Goal: Task Accomplishment & Management: Manage account settings

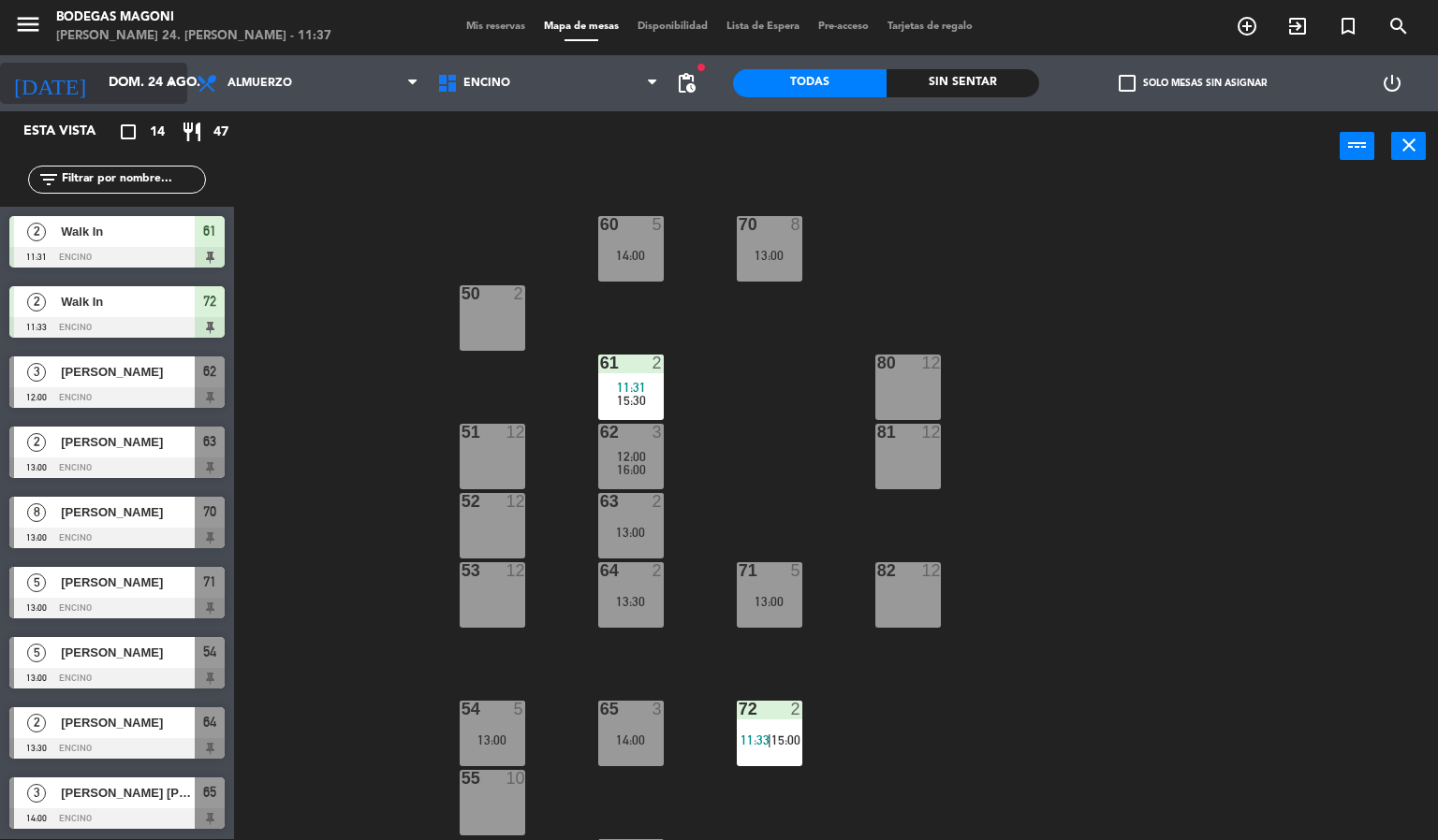
click at [133, 86] on input "dom. 24 ago." at bounding box center [187, 83] width 178 height 33
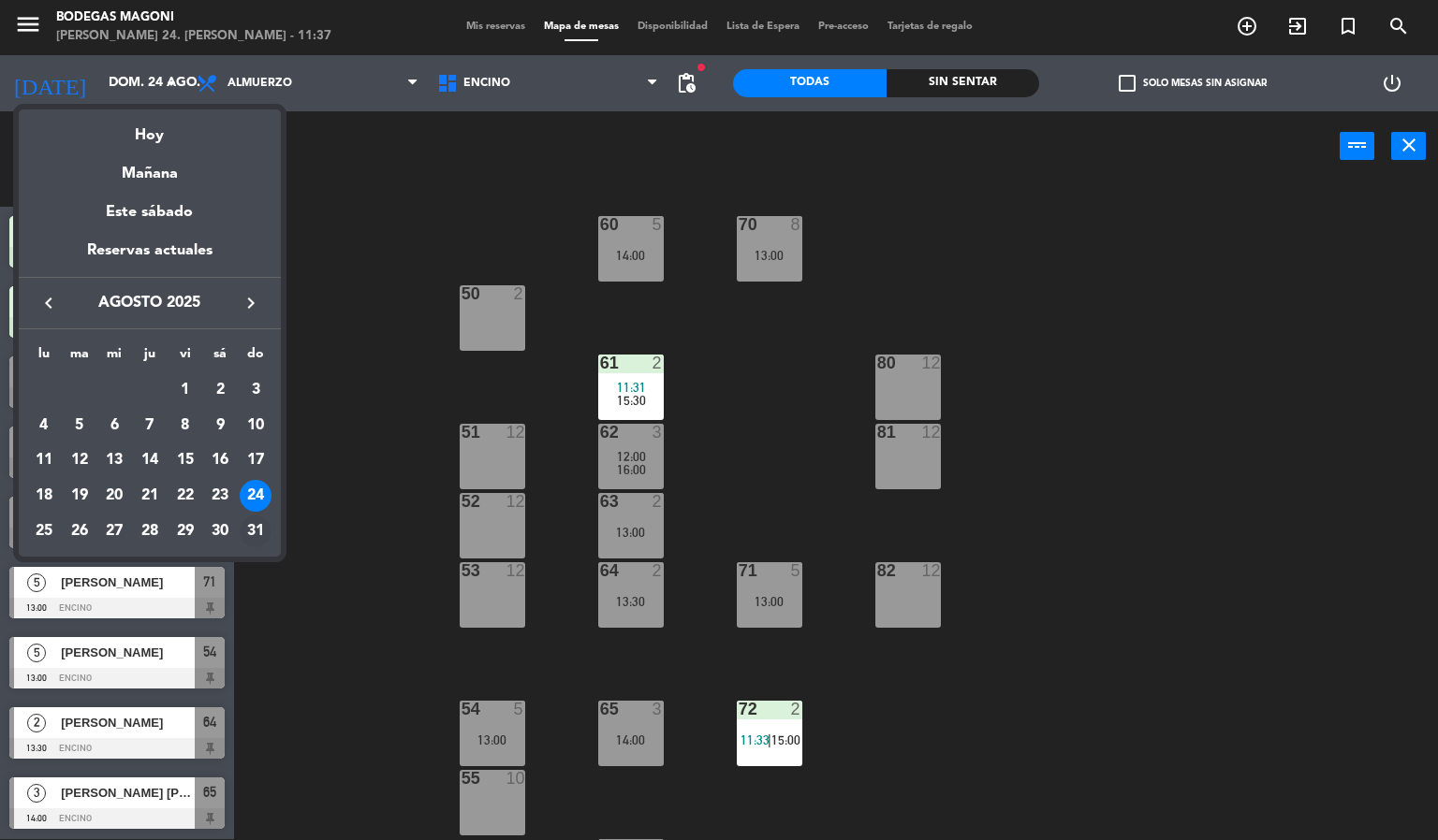
click at [250, 537] on div "31" at bounding box center [255, 531] width 31 height 31
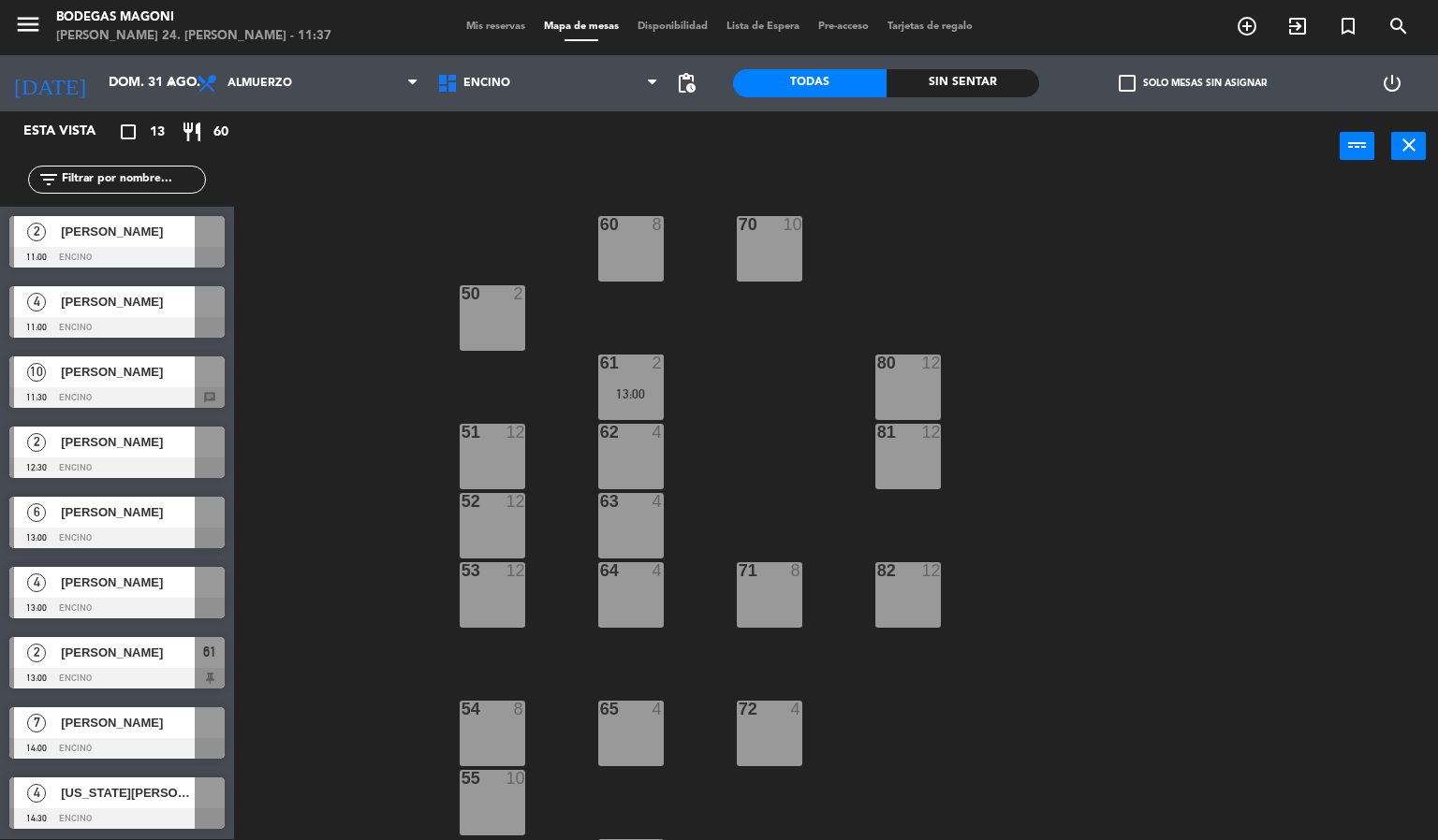
click at [151, 239] on span "[PERSON_NAME]" at bounding box center [128, 231] width 134 height 20
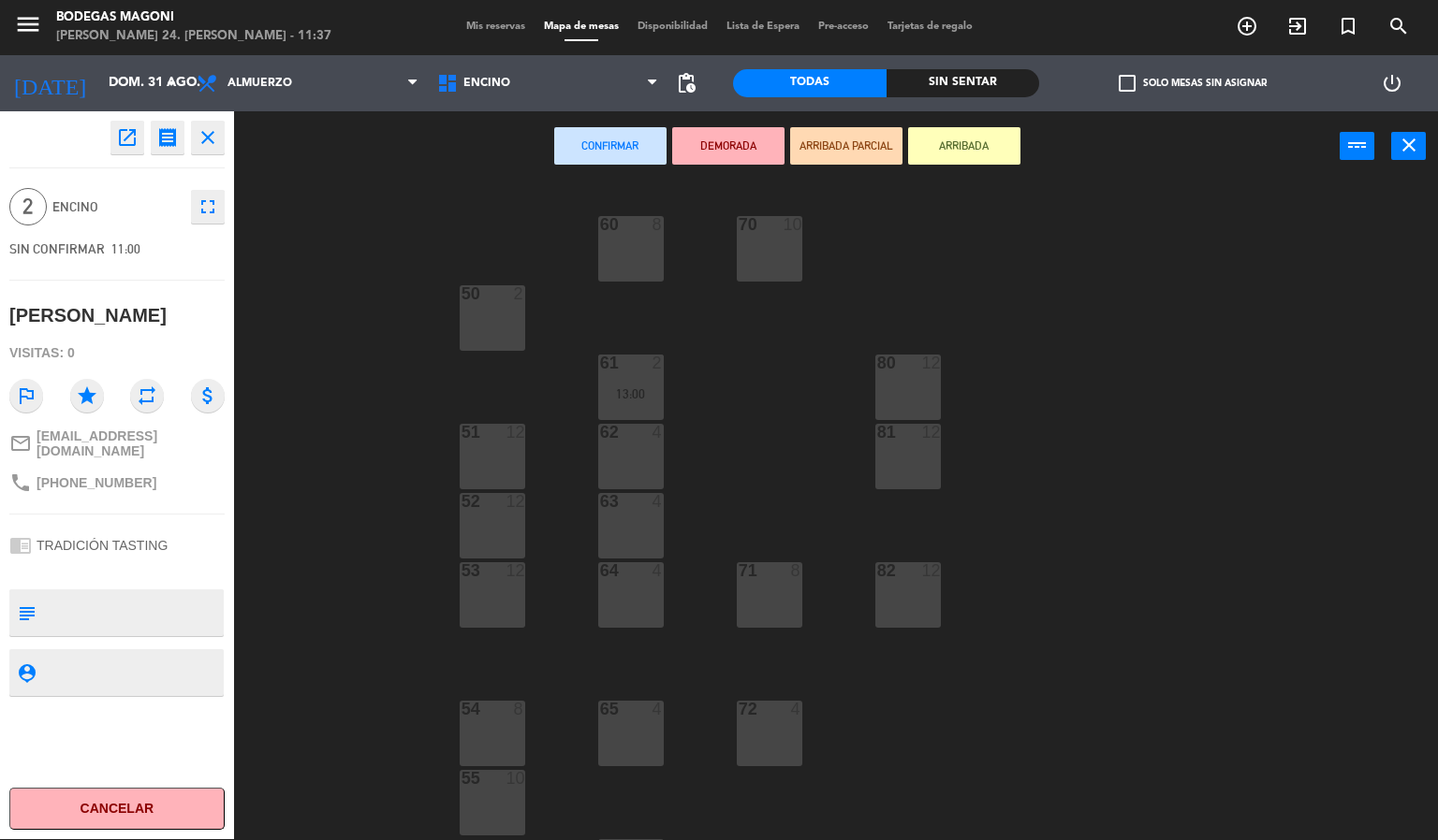
click at [615, 428] on div at bounding box center [630, 433] width 30 height 17
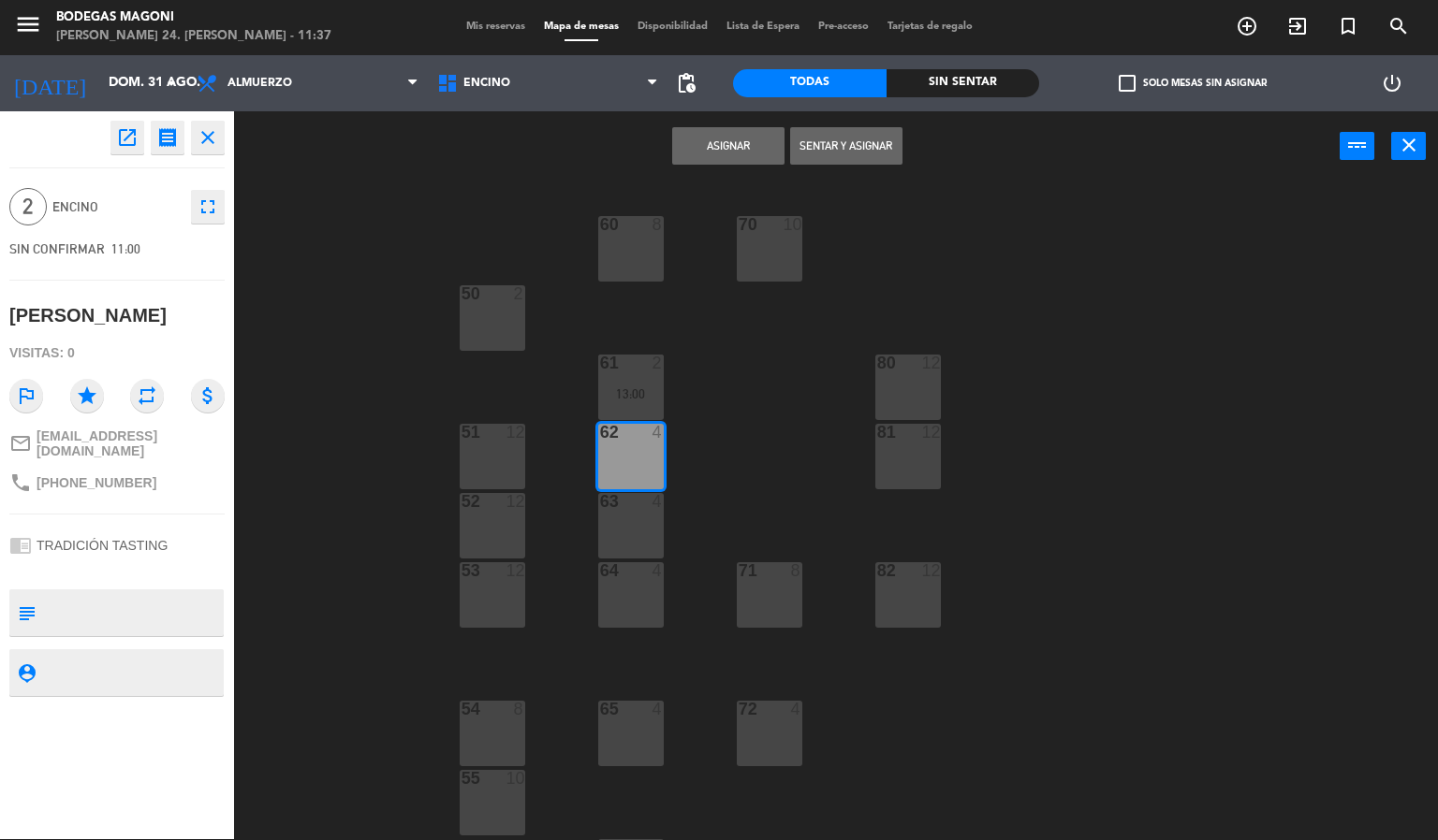
click at [731, 138] on button "Asignar" at bounding box center [728, 146] width 112 height 37
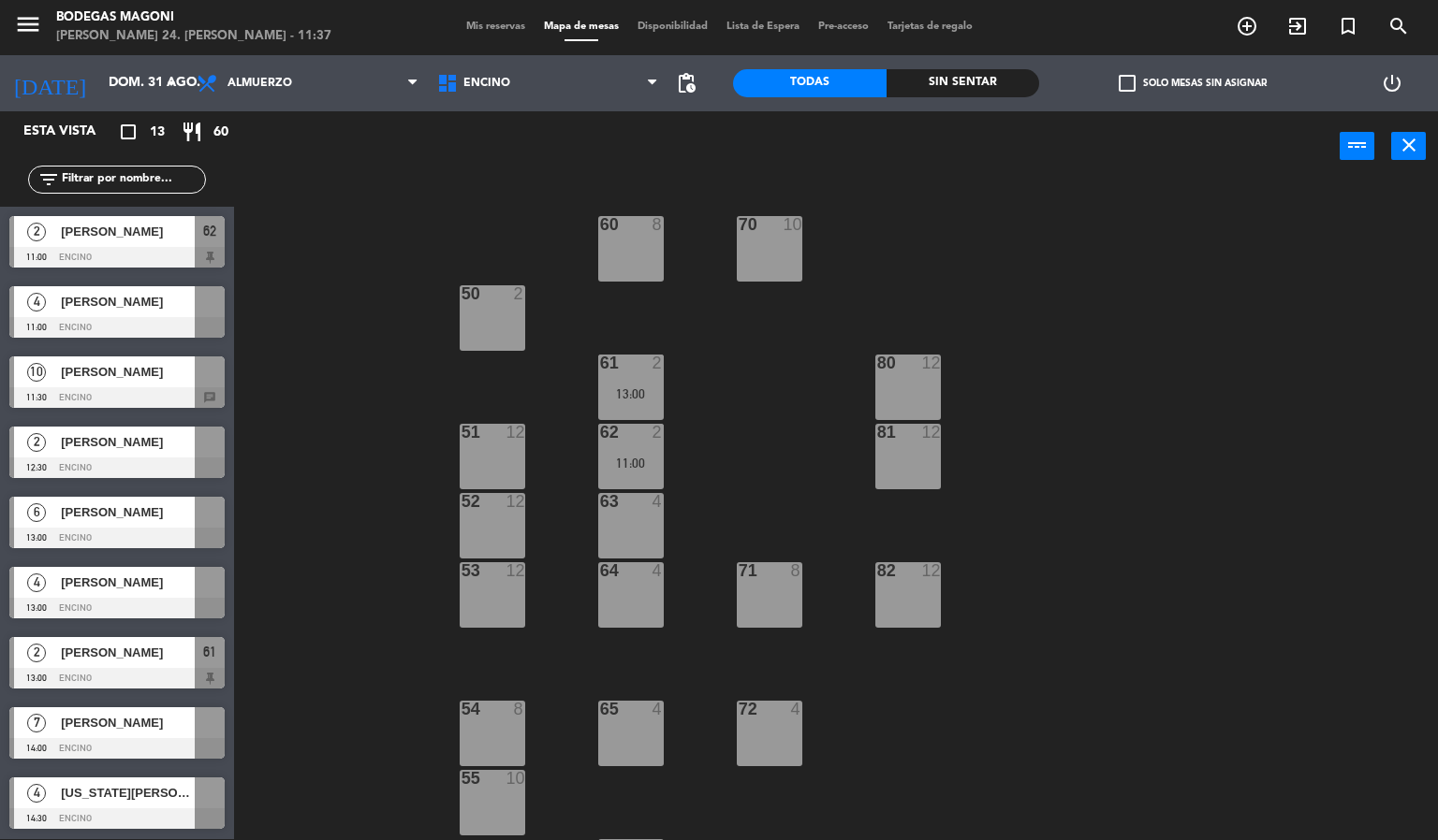
click at [148, 292] on span "[PERSON_NAME]" at bounding box center [128, 302] width 134 height 20
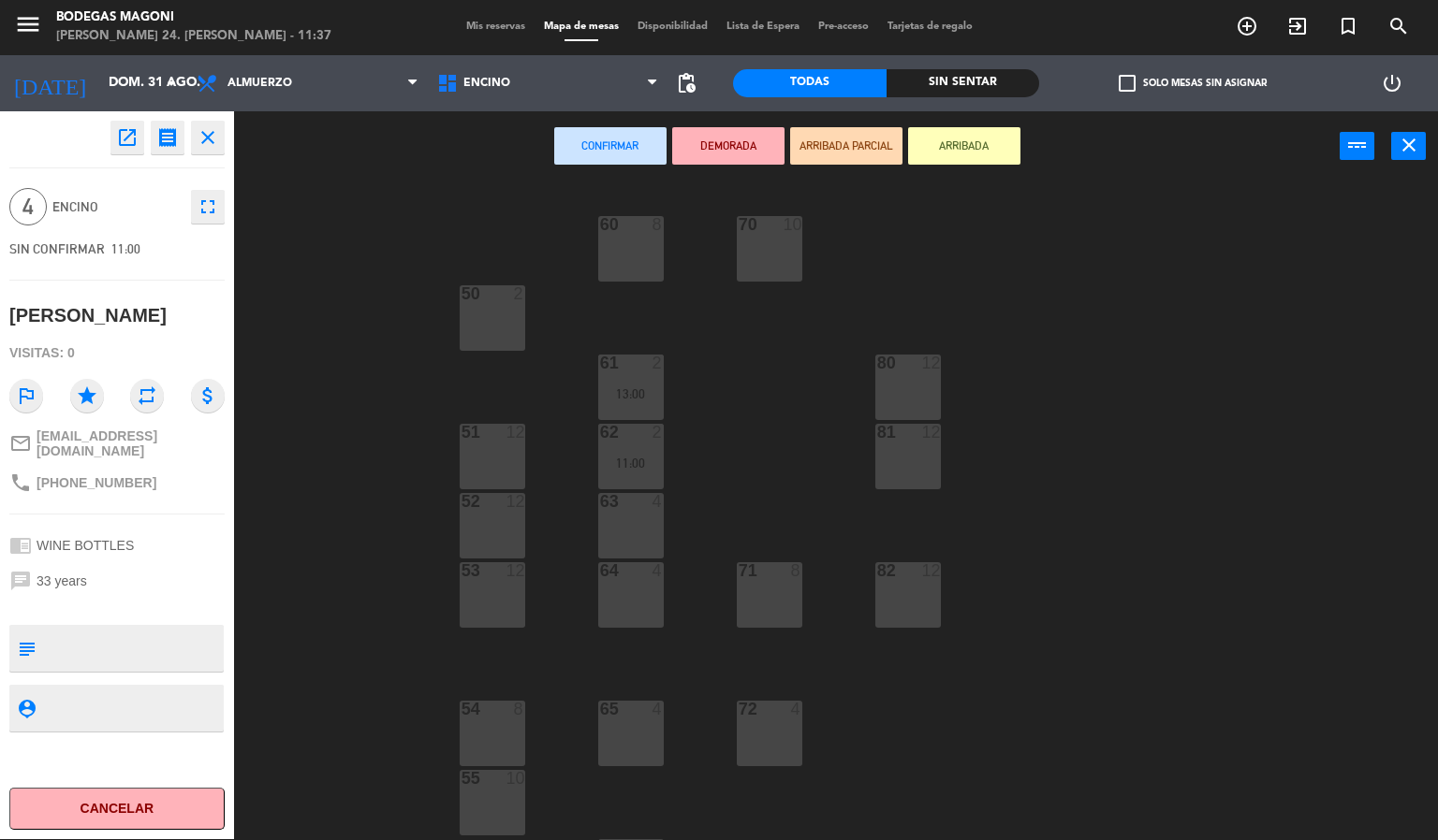
click at [639, 506] on div at bounding box center [630, 501] width 30 height 17
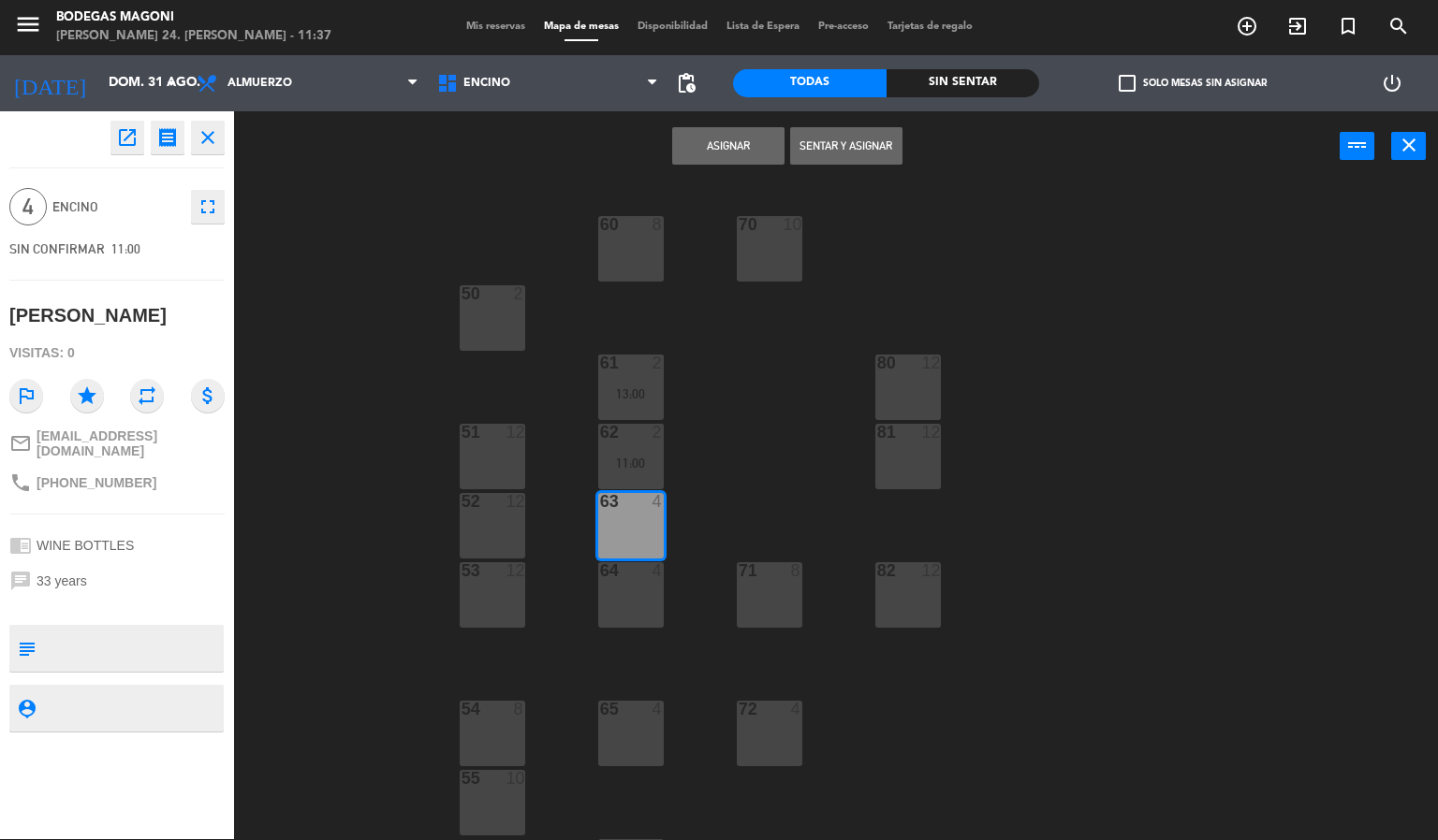
click at [741, 145] on button "Asignar" at bounding box center [728, 146] width 112 height 37
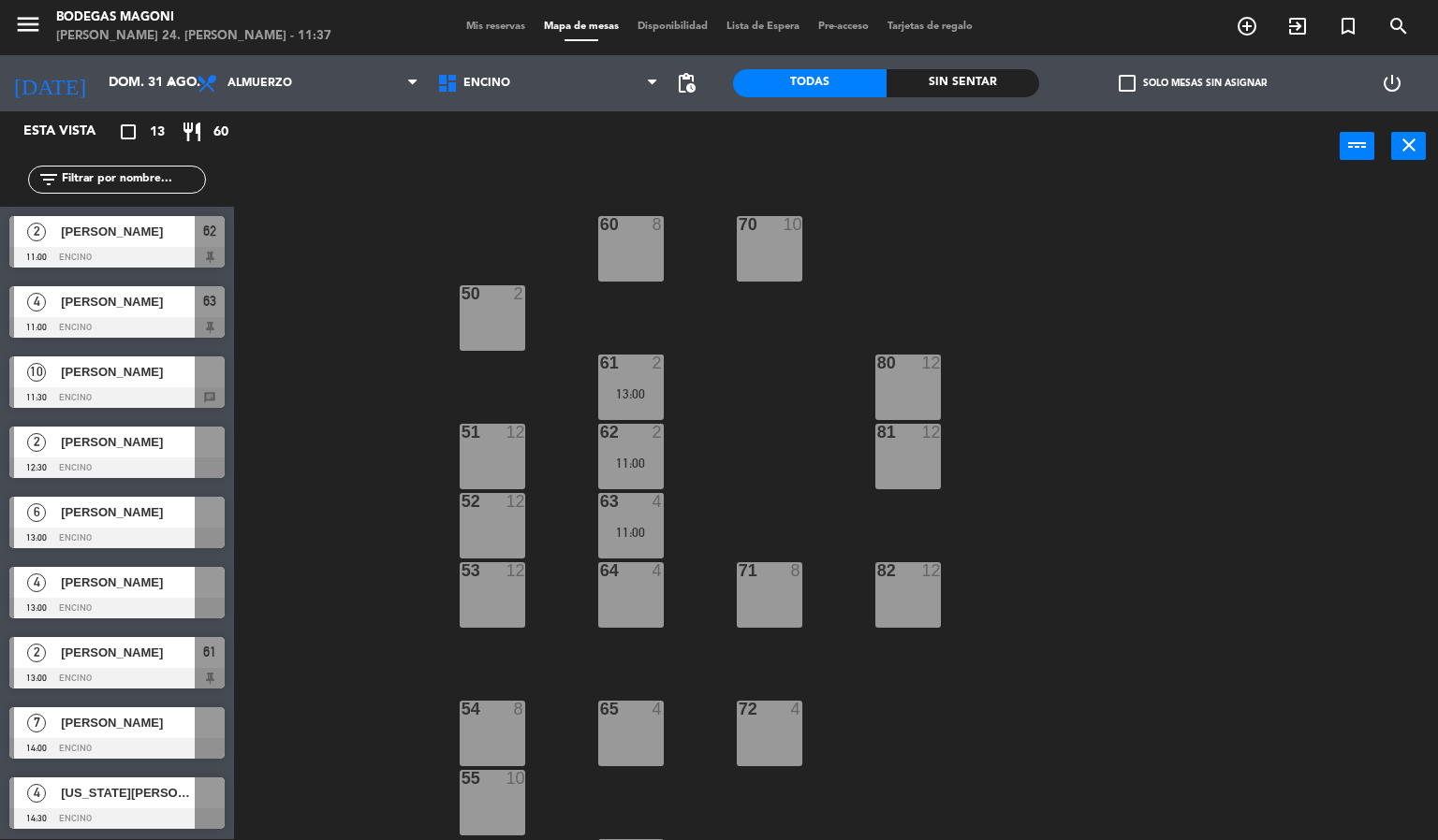
click at [158, 382] on div "[PERSON_NAME]" at bounding box center [127, 372] width 136 height 30
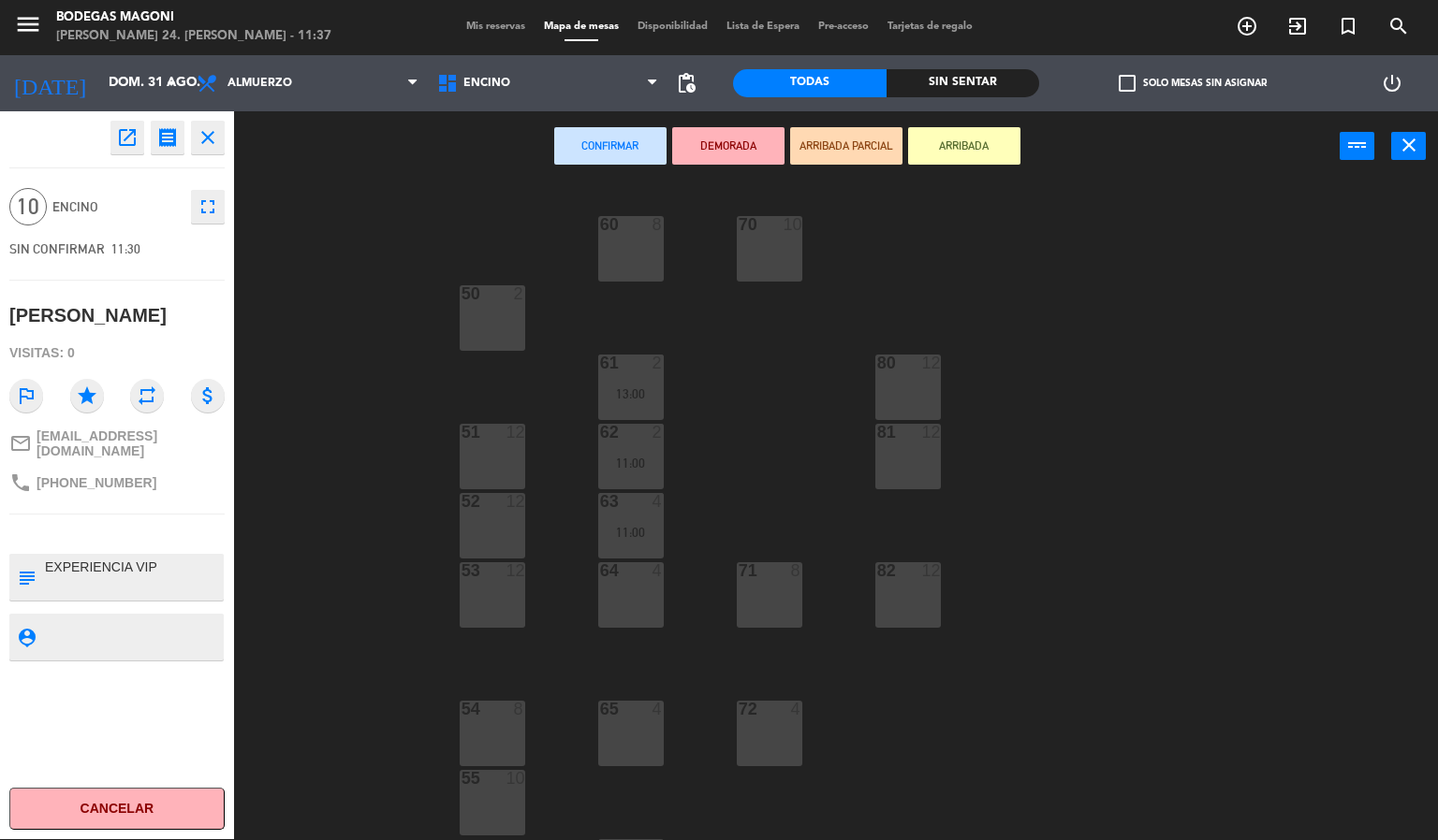
click at [492, 458] on div "51 12" at bounding box center [492, 457] width 66 height 66
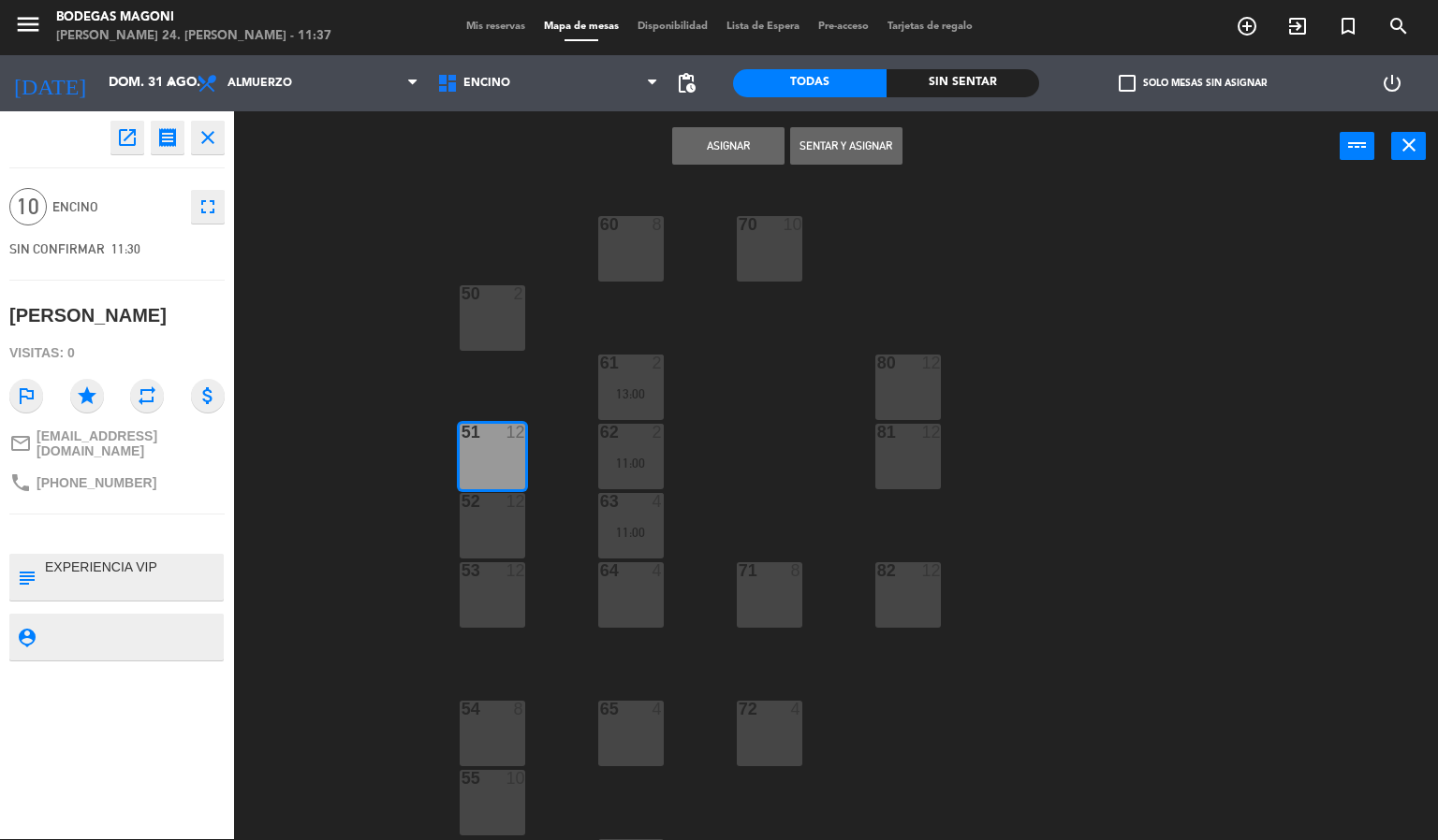
click at [712, 142] on button "Asignar" at bounding box center [728, 146] width 112 height 37
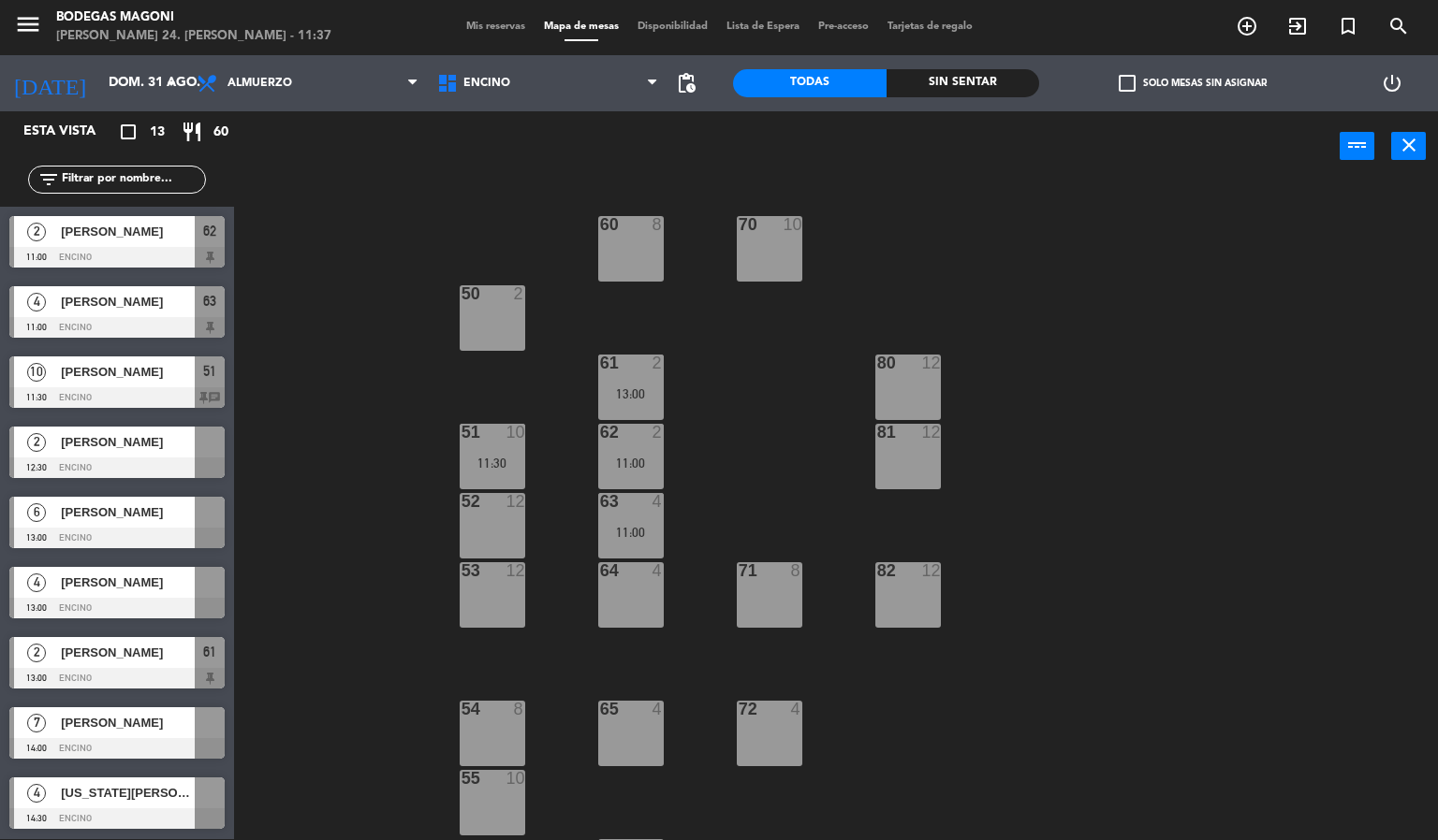
click at [138, 447] on span "[PERSON_NAME]" at bounding box center [128, 442] width 134 height 20
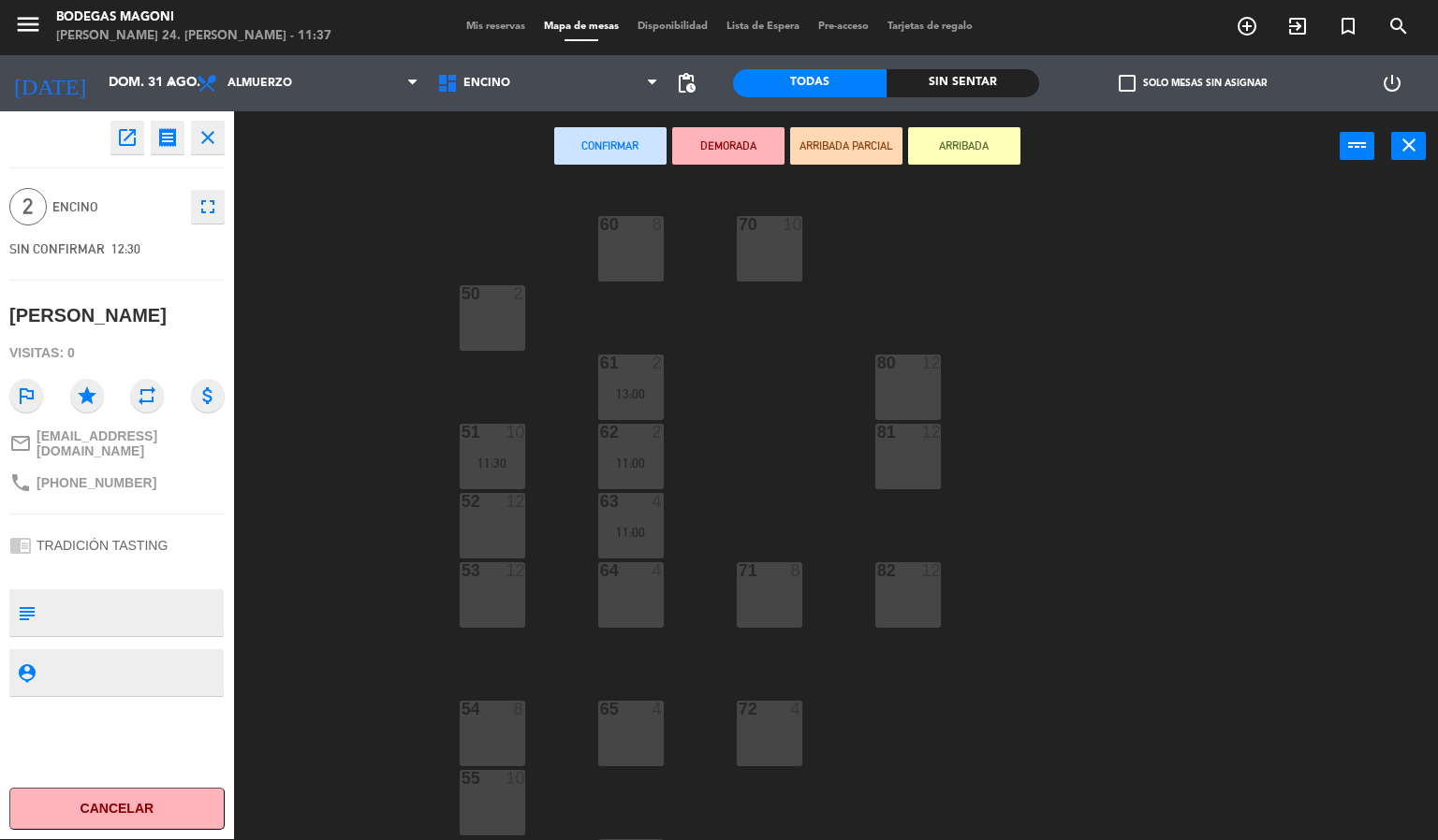
drag, startPoint x: 635, startPoint y: 579, endPoint x: 671, endPoint y: 243, distance: 337.9
click at [635, 576] on div "64 4" at bounding box center [631, 572] width 66 height 19
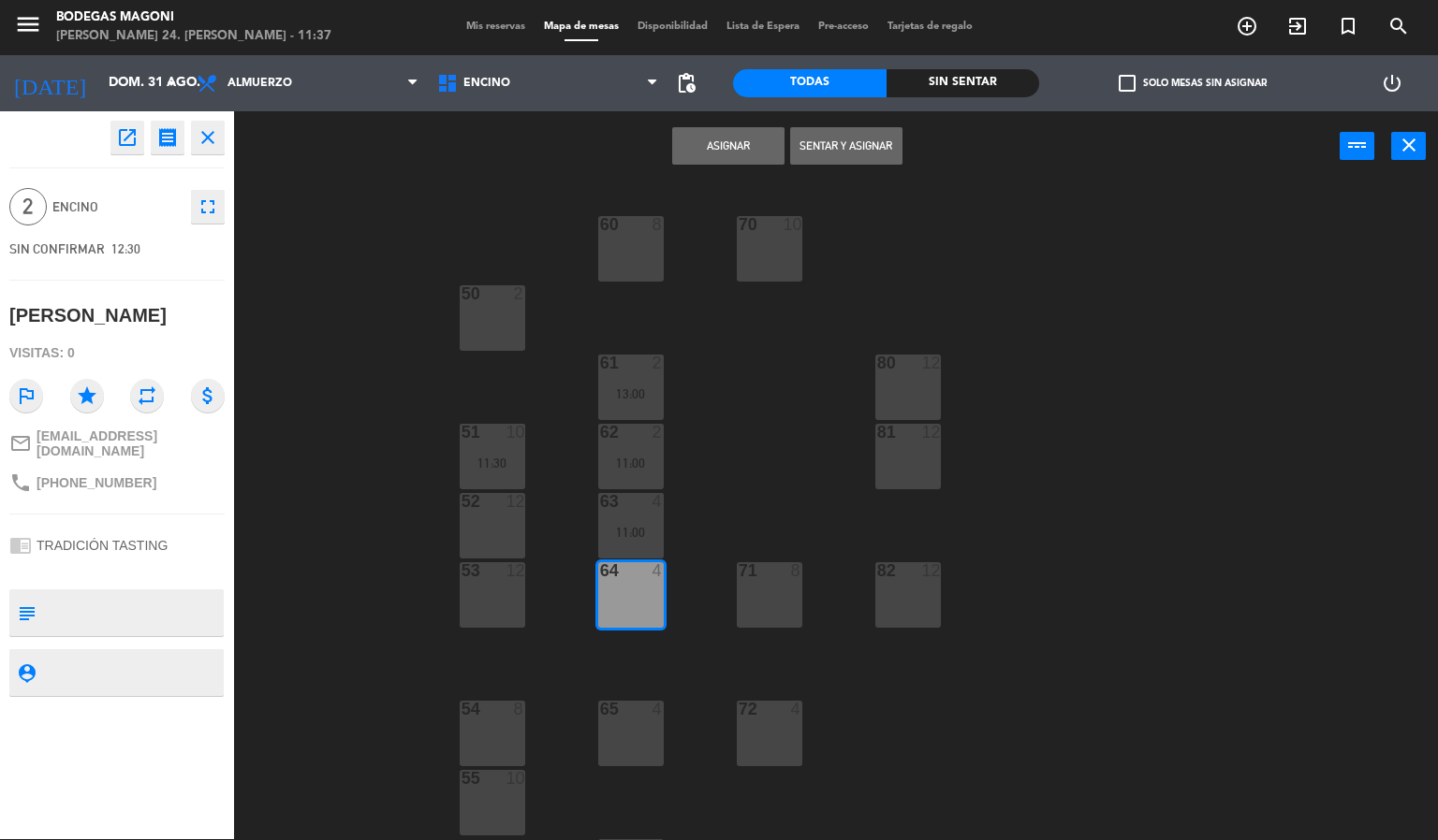
drag, startPoint x: 727, startPoint y: 130, endPoint x: 129, endPoint y: 318, distance: 626.9
click at [728, 130] on button "Asignar" at bounding box center [728, 146] width 112 height 37
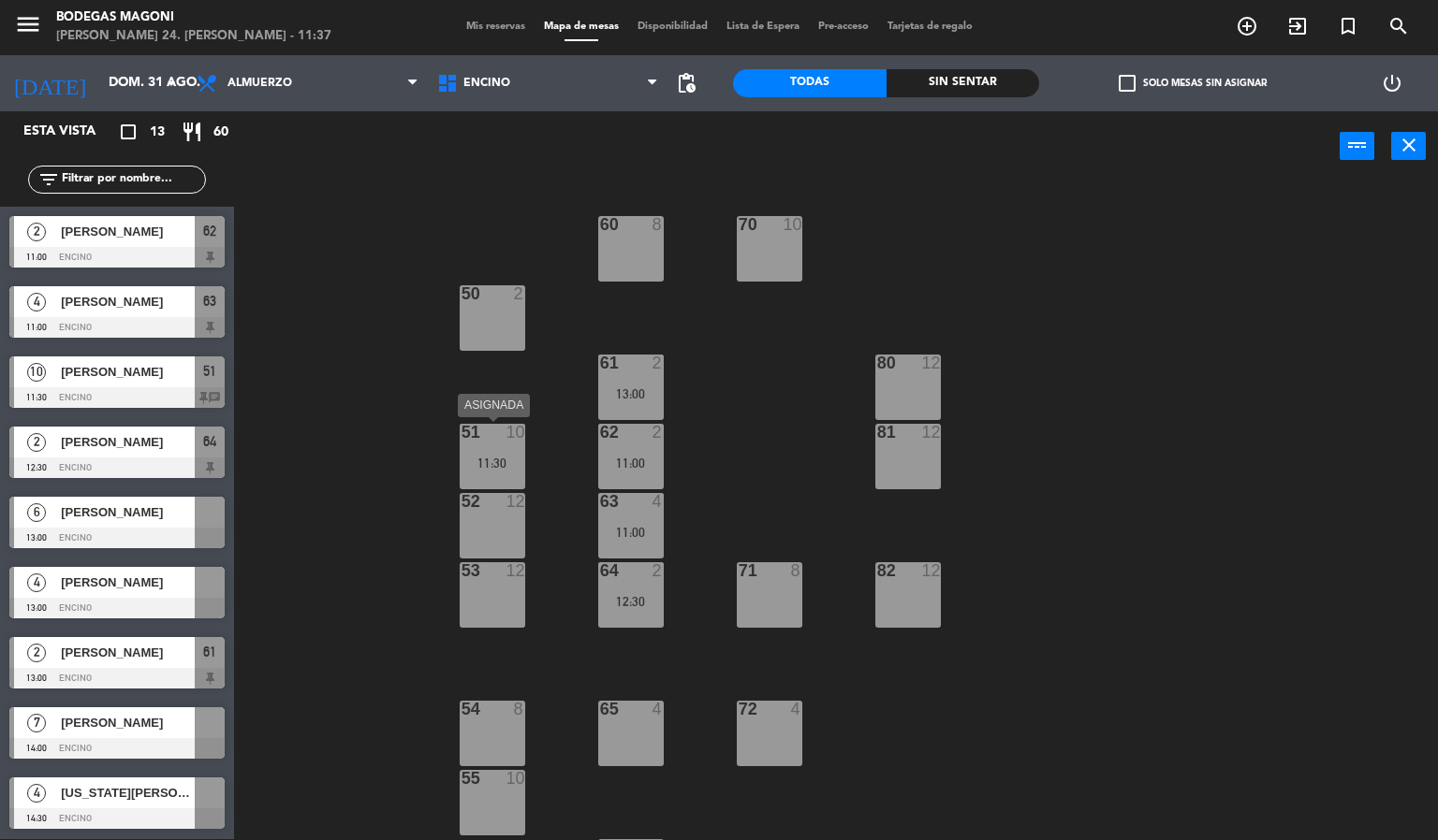
click at [505, 456] on div "11:30" at bounding box center [492, 462] width 66 height 14
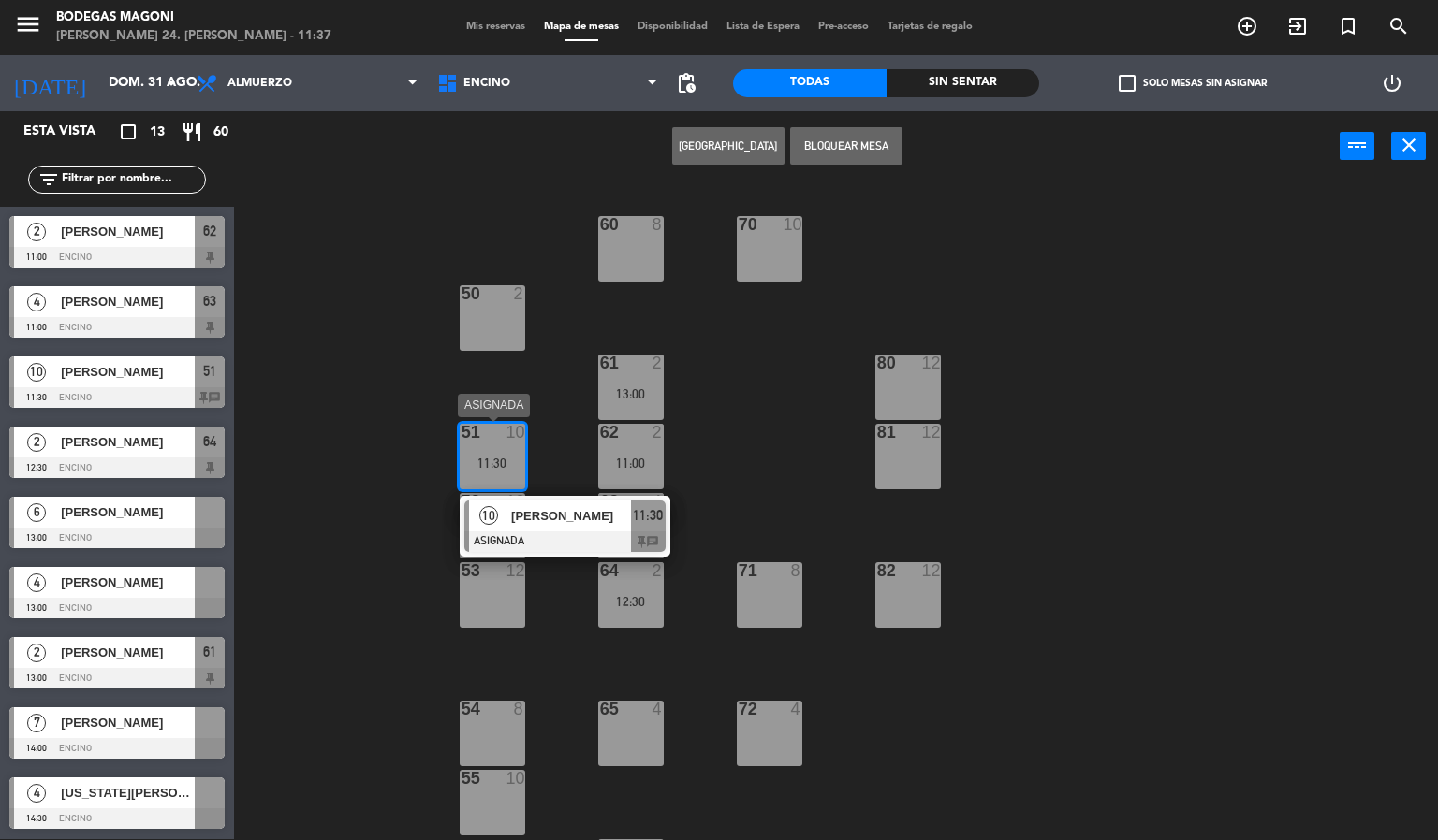
click at [517, 498] on div "10 [PERSON_NAME] ASIGNADA 11:30 chat" at bounding box center [564, 526] width 210 height 61
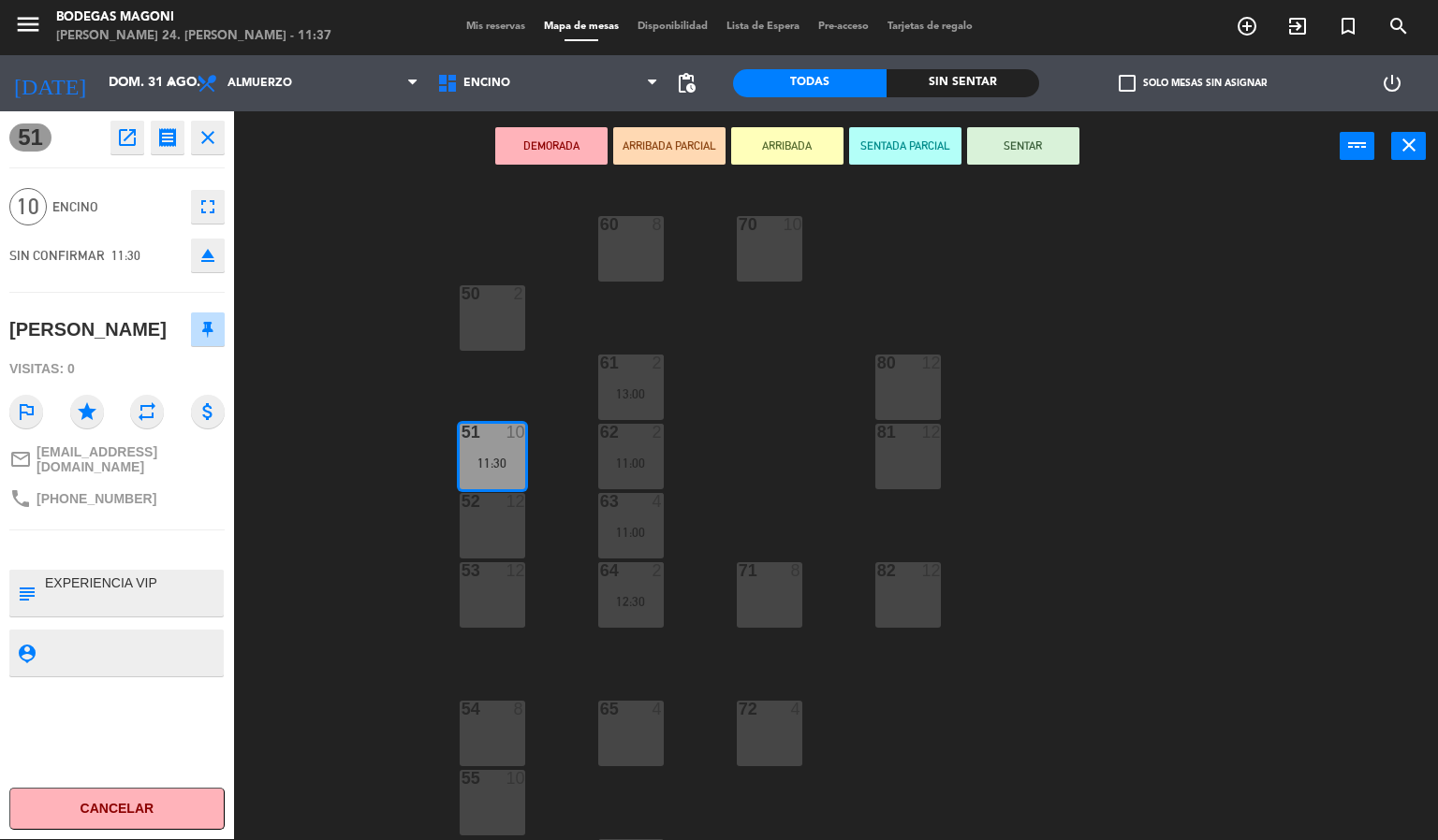
click at [119, 133] on icon "open_in_new" at bounding box center [128, 138] width 23 height 23
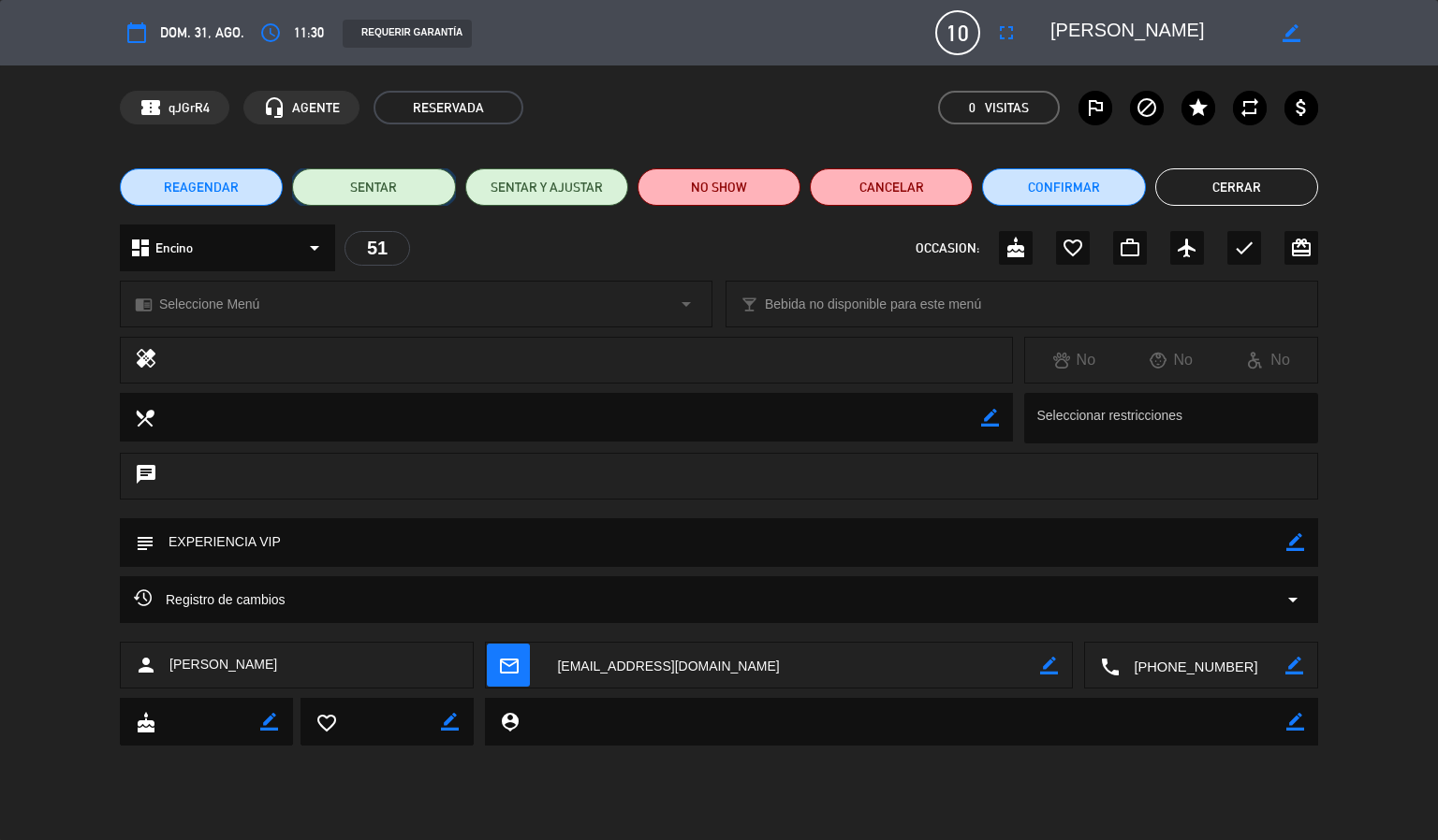
click at [403, 188] on button "SENTAR" at bounding box center [373, 186] width 163 height 37
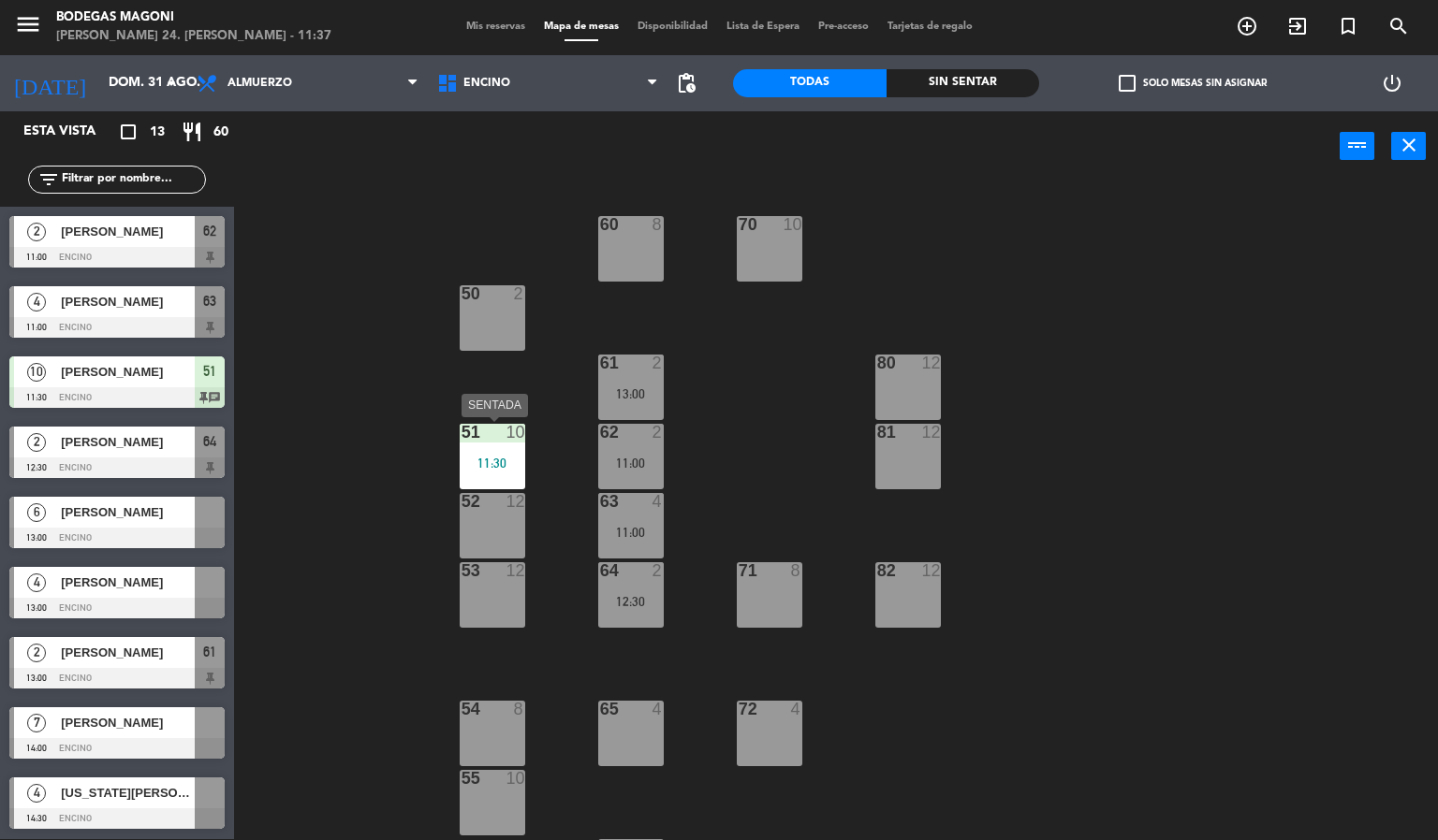
click at [489, 459] on div "11:30" at bounding box center [492, 463] width 66 height 13
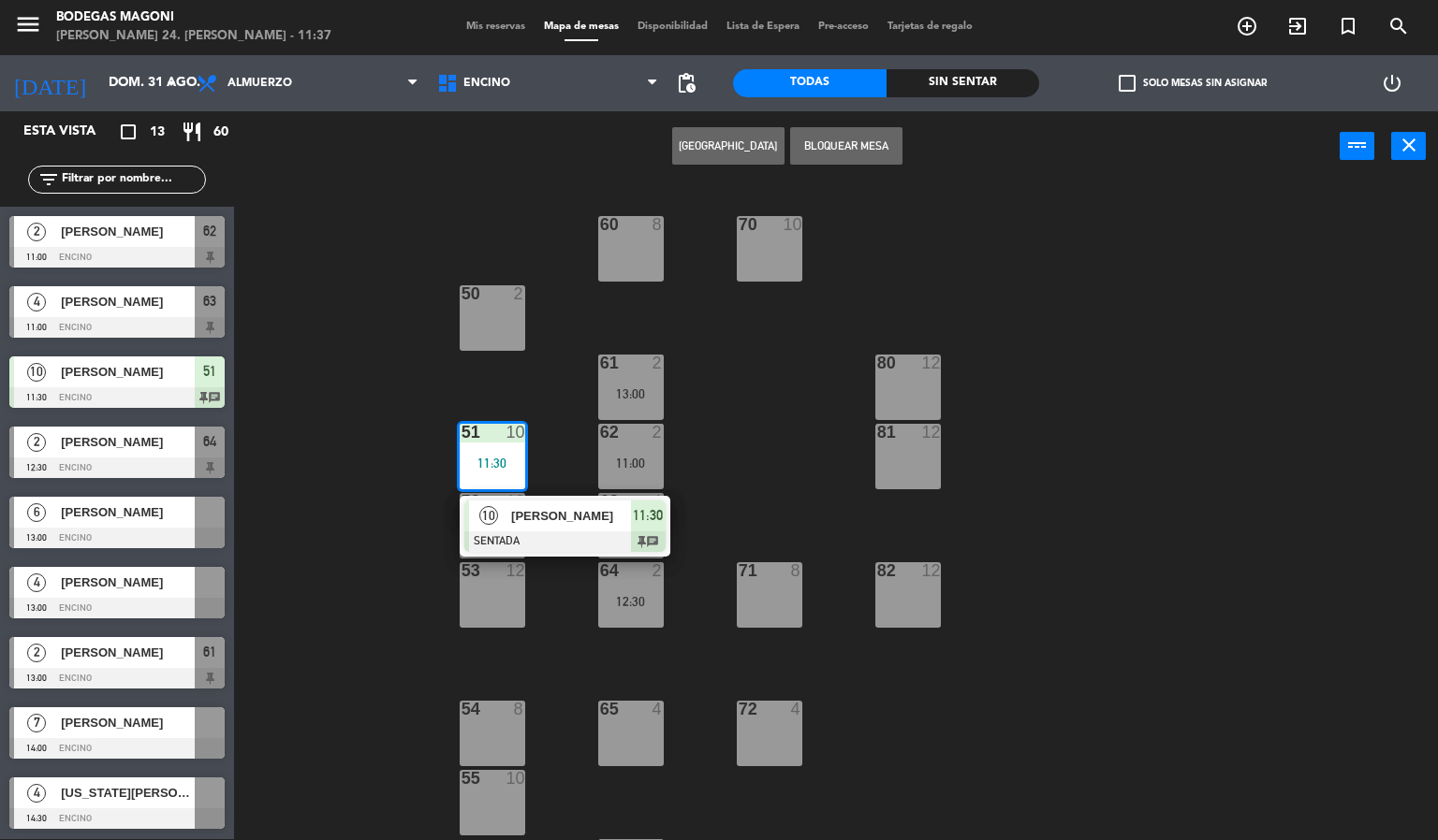
click at [535, 520] on span "[PERSON_NAME]" at bounding box center [571, 516] width 120 height 20
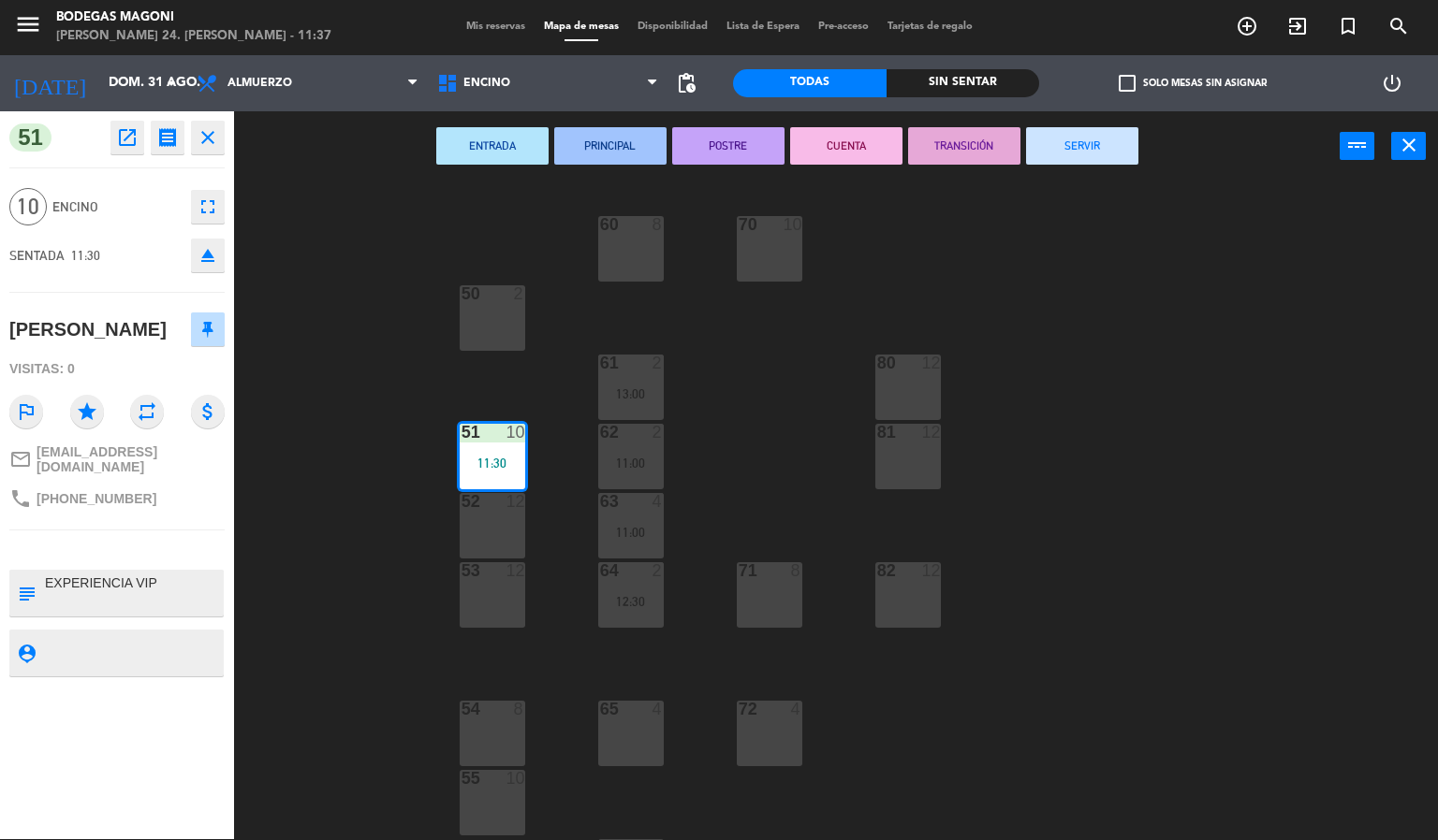
click at [135, 139] on icon "open_in_new" at bounding box center [128, 138] width 23 height 23
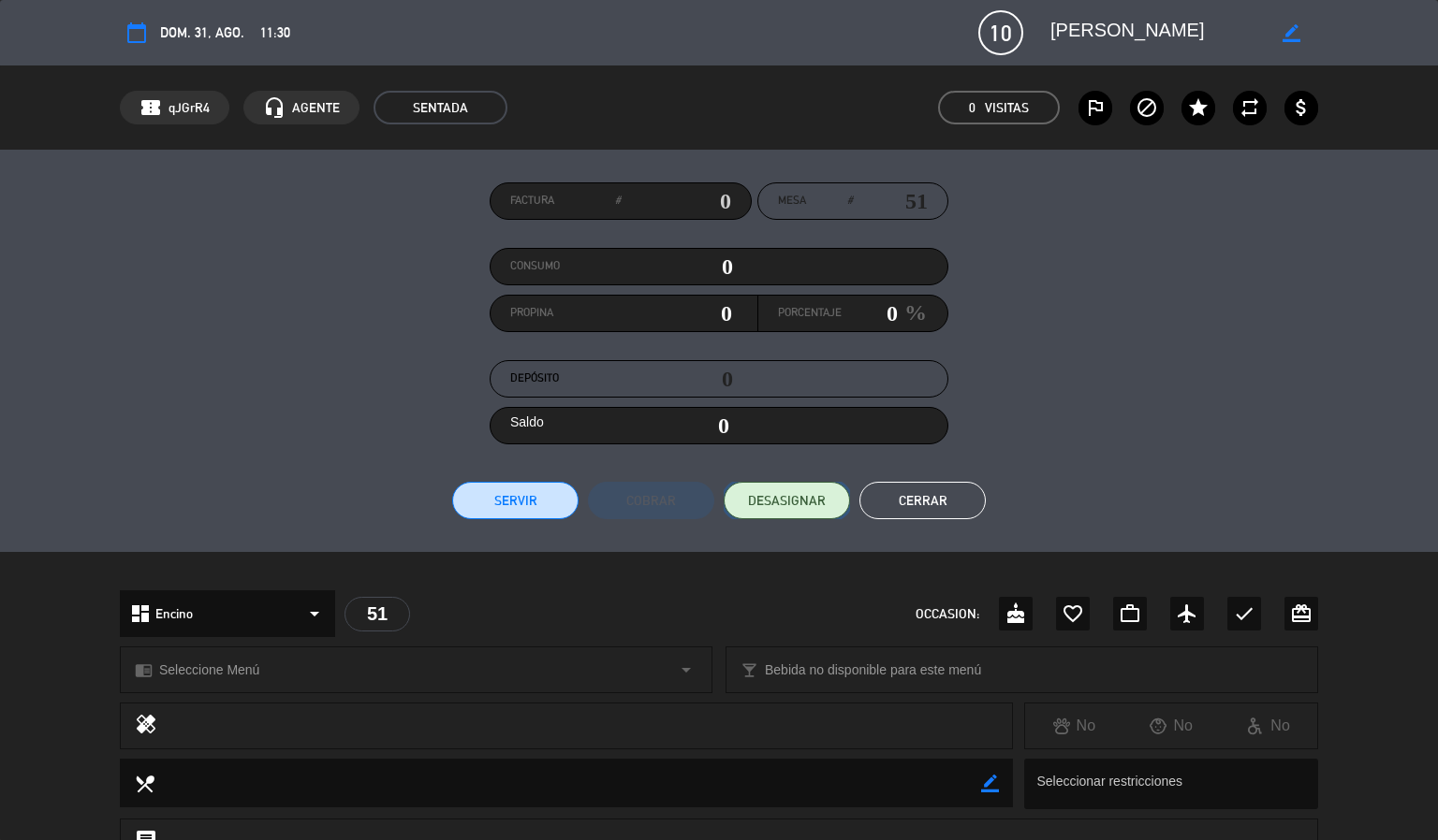
click at [783, 495] on span "DESASIGNAR" at bounding box center [787, 501] width 78 height 20
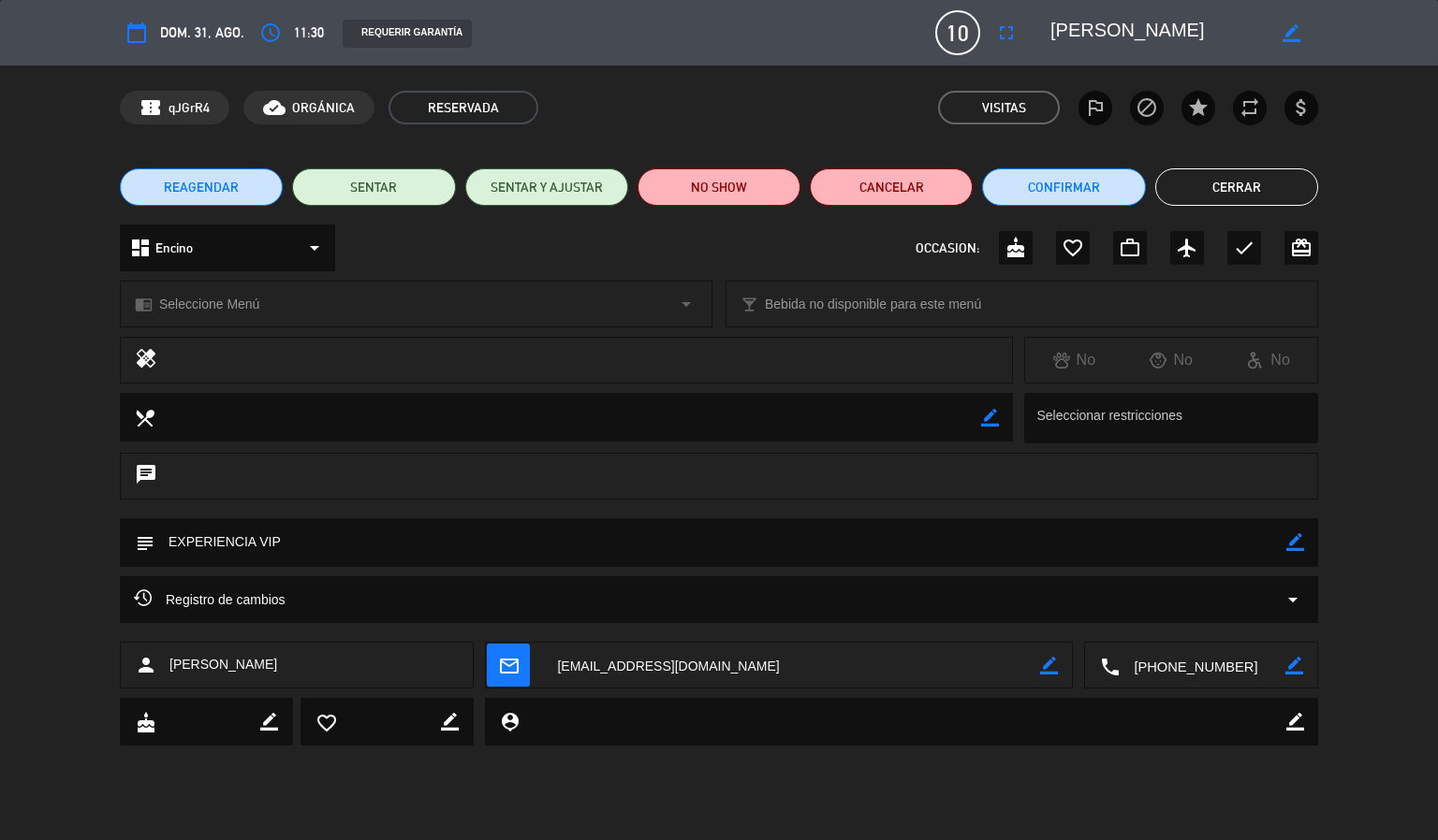
click at [1228, 188] on button "Cerrar" at bounding box center [1236, 186] width 163 height 37
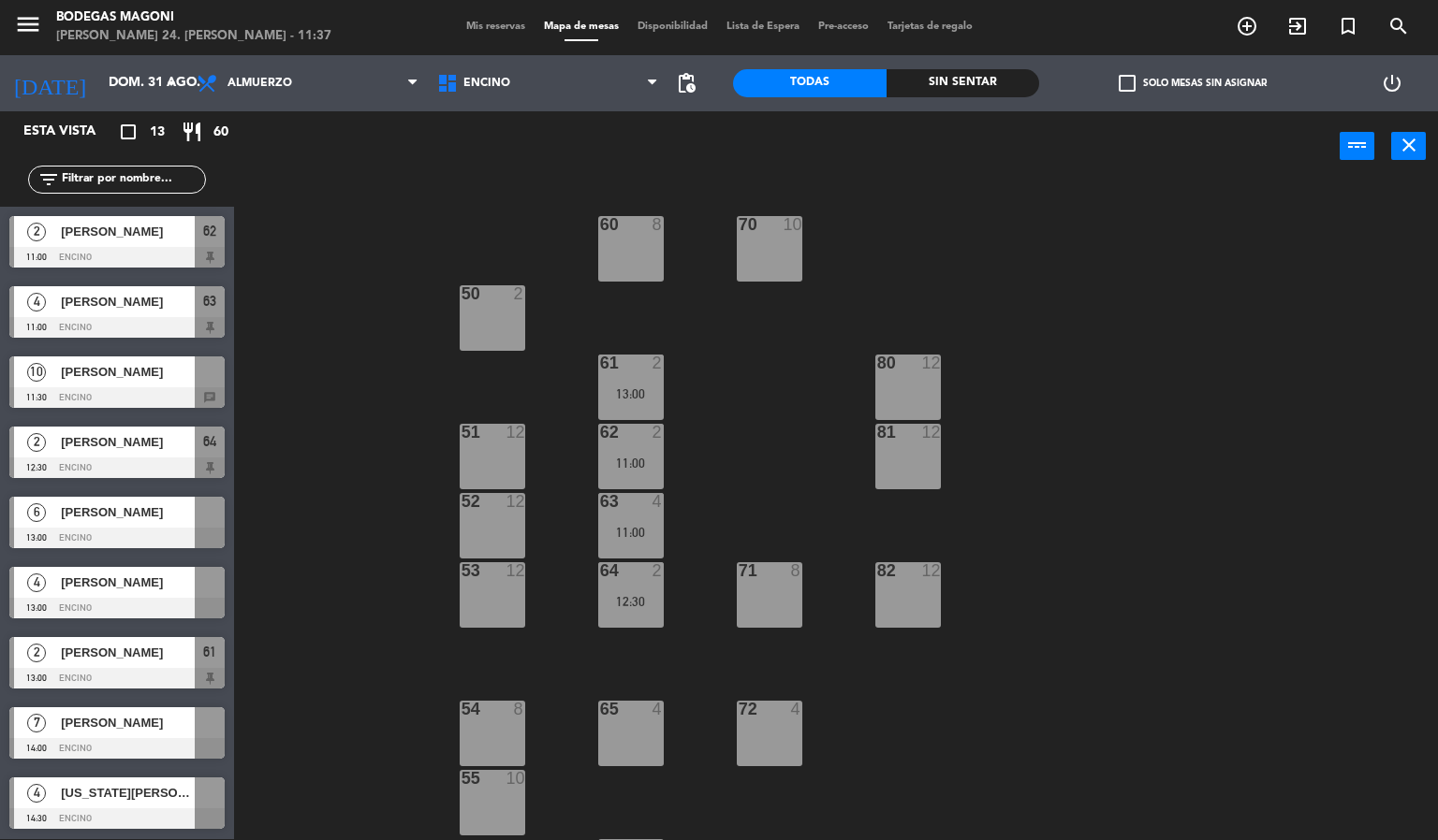
click at [154, 517] on div "6 [PERSON_NAME] 13:00 Encino" at bounding box center [117, 523] width 234 height 70
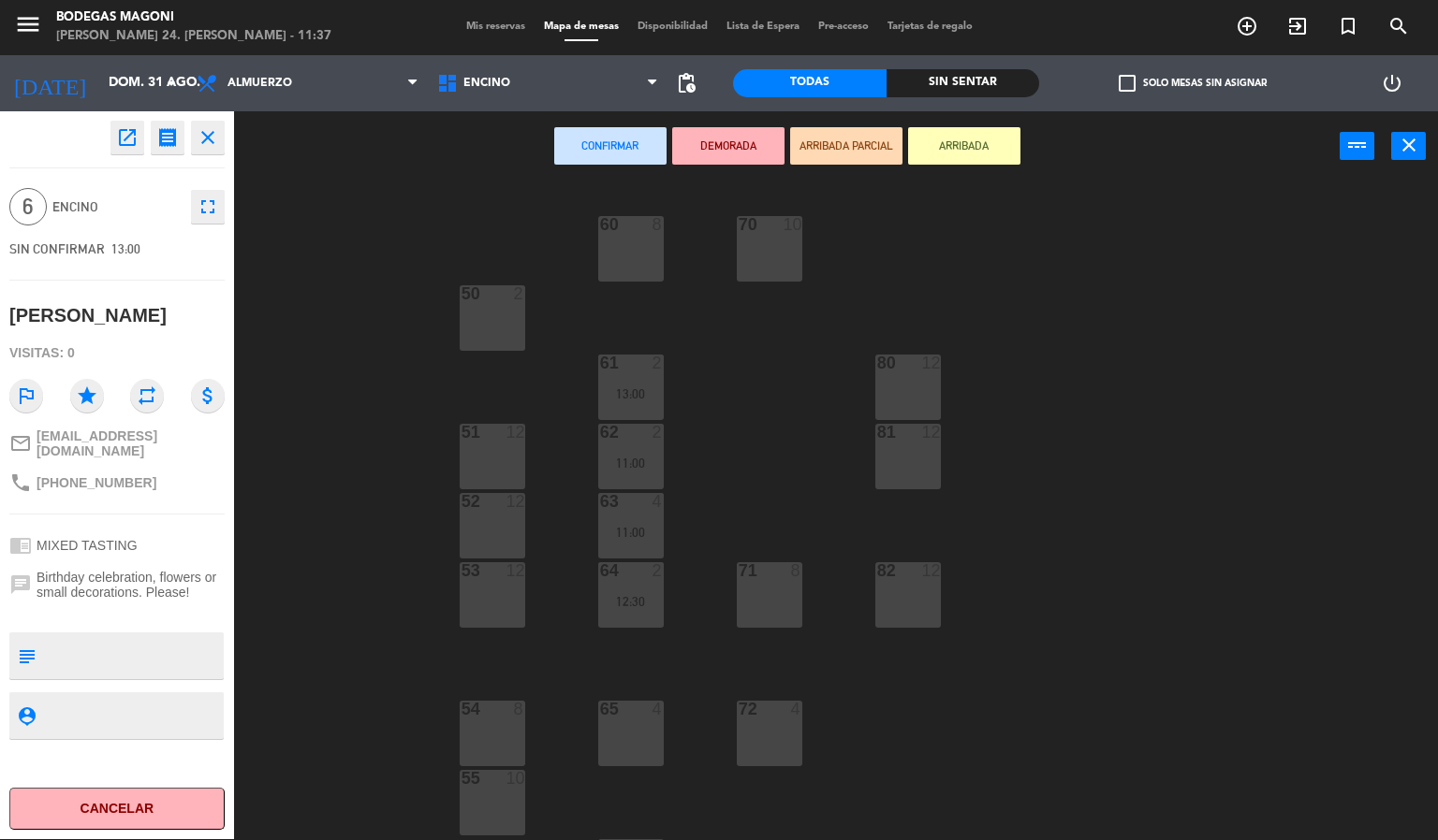
click at [641, 243] on div "60 8" at bounding box center [631, 248] width 66 height 66
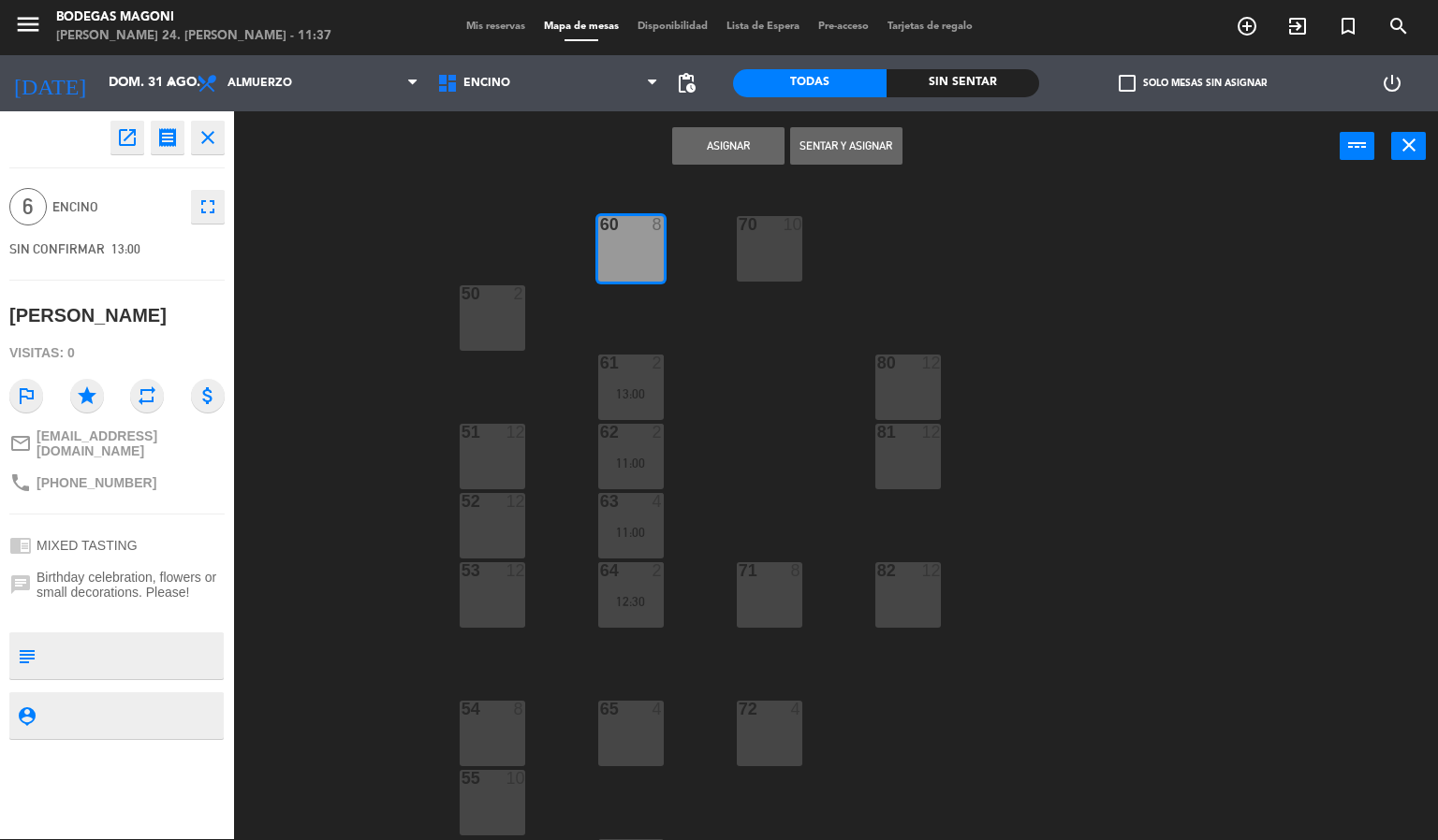
click at [709, 139] on button "Asignar" at bounding box center [728, 146] width 112 height 37
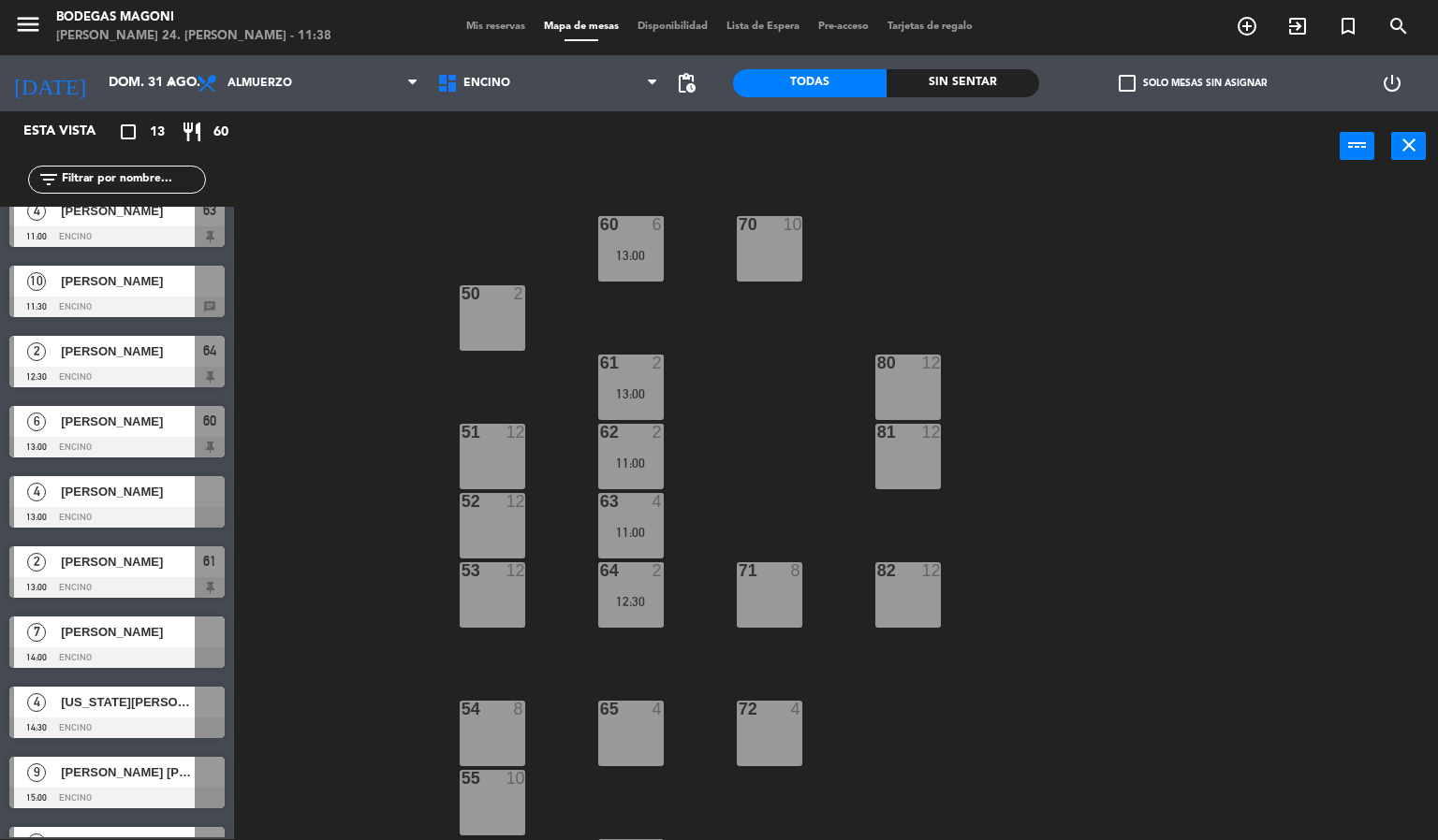
scroll to position [141, 0]
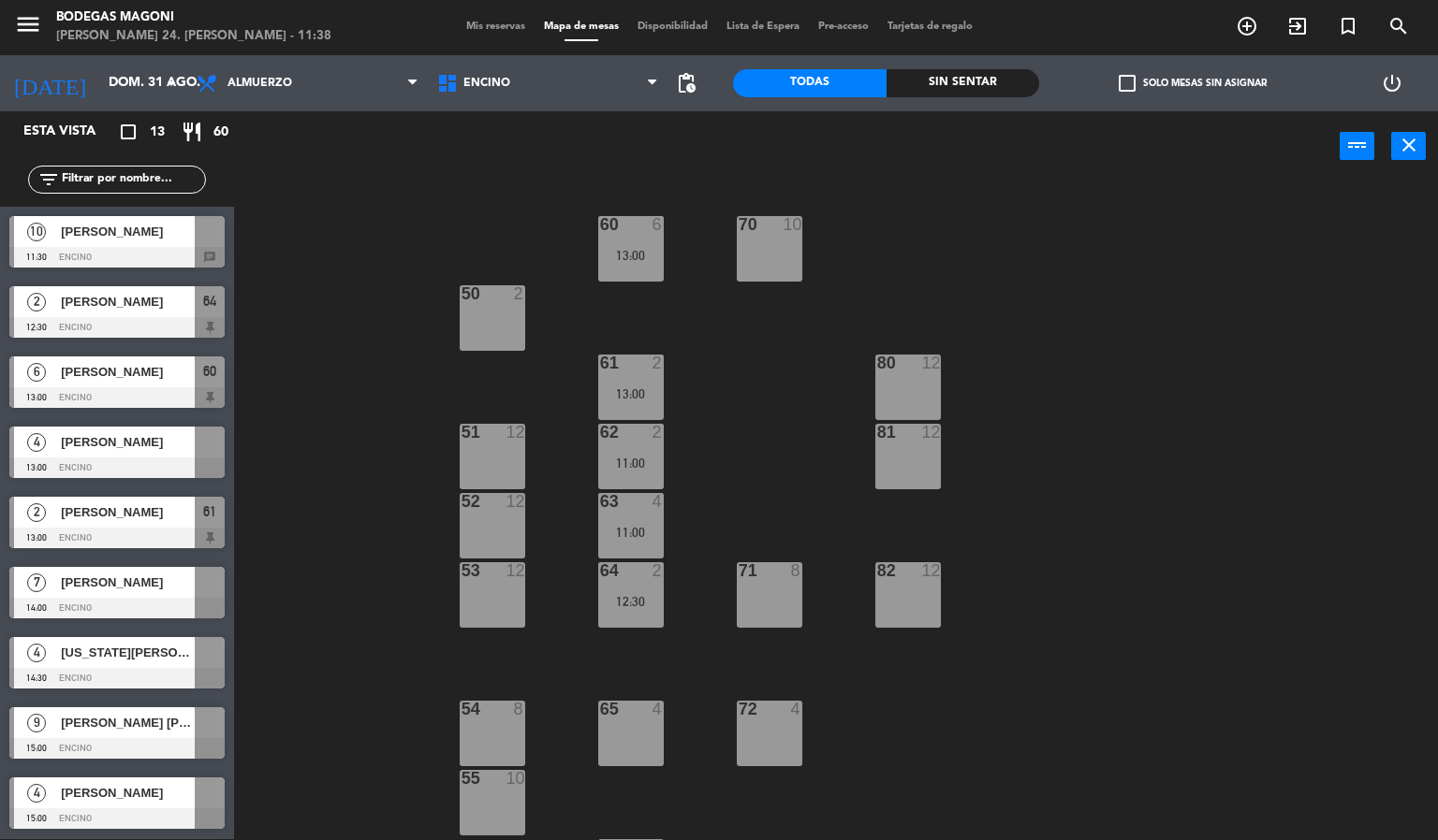
click at [154, 435] on span "[PERSON_NAME]" at bounding box center [128, 442] width 134 height 20
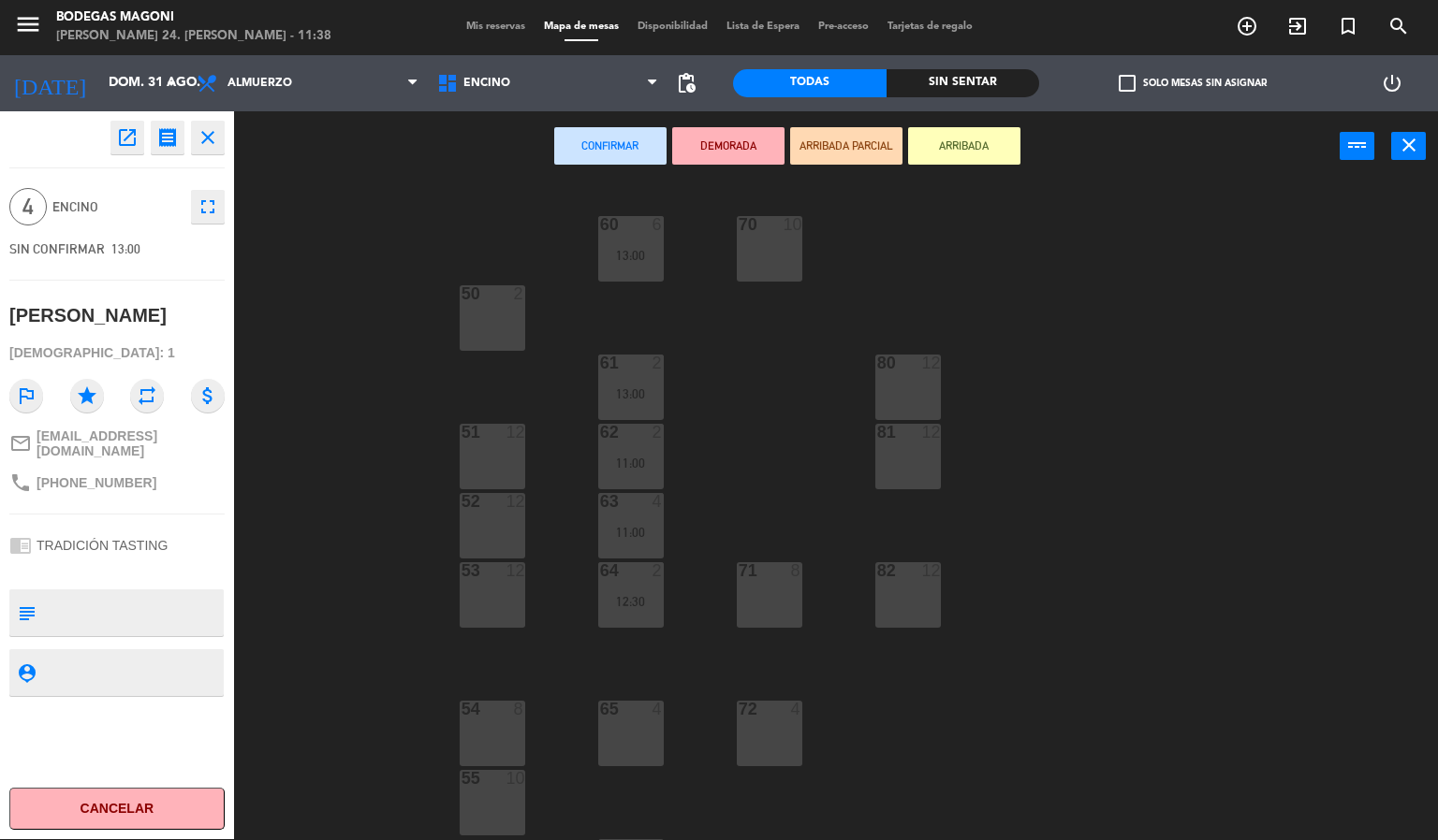
click at [621, 727] on div "65 4" at bounding box center [631, 733] width 66 height 66
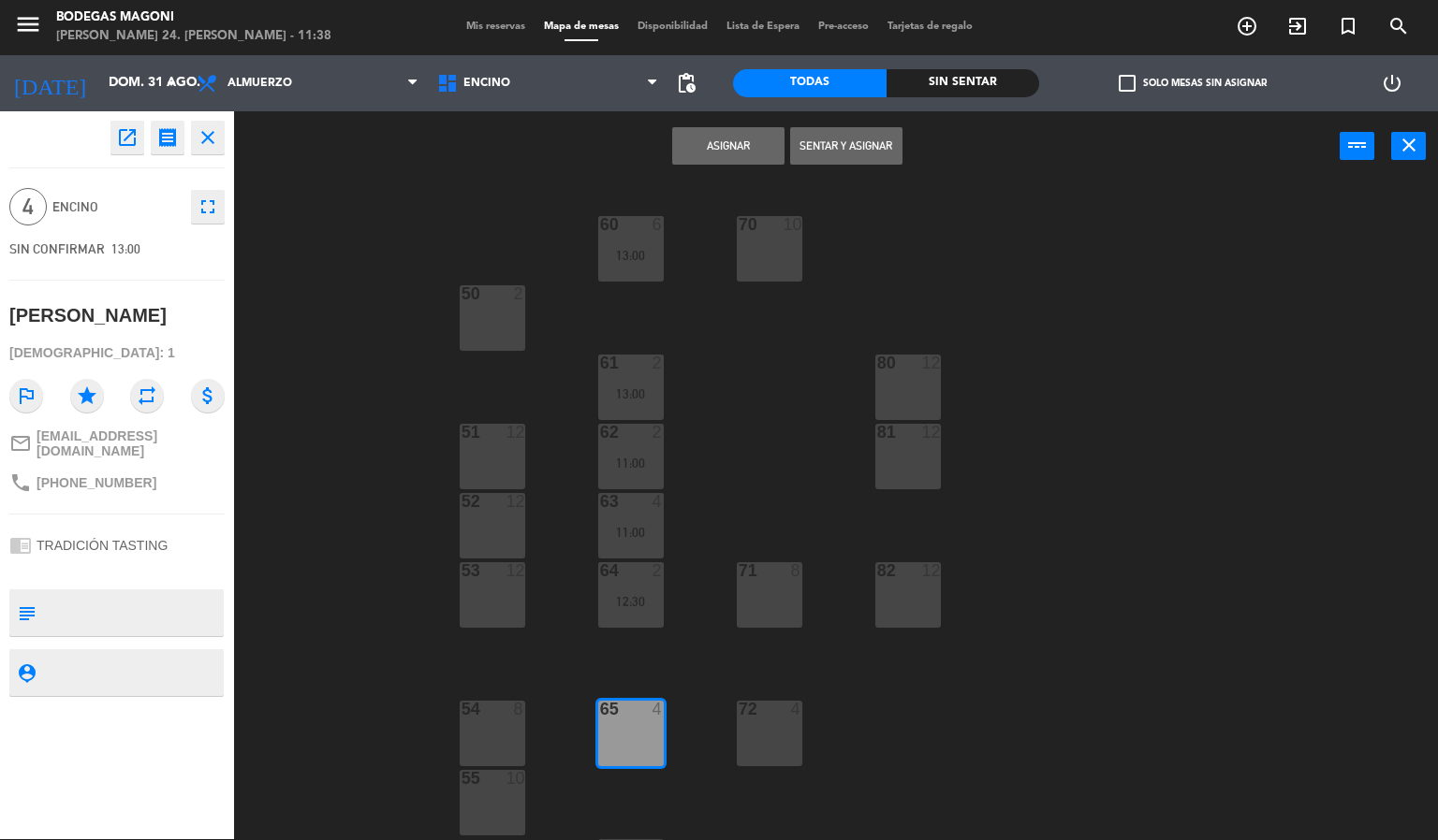
click at [747, 136] on button "Asignar" at bounding box center [728, 146] width 112 height 37
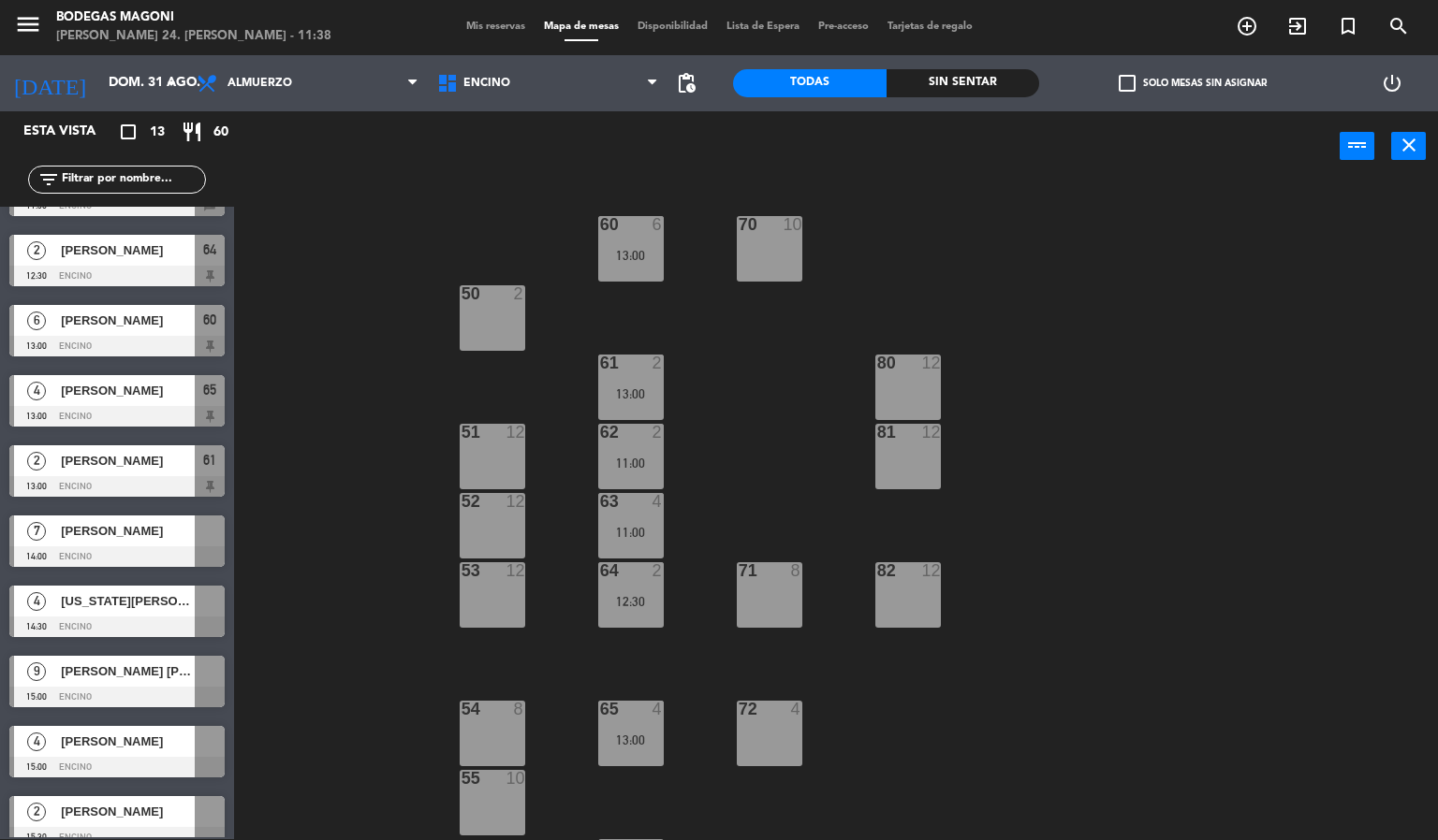
scroll to position [281, 0]
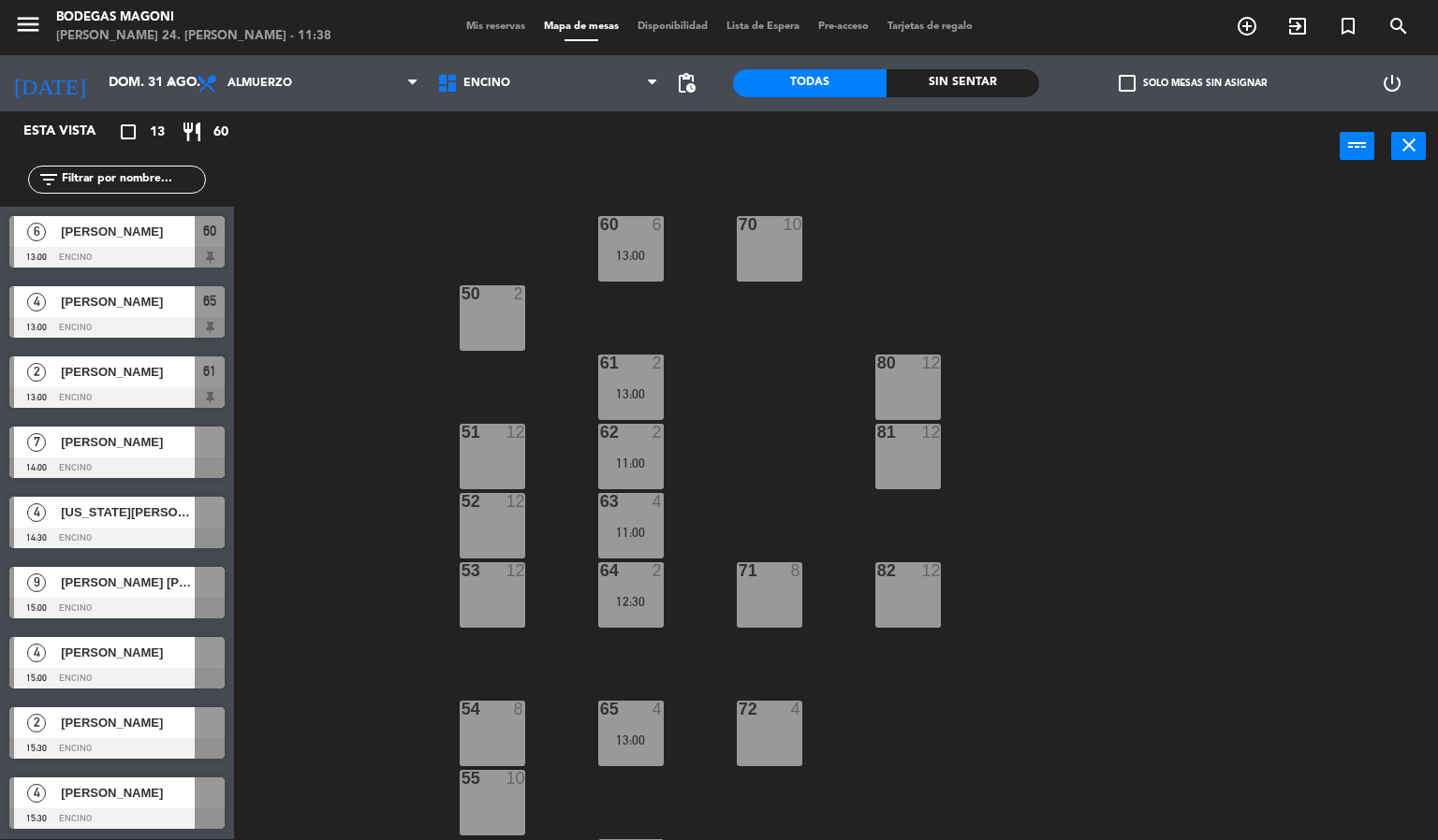
click at [138, 438] on span "[PERSON_NAME]" at bounding box center [128, 442] width 134 height 20
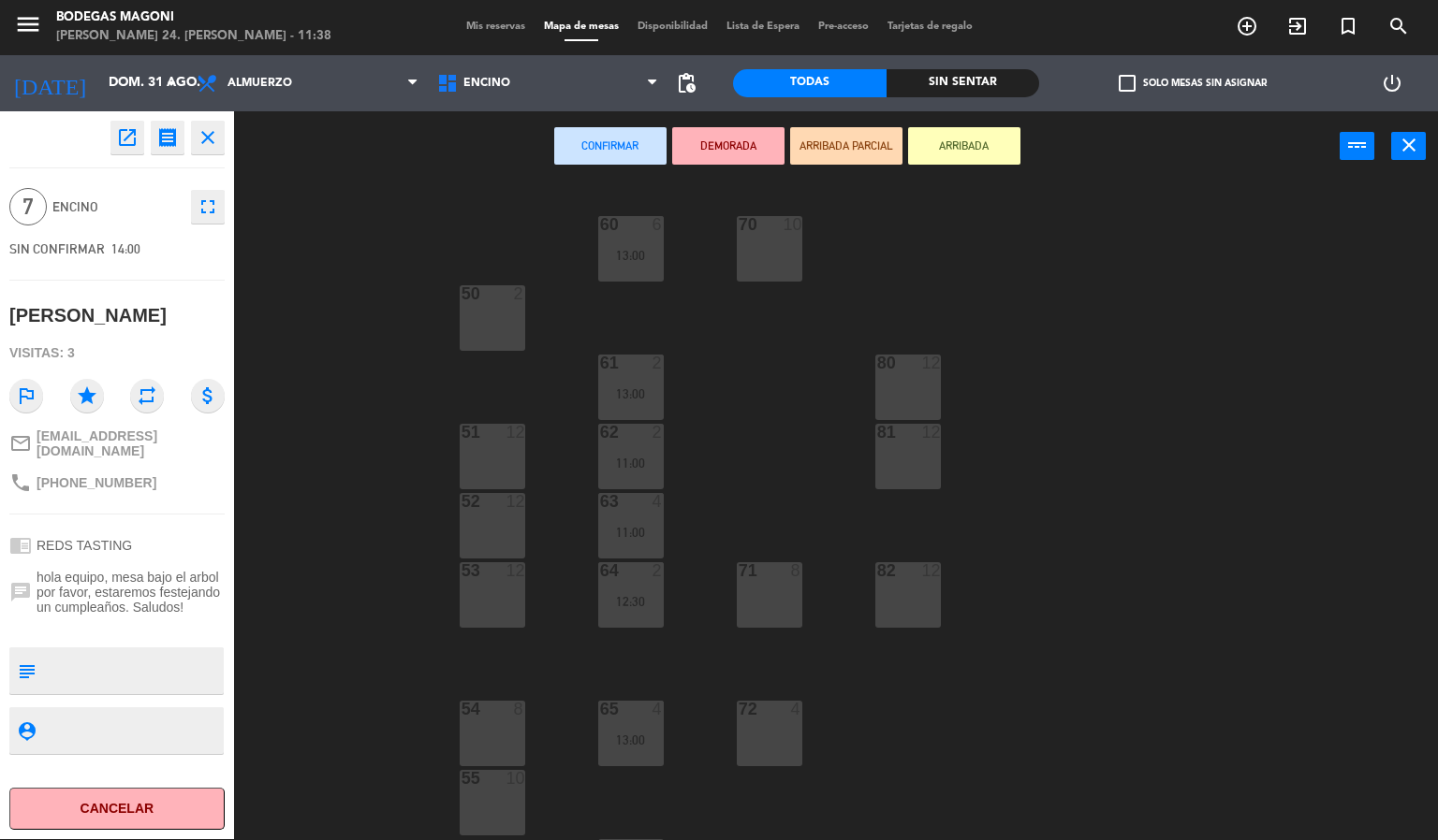
click at [803, 584] on div "60 6 13:00 70 10 50 2 61 2 13:00 80 12 51 12 62 2 11:00 81 12 52 12 63 4 11:00 …" at bounding box center [843, 512] width 1190 height 658
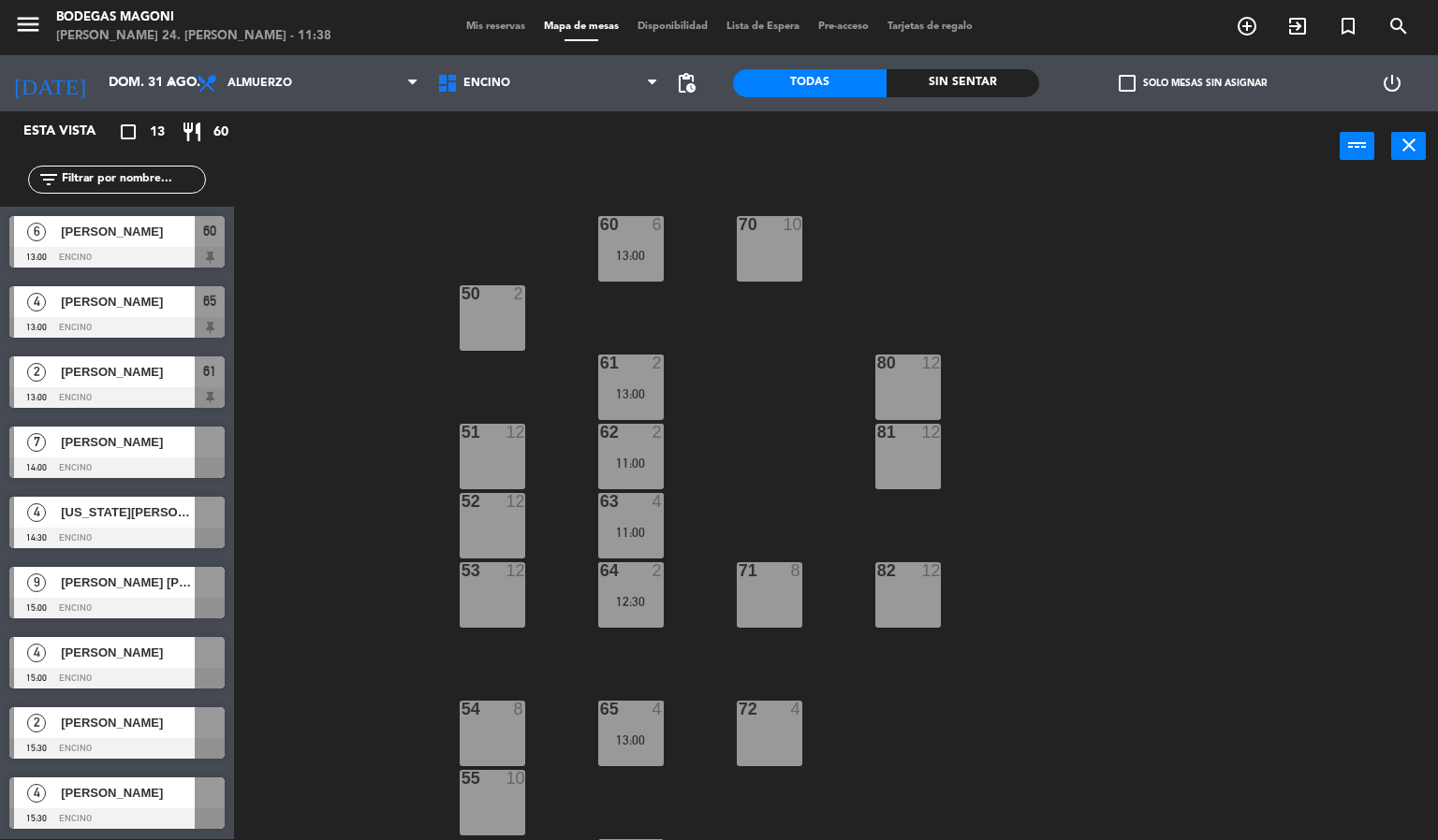
click at [155, 446] on div "7 [PERSON_NAME] 14:00 Encino" at bounding box center [117, 453] width 234 height 70
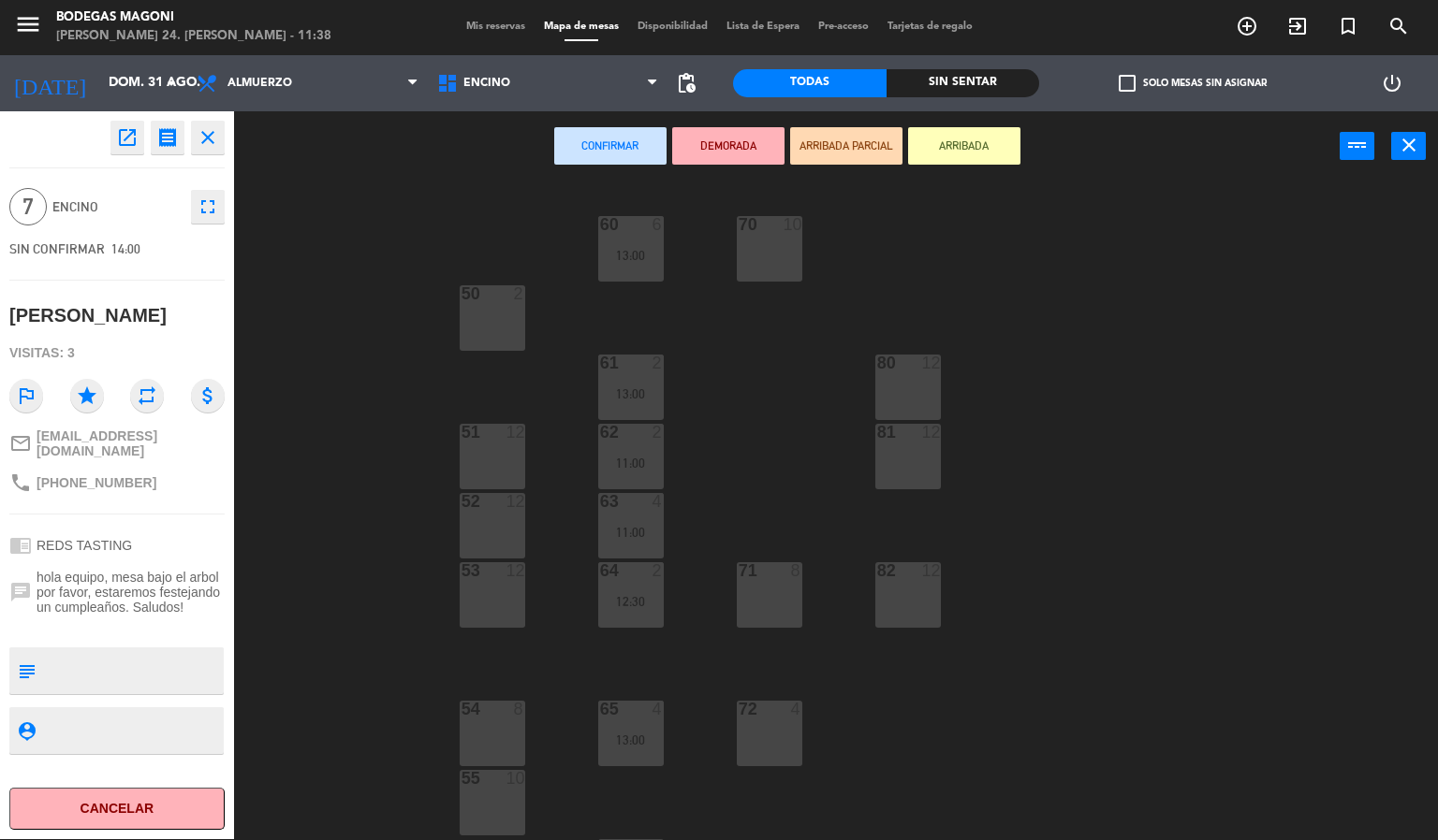
click at [761, 584] on div "71 8" at bounding box center [769, 595] width 66 height 66
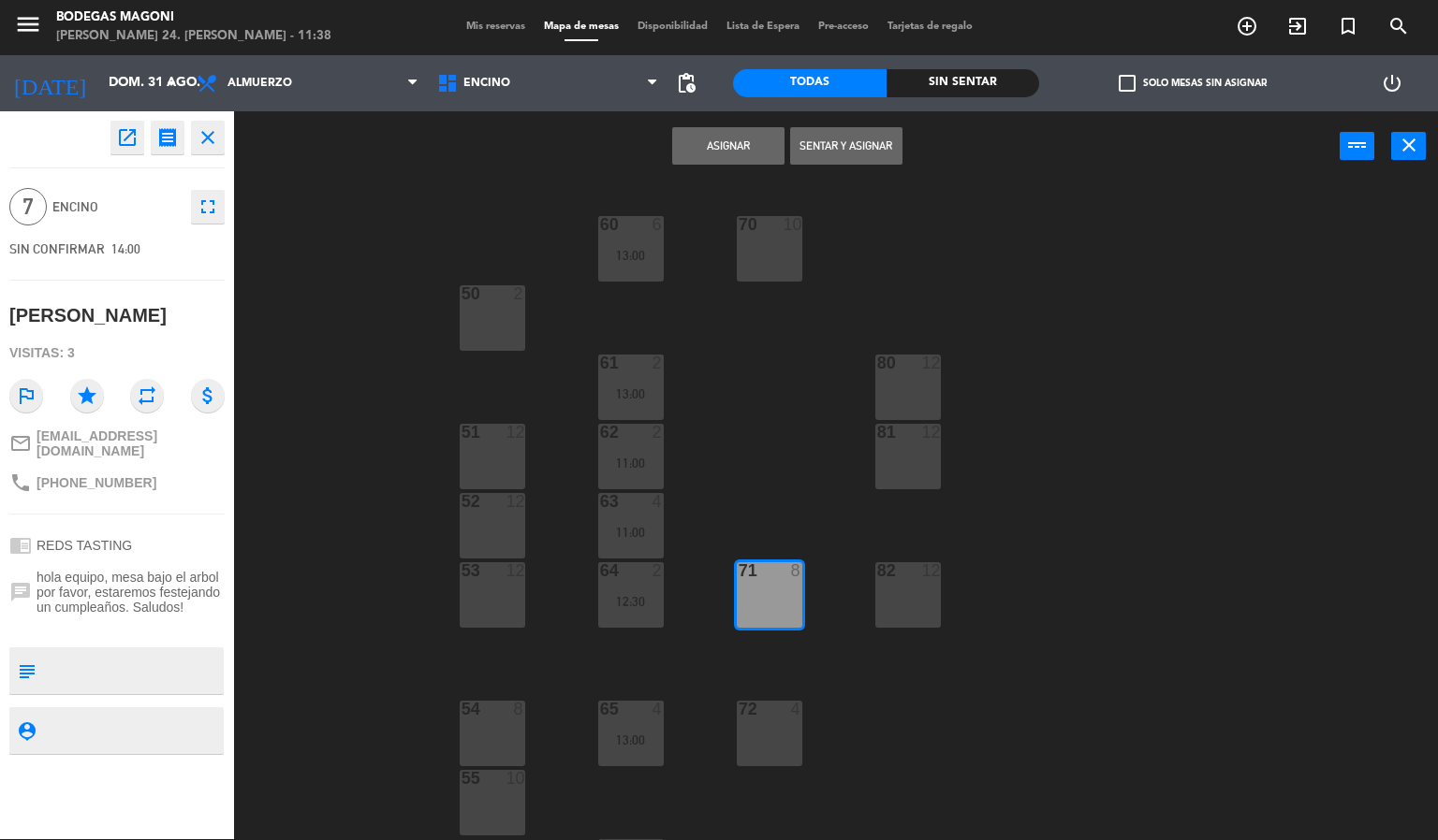
click at [734, 148] on button "Asignar" at bounding box center [728, 146] width 112 height 37
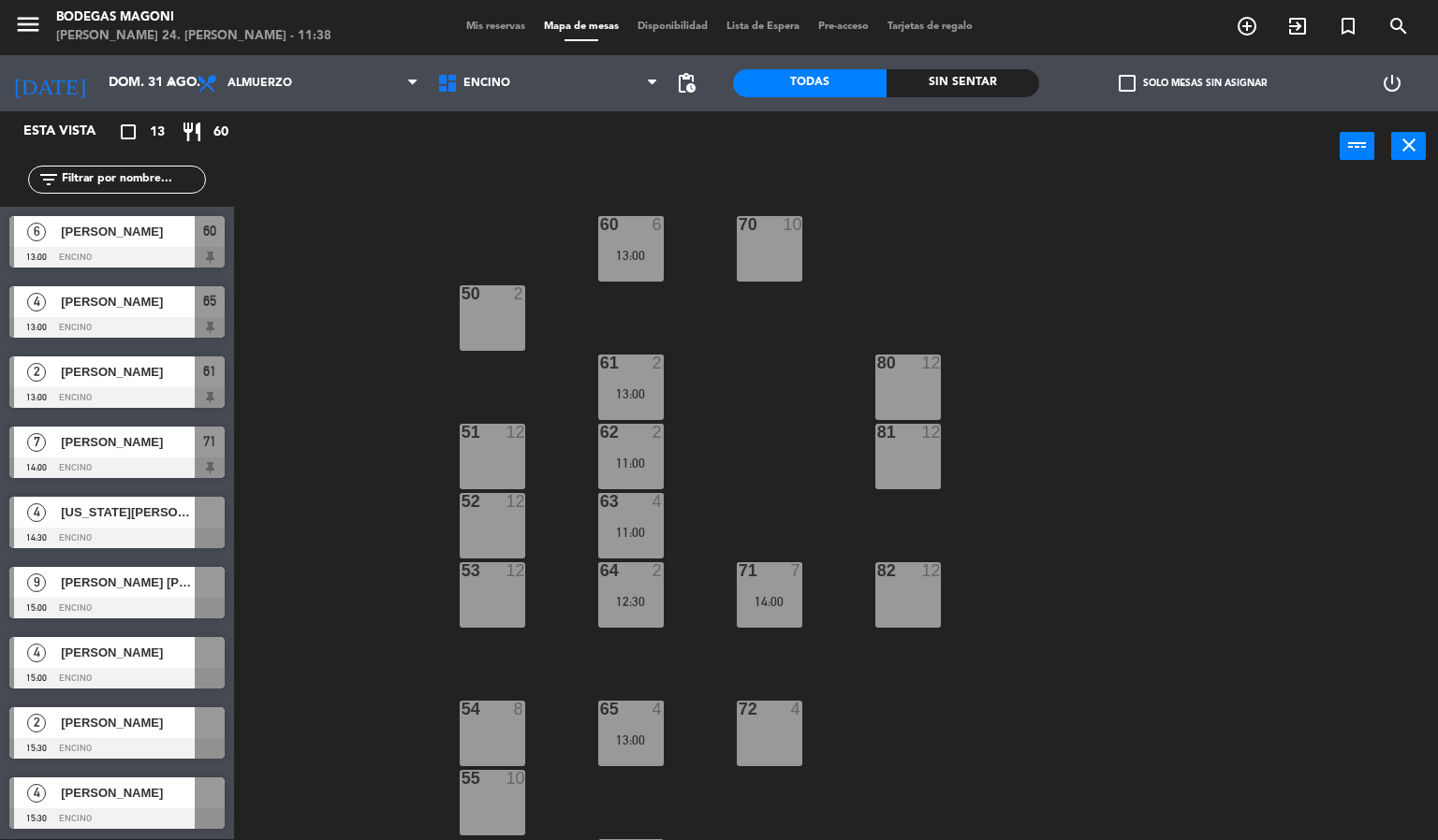
click at [155, 518] on div "4 [US_STATE][PERSON_NAME] 14:30 Encino" at bounding box center [117, 523] width 234 height 70
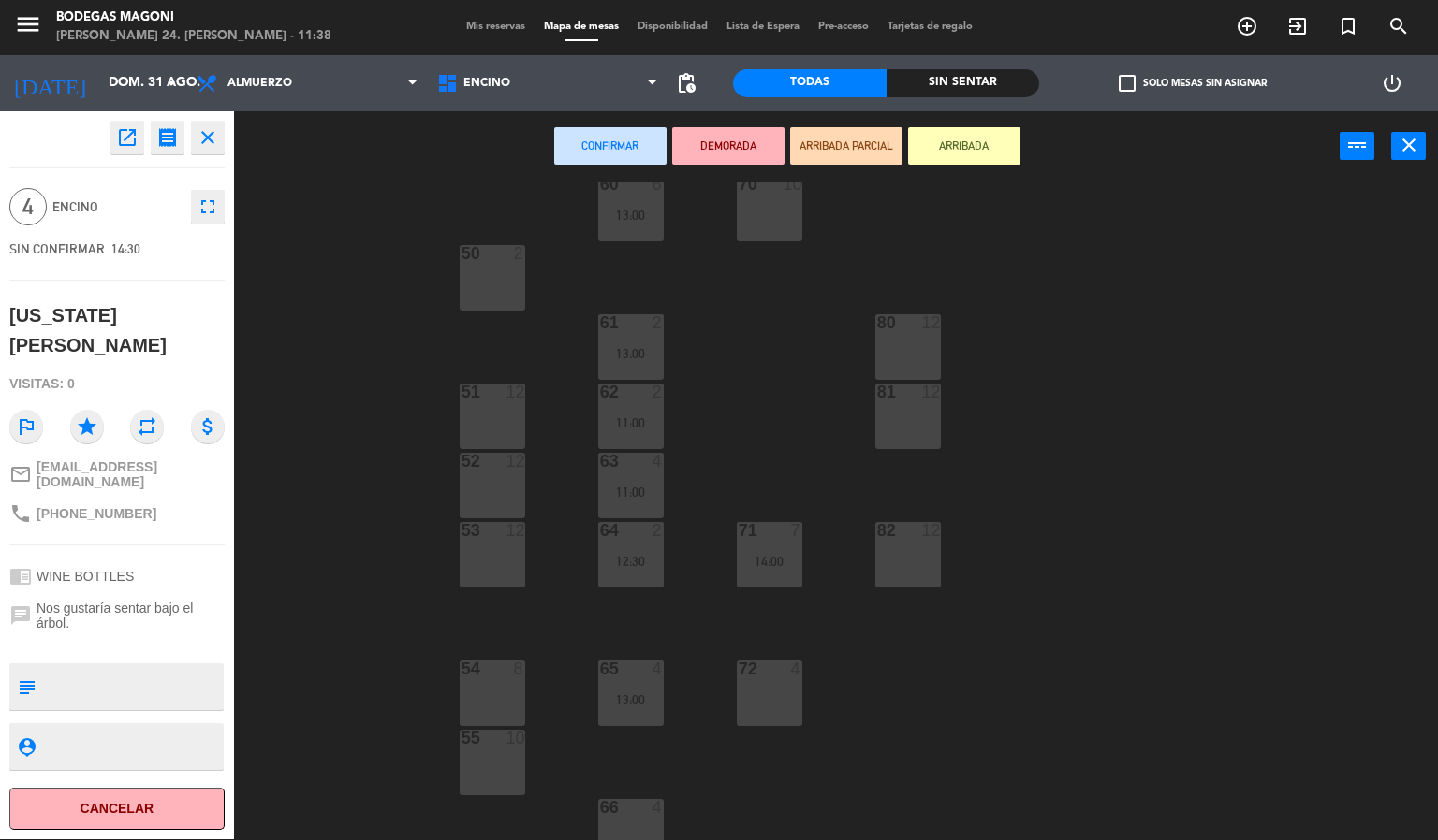
scroll to position [63, 0]
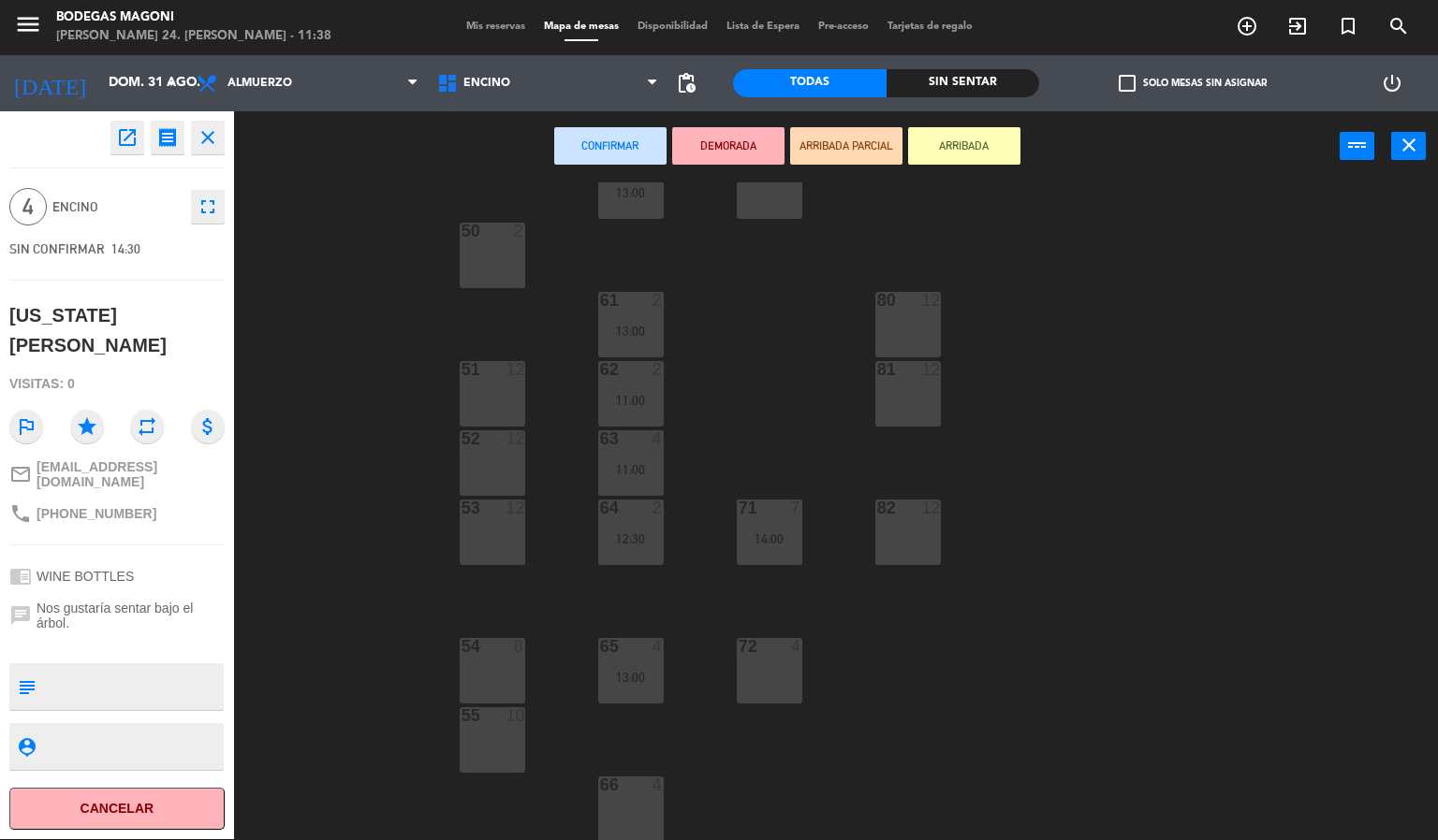
drag, startPoint x: 639, startPoint y: 787, endPoint x: 669, endPoint y: 225, distance: 562.8
click at [639, 778] on div "66 4" at bounding box center [631, 810] width 66 height 66
drag, startPoint x: 621, startPoint y: 807, endPoint x: 672, endPoint y: 318, distance: 491.7
click at [621, 798] on div "66 4" at bounding box center [631, 810] width 66 height 66
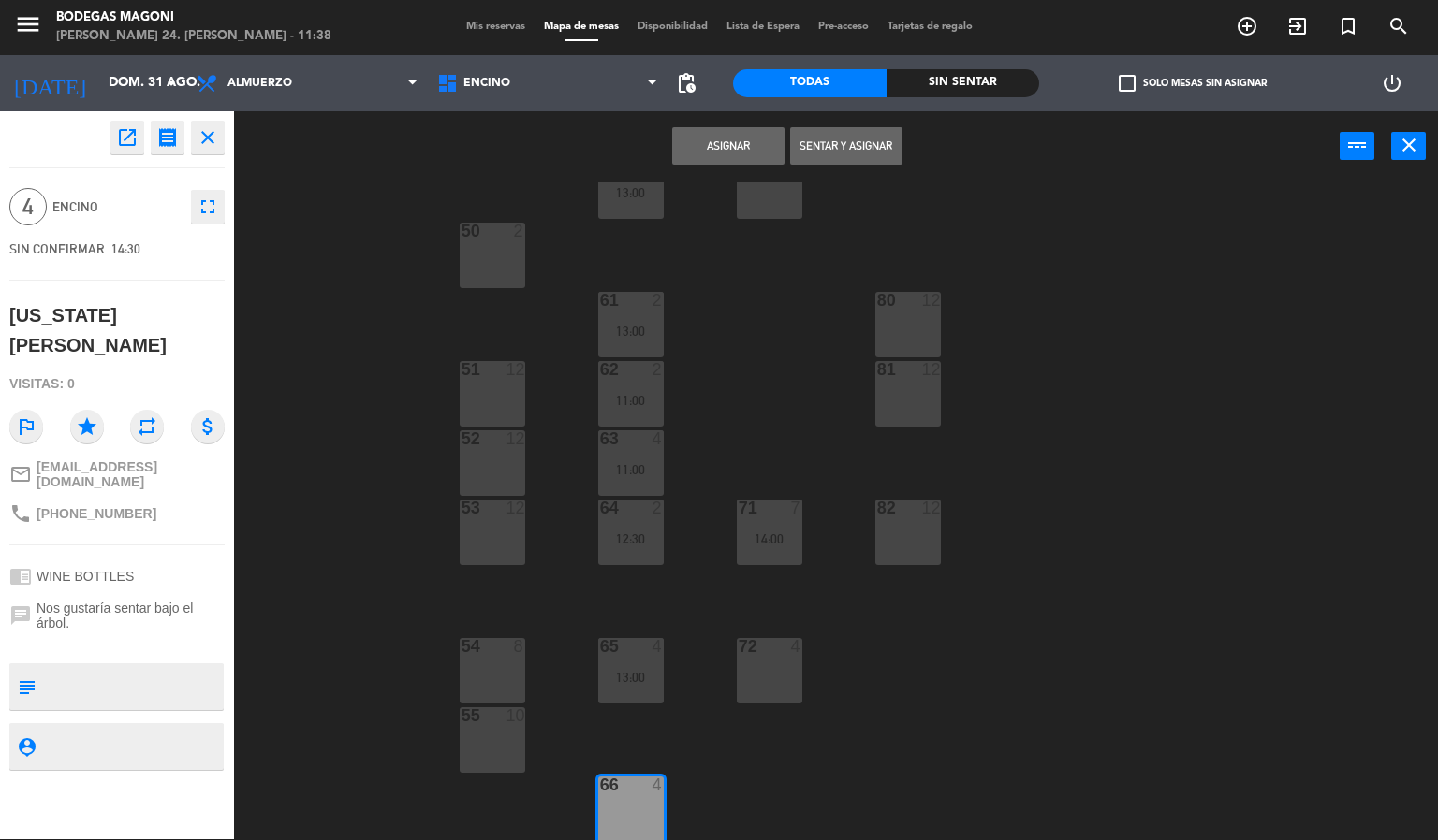
click at [702, 130] on button "Asignar" at bounding box center [728, 146] width 112 height 37
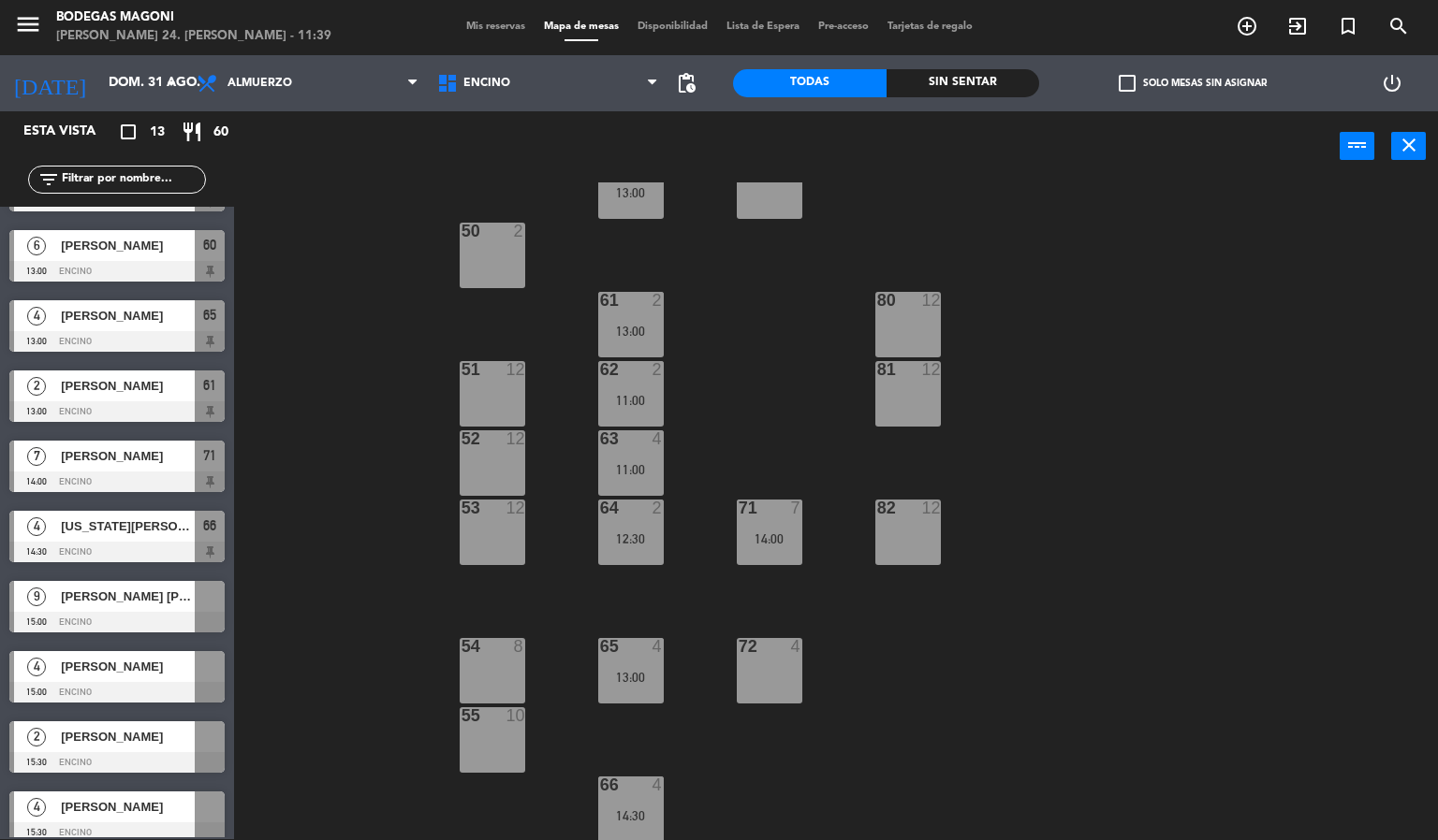
scroll to position [282, 0]
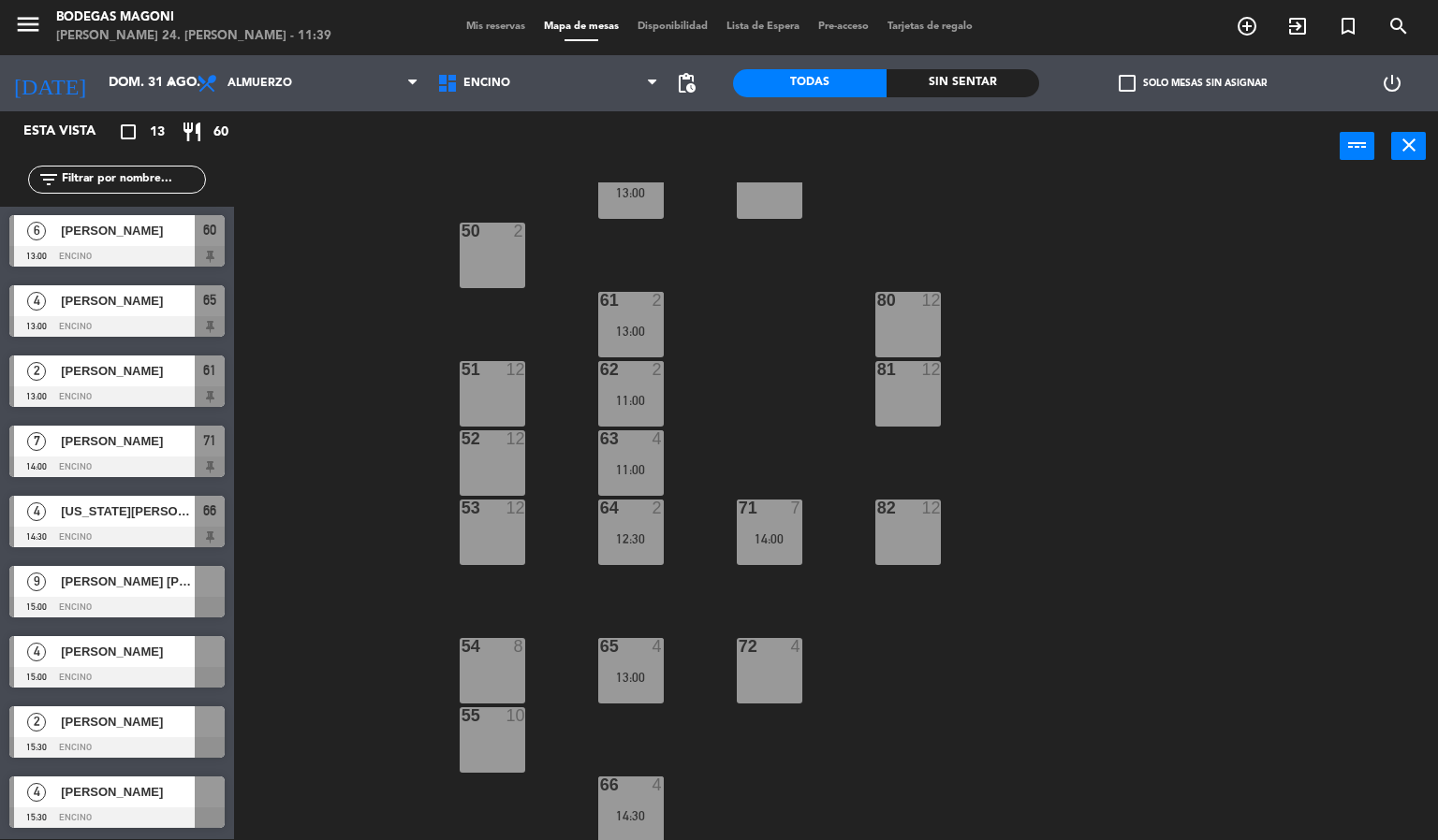
click at [151, 597] on div at bounding box center [117, 608] width 215 height 21
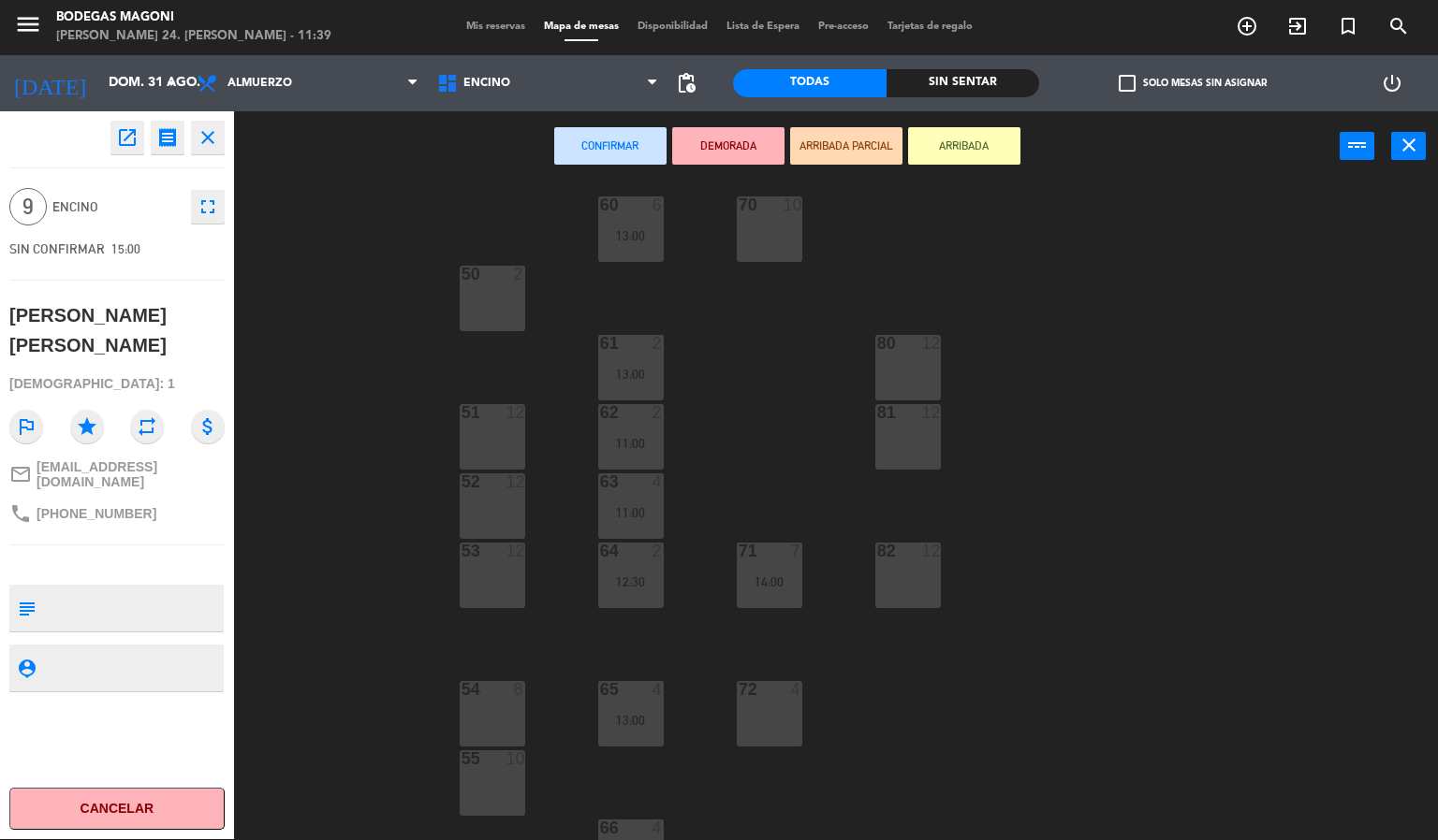
scroll to position [0, 0]
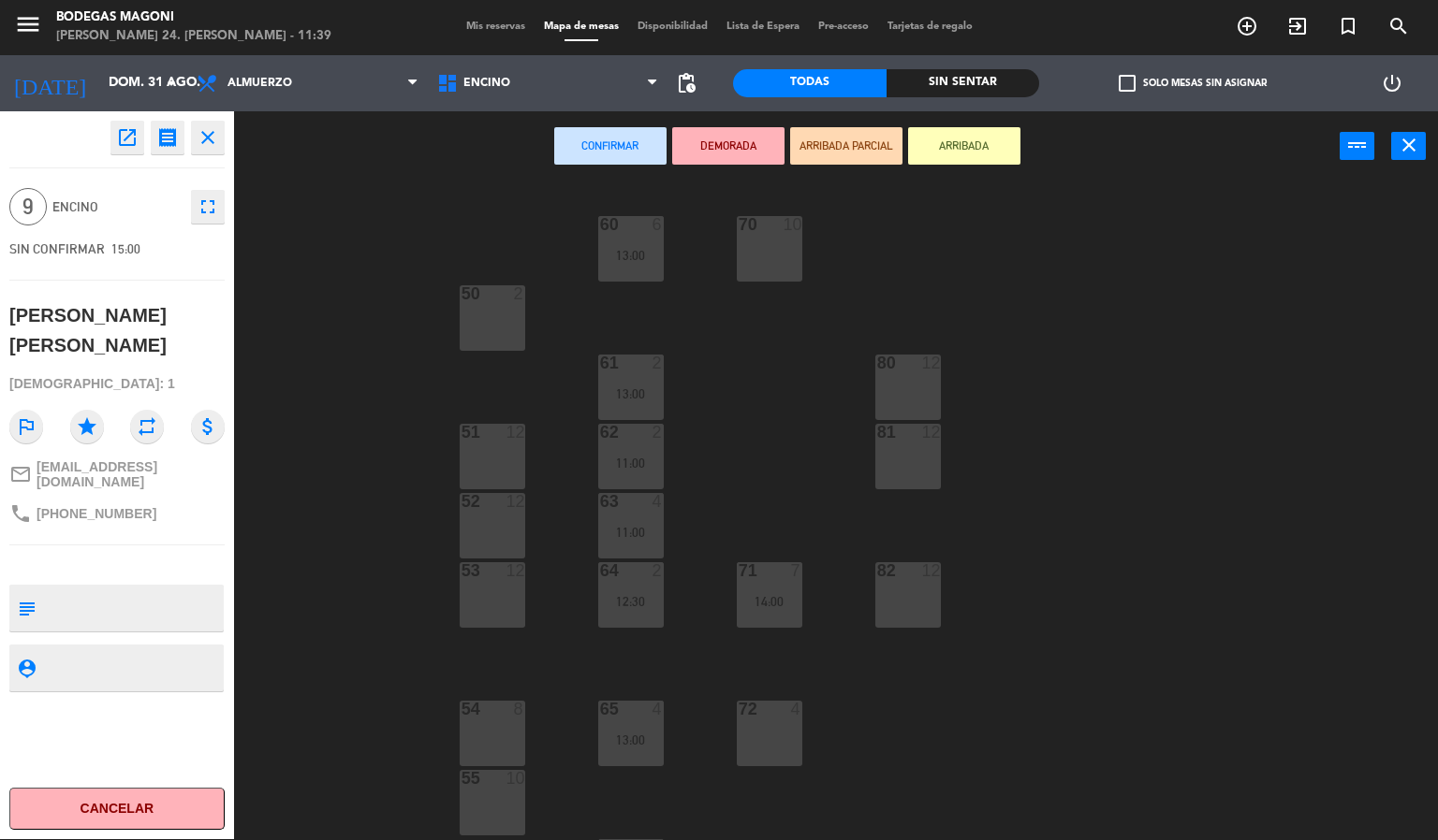
click at [487, 783] on div at bounding box center [492, 779] width 30 height 17
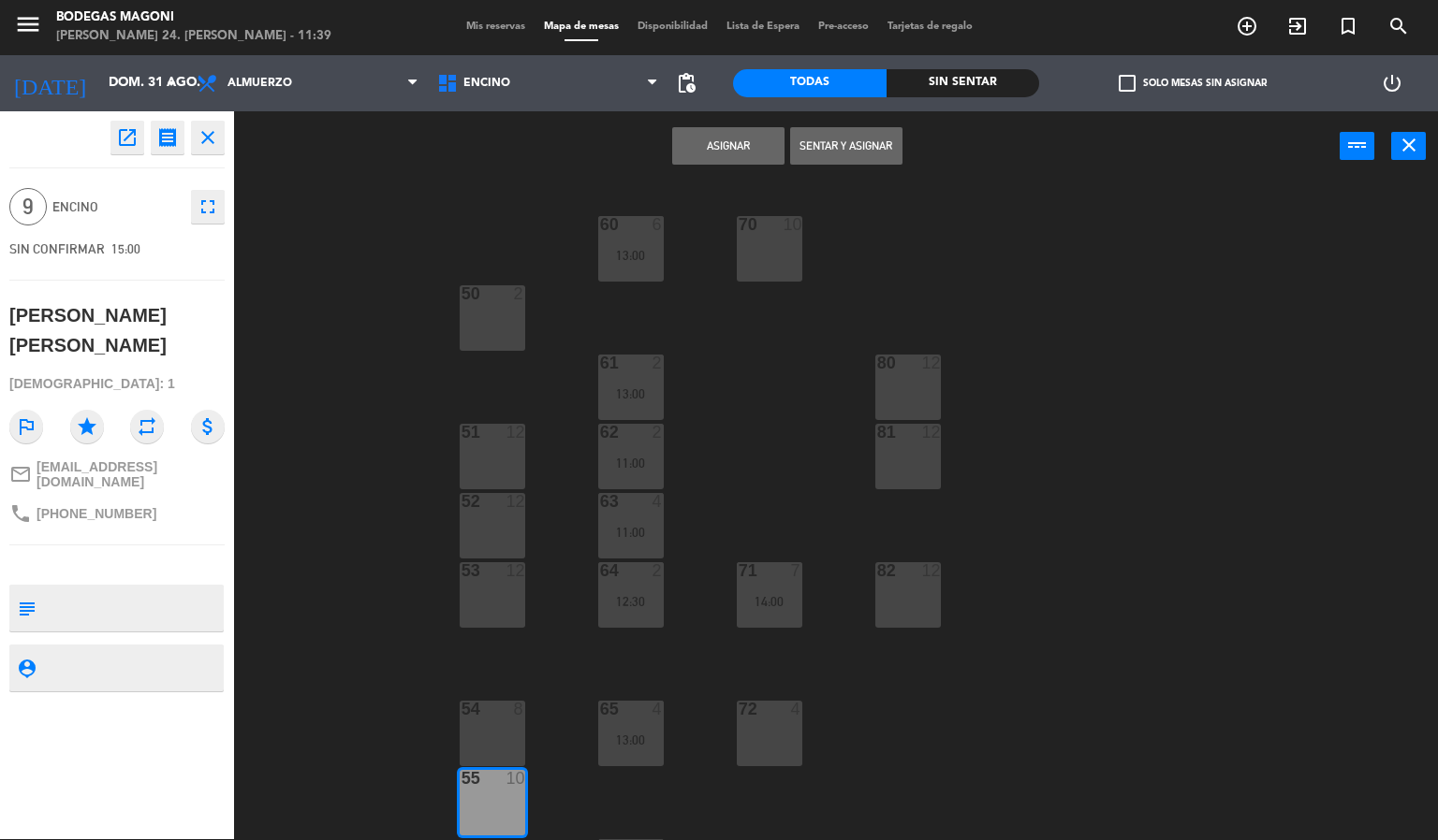
click at [720, 145] on button "Asignar" at bounding box center [728, 146] width 112 height 37
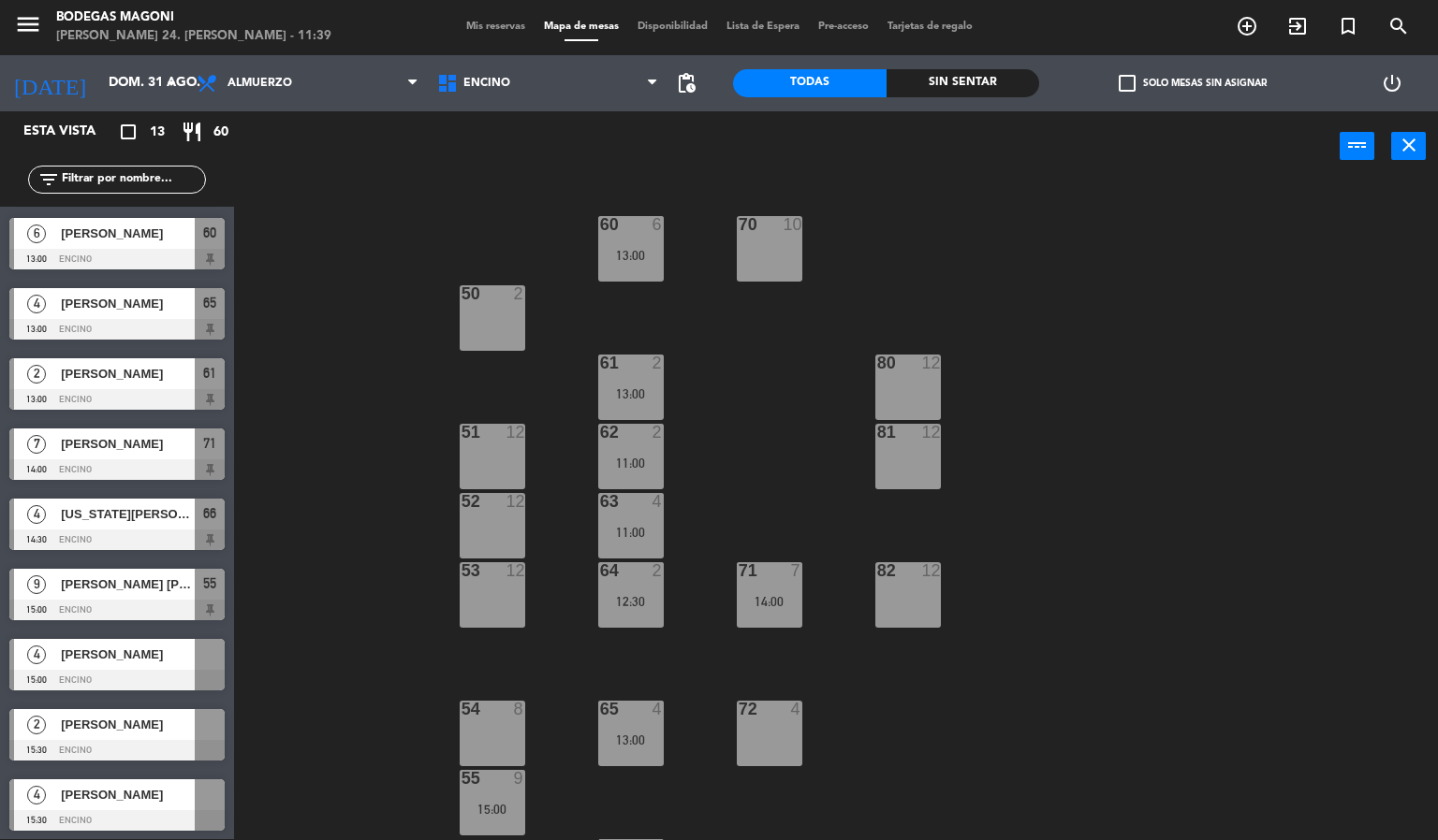
scroll to position [282, 0]
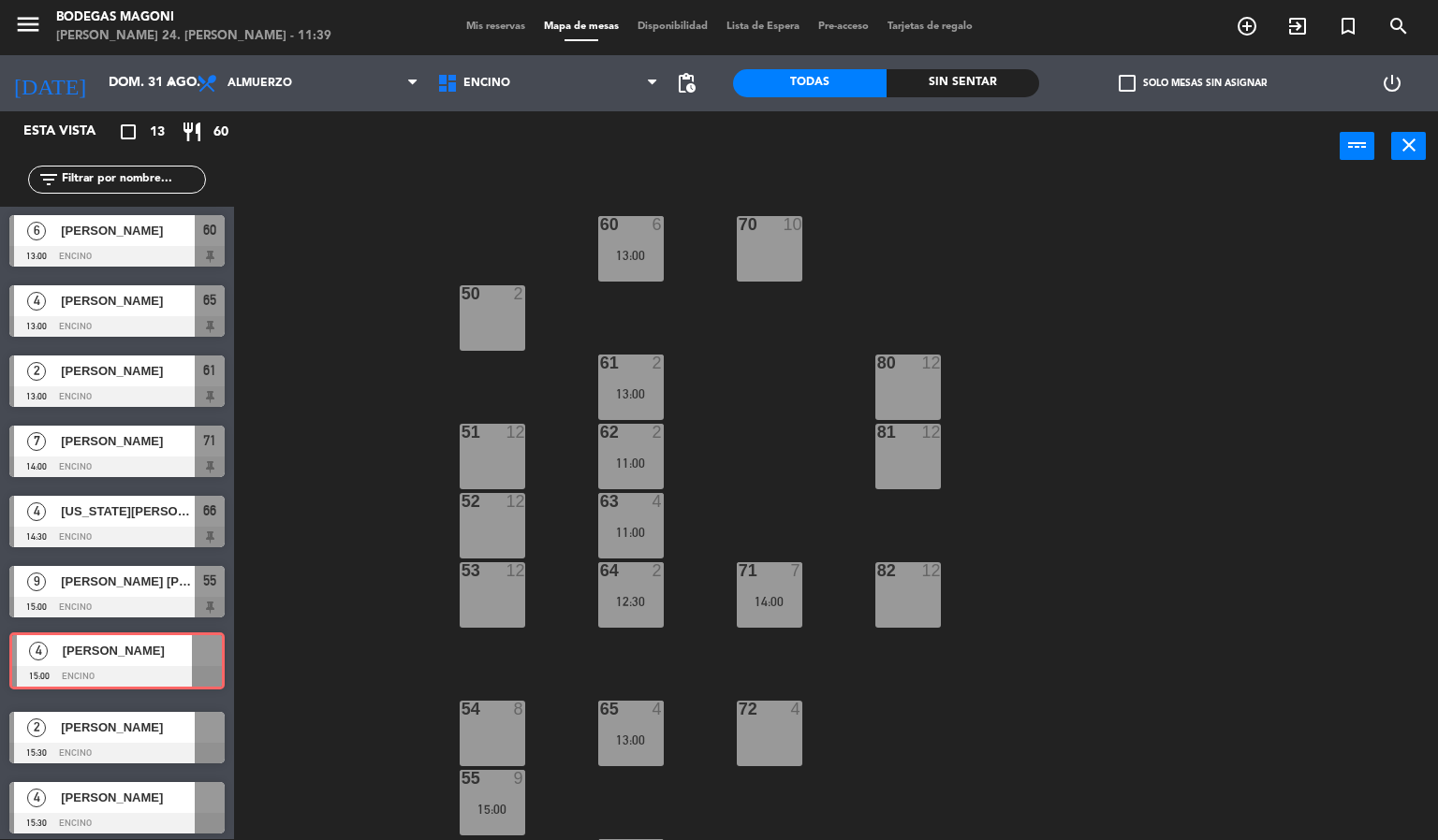
click at [133, 658] on div "4 [PERSON_NAME] 15:00 Encino 4 [PERSON_NAME] 15:00 Encino" at bounding box center [117, 665] width 234 height 76
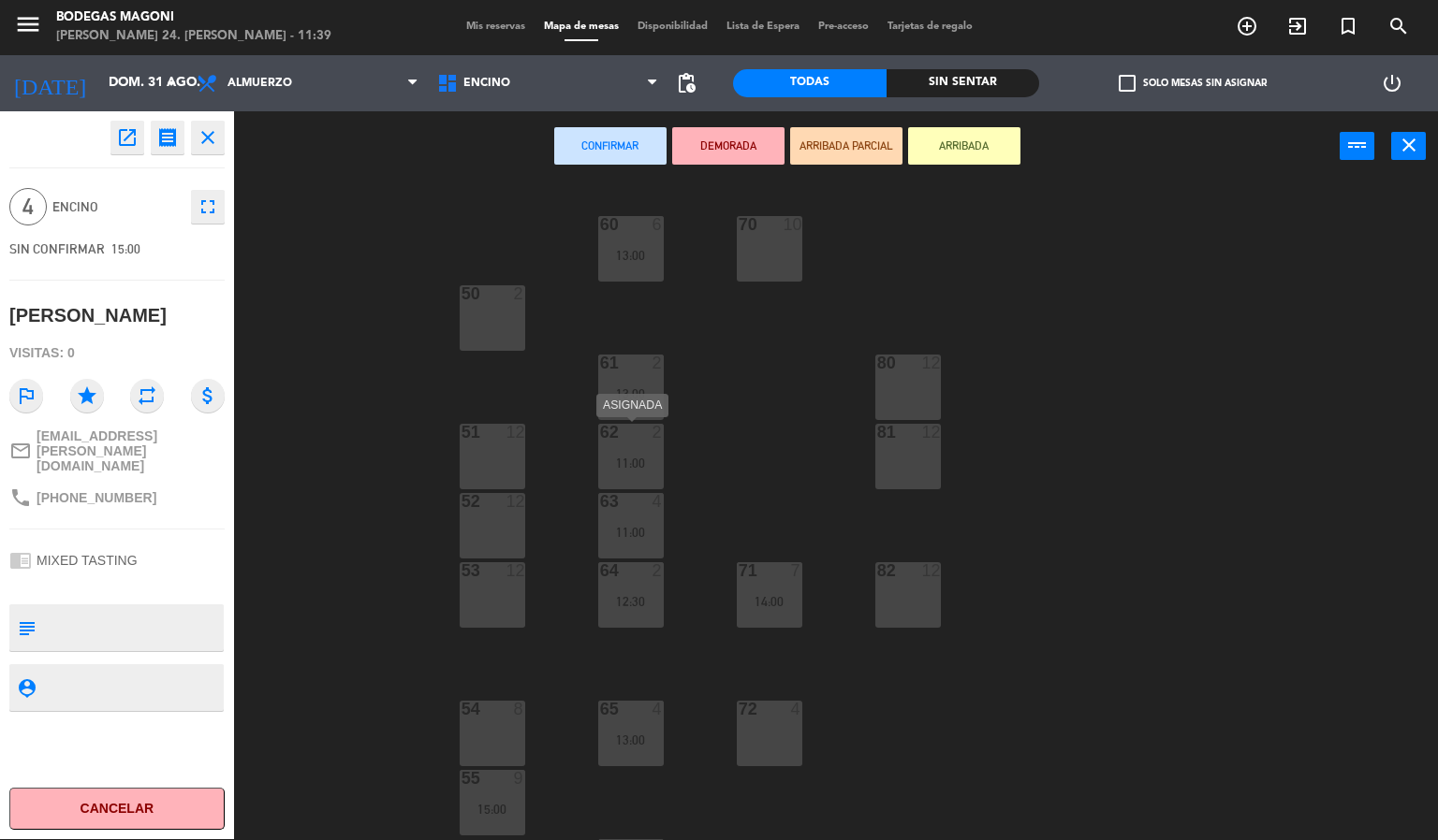
click at [639, 447] on div "62 2 11:00" at bounding box center [631, 457] width 66 height 66
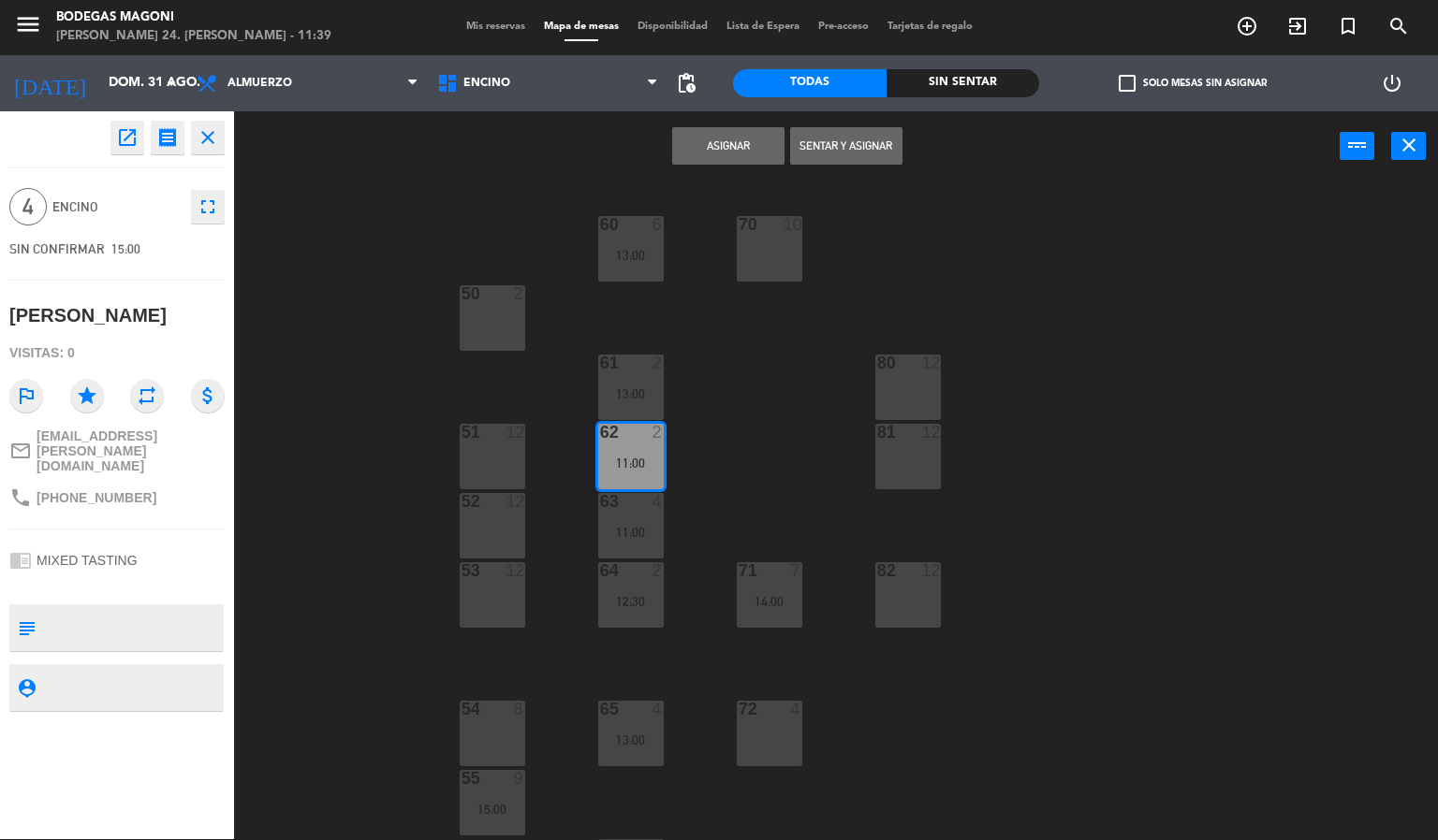
click at [742, 138] on button "Asignar" at bounding box center [728, 146] width 112 height 37
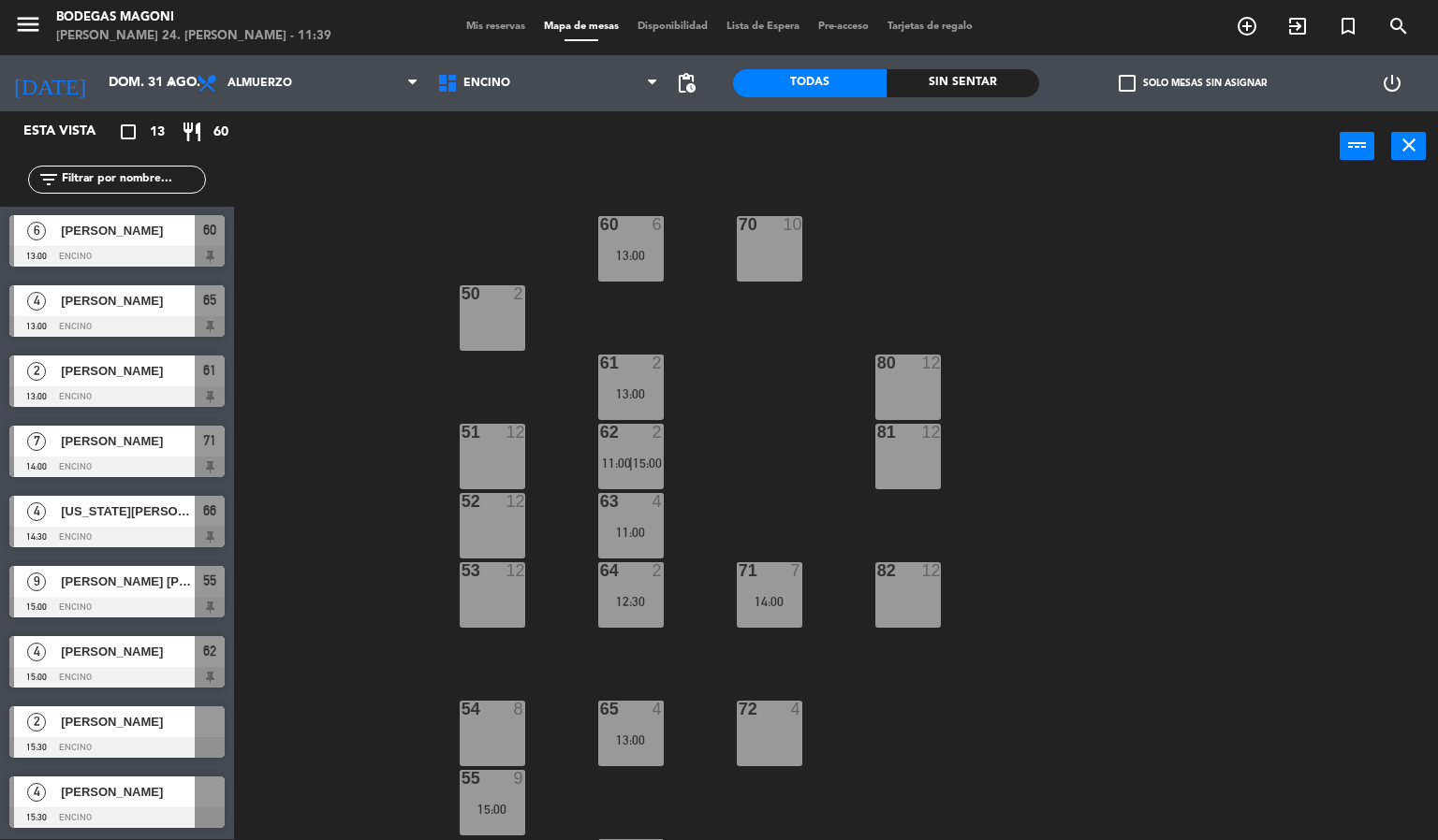
click at [110, 731] on div "2 [PERSON_NAME] 15:30 Encino" at bounding box center [117, 733] width 234 height 70
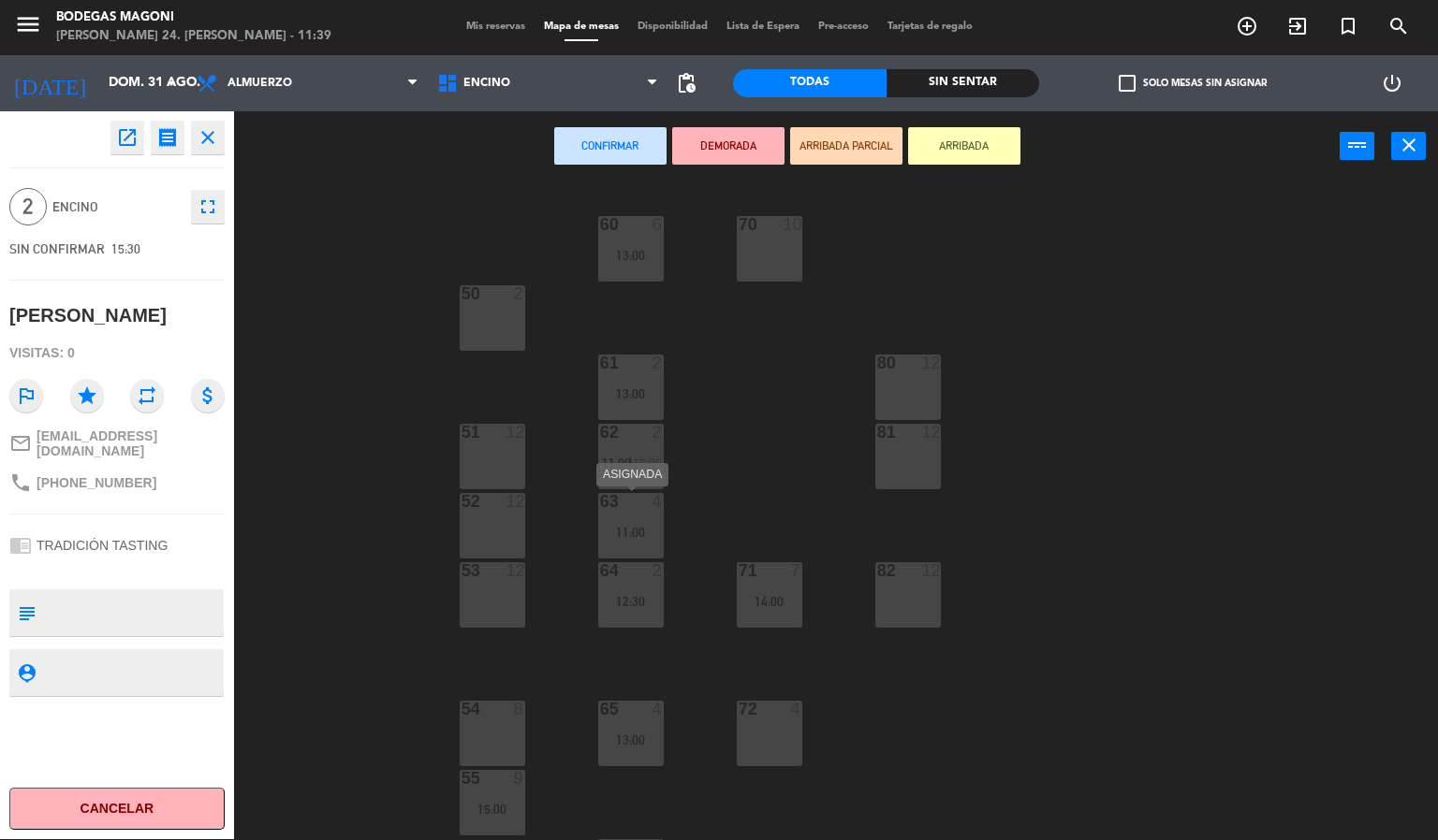
click at [624, 529] on div "11:00" at bounding box center [631, 533] width 66 height 13
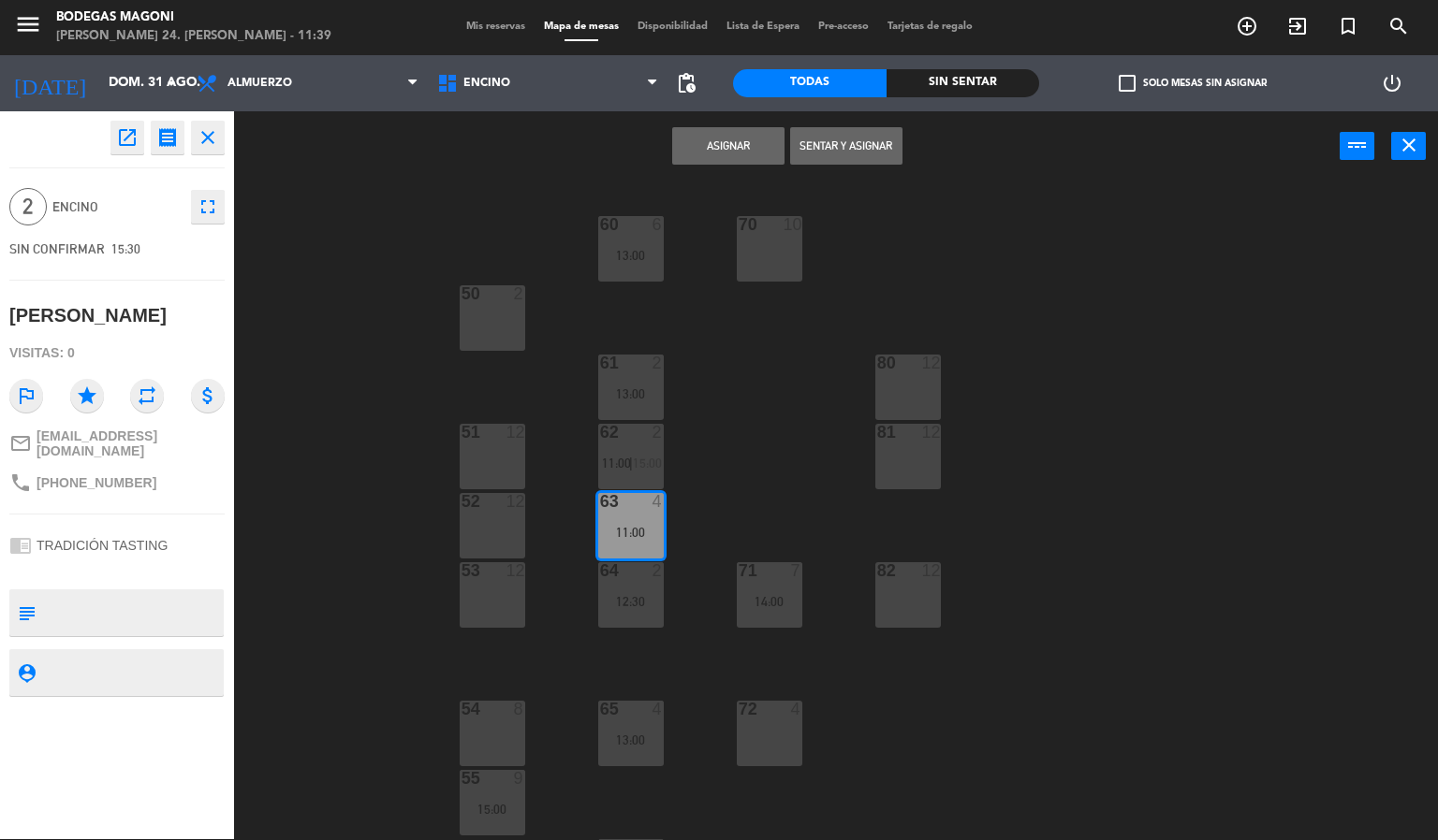
click at [725, 141] on button "Asignar" at bounding box center [728, 146] width 112 height 37
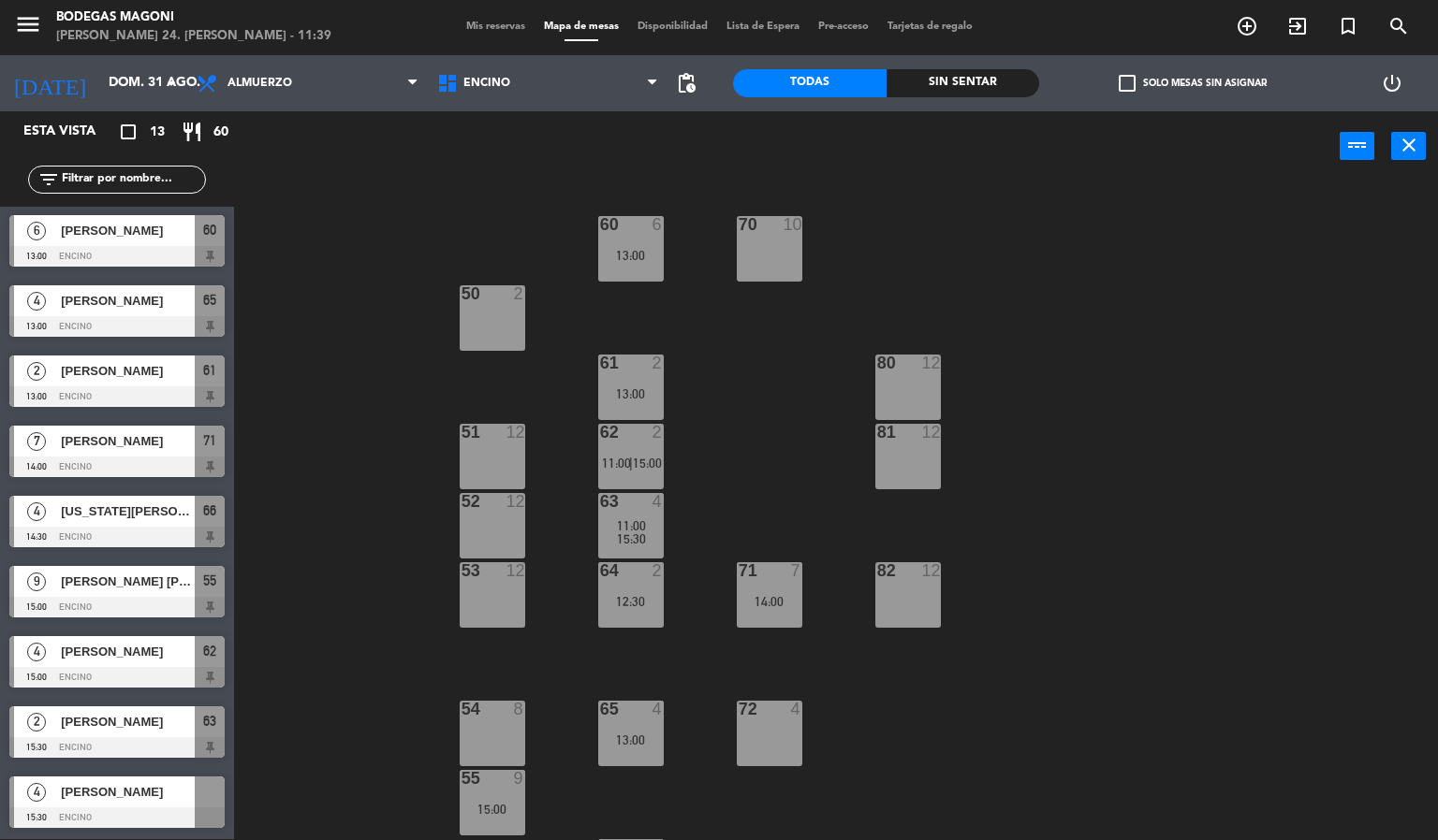
click at [142, 804] on div "[PERSON_NAME]" at bounding box center [127, 792] width 136 height 30
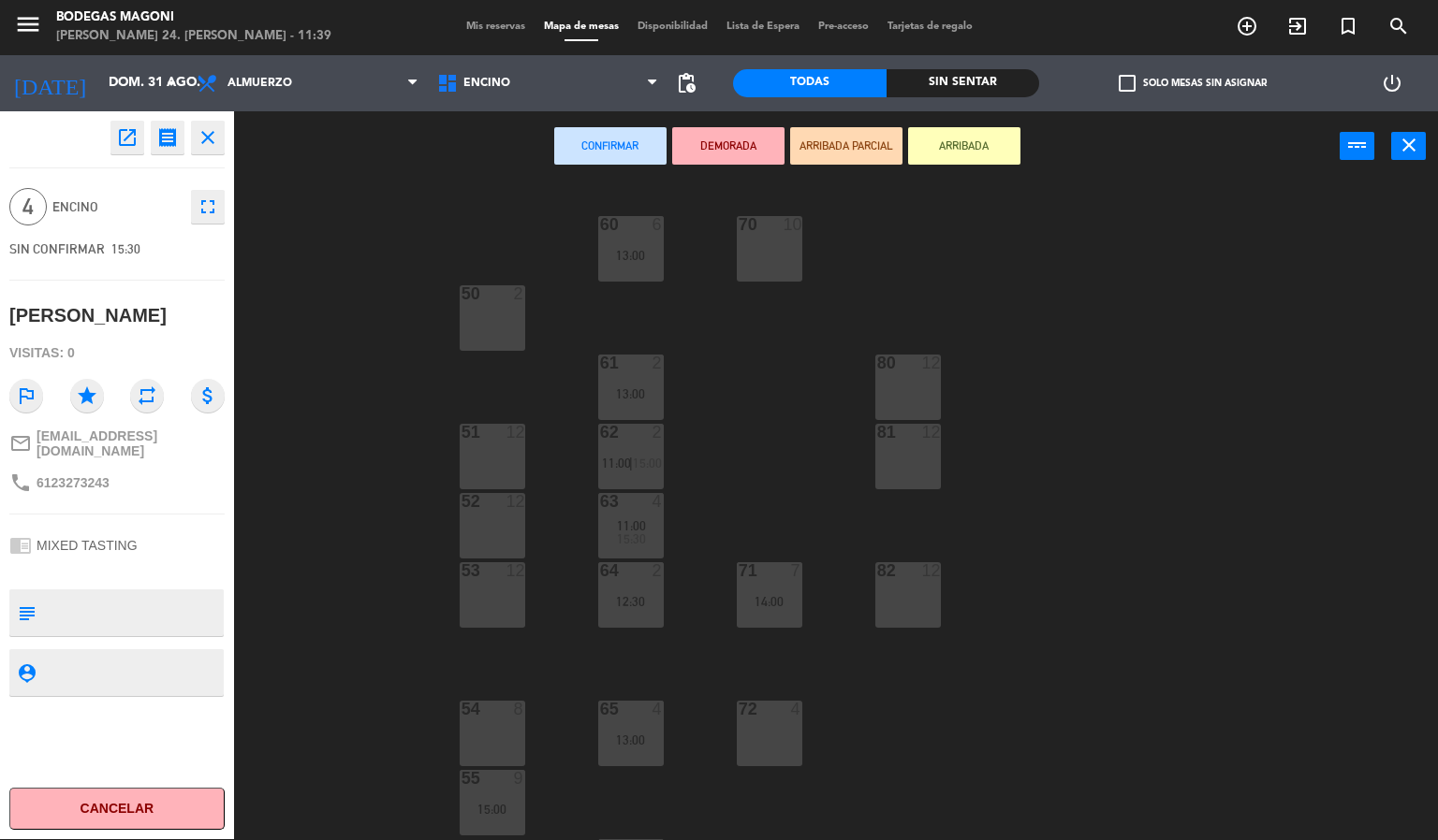
scroll to position [63, 0]
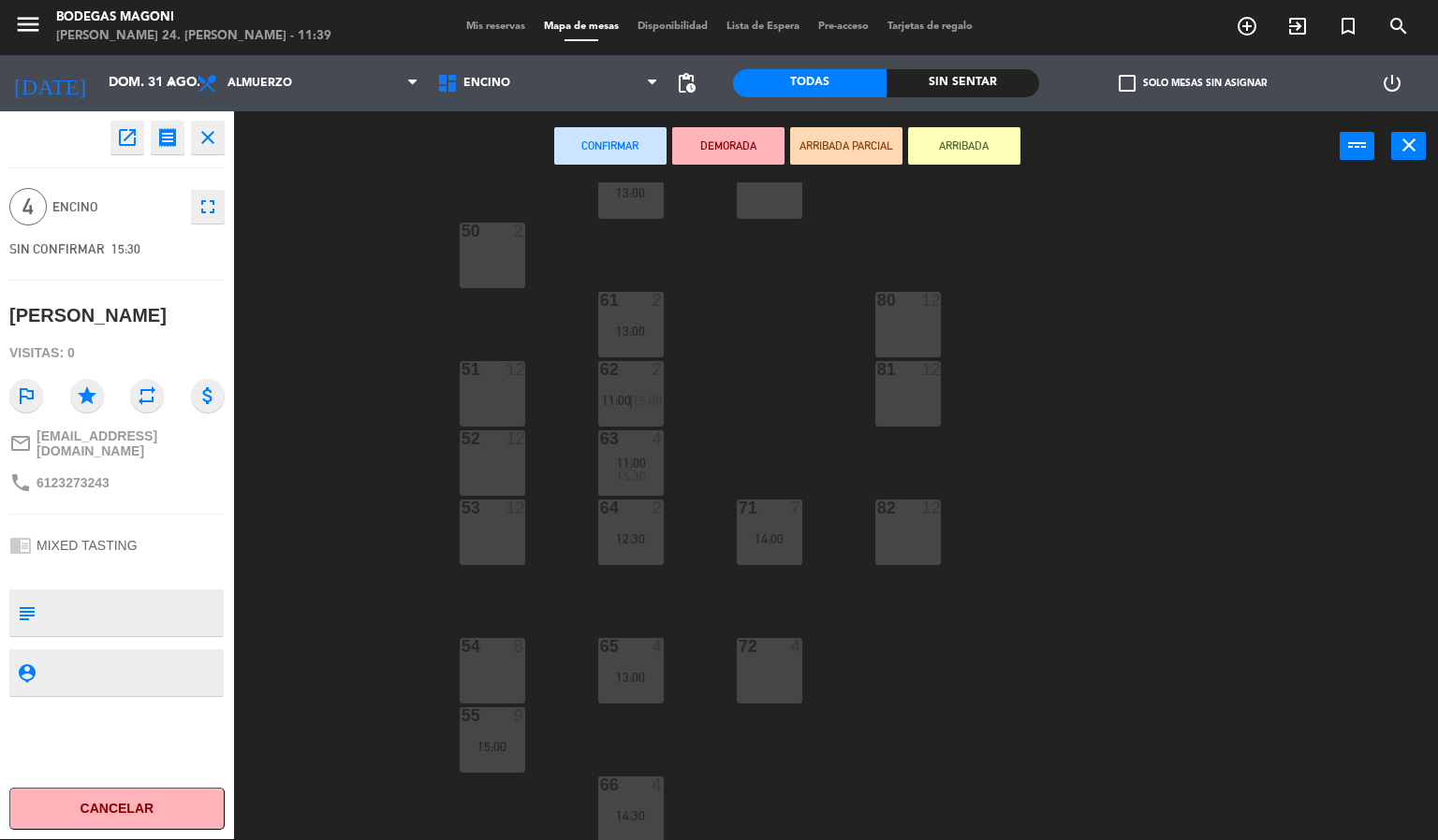
drag, startPoint x: 757, startPoint y: 668, endPoint x: 720, endPoint y: 578, distance: 97.3
click at [758, 666] on div "72 4" at bounding box center [769, 671] width 66 height 66
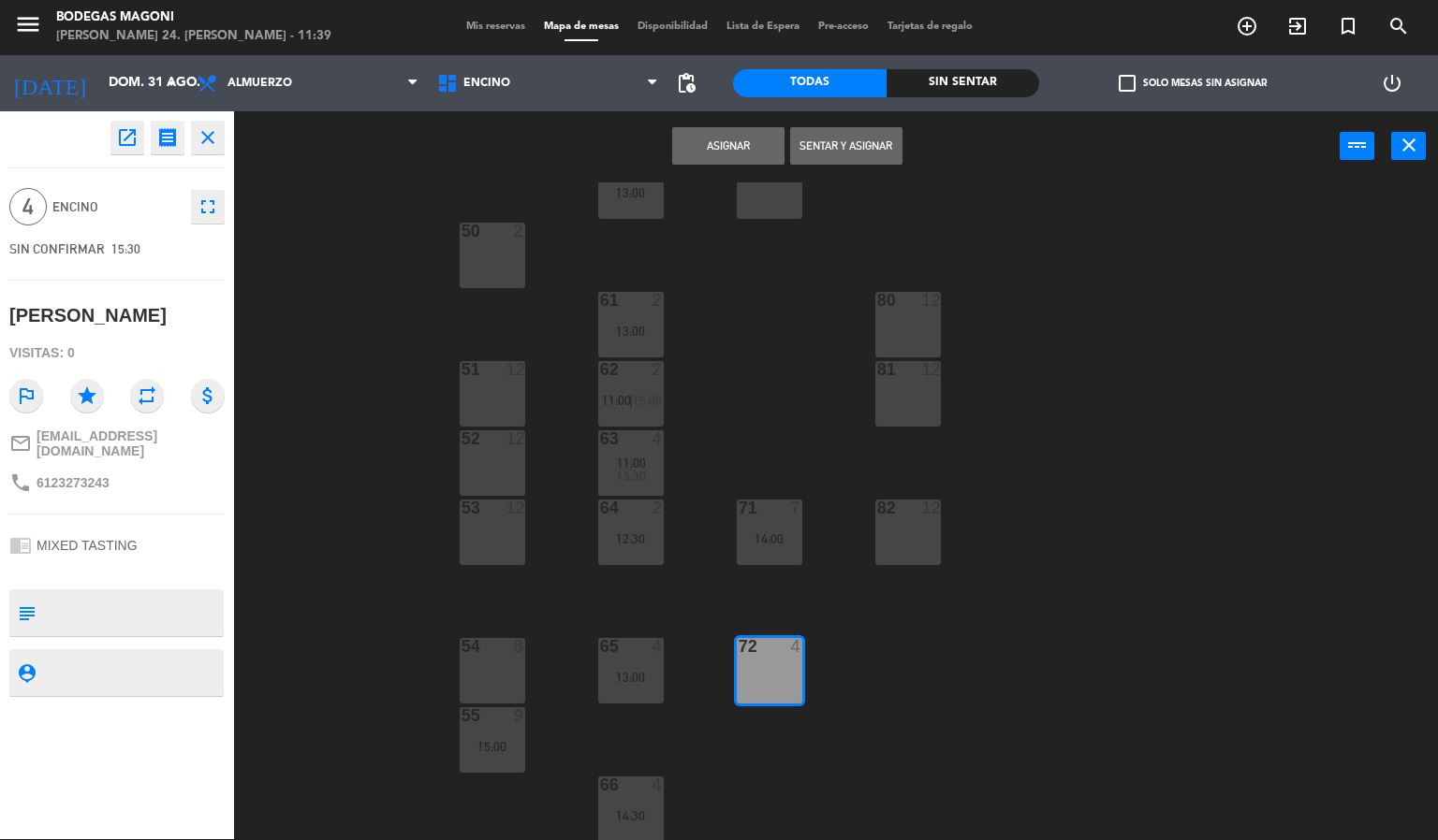
click at [730, 121] on div "Asignar Sentar y Asignar power_input close" at bounding box center [787, 147] width 1106 height 71
click at [715, 139] on button "Asignar" at bounding box center [728, 146] width 112 height 37
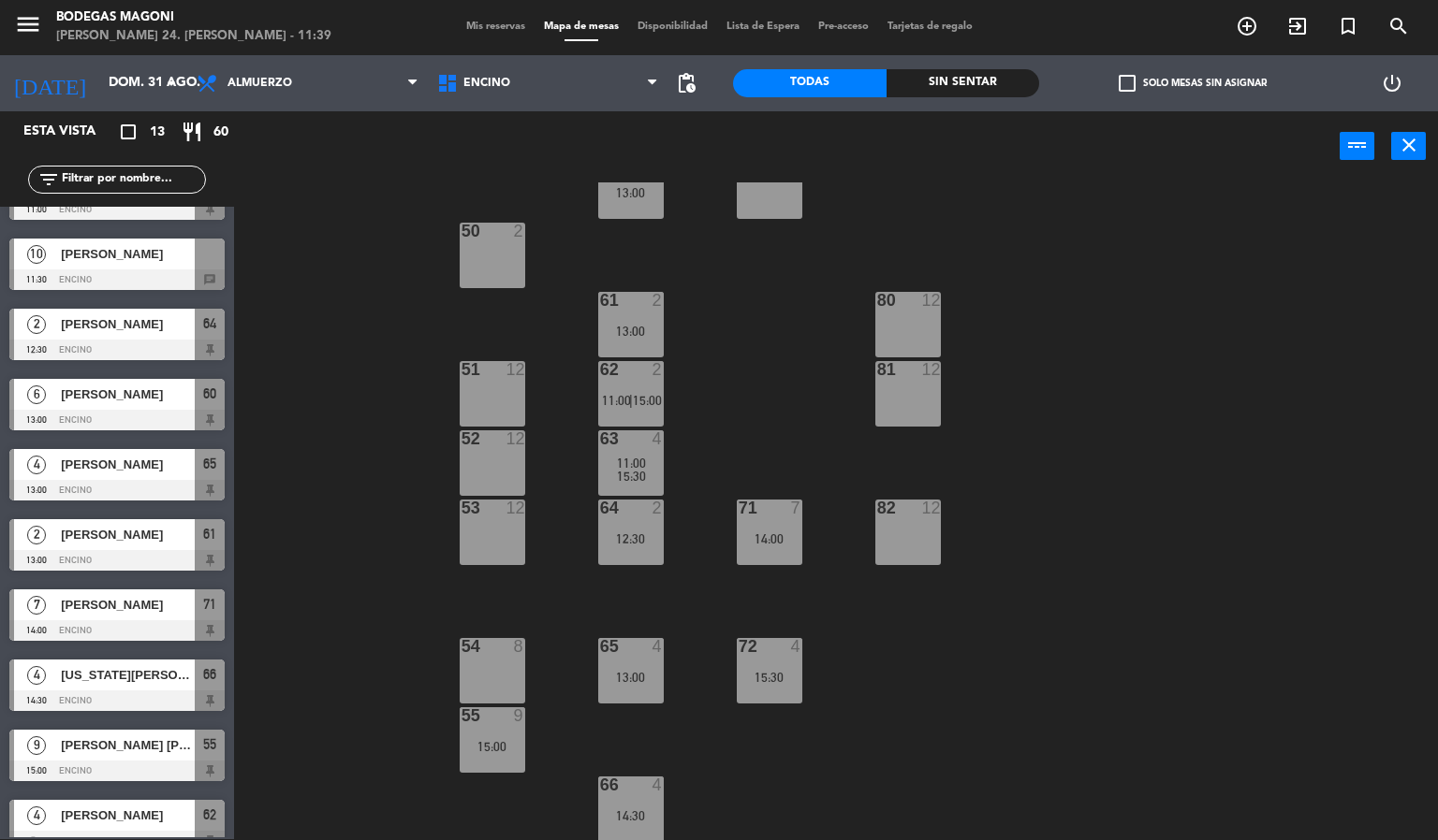
scroll to position [0, 0]
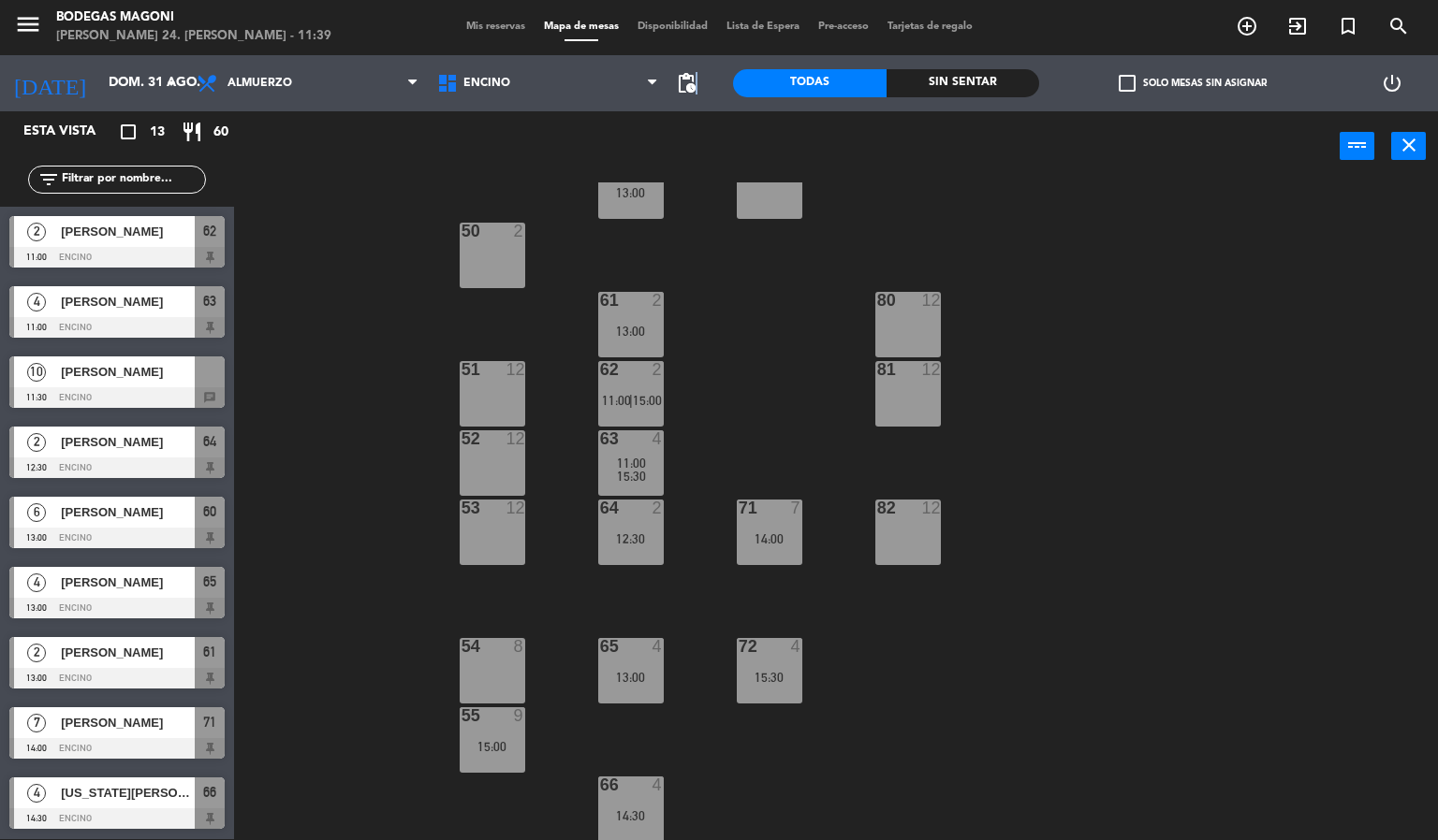
click at [697, 79] on span "pending_actions" at bounding box center [685, 83] width 37 height 37
click at [692, 89] on span "pending_actions" at bounding box center [686, 84] width 23 height 23
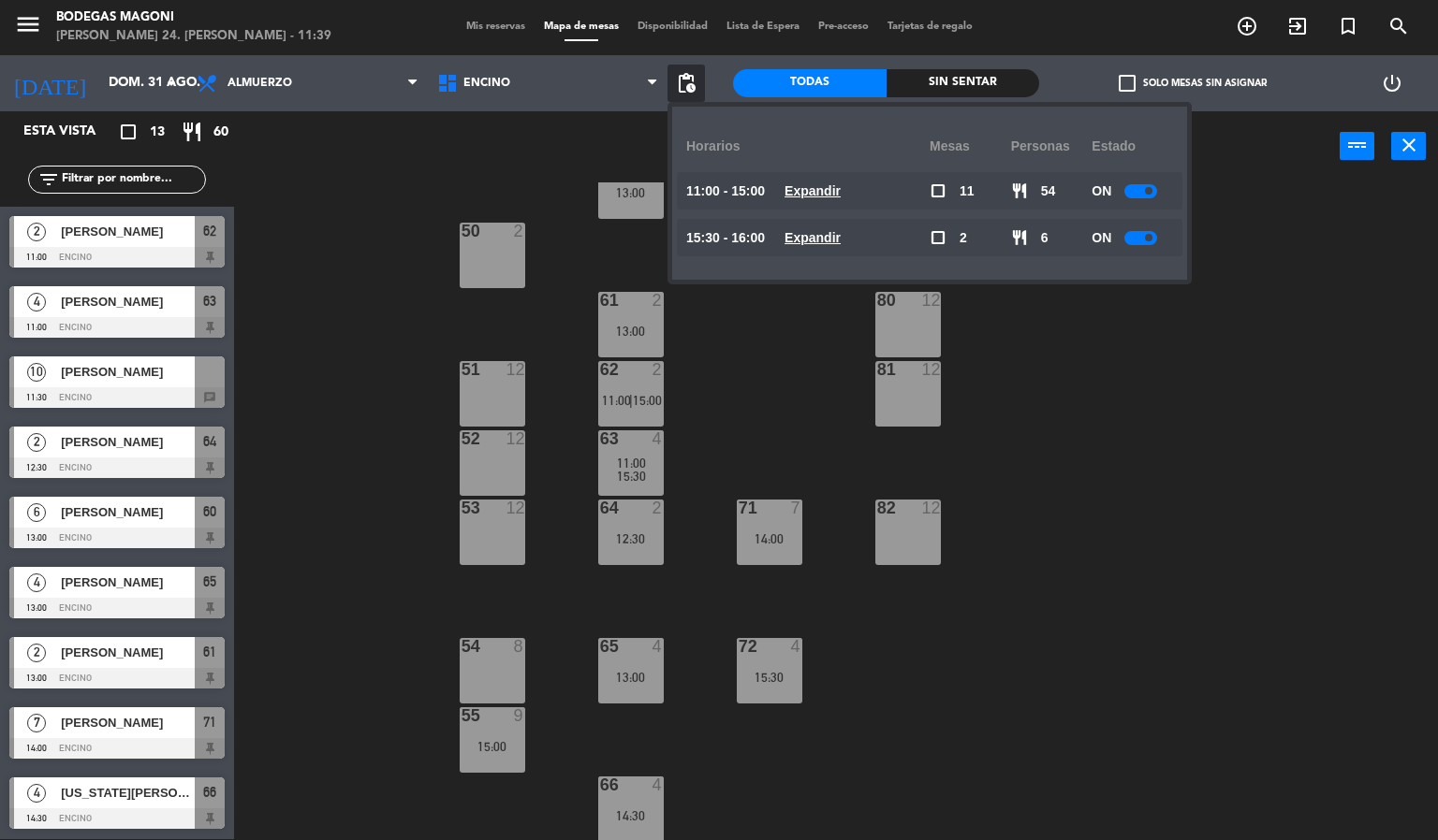
drag, startPoint x: 821, startPoint y: 183, endPoint x: 863, endPoint y: 205, distance: 47.4
click at [823, 184] on u "Expandir" at bounding box center [812, 191] width 56 height 15
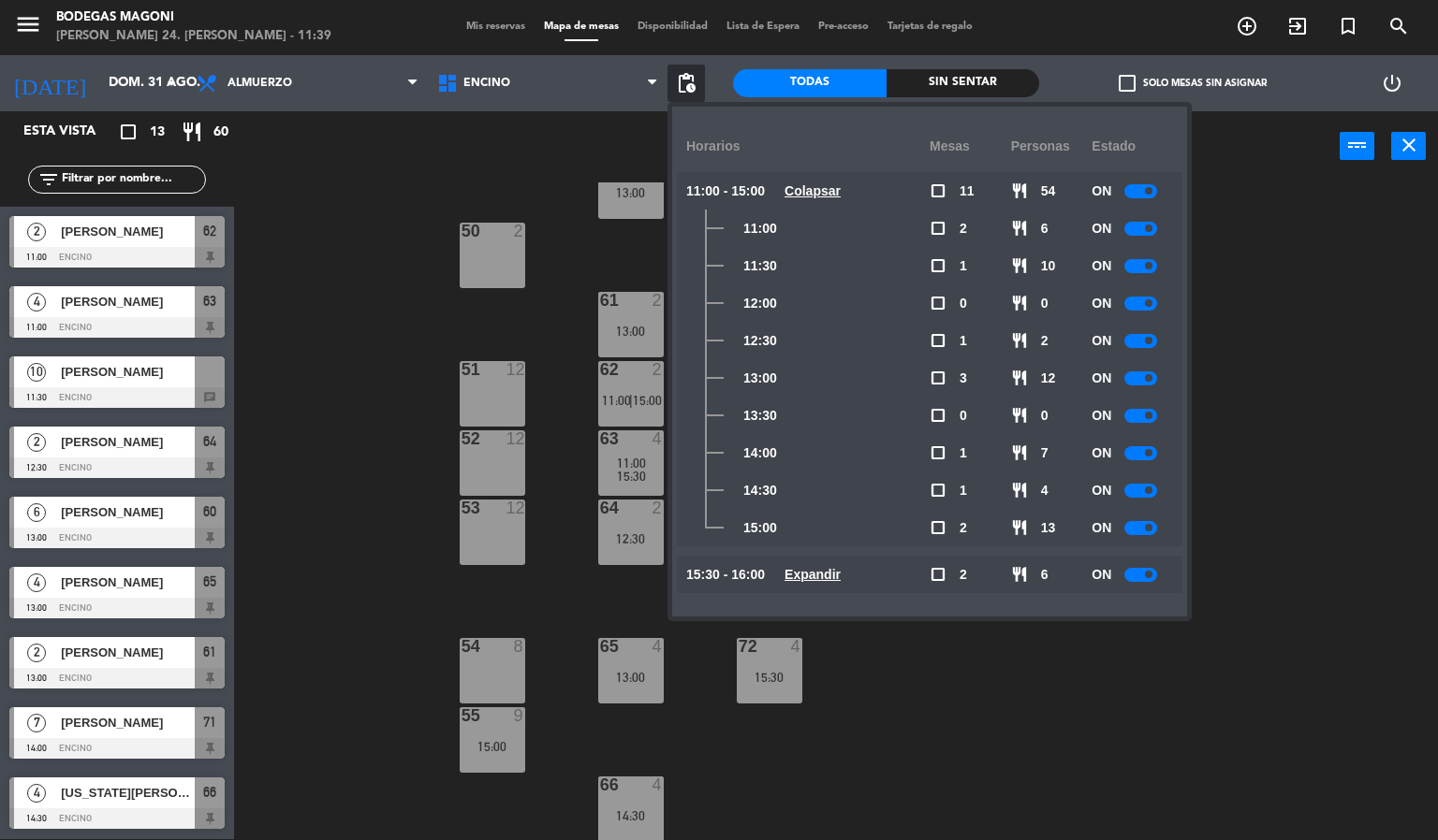
click at [1134, 220] on div "ON" at bounding box center [1133, 227] width 82 height 37
click at [1134, 231] on div at bounding box center [1141, 228] width 32 height 14
click at [1147, 260] on div at bounding box center [1141, 266] width 32 height 14
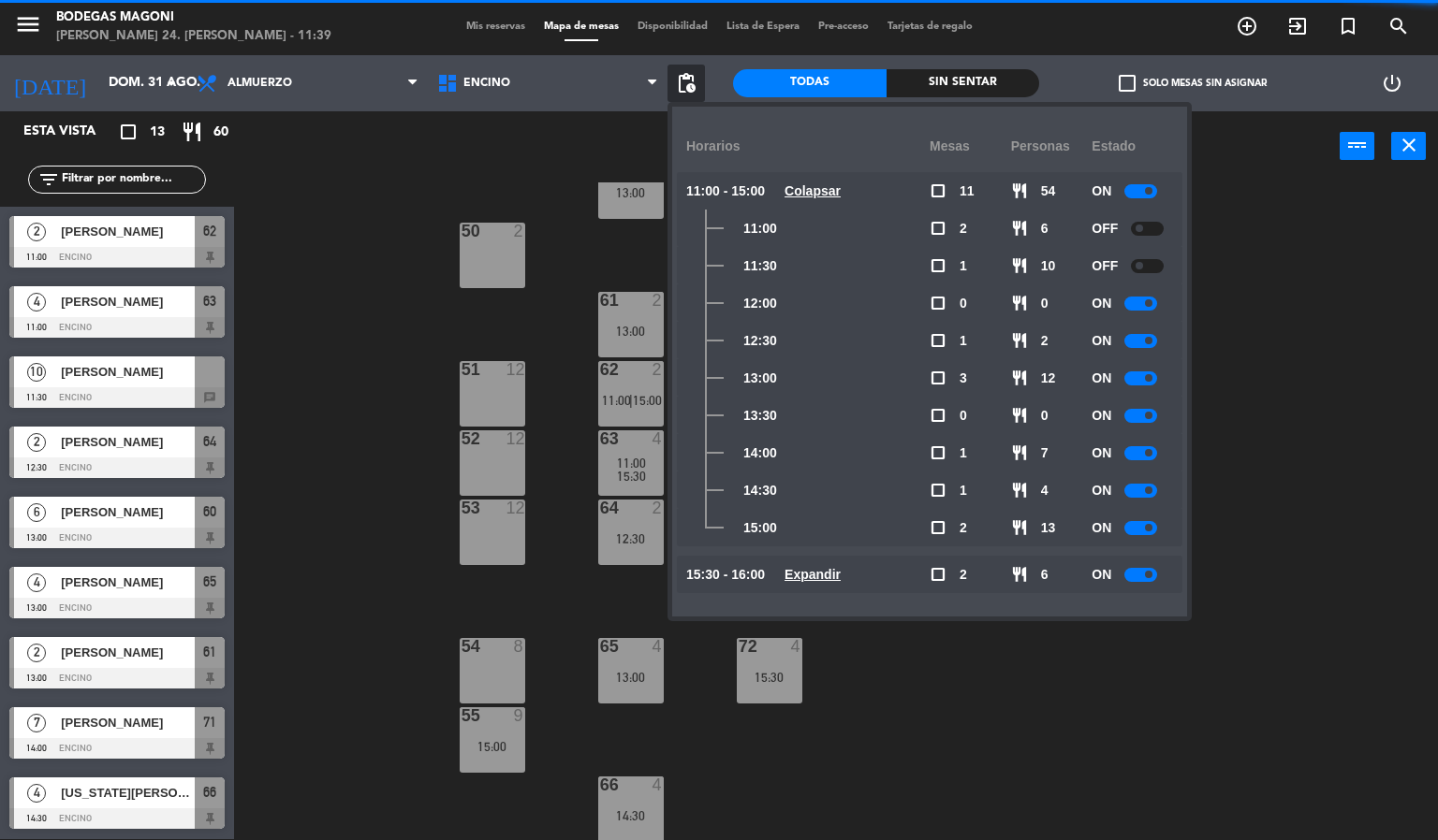
click at [1147, 302] on span at bounding box center [1149, 303] width 8 height 8
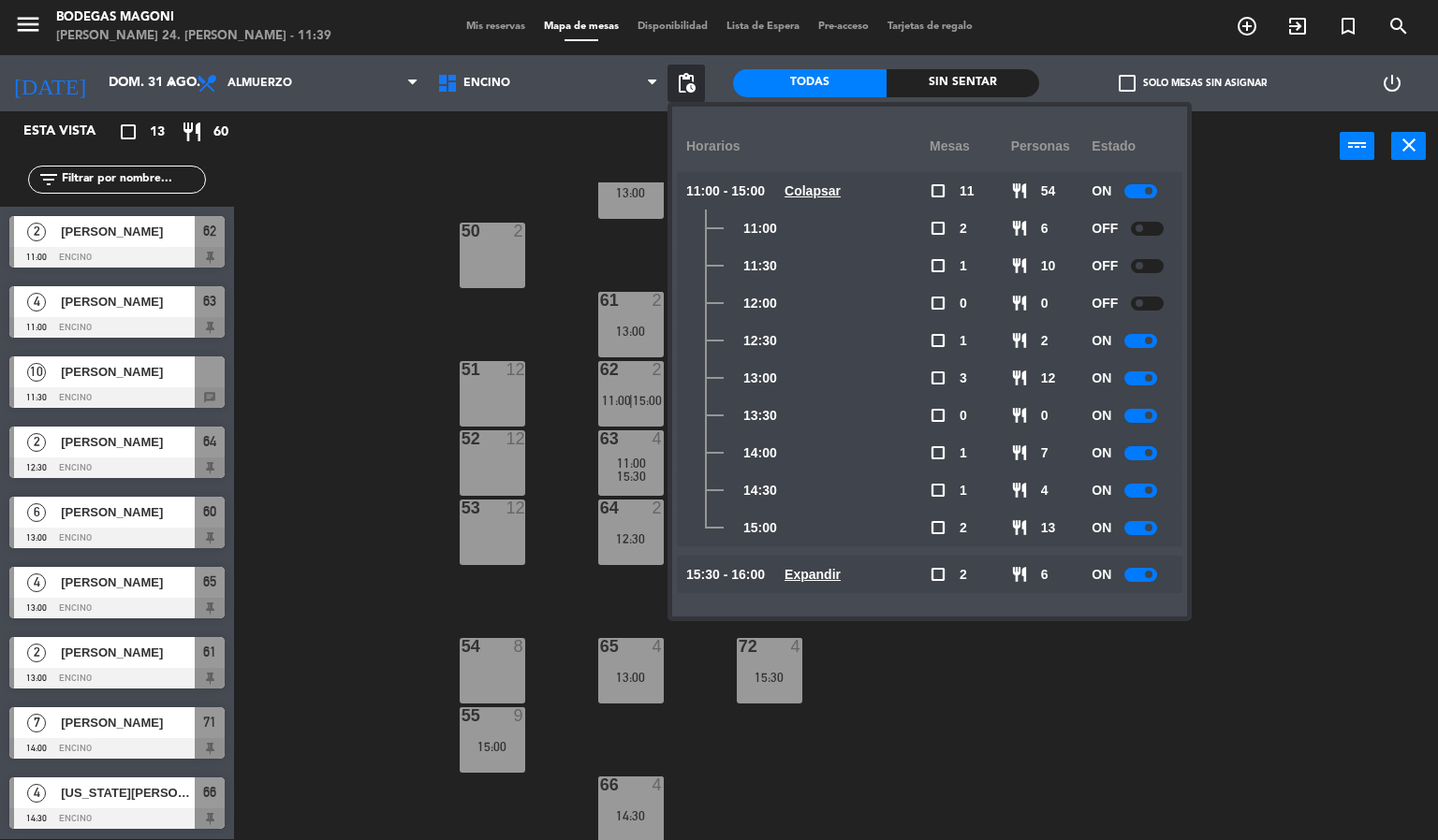
click at [1144, 345] on div at bounding box center [1141, 341] width 32 height 14
click at [1143, 385] on div "ON" at bounding box center [1133, 378] width 82 height 37
click at [1147, 425] on div "ON" at bounding box center [1133, 415] width 82 height 37
click at [1137, 384] on div "ON" at bounding box center [1133, 378] width 82 height 37
click at [1144, 414] on div at bounding box center [1141, 416] width 32 height 14
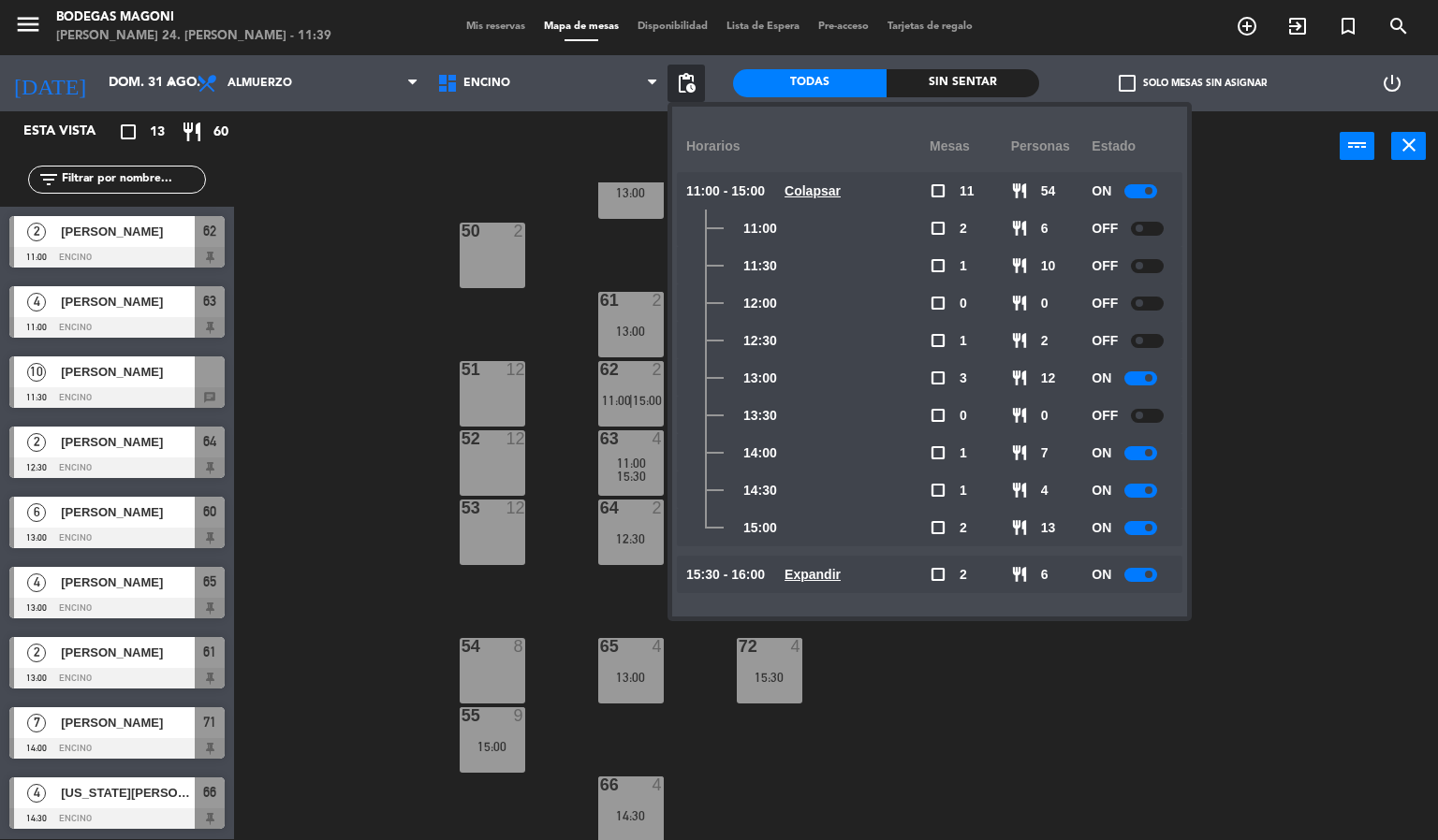
click at [1144, 375] on div at bounding box center [1141, 379] width 32 height 14
click at [1144, 458] on div at bounding box center [1141, 453] width 32 height 14
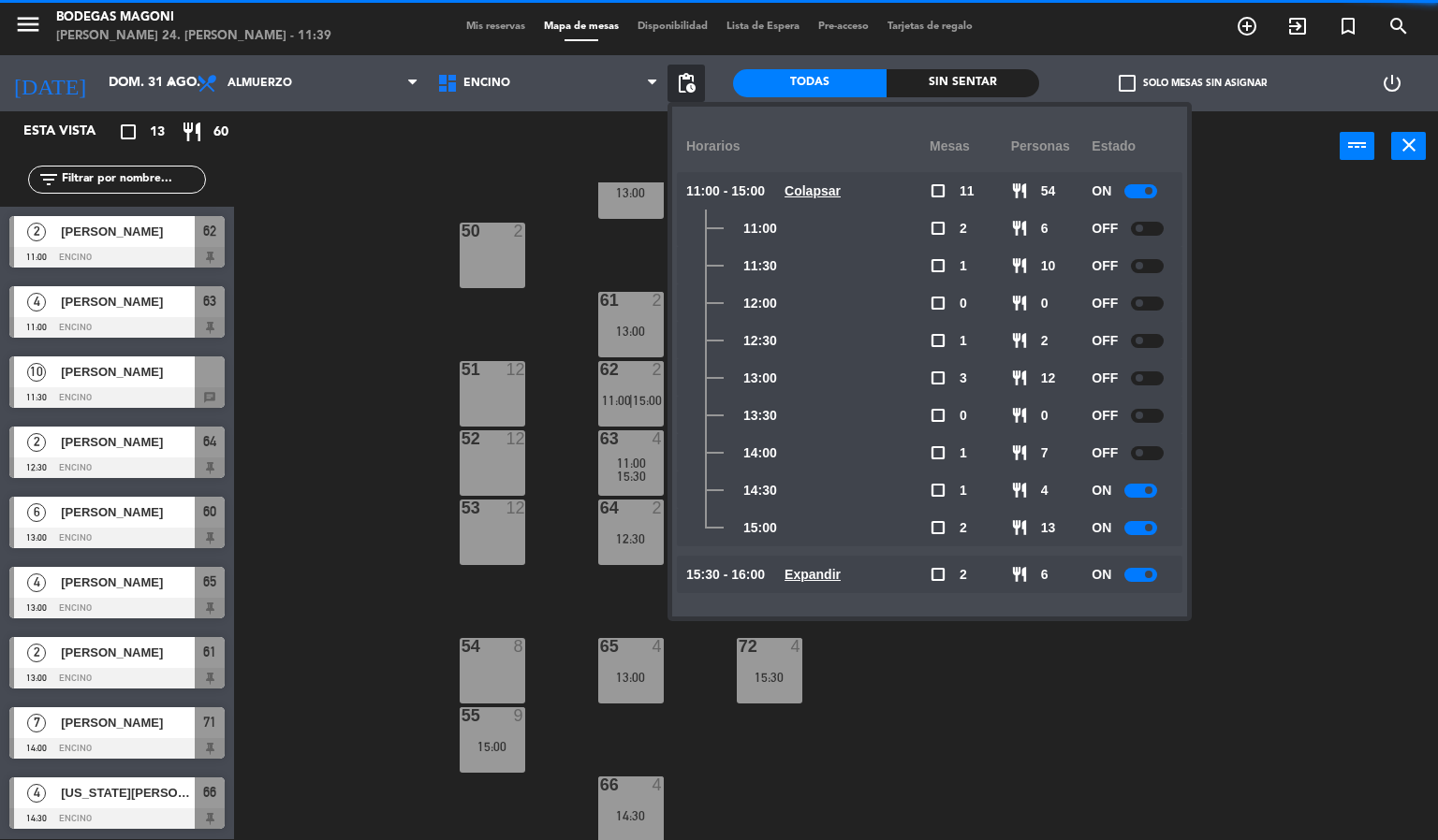
click at [1144, 487] on div at bounding box center [1141, 491] width 32 height 14
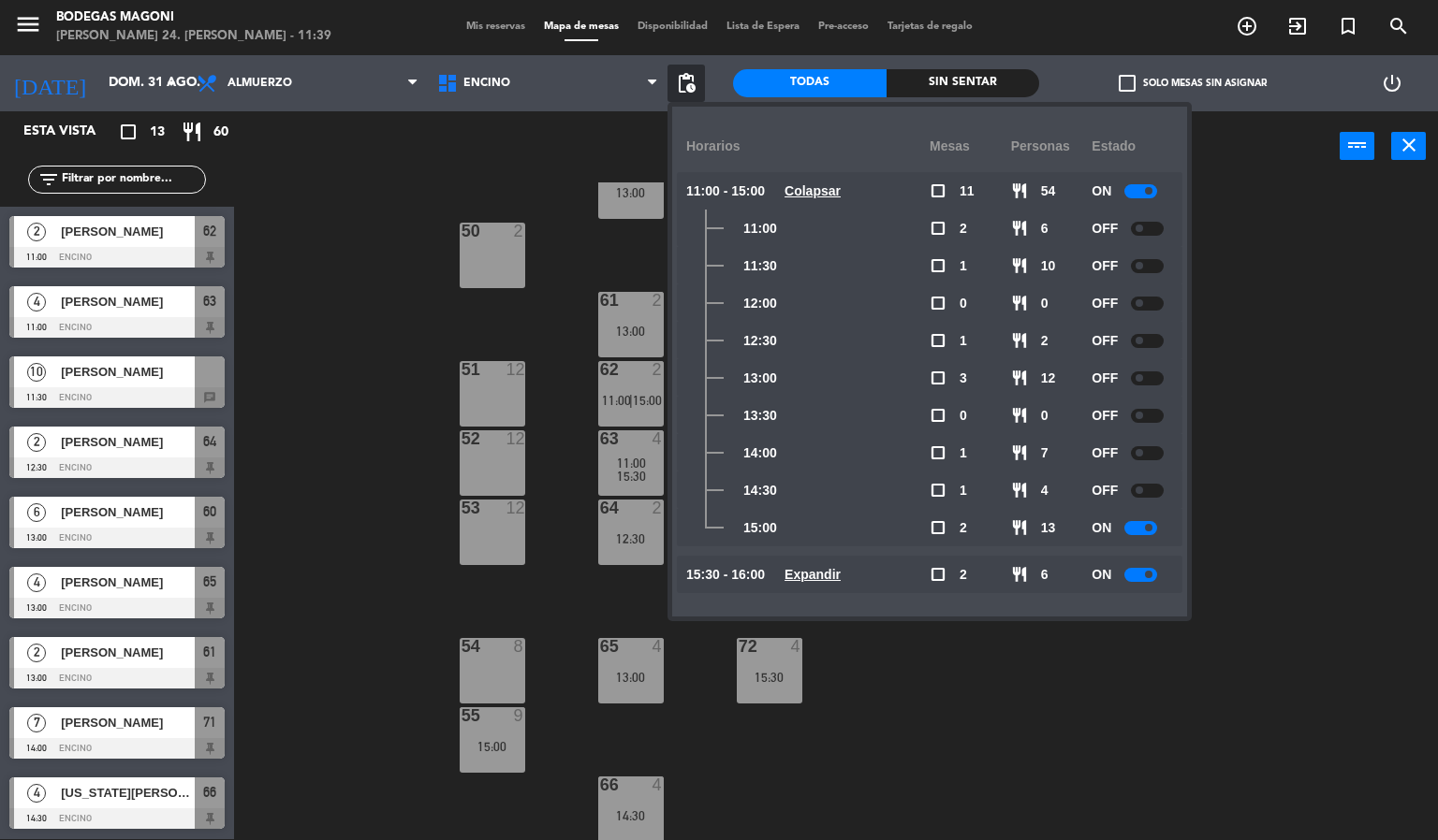
click at [1144, 529] on div at bounding box center [1141, 528] width 32 height 14
click at [824, 184] on u "Colapsar" at bounding box center [812, 191] width 56 height 15
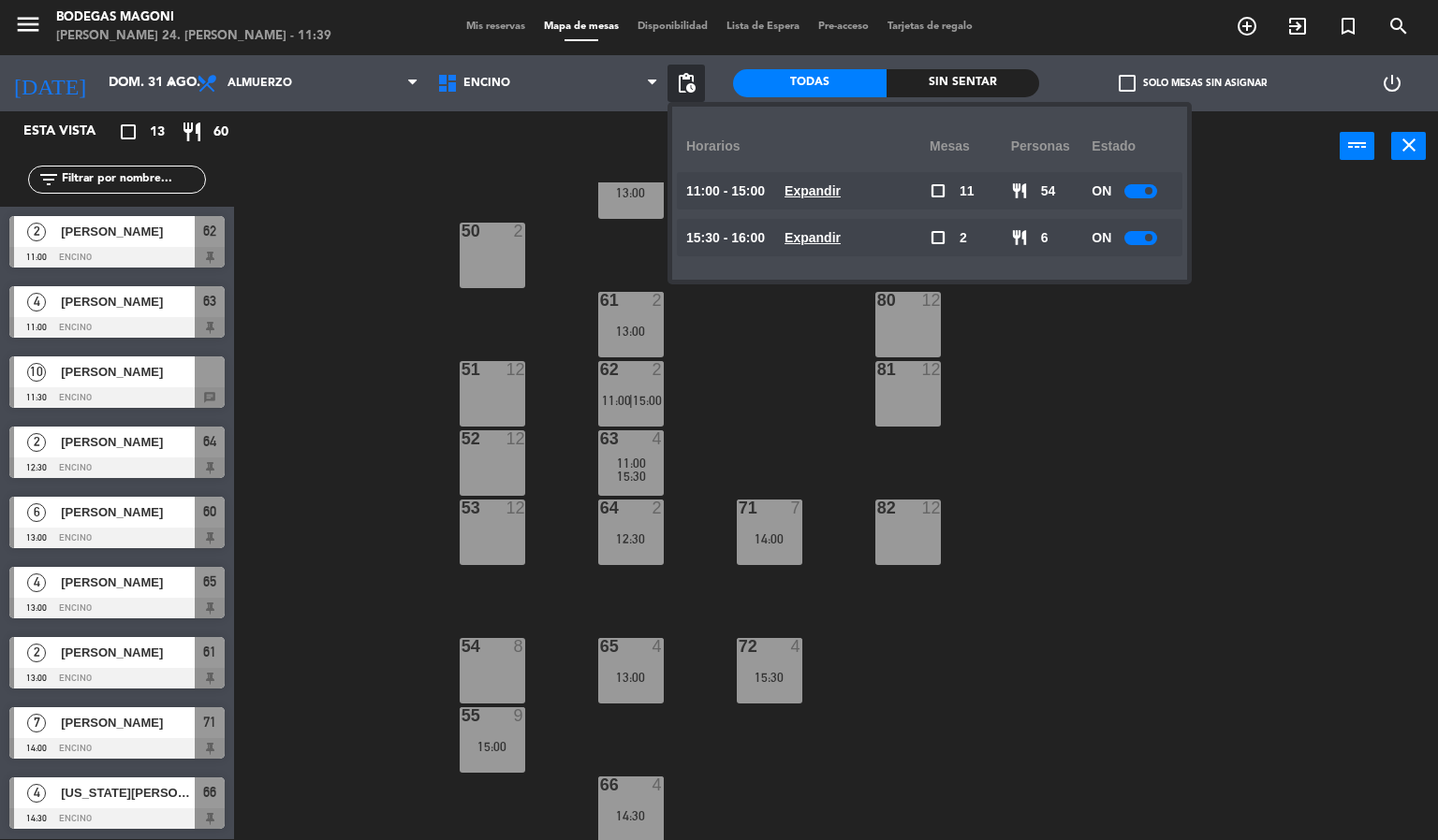
click at [840, 237] on u "Expandir" at bounding box center [812, 238] width 56 height 15
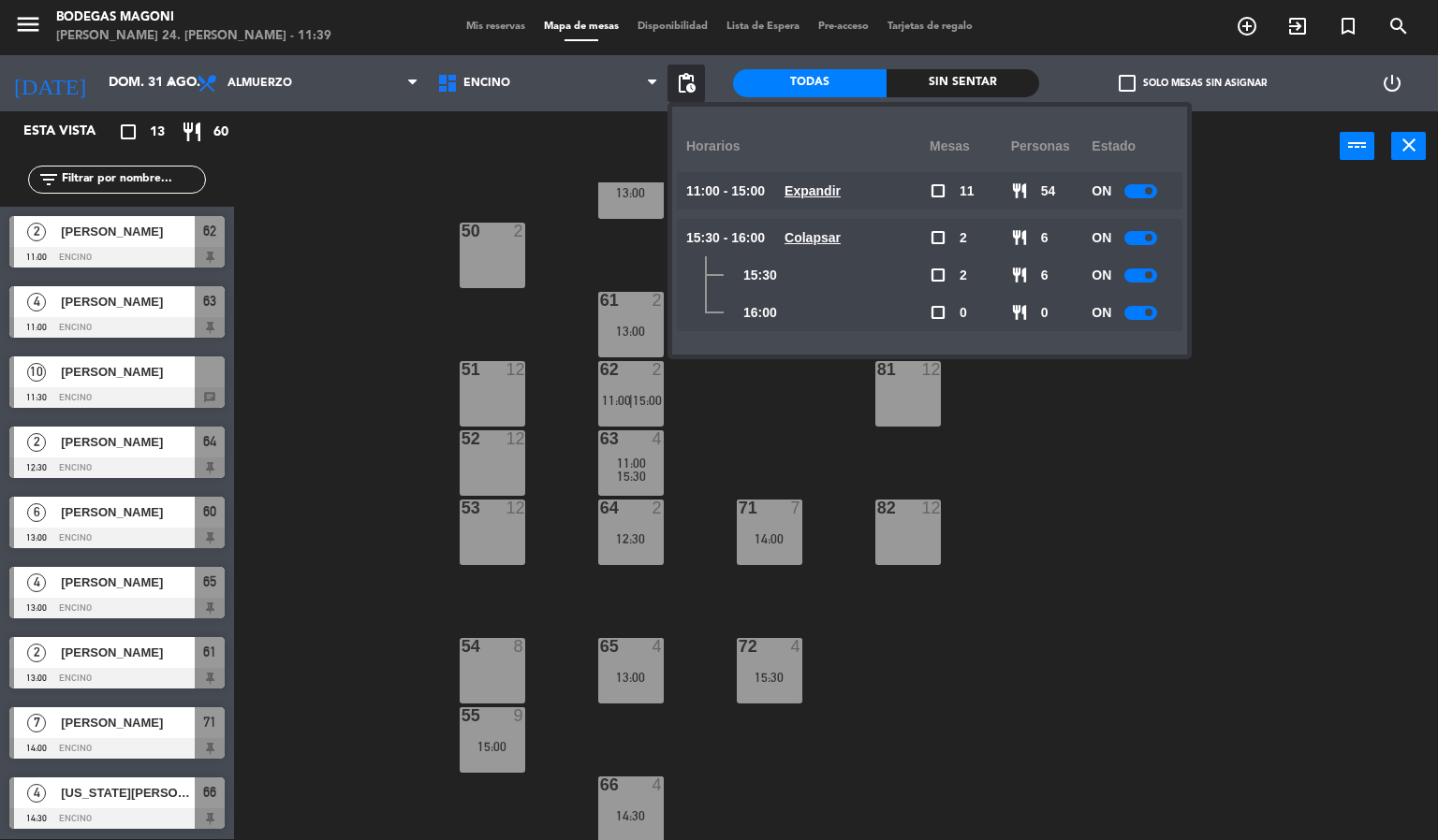
click at [1146, 270] on div at bounding box center [1141, 275] width 32 height 14
click at [1157, 316] on div at bounding box center [1141, 313] width 32 height 14
click at [1144, 242] on div at bounding box center [1141, 238] width 32 height 14
click at [817, 240] on u "Colapsar" at bounding box center [812, 238] width 56 height 15
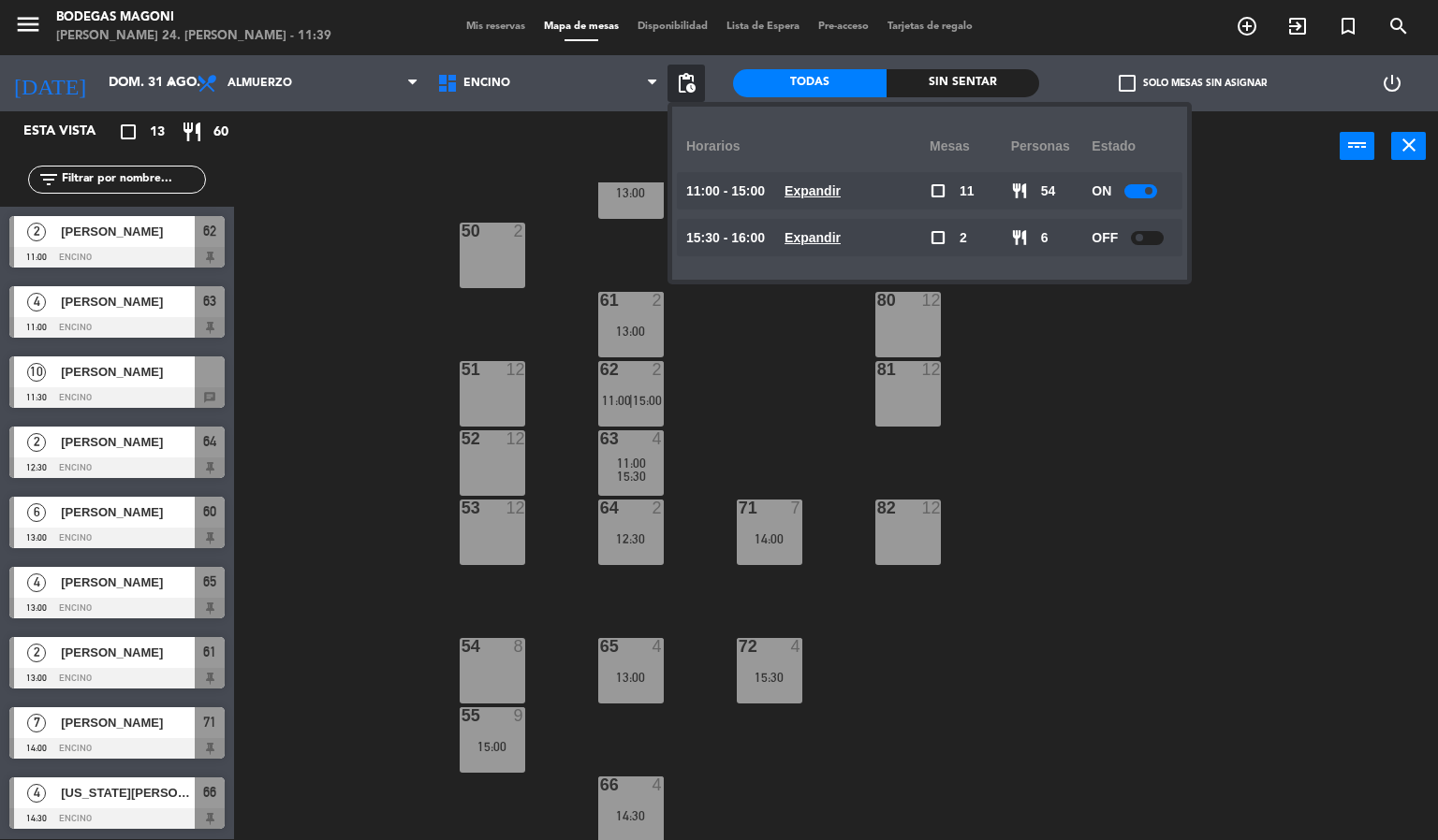
click at [836, 194] on u "Expandir" at bounding box center [812, 191] width 56 height 15
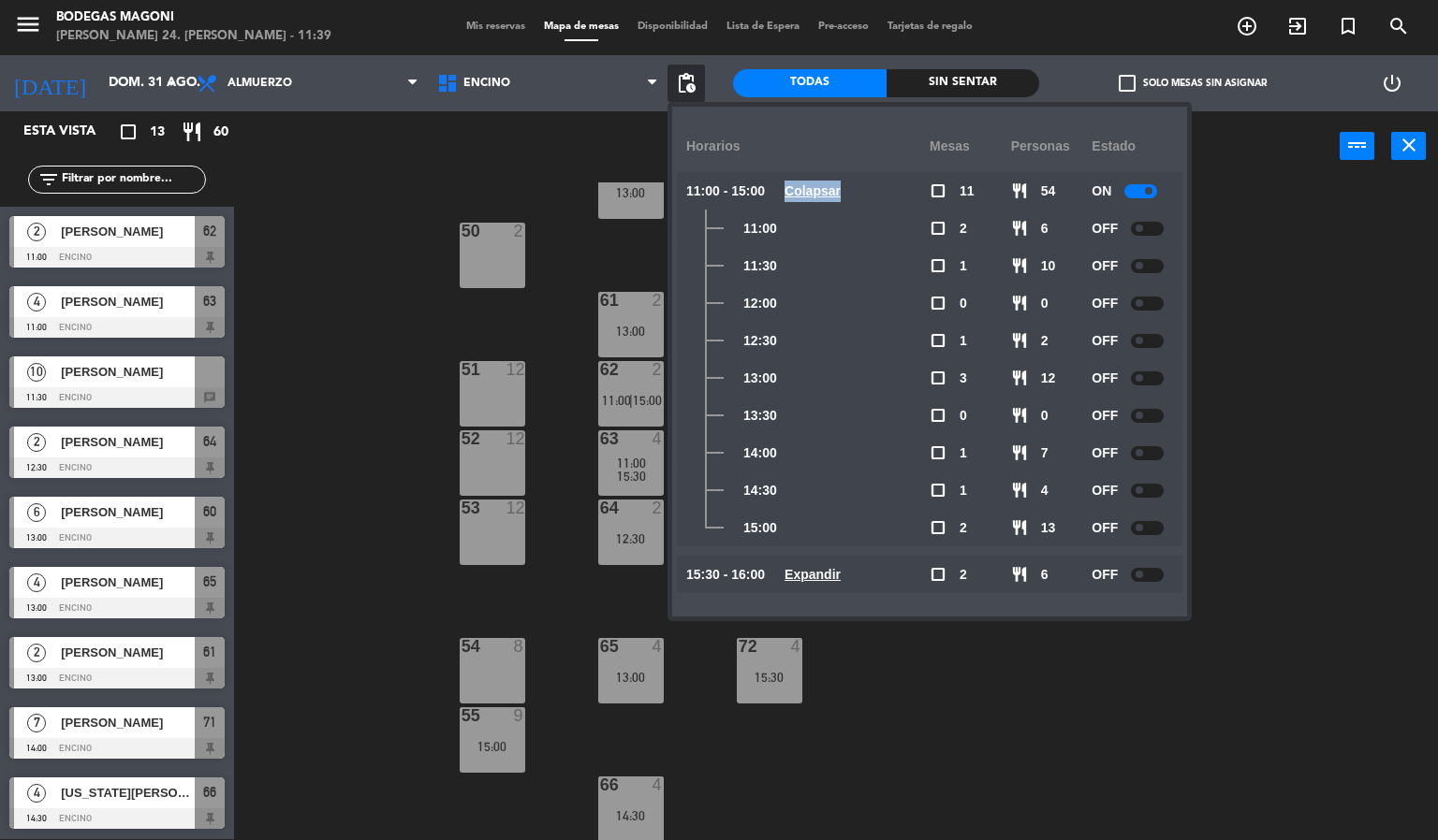
click at [836, 194] on u "Colapsar" at bounding box center [812, 191] width 56 height 15
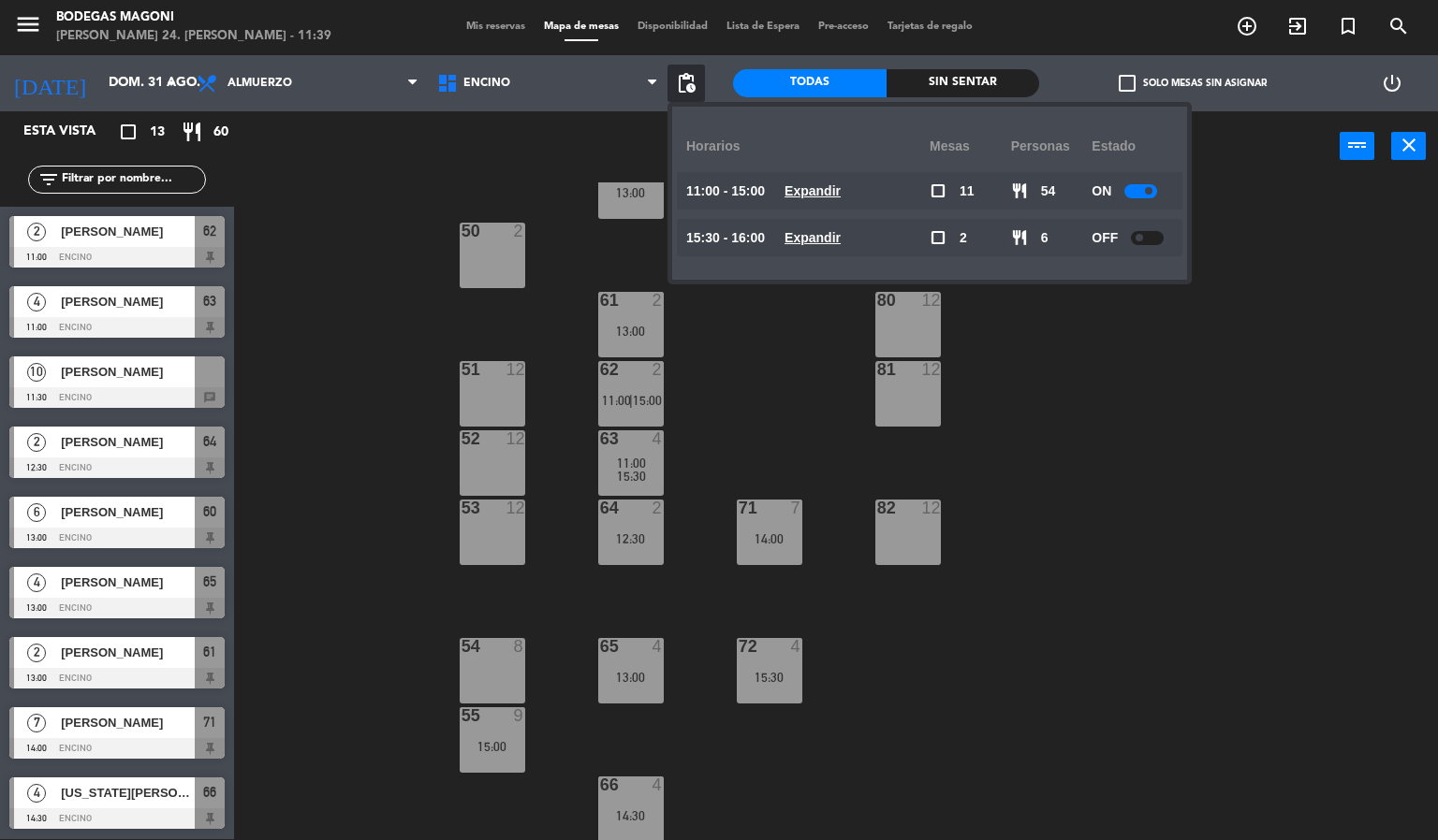
click at [1150, 188] on span at bounding box center [1149, 191] width 8 height 8
click at [1193, 414] on div "60 6 13:00 70 10 50 2 61 2 13:00 80 12 51 12 62 2 11:00 | 15:00 81 12 52 12 63 …" at bounding box center [843, 512] width 1190 height 658
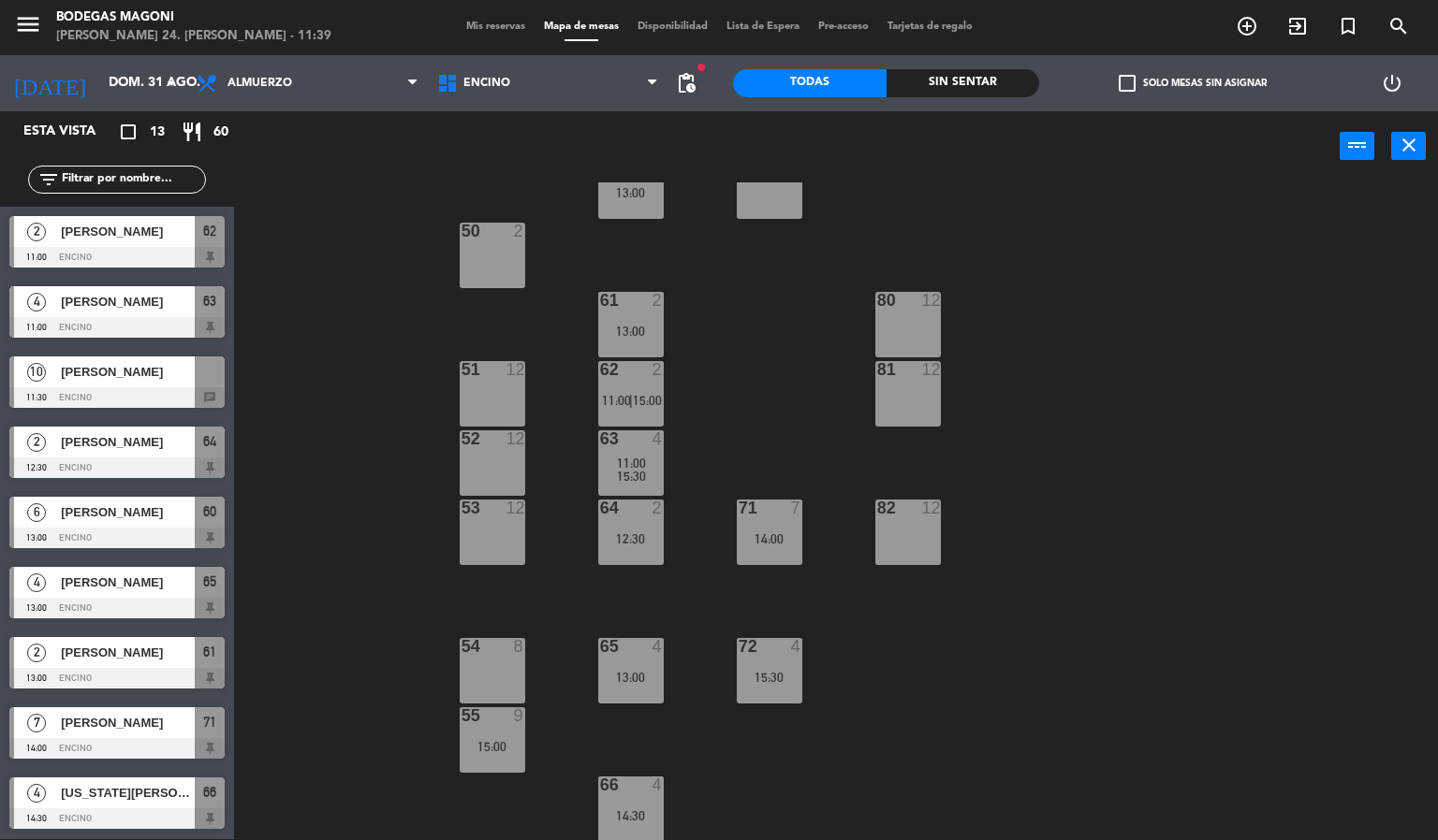
click at [672, 101] on div "fiber_manual_record pending_actions" at bounding box center [685, 83] width 37 height 56
click at [680, 76] on span "pending_actions" at bounding box center [686, 84] width 23 height 23
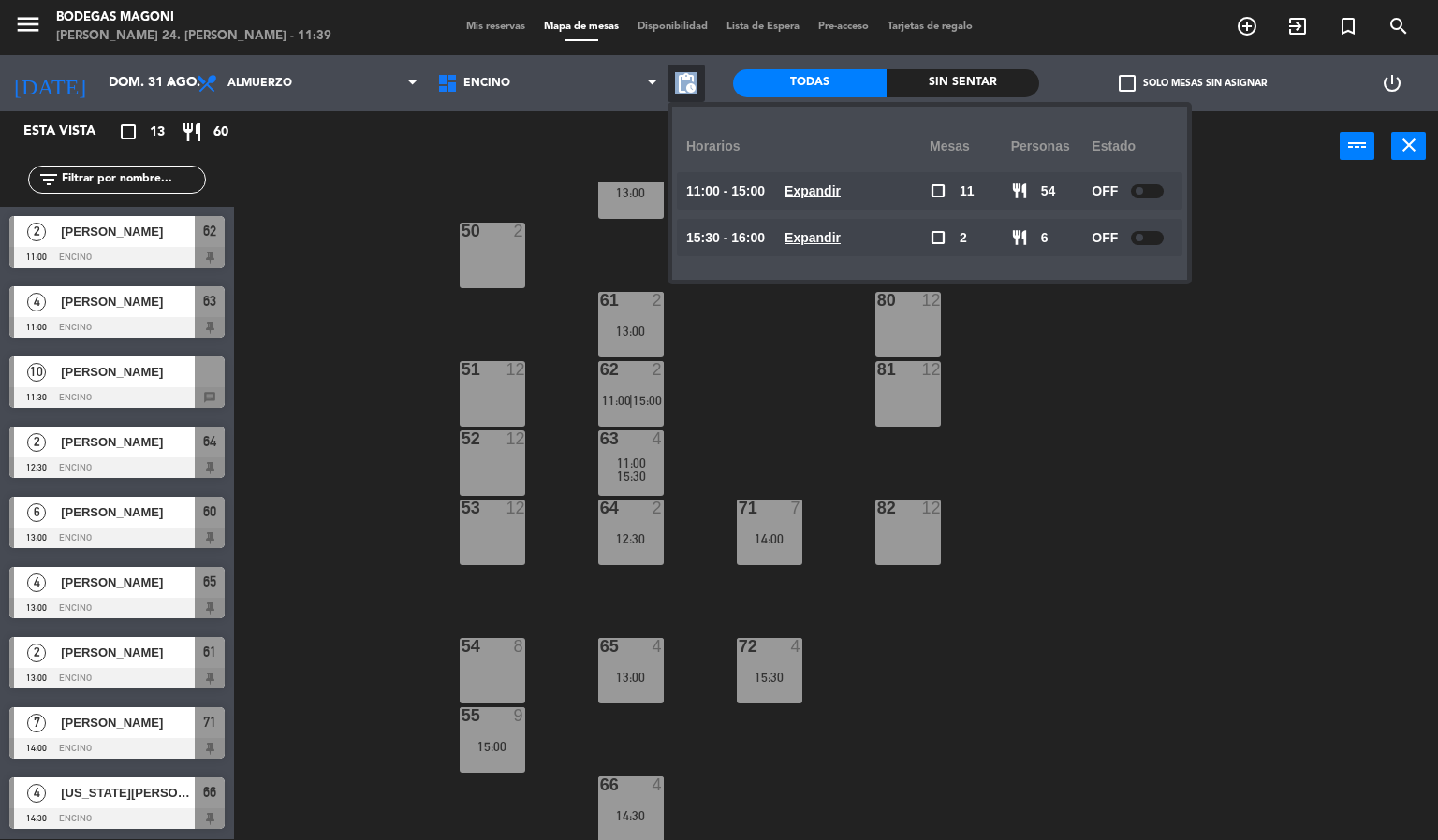
click at [680, 79] on span "pending_actions" at bounding box center [686, 84] width 23 height 23
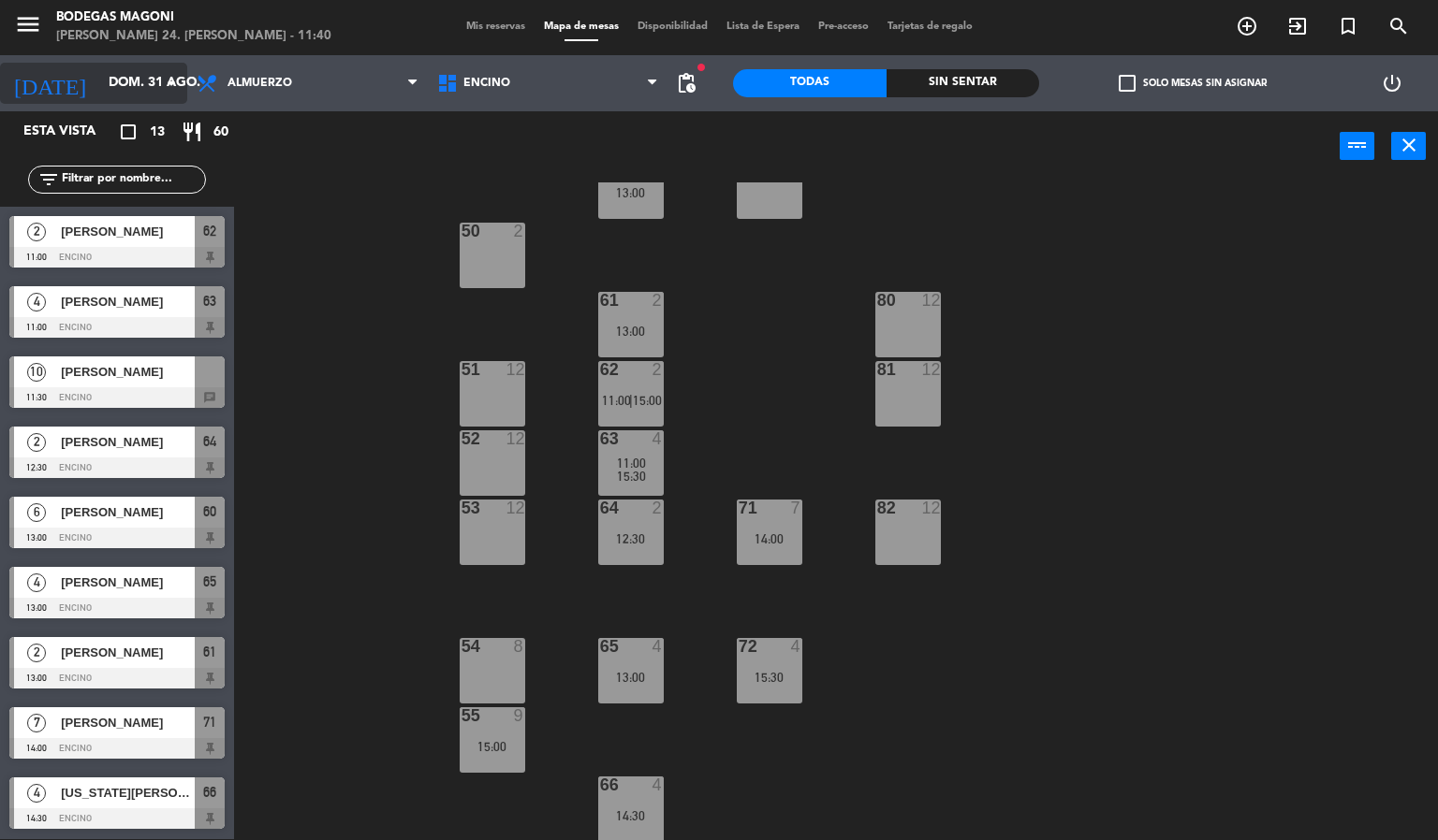
click at [151, 88] on input "dom. 31 ago." at bounding box center [187, 83] width 178 height 33
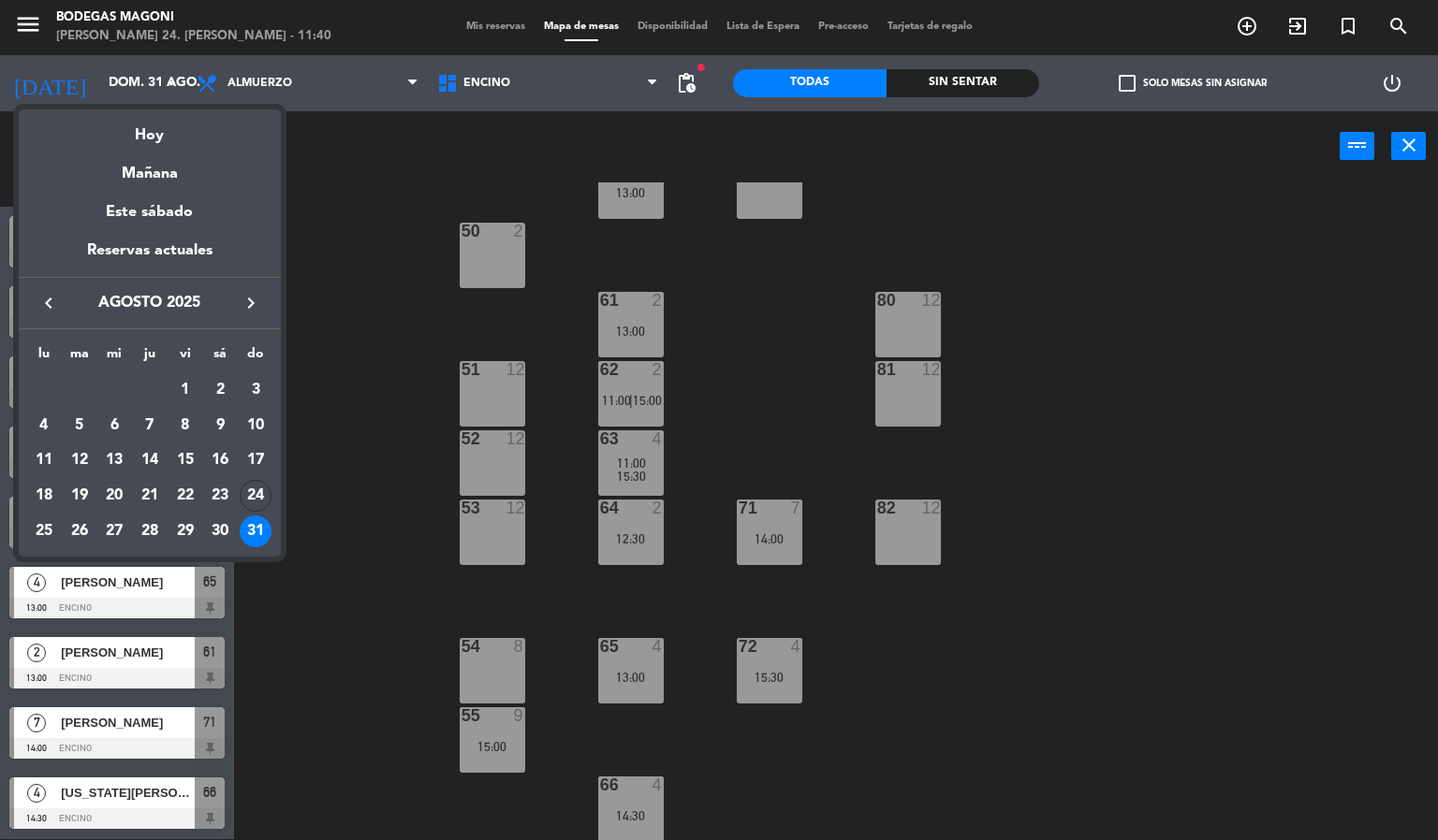
click at [256, 490] on div "24" at bounding box center [255, 496] width 31 height 31
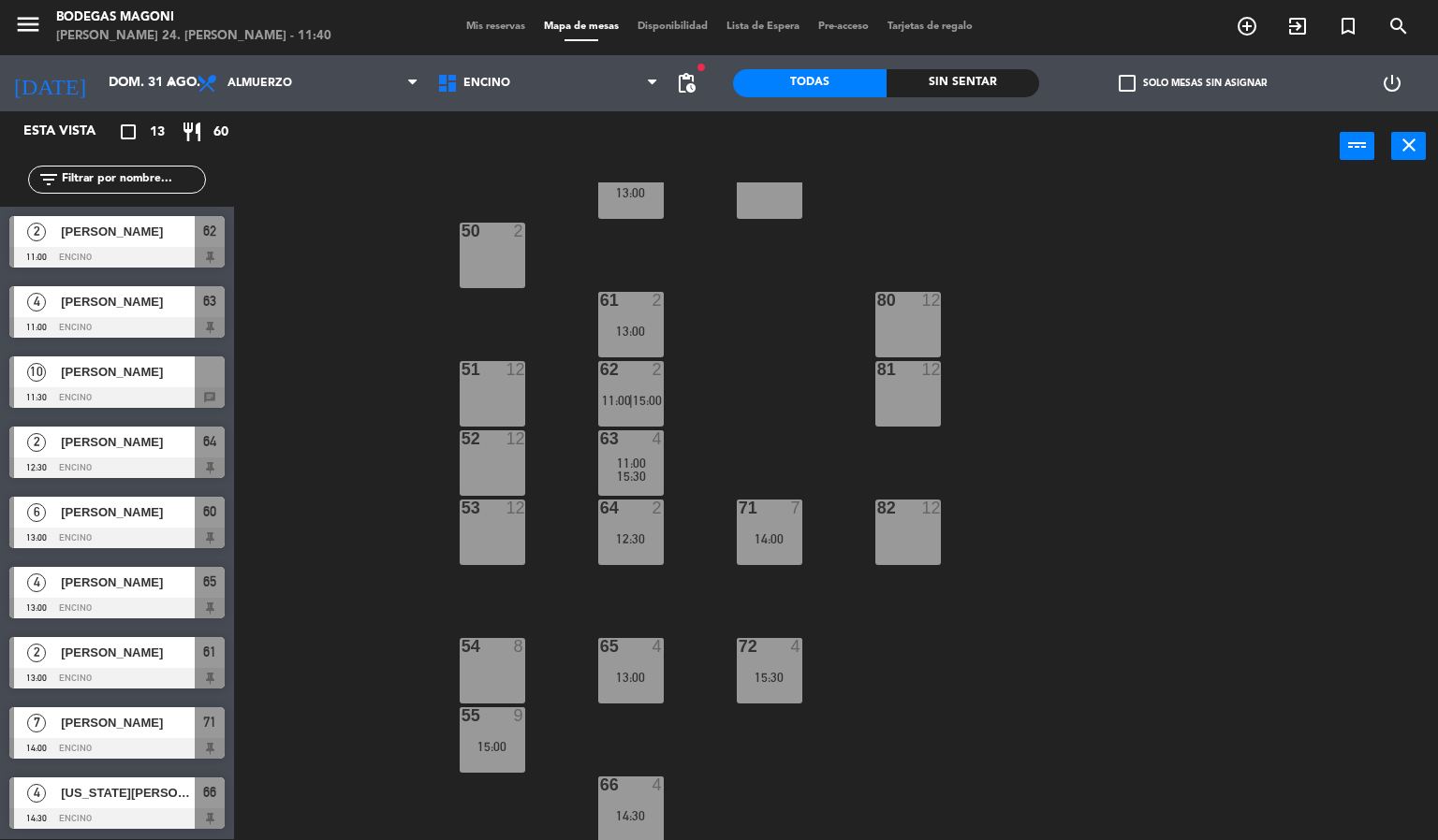
type input "dom. 24 ago."
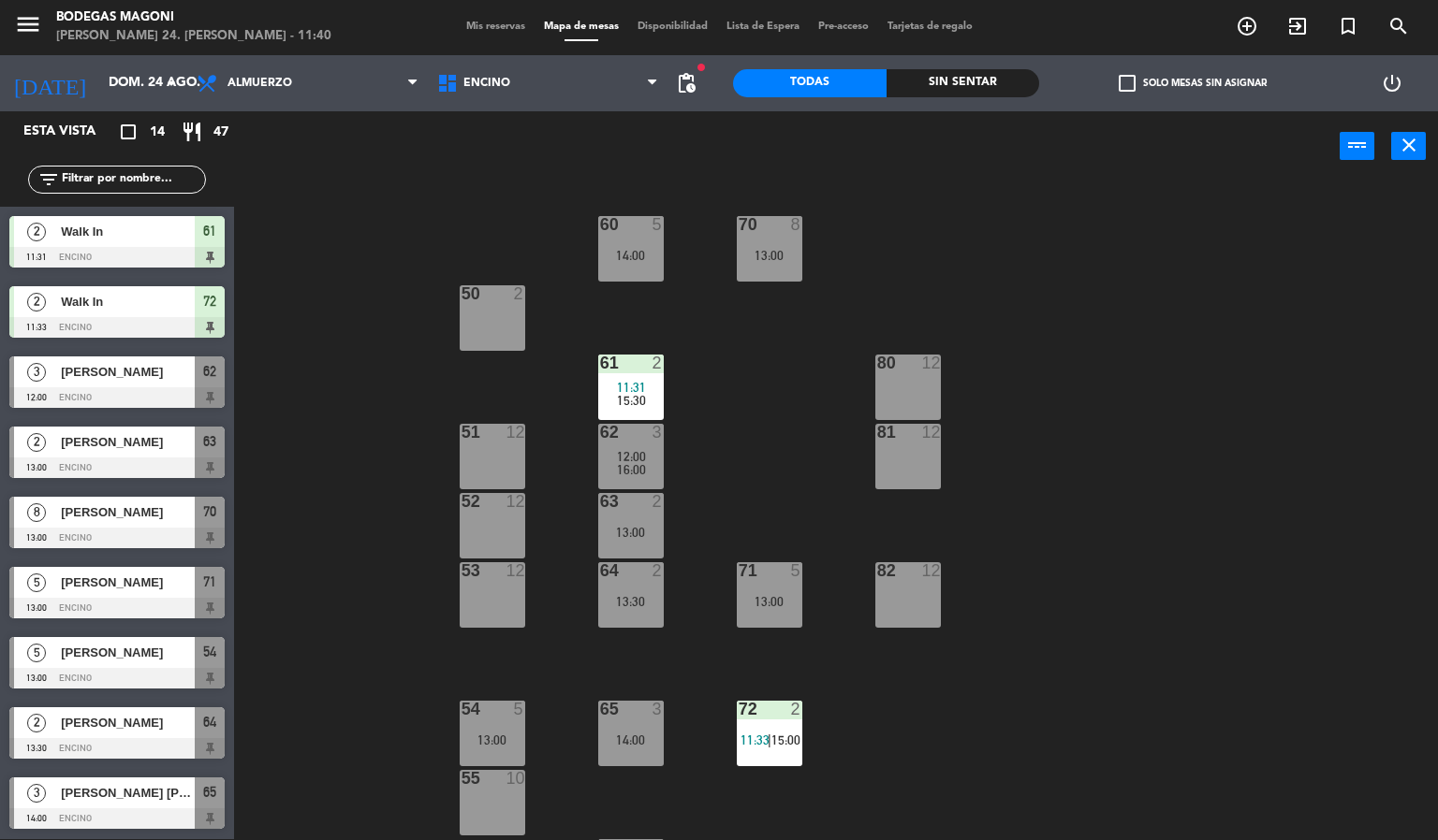
drag, startPoint x: 152, startPoint y: 591, endPoint x: 320, endPoint y: 571, distance: 169.2
click at [152, 593] on div "5 [PERSON_NAME] 13:00 Encino 71" at bounding box center [117, 593] width 234 height 70
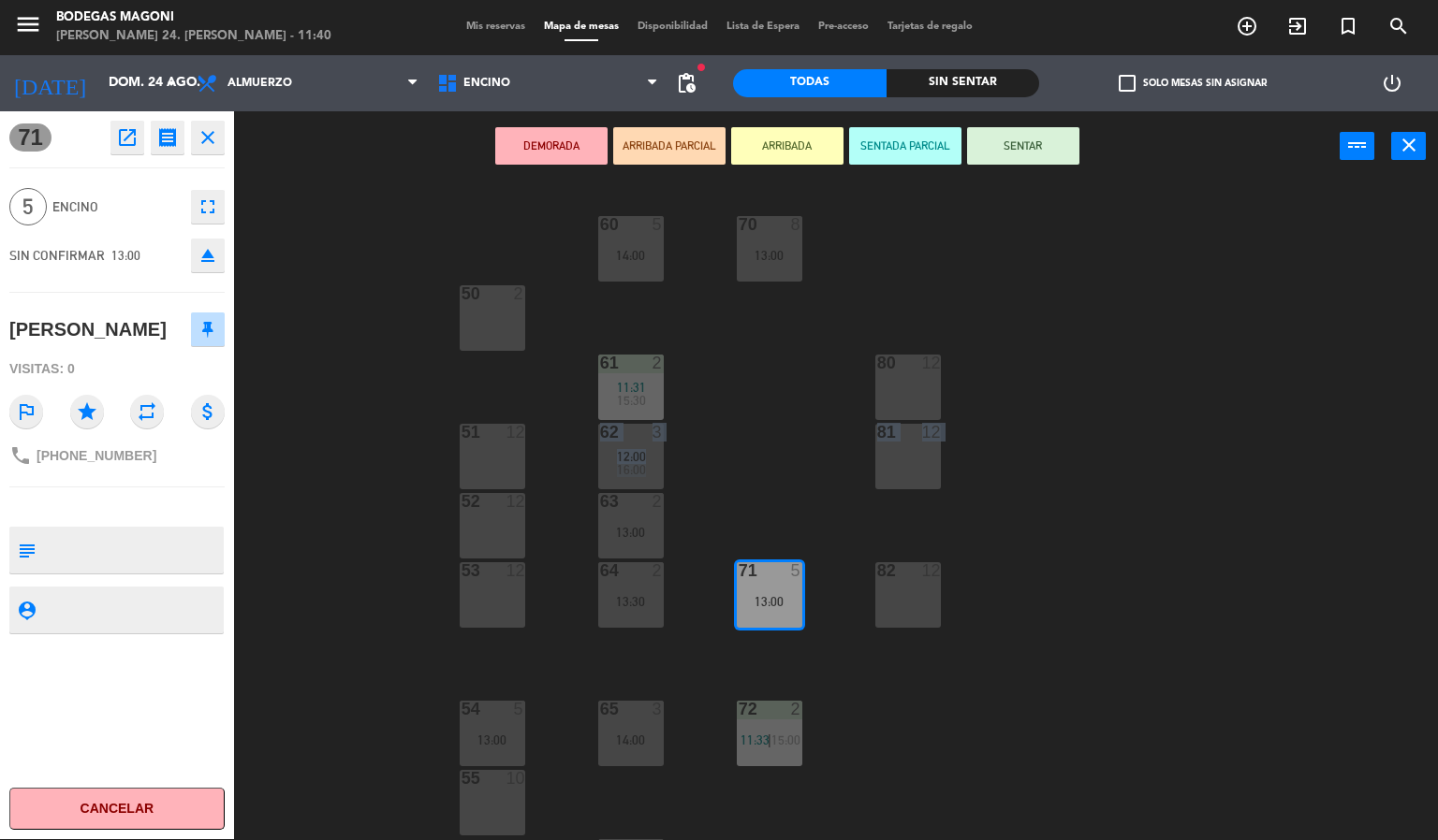
click at [371, 492] on div "60 5 14:00 70 8 13:00 50 2 61 2 11:31 15:30 80 12 51 12 62 3 12:00 16:00 81 12 …" at bounding box center [843, 512] width 1190 height 658
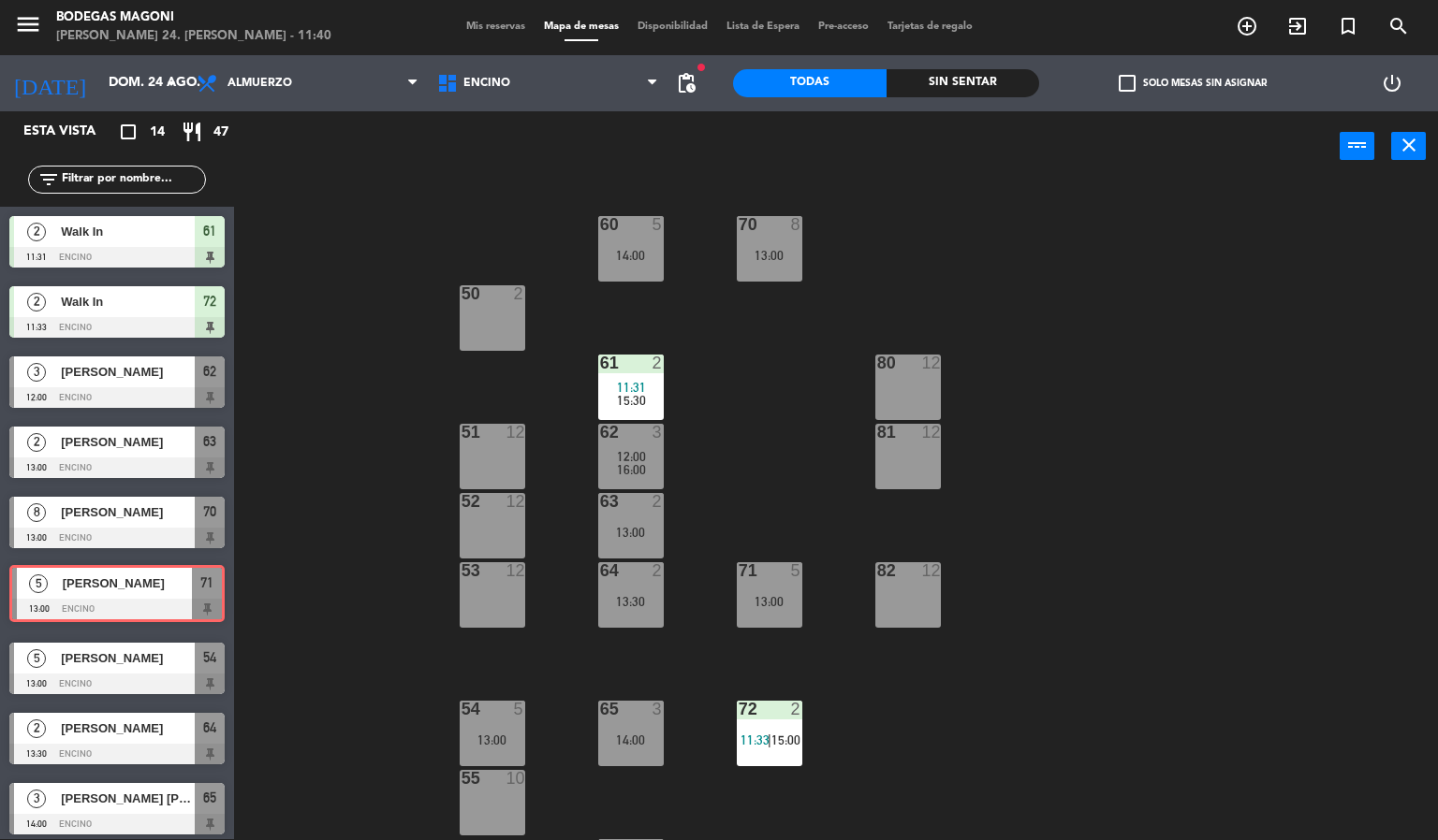
click at [99, 593] on div "5 [PERSON_NAME] 13:00 Encino 71 5 [PERSON_NAME] 13:00 Encino 71" at bounding box center [117, 596] width 234 height 76
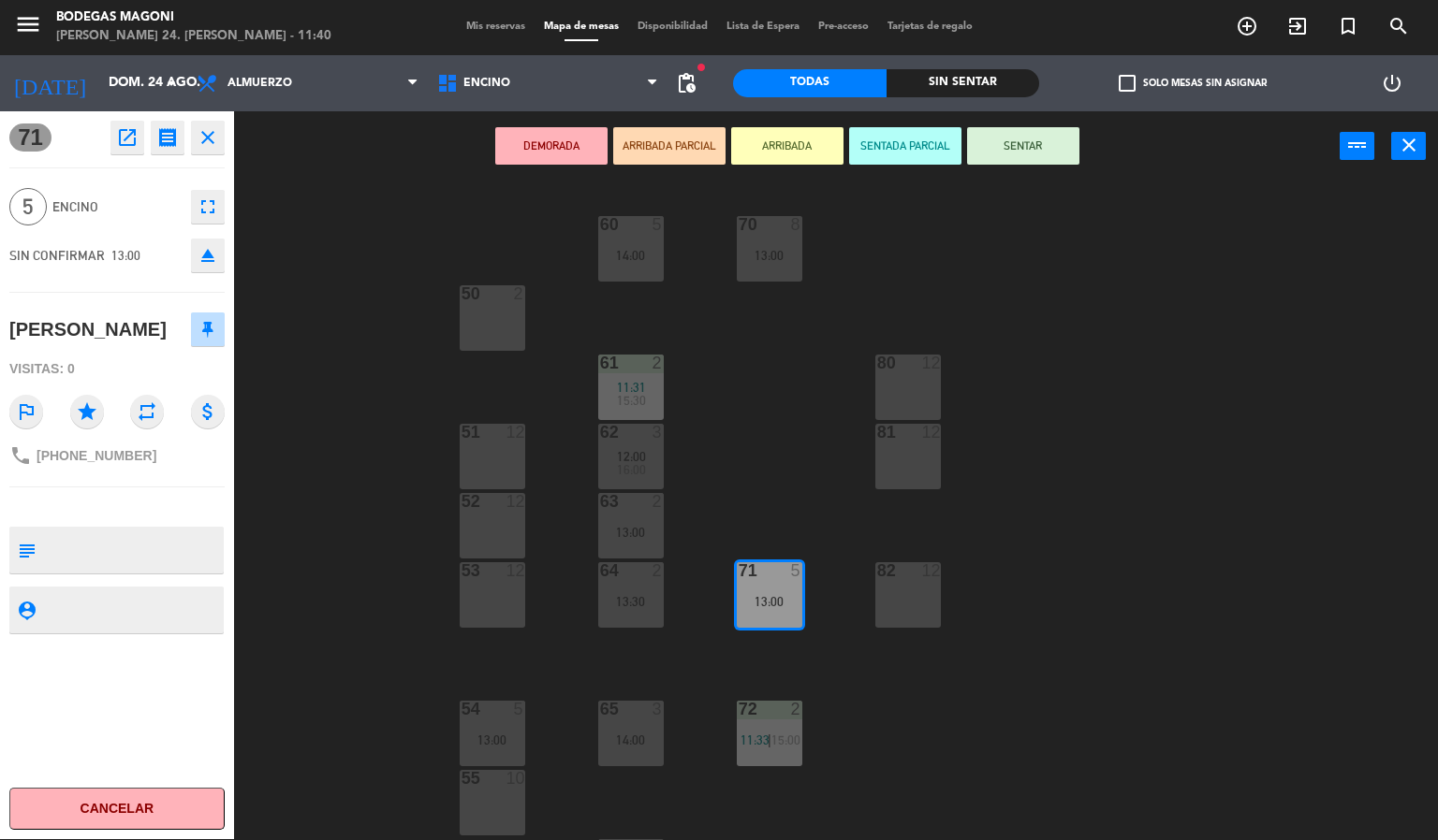
click at [338, 649] on div "60 5 14:00 70 8 13:00 50 2 61 2 11:31 15:30 80 12 51 12 62 3 12:00 16:00 81 12 …" at bounding box center [843, 512] width 1190 height 658
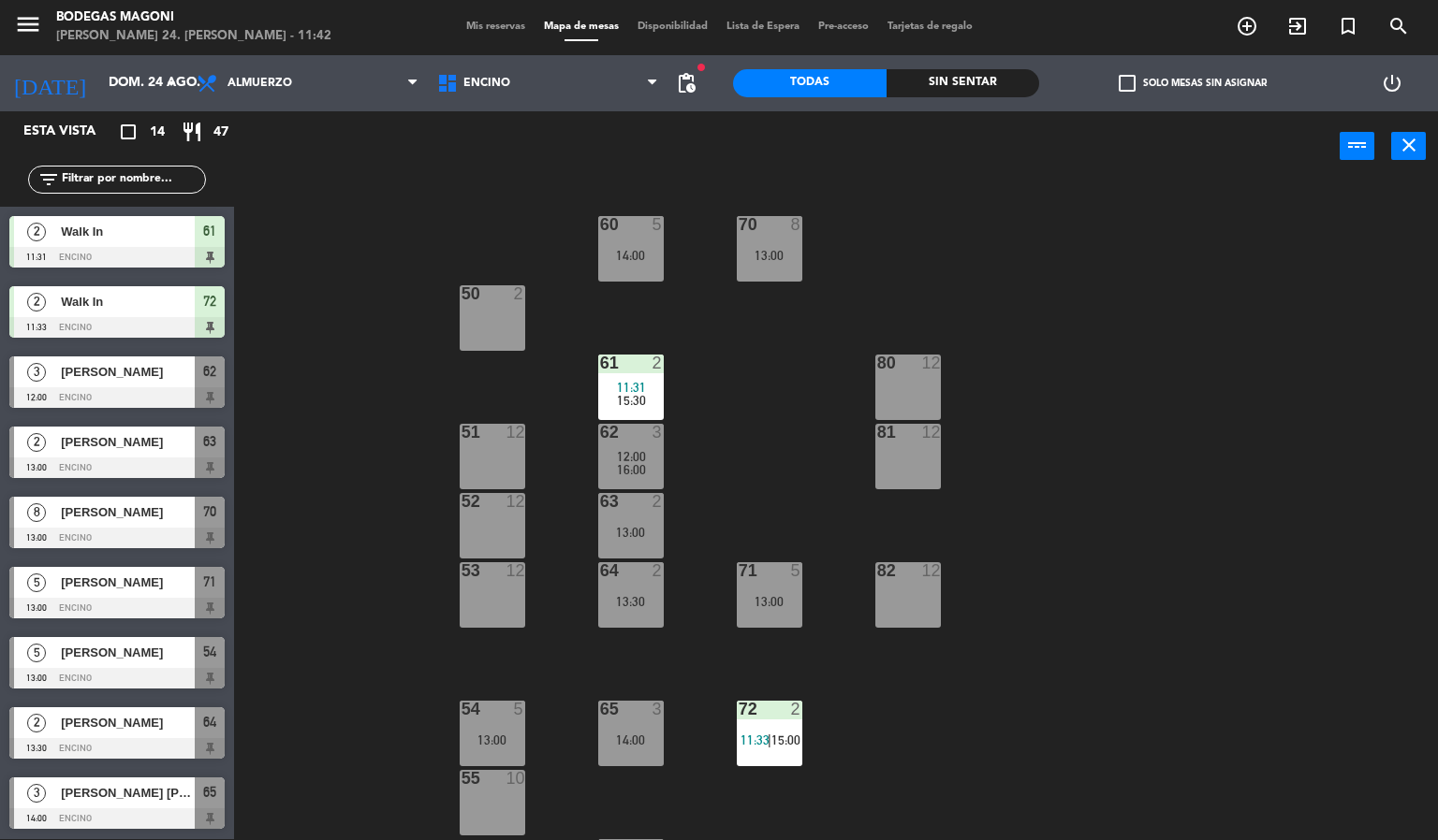
click at [502, 795] on div "55 10" at bounding box center [492, 803] width 66 height 66
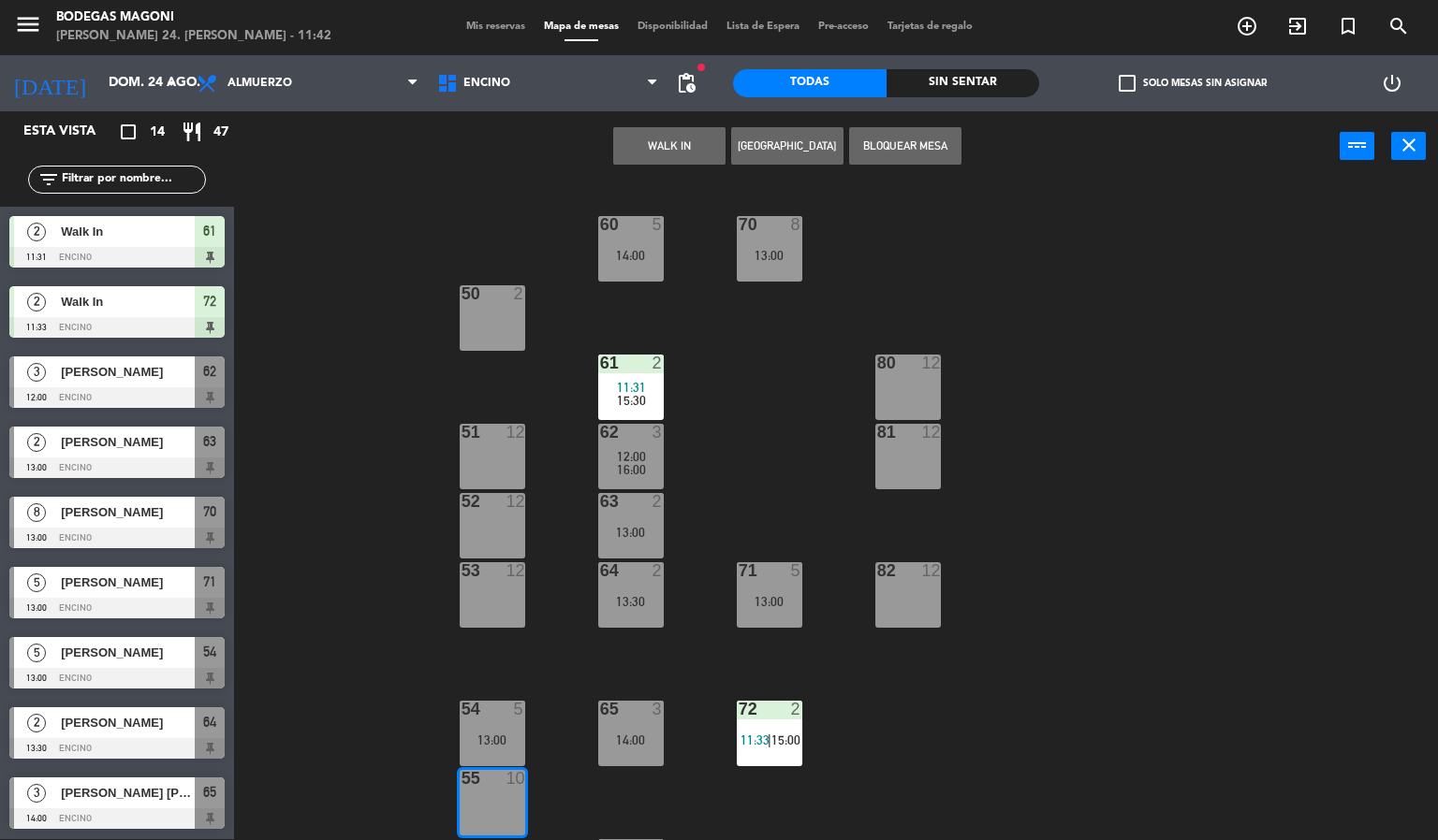
click at [821, 136] on button "[GEOGRAPHIC_DATA]" at bounding box center [787, 146] width 112 height 37
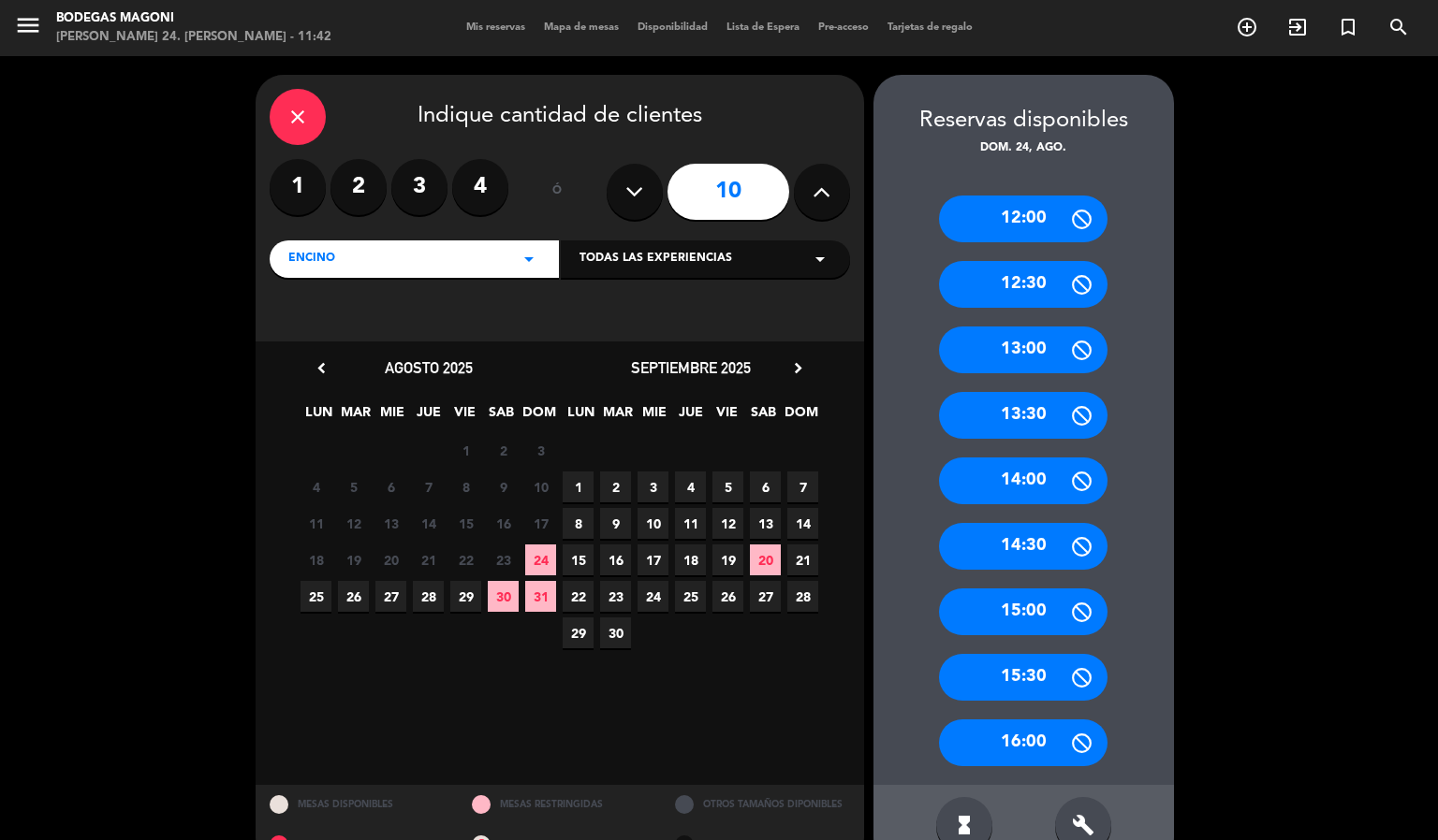
click at [639, 188] on icon at bounding box center [634, 192] width 18 height 29
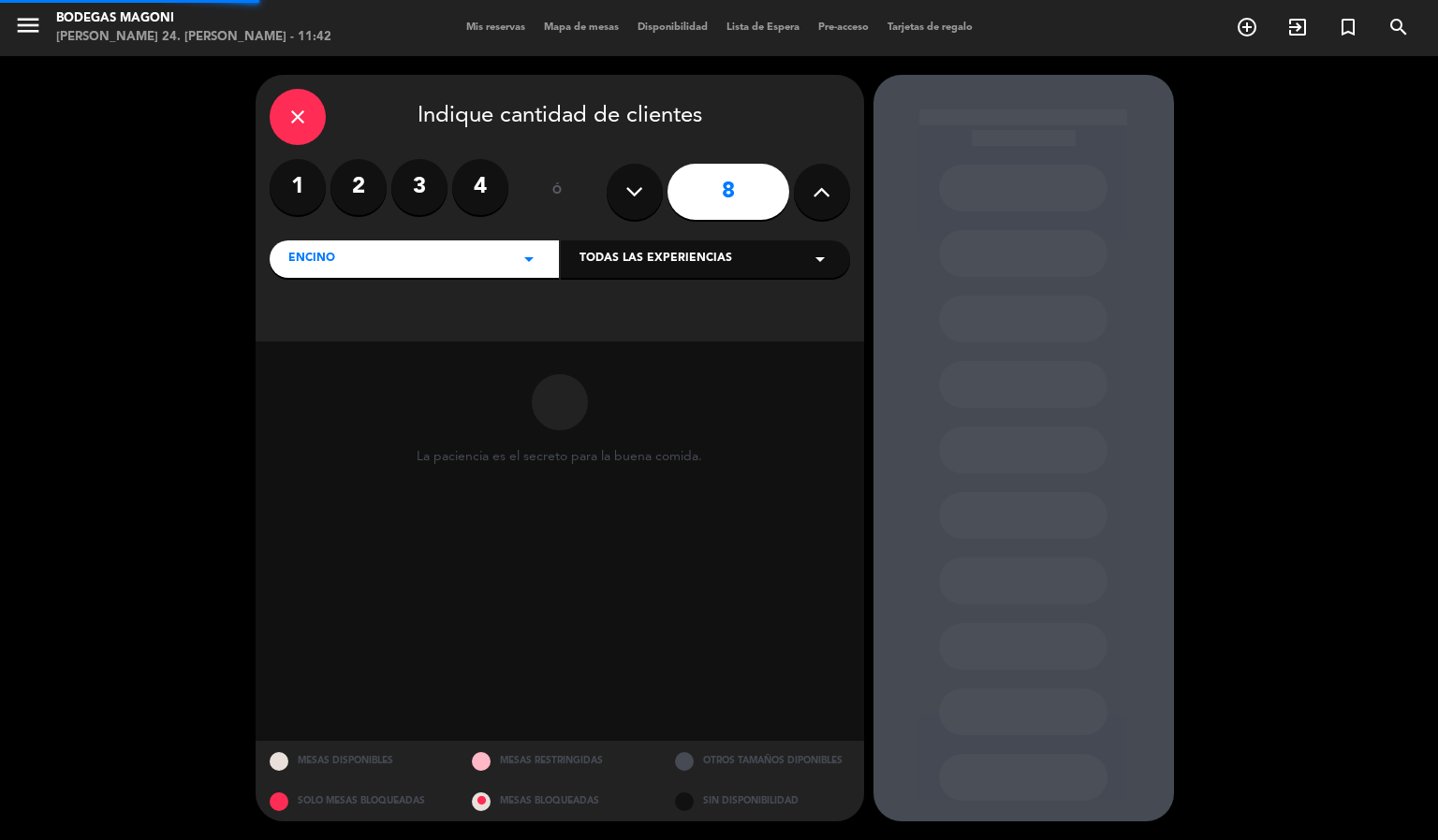
click at [639, 188] on icon at bounding box center [634, 192] width 18 height 29
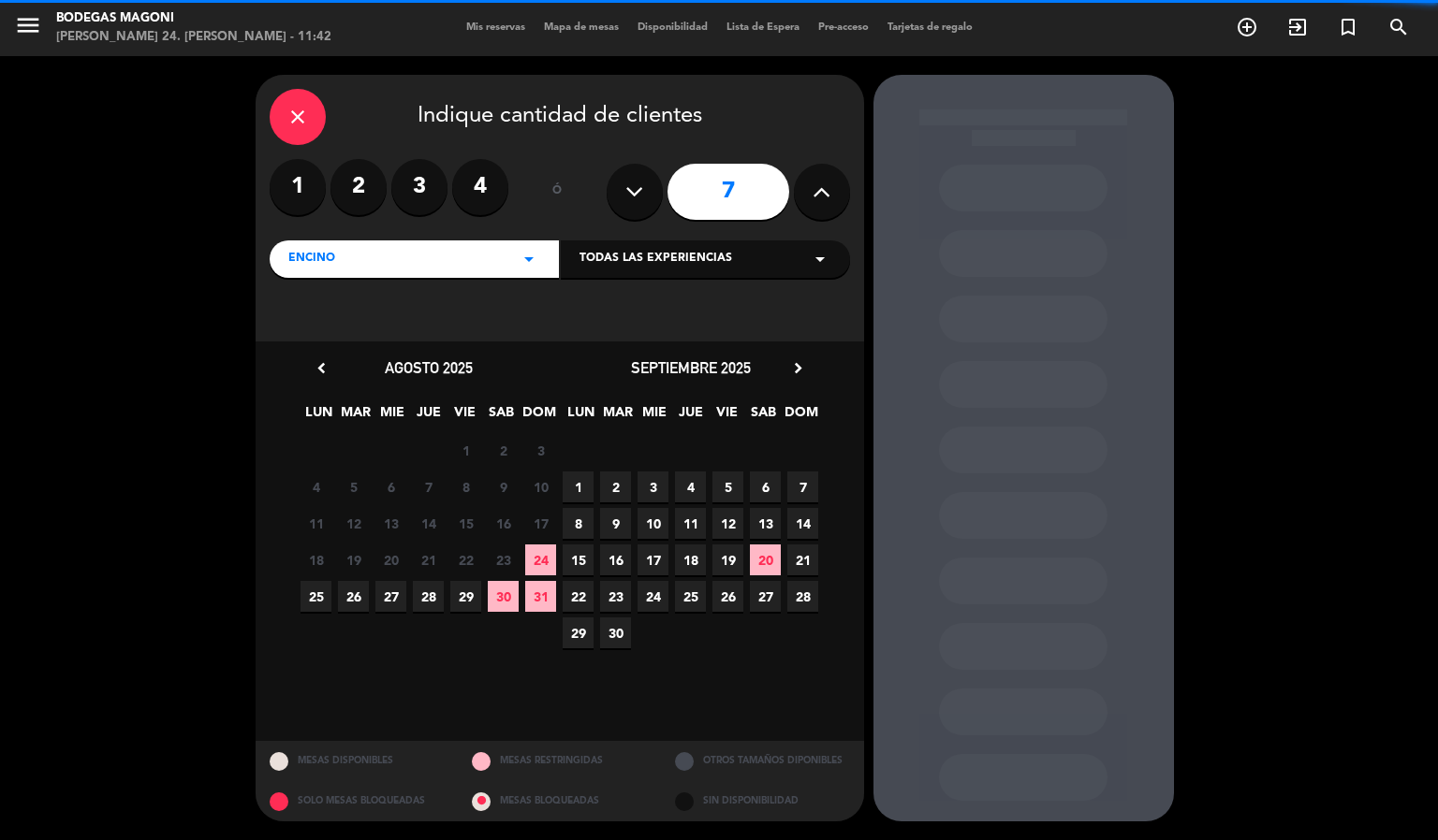
click at [639, 188] on icon at bounding box center [634, 192] width 18 height 29
type input "6"
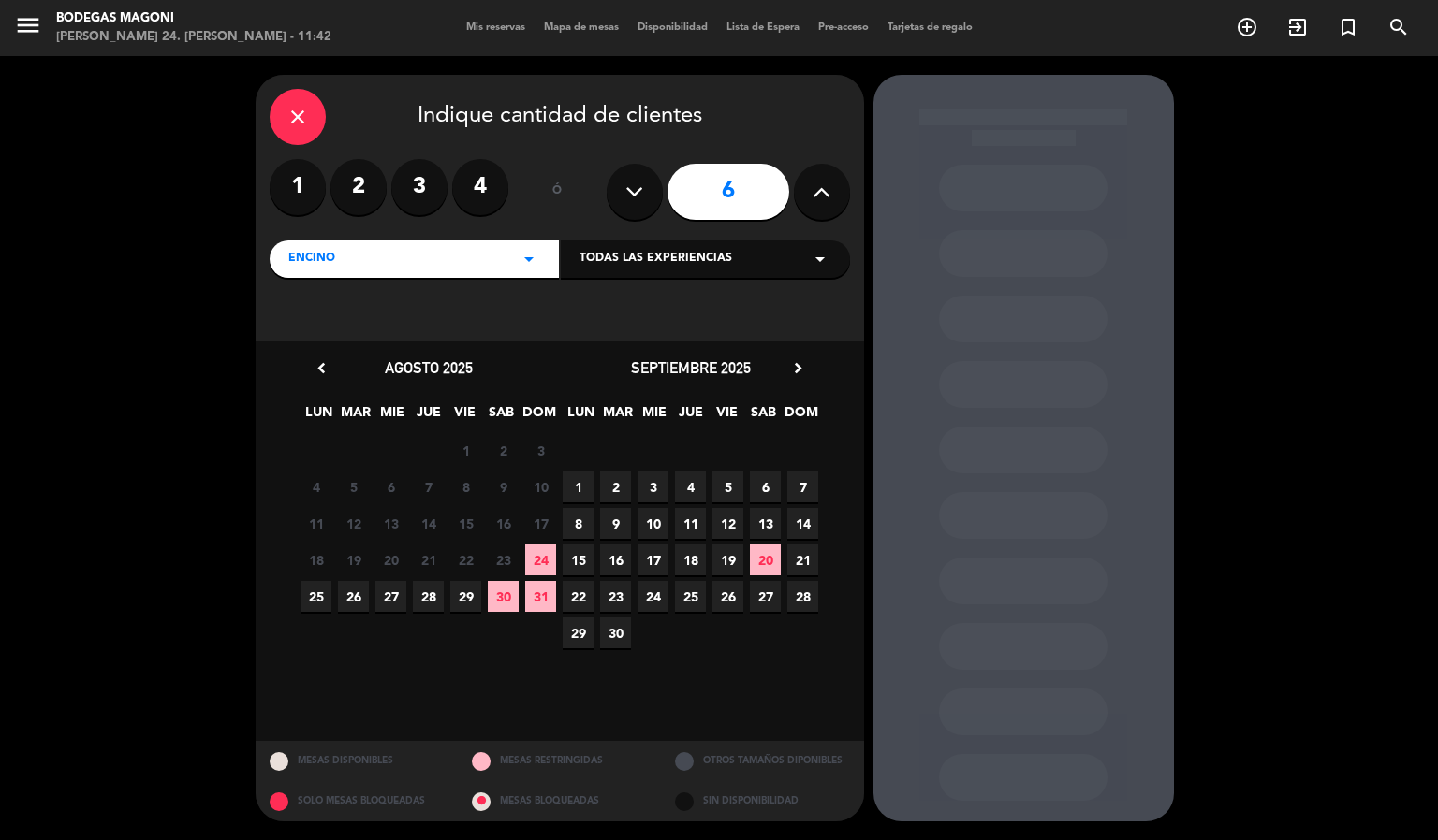
click at [549, 594] on span "31" at bounding box center [541, 596] width 30 height 30
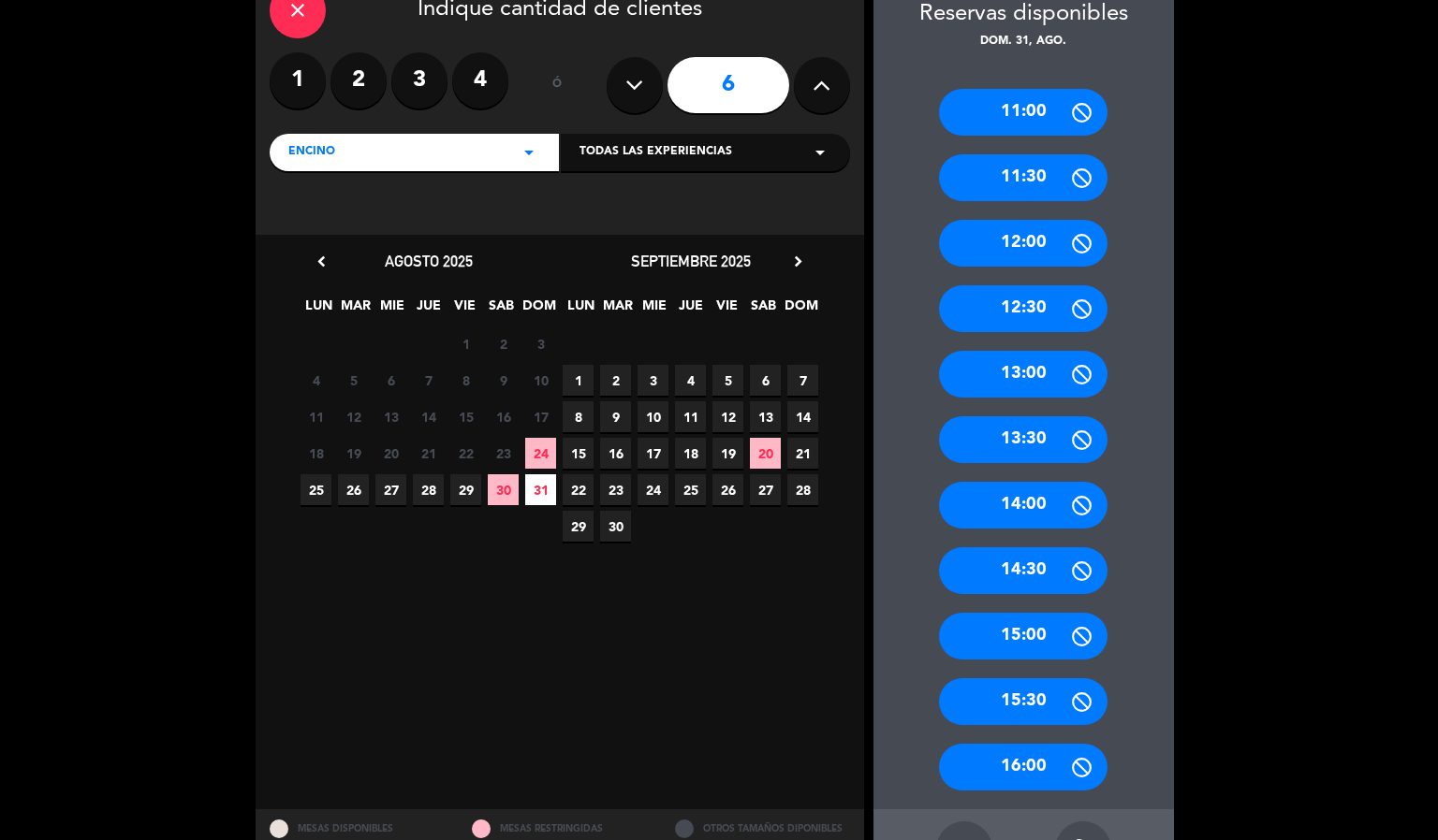
scroll to position [174, 0]
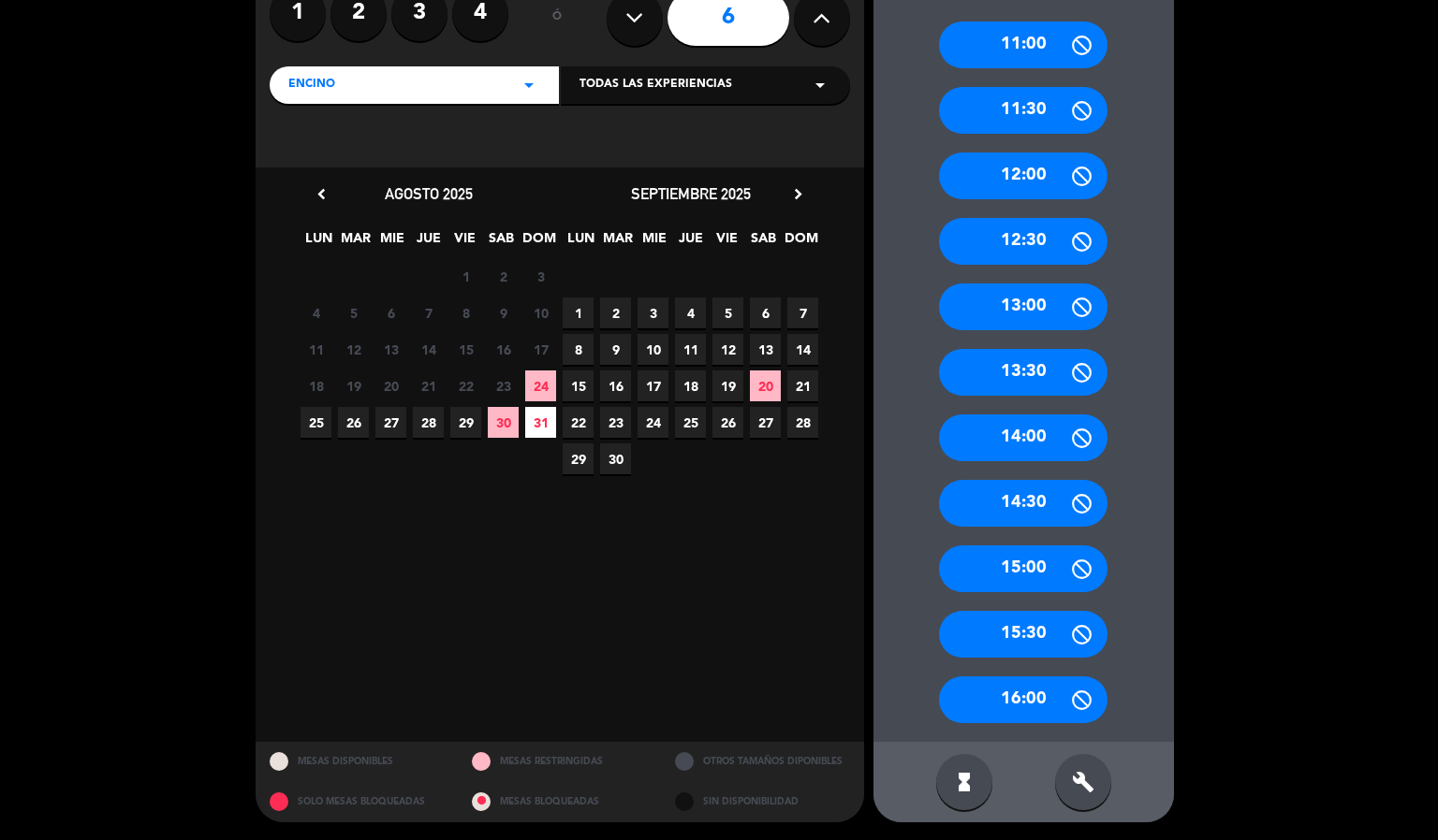
click at [1060, 699] on div "16:00" at bounding box center [1023, 699] width 168 height 47
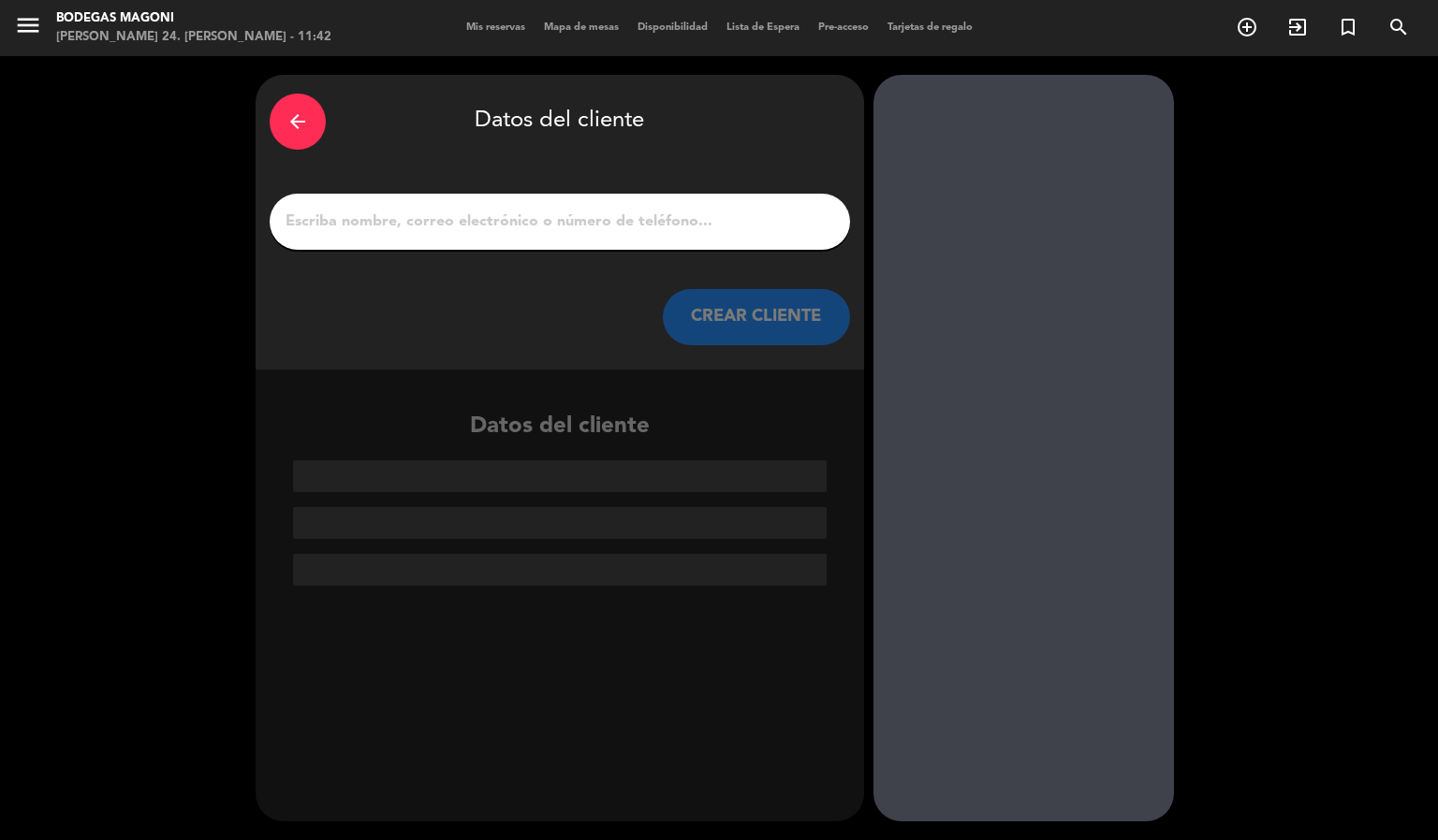
click at [562, 203] on div at bounding box center [560, 222] width 581 height 56
click at [562, 217] on input "1" at bounding box center [560, 222] width 552 height 27
paste input "[PERSON_NAME]"
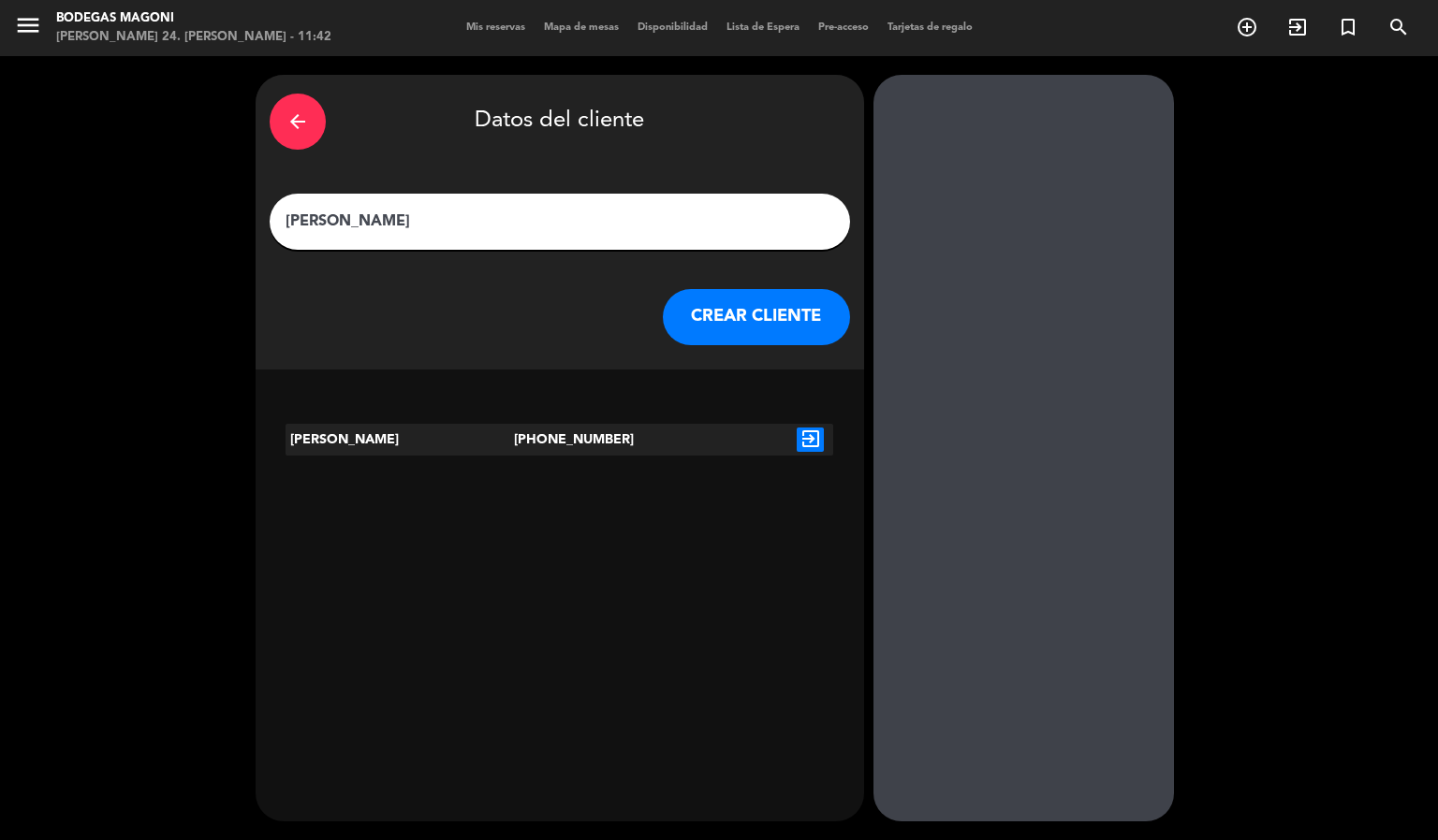
type input "[PERSON_NAME]"
click at [817, 443] on icon "exit_to_app" at bounding box center [810, 440] width 28 height 25
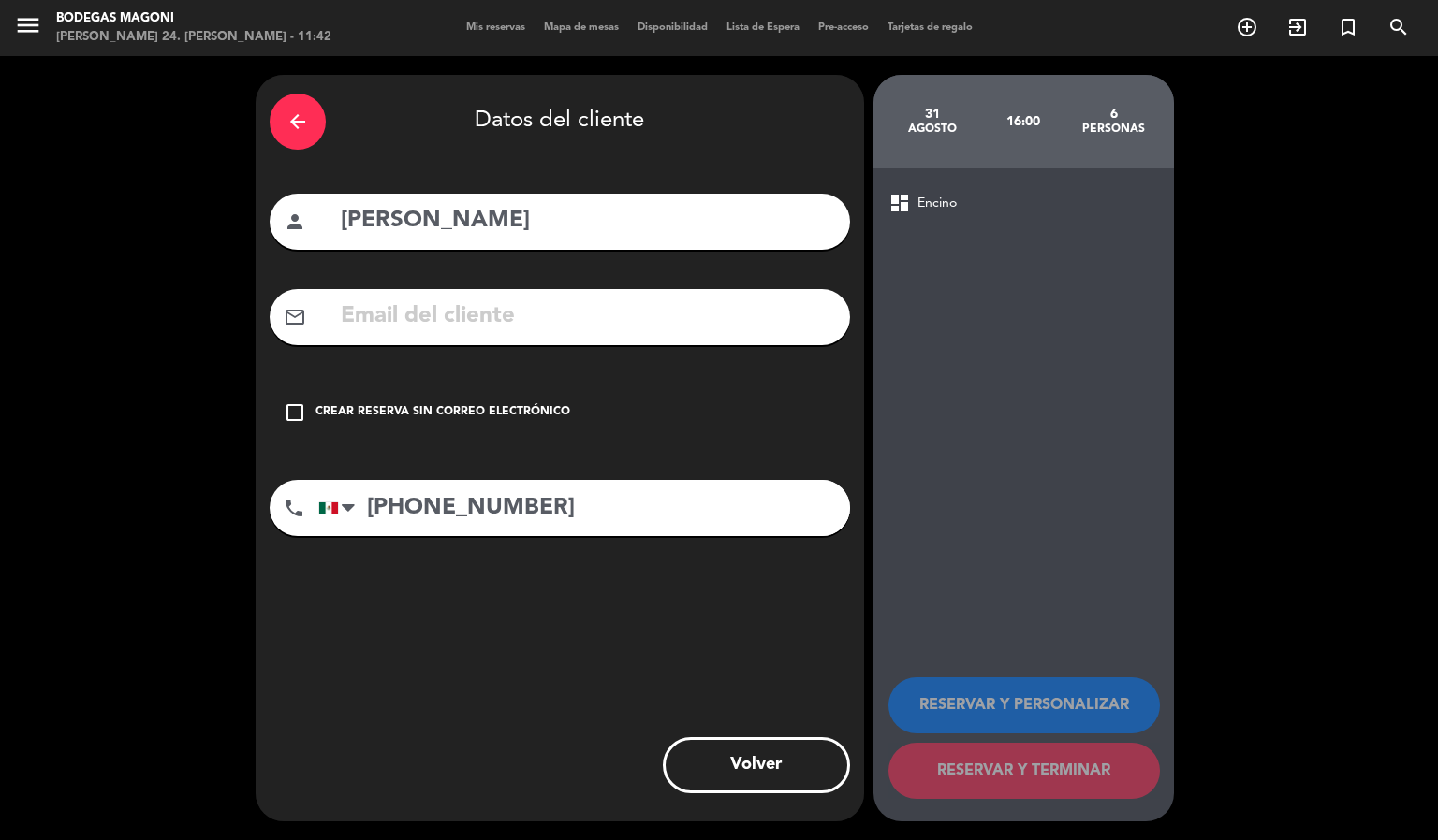
click at [528, 325] on input "text" at bounding box center [587, 317] width 497 height 38
paste input "[EMAIL_ADDRESS][DOMAIN_NAME]"
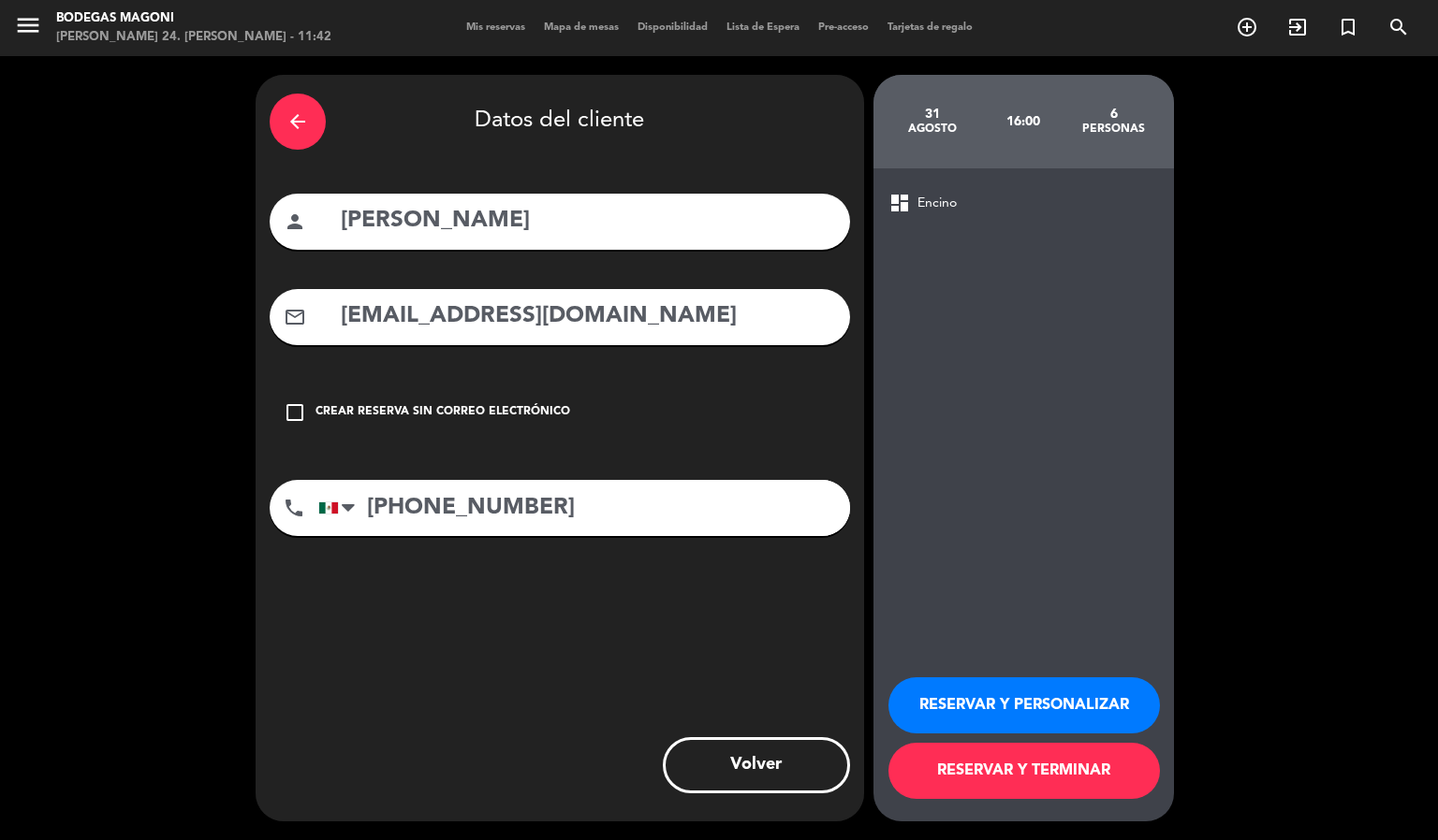
type input "[EMAIL_ADDRESS][DOMAIN_NAME]"
click at [1000, 752] on button "RESERVAR Y TERMINAR" at bounding box center [1024, 771] width 271 height 56
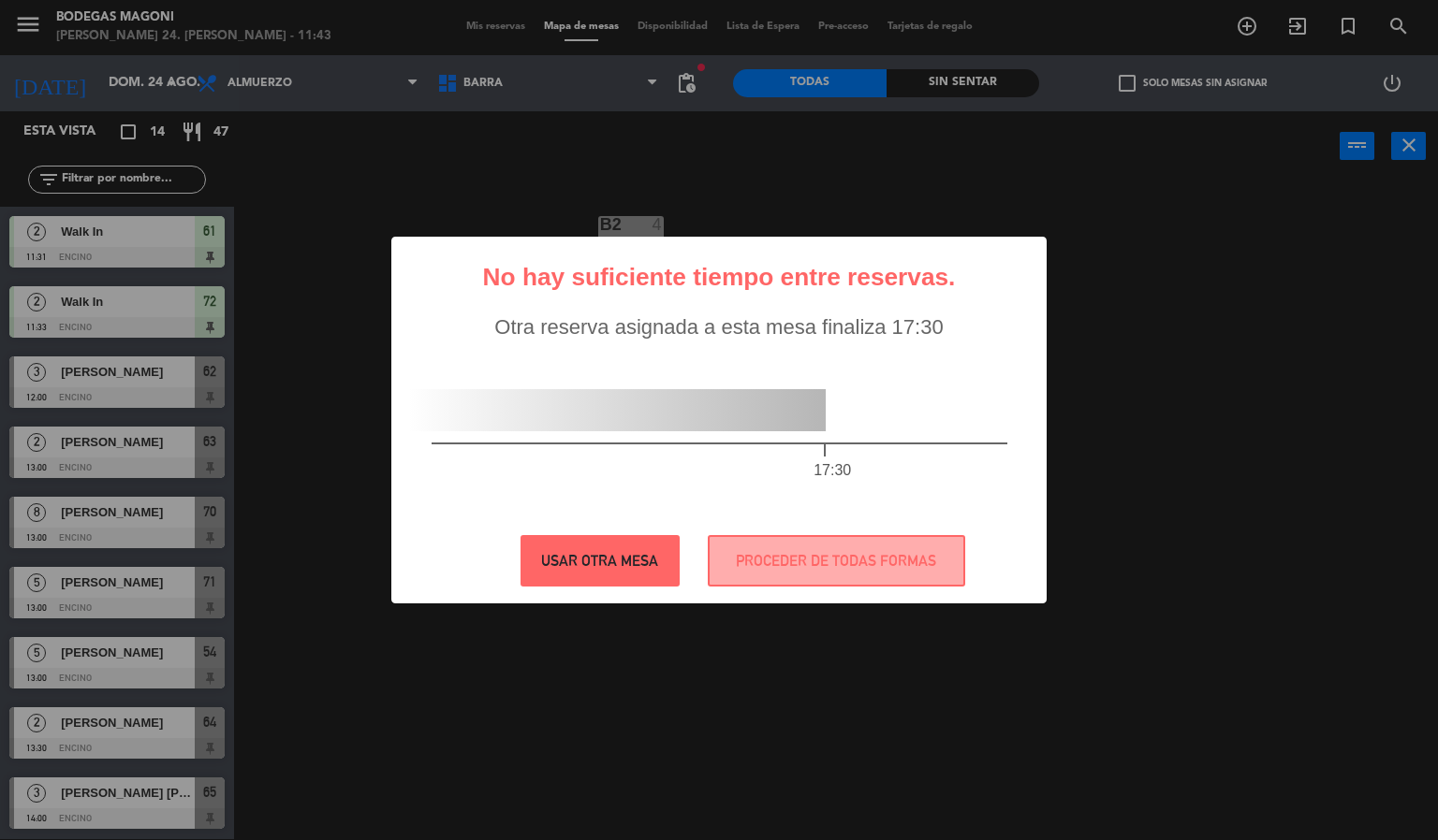
click at [608, 570] on button "USAR OTRA MESA" at bounding box center [600, 561] width 159 height 51
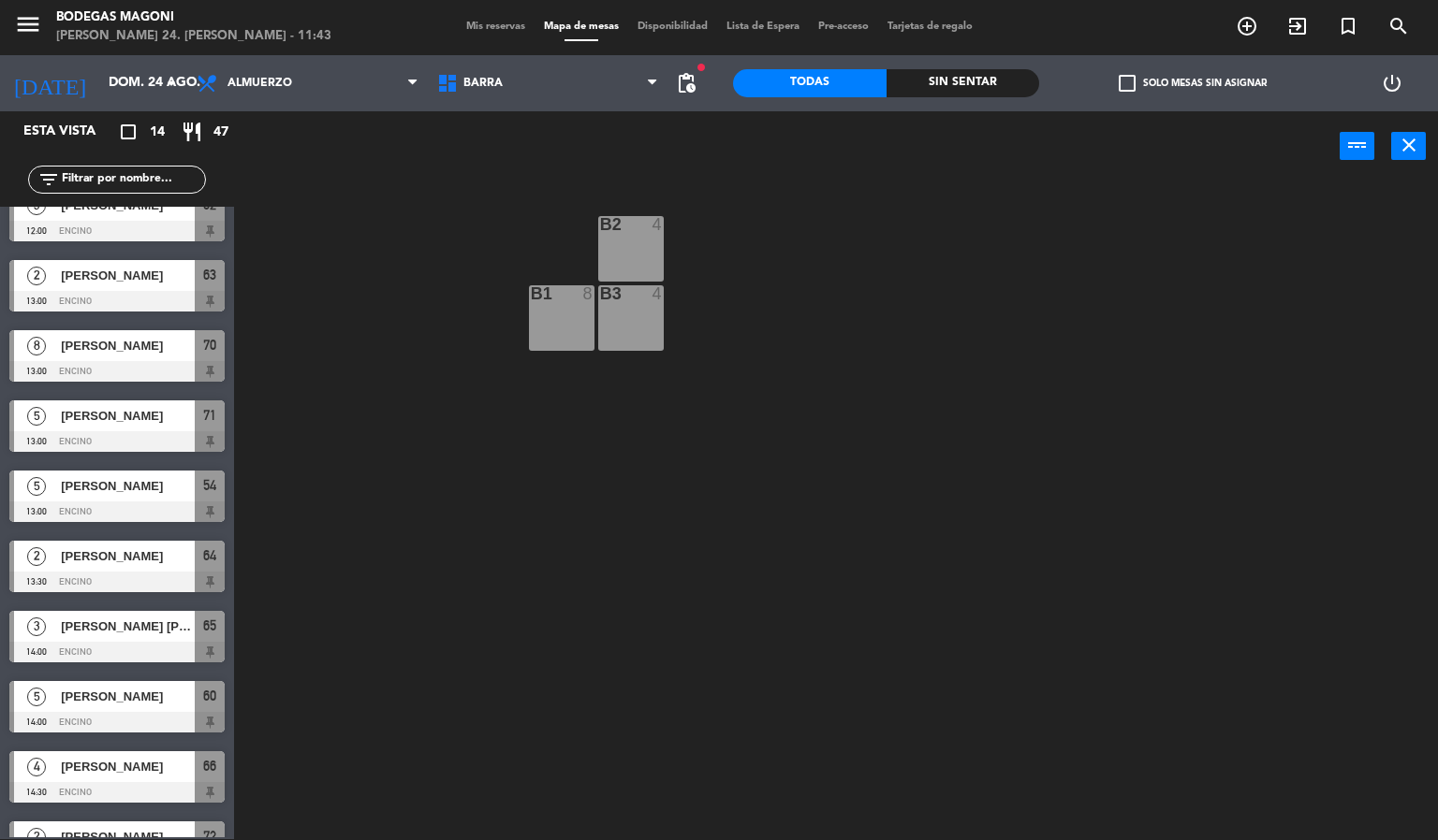
scroll to position [352, 0]
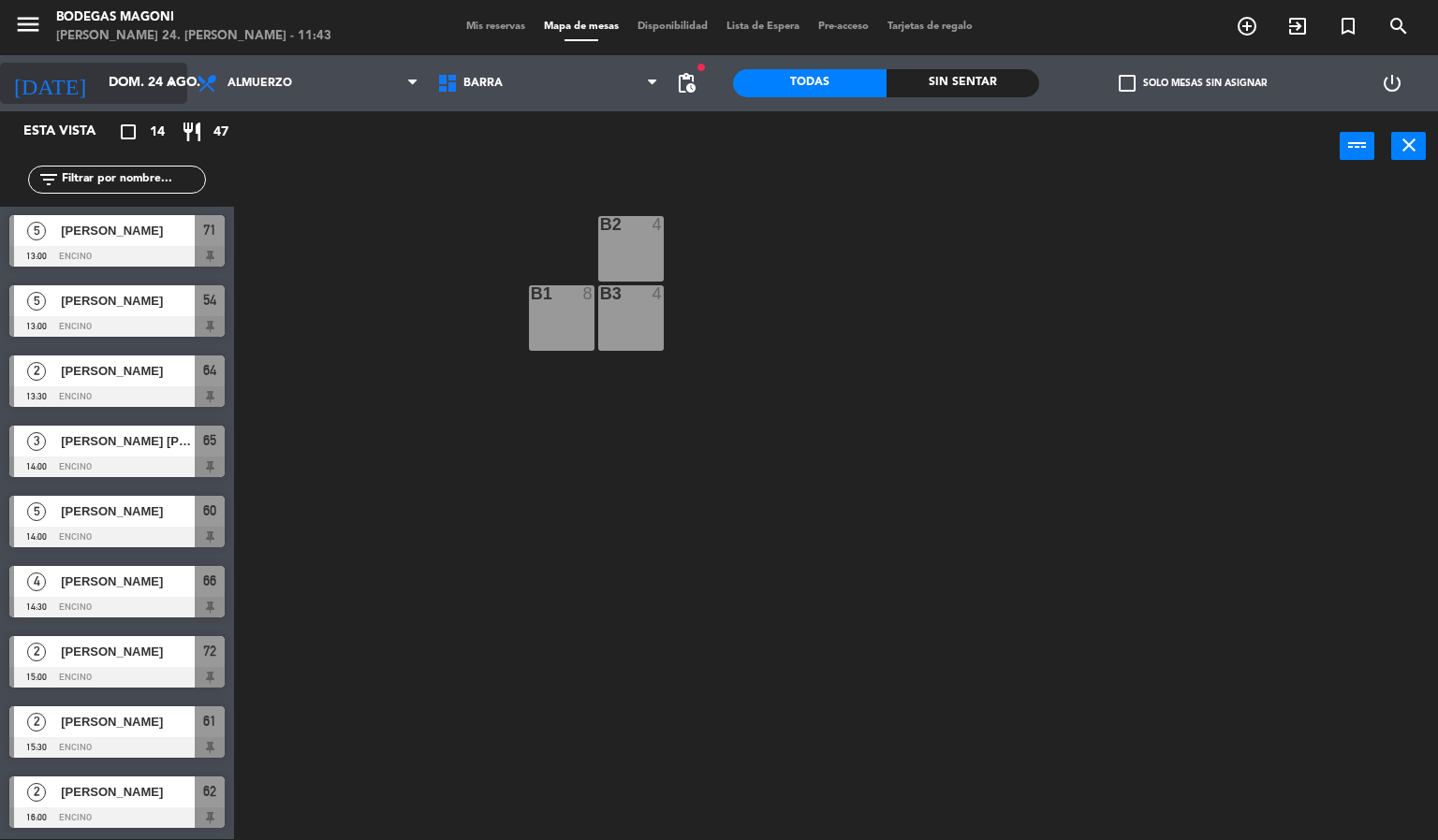
click at [124, 88] on input "dom. 24 ago." at bounding box center [187, 83] width 178 height 33
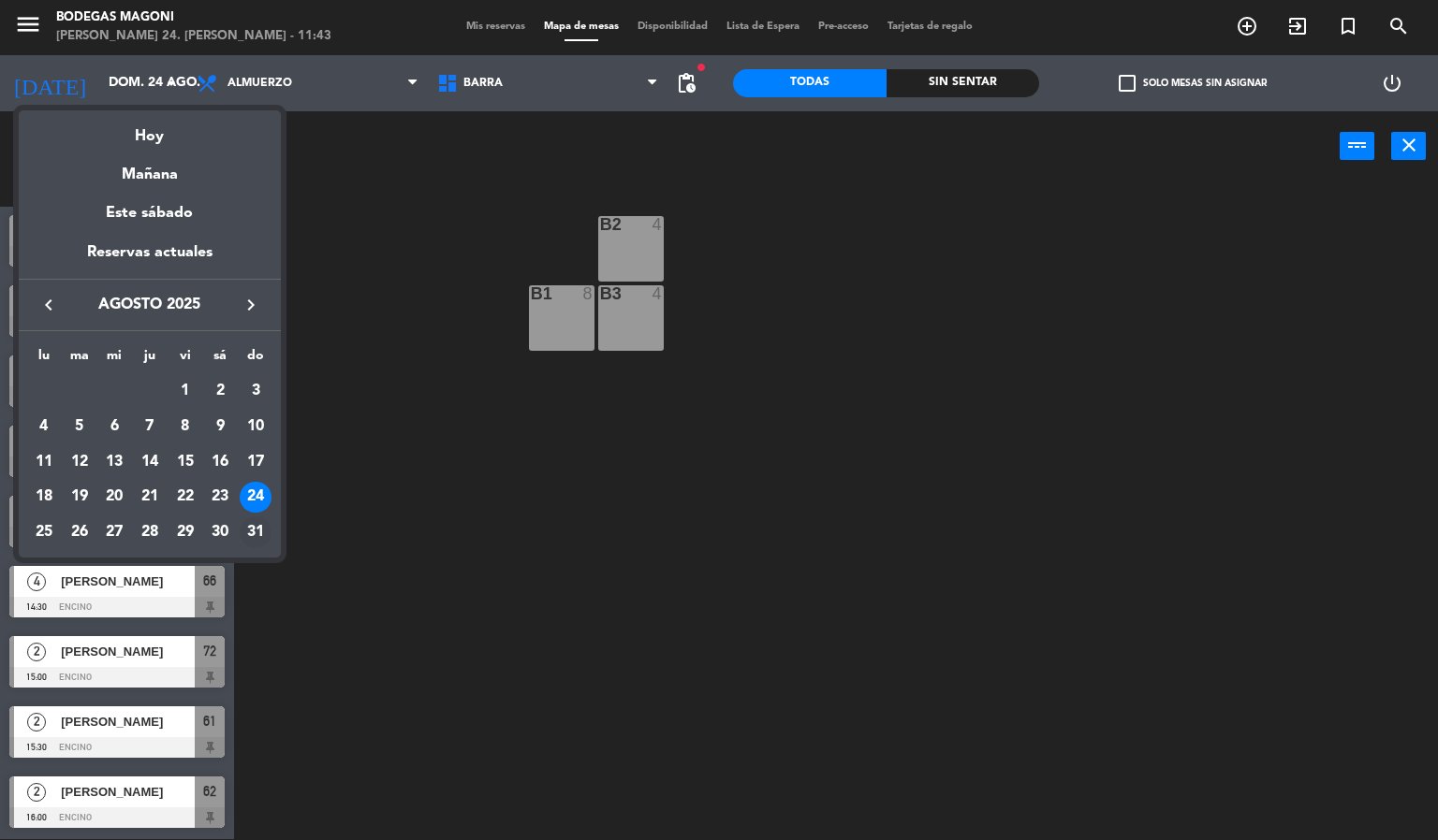
click at [257, 528] on div "31" at bounding box center [255, 532] width 31 height 31
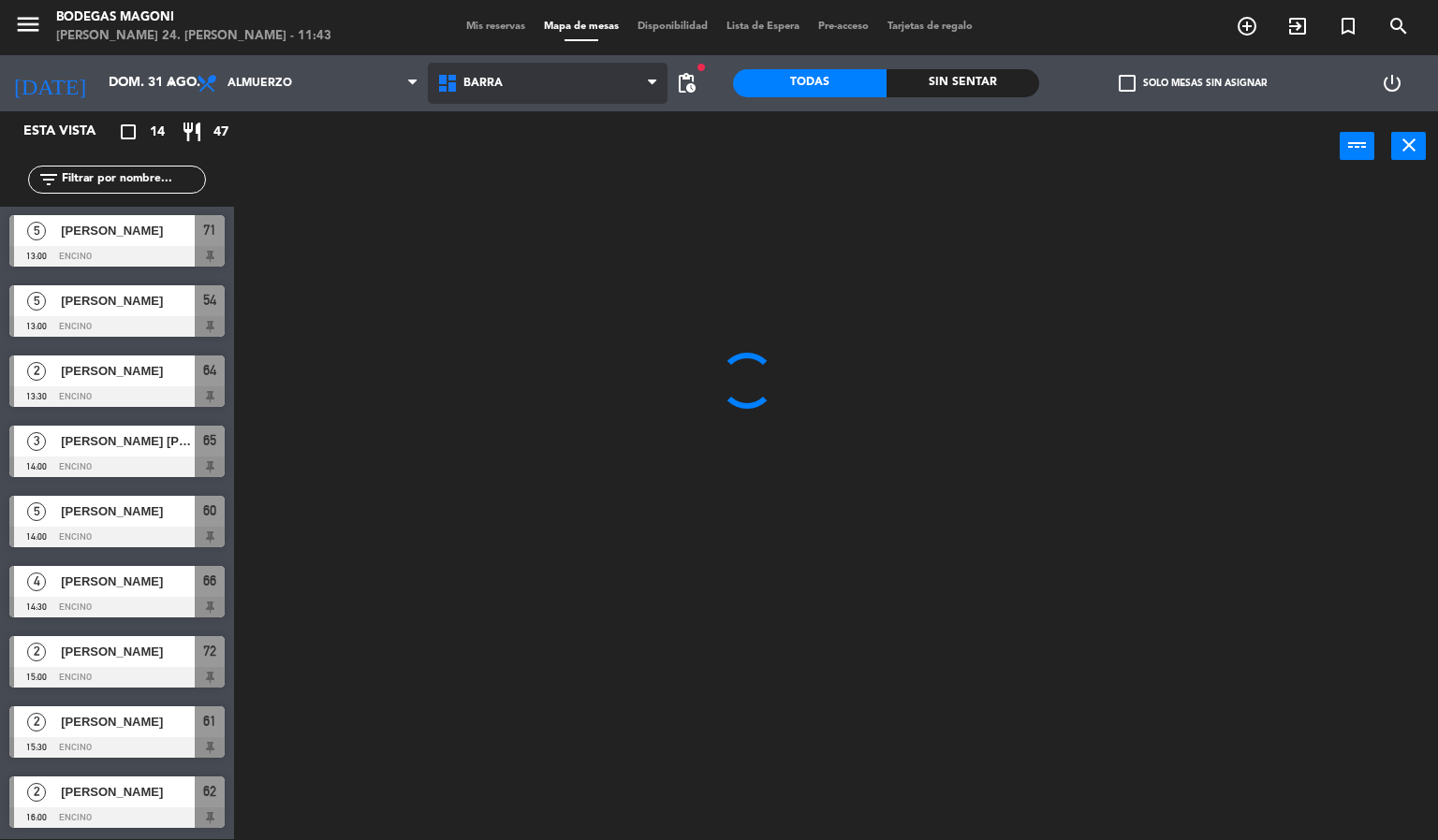
click at [557, 68] on span "Barra" at bounding box center [548, 83] width 241 height 41
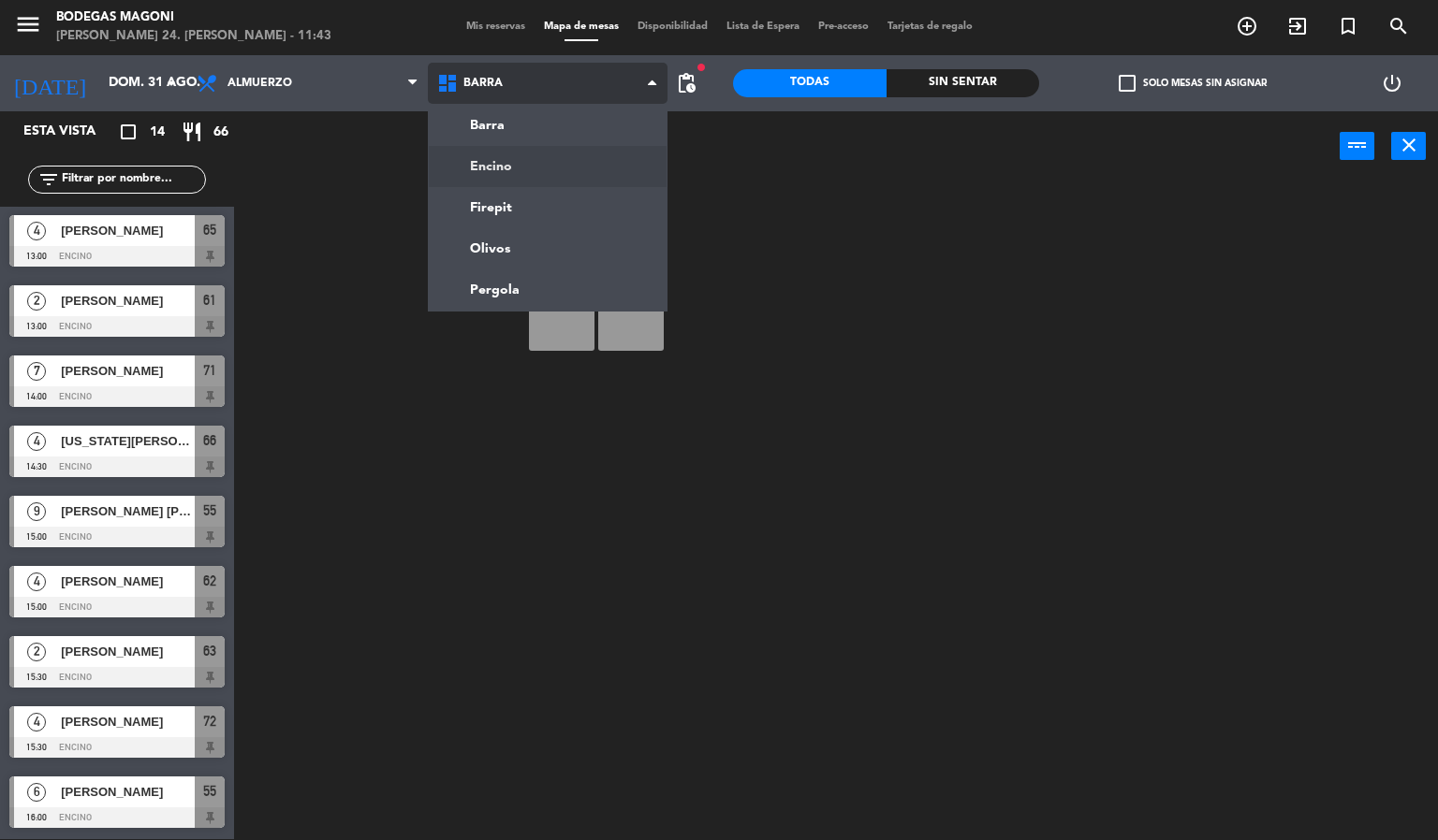
click at [532, 163] on ng-component "menu Bodegas [PERSON_NAME] 24. [PERSON_NAME] - 11:43 Mis reservas Mapa de mesas…" at bounding box center [719, 420] width 1438 height 841
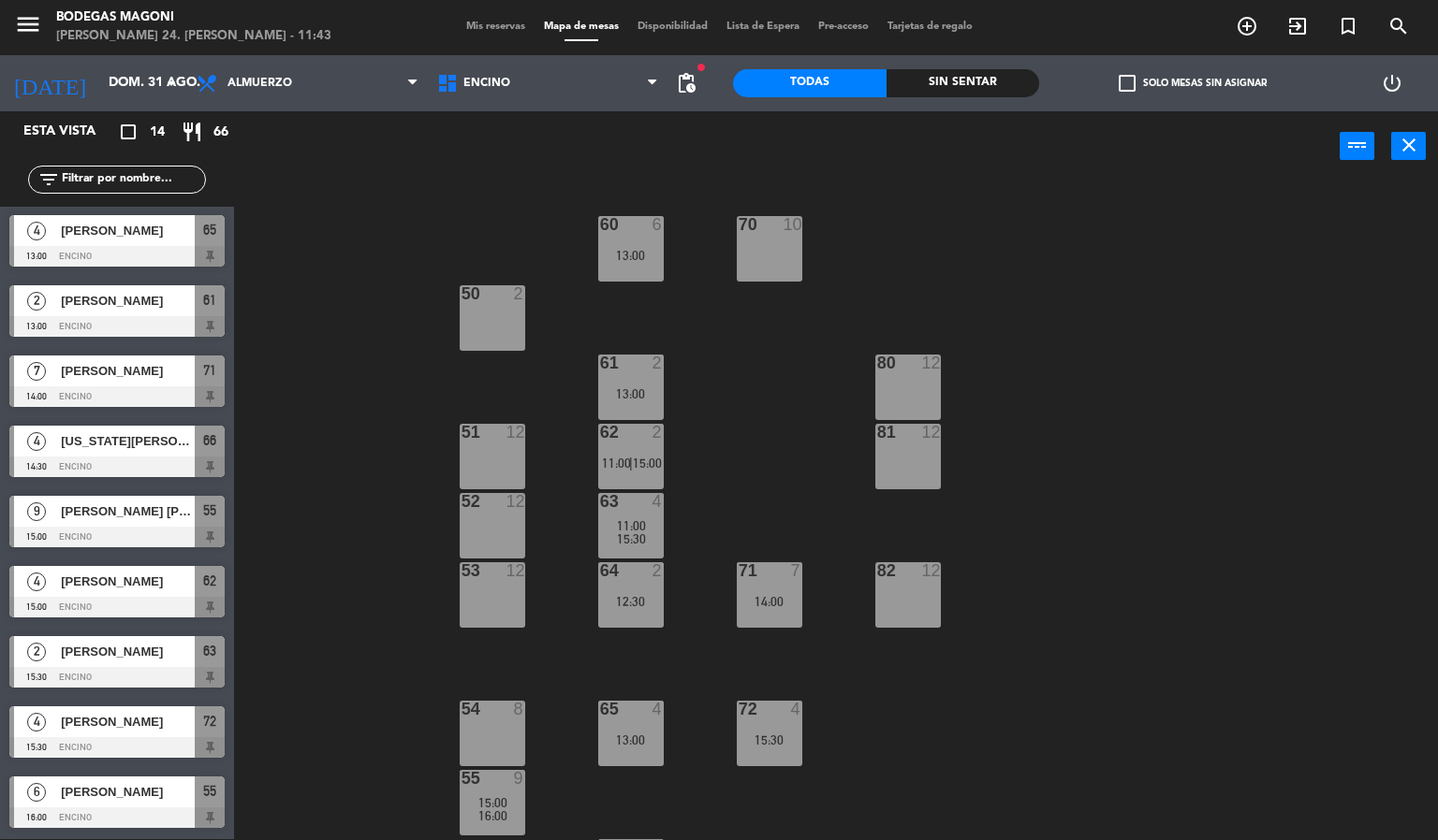
click at [164, 803] on div "[PERSON_NAME]" at bounding box center [127, 792] width 136 height 30
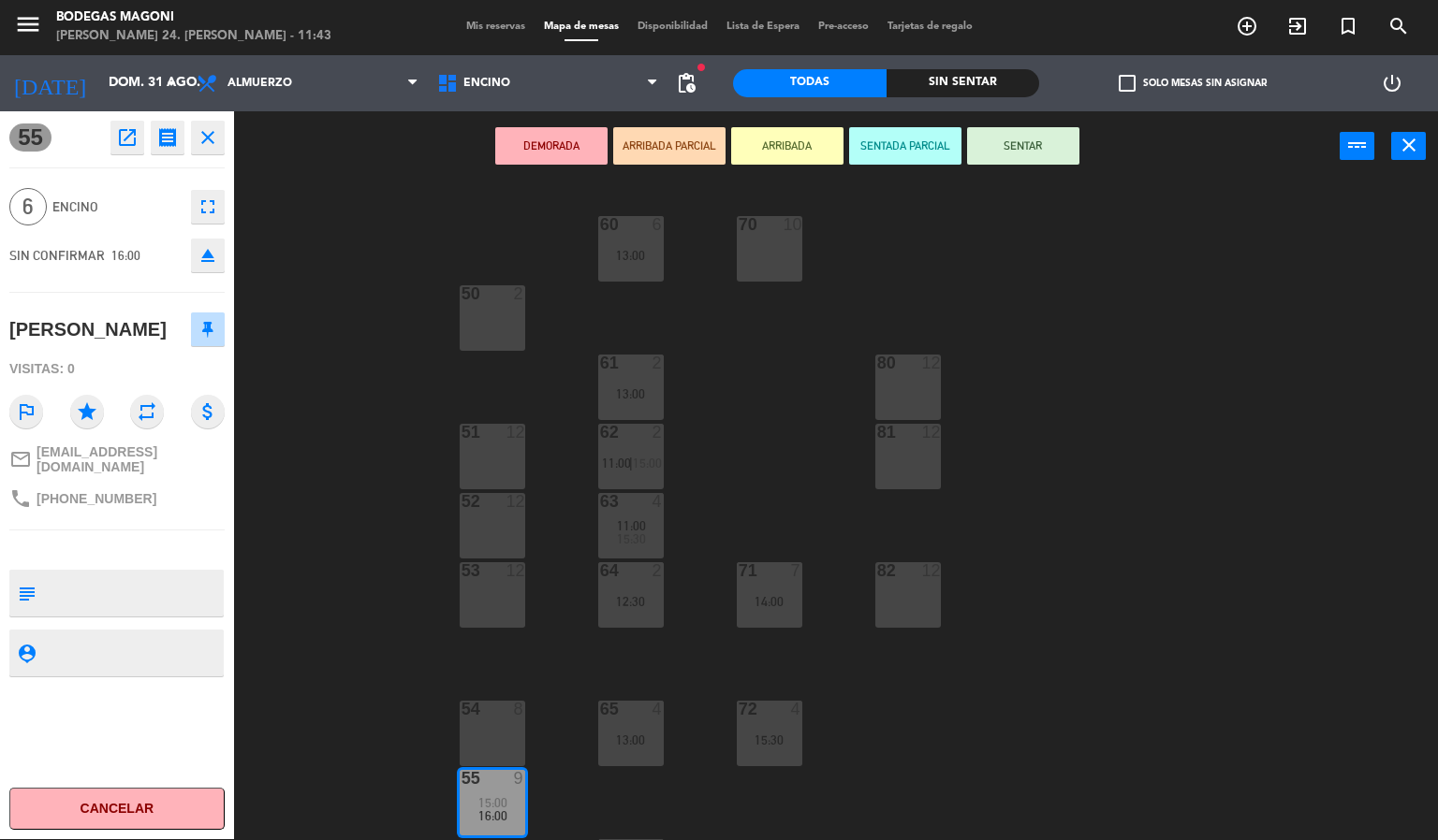
click at [506, 733] on div "54 8" at bounding box center [492, 733] width 66 height 66
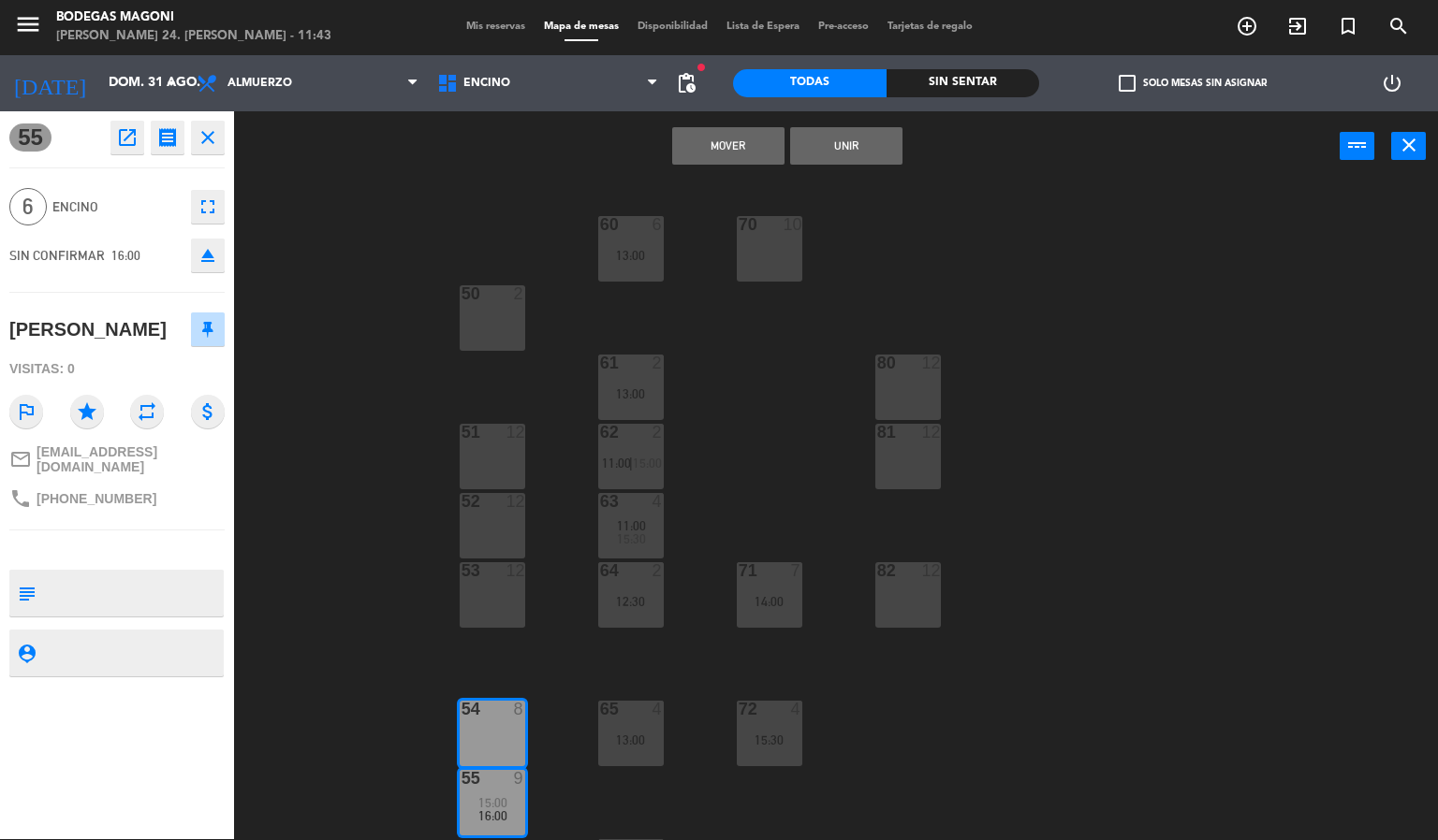
click at [751, 149] on button "Mover" at bounding box center [728, 146] width 112 height 37
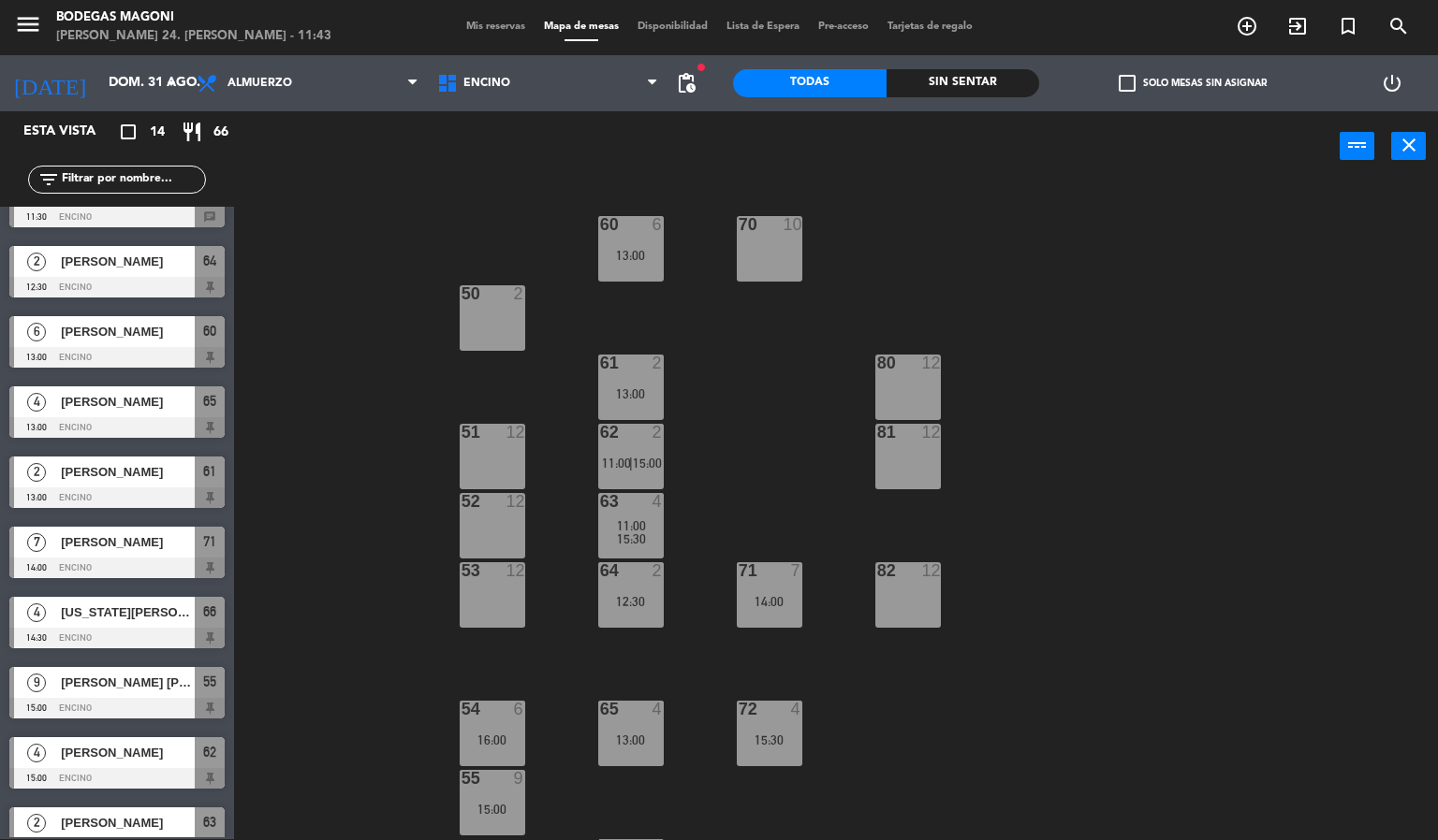
scroll to position [0, 0]
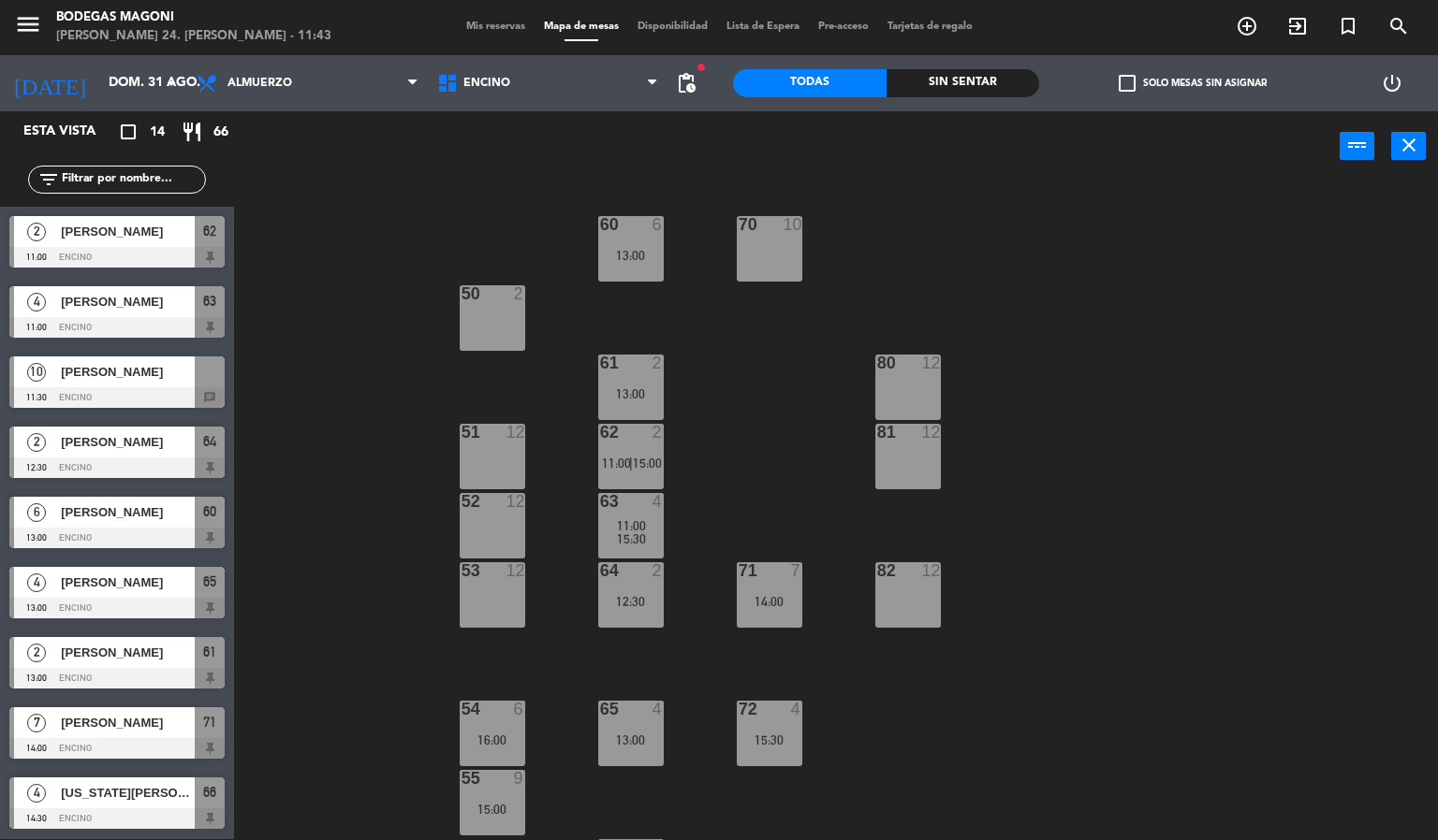
click at [377, 464] on div "60 6 13:00 70 10 50 2 61 2 13:00 80 12 51 12 62 2 11:00 | 15:00 81 12 52 12 63 …" at bounding box center [843, 512] width 1190 height 658
click at [133, 67] on input "dom. 31 ago." at bounding box center [187, 83] width 178 height 33
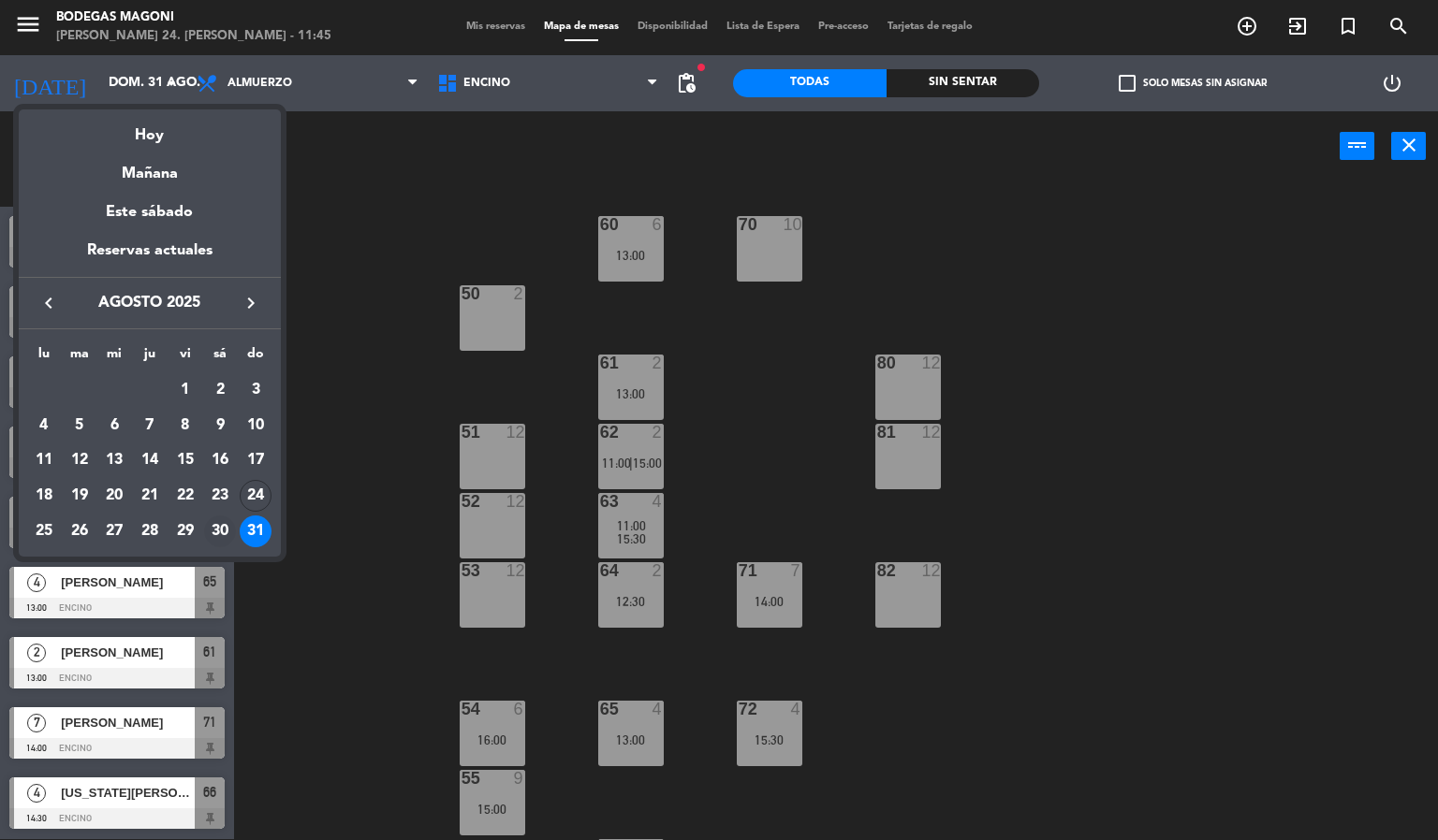
click at [214, 540] on div "30" at bounding box center [219, 531] width 31 height 31
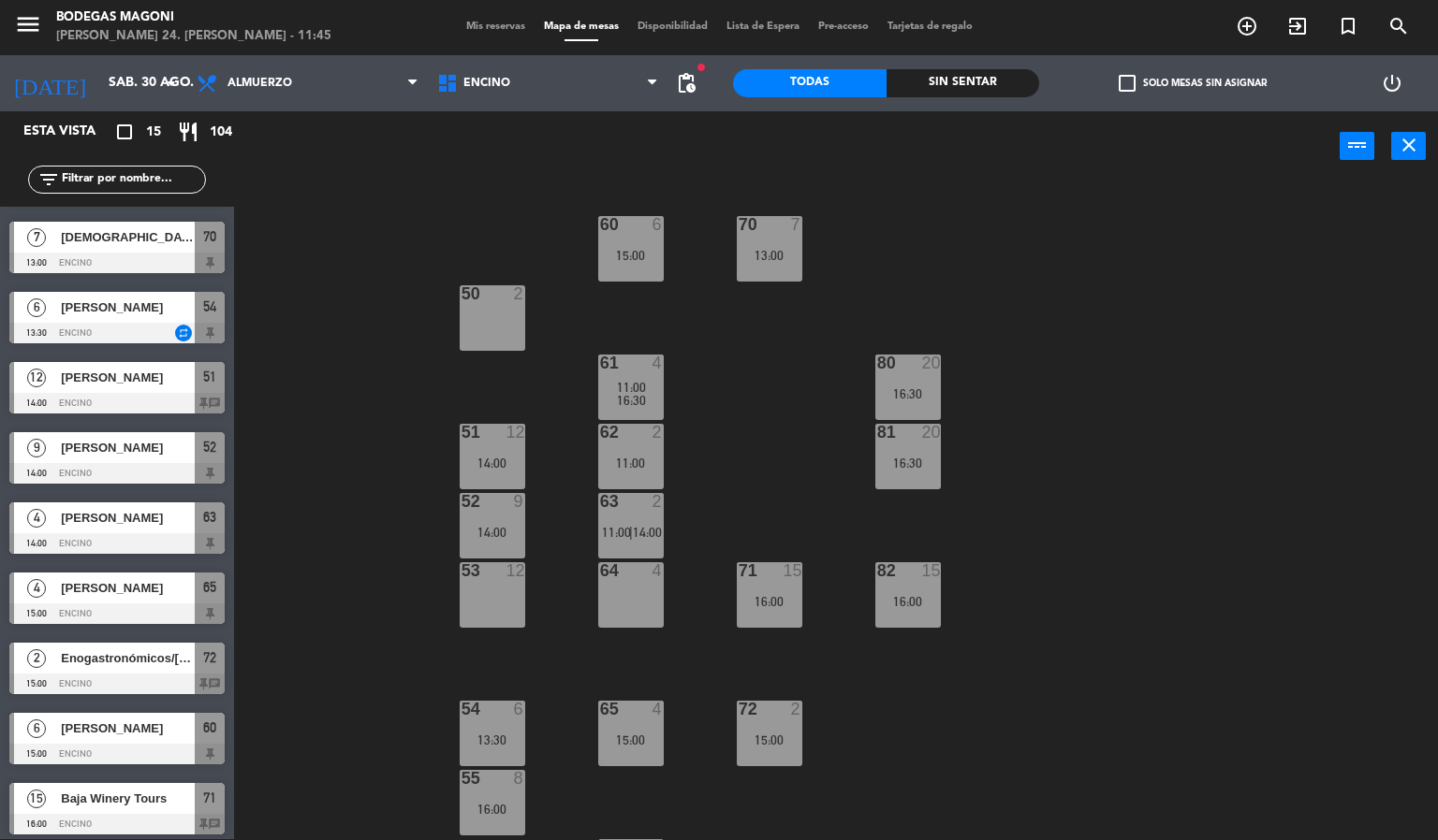
scroll to position [422, 0]
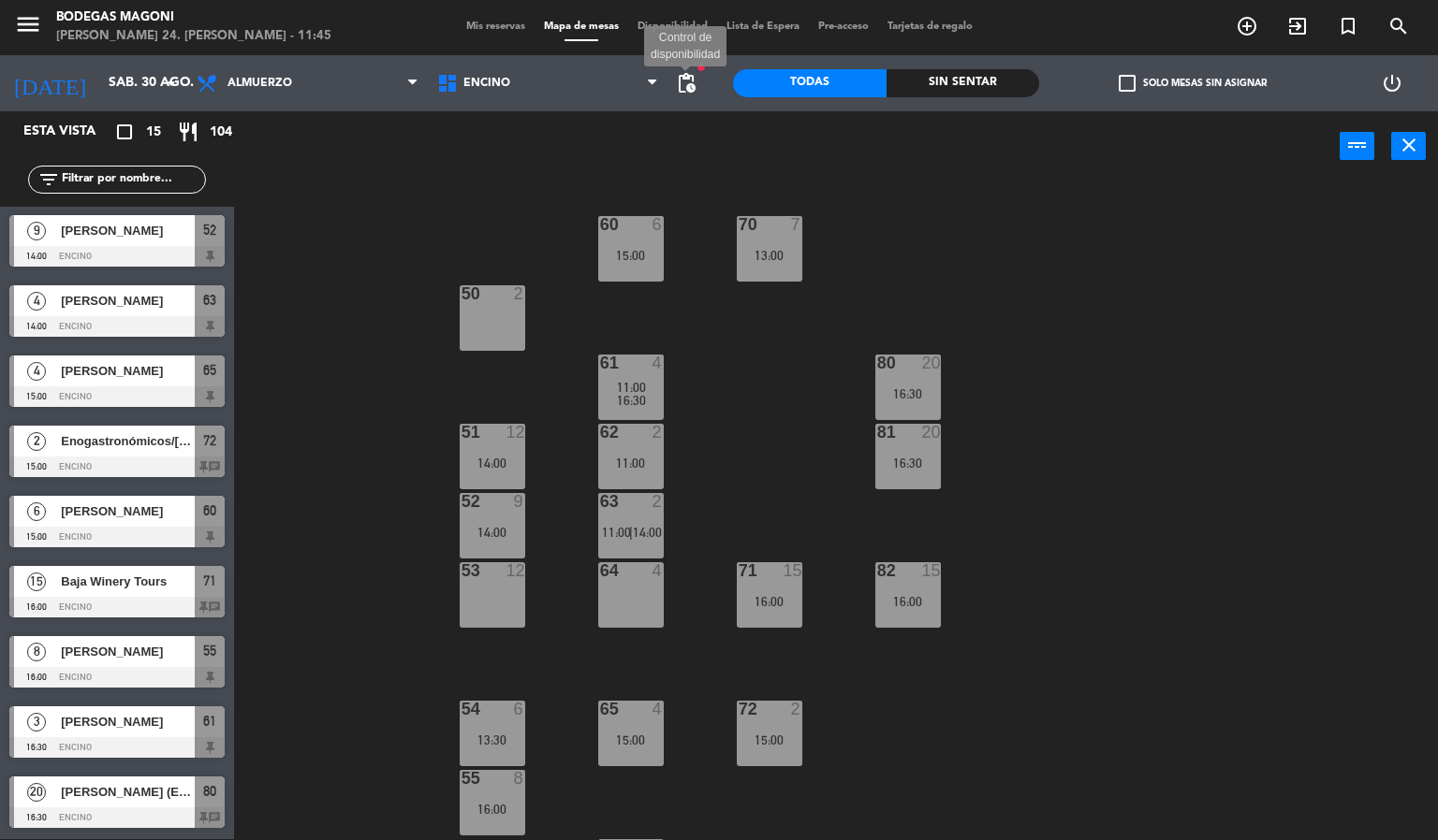
click at [677, 76] on span "pending_actions" at bounding box center [686, 84] width 23 height 23
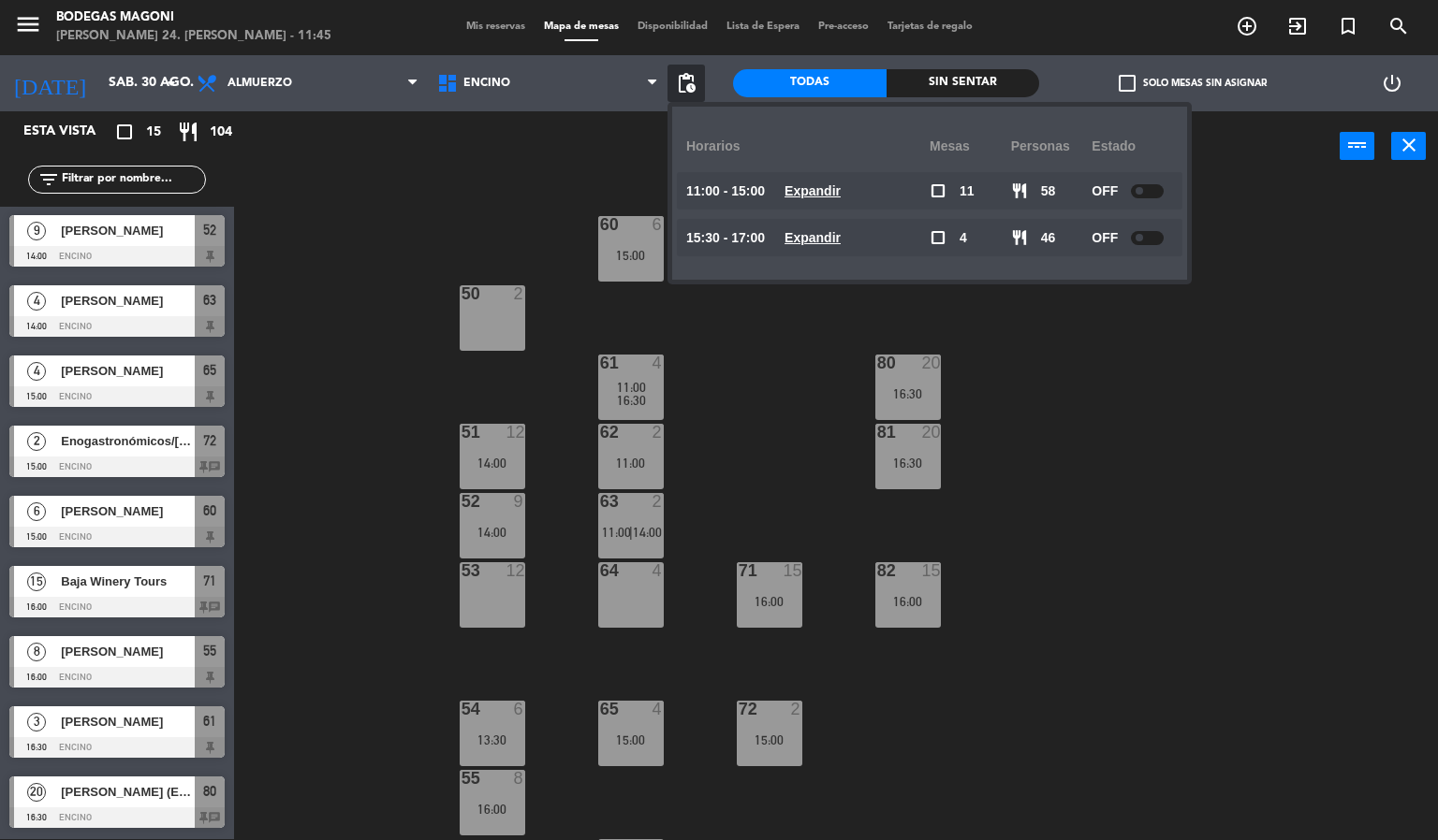
click at [830, 181] on span "Expandir" at bounding box center [812, 191] width 56 height 22
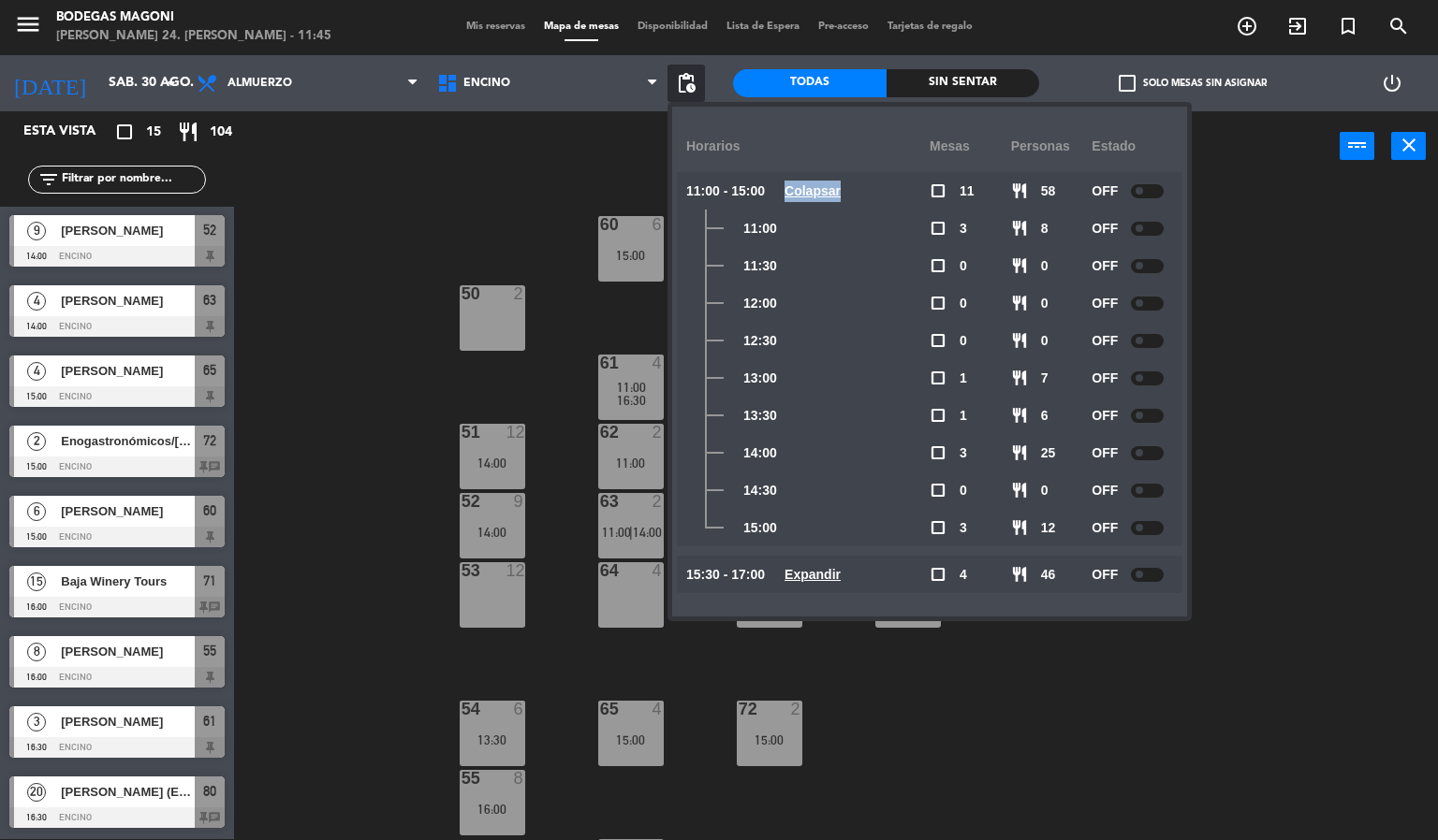
click at [829, 175] on div "11:00 - 15:00 Colapsar" at bounding box center [808, 190] width 244 height 37
click at [827, 188] on u "Colapsar" at bounding box center [812, 191] width 56 height 15
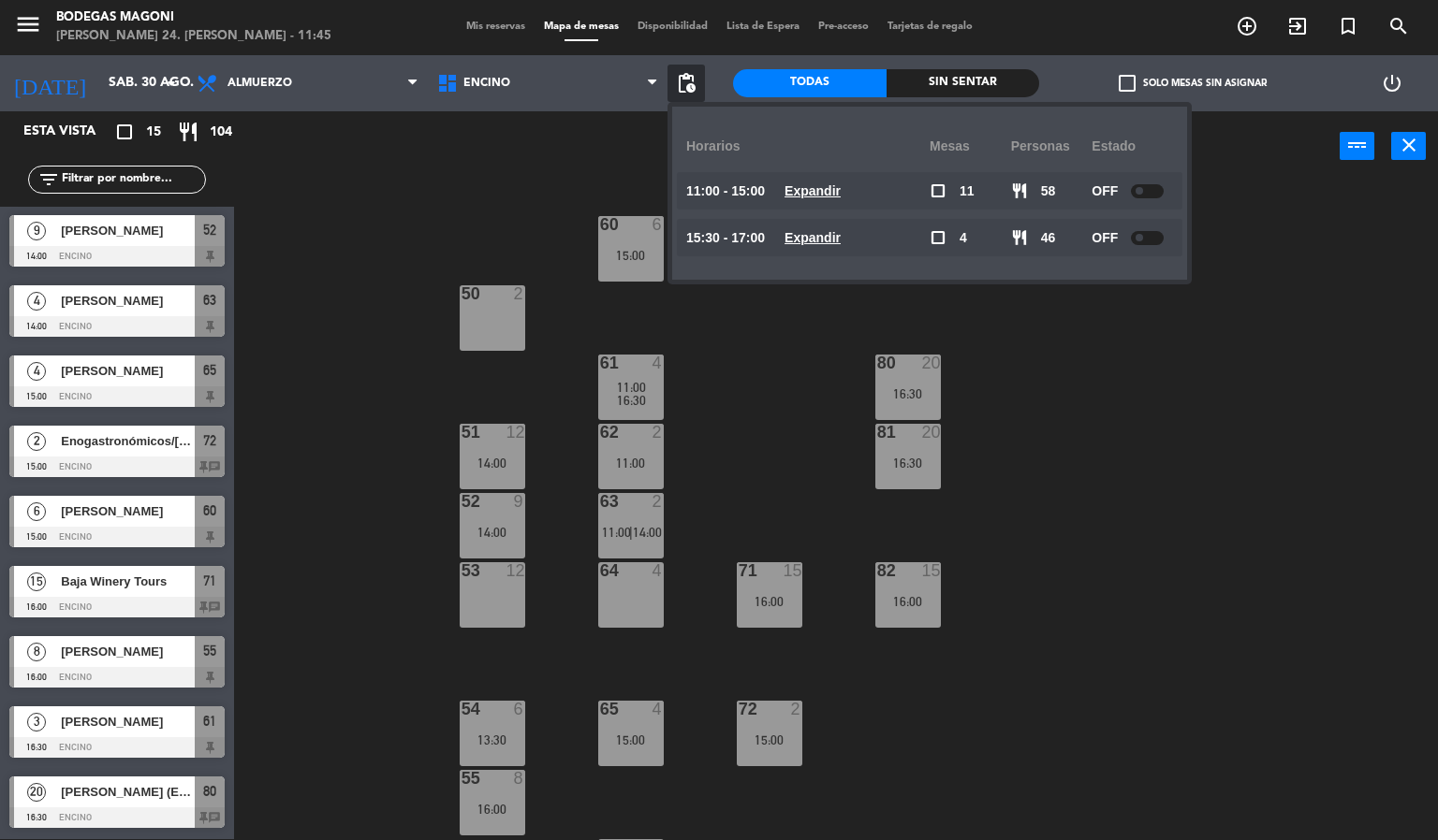
click at [683, 89] on span "pending_actions" at bounding box center [686, 84] width 23 height 23
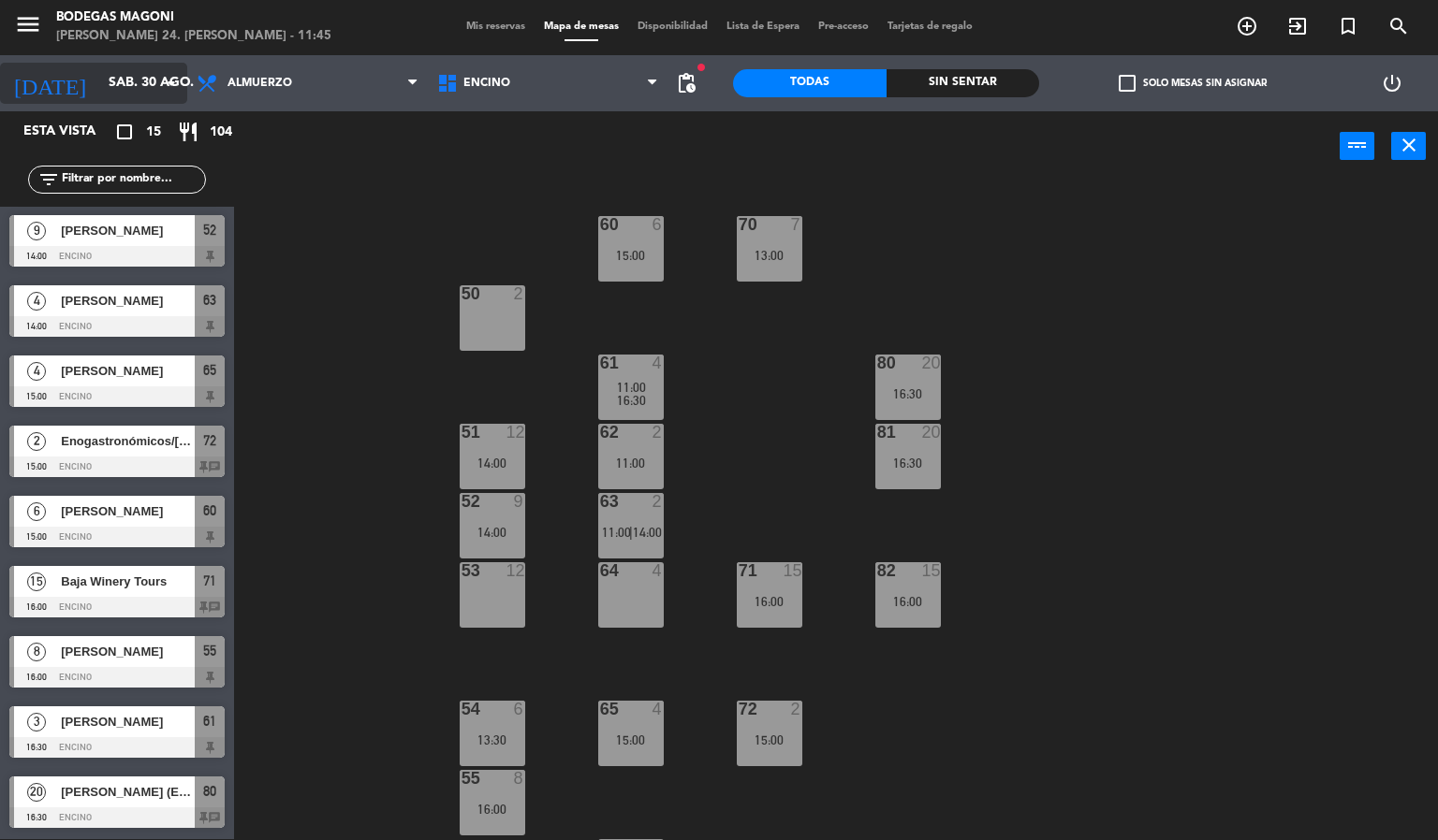
click at [101, 79] on input "sáb. 30 ago." at bounding box center [187, 83] width 178 height 33
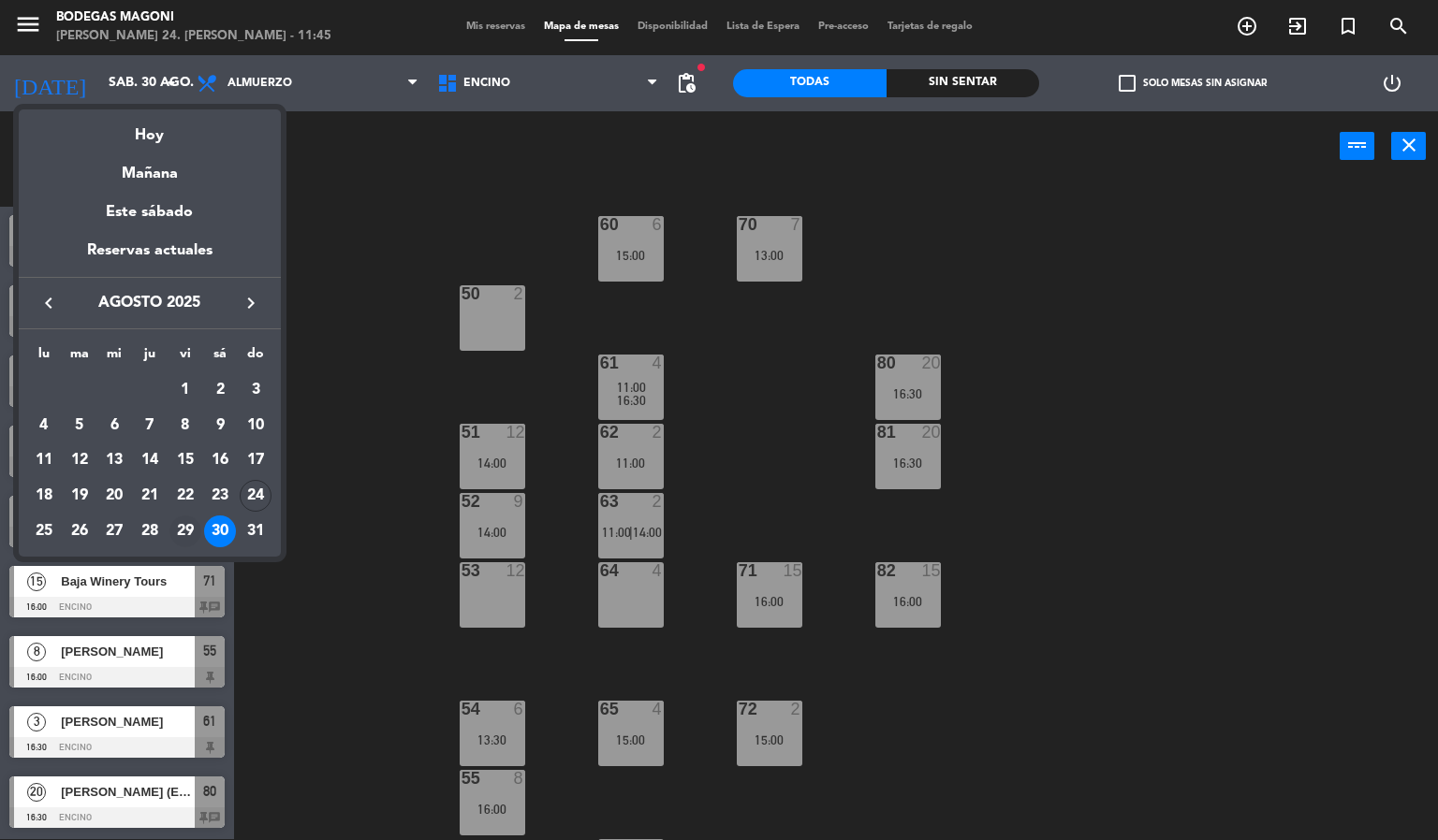
click at [191, 519] on div "29" at bounding box center [185, 531] width 31 height 31
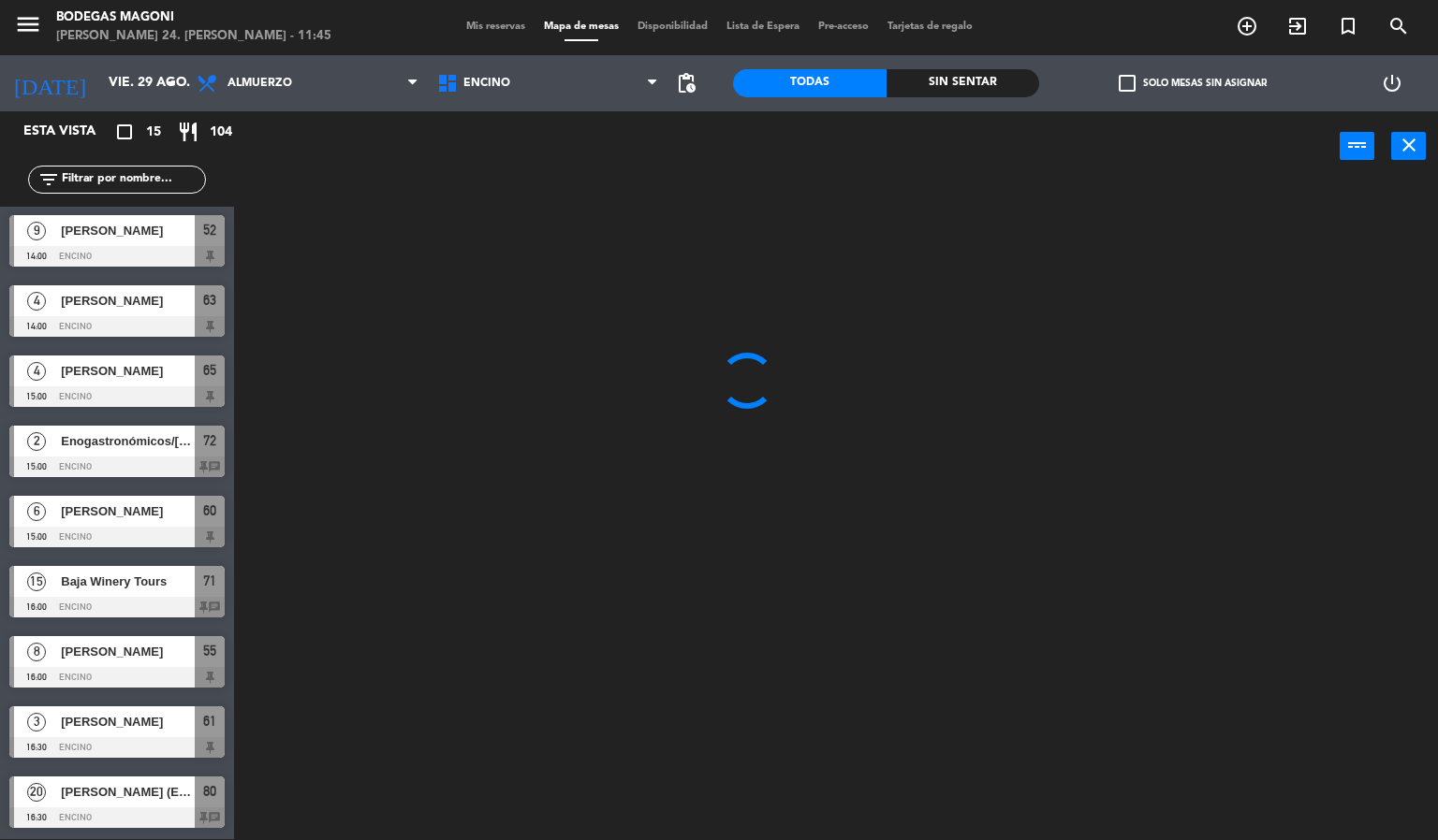
scroll to position [0, 0]
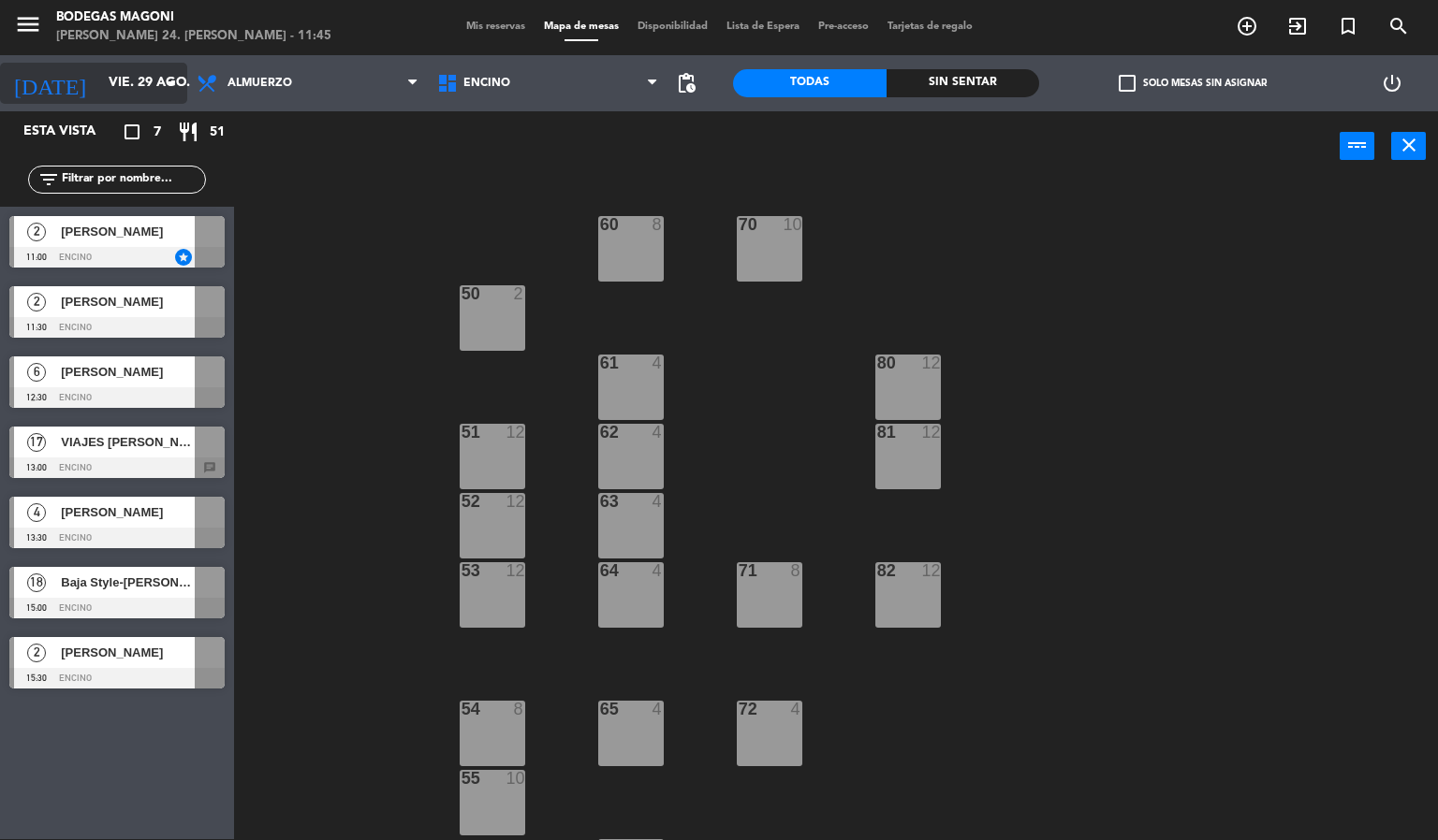
click at [152, 73] on input "vie. 29 ago." at bounding box center [187, 83] width 178 height 33
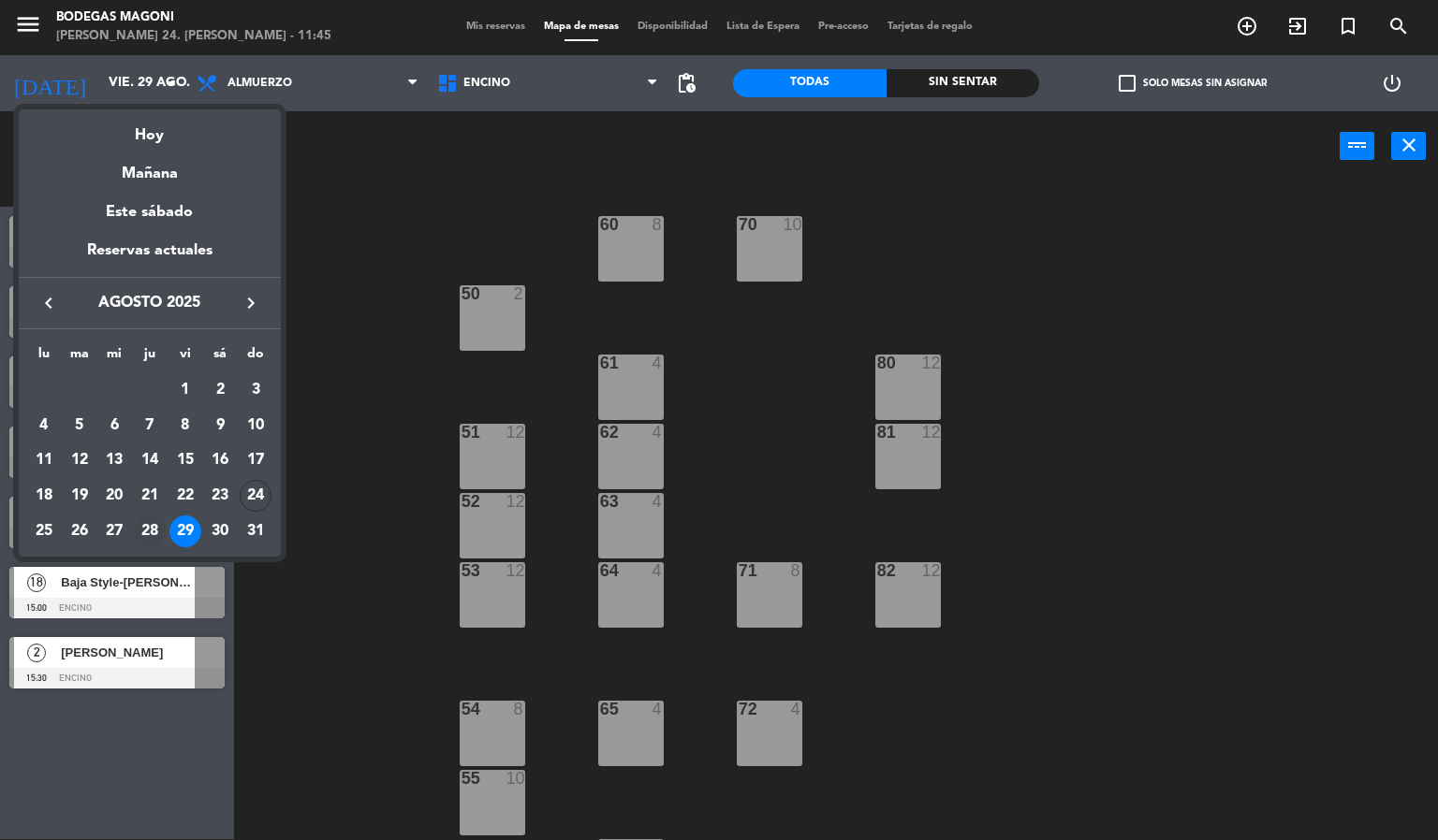
click at [148, 535] on div "28" at bounding box center [149, 531] width 31 height 31
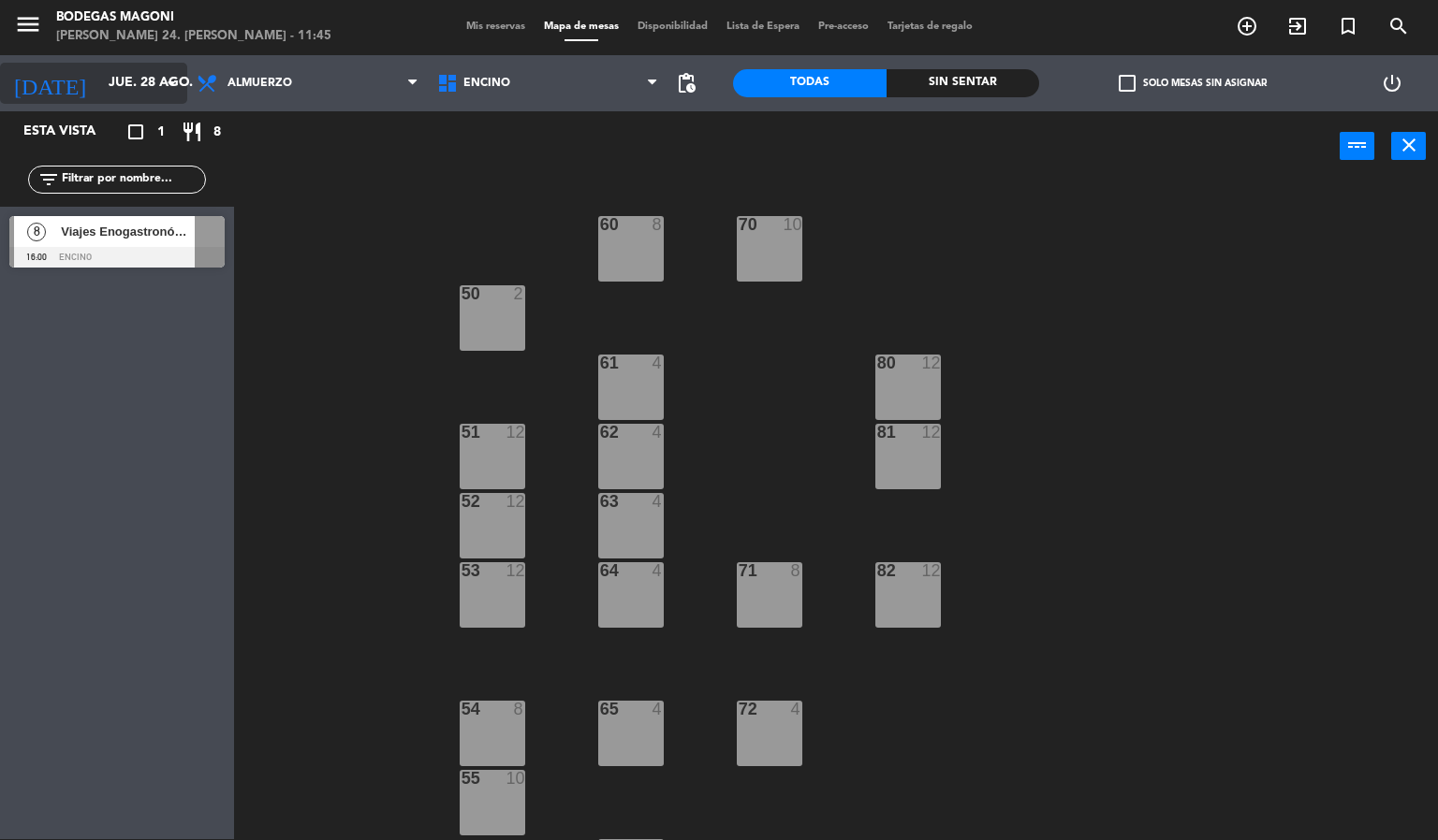
click at [138, 86] on input "jue. 28 ago." at bounding box center [187, 83] width 178 height 33
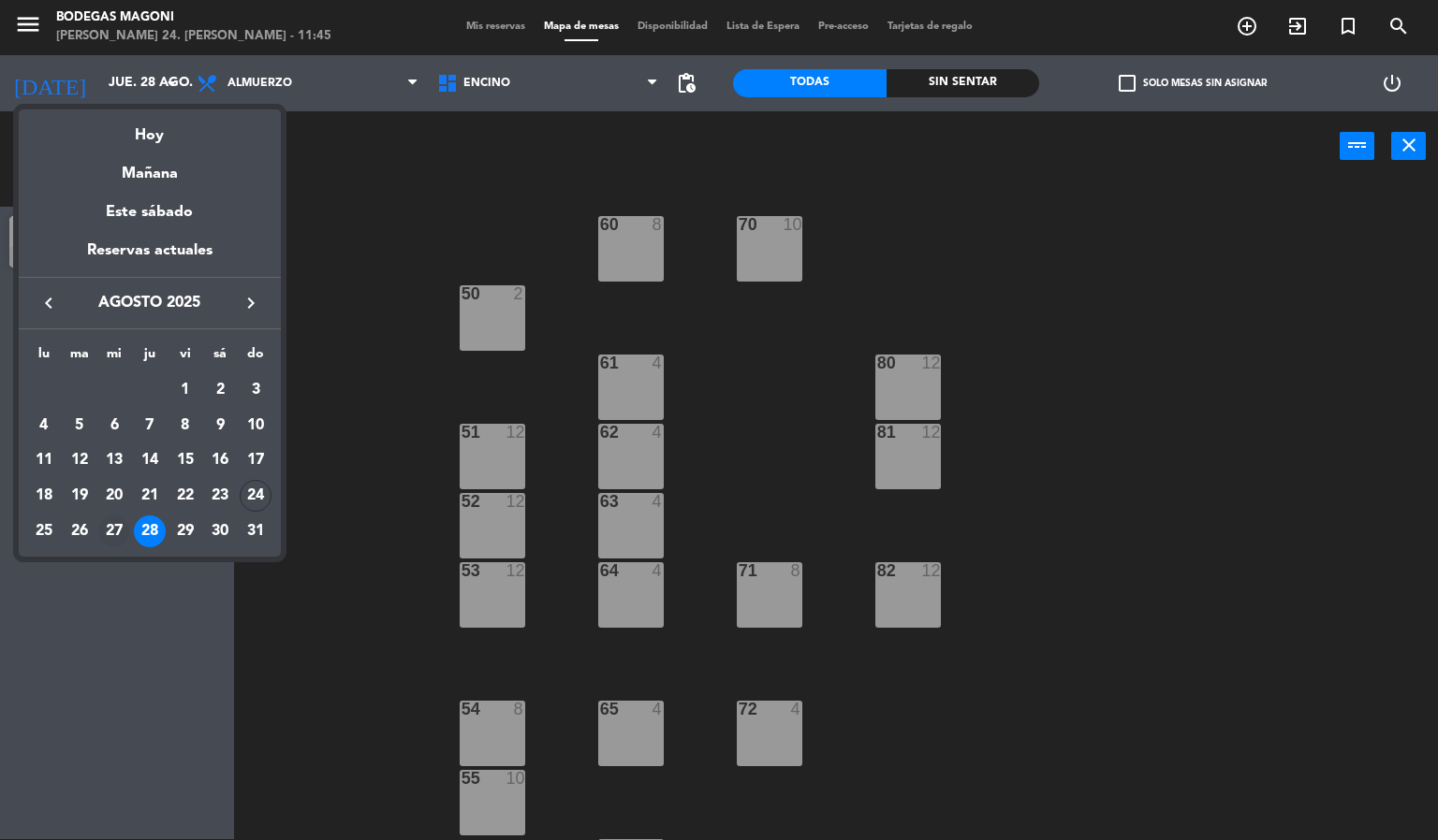
click at [118, 528] on div "27" at bounding box center [113, 531] width 31 height 31
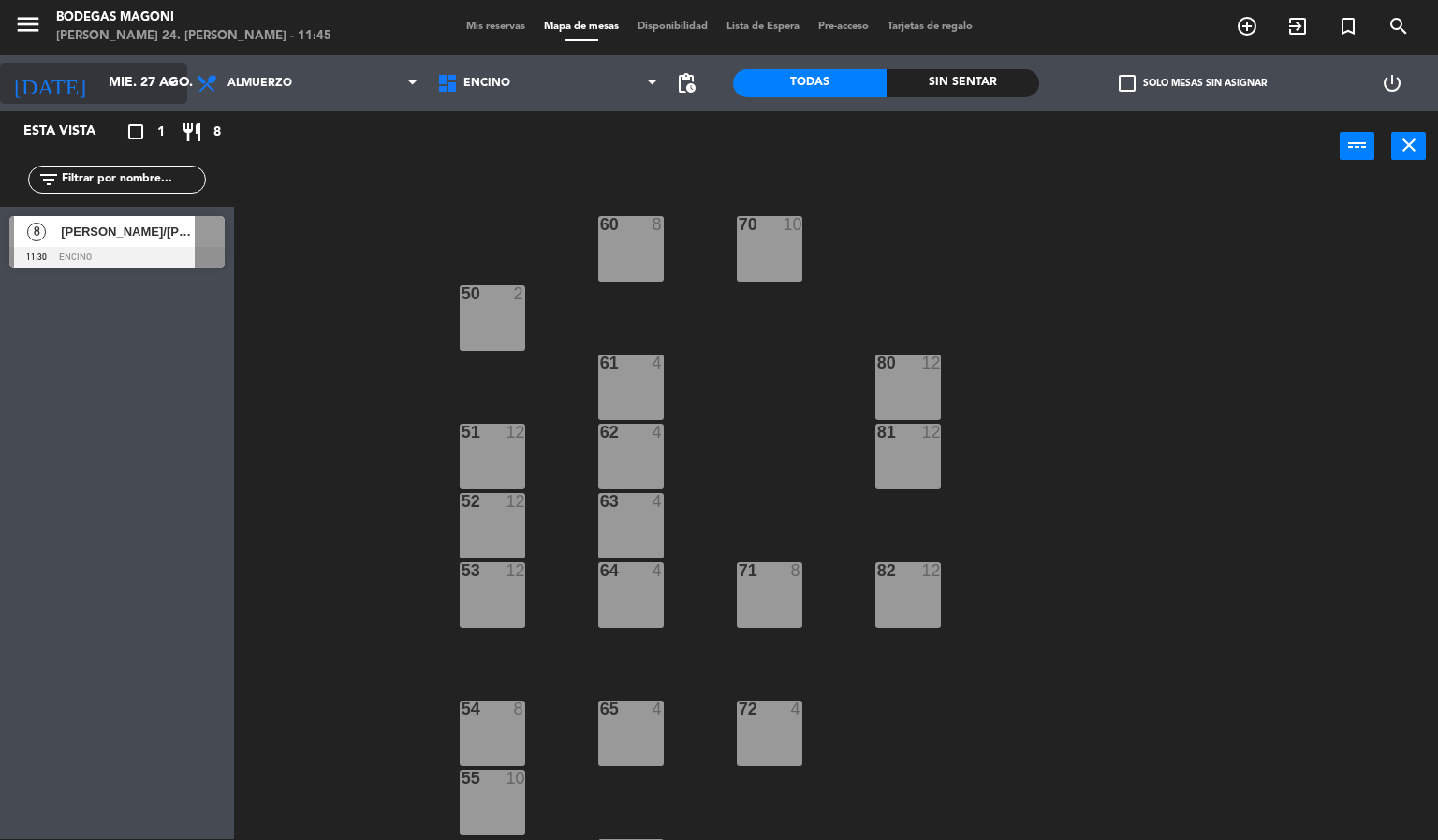
click at [138, 85] on input "mié. 27 ago." at bounding box center [187, 83] width 178 height 33
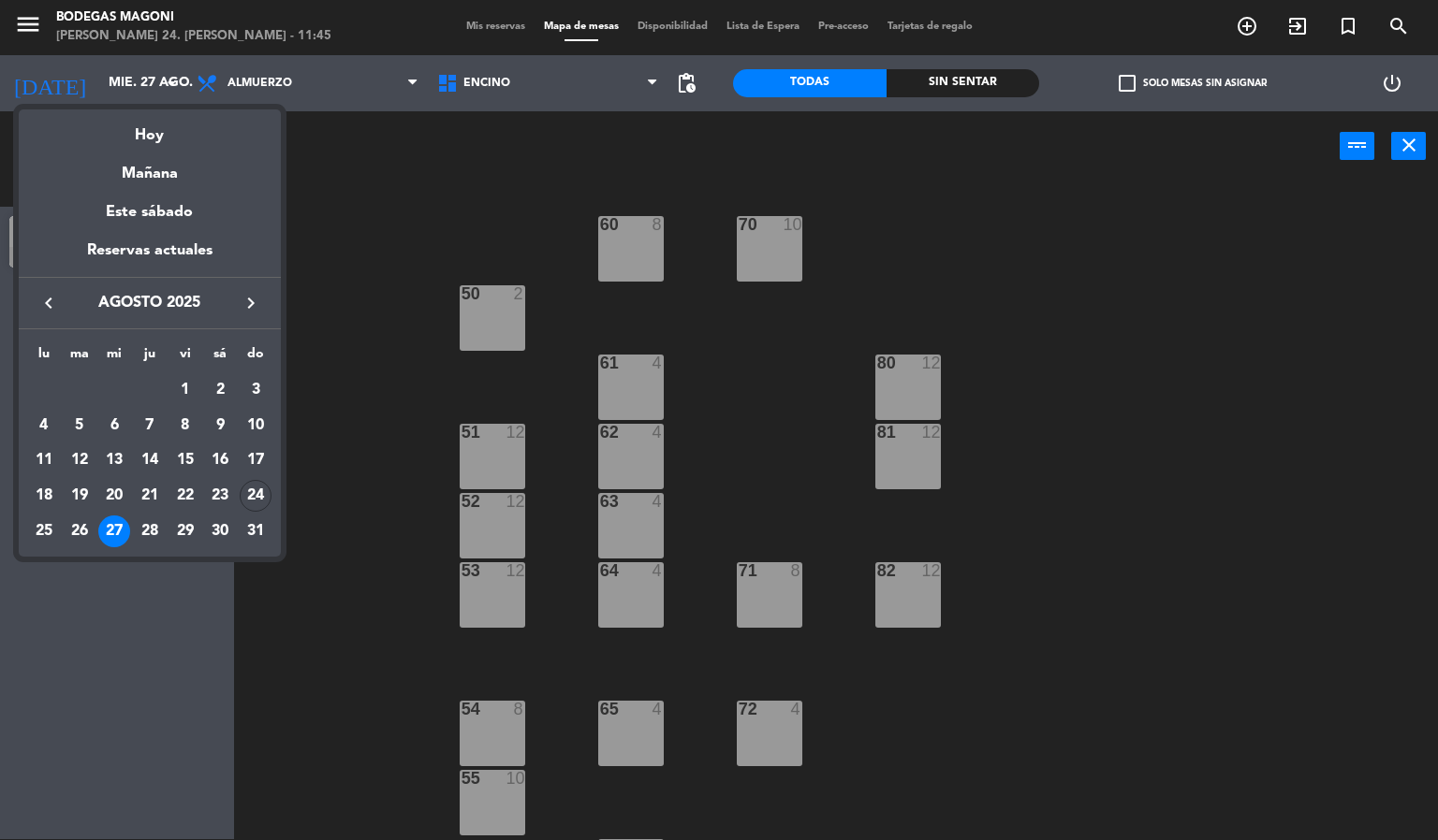
click at [87, 528] on div "26" at bounding box center [79, 531] width 31 height 31
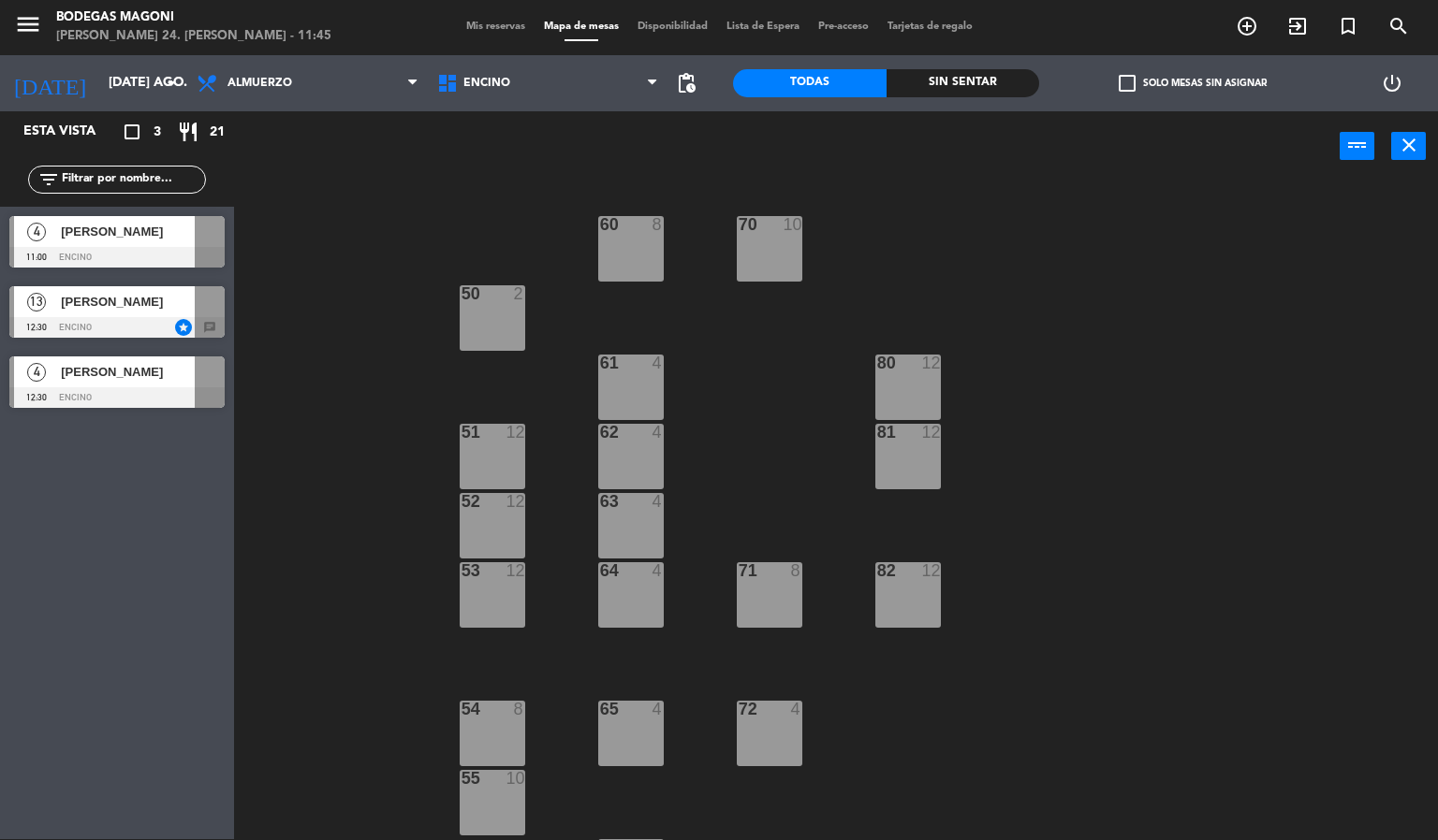
click at [151, 321] on div at bounding box center [117, 328] width 215 height 21
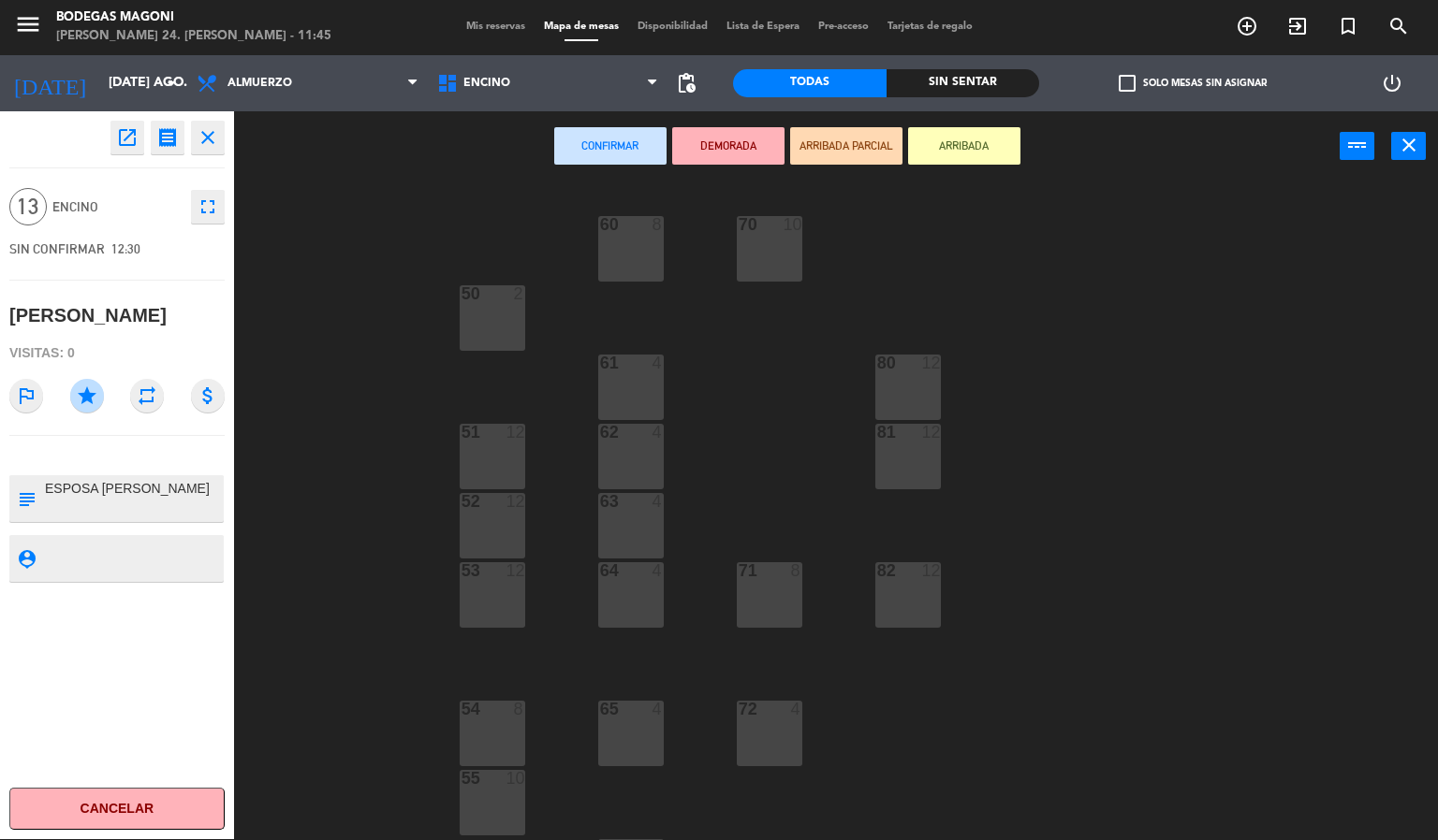
click at [259, 307] on div "60 8 70 10 50 2 61 4 80 12 51 12 62 4 81 12 52 12 63 4 53 12 64 4 71 8 82 12 54…" at bounding box center [843, 512] width 1190 height 658
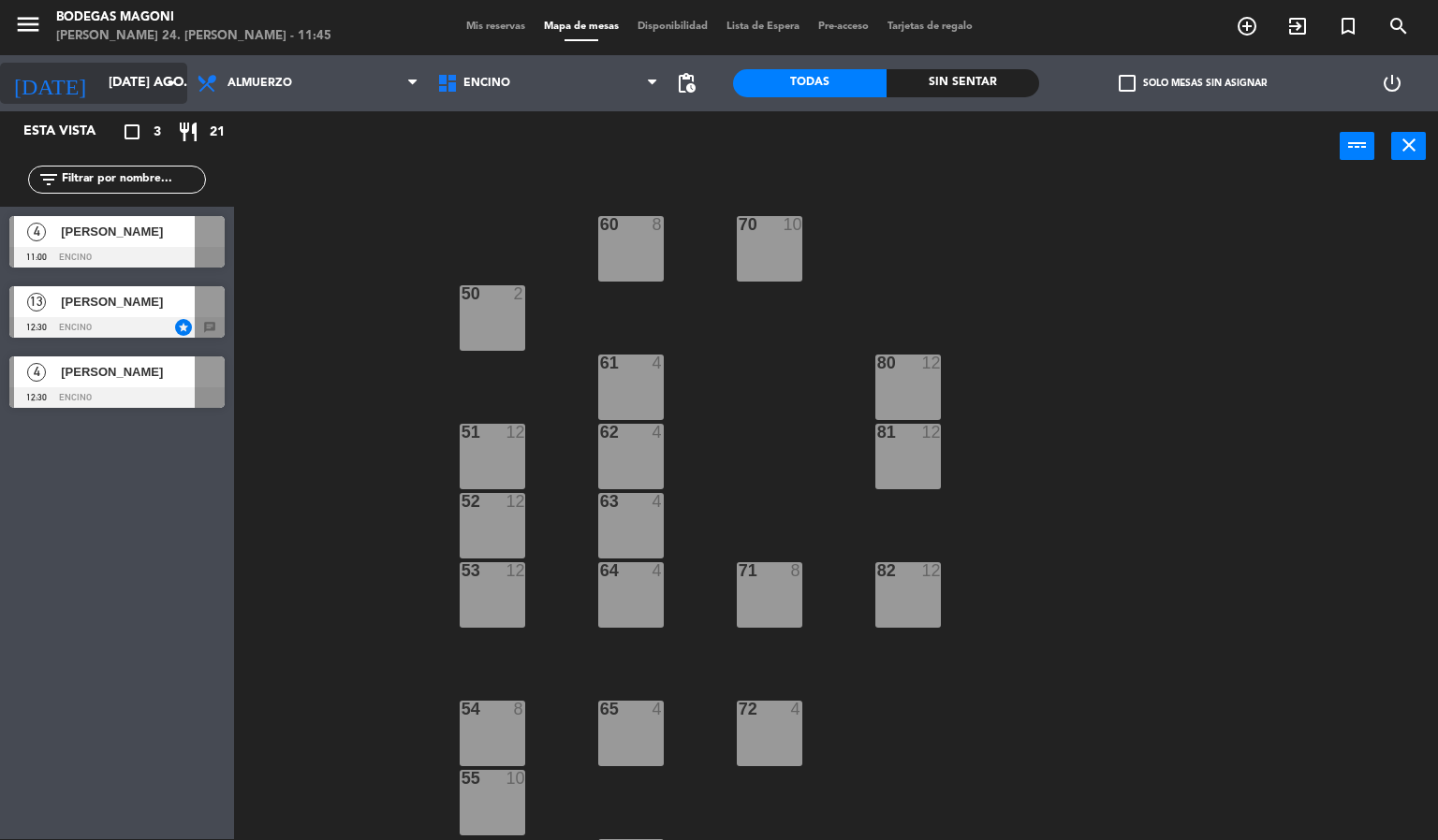
click at [113, 79] on input "[DATE] ago." at bounding box center [187, 83] width 178 height 33
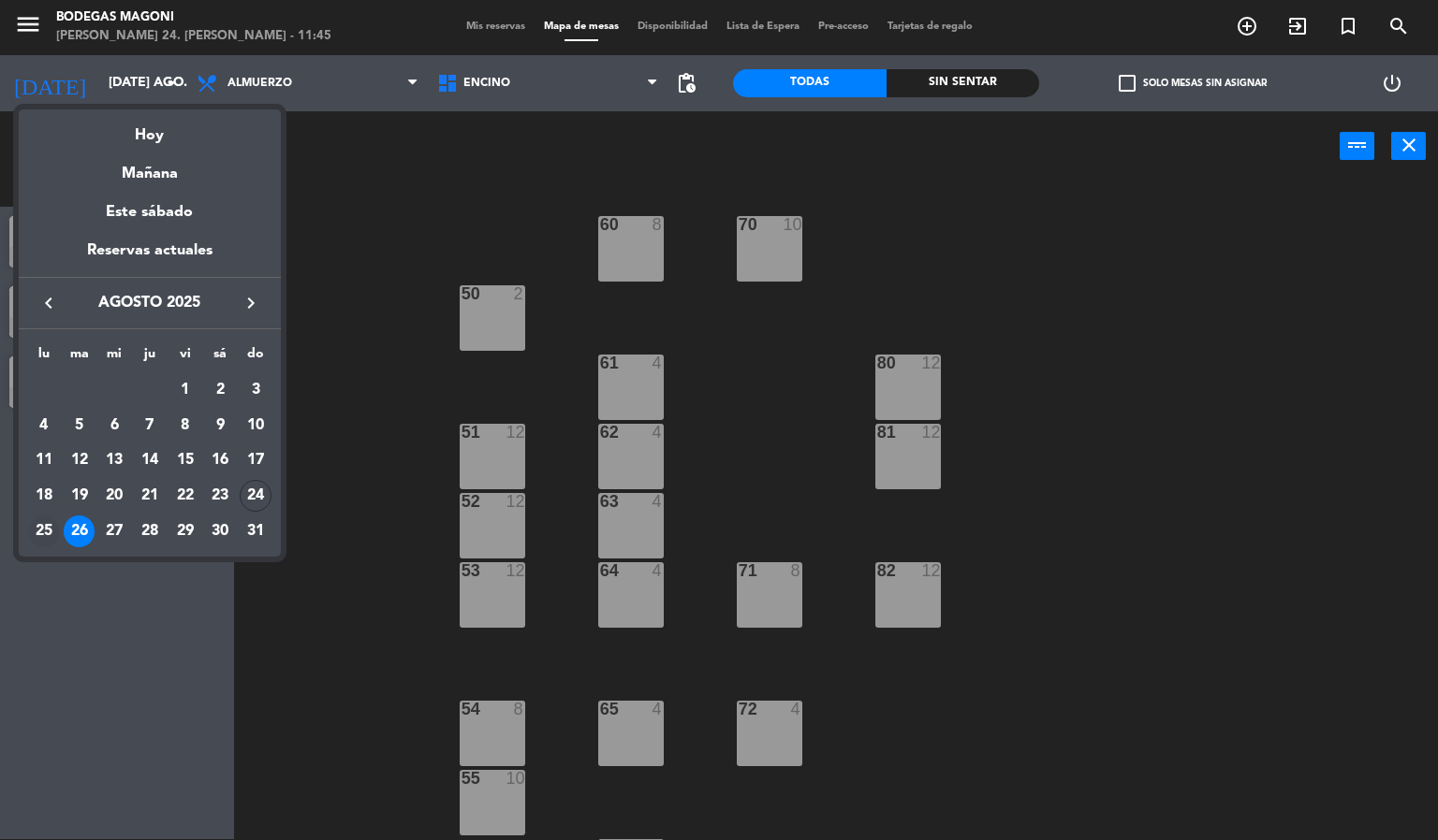
click at [45, 526] on div "25" at bounding box center [44, 531] width 31 height 31
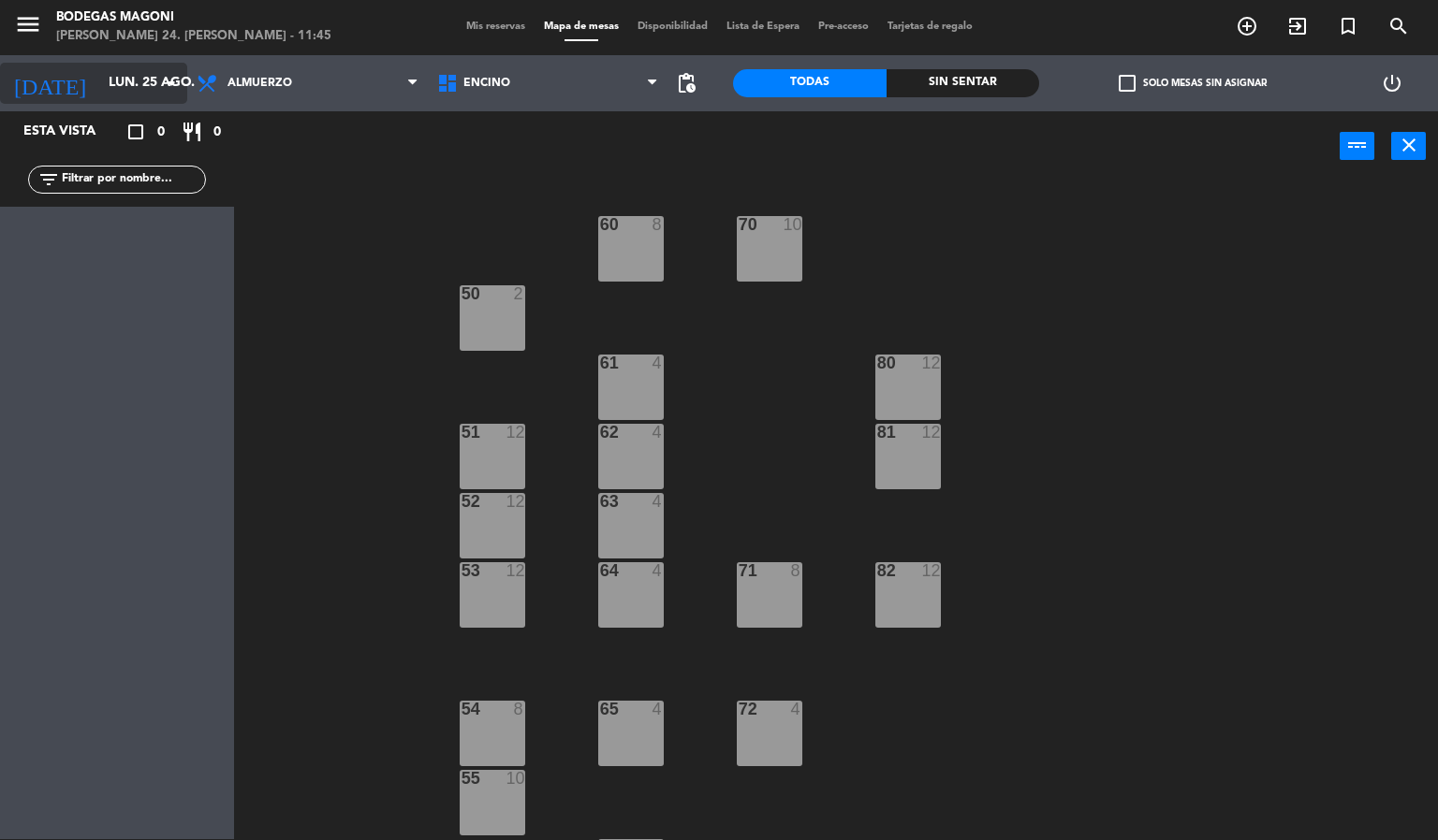
click at [132, 83] on input "lun. 25 ago." at bounding box center [187, 83] width 178 height 33
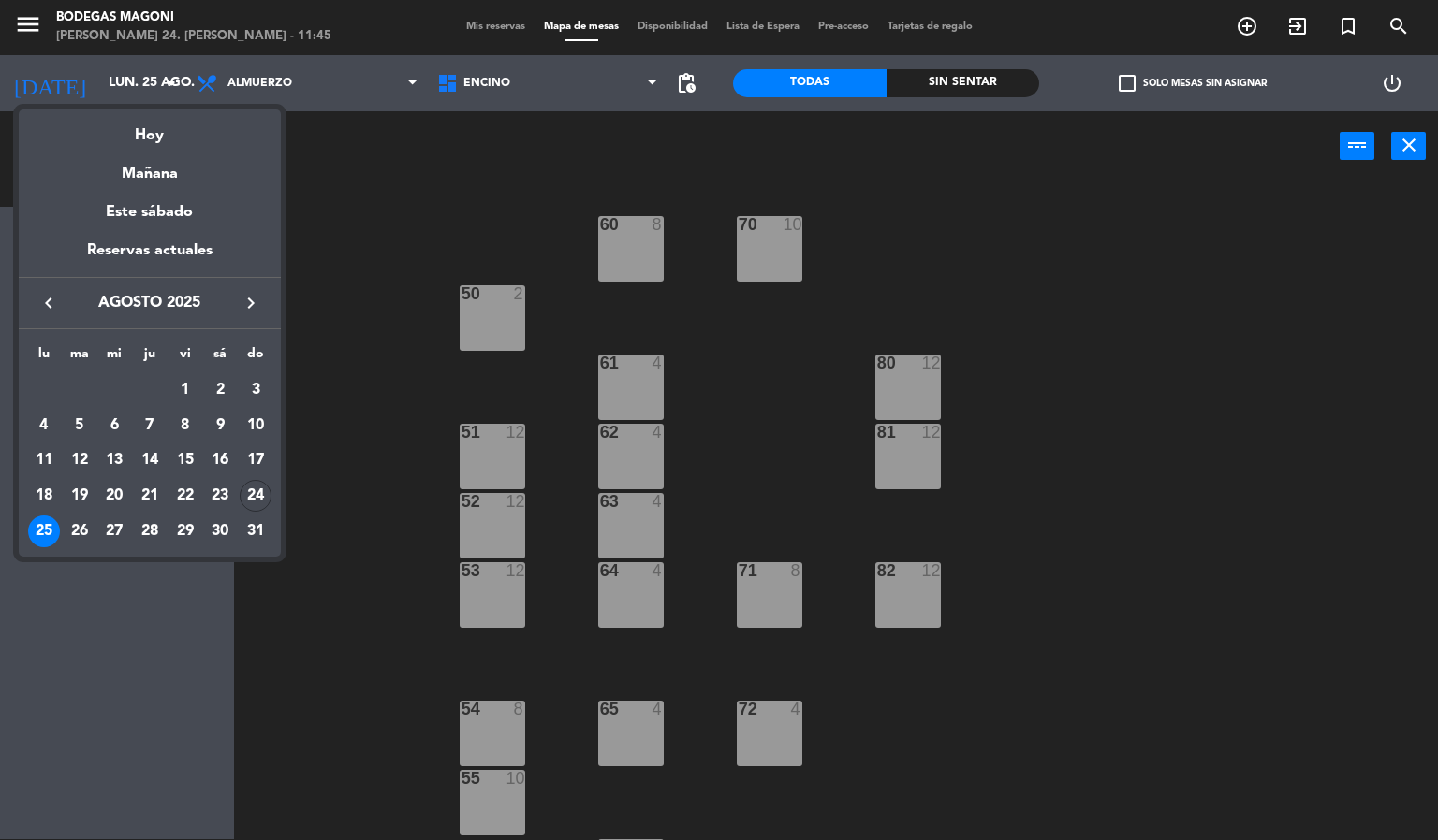
click at [259, 498] on div "24" at bounding box center [255, 496] width 31 height 31
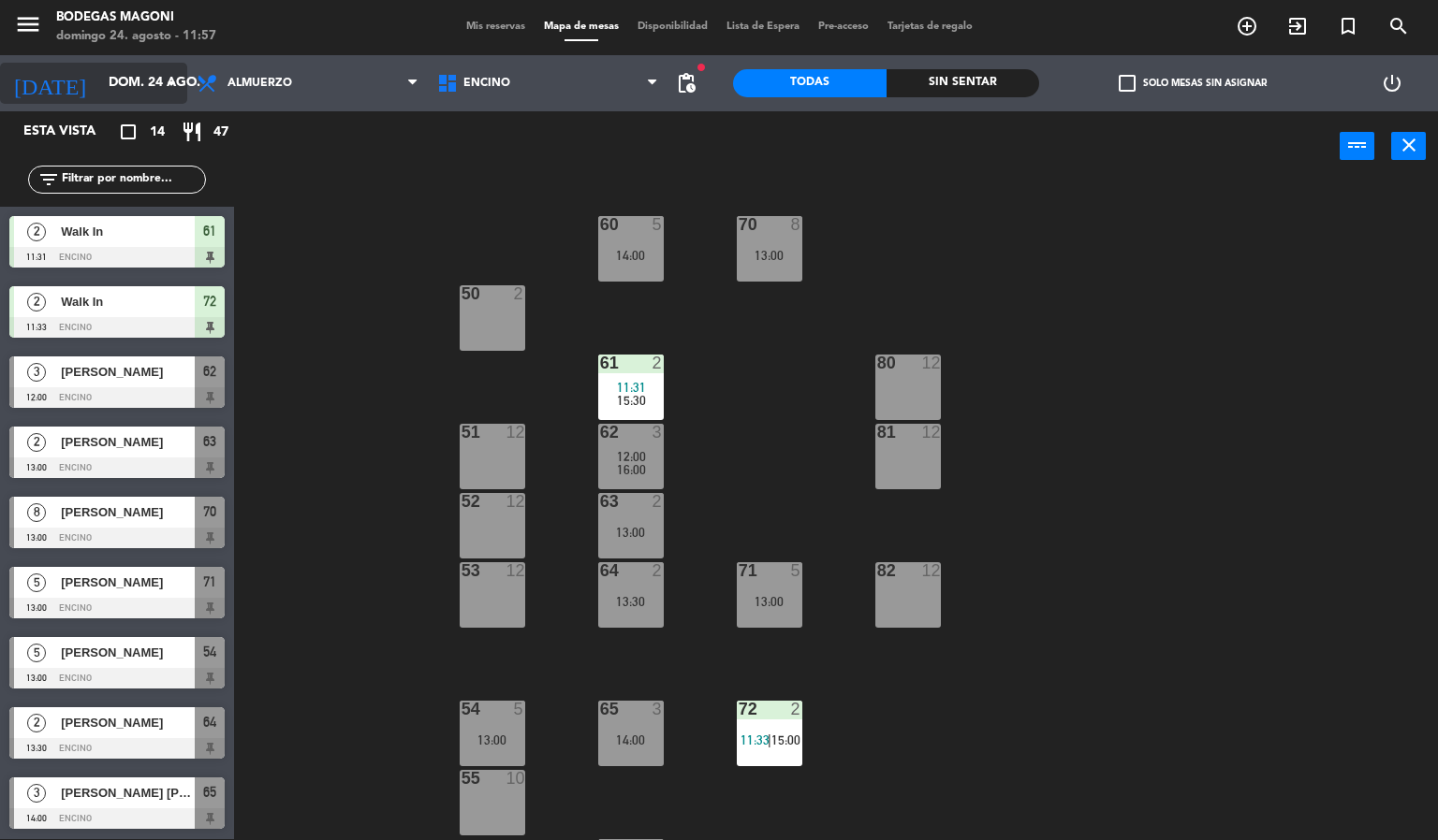
click at [161, 72] on icon "arrow_drop_down" at bounding box center [171, 84] width 23 height 23
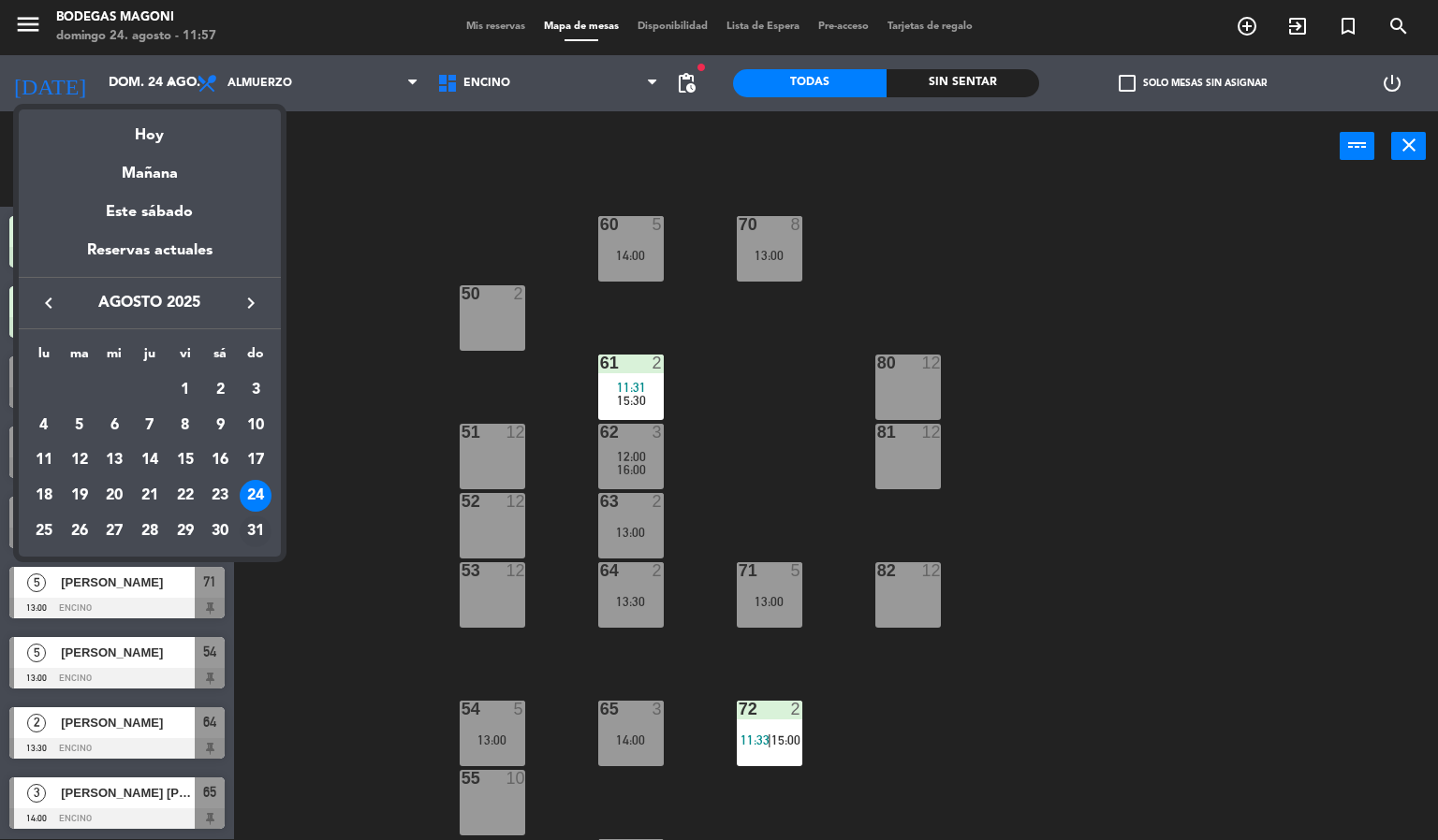
click at [248, 531] on div "31" at bounding box center [255, 531] width 31 height 31
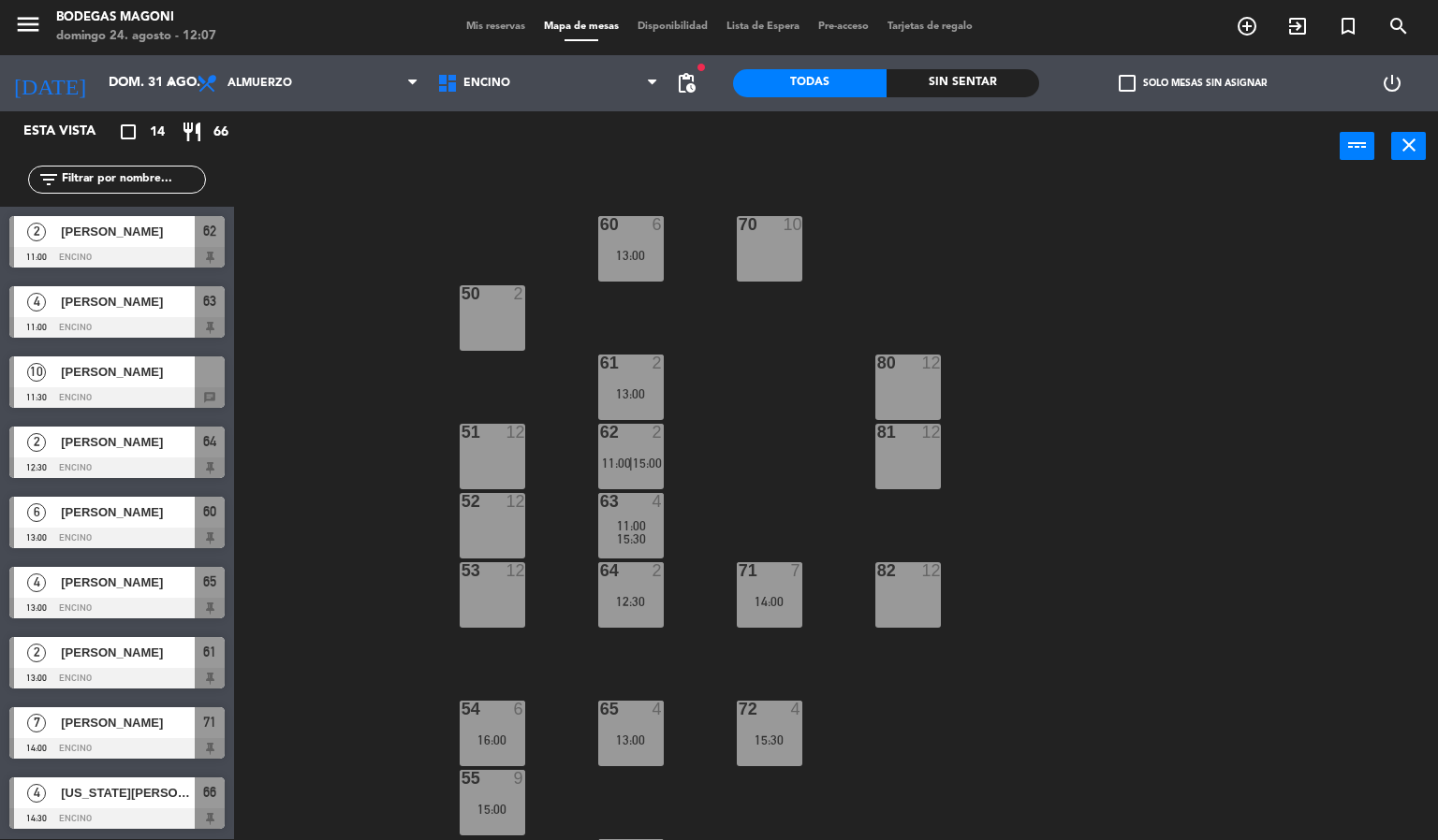
click at [154, 57] on div "[DATE] dom. 31 ago. arrow_drop_down" at bounding box center [93, 83] width 187 height 56
click at [147, 68] on input "dom. 31 ago." at bounding box center [187, 83] width 178 height 33
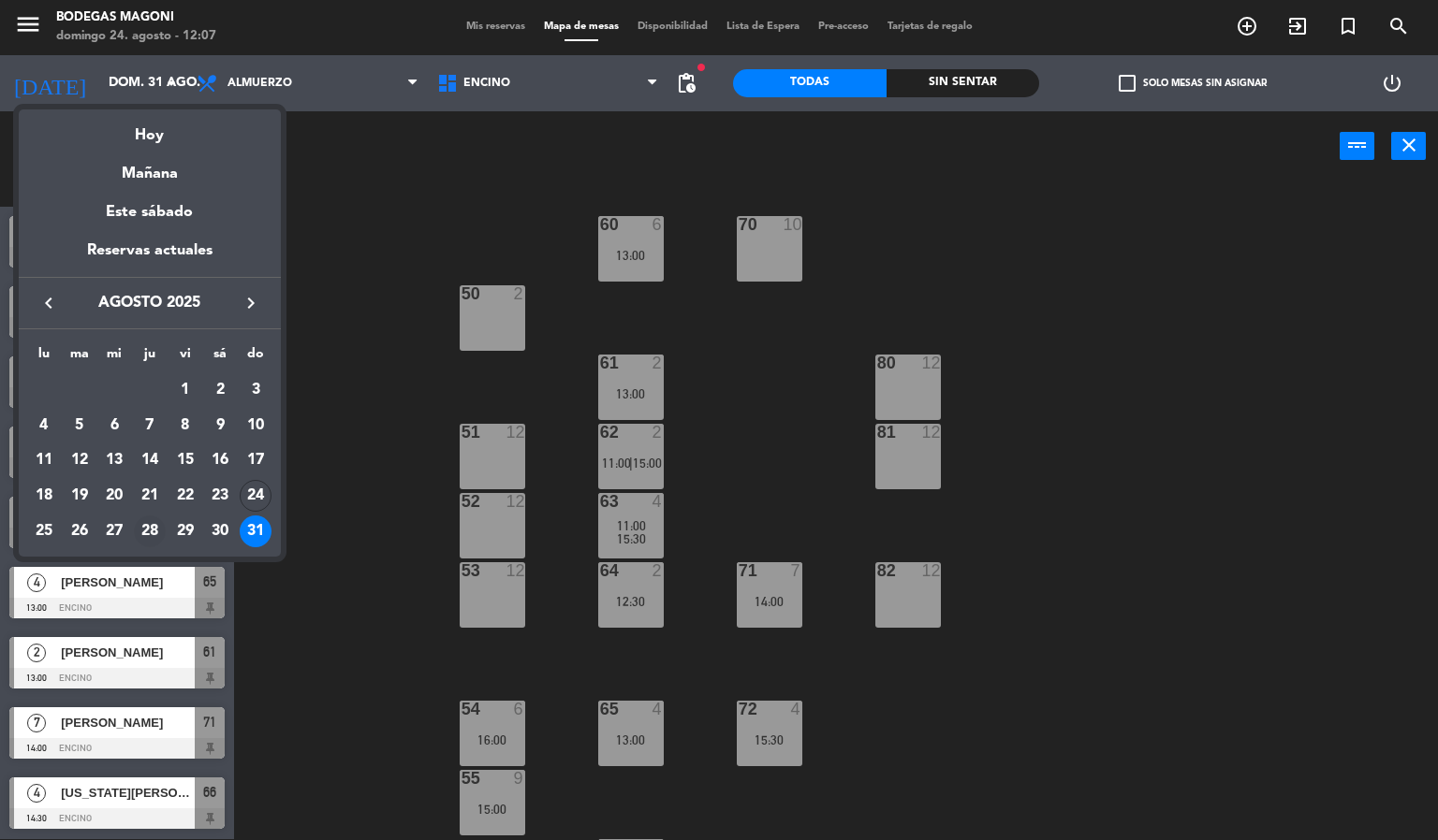
click at [151, 537] on div "28" at bounding box center [149, 531] width 31 height 31
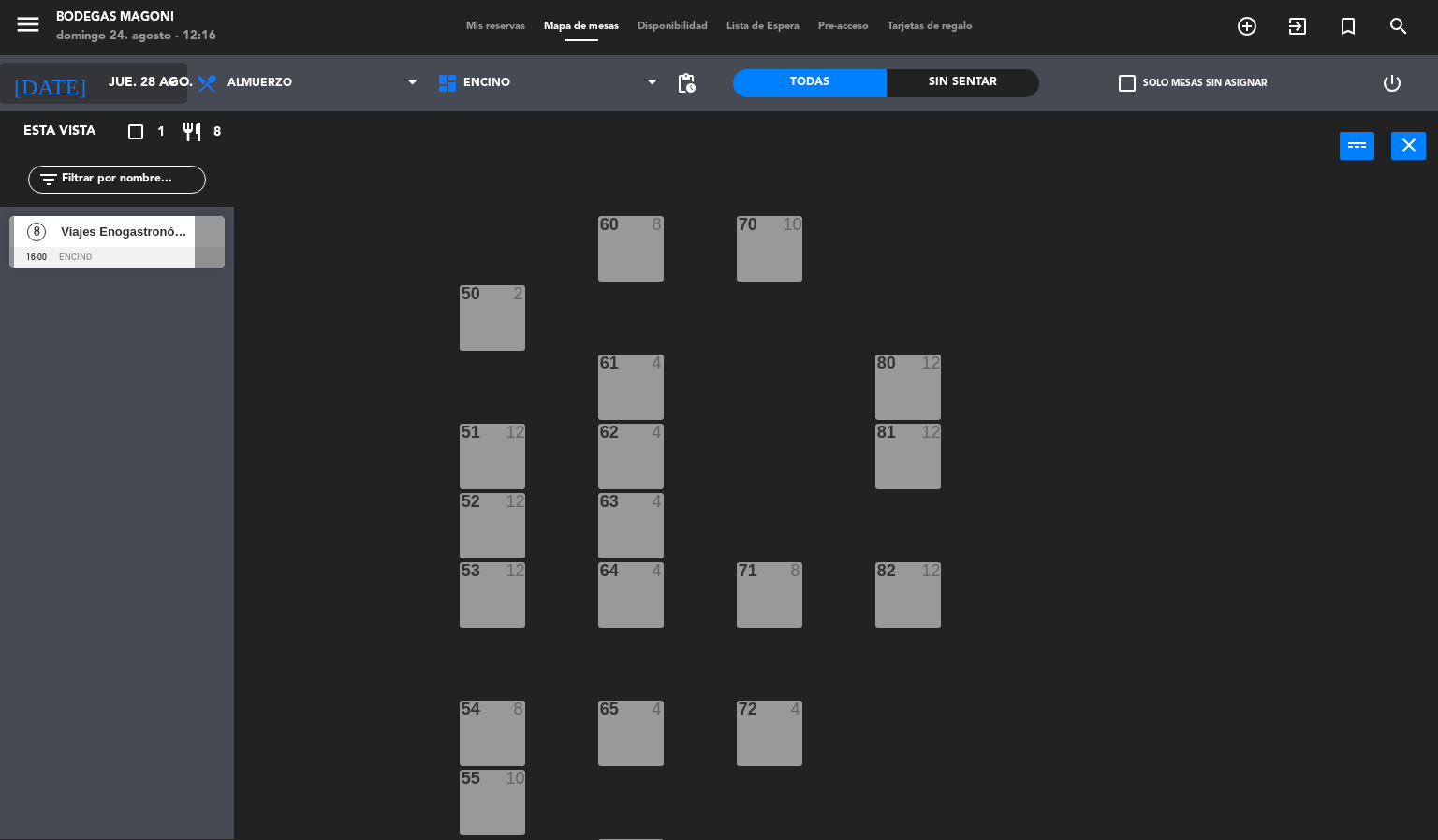
click at [136, 77] on input "jue. 28 ago." at bounding box center [187, 83] width 178 height 33
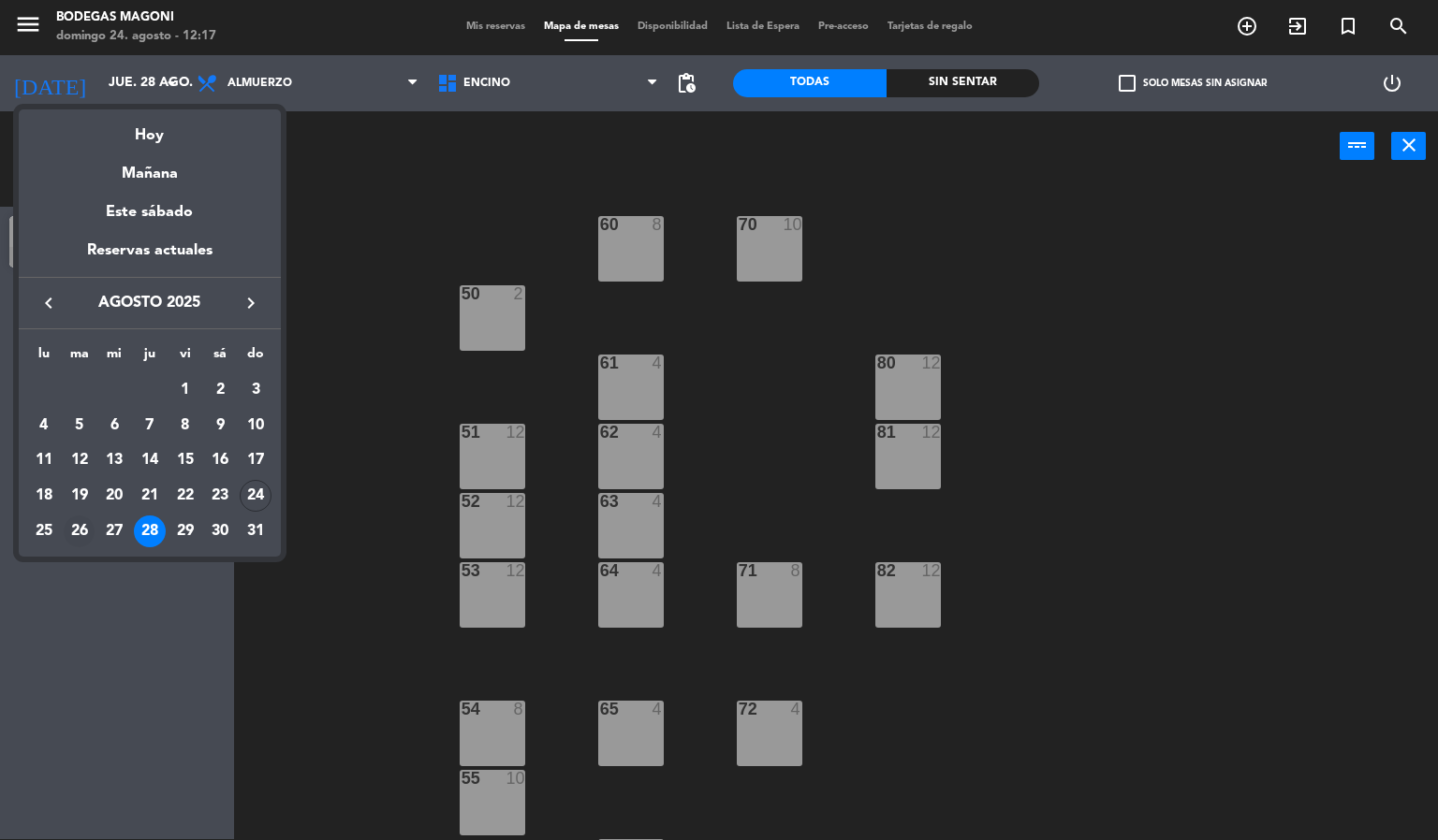
drag, startPoint x: 73, startPoint y: 522, endPoint x: 83, endPoint y: 557, distance: 36.4
click at [71, 522] on div "26" at bounding box center [79, 531] width 31 height 31
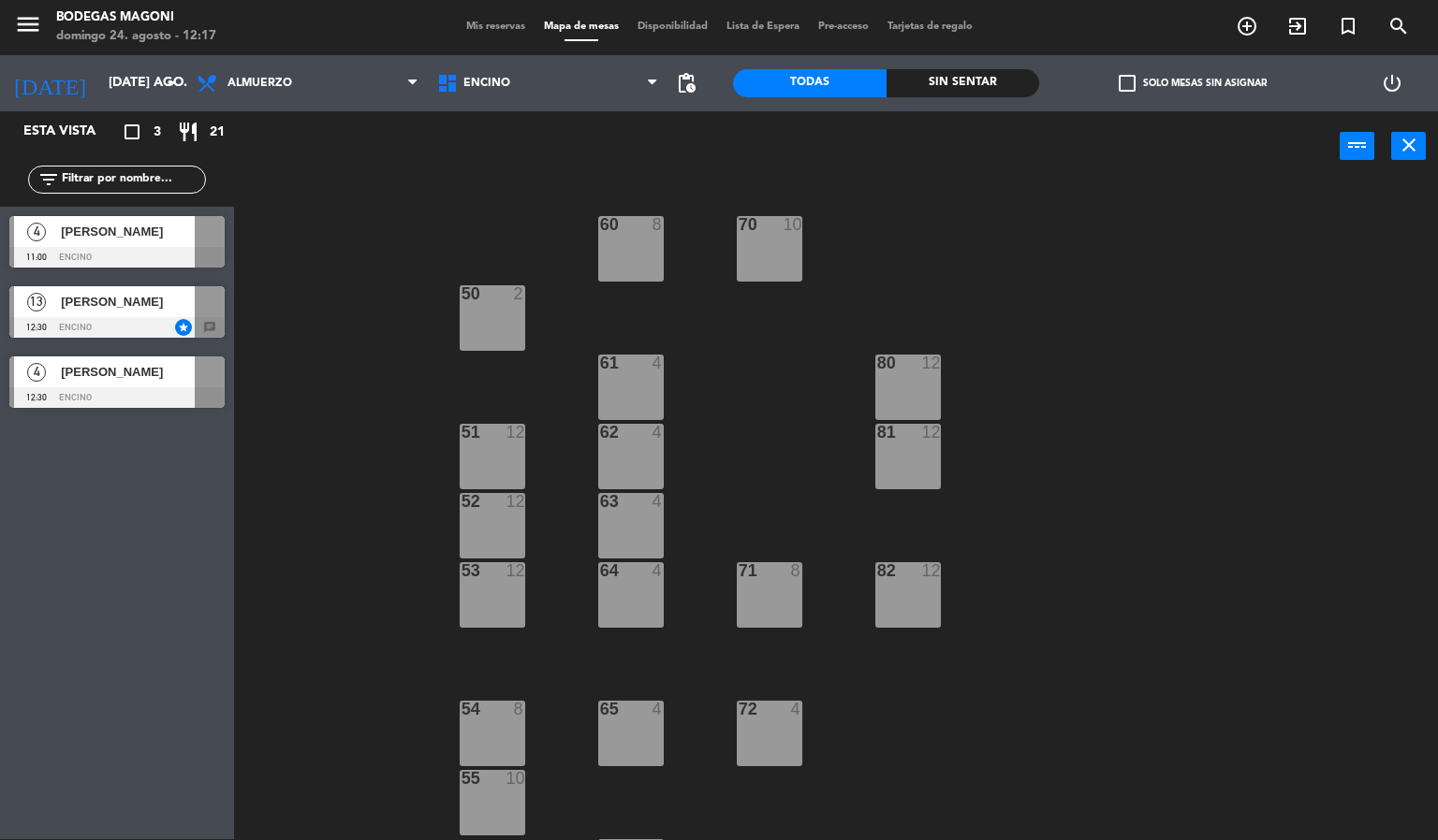
drag, startPoint x: 148, startPoint y: 382, endPoint x: 139, endPoint y: 385, distance: 9.5
click at [148, 385] on div "4 [PERSON_NAME] 12:30 Encino" at bounding box center [117, 382] width 234 height 70
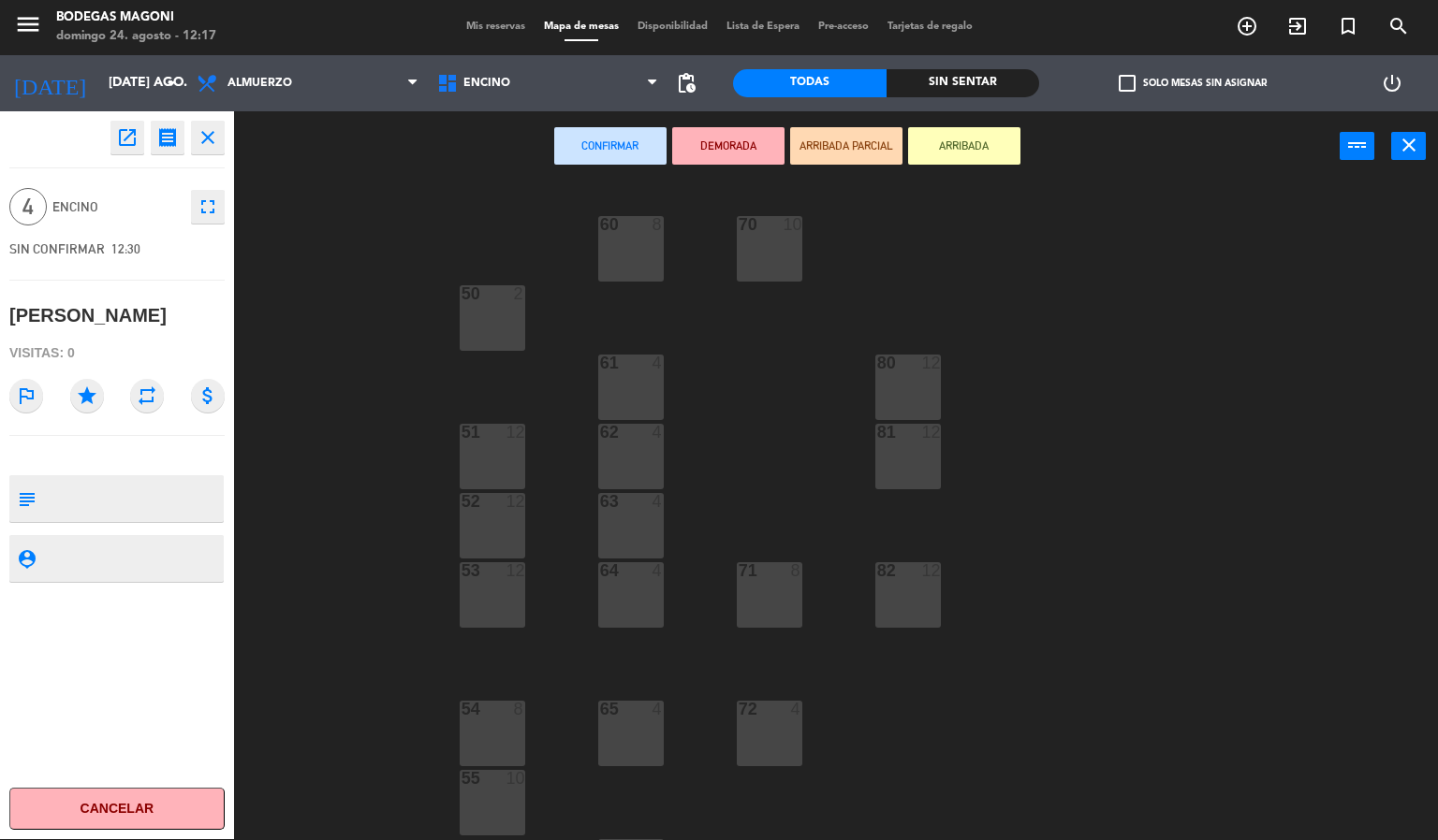
click at [122, 155] on div "open_in_new receipt 12:30 PM mar., 26 ago. 4 personas [PERSON_NAME] close 4 Enc…" at bounding box center [117, 475] width 234 height 728
click at [124, 146] on icon "open_in_new" at bounding box center [128, 138] width 23 height 23
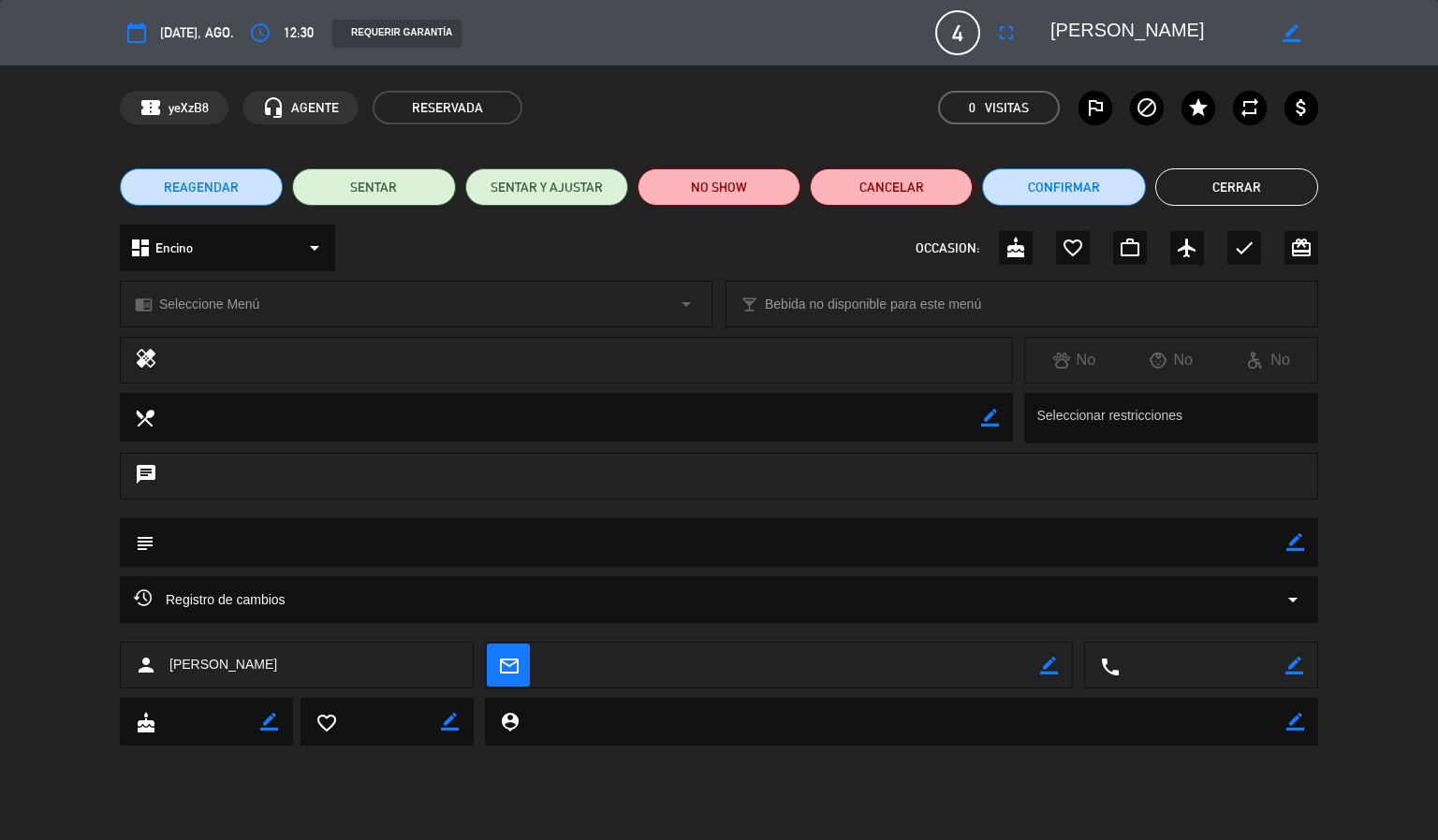
click at [564, 88] on div "confirmation_number yeXzB8 headset_mic AGENTE RESERVADA 0 Visitas outlined_flag…" at bounding box center [719, 107] width 1438 height 85
click at [262, 26] on icon "access_time" at bounding box center [261, 33] width 23 height 23
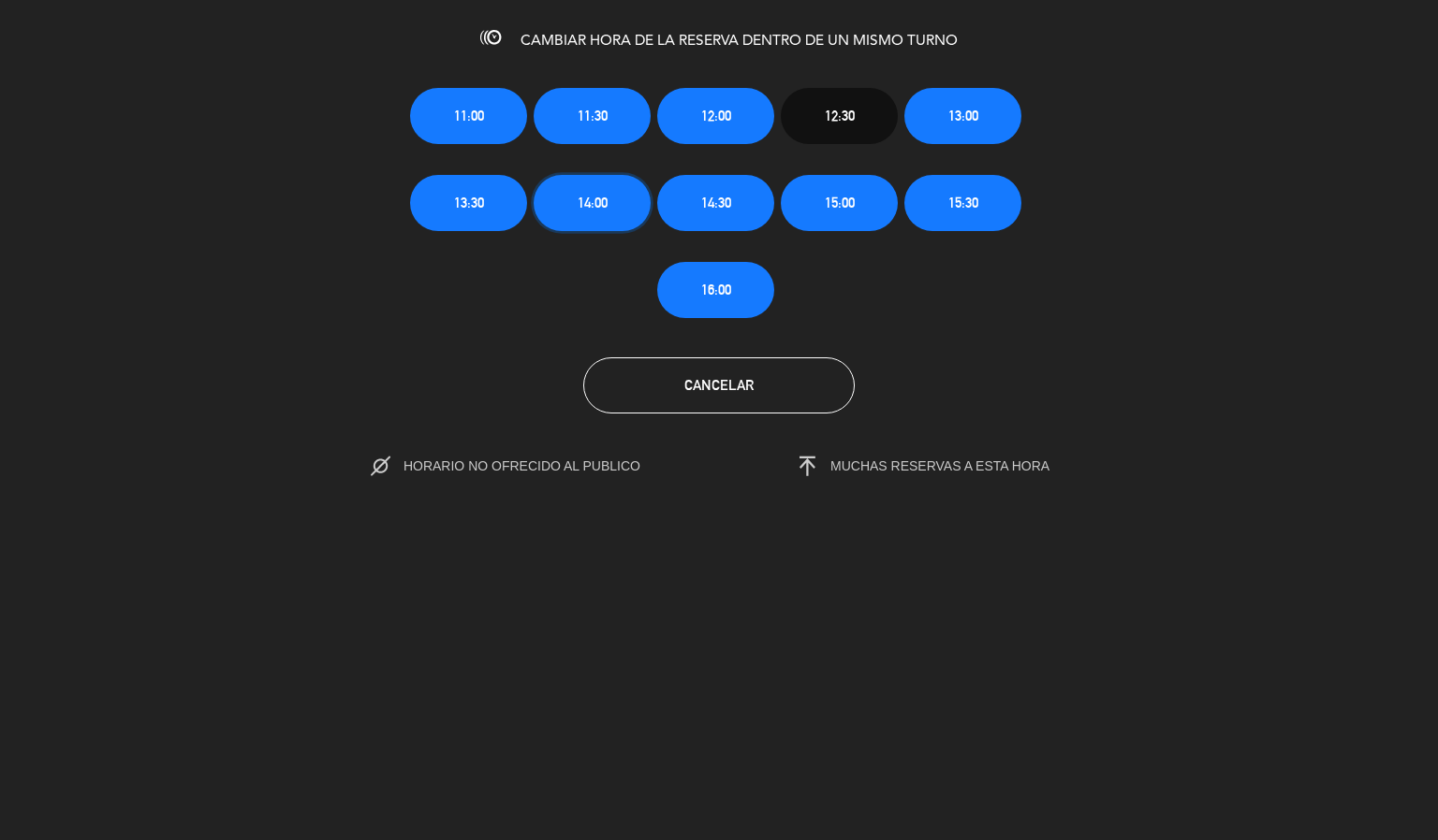
click at [600, 203] on span "14:00" at bounding box center [592, 203] width 30 height 22
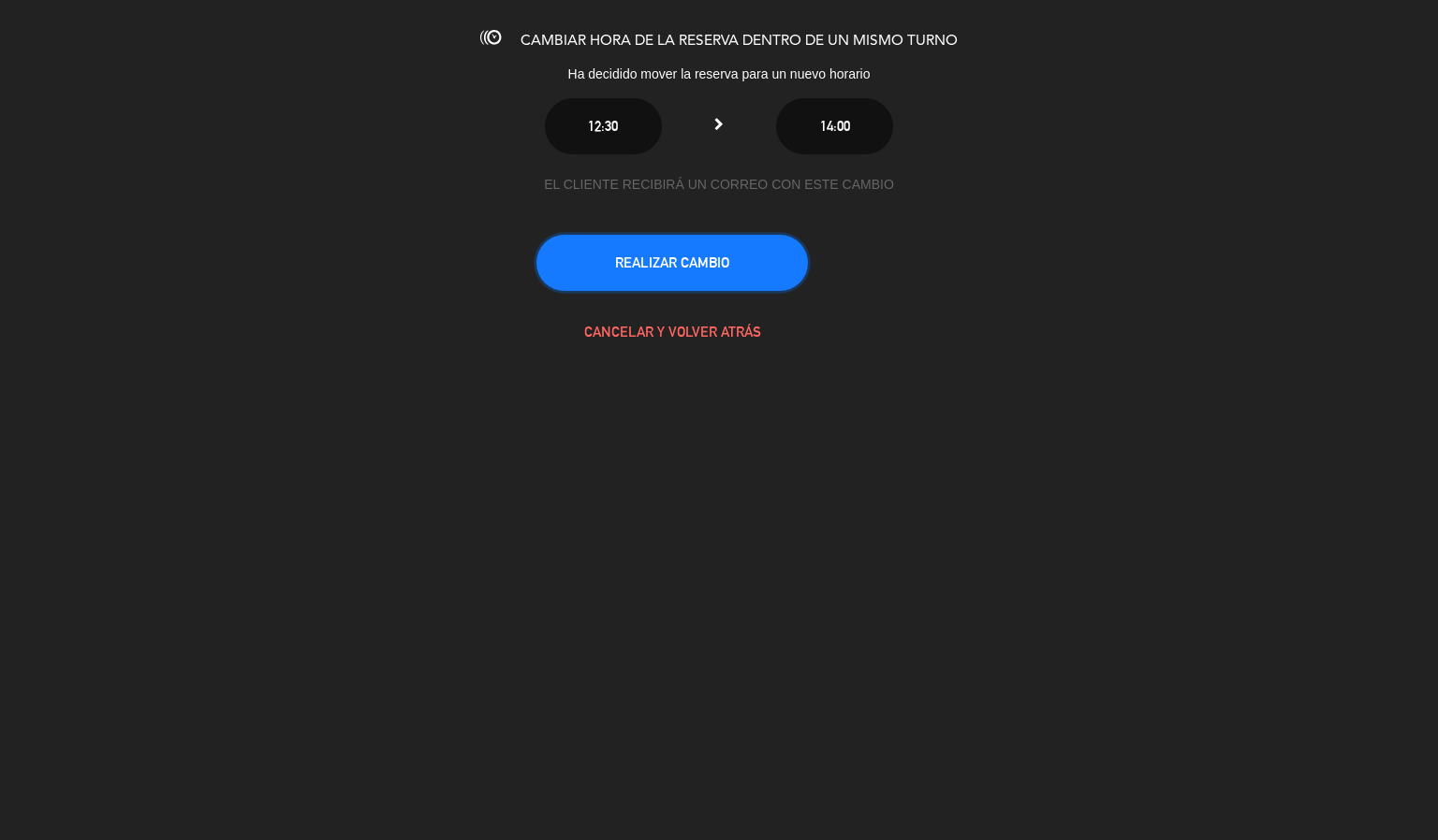
click at [702, 264] on button "REALIZAR CAMBIO" at bounding box center [672, 263] width 271 height 56
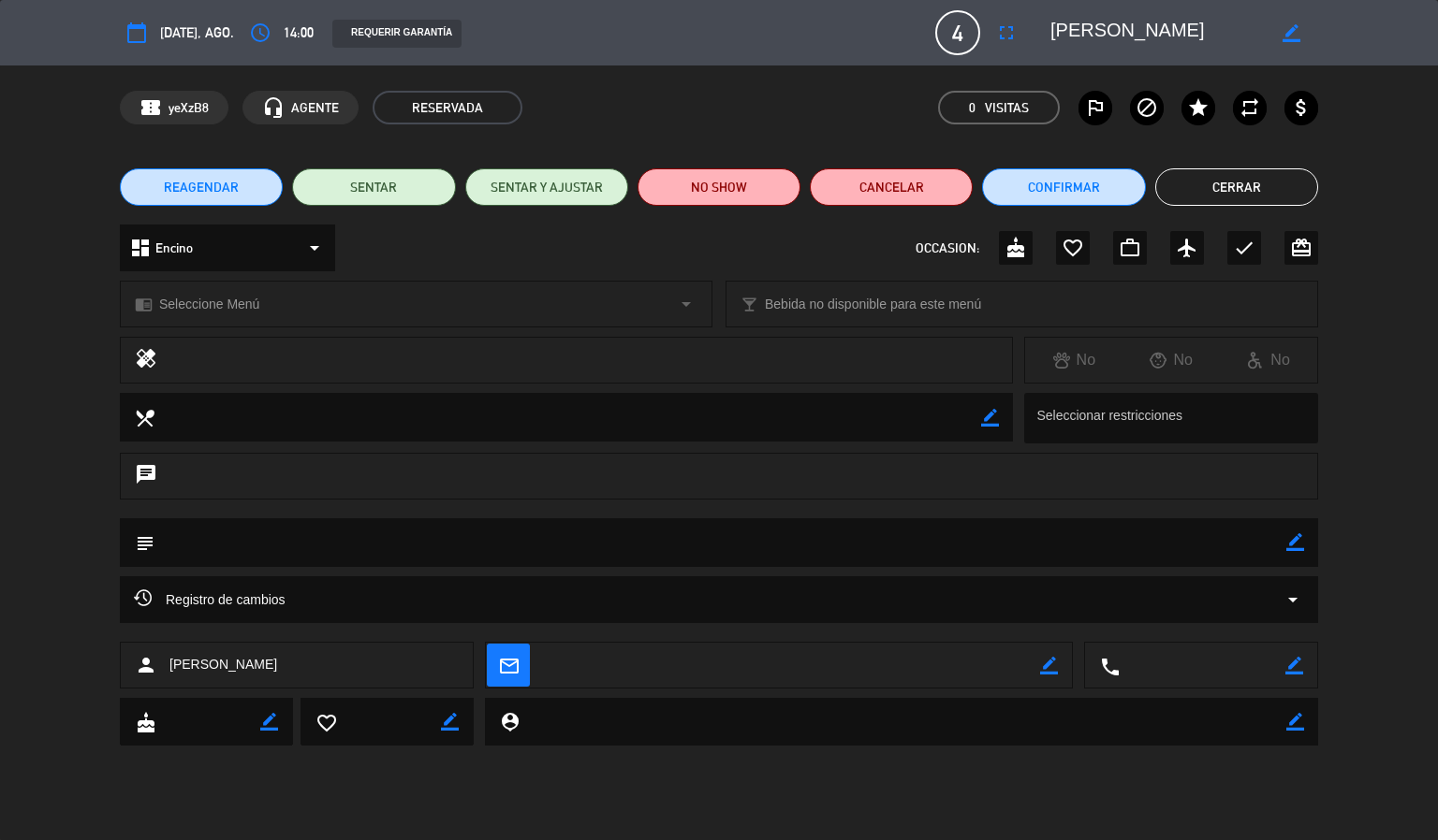
click at [1242, 195] on button "Cerrar" at bounding box center [1236, 186] width 163 height 37
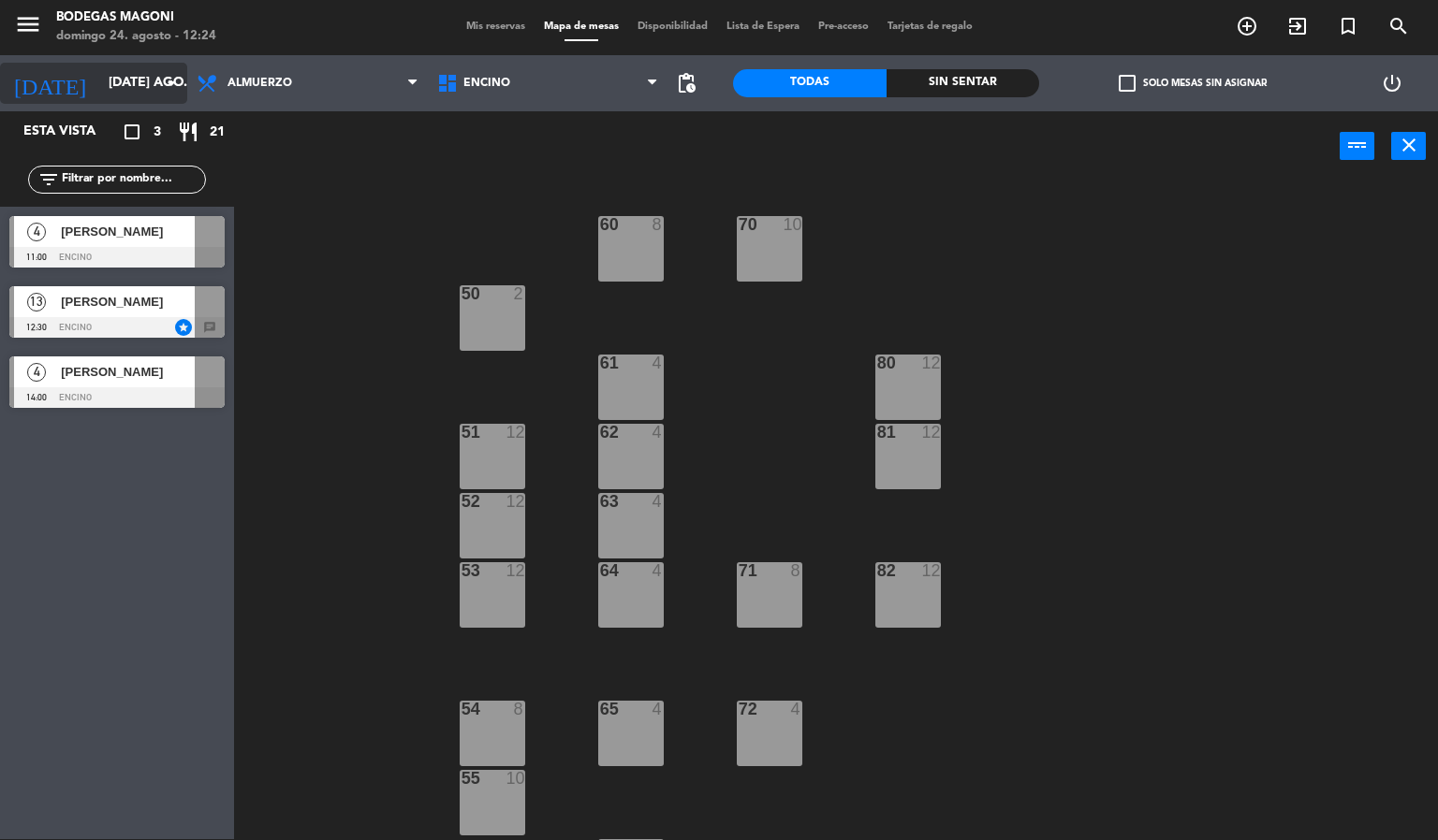
click at [105, 88] on input "[DATE] ago." at bounding box center [187, 83] width 178 height 33
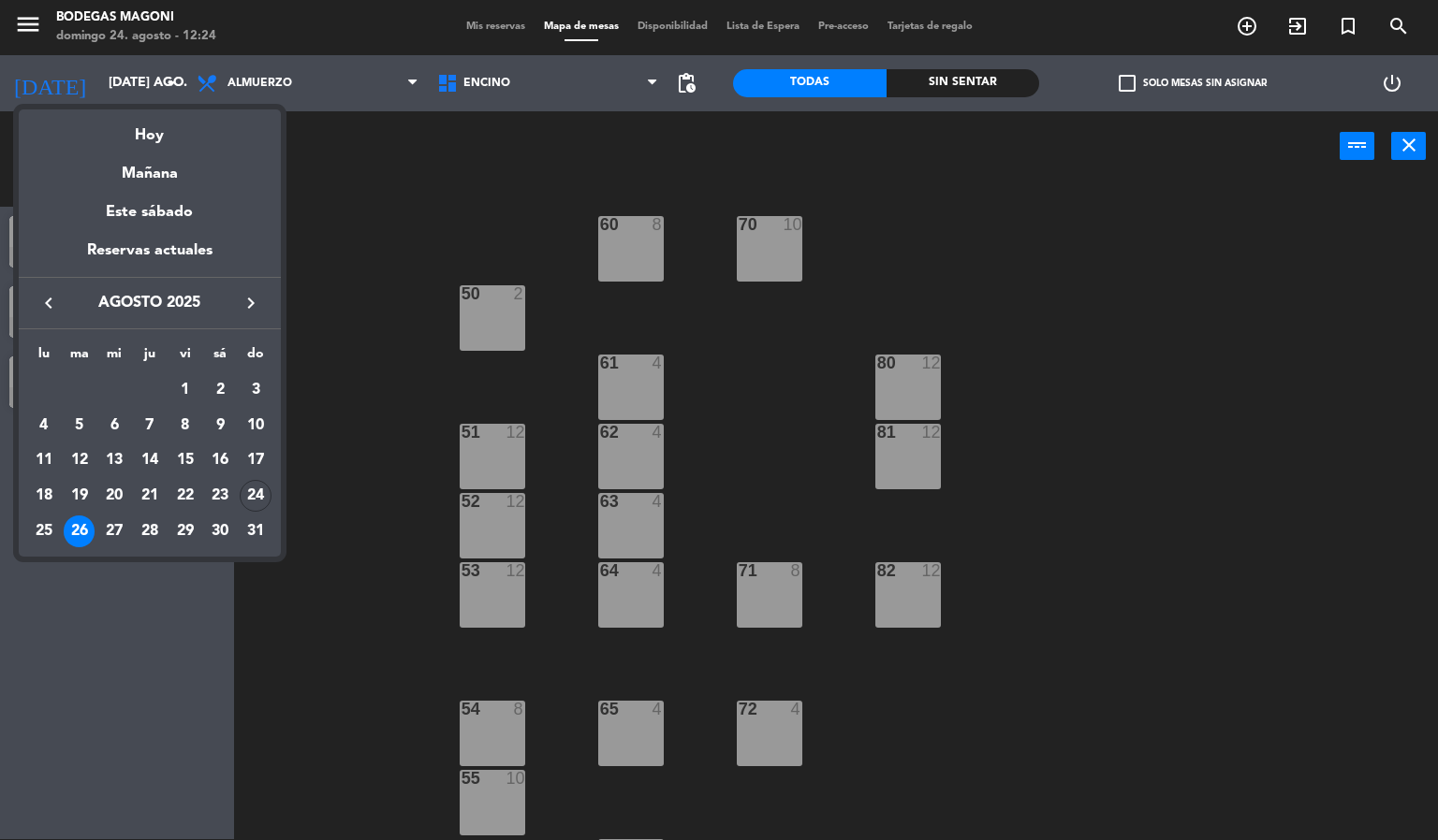
click at [316, 377] on div at bounding box center [719, 420] width 1438 height 840
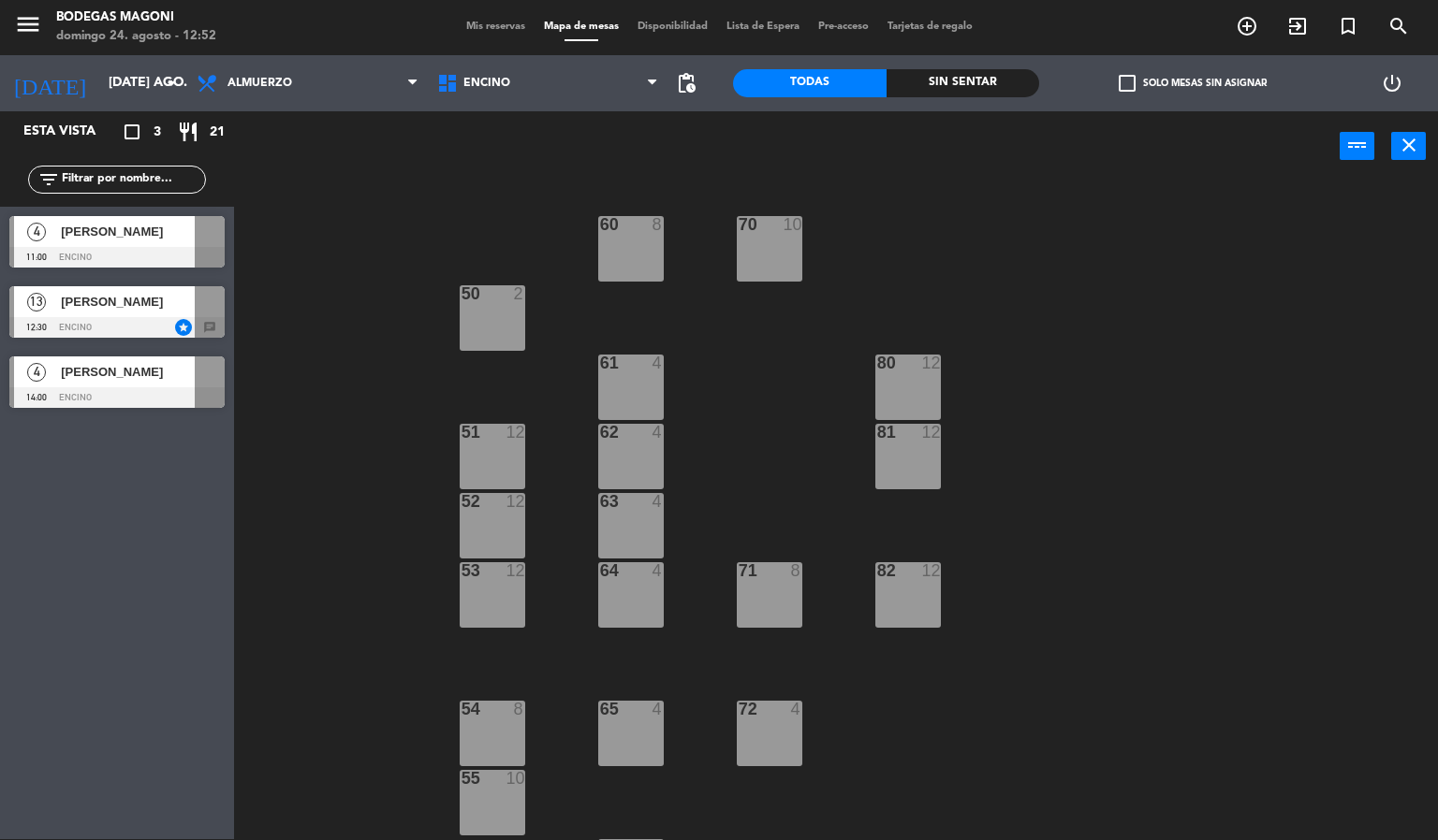
click at [116, 60] on div "[DATE] [DATE] ago. arrow_drop_down" at bounding box center [93, 83] width 187 height 56
click at [148, 74] on input "[DATE] ago." at bounding box center [187, 83] width 178 height 33
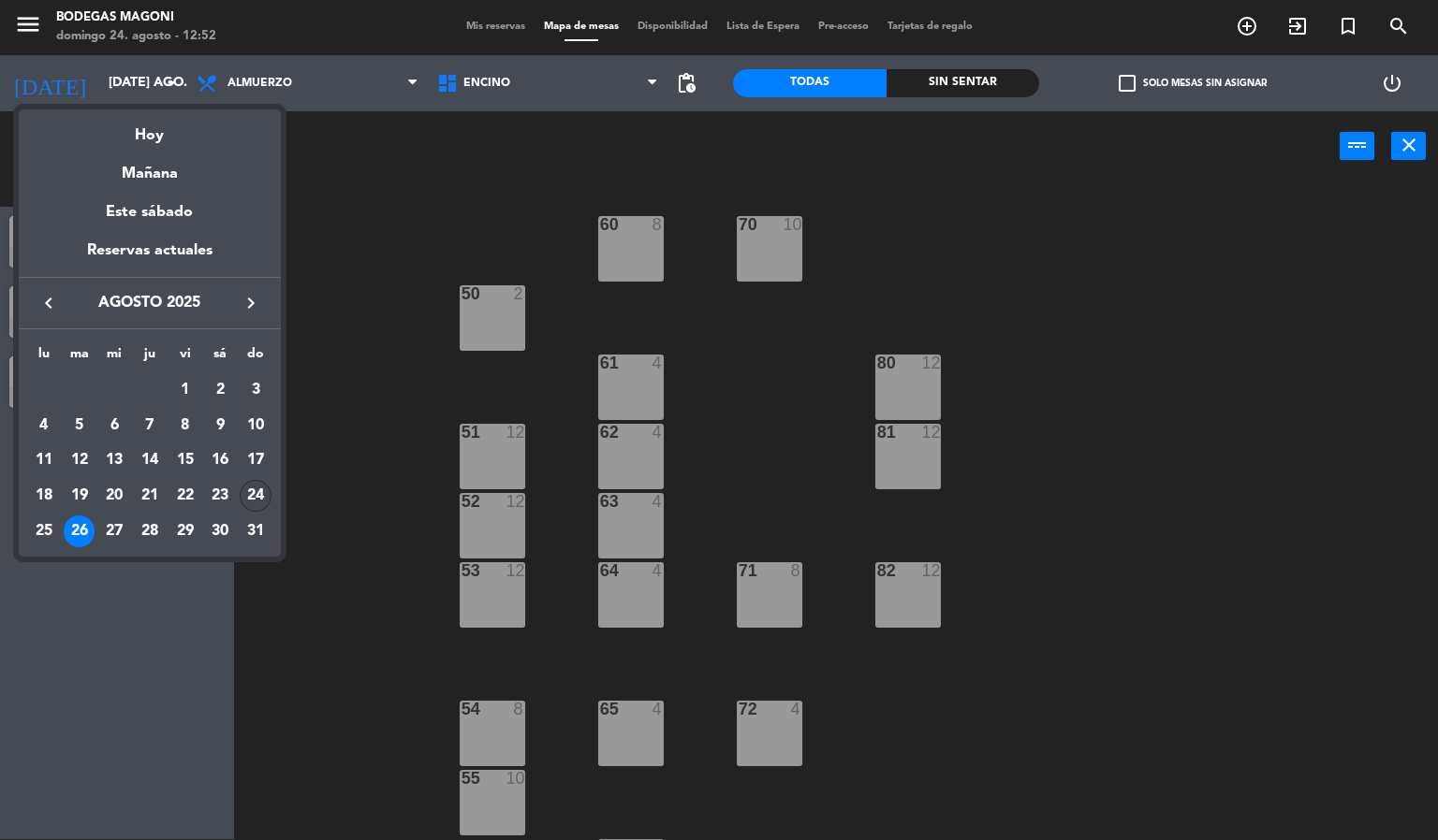
click at [261, 492] on div "24" at bounding box center [255, 496] width 31 height 31
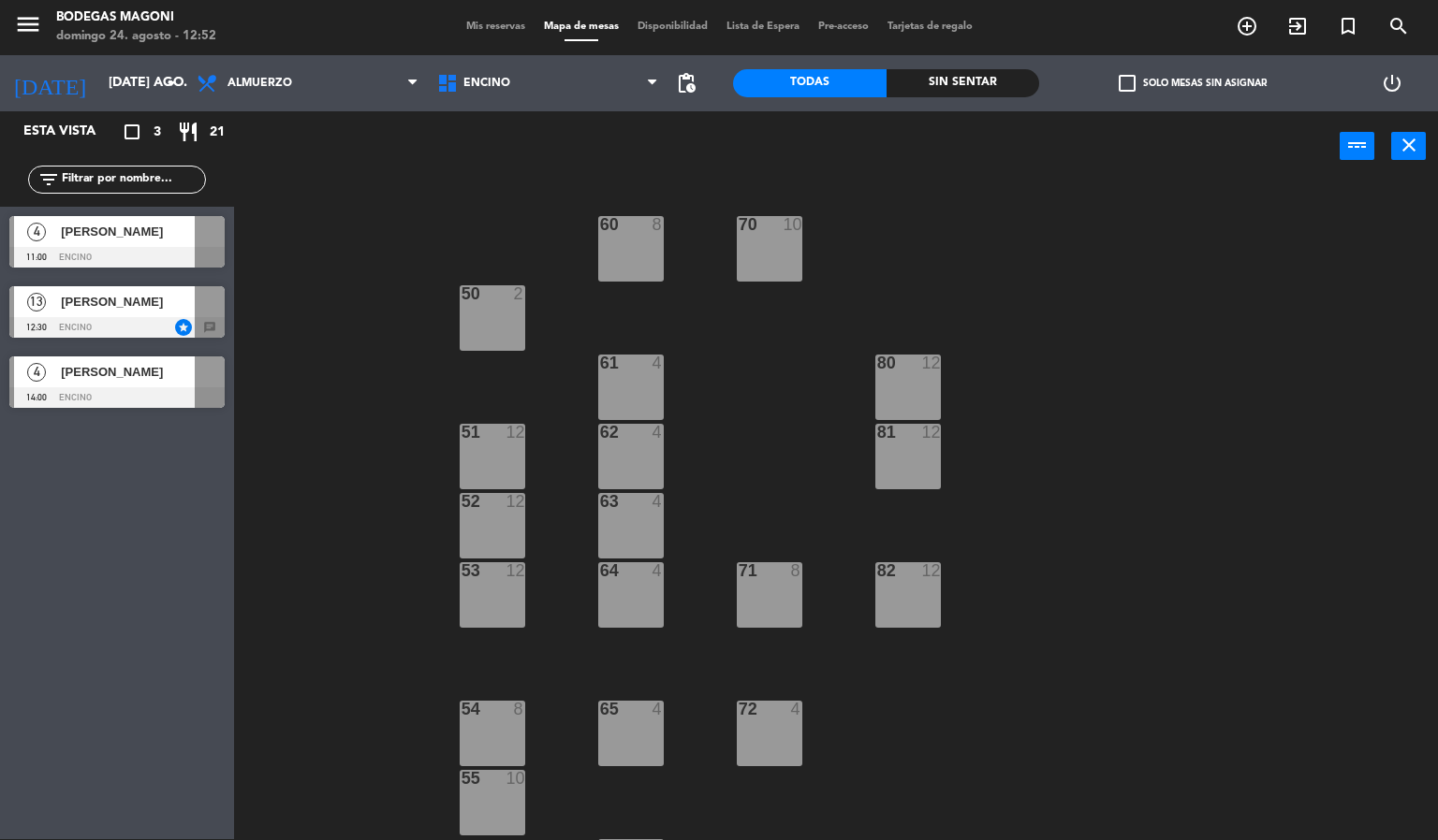
type input "dom. 24 ago."
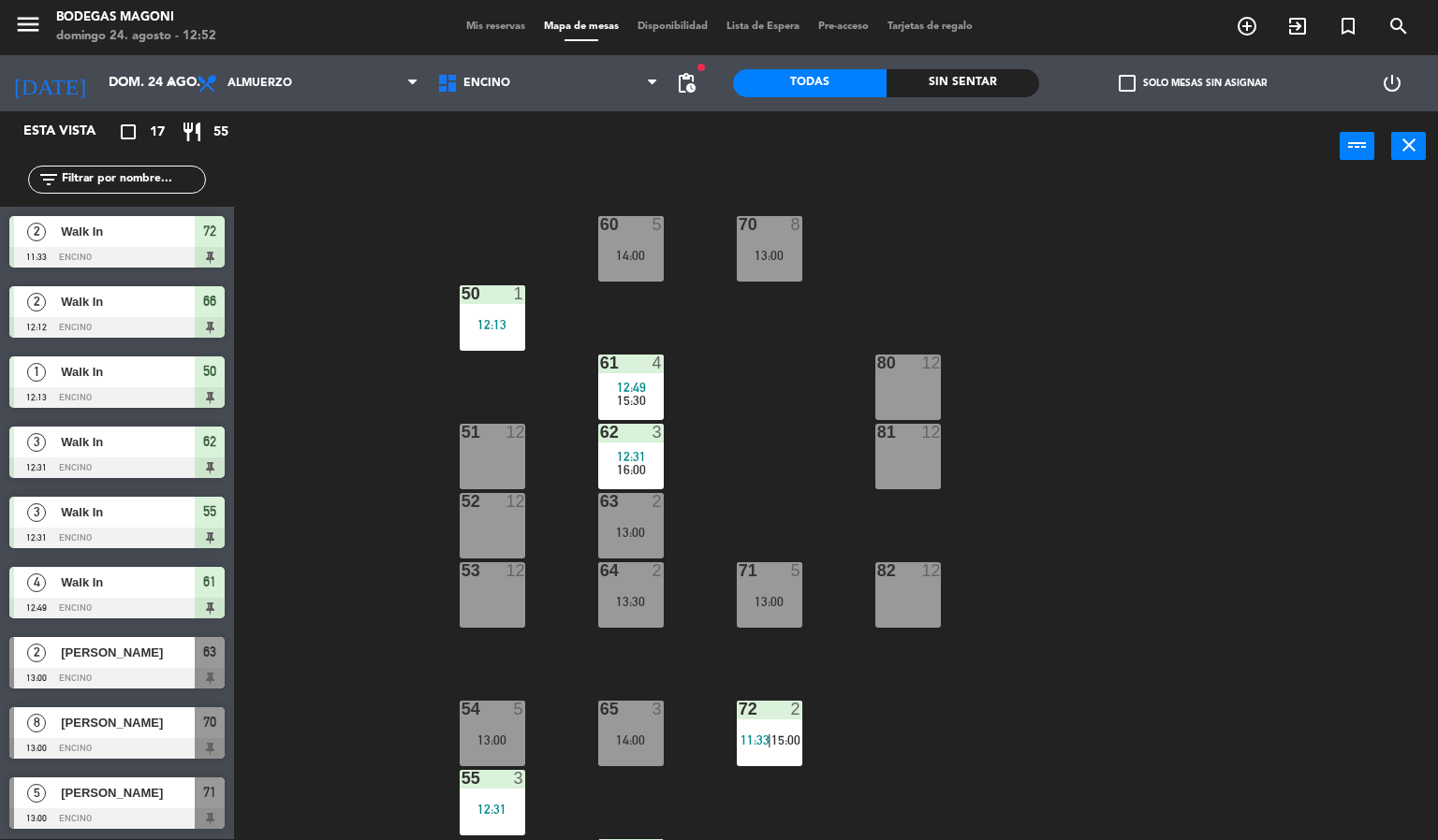
scroll to position [421, 0]
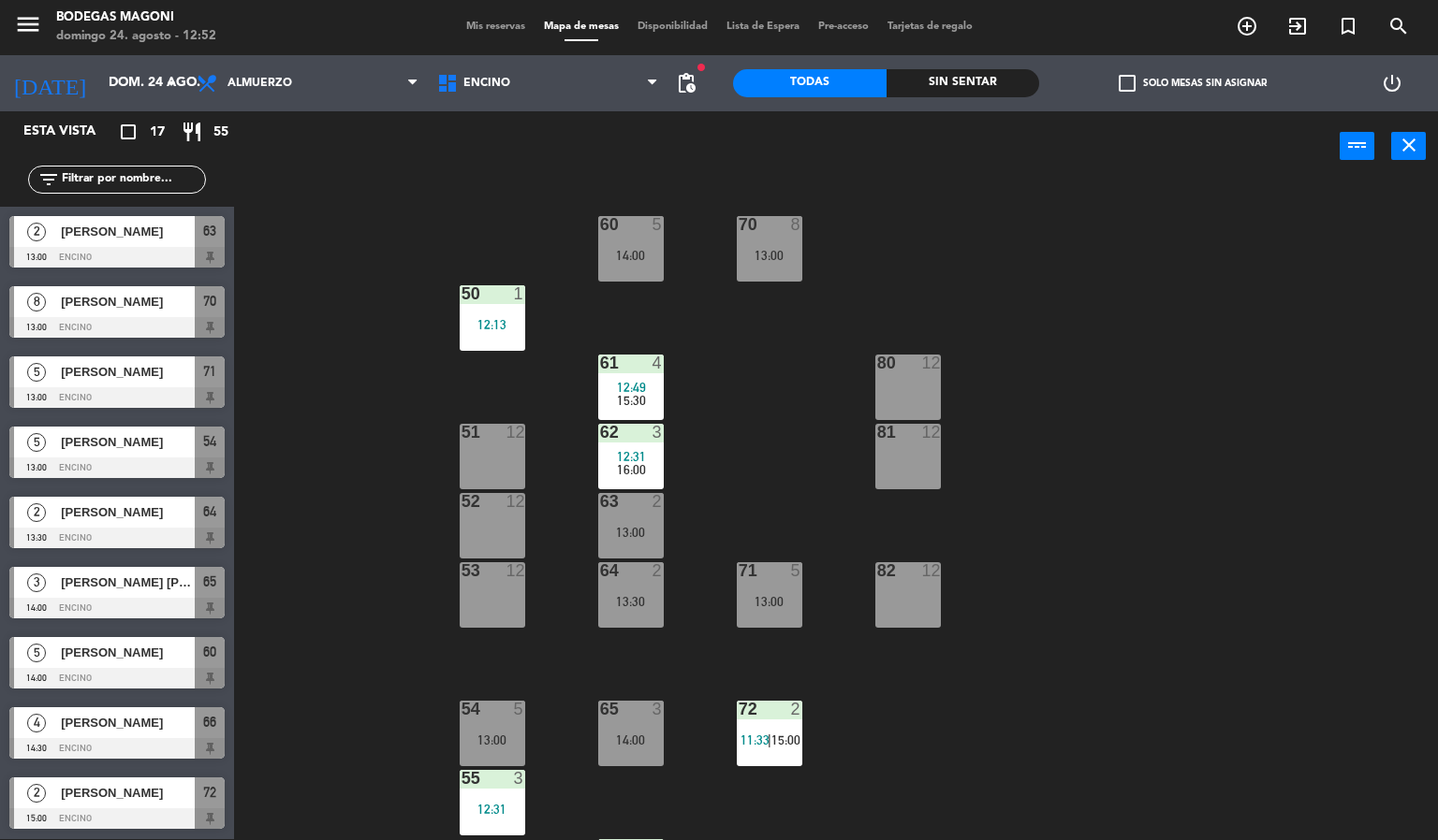
click at [125, 446] on span "[PERSON_NAME]" at bounding box center [128, 442] width 134 height 20
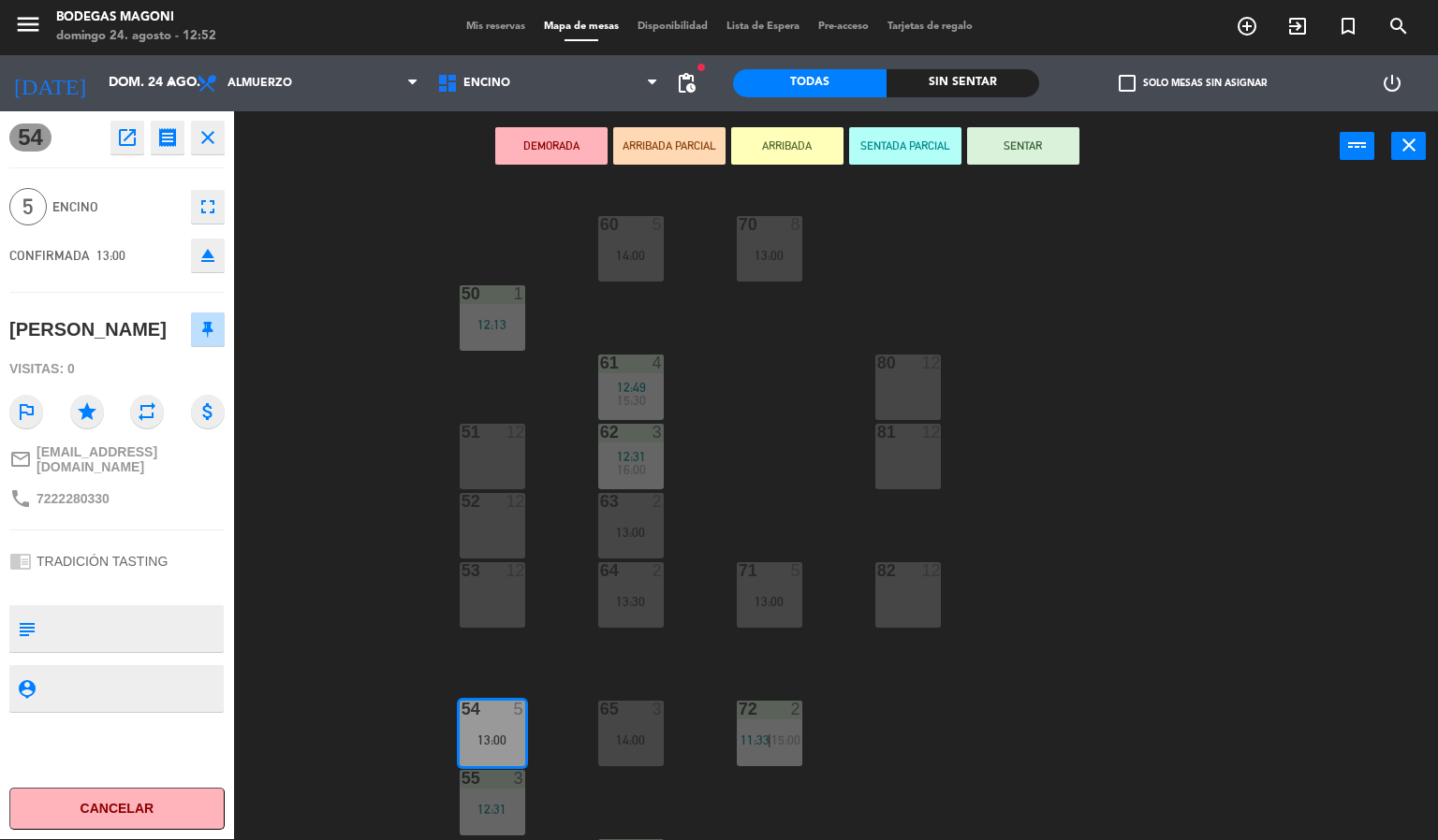
click at [313, 172] on div "DEMORADA ARRIBADA PARCIAL ARRIBADA SENTADA PARCIAL SENTAR power_input close" at bounding box center [787, 147] width 1106 height 71
click at [194, 121] on button "close" at bounding box center [207, 137] width 33 height 33
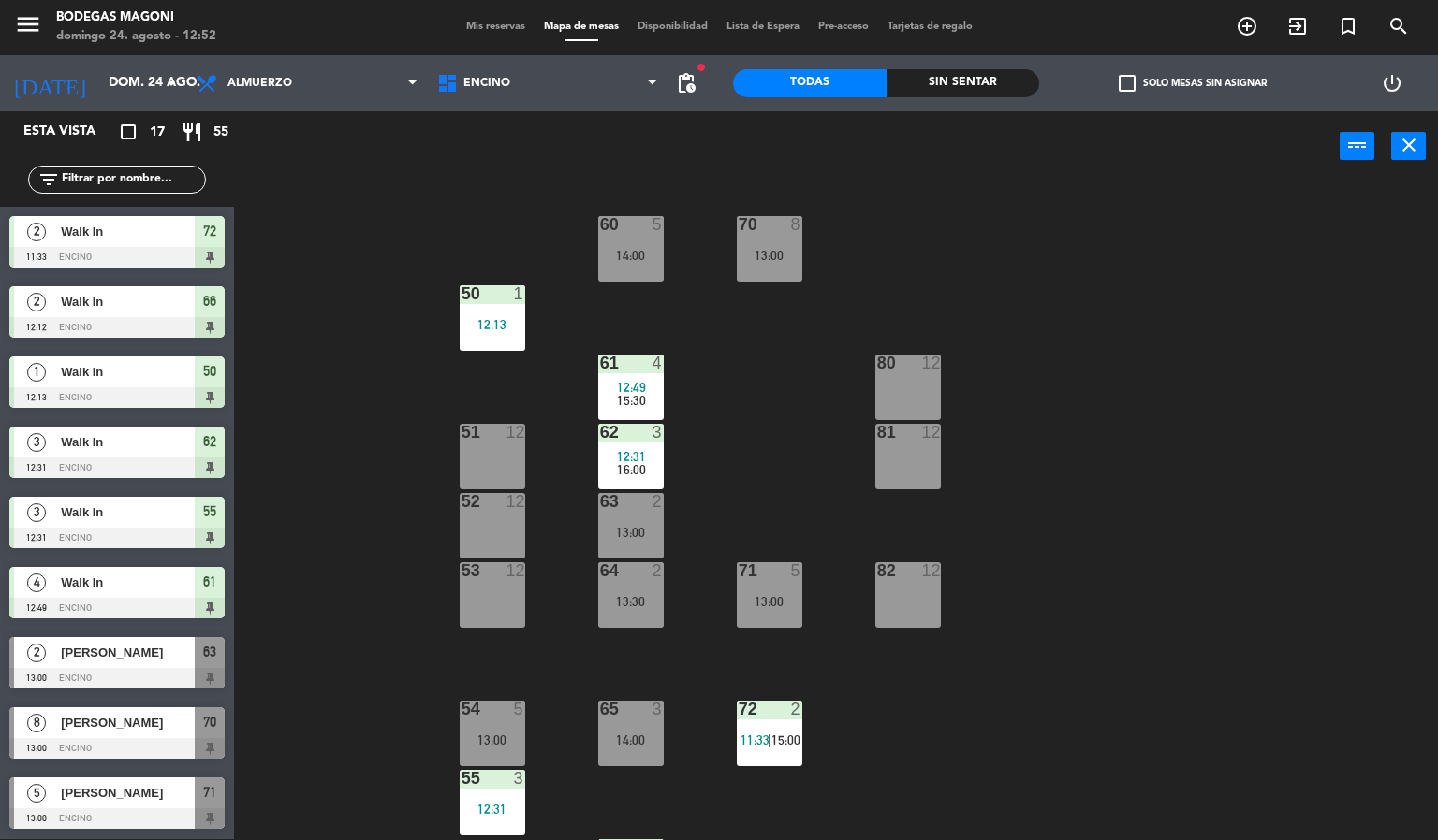
click at [293, 207] on div "60 5 14:00 70 8 13:00 50 1 12:13 61 4 12:49 15:30 80 12 51 12 62 3 12:31 16:00 …" at bounding box center [843, 512] width 1190 height 658
click at [385, 273] on div "60 5 14:00 70 8 13:00 50 1 12:13 61 4 12:49 15:30 80 12 51 12 62 3 12:31 16:00 …" at bounding box center [843, 512] width 1190 height 658
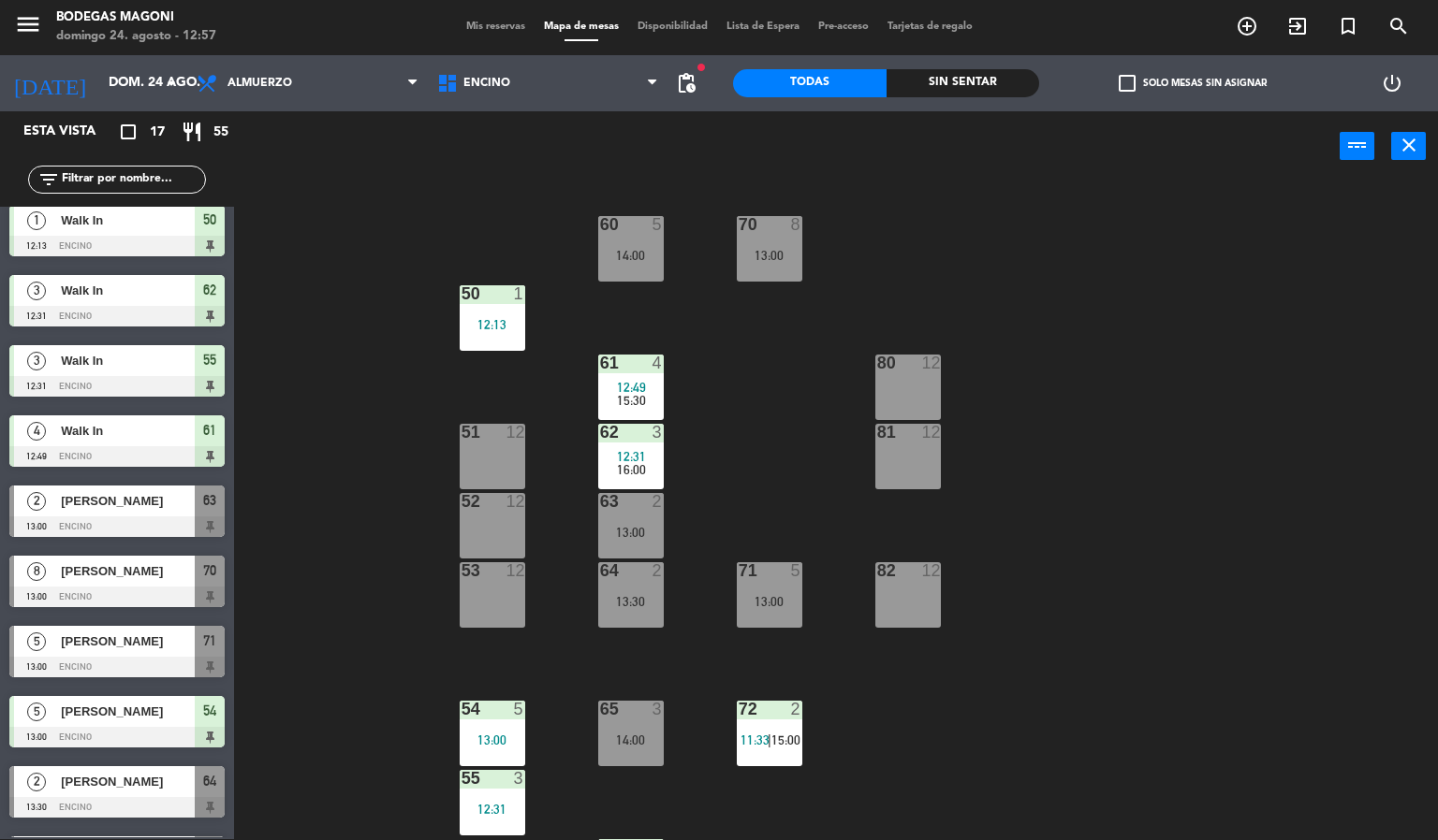
scroll to position [281, 0]
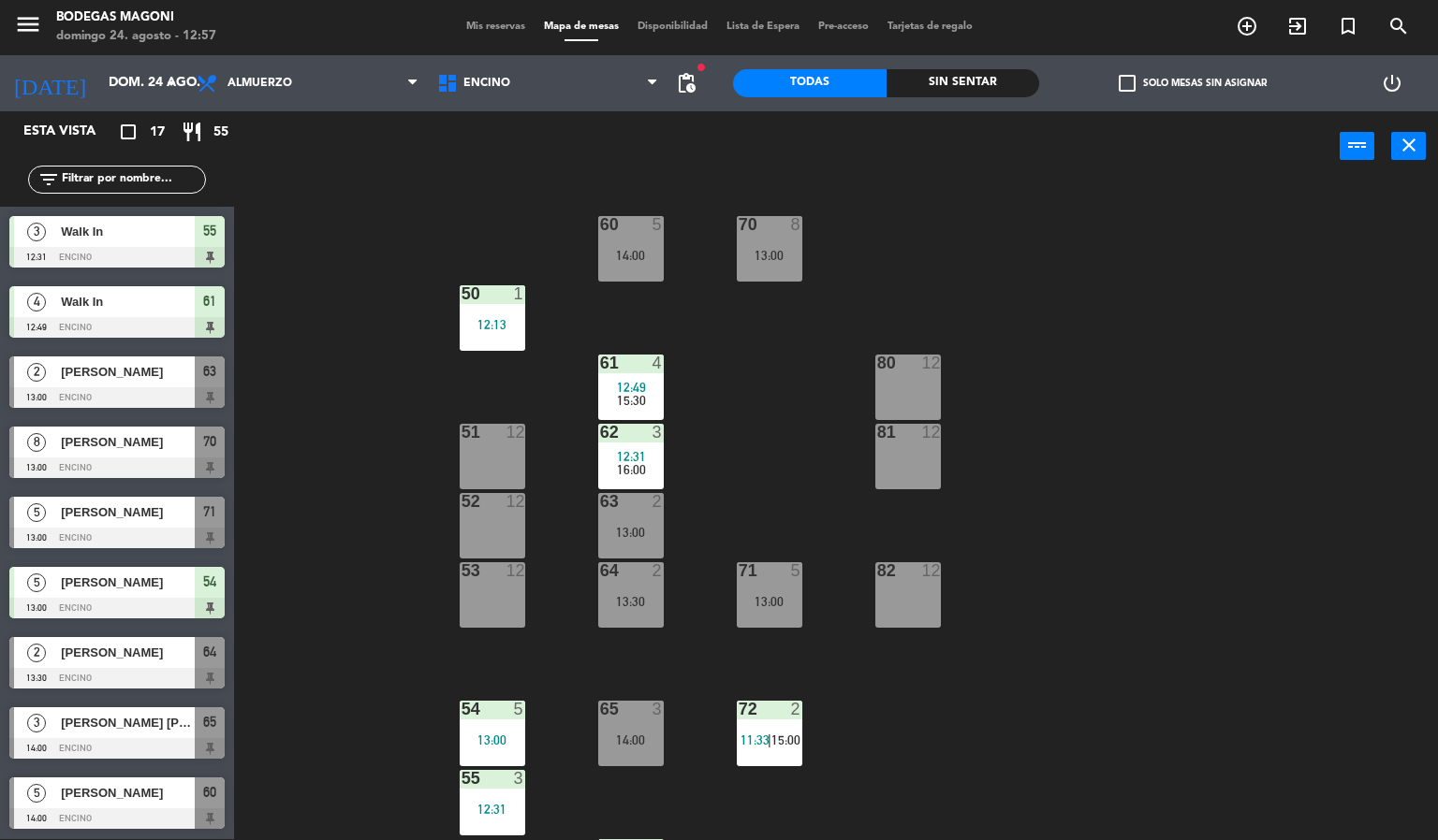
click at [125, 449] on span "[PERSON_NAME]" at bounding box center [128, 442] width 134 height 20
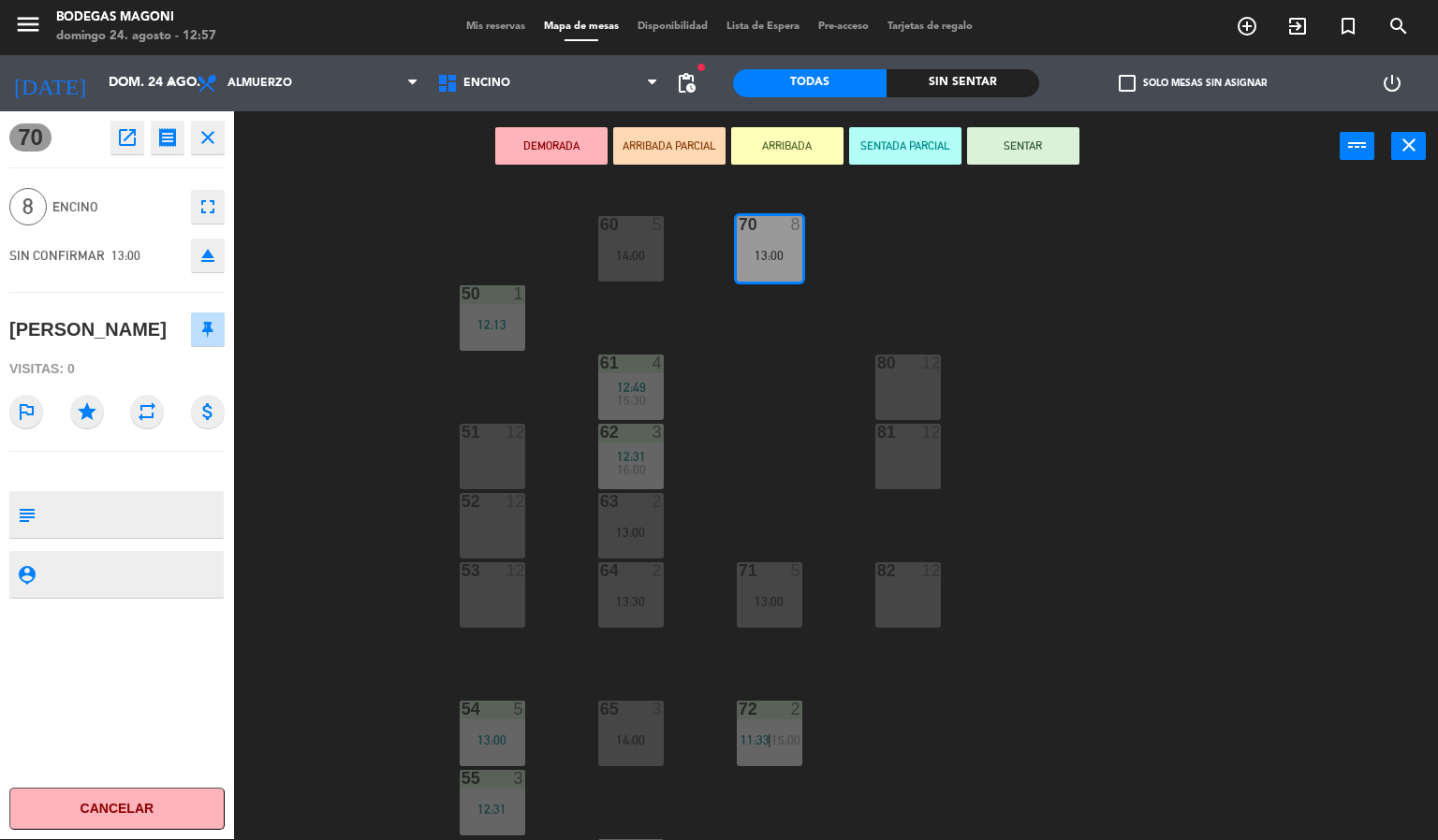
click at [377, 440] on div "60 5 14:00 70 8 13:00 50 1 12:13 61 4 12:49 15:30 80 12 51 12 62 3 12:31 16:00 …" at bounding box center [843, 512] width 1190 height 658
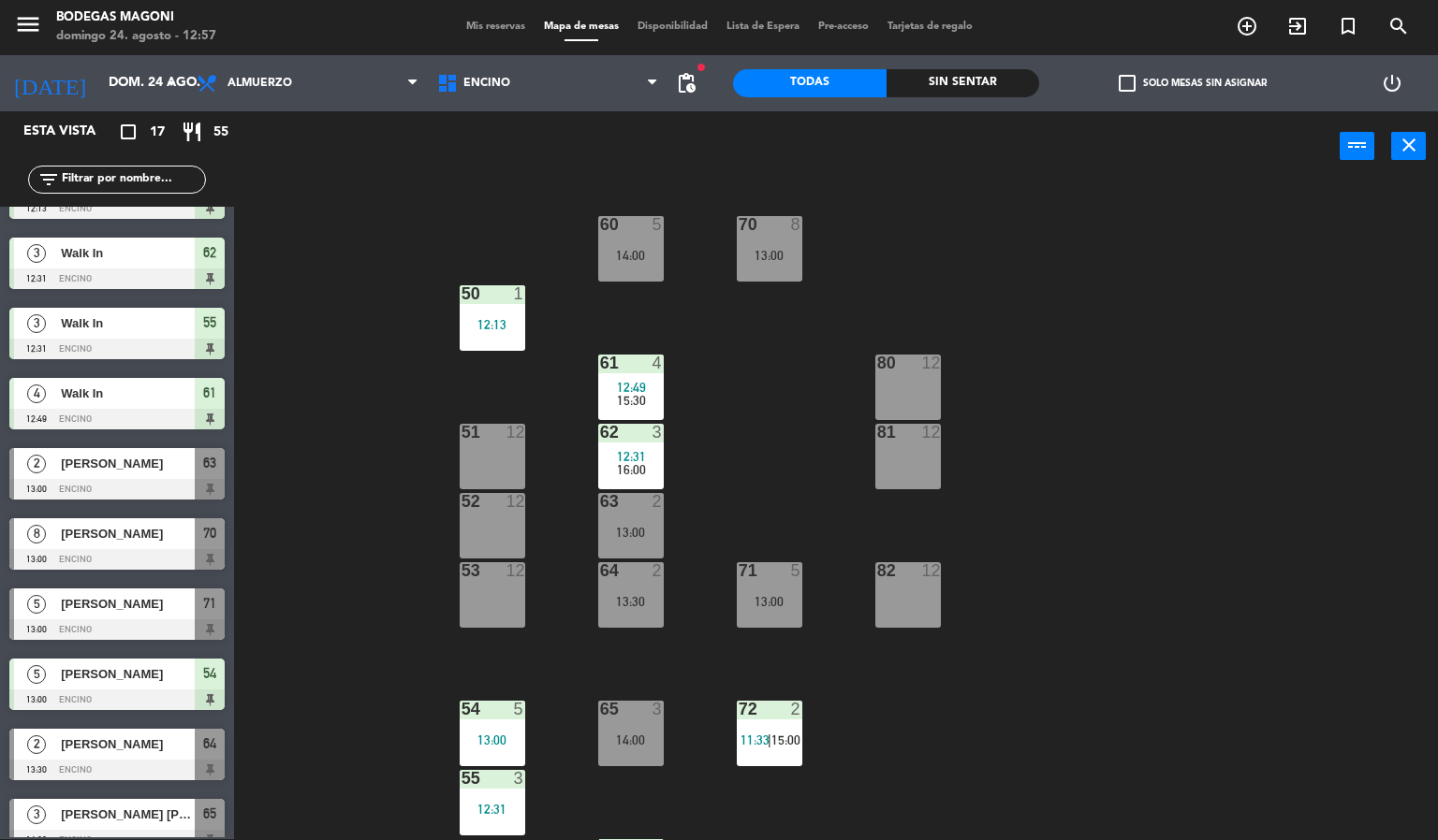
scroll to position [0, 0]
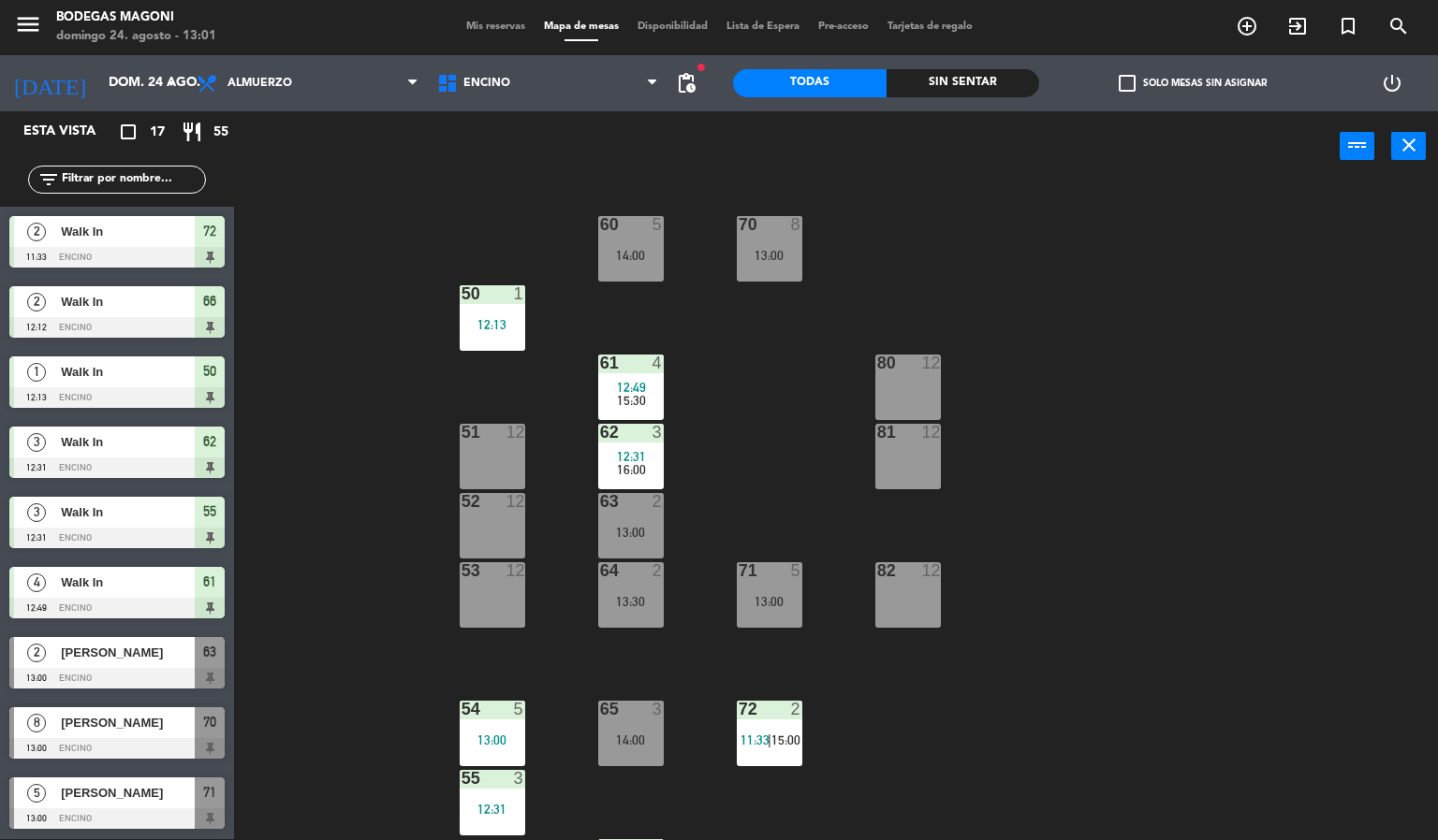
click at [767, 19] on div "Mis reservas Mapa de mesas Disponibilidad Lista de Espera Pre-acceso Tarjetas d…" at bounding box center [719, 28] width 525 height 17
click at [761, 29] on span "Lista de Espera" at bounding box center [763, 27] width 91 height 10
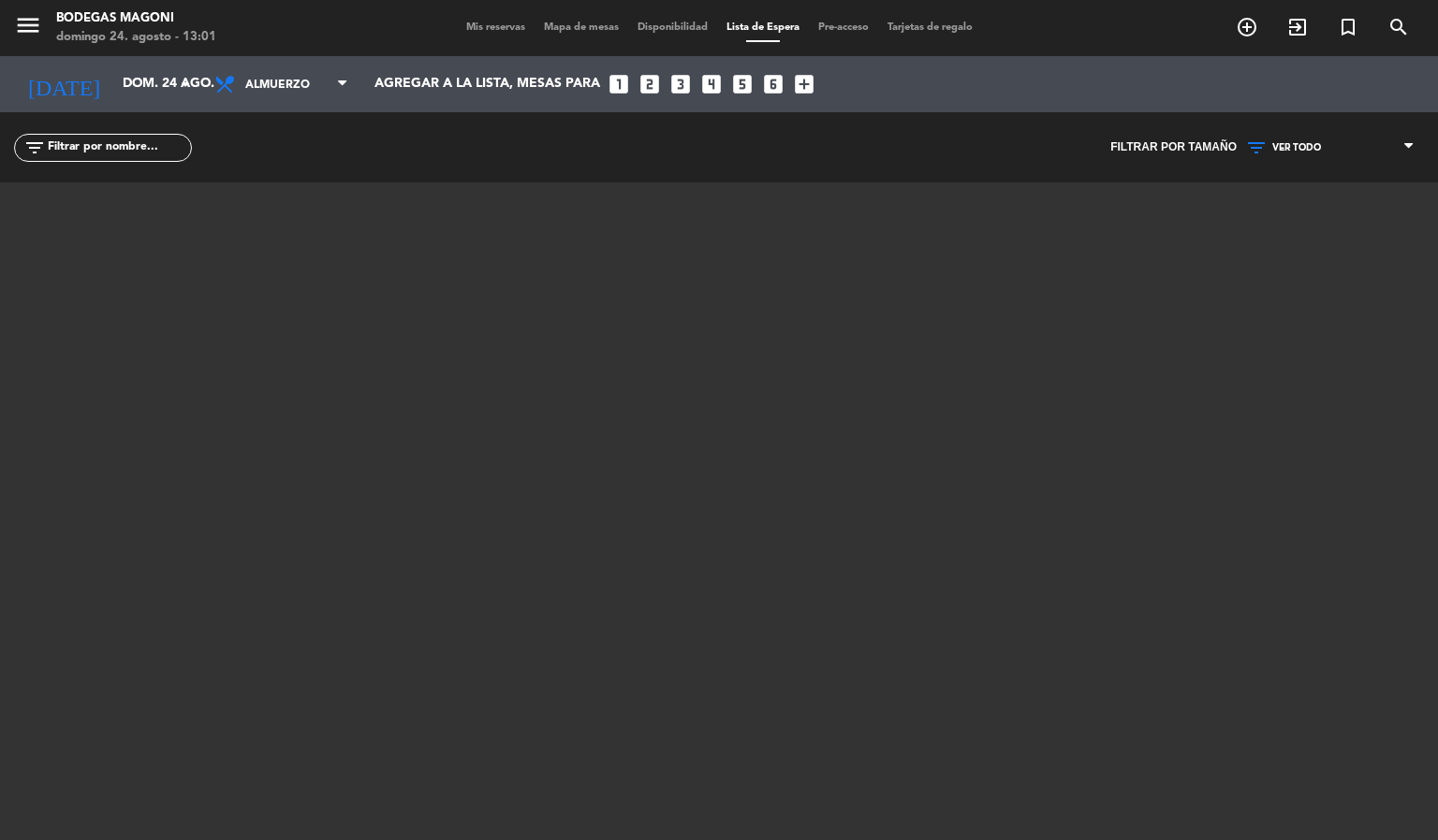
click at [478, 20] on div "Mis reservas Mapa de mesas Disponibilidad Lista de Espera Pre-acceso Tarjetas d…" at bounding box center [719, 29] width 525 height 17
click at [478, 24] on span "Mis reservas" at bounding box center [496, 28] width 78 height 10
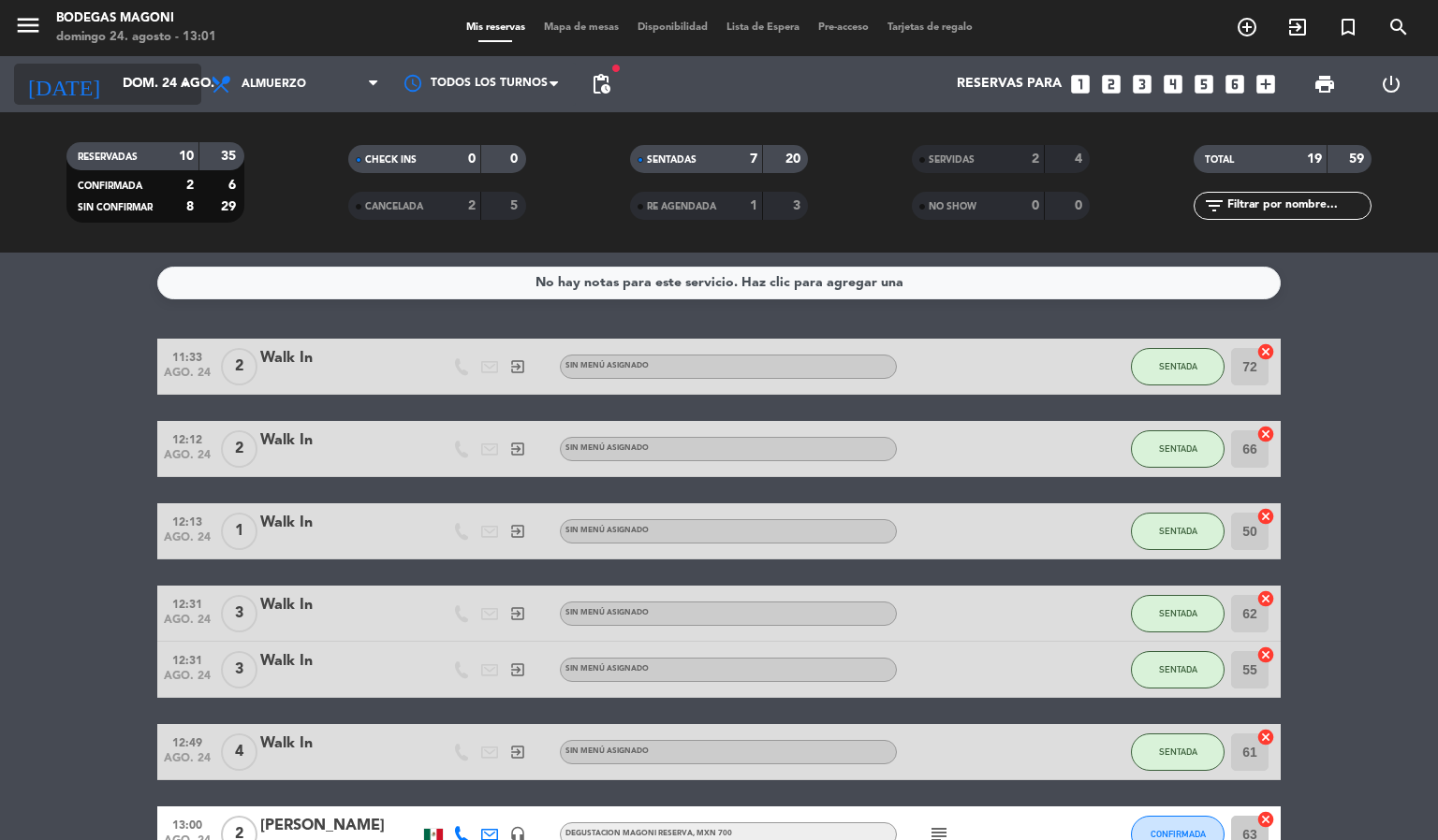
click at [122, 95] on input "dom. 24 ago." at bounding box center [202, 84] width 178 height 33
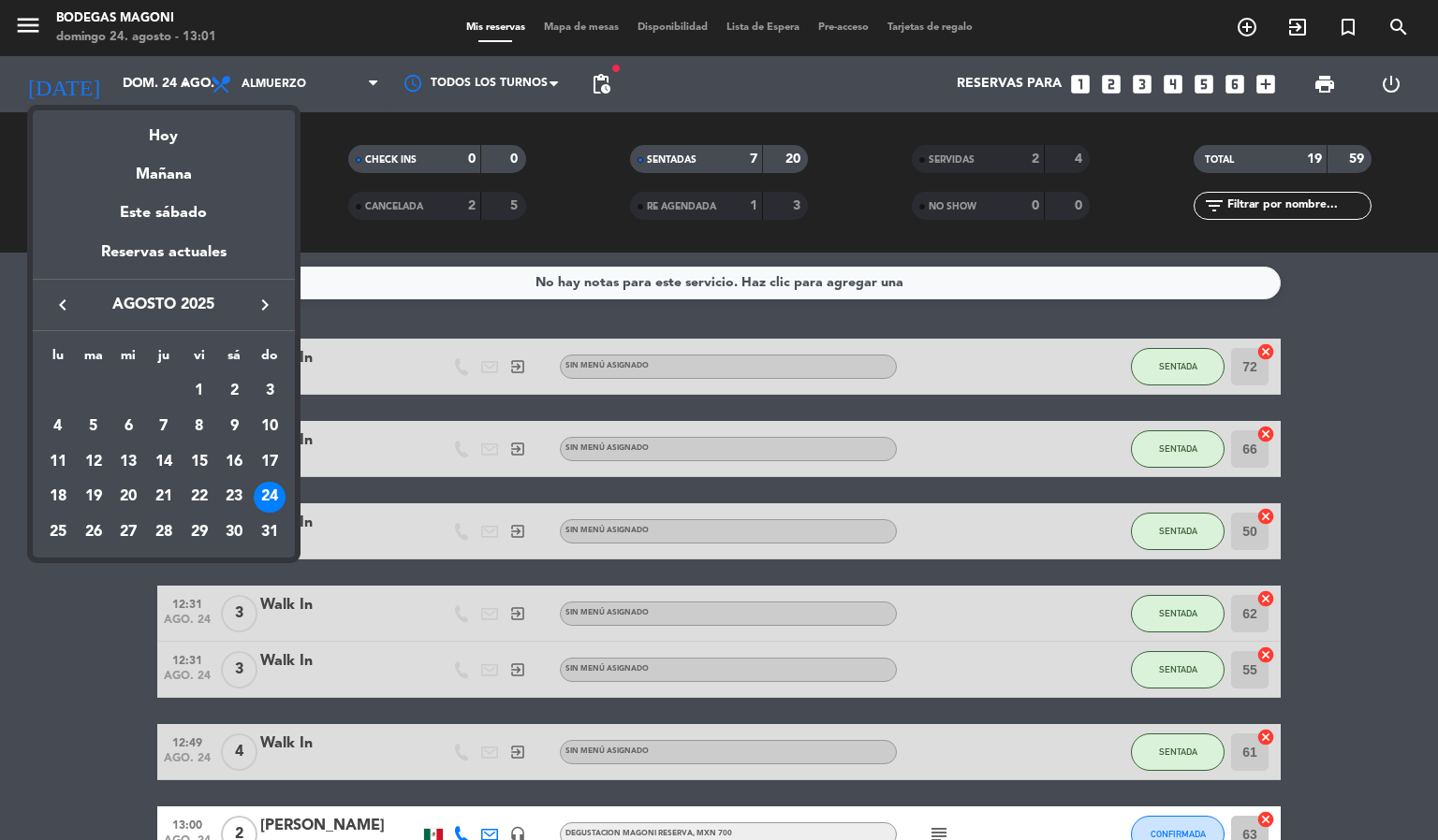
click at [641, 292] on div at bounding box center [719, 420] width 1438 height 840
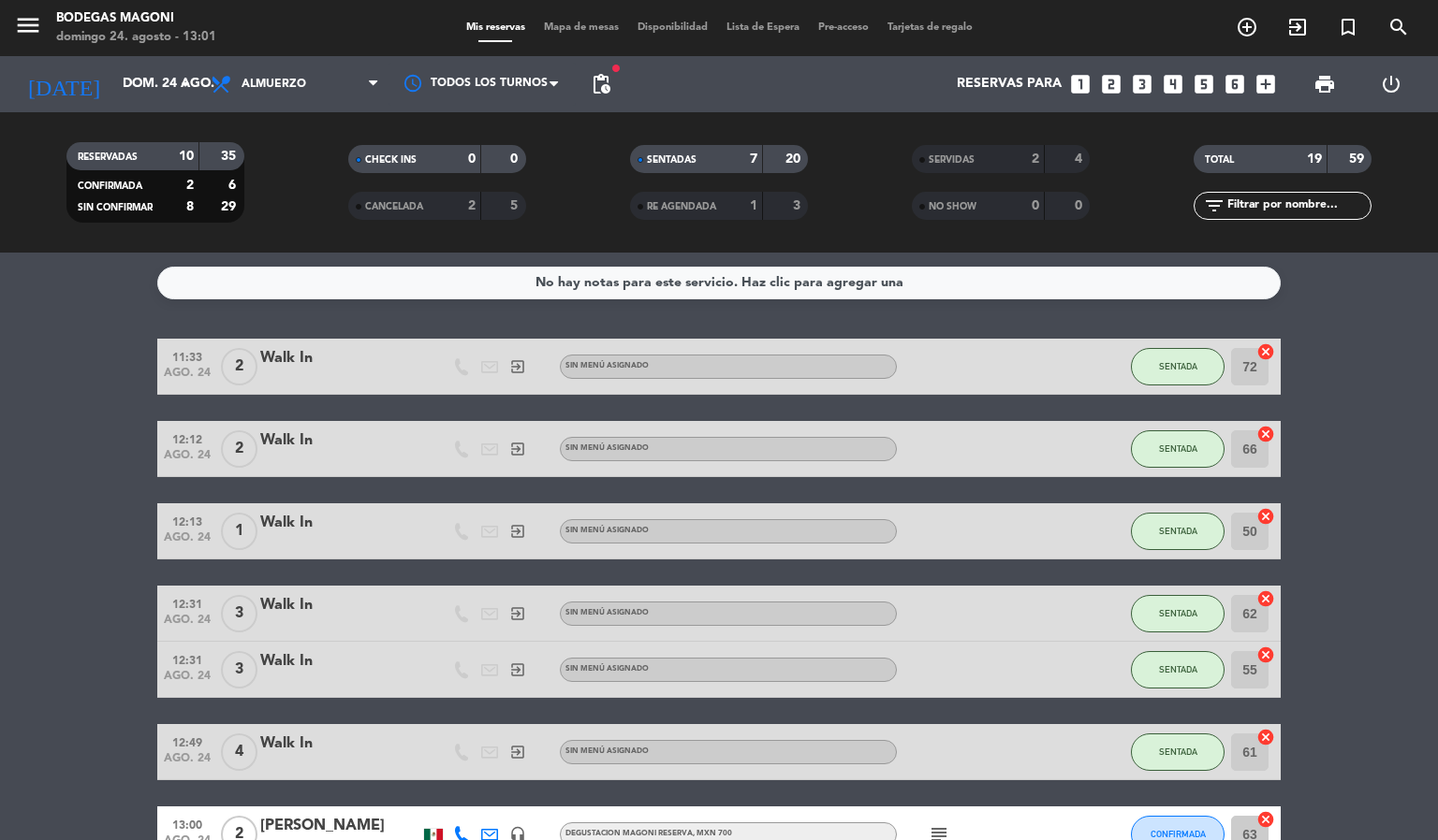
click at [761, 27] on span "Lista de Espera" at bounding box center [763, 28] width 91 height 10
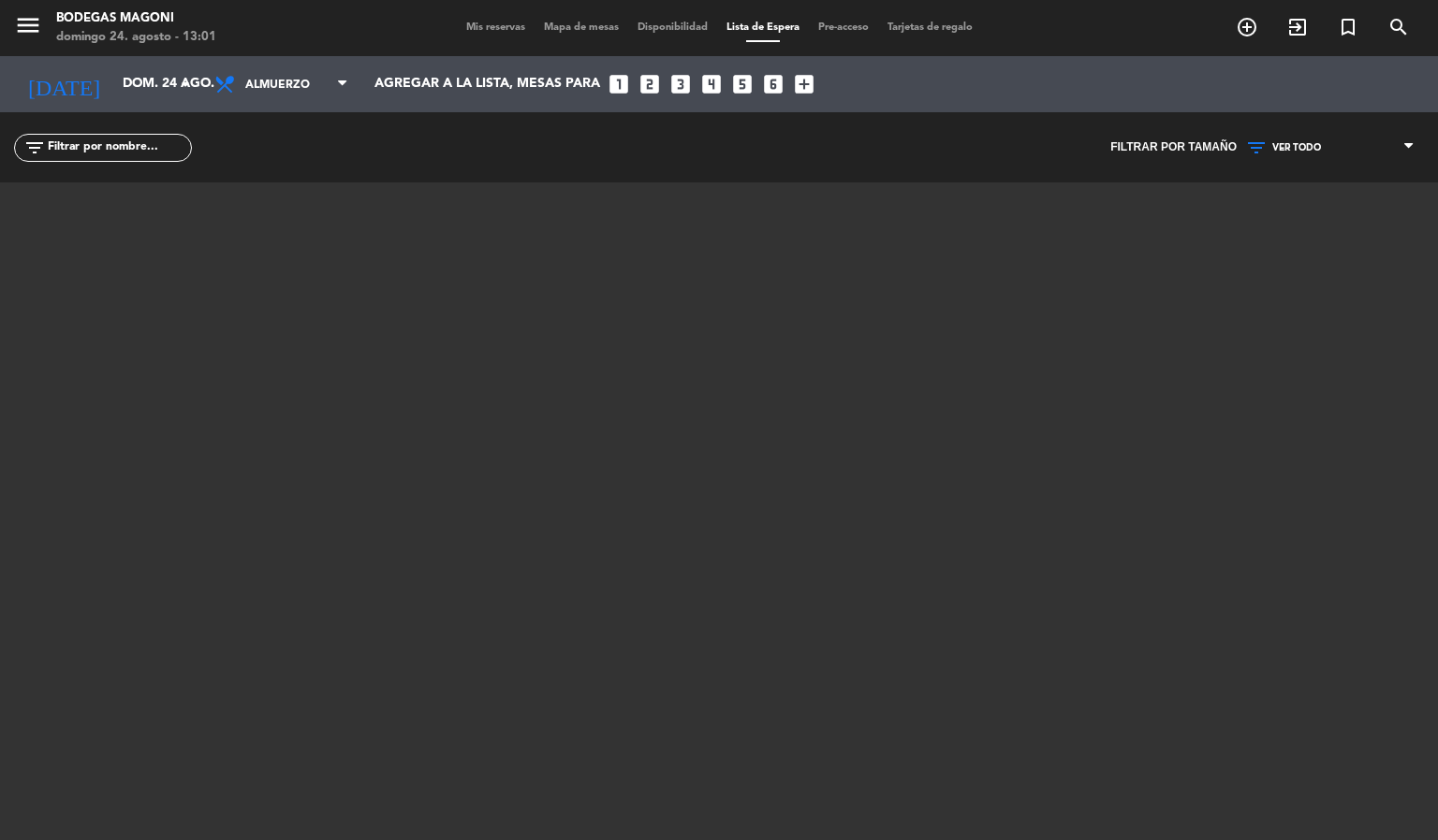
click at [571, 31] on div "Mis reservas Mapa de mesas Disponibilidad Lista de Espera Pre-acceso Tarjetas d…" at bounding box center [719, 29] width 525 height 17
click at [571, 29] on span "Mapa de mesas" at bounding box center [581, 28] width 93 height 10
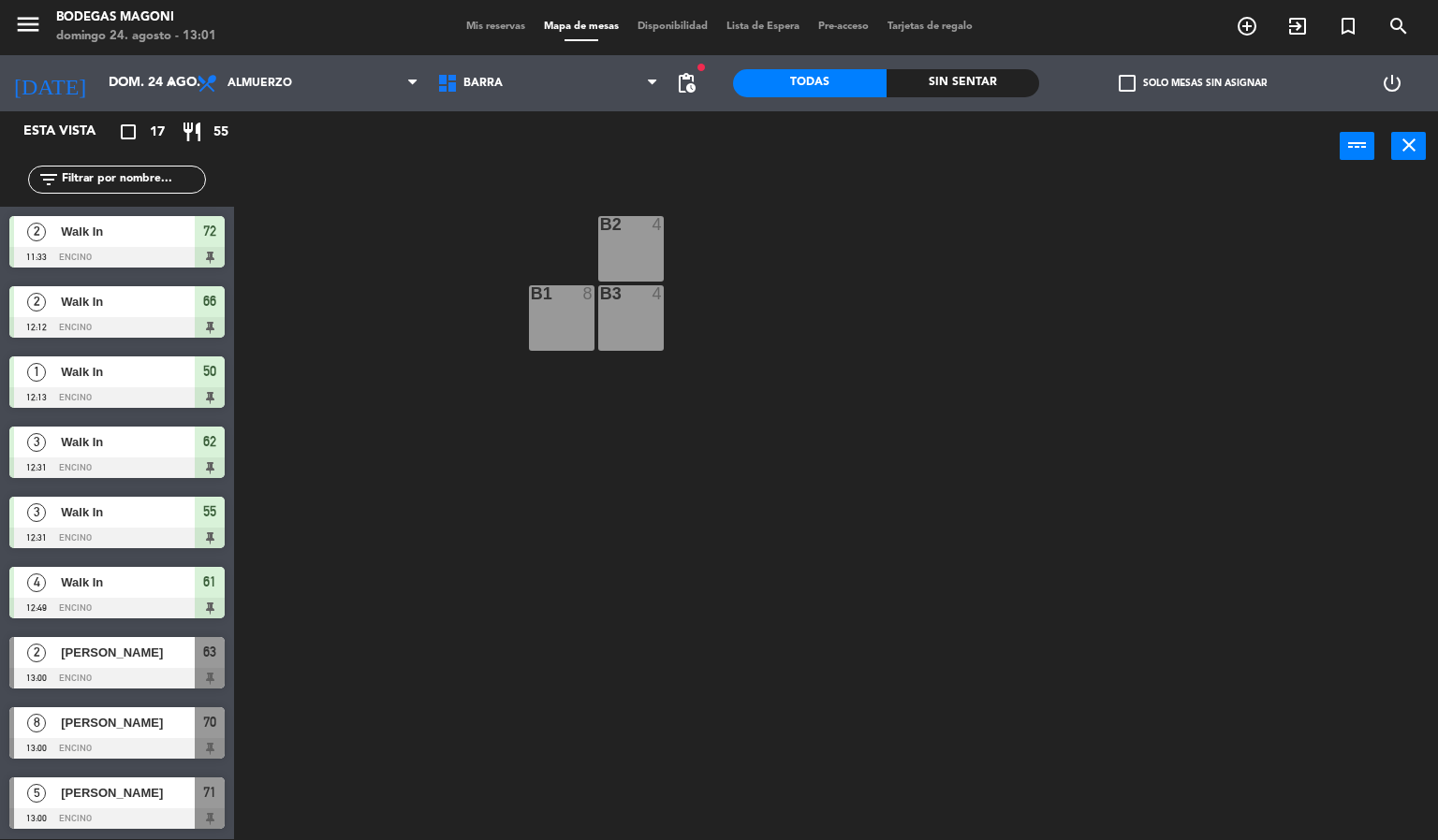
click at [518, 107] on div "Barra Encino Firepit Olivos Pergola Barra Barra Encino Firepit Olivos Pergola" at bounding box center [548, 83] width 241 height 56
click at [529, 77] on span "Barra" at bounding box center [548, 83] width 241 height 41
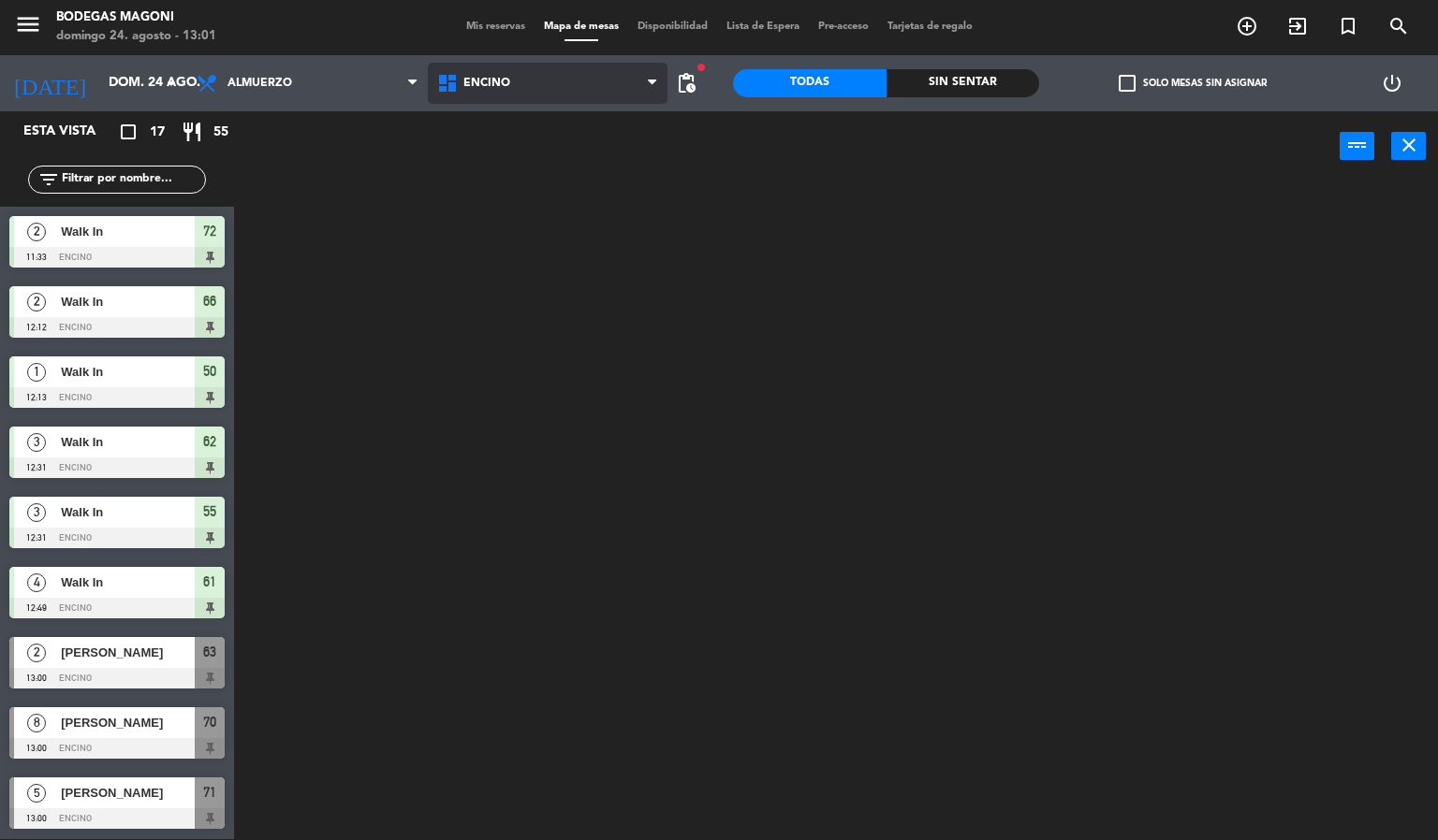
click at [531, 157] on ng-component "menu Bodegas [PERSON_NAME] 24. [PERSON_NAME] - 13:01 Mis reservas Mapa de mesas…" at bounding box center [719, 420] width 1438 height 841
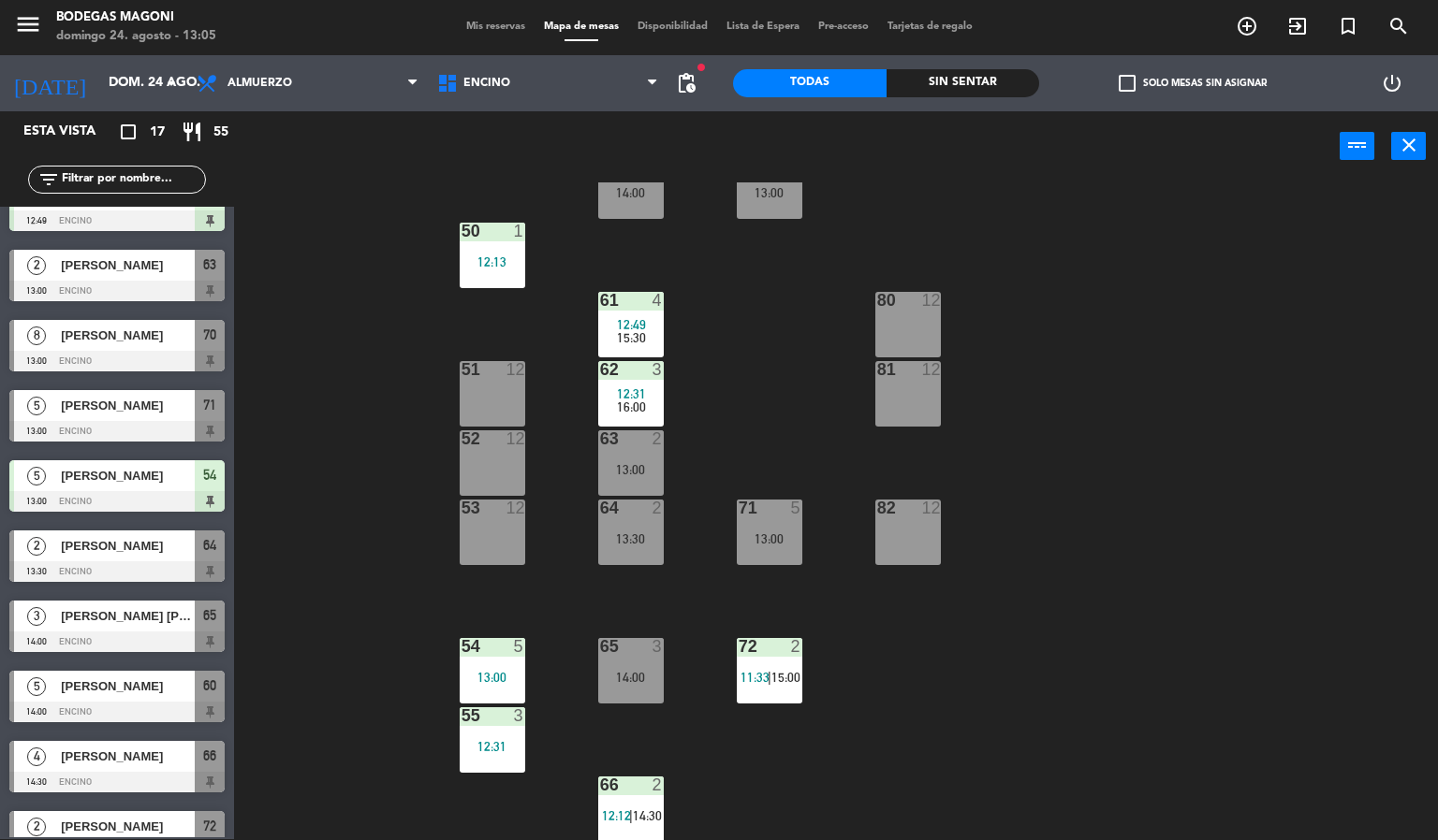
scroll to position [561, 0]
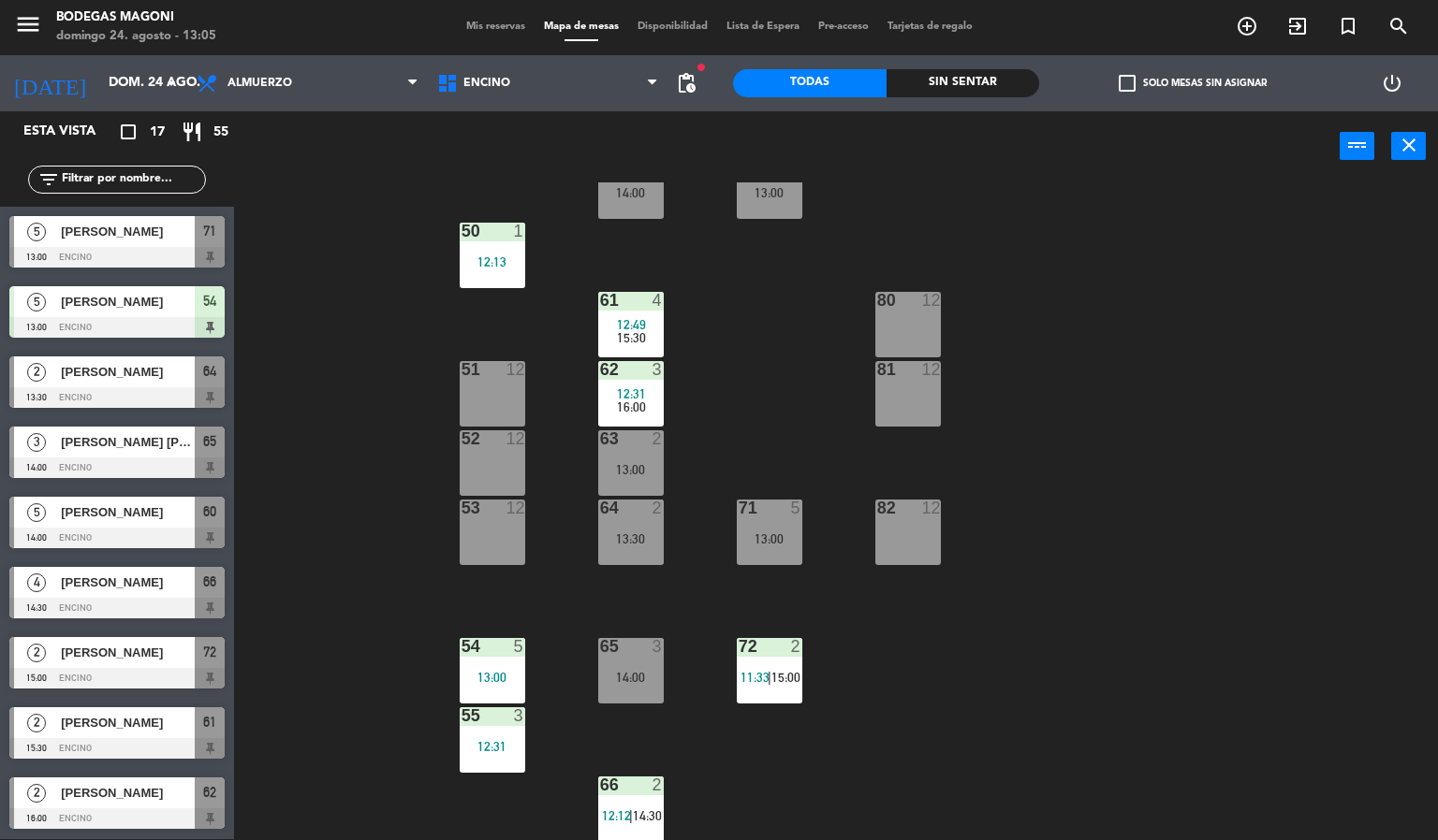
click at [1085, 543] on div "60 5 14:00 70 8 13:00 50 1 12:13 61 4 12:49 15:30 80 12 51 12 62 3 12:31 16:00 …" at bounding box center [843, 512] width 1190 height 658
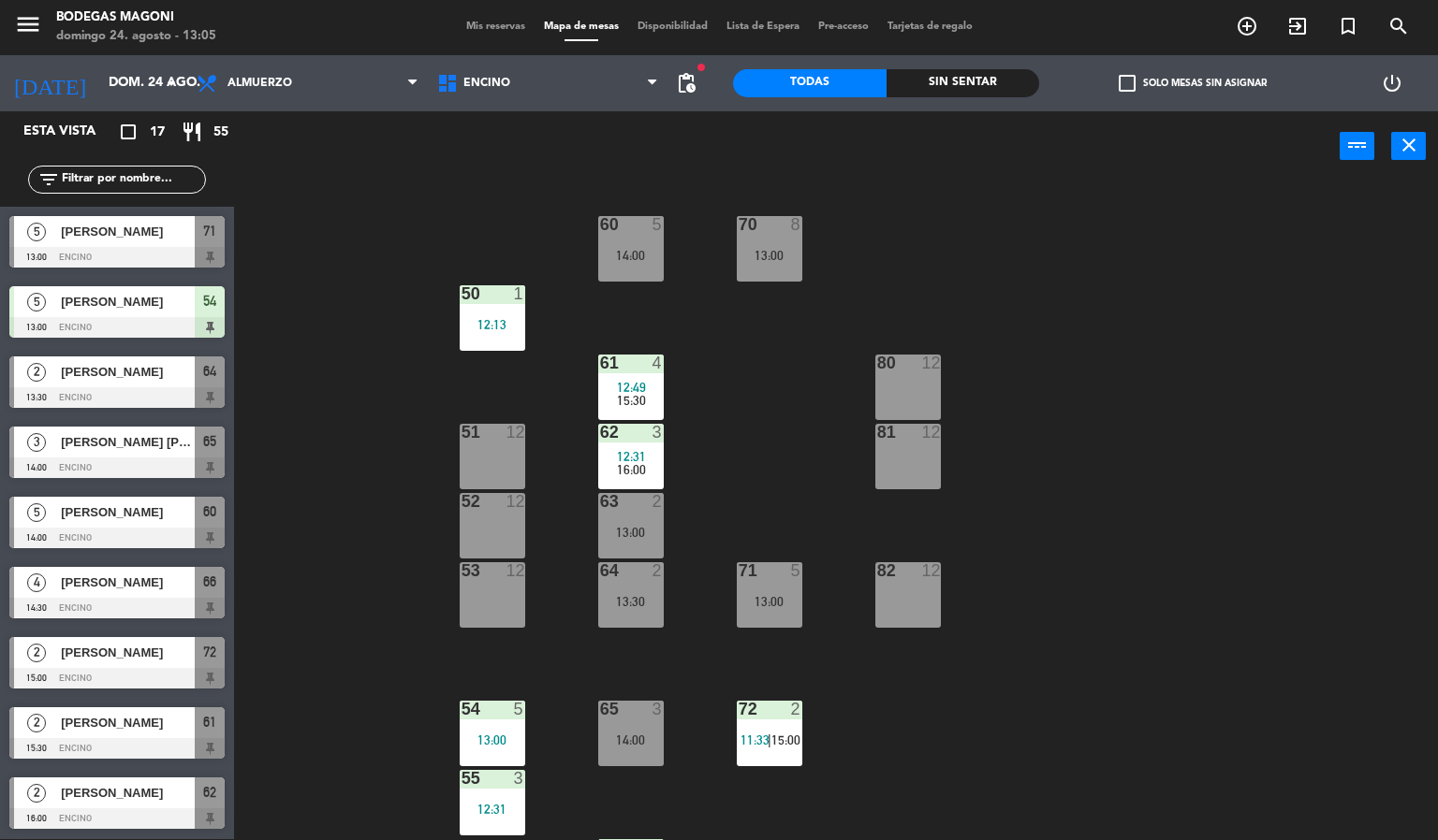
click at [913, 598] on div "82 12" at bounding box center [908, 595] width 66 height 66
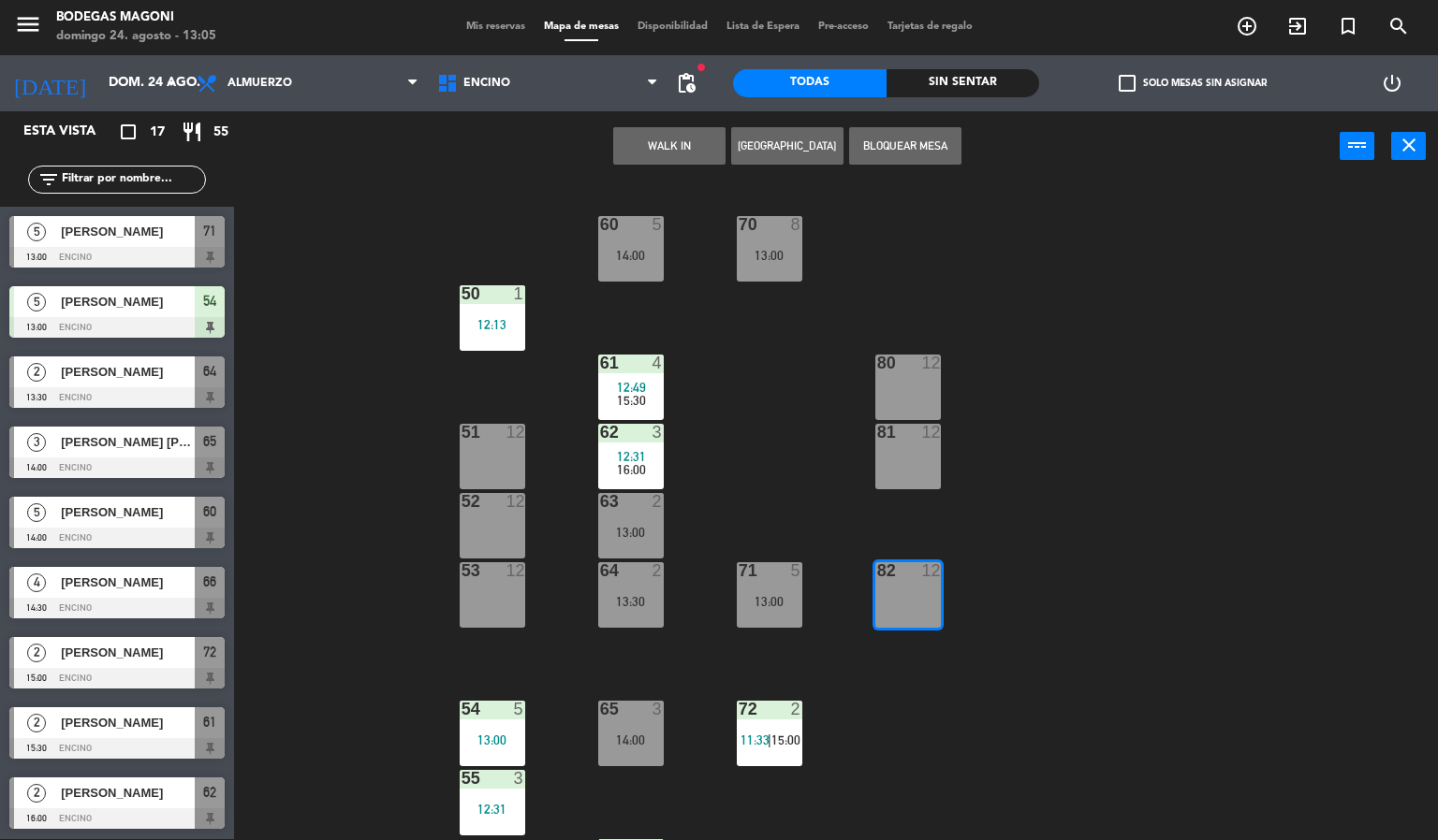
click at [781, 157] on button "[GEOGRAPHIC_DATA]" at bounding box center [787, 146] width 112 height 37
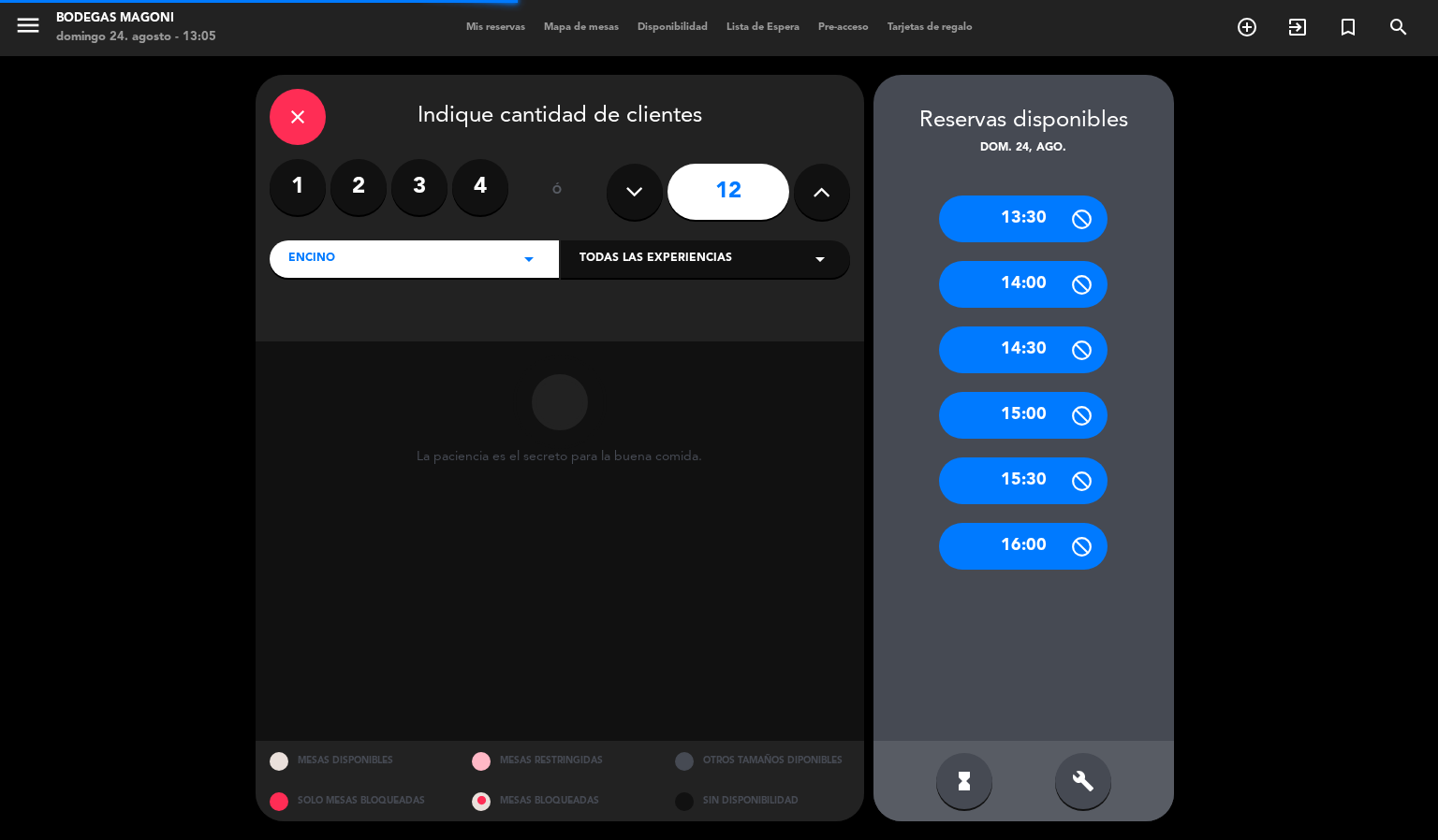
click at [473, 194] on label "4" at bounding box center [480, 186] width 56 height 56
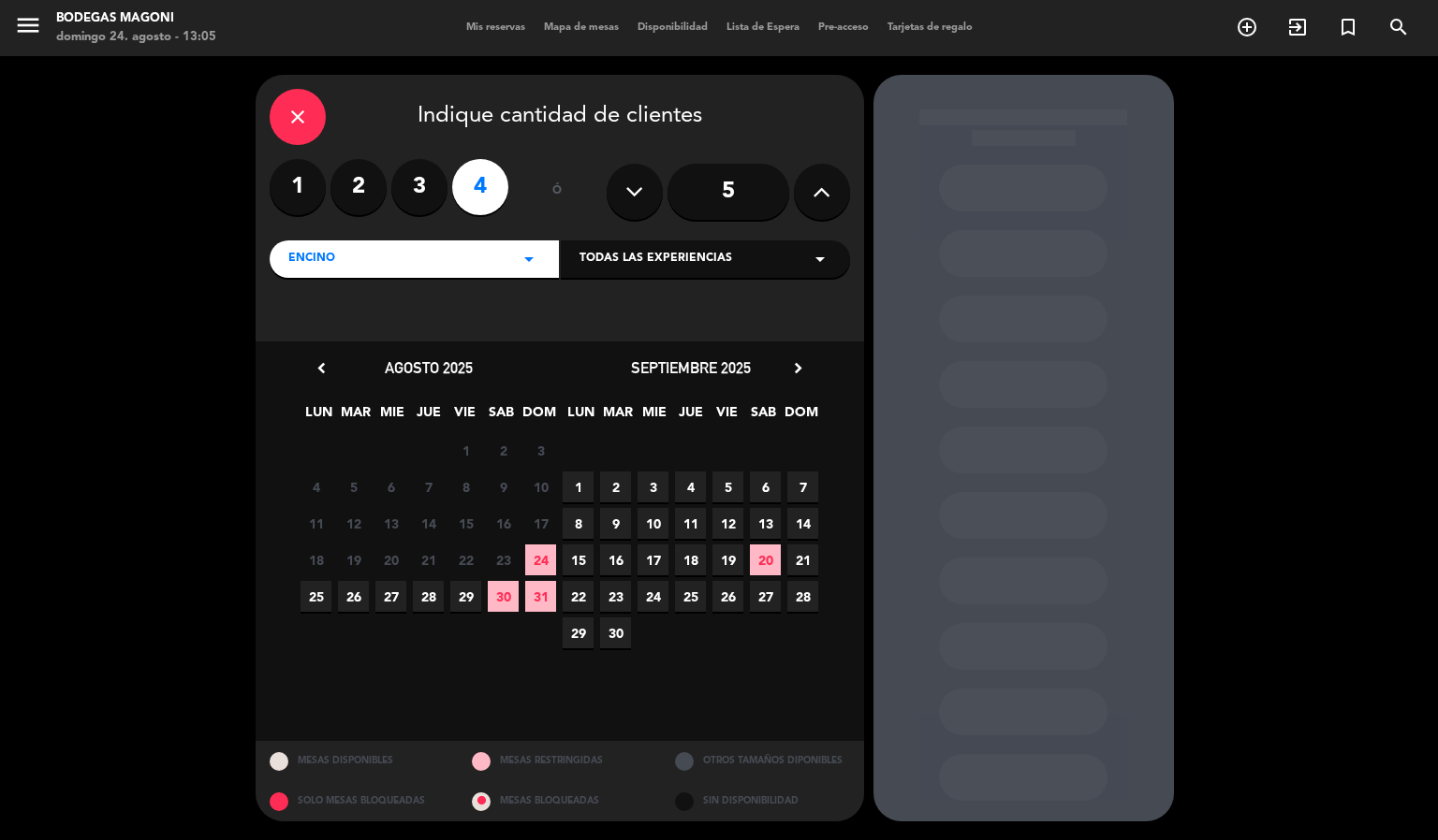
click at [535, 564] on span "24" at bounding box center [541, 560] width 30 height 30
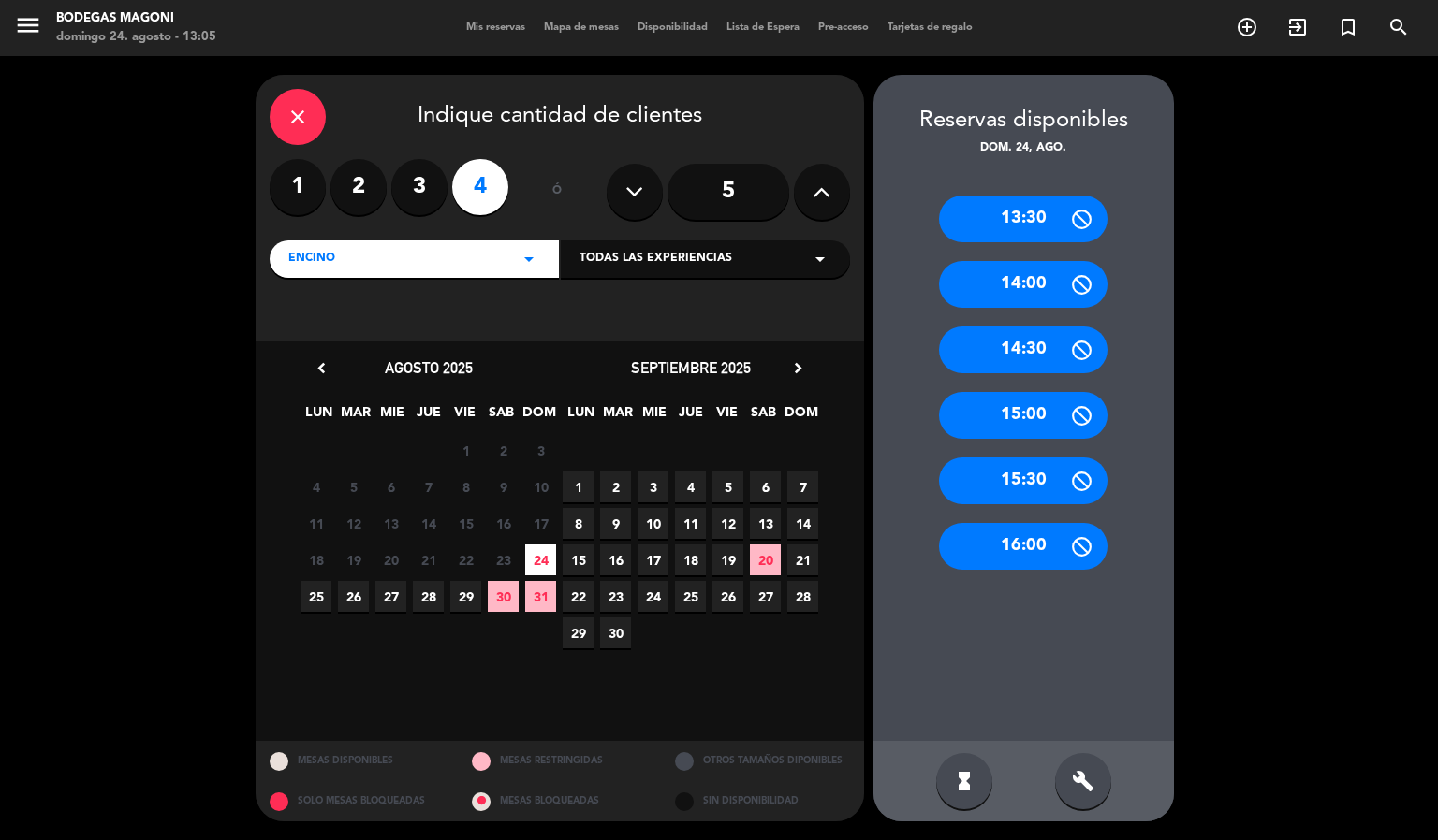
click at [1054, 340] on div "14:30" at bounding box center [1023, 349] width 168 height 47
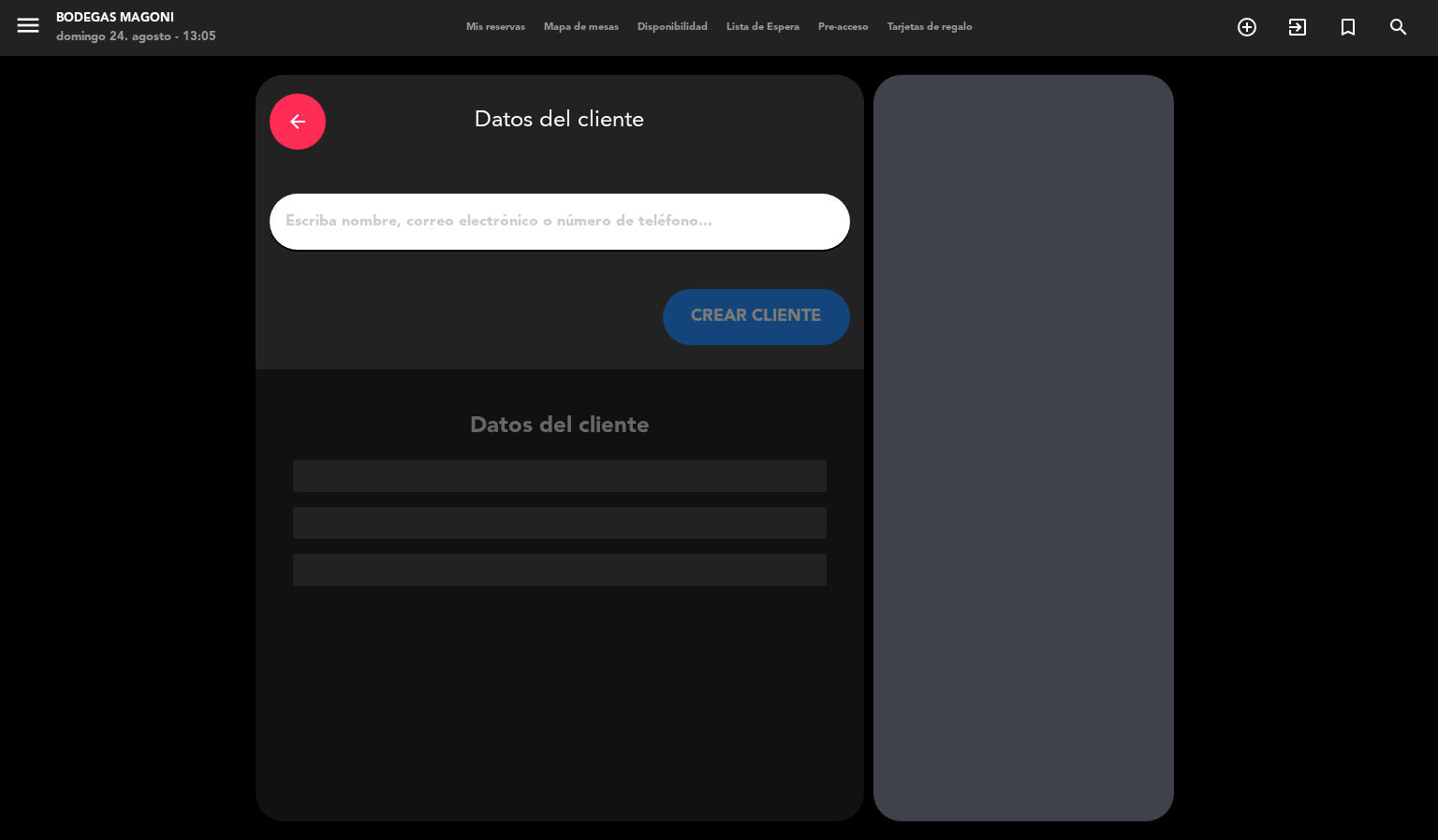
click at [489, 217] on input "1" at bounding box center [560, 222] width 552 height 27
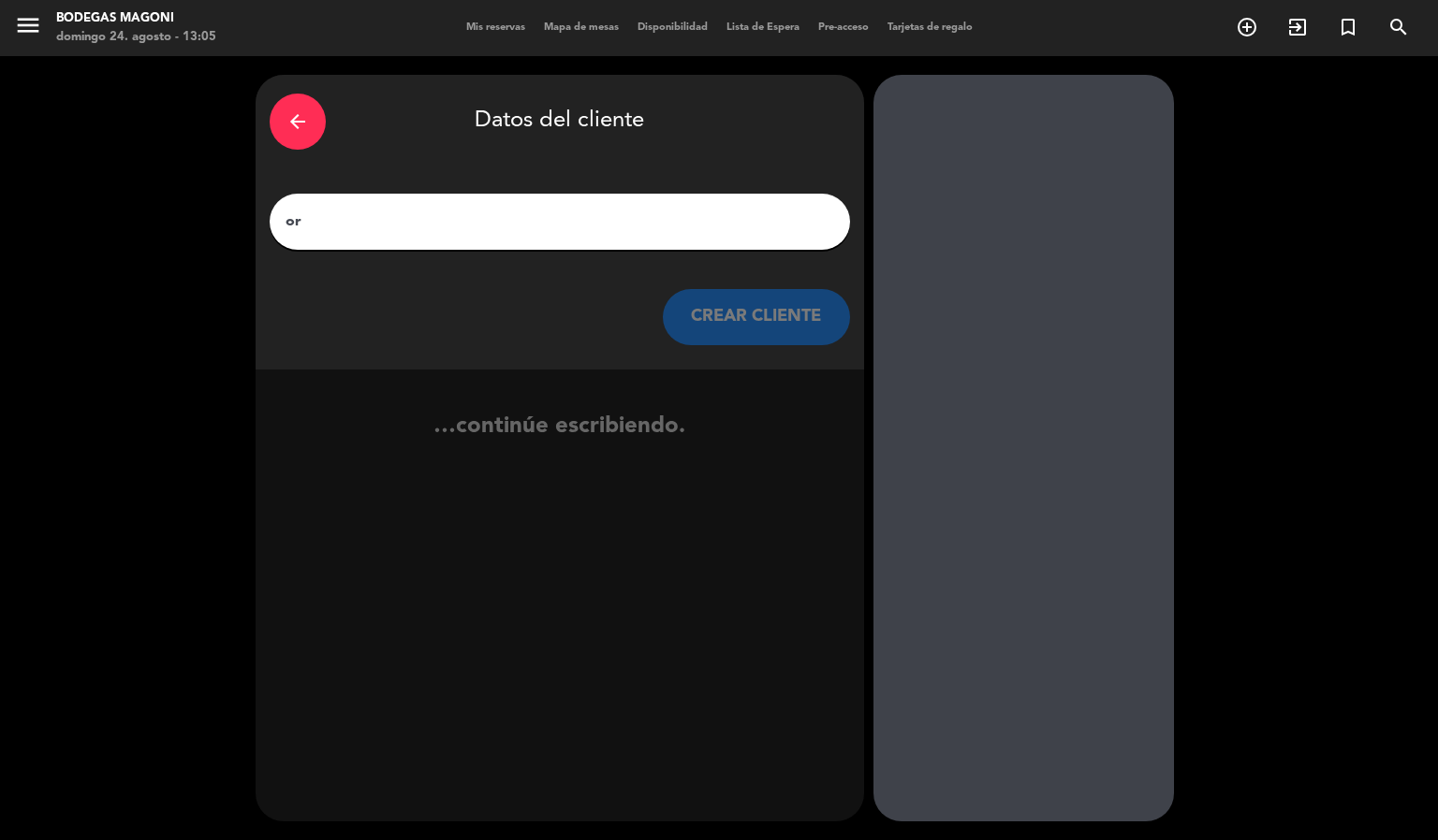
type input "o"
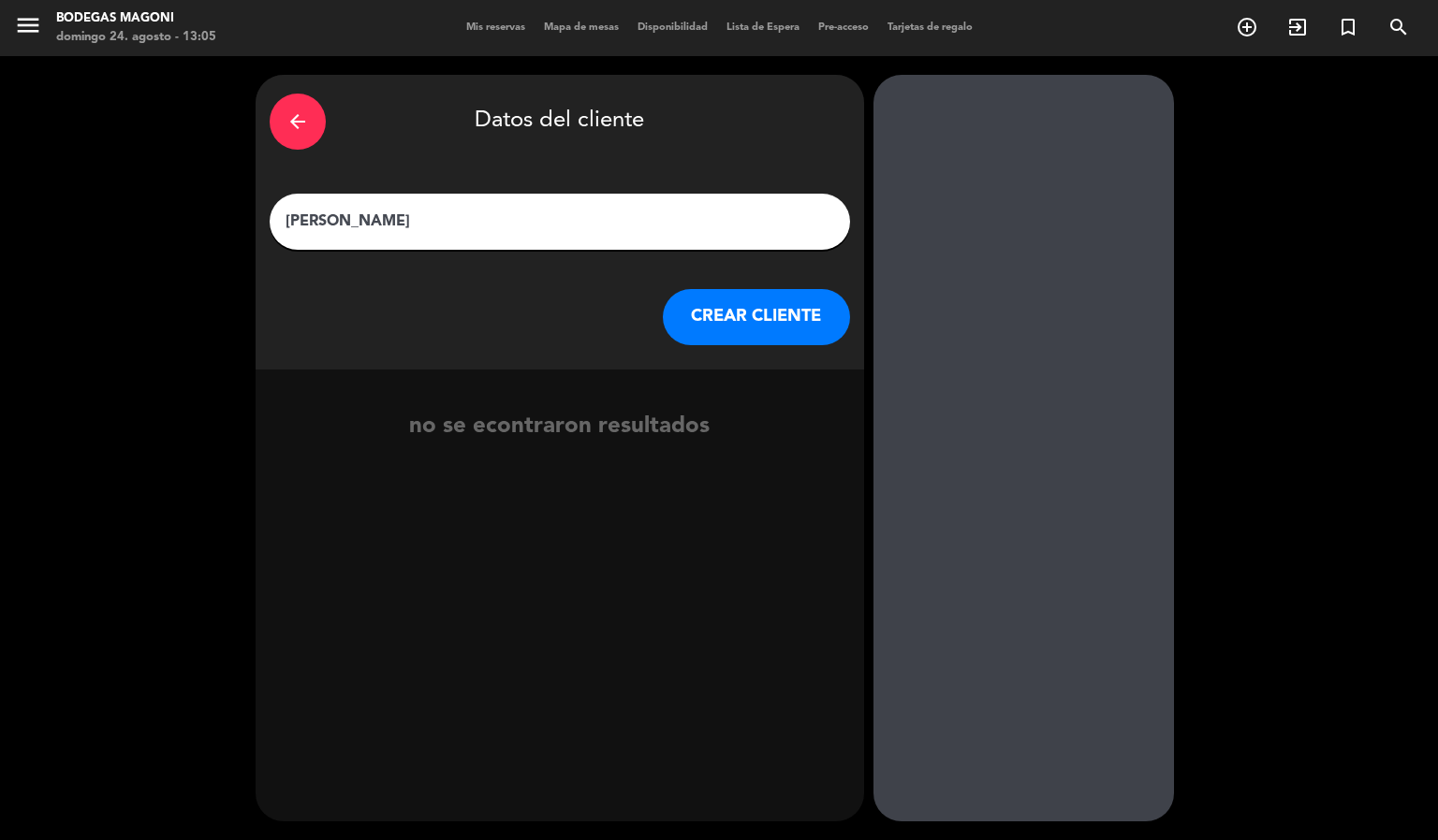
type input "[PERSON_NAME]"
click at [714, 309] on button "CREAR CLIENTE" at bounding box center [757, 317] width 187 height 56
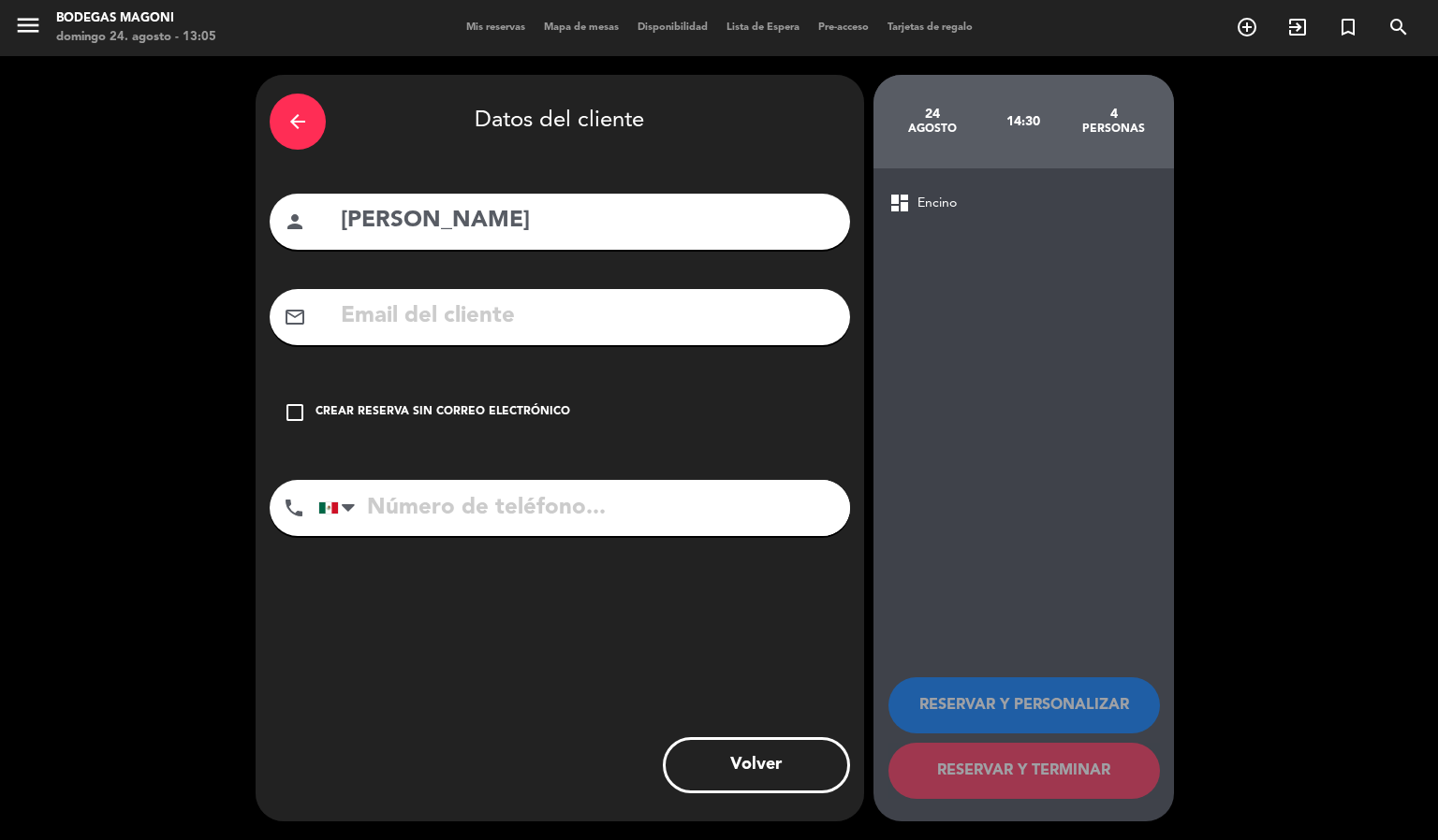
click at [394, 396] on div "check_box_outline_blank Crear reserva sin correo electrónico" at bounding box center [560, 412] width 581 height 56
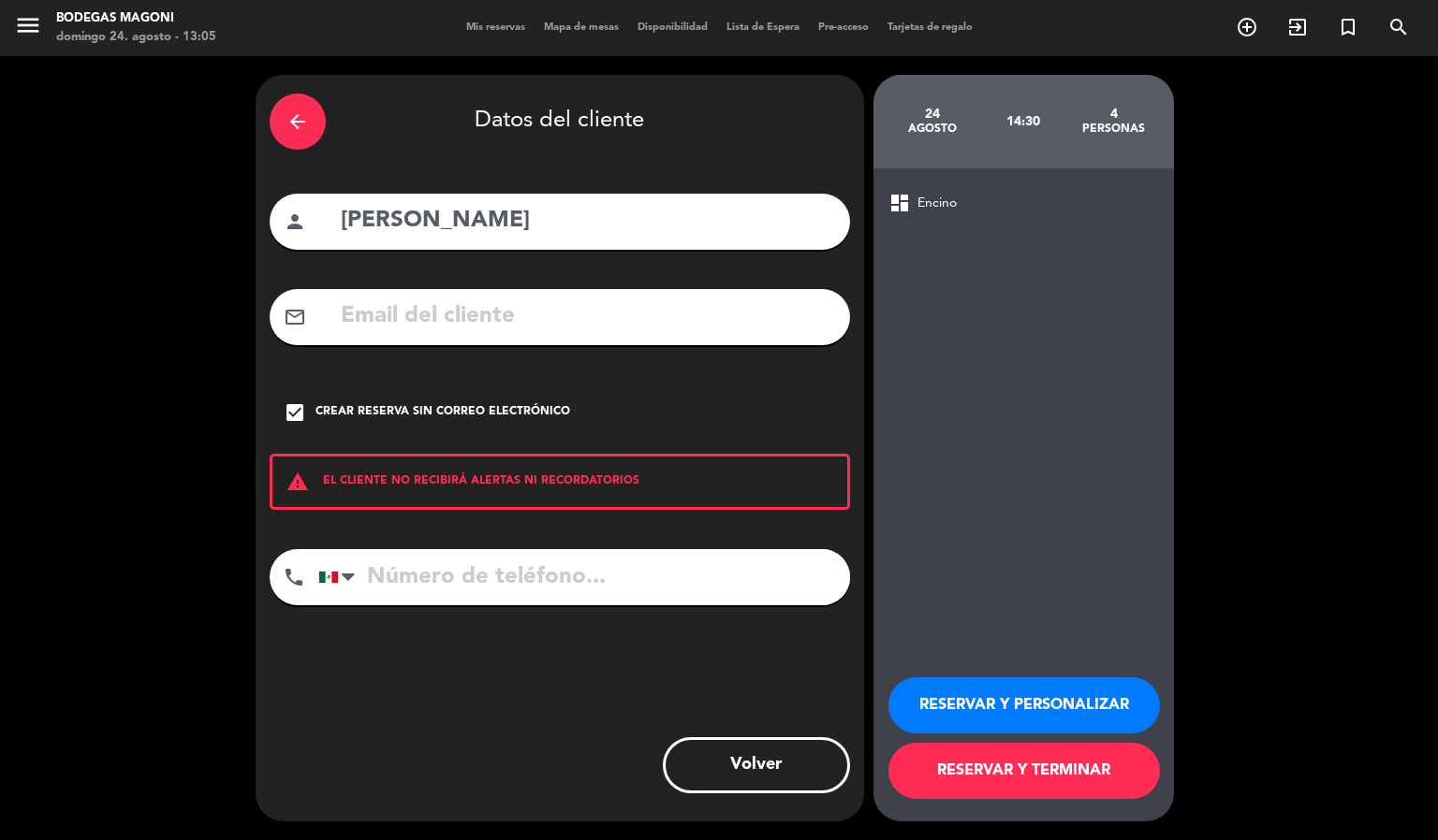
click at [1009, 756] on button "RESERVAR Y TERMINAR" at bounding box center [1024, 771] width 271 height 56
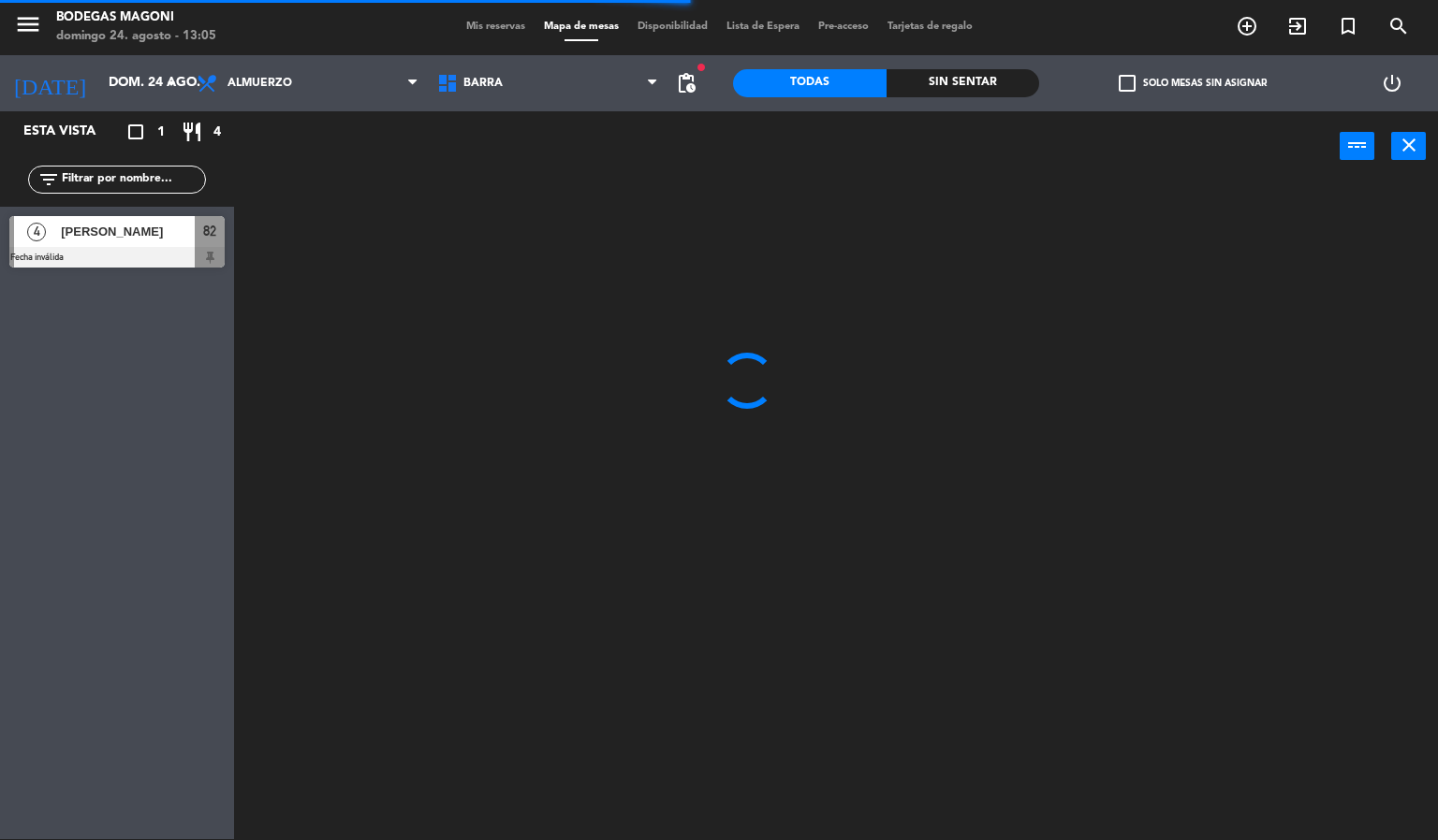
click at [502, 83] on span "Barra" at bounding box center [548, 83] width 241 height 41
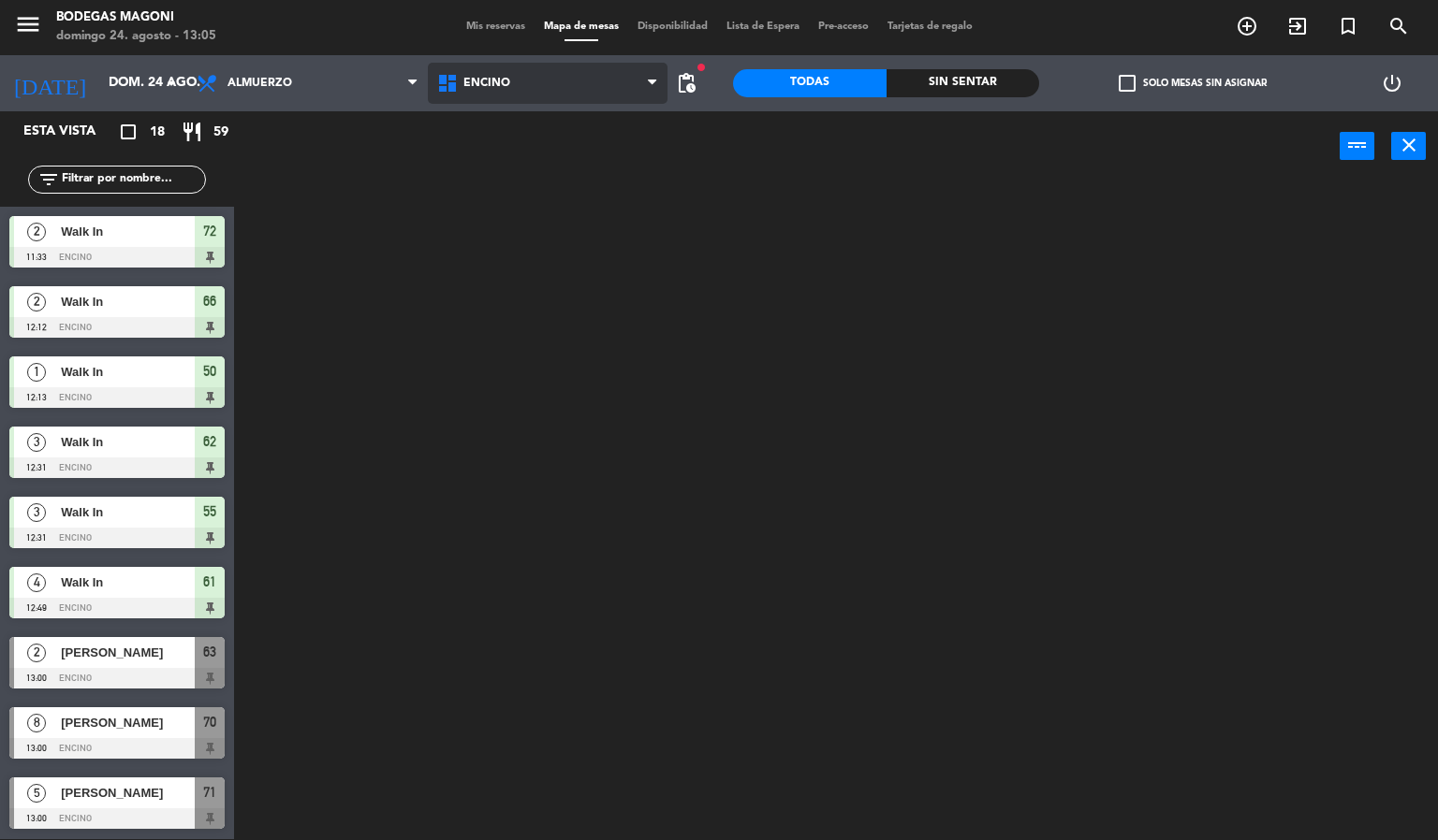
click at [511, 168] on ng-component "menu Bodegas [PERSON_NAME] 24. [PERSON_NAME] - 13:05 Mis reservas Mapa de mesas…" at bounding box center [719, 420] width 1438 height 841
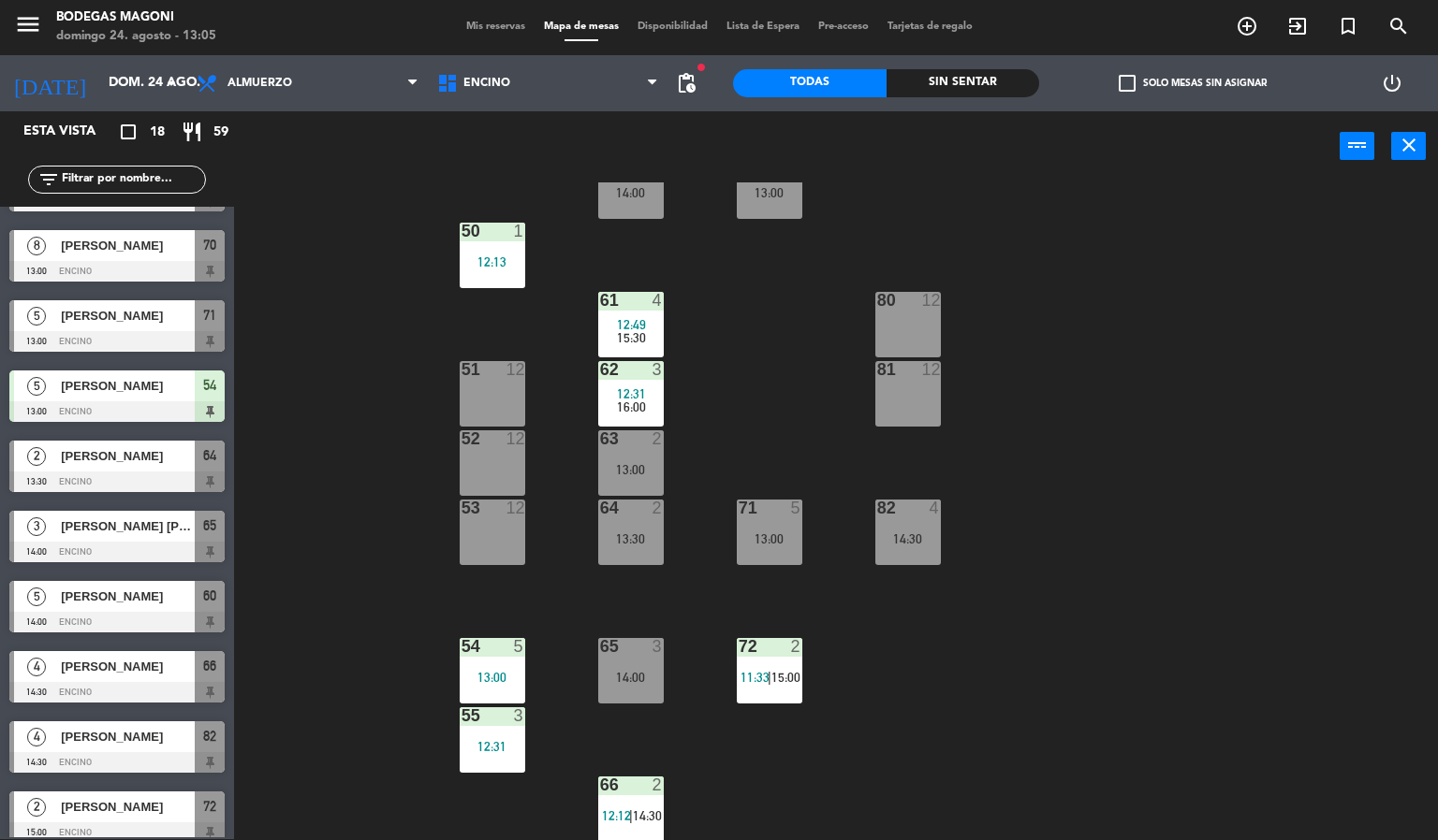
scroll to position [632, 0]
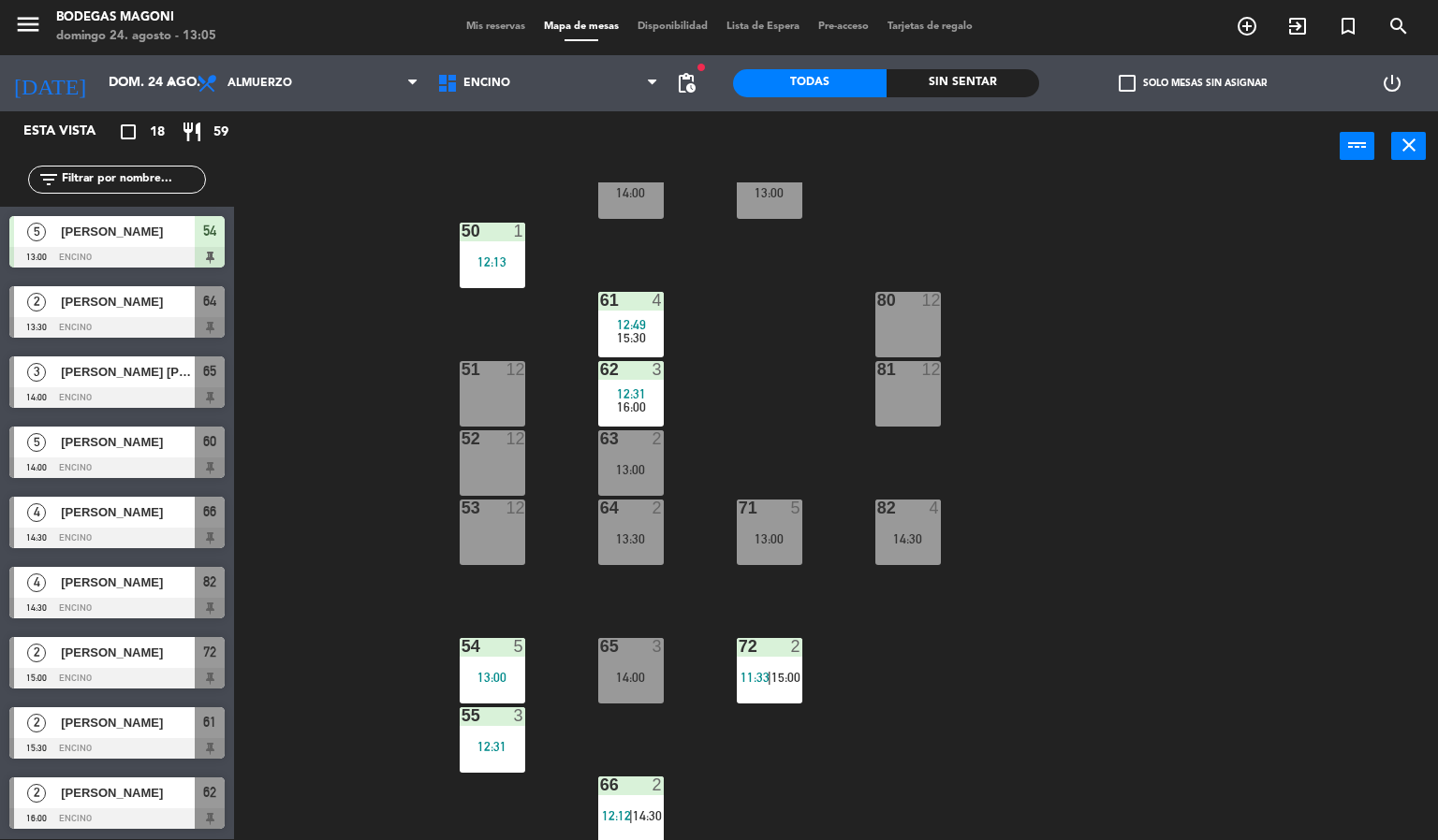
click at [377, 508] on div "60 5 14:00 70 8 13:00 50 1 12:13 61 4 12:49 15:30 80 12 51 12 62 3 12:31 16:00 …" at bounding box center [843, 512] width 1190 height 658
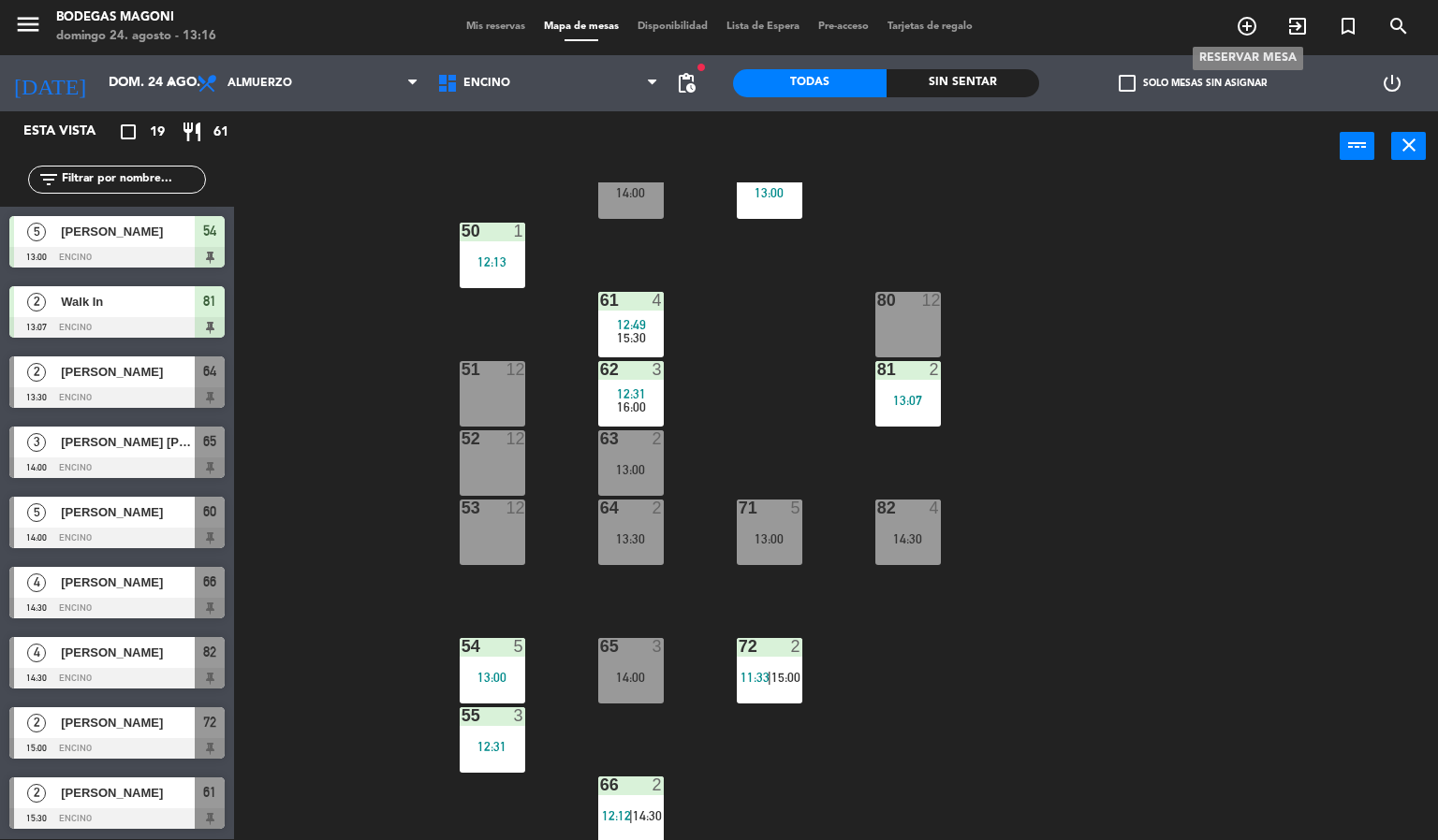
click at [1237, 31] on icon "add_circle_outline" at bounding box center [1248, 27] width 23 height 23
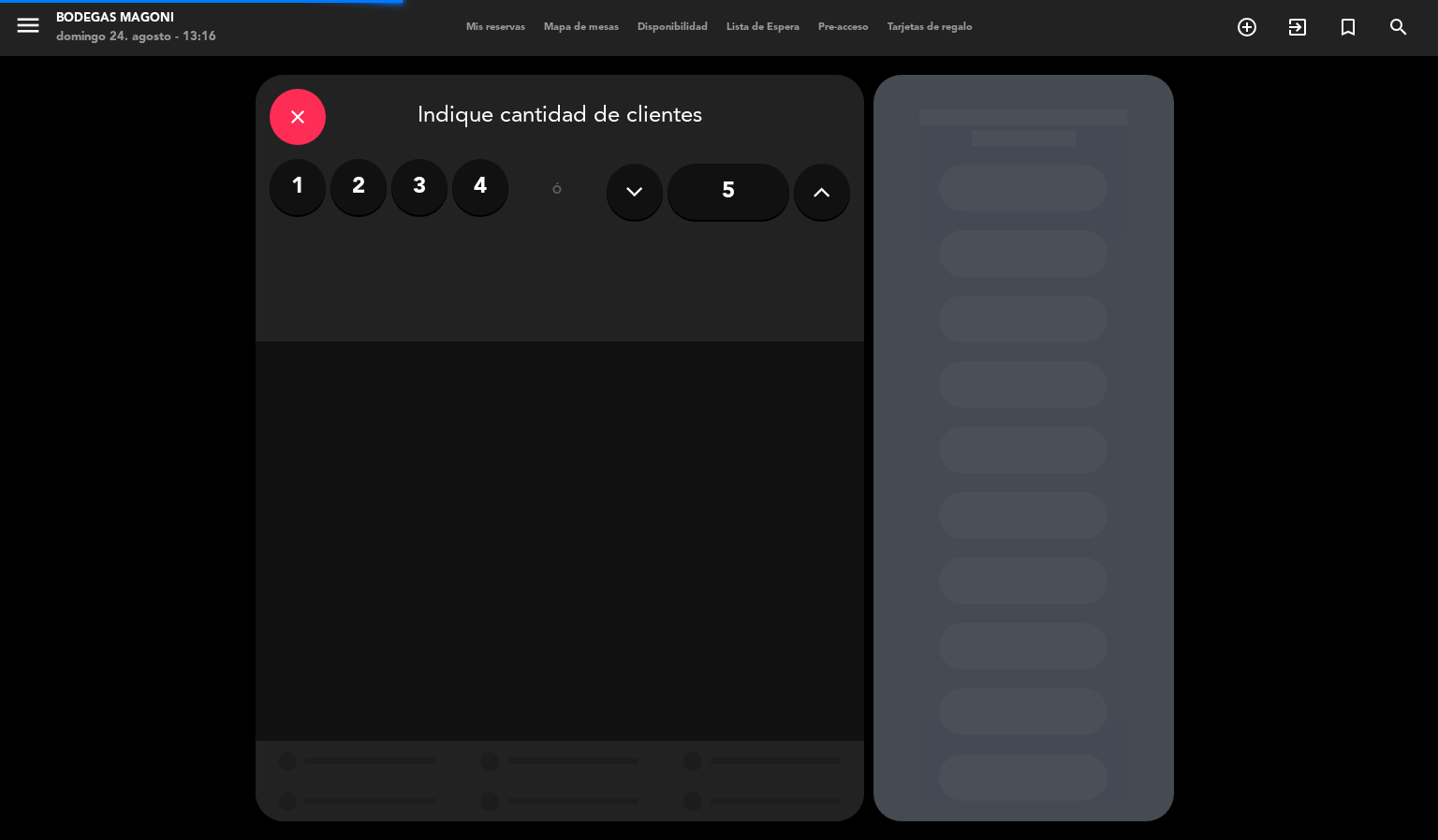
click at [804, 198] on button at bounding box center [821, 191] width 56 height 56
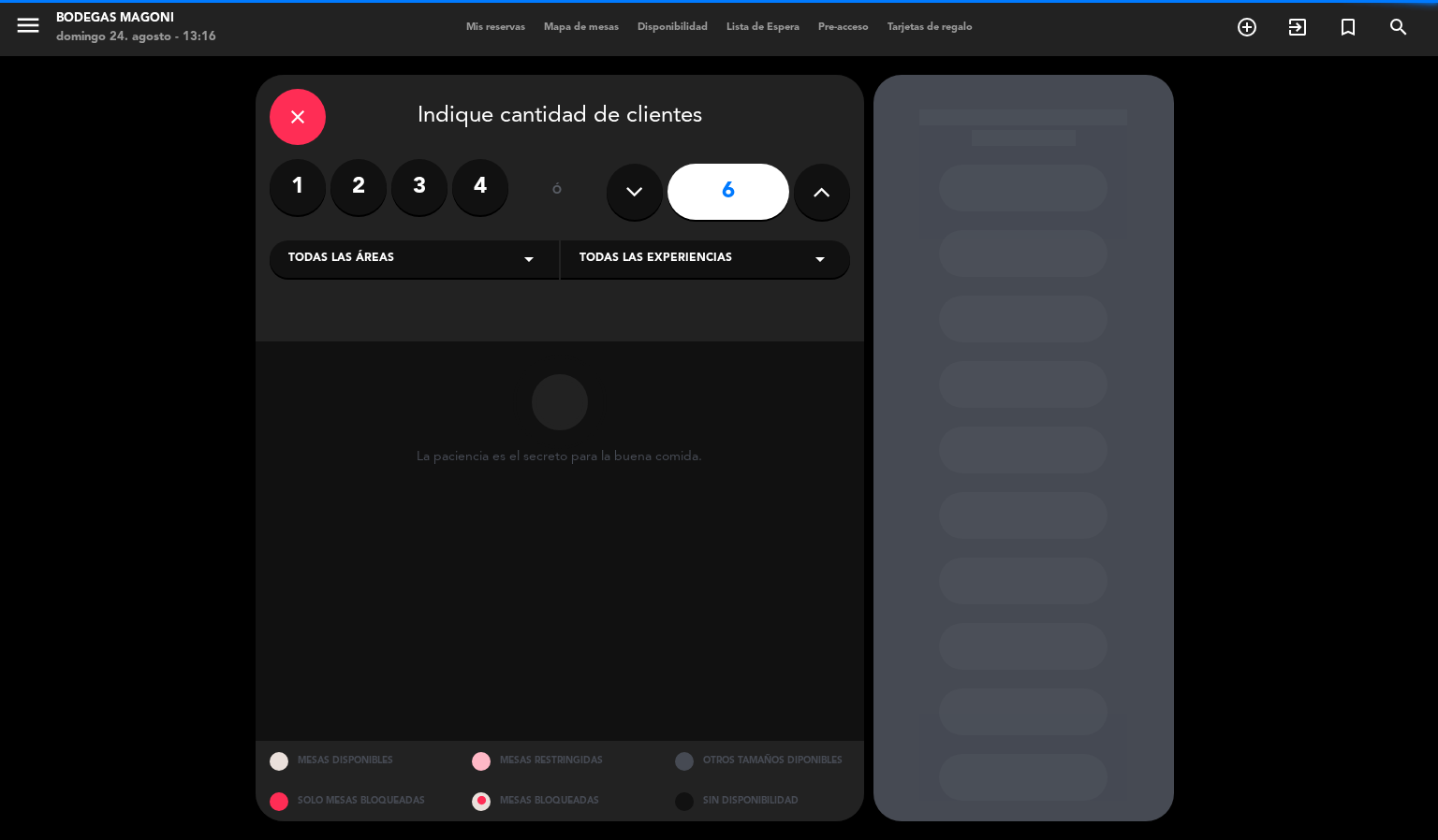
click at [804, 198] on button at bounding box center [821, 191] width 56 height 56
click at [804, 197] on button at bounding box center [821, 191] width 56 height 56
click at [804, 195] on button at bounding box center [821, 191] width 56 height 56
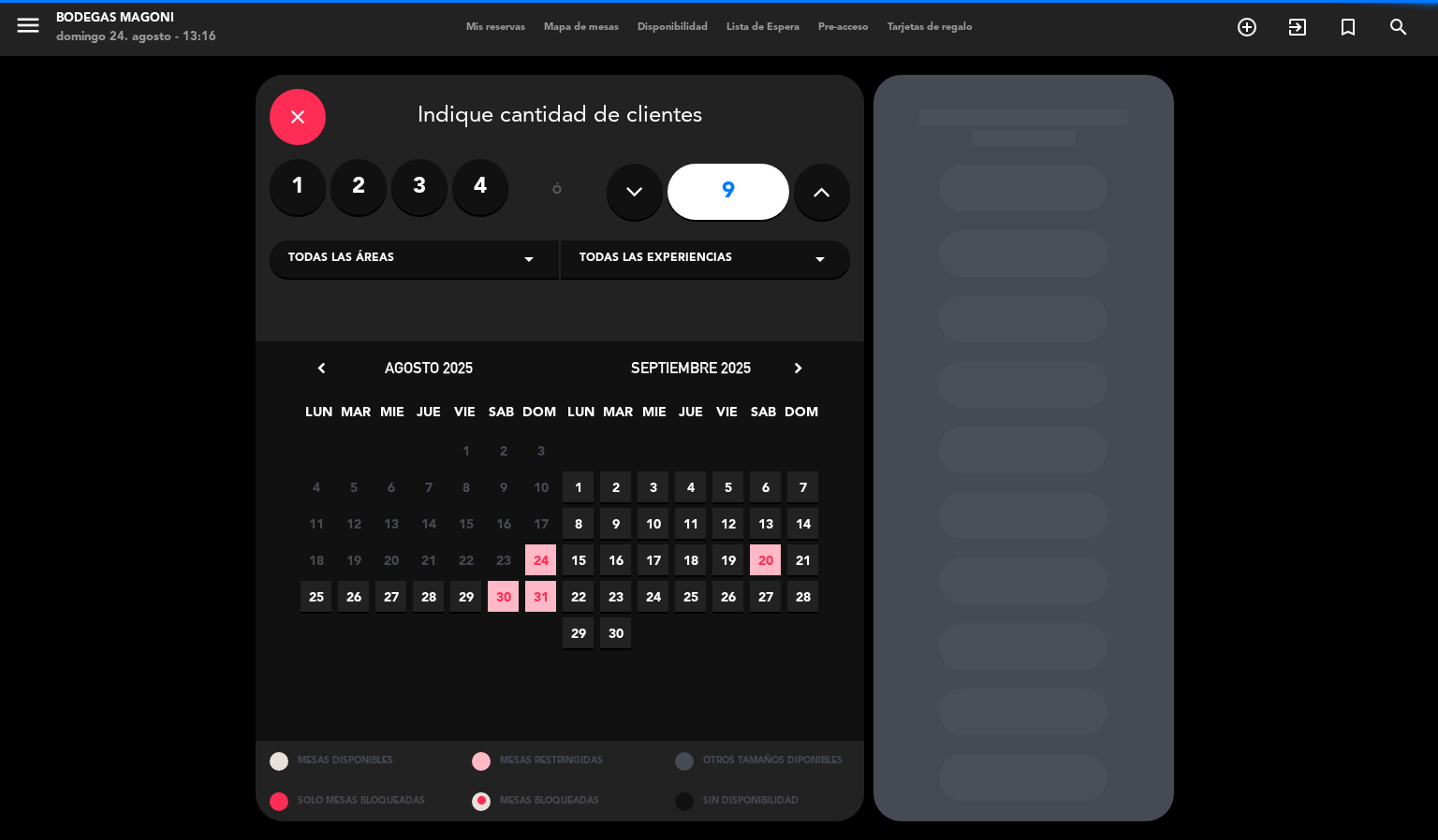
click at [804, 195] on button at bounding box center [821, 191] width 56 height 56
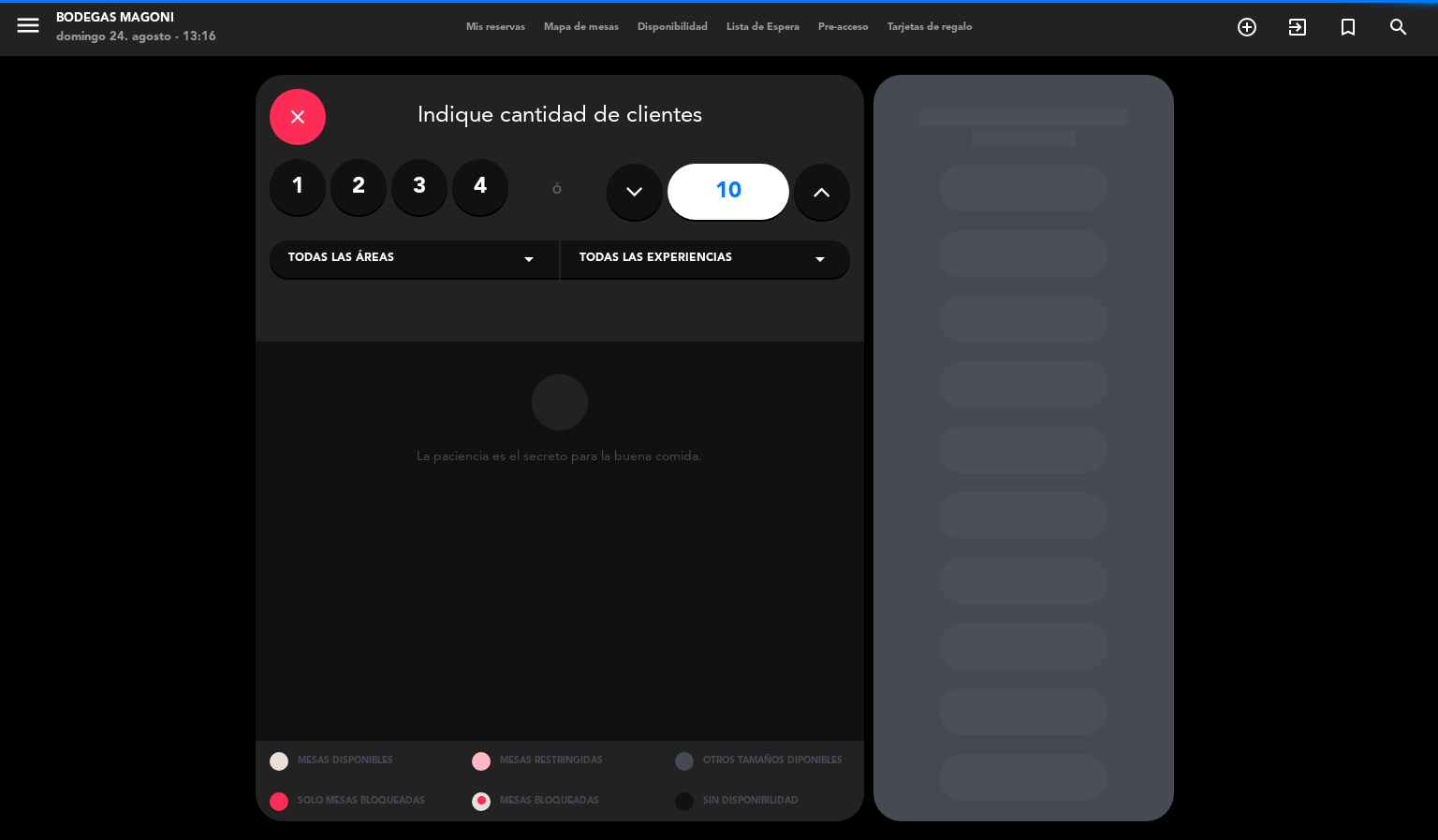
click at [804, 195] on button at bounding box center [821, 191] width 56 height 56
type input "11"
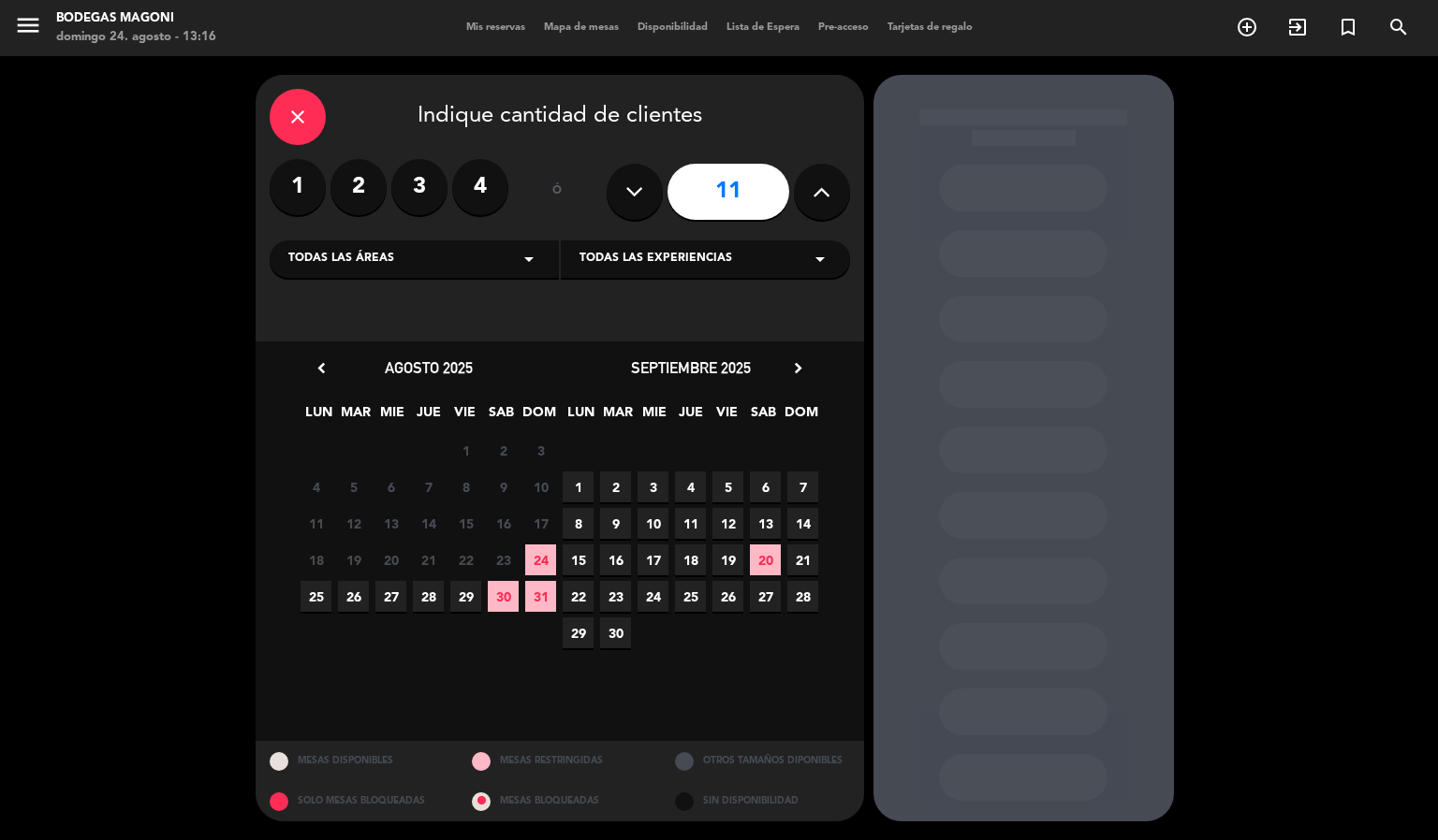
click at [540, 596] on span "31" at bounding box center [541, 596] width 30 height 30
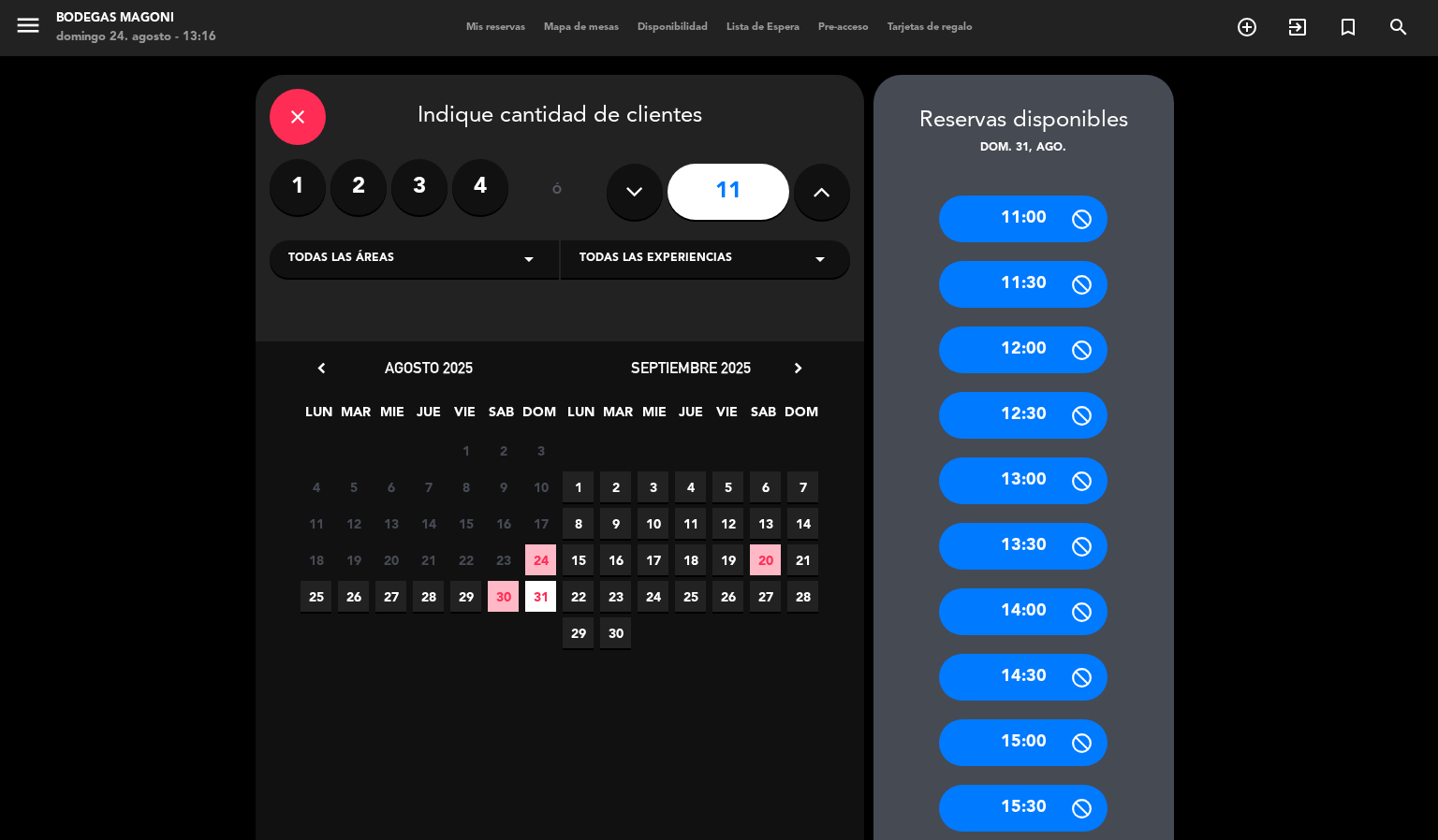
click at [1006, 284] on div "11:30" at bounding box center [1023, 283] width 168 height 47
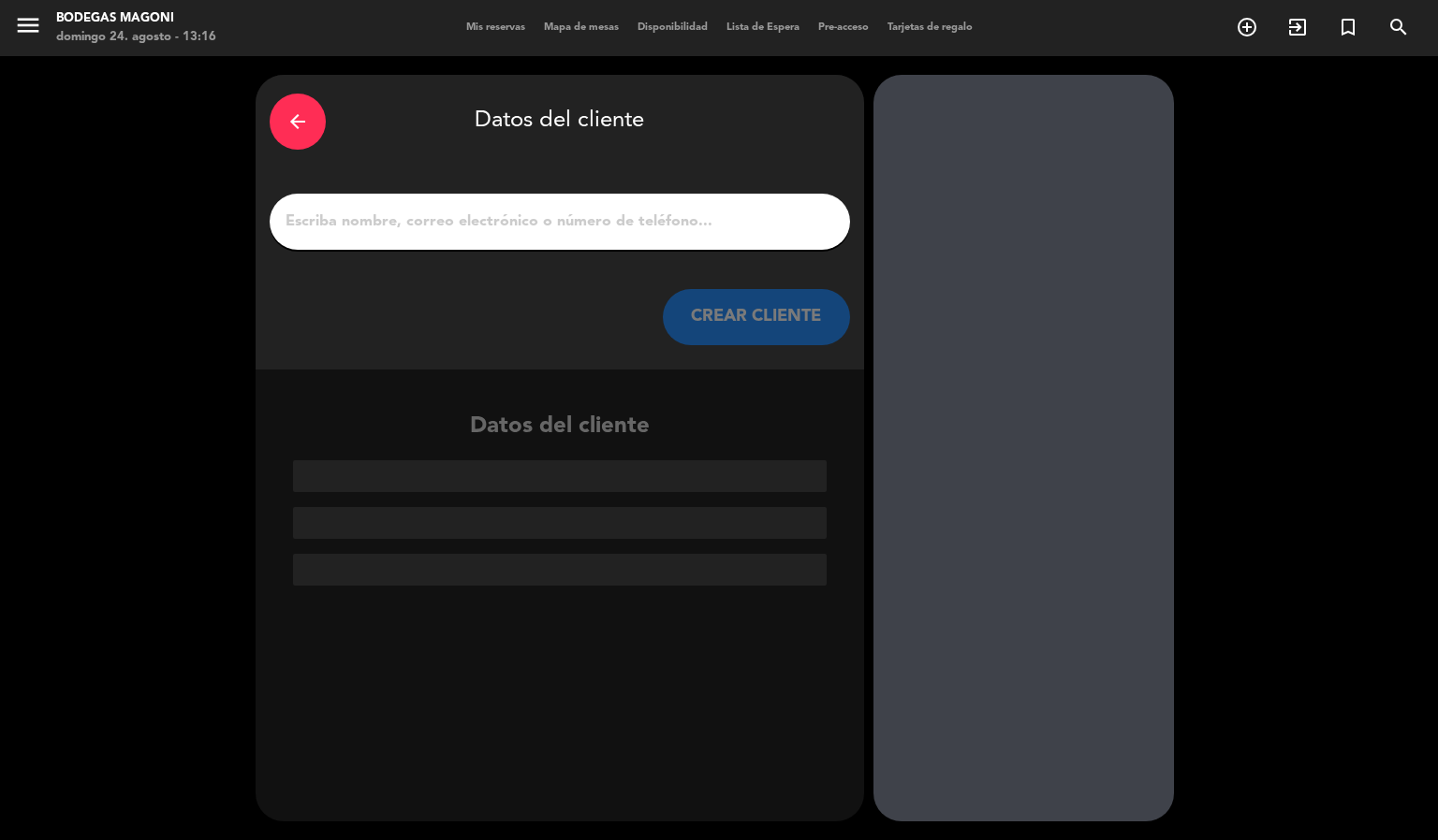
click at [450, 228] on input "1" at bounding box center [560, 222] width 552 height 27
paste input "[PERSON_NAME]"
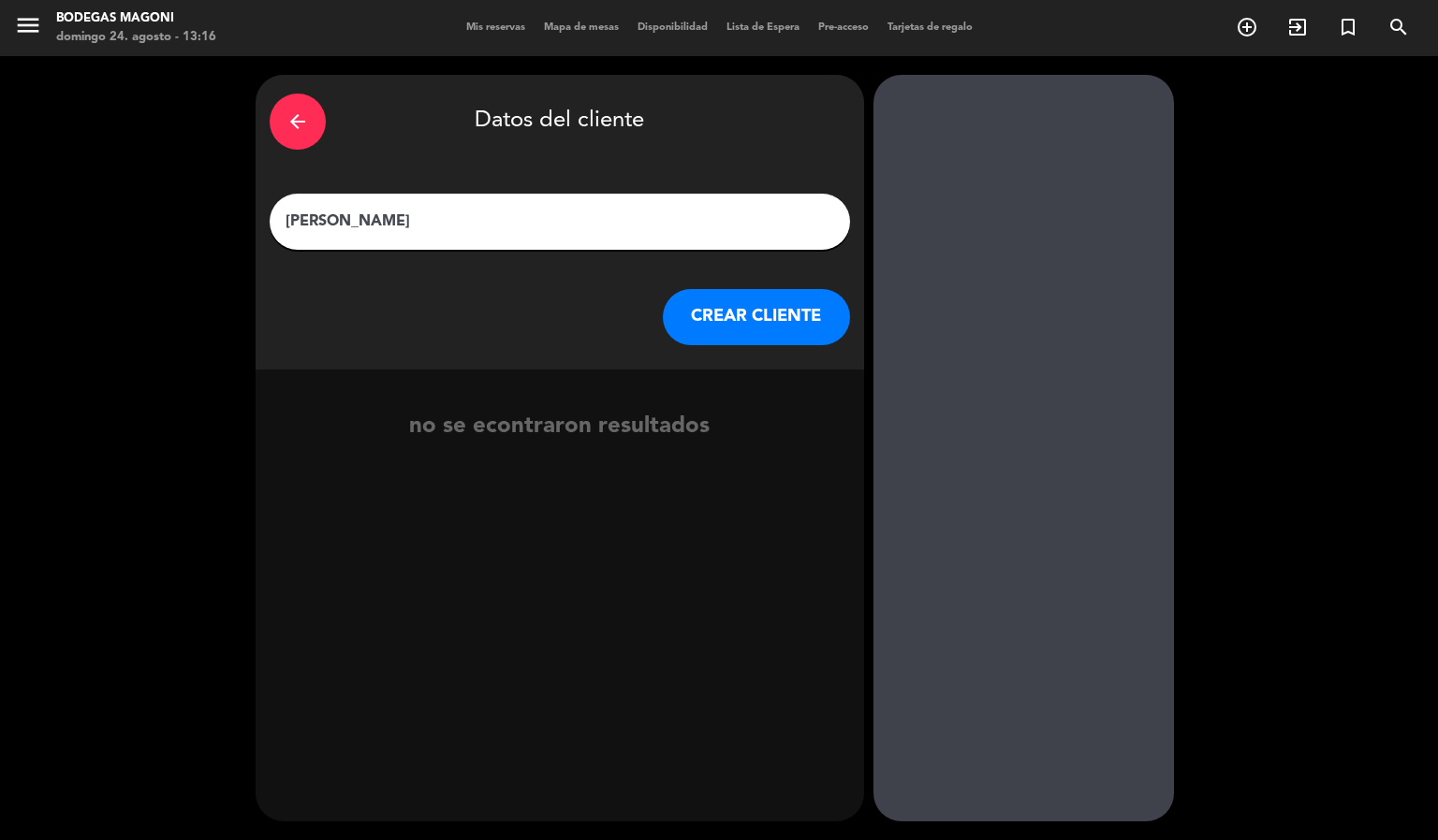
type input "[PERSON_NAME]"
click at [702, 302] on button "CREAR CLIENTE" at bounding box center [757, 317] width 187 height 56
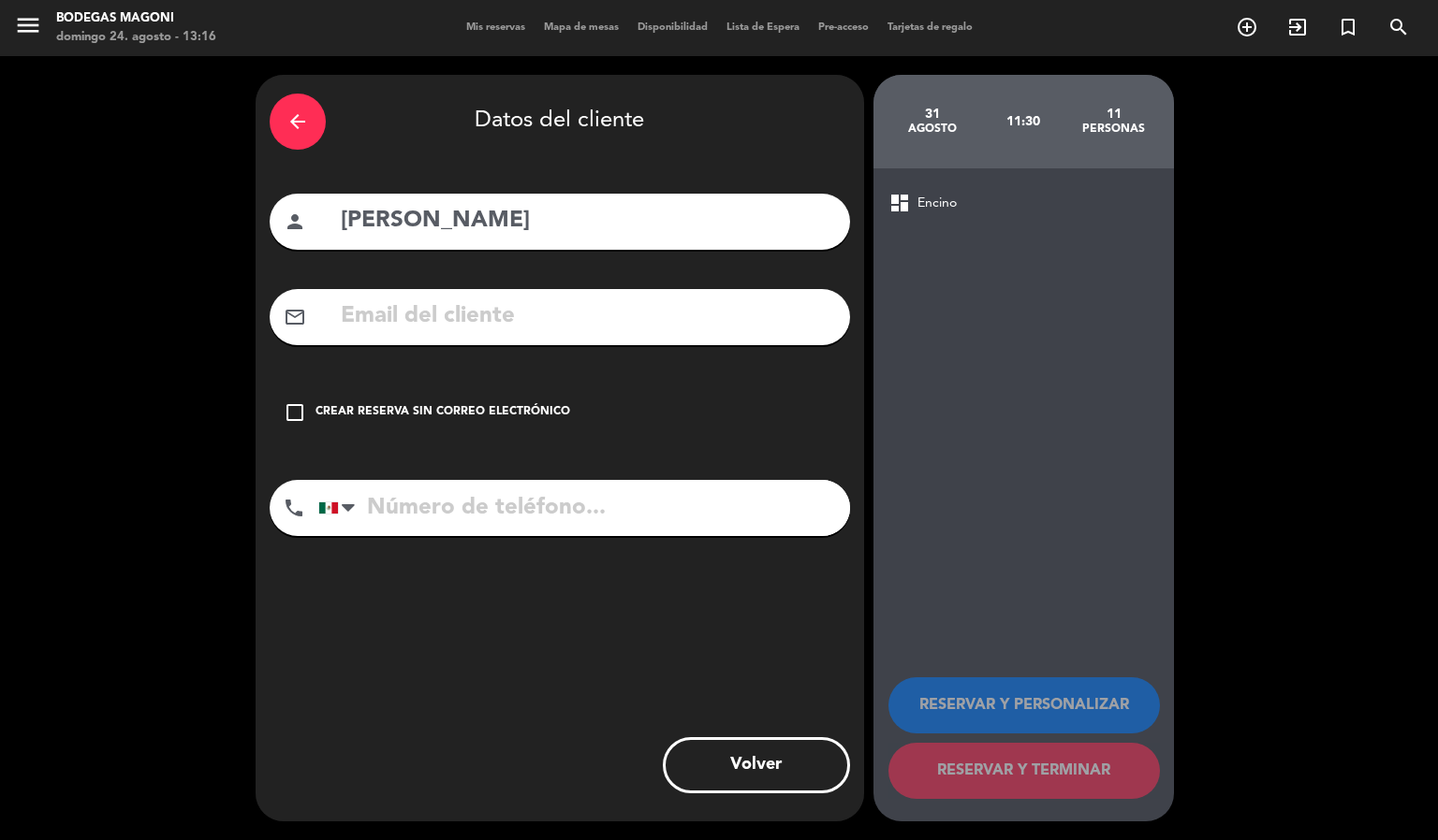
click at [588, 331] on input "text" at bounding box center [587, 317] width 497 height 38
paste input "[EMAIL_ADDRESS][DOMAIN_NAME]"
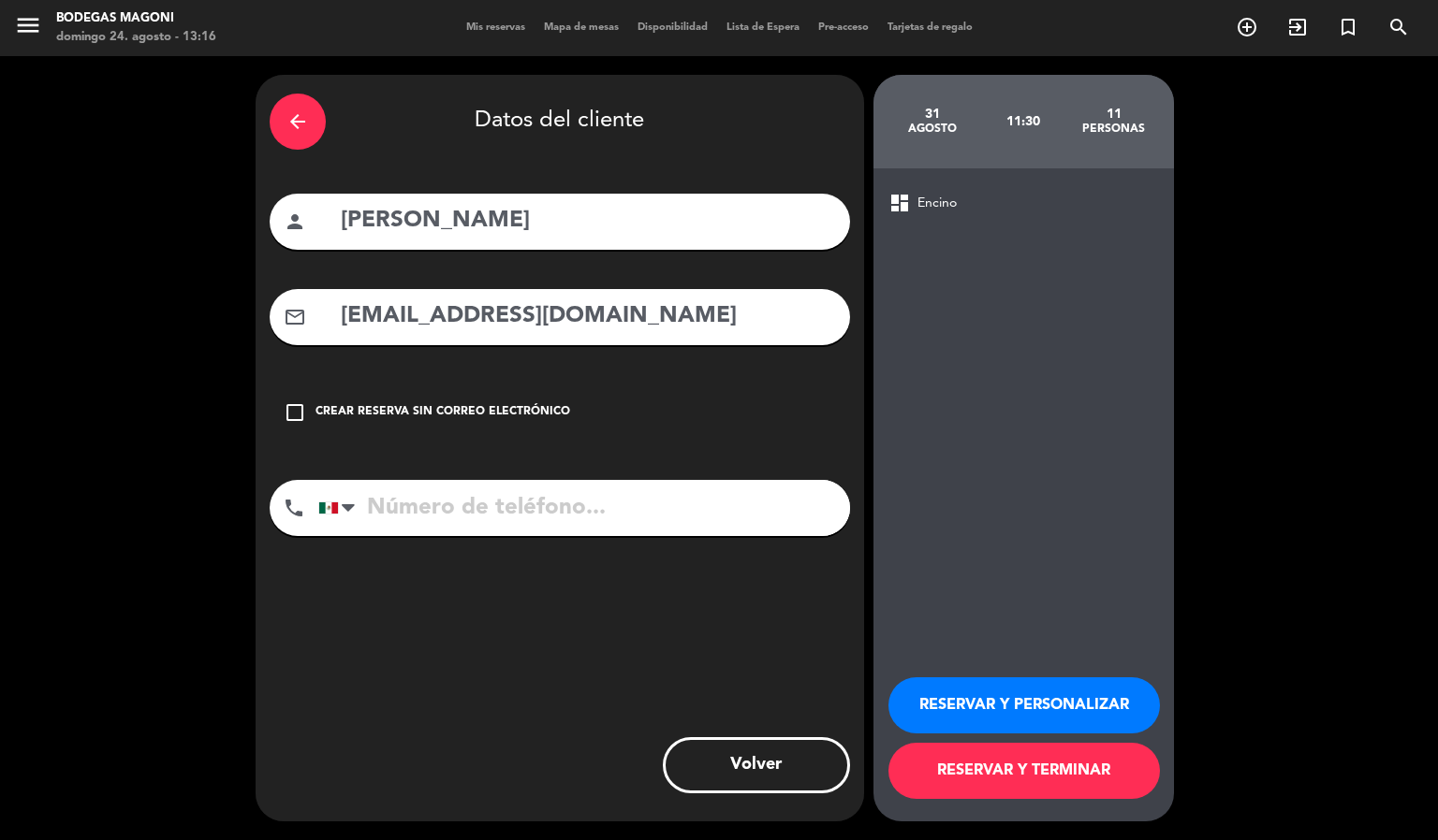
type input "[EMAIL_ADDRESS][DOMAIN_NAME]"
drag, startPoint x: 537, startPoint y: 498, endPoint x: 537, endPoint y: 508, distance: 10.0
click at [537, 500] on input "tel" at bounding box center [583, 508] width 532 height 56
paste input "[PHONE_NUMBER]"
type input "[PHONE_NUMBER]"
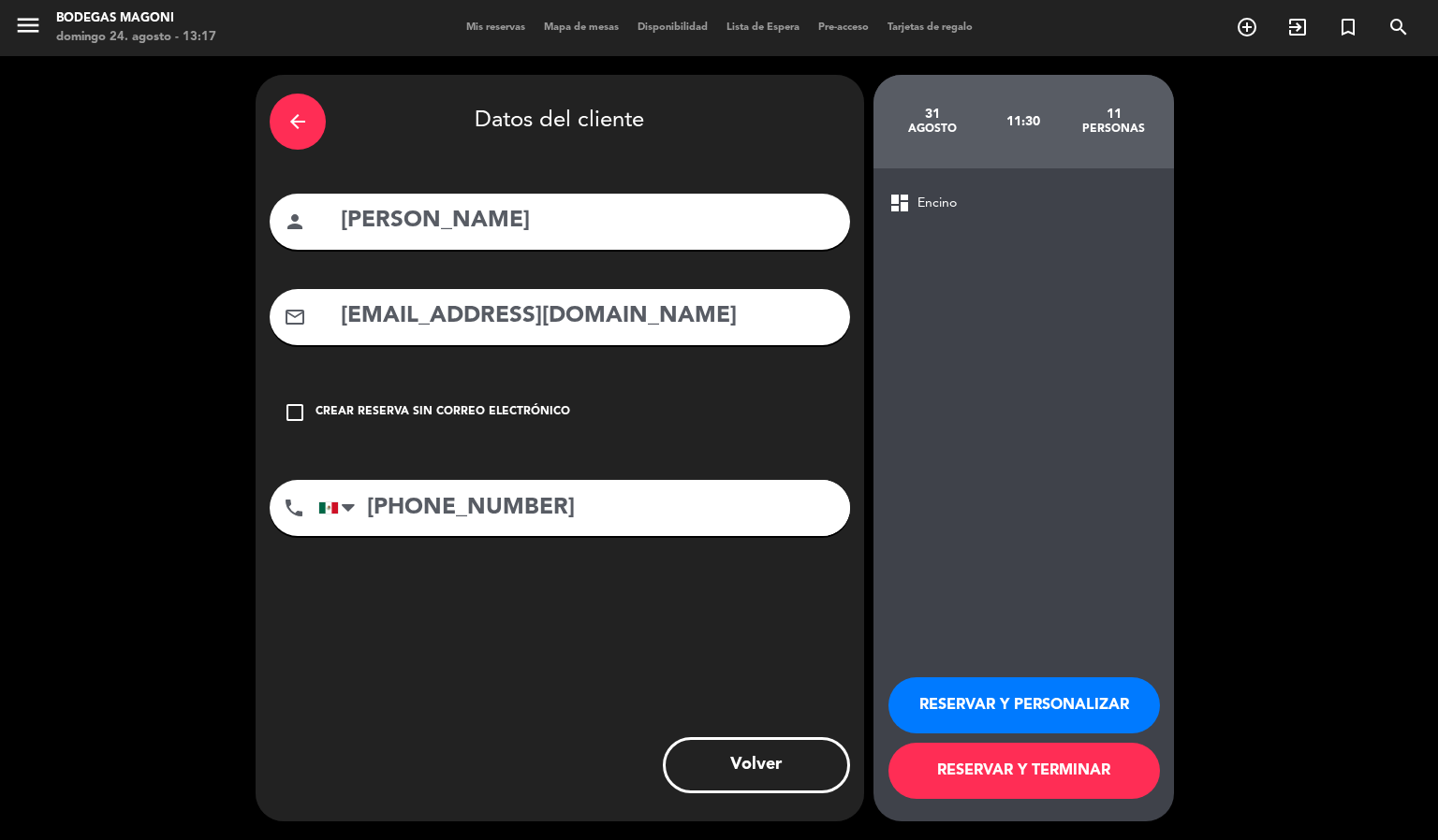
click at [1069, 765] on button "RESERVAR Y TERMINAR" at bounding box center [1024, 771] width 271 height 56
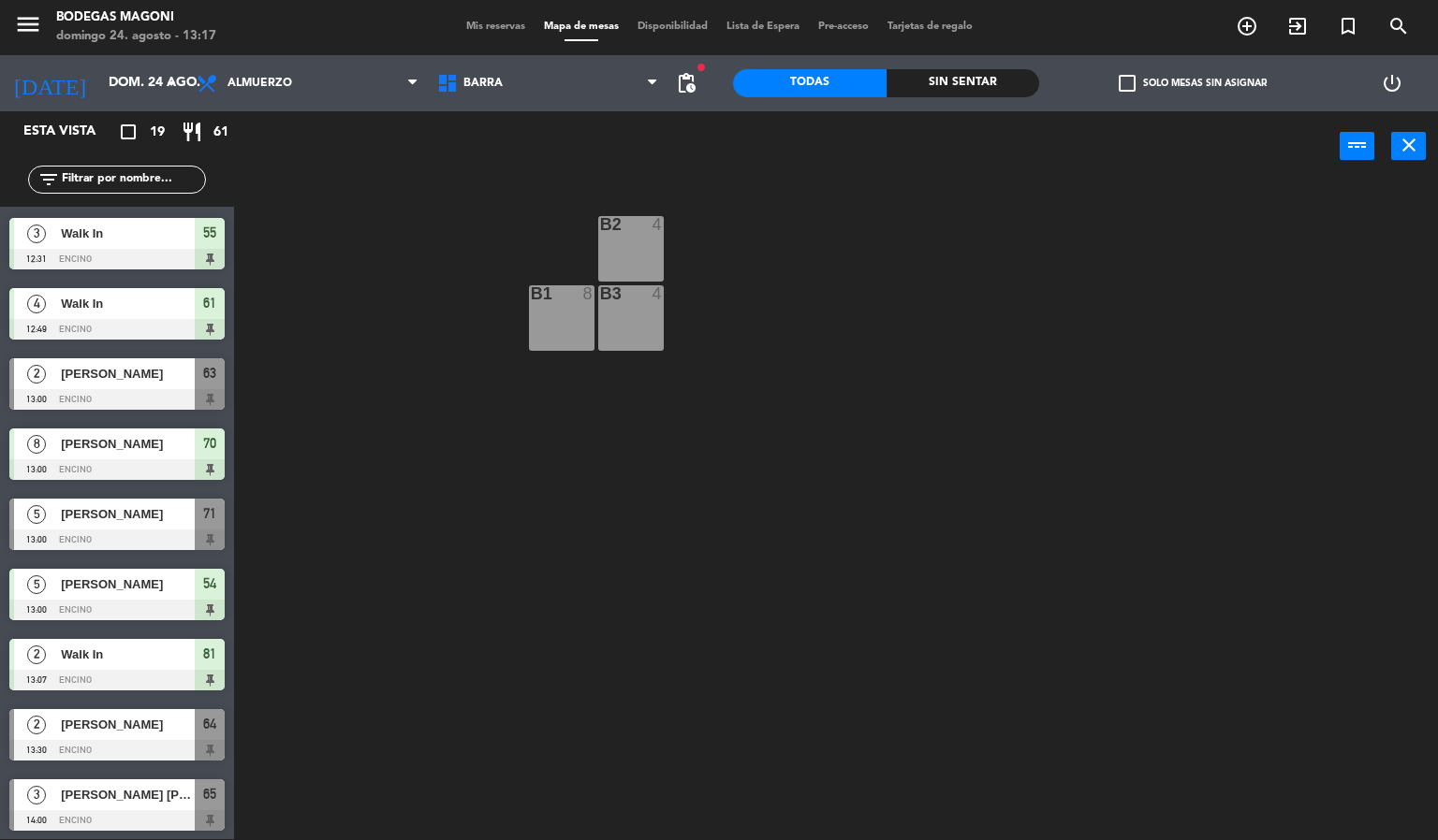
scroll to position [281, 0]
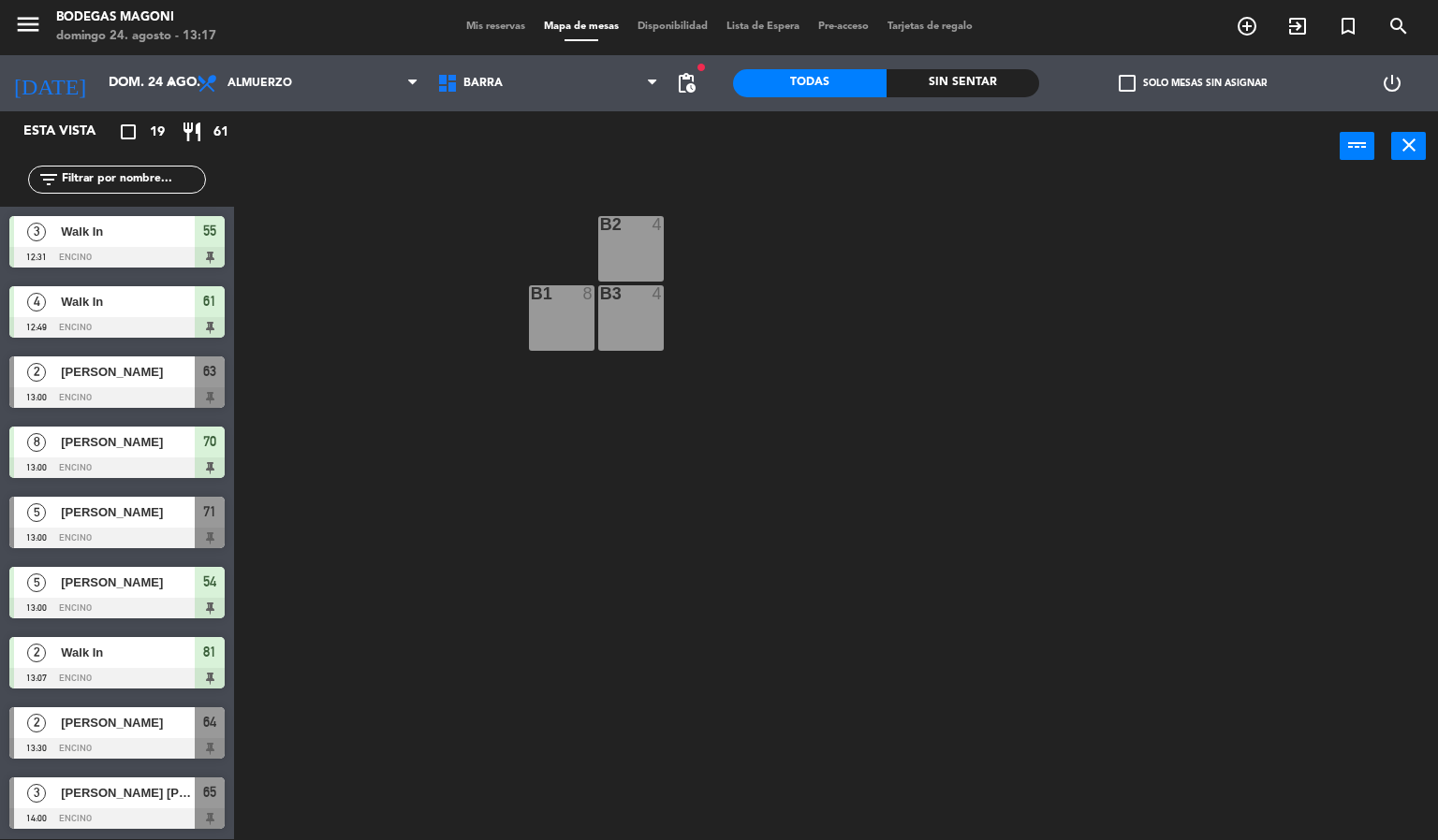
click at [154, 539] on div at bounding box center [117, 538] width 215 height 21
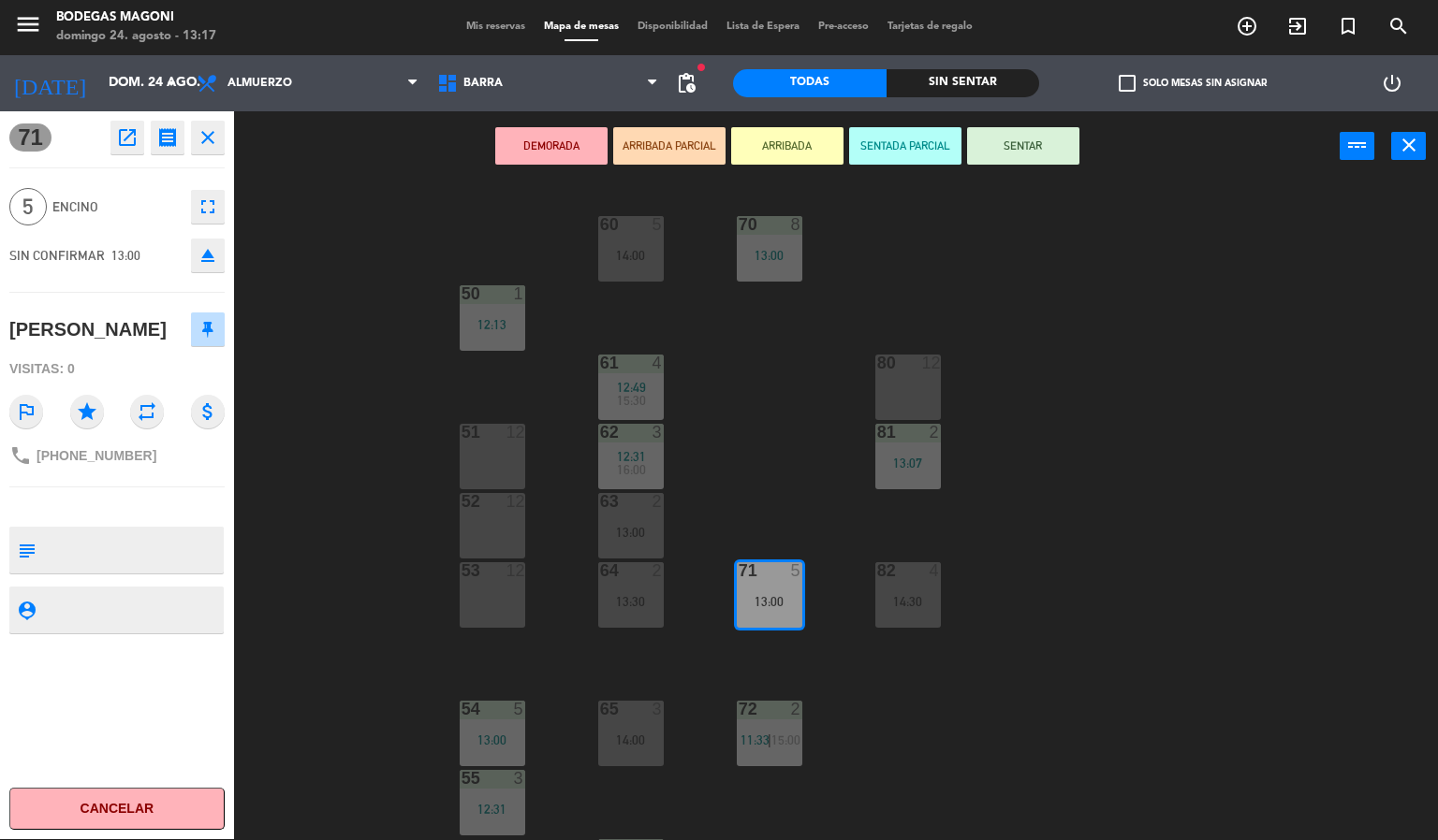
click at [305, 561] on div "60 5 14:00 70 8 13:00 50 1 12:13 61 4 12:49 15:30 80 12 51 12 62 3 12:31 16:00 …" at bounding box center [843, 512] width 1190 height 658
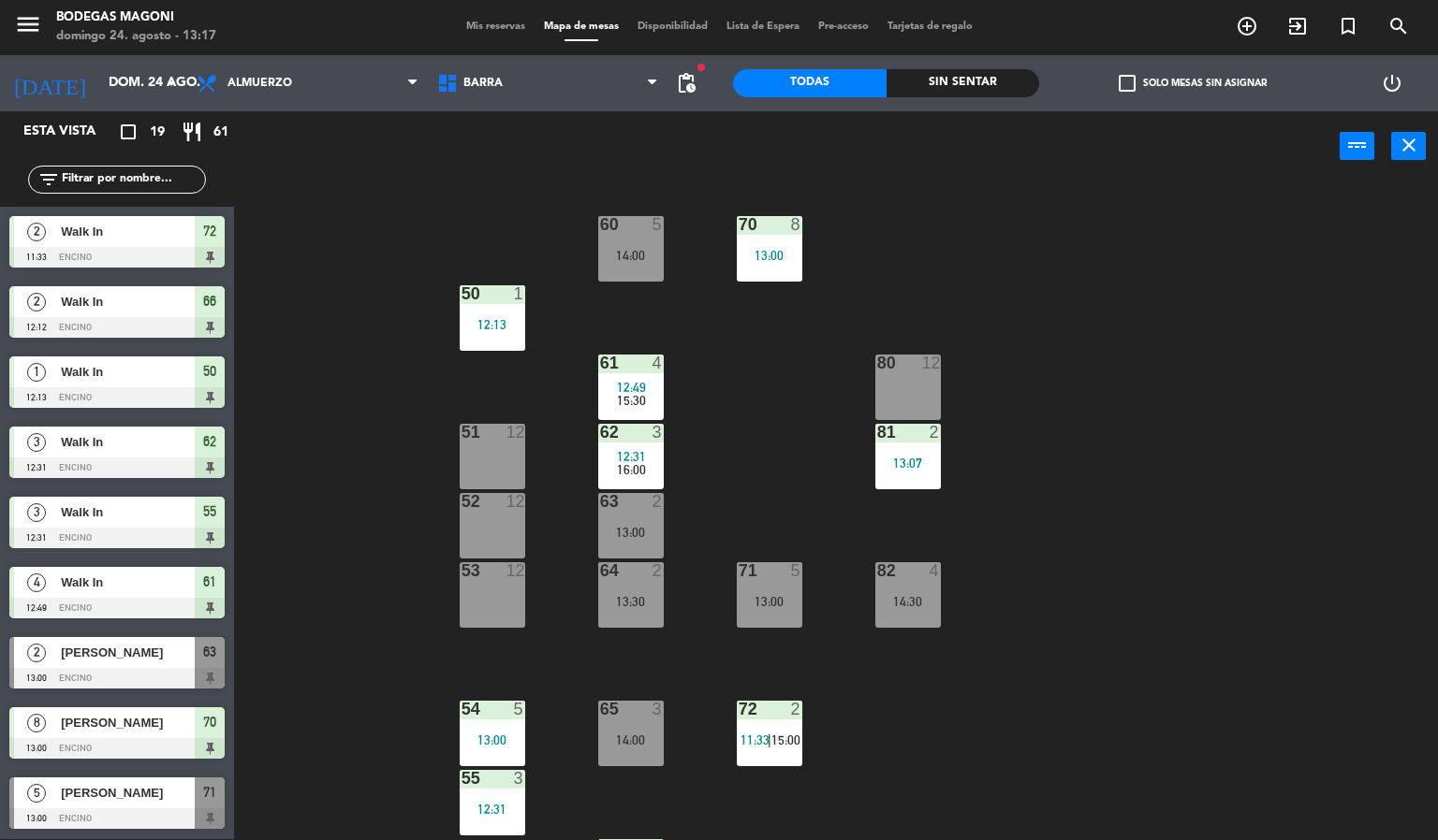
click at [745, 593] on div "71 5 13:00" at bounding box center [769, 595] width 66 height 66
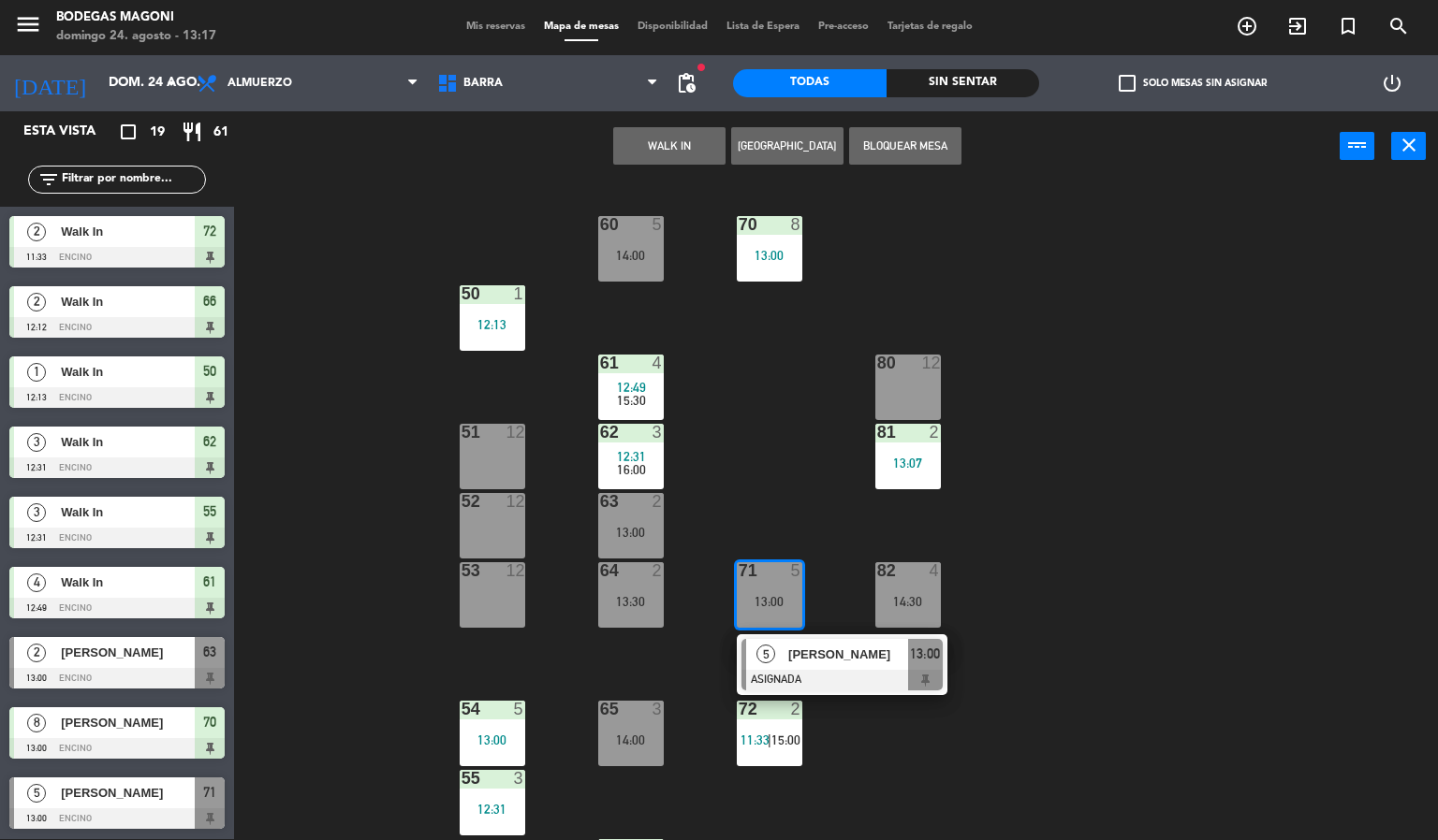
click at [781, 628] on div "71 5 13:00 5 [PERSON_NAME] ASIGNADA 13:00" at bounding box center [769, 595] width 66 height 66
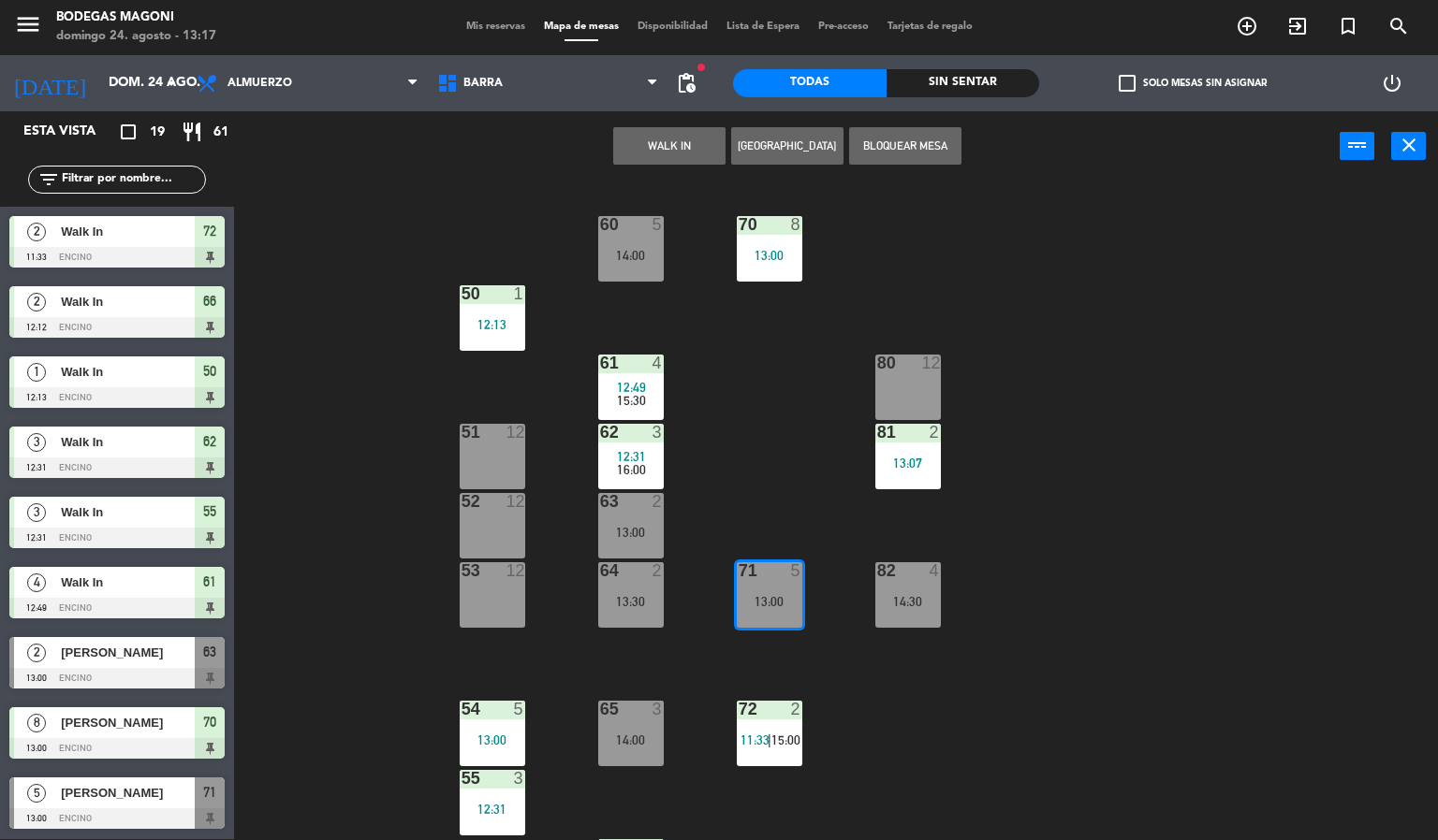
drag, startPoint x: 889, startPoint y: 653, endPoint x: 869, endPoint y: 668, distance: 25.0
click at [888, 657] on div "60 5 14:00 70 8 13:00 50 1 12:13 61 4 12:49 15:30 80 12 51 12 62 3 12:31 16:00 …" at bounding box center [843, 512] width 1190 height 658
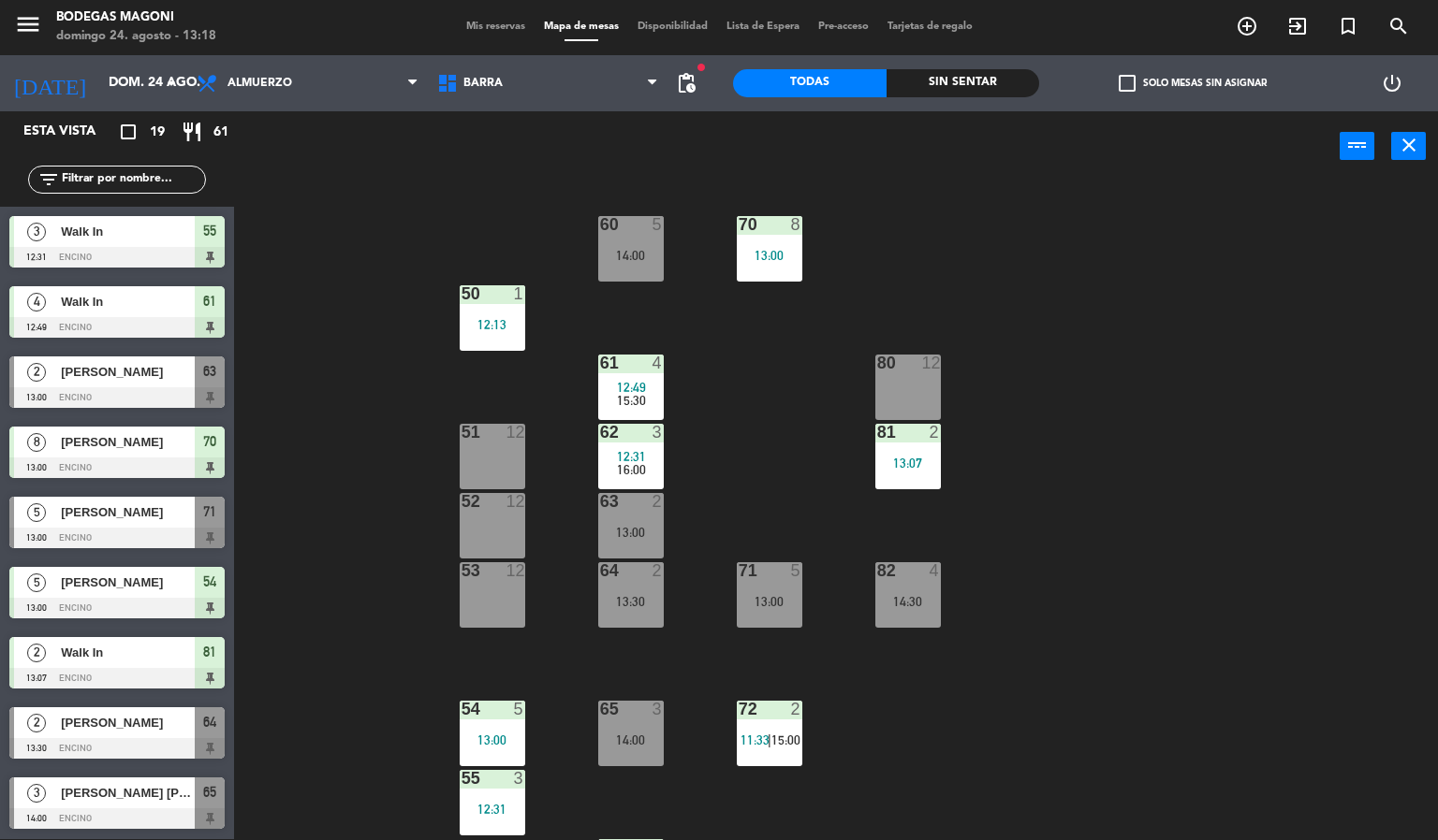
click at [108, 362] on span "[PERSON_NAME]" at bounding box center [128, 372] width 134 height 20
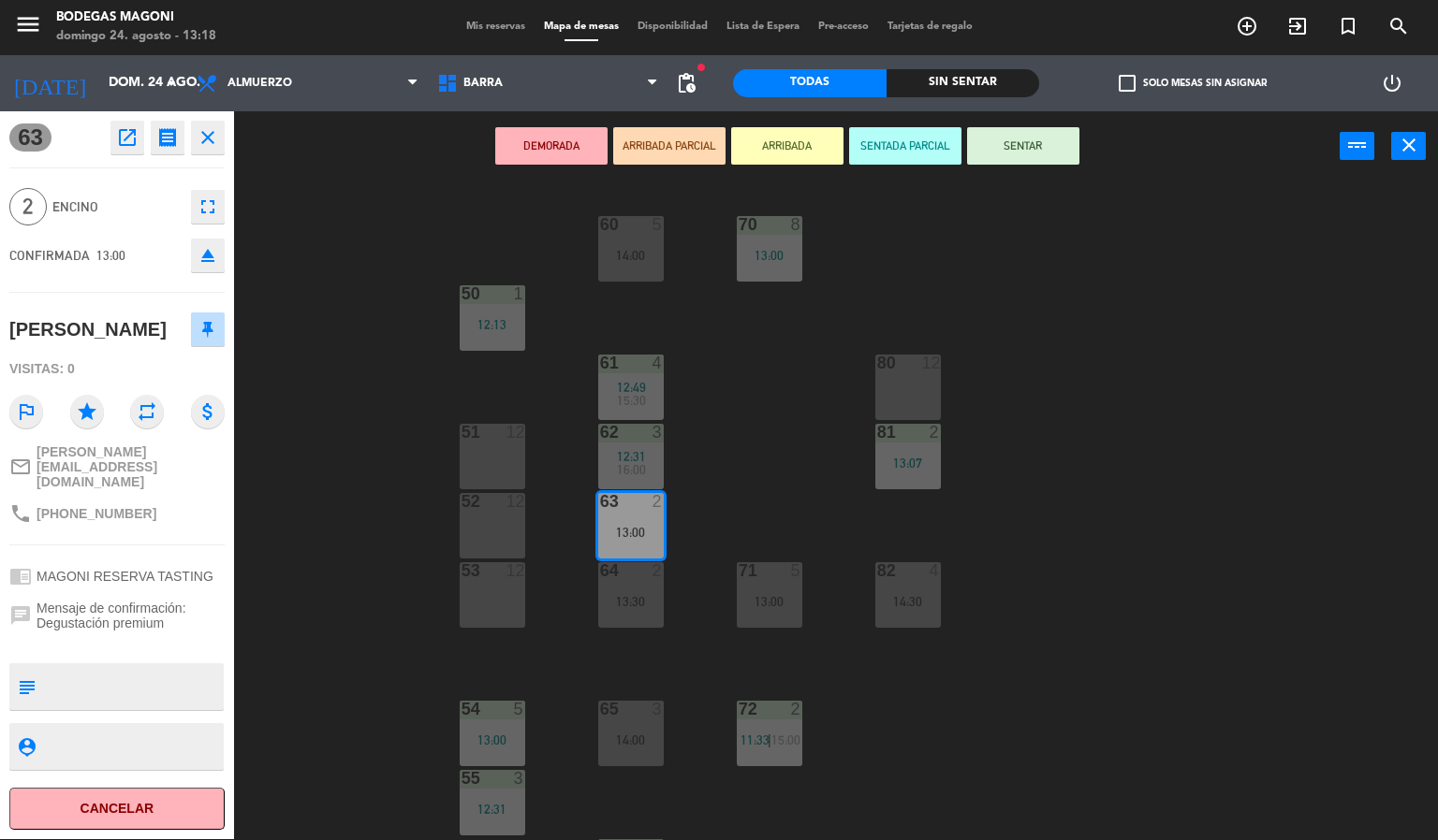
click at [1189, 553] on div "60 5 14:00 70 8 13:00 50 1 12:13 61 4 12:49 15:30 80 12 51 12 62 3 12:31 16:00 …" at bounding box center [843, 512] width 1190 height 658
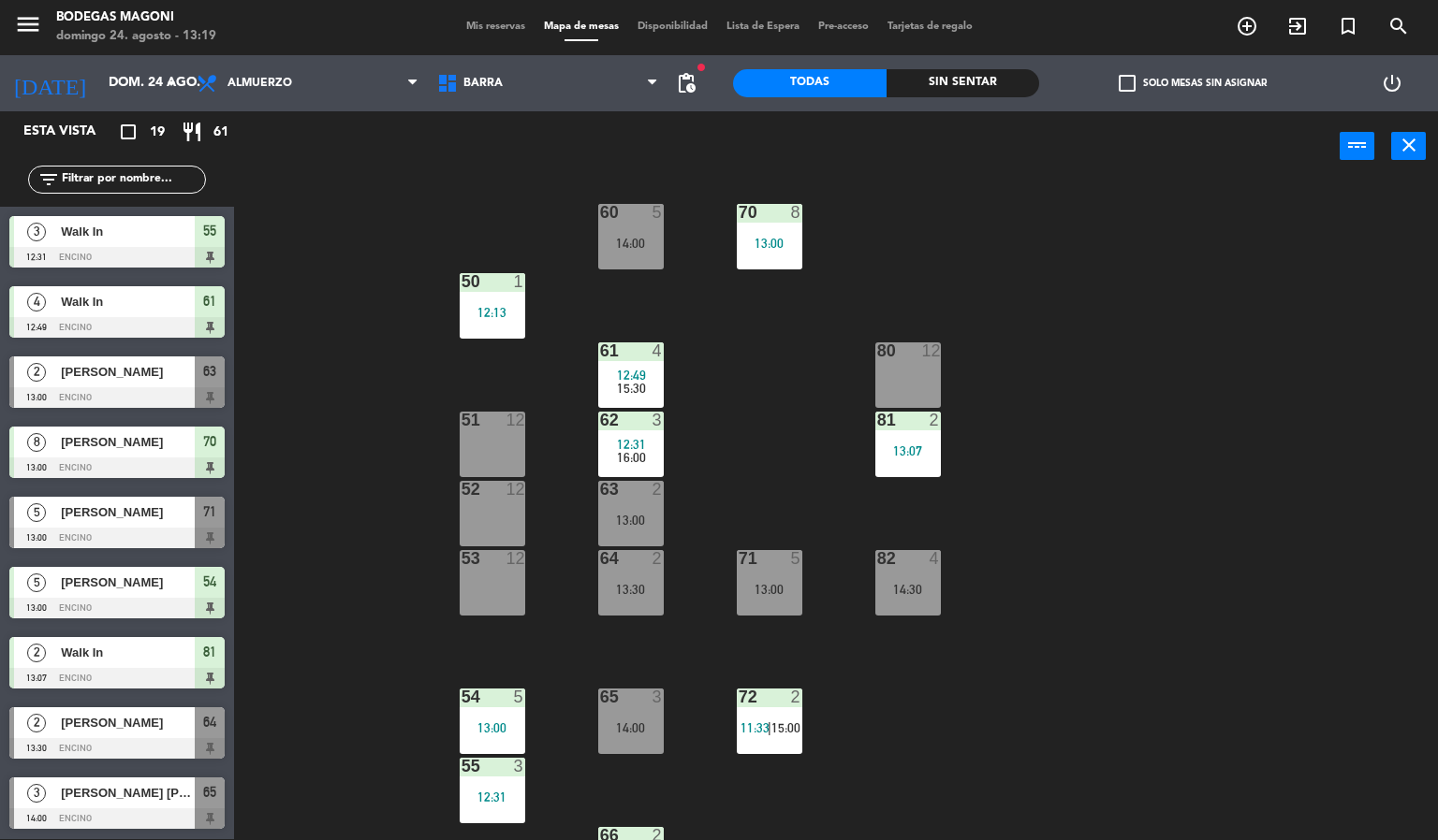
scroll to position [0, 0]
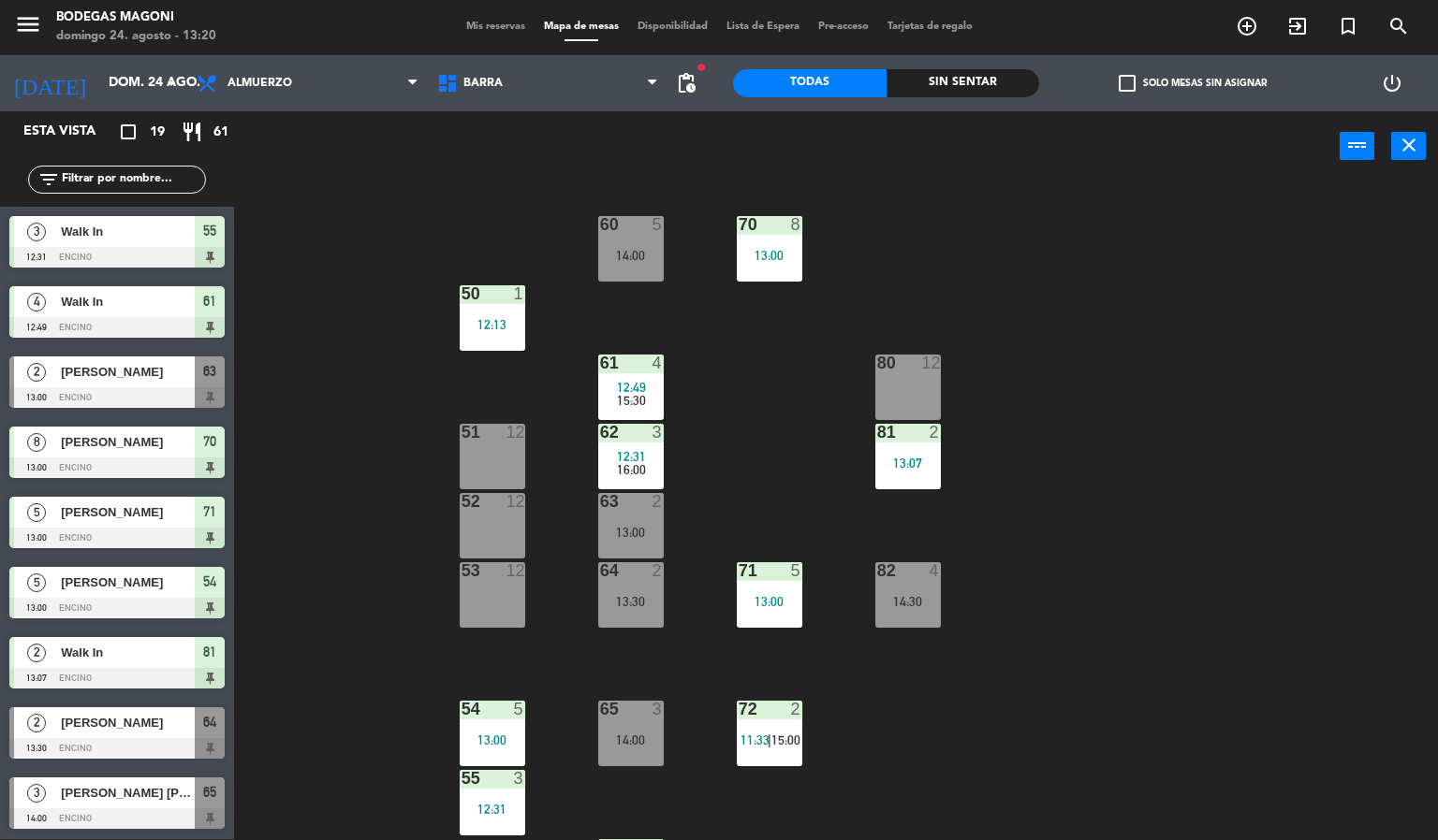
click at [130, 396] on div "2 [PERSON_NAME] 13:00 Encino 63" at bounding box center [117, 382] width 234 height 70
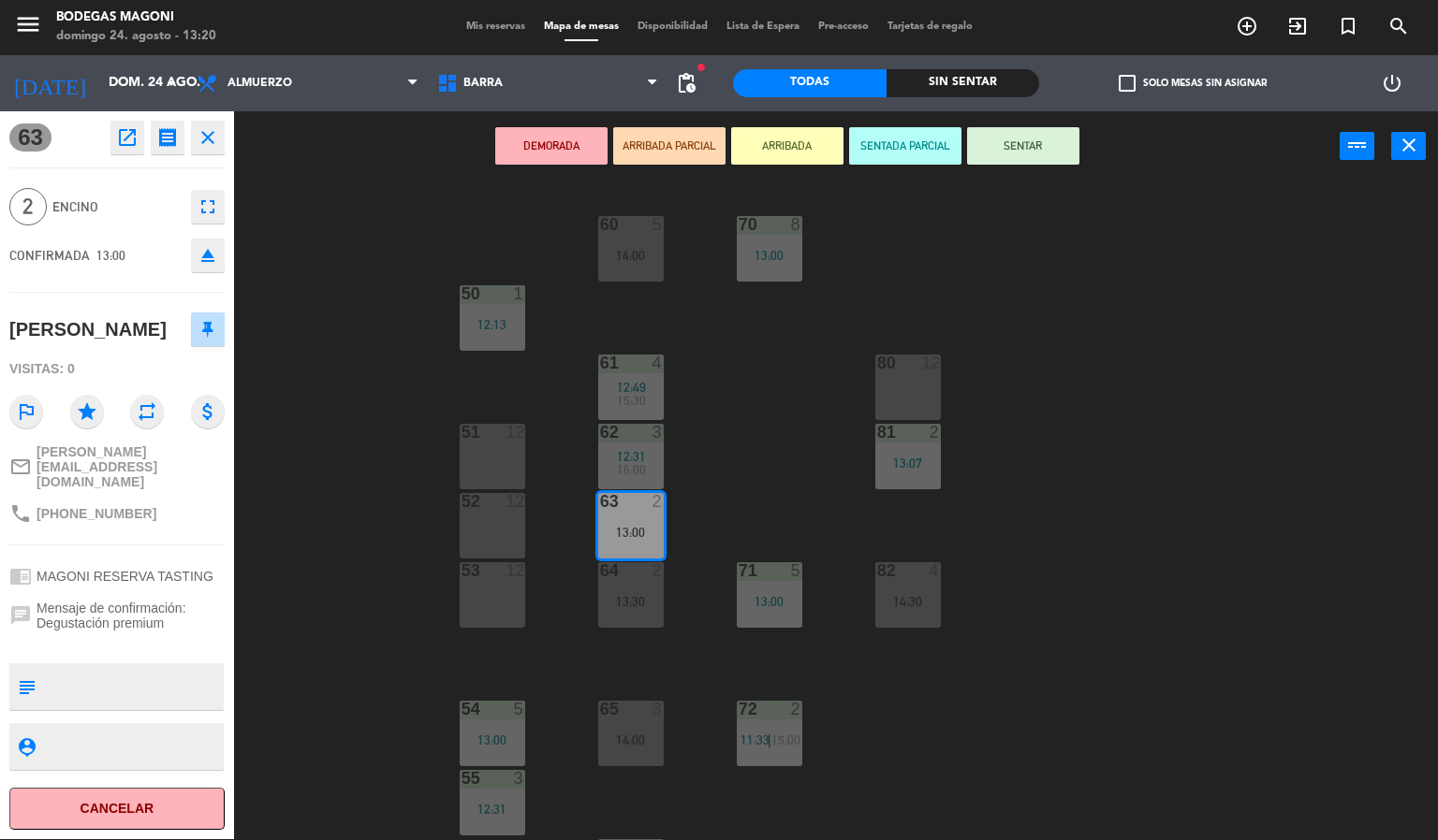
click at [312, 434] on div "60 5 14:00 70 8 13:00 50 1 12:13 61 4 12:49 15:30 80 12 51 12 62 3 12:31 16:00 …" at bounding box center [843, 512] width 1190 height 658
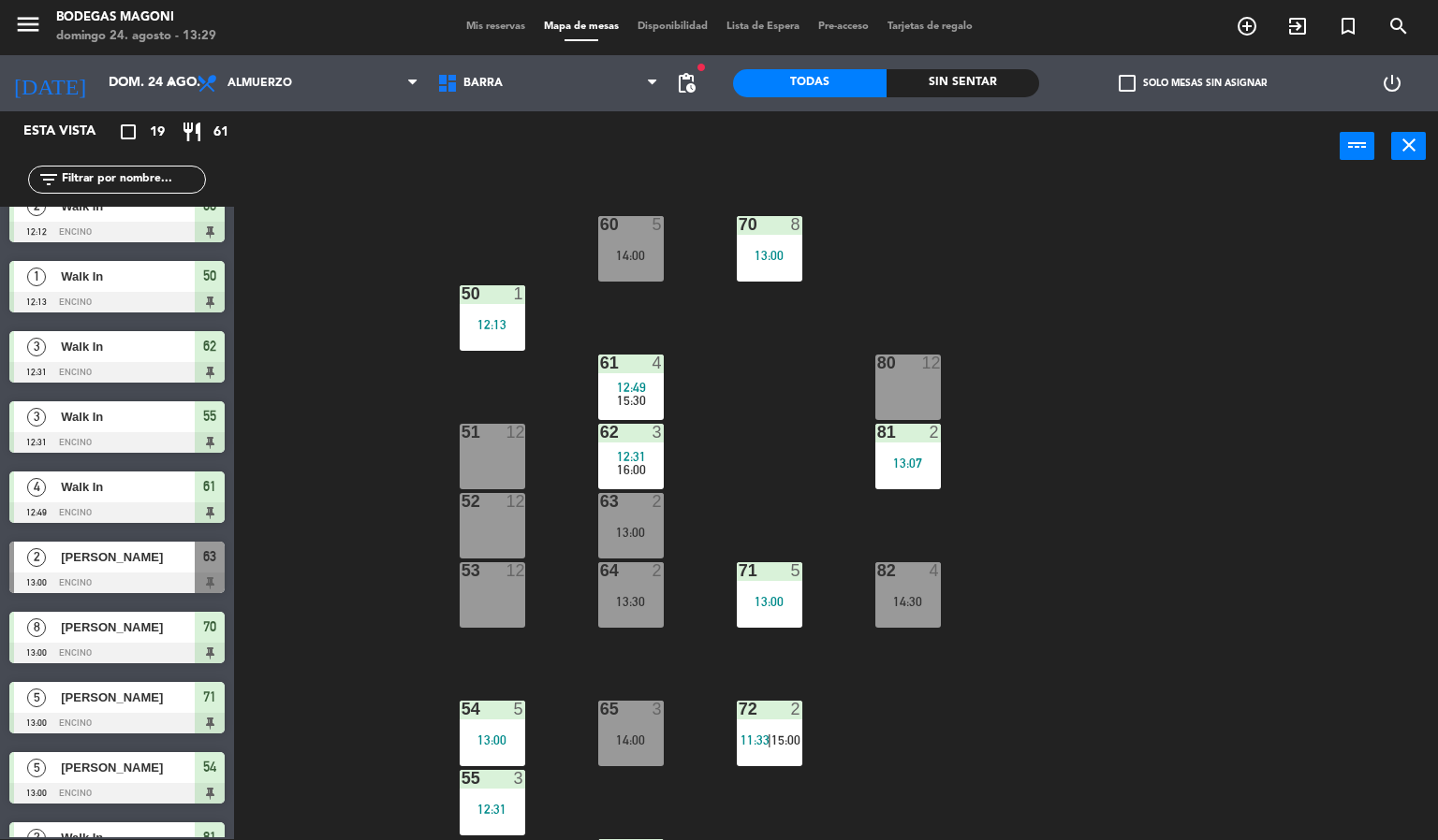
scroll to position [141, 0]
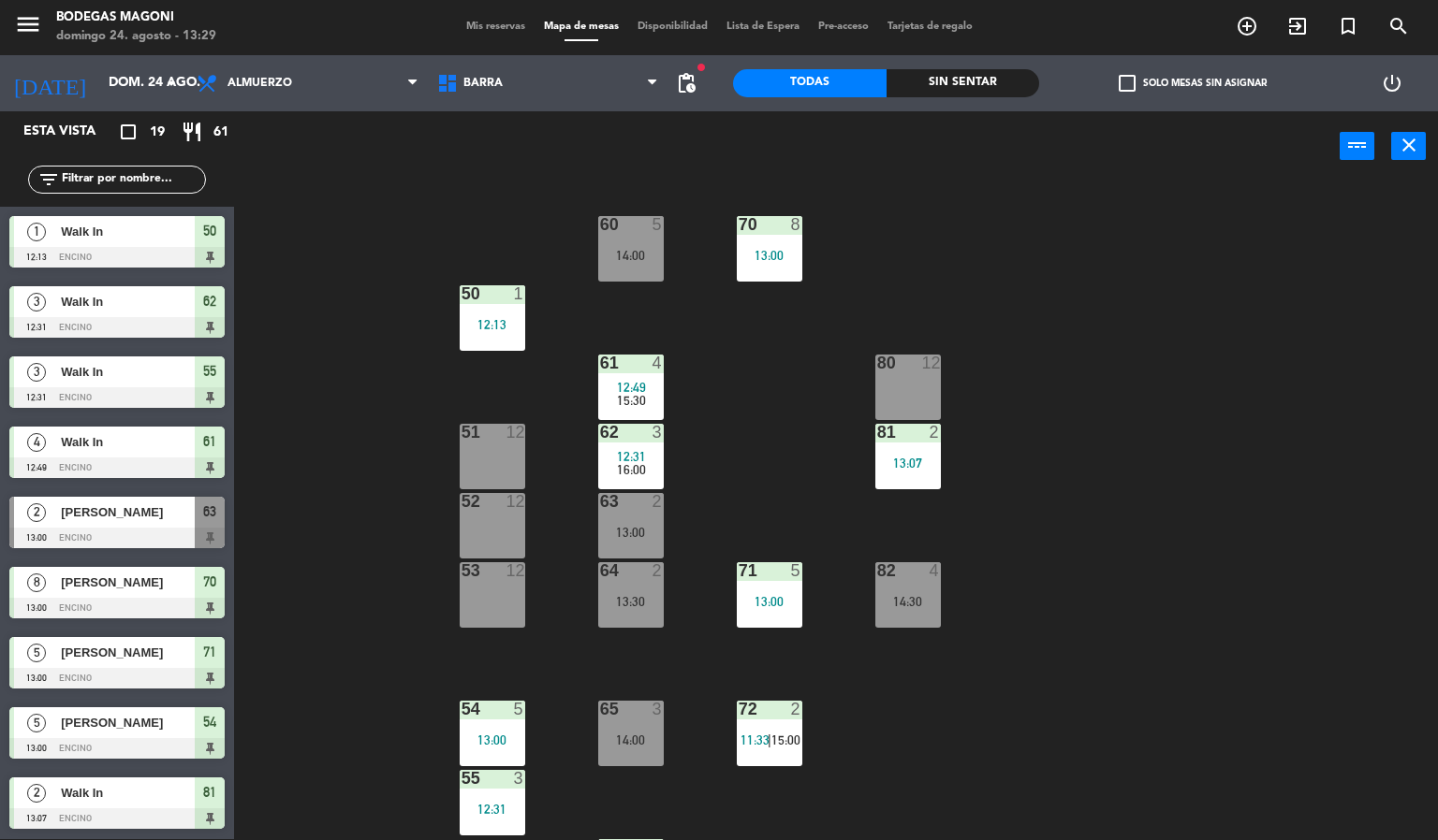
click at [139, 523] on div "2 [PERSON_NAME] 13:00 Encino 63" at bounding box center [117, 523] width 234 height 70
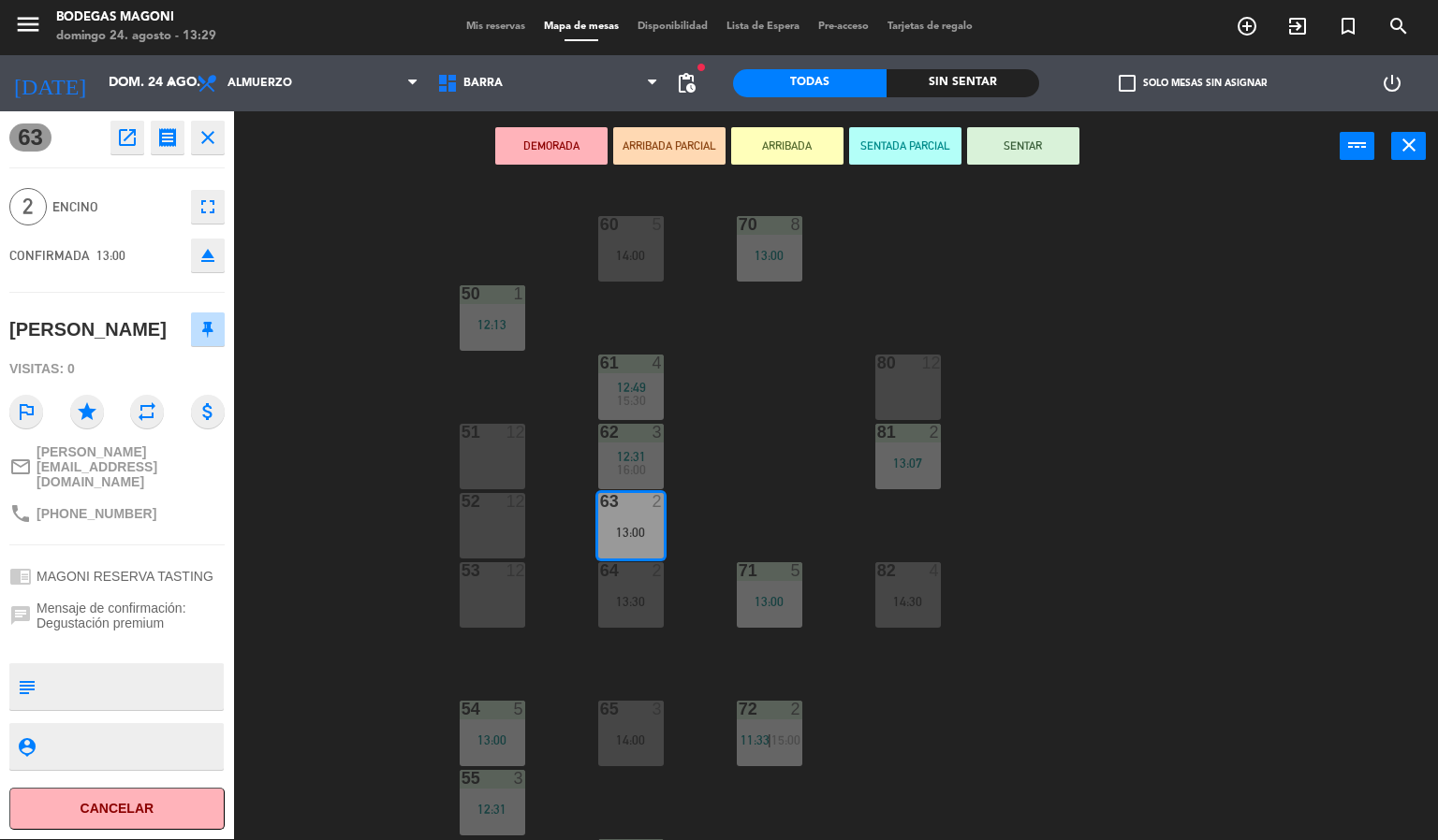
click at [1060, 561] on div "60 5 14:00 70 8 13:00 50 1 12:13 61 4 12:49 15:30 80 12 51 12 62 3 12:31 16:00 …" at bounding box center [843, 512] width 1190 height 658
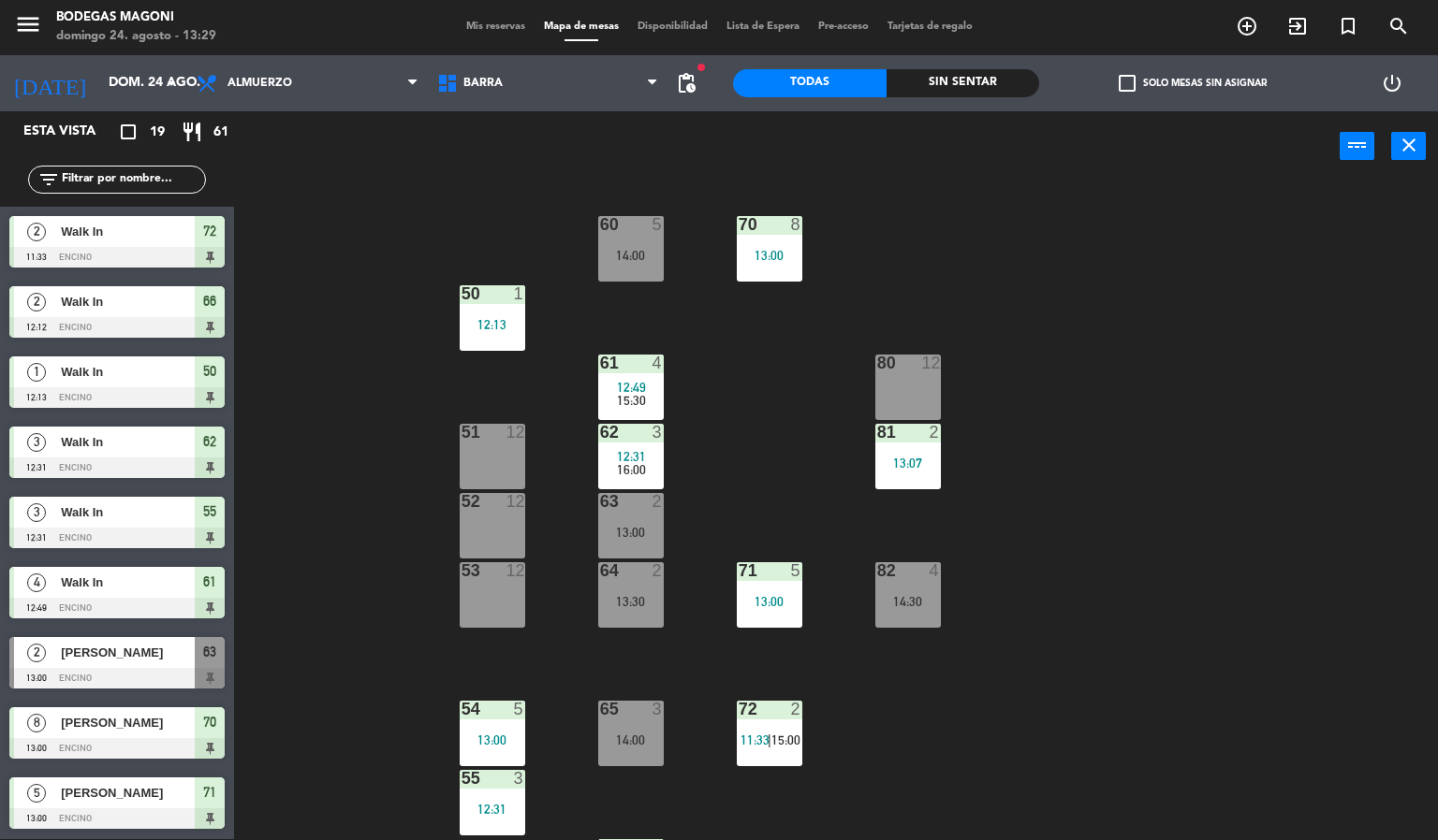
click at [127, 644] on span "[PERSON_NAME]" at bounding box center [128, 653] width 134 height 20
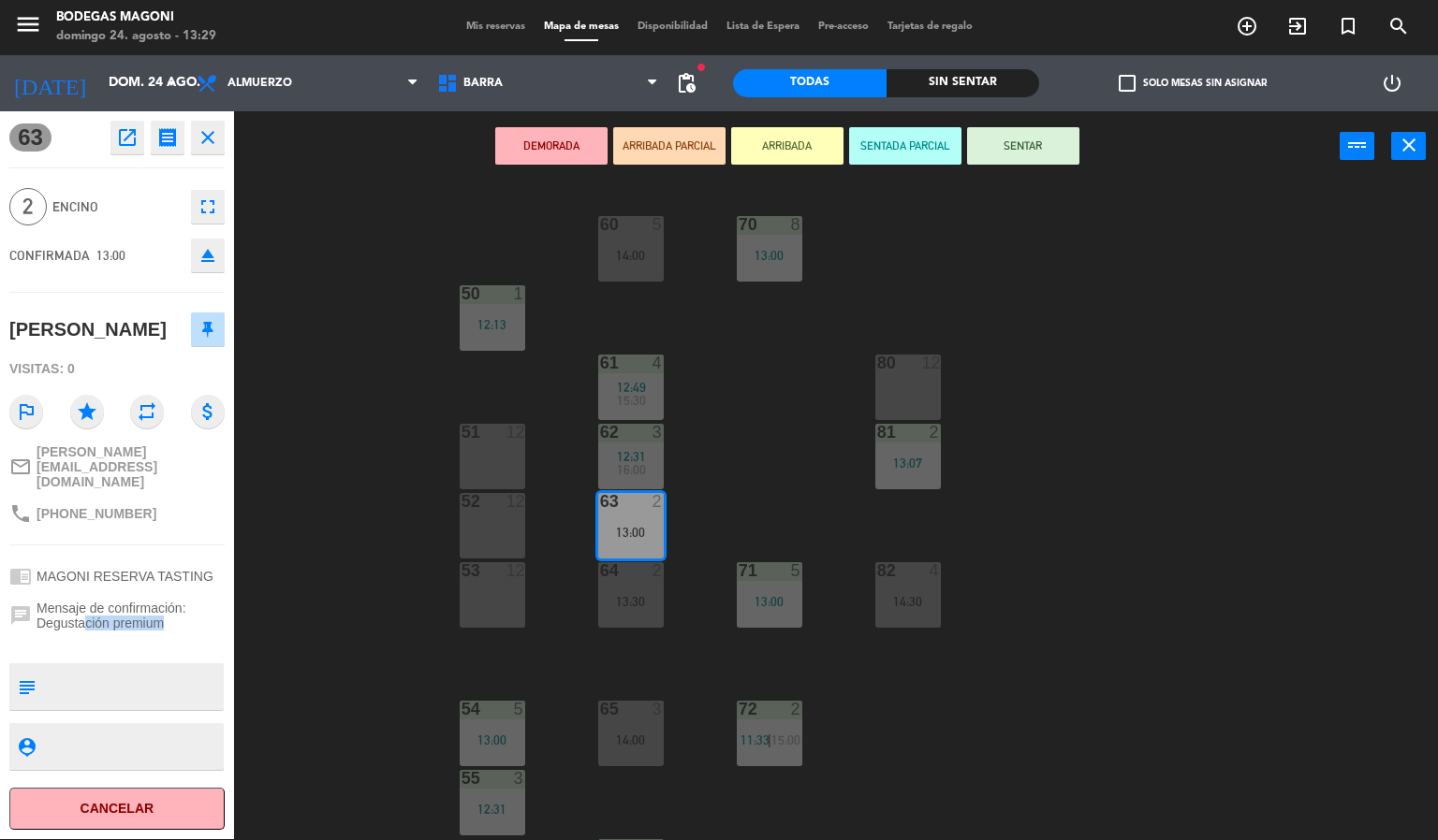
drag, startPoint x: 88, startPoint y: 601, endPoint x: 166, endPoint y: 601, distance: 78.0
click at [166, 601] on span "Mensaje de confirmación: Degustación premium" at bounding box center [130, 615] width 188 height 29
click at [250, 599] on div "60 5 14:00 70 8 13:00 50 1 12:13 61 4 12:49 15:30 80 12 51 12 62 3 12:31 16:00 …" at bounding box center [843, 512] width 1190 height 658
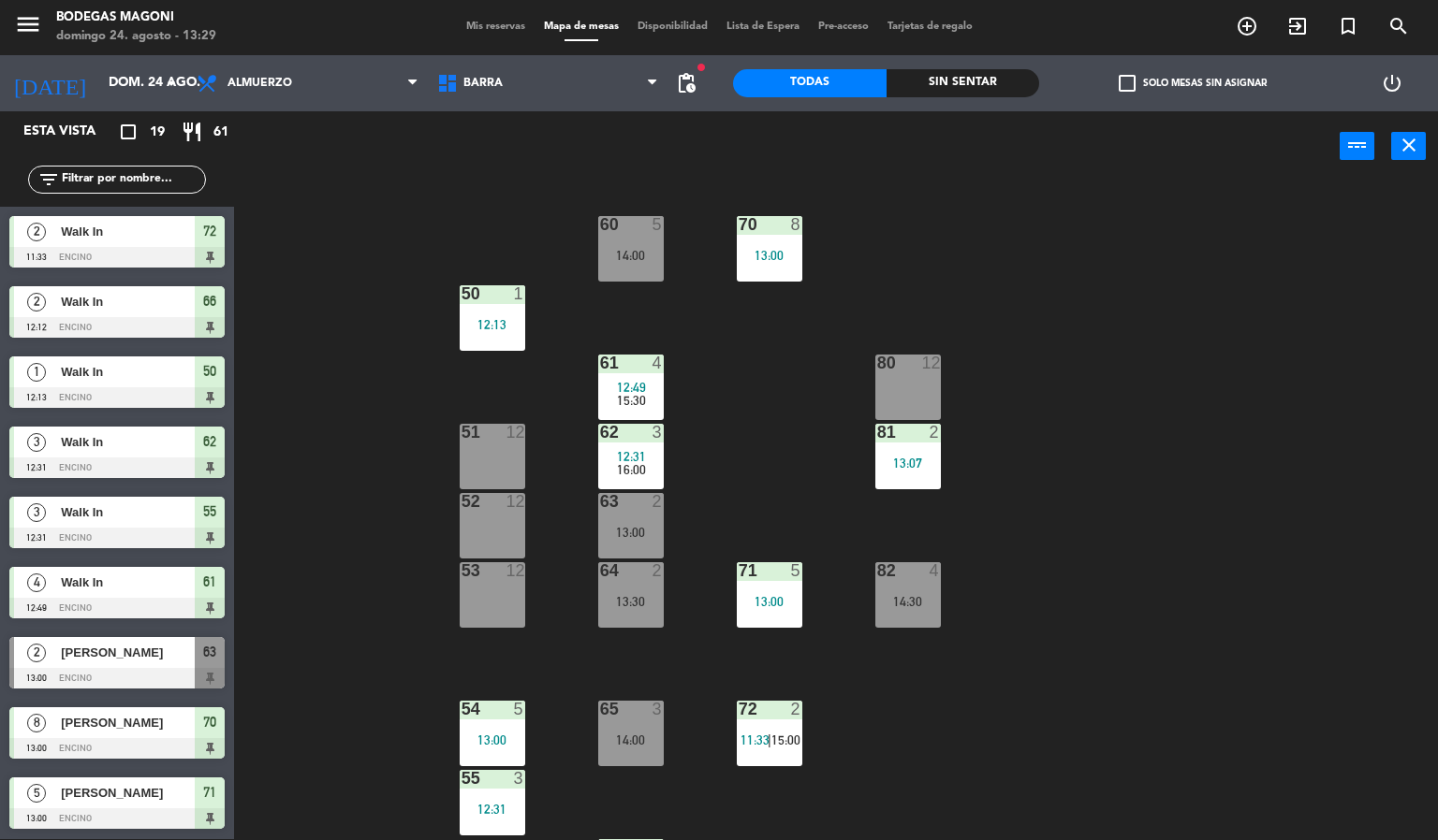
click at [626, 515] on div "63 2 13:00" at bounding box center [631, 525] width 66 height 66
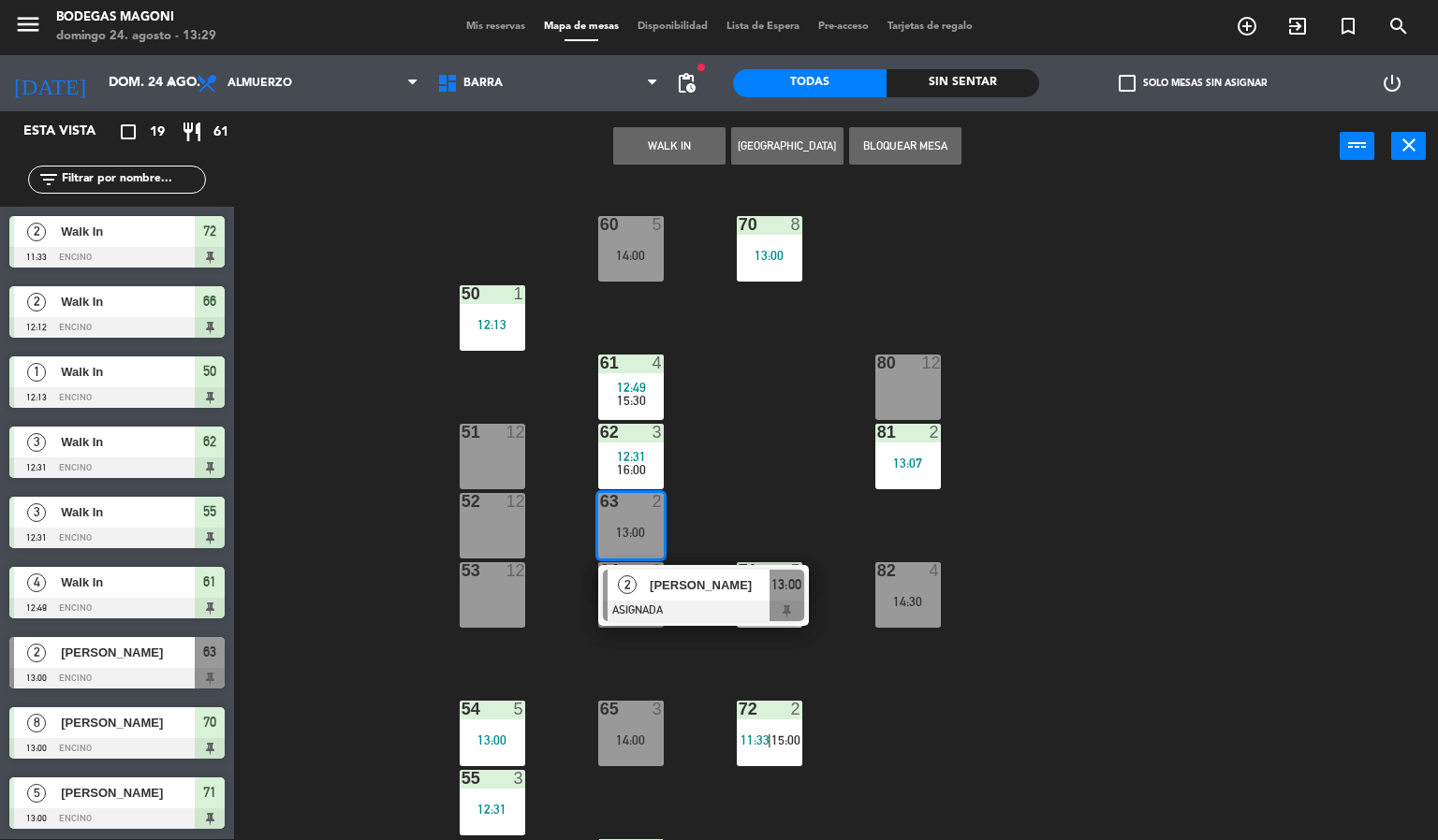
click at [722, 511] on div "60 5 14:00 70 8 13:00 50 1 12:13 61 4 12:49 15:30 80 12 51 12 62 3 12:31 16:00 …" at bounding box center [843, 512] width 1190 height 658
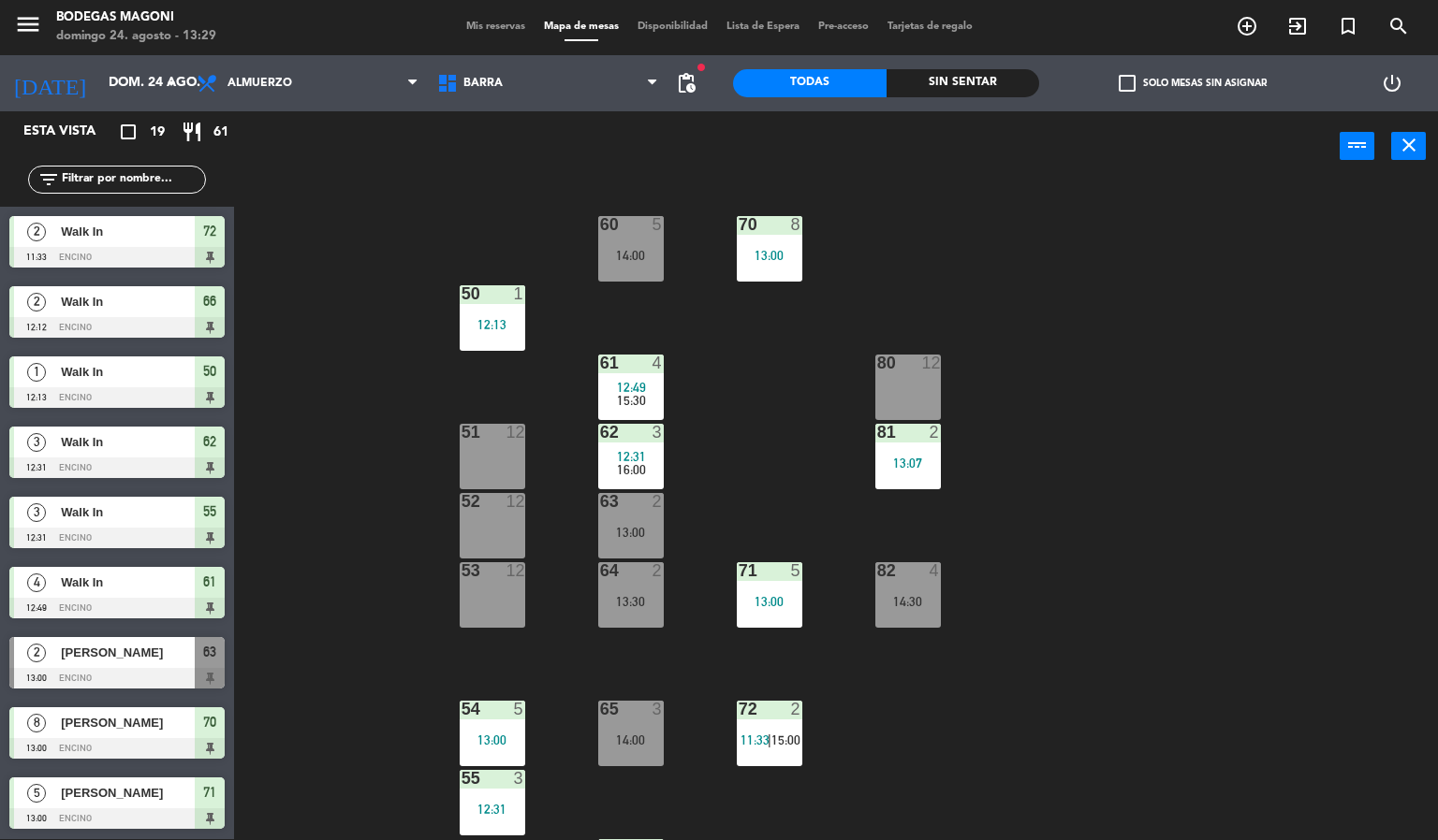
click at [604, 599] on div "13:30" at bounding box center [631, 602] width 66 height 13
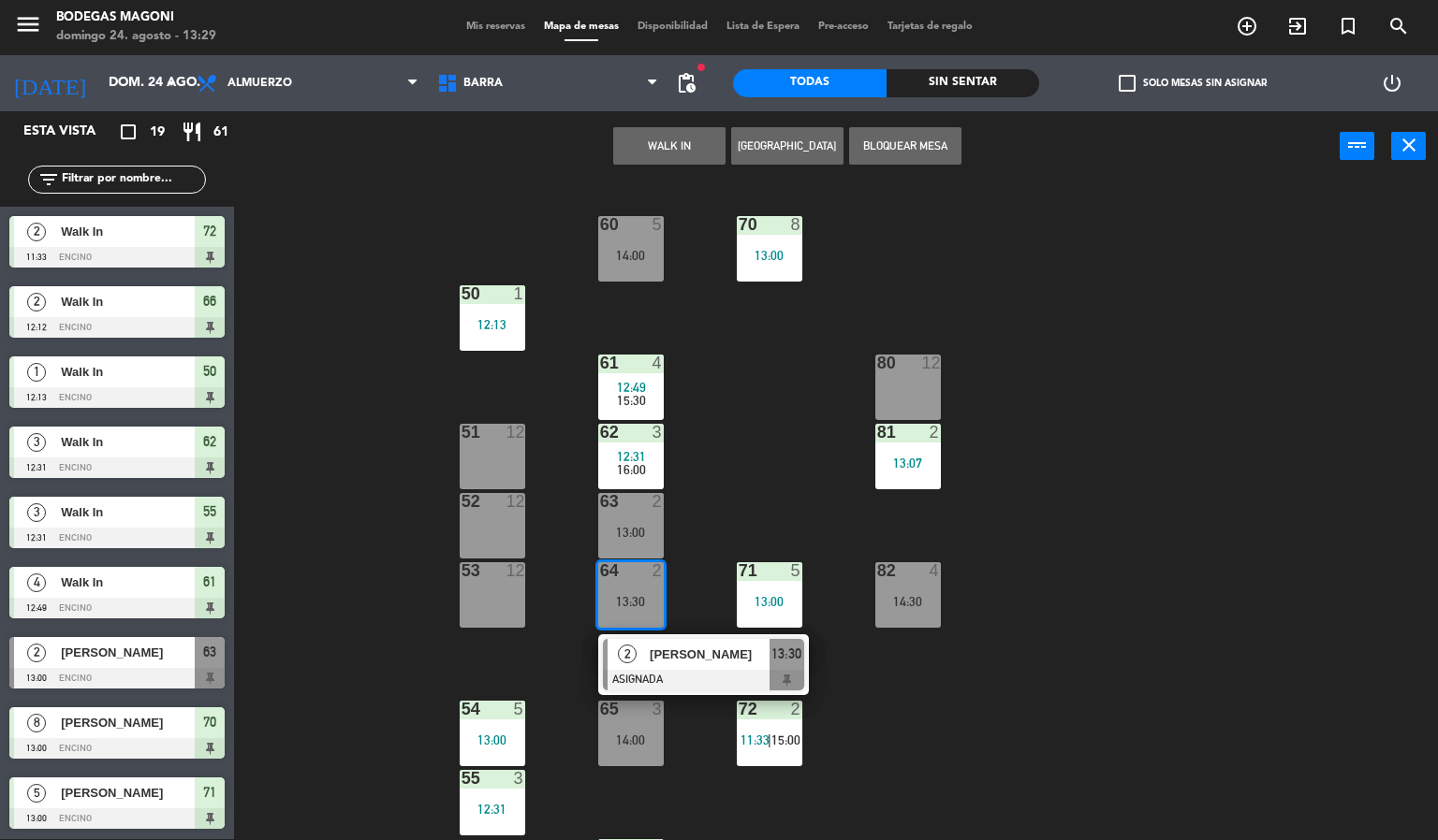
click at [728, 492] on div "60 5 14:00 70 8 13:00 50 1 12:13 61 4 12:49 15:30 80 12 51 12 62 3 12:31 16:00 …" at bounding box center [843, 512] width 1190 height 658
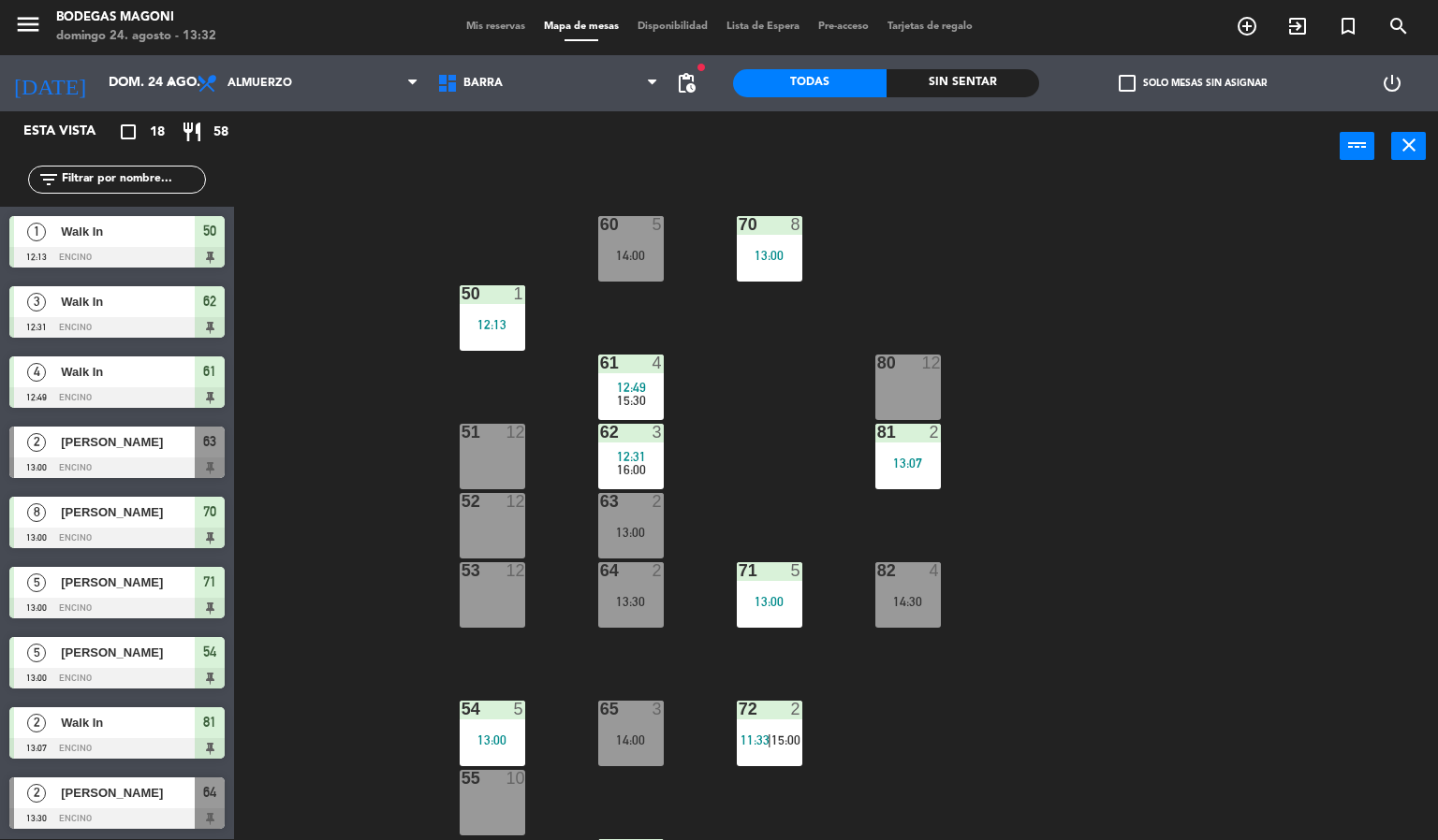
click at [168, 473] on div at bounding box center [117, 468] width 215 height 21
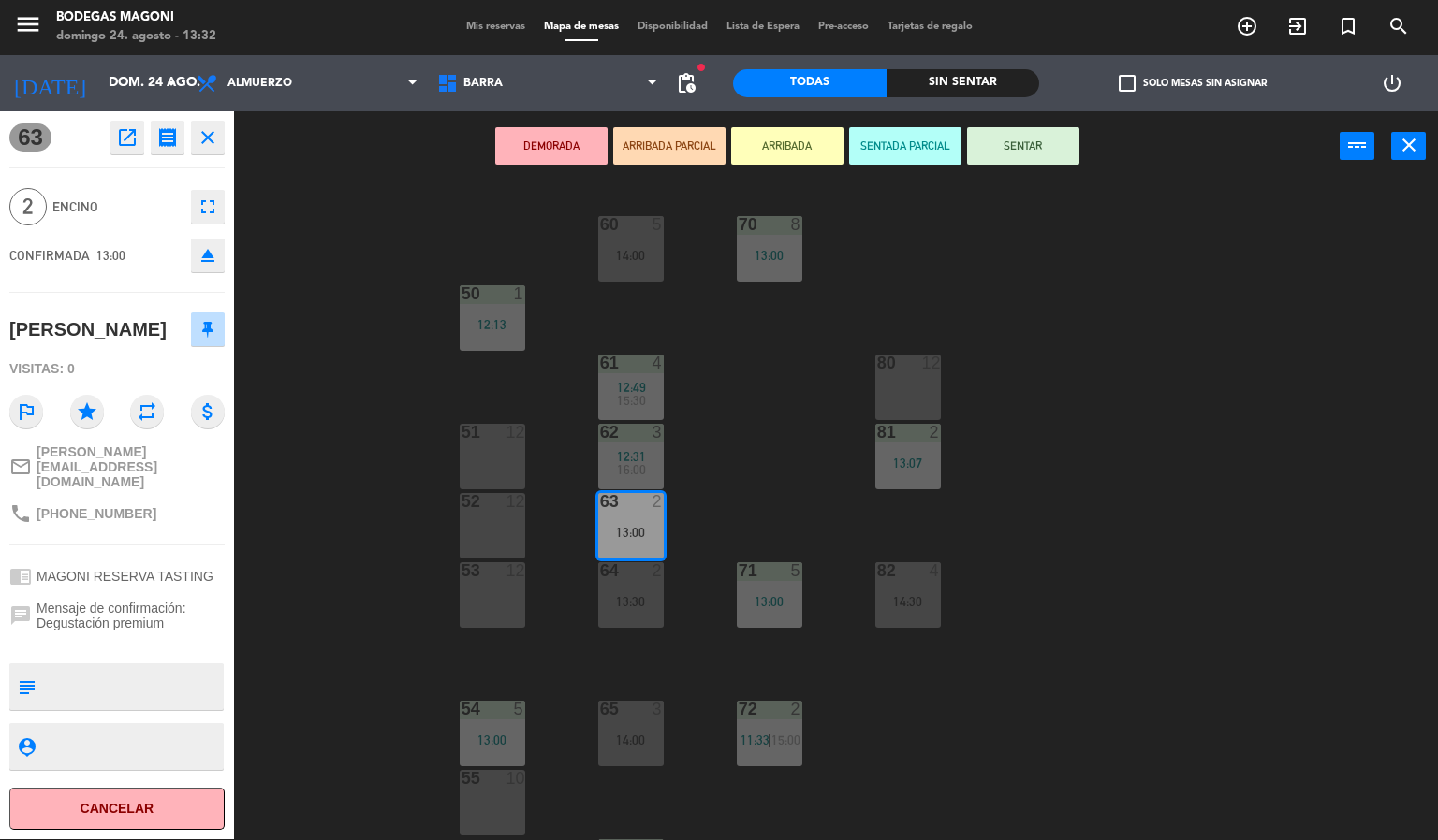
click at [824, 443] on div "60 5 14:00 70 8 13:00 50 1 12:13 61 4 12:49 15:30 80 12 51 12 62 3 12:31 16:00 …" at bounding box center [843, 512] width 1190 height 658
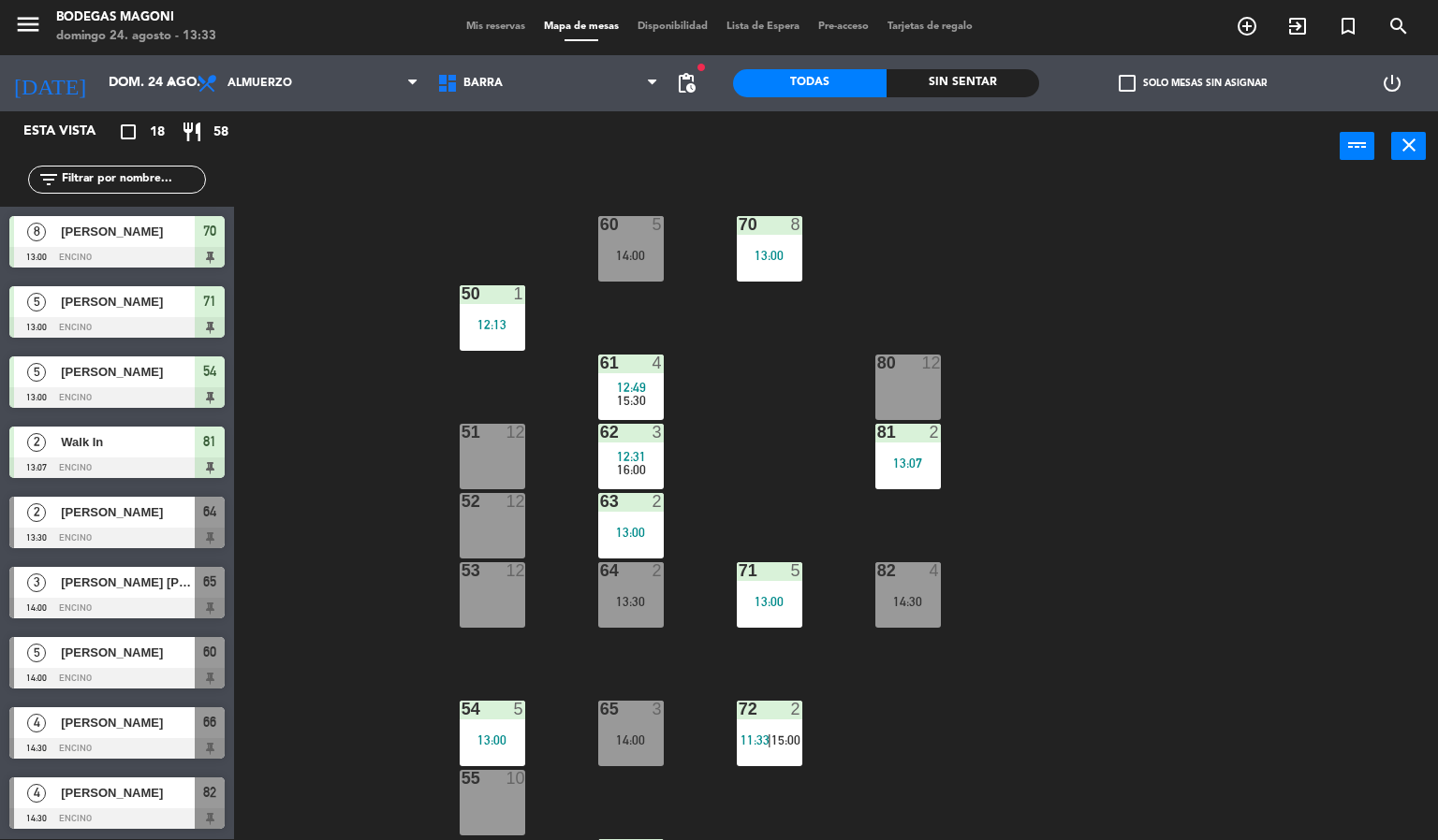
scroll to position [561, 0]
drag, startPoint x: 96, startPoint y: 598, endPoint x: 136, endPoint y: 578, distance: 44.7
click at [98, 598] on div "4 [PERSON_NAME] 14:30 Encino 66" at bounding box center [117, 593] width 234 height 70
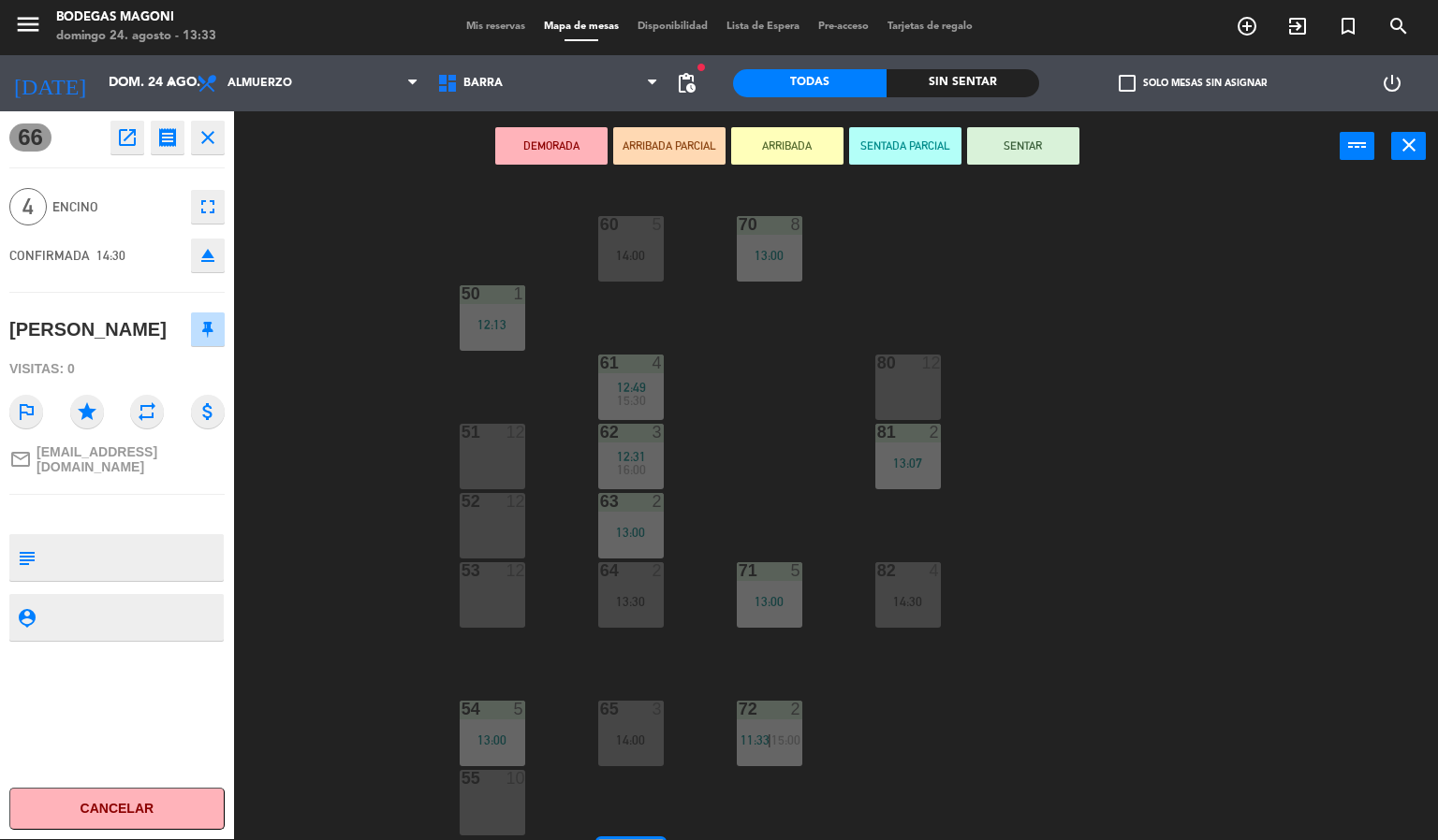
click at [287, 428] on div "60 5 14:00 70 8 13:00 50 1 12:13 61 4 12:49 15:30 80 12 51 12 62 3 12:31 16:00 …" at bounding box center [843, 512] width 1190 height 658
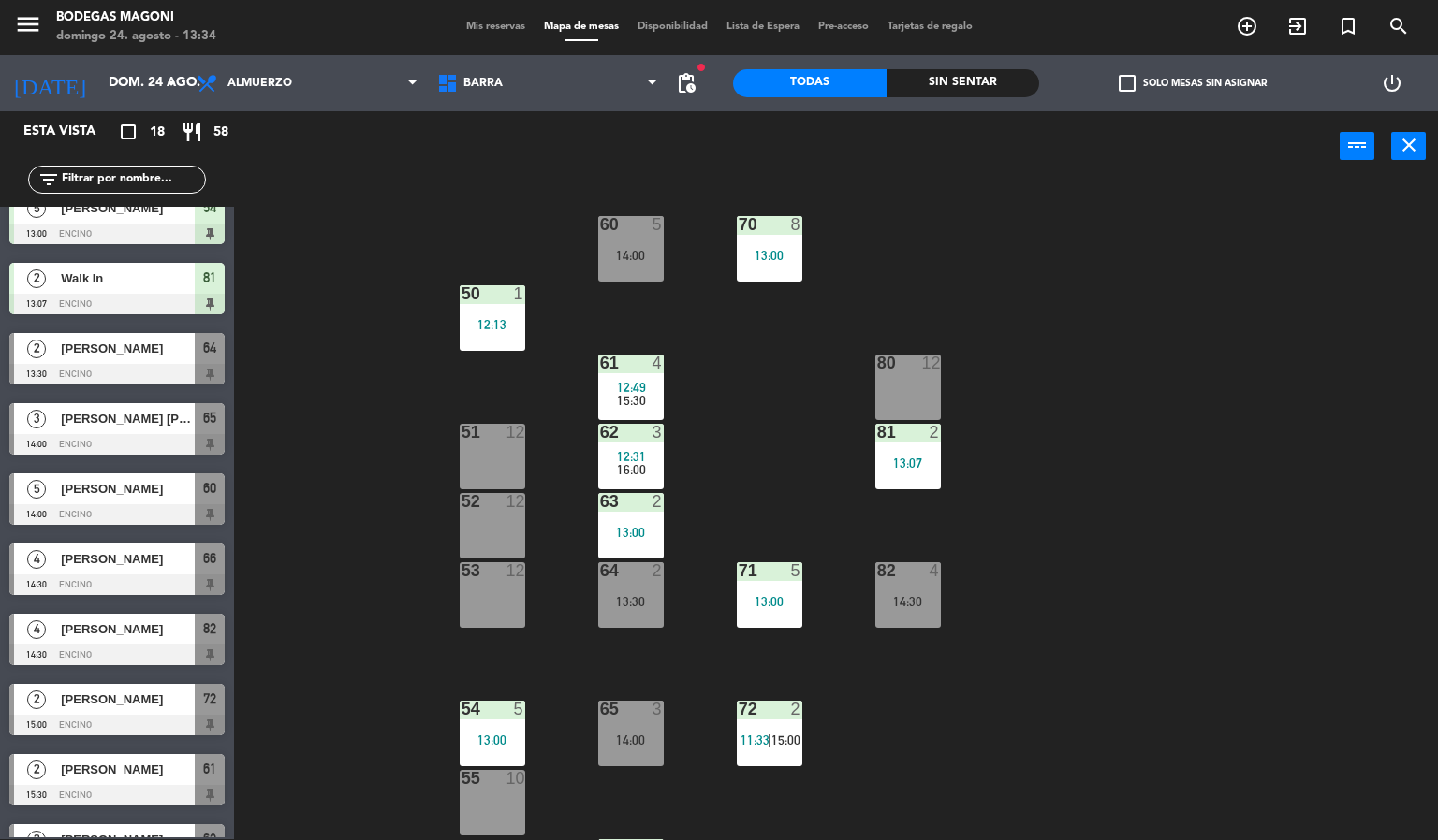
scroll to position [632, 0]
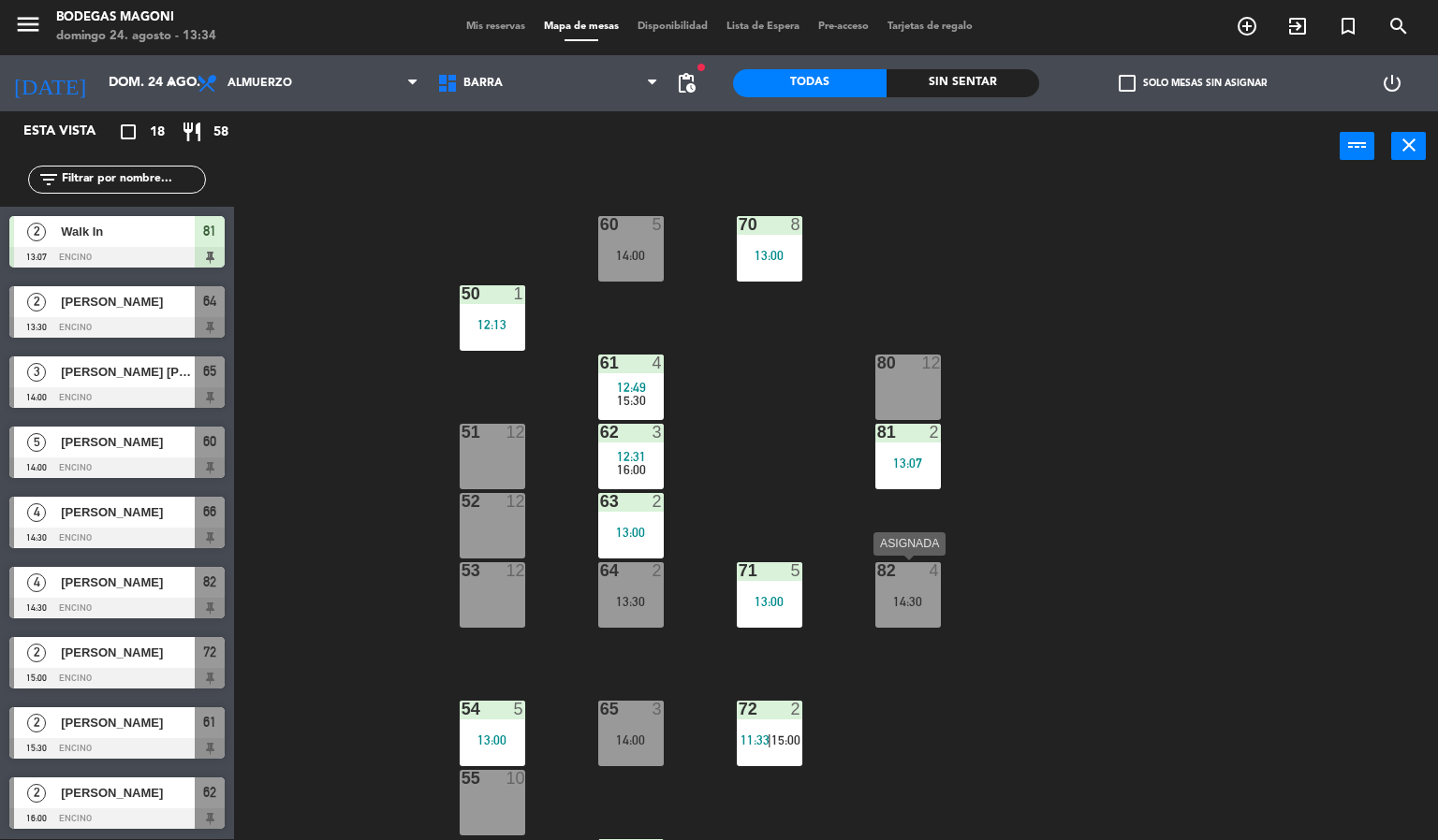
click at [905, 582] on div "82 4 14:30" at bounding box center [908, 595] width 66 height 66
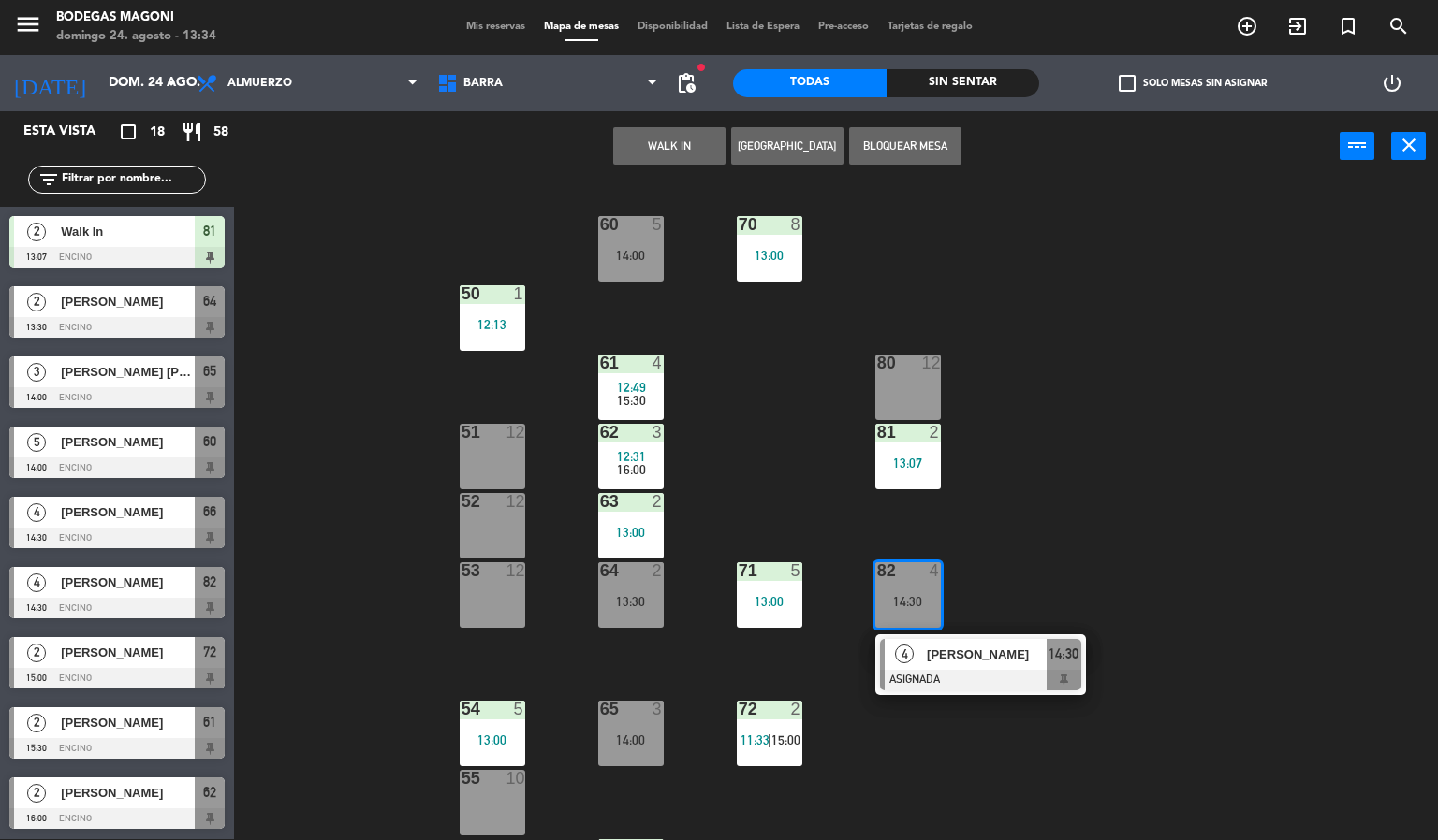
drag, startPoint x: 886, startPoint y: 812, endPoint x: 869, endPoint y: 804, distance: 18.8
click at [885, 810] on div "60 5 14:00 70 8 13:00 50 1 12:13 61 4 12:49 15:30 80 12 51 12 62 3 12:31 16:00 …" at bounding box center [843, 512] width 1190 height 658
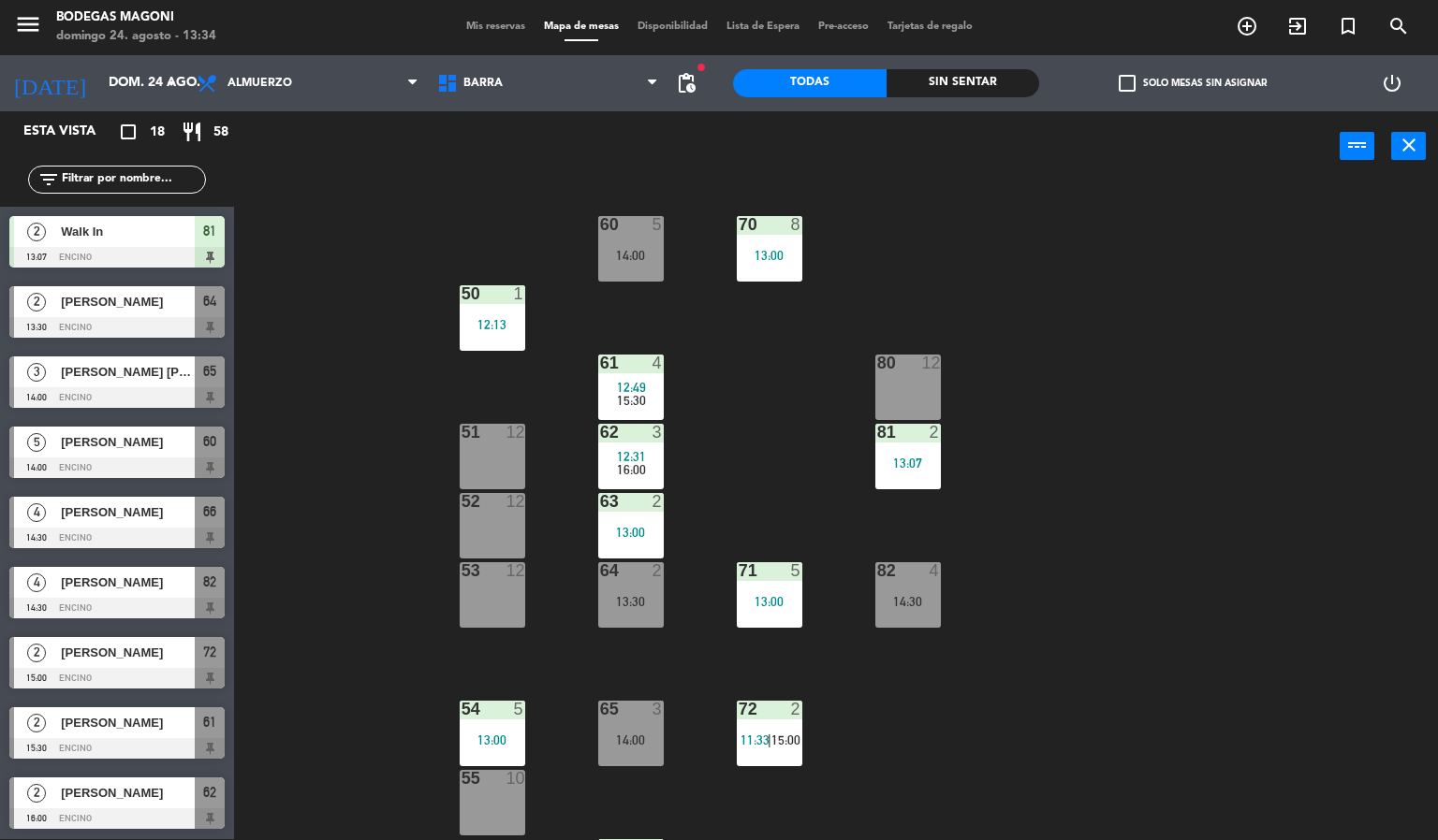
click at [641, 741] on div "14:00" at bounding box center [631, 740] width 66 height 13
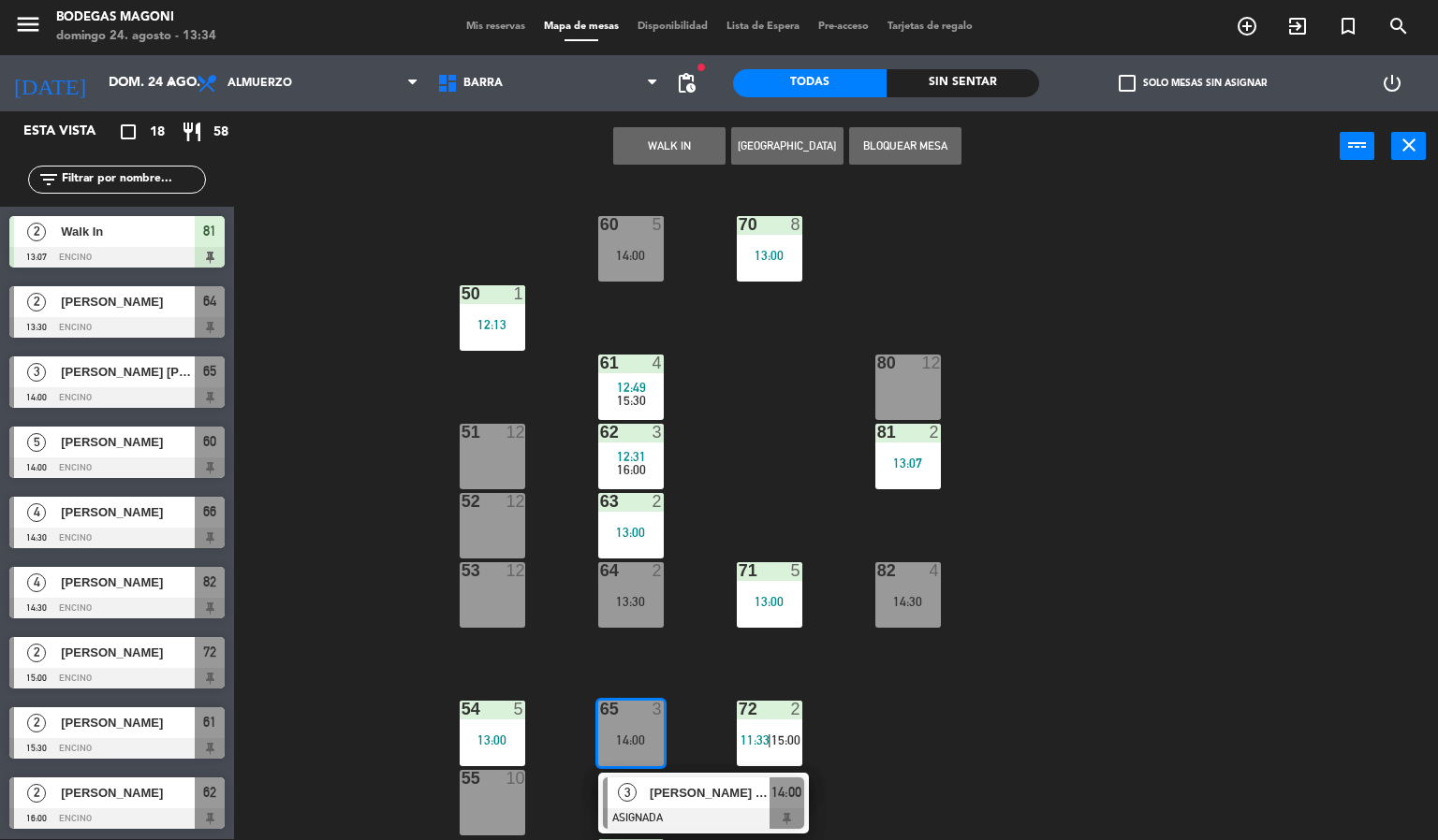
click at [1028, 759] on div "60 5 14:00 70 8 13:00 50 1 12:13 61 4 12:49 15:30 80 12 51 12 62 3 12:31 16:00 …" at bounding box center [843, 512] width 1190 height 658
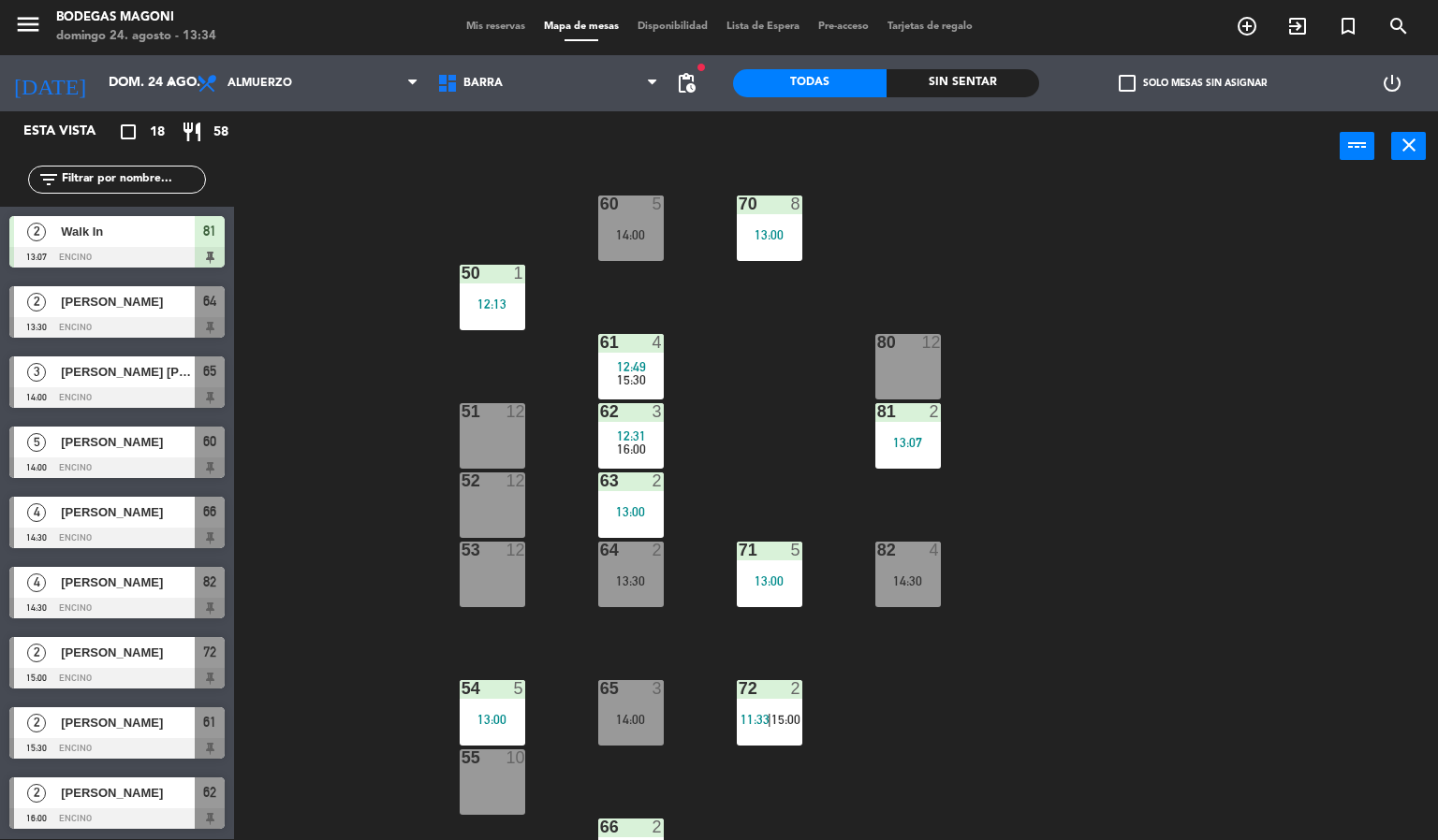
scroll to position [0, 0]
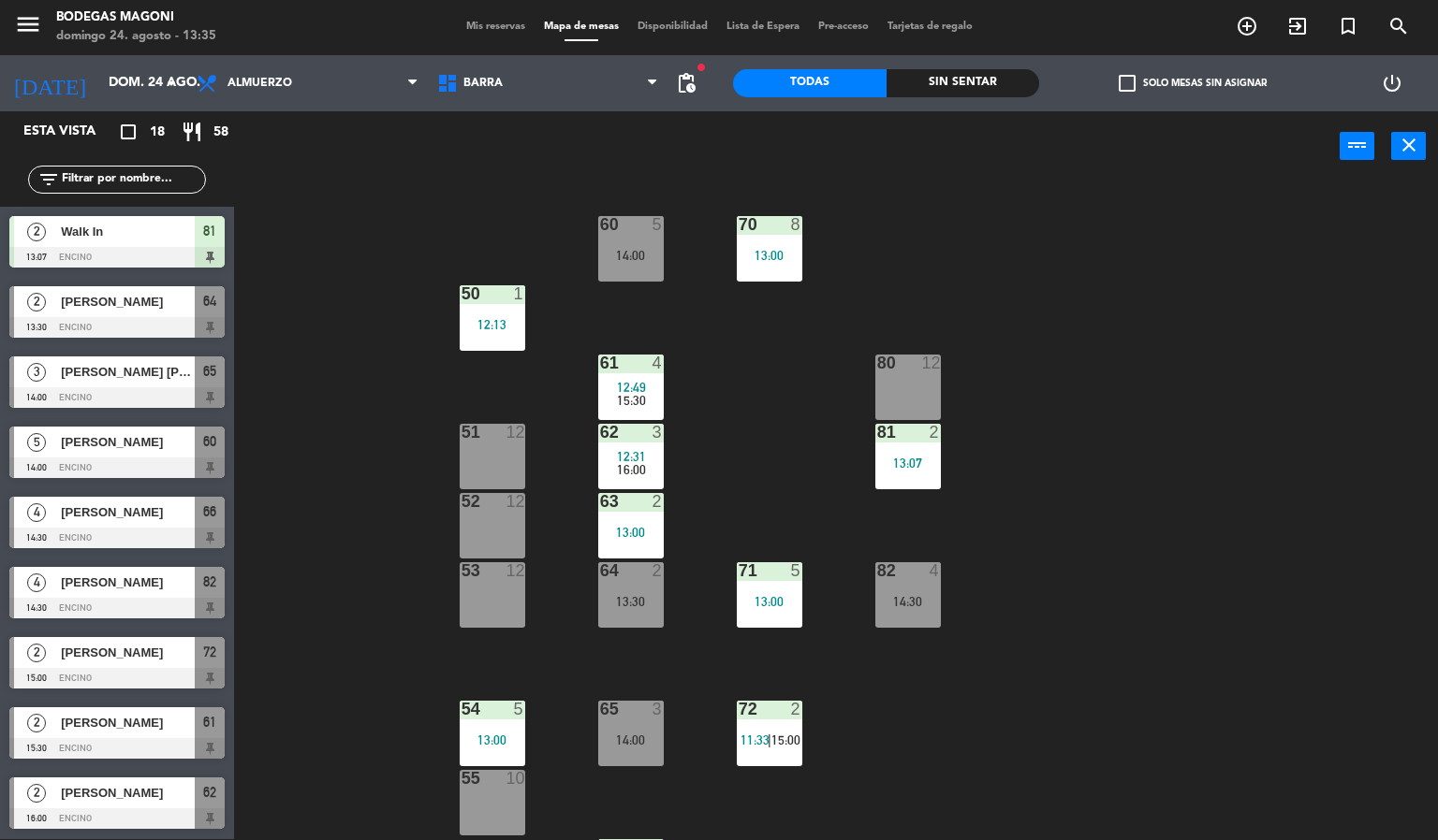
click at [135, 525] on div "[PERSON_NAME]" at bounding box center [127, 512] width 136 height 30
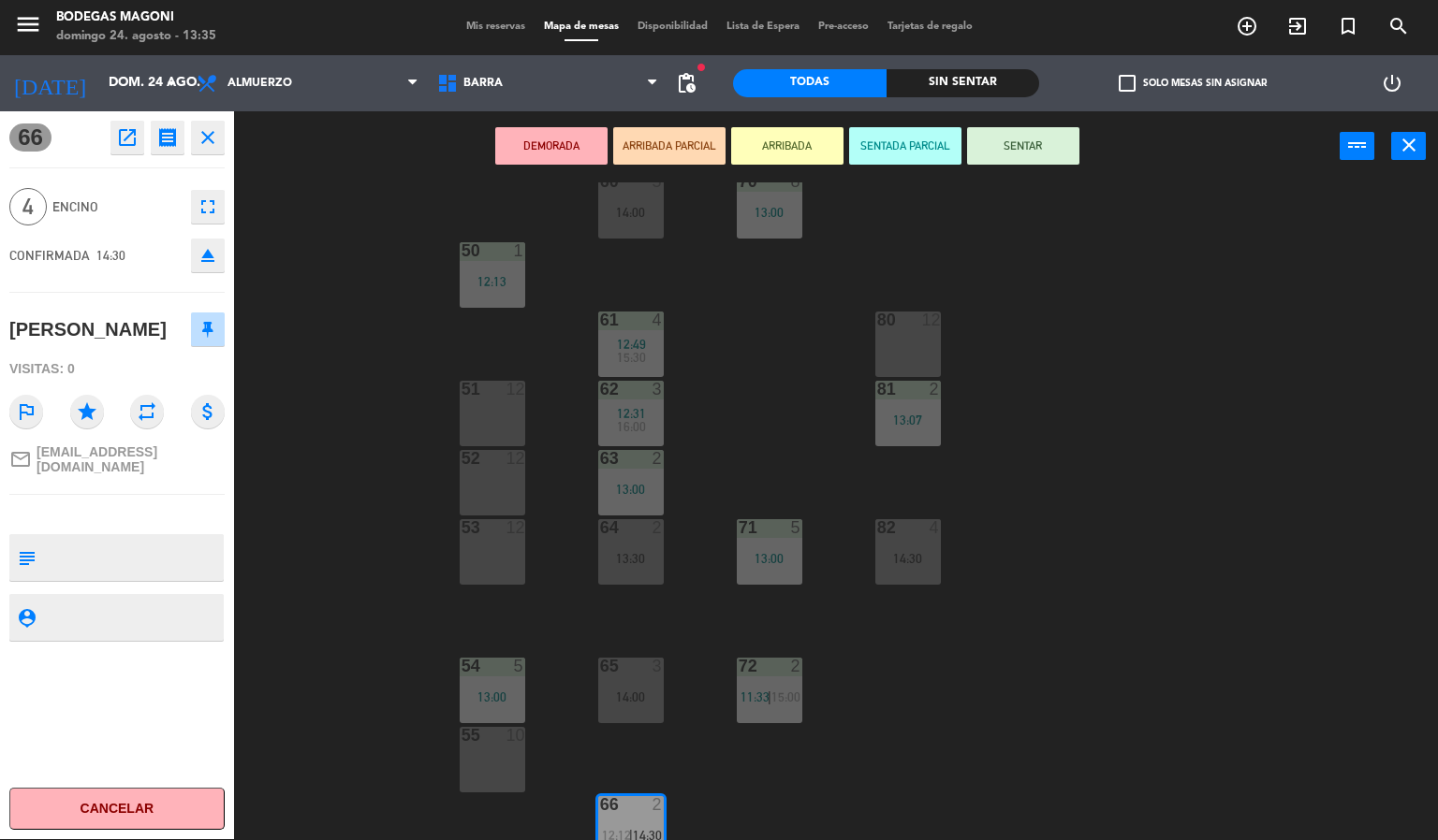
scroll to position [63, 0]
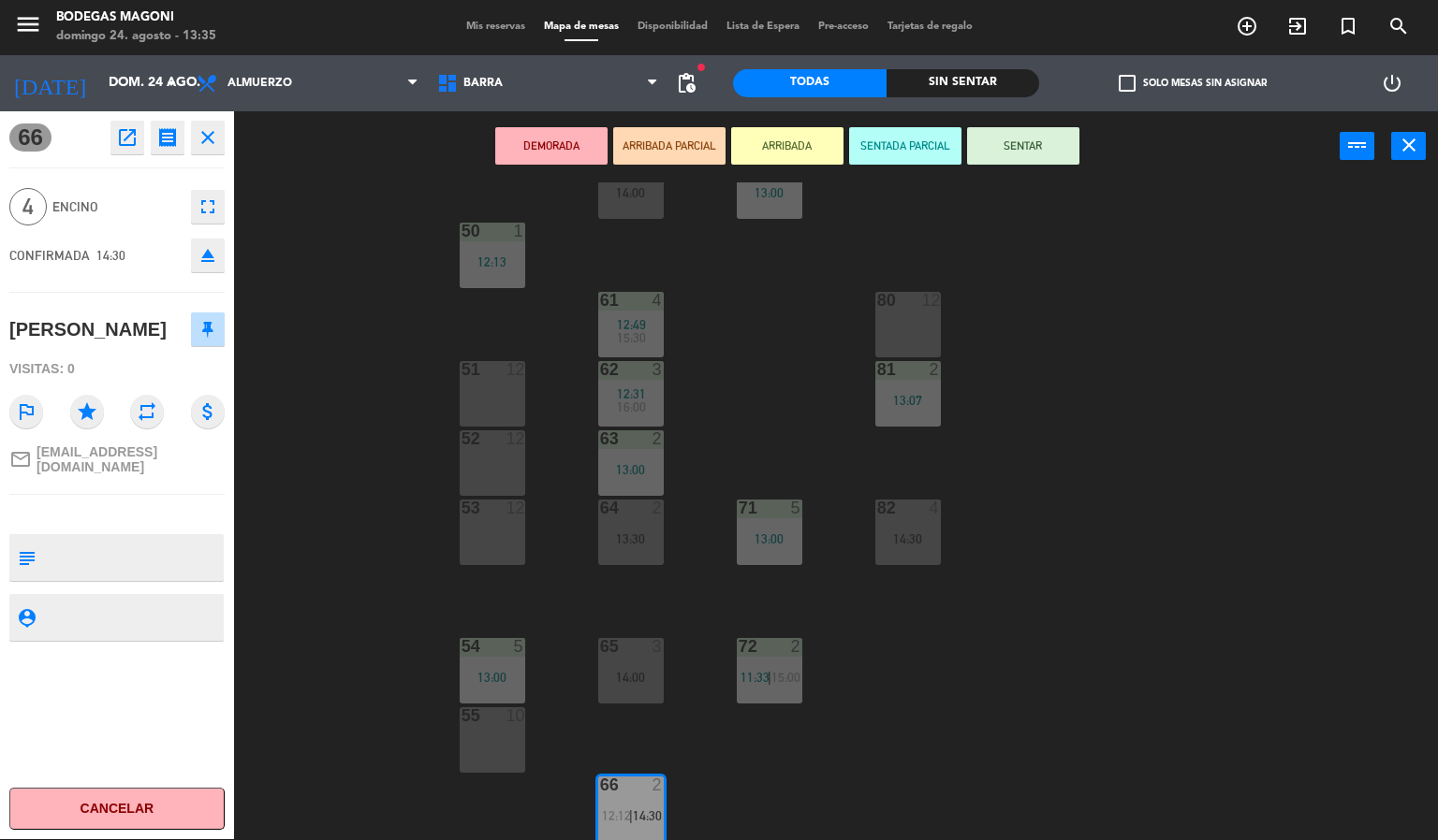
click at [414, 565] on div "60 5 14:00 70 8 13:00 50 1 12:13 61 4 12:49 15:30 80 12 51 12 62 3 12:31 16:00 …" at bounding box center [843, 512] width 1190 height 658
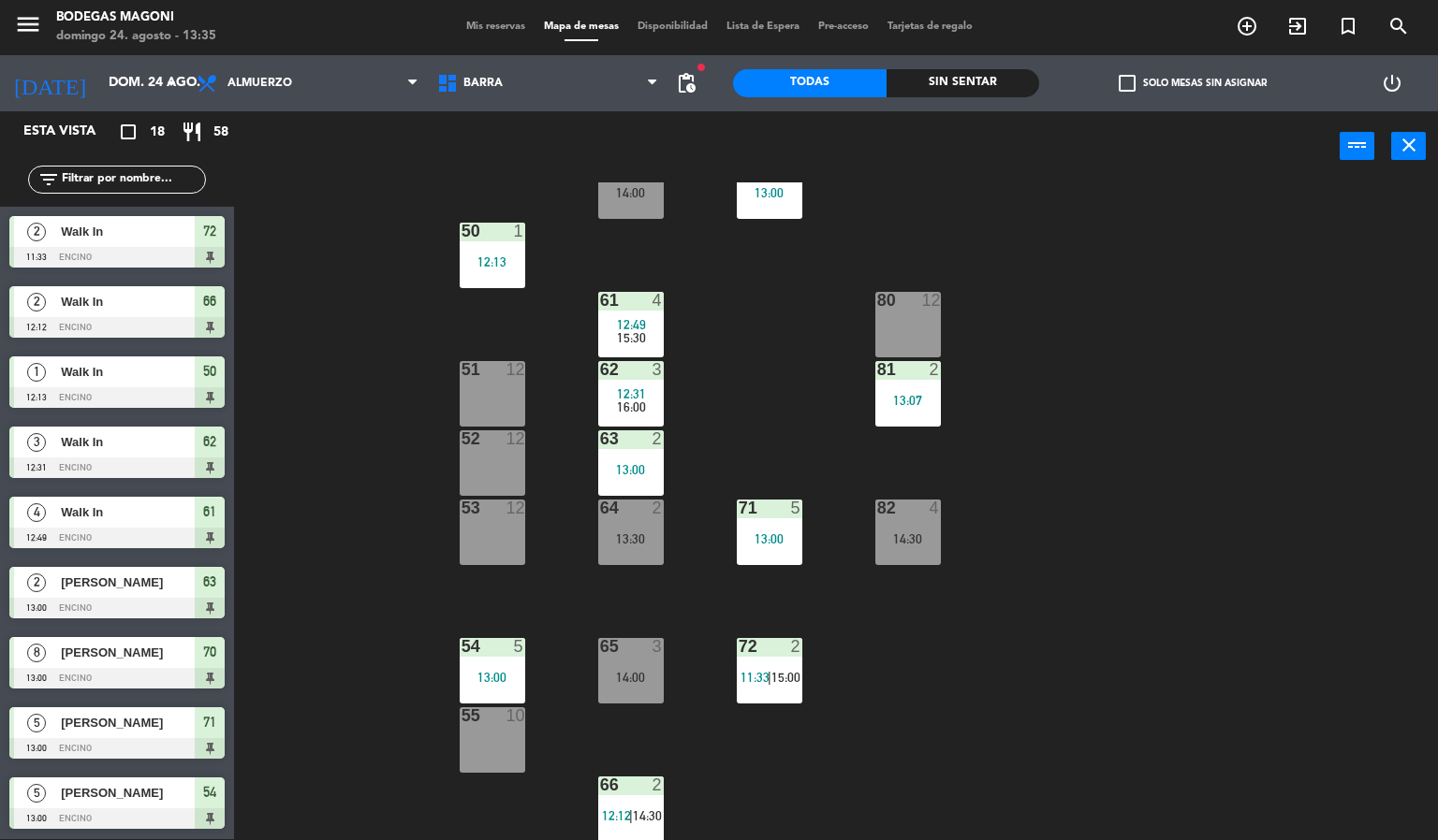
scroll to position [1, 0]
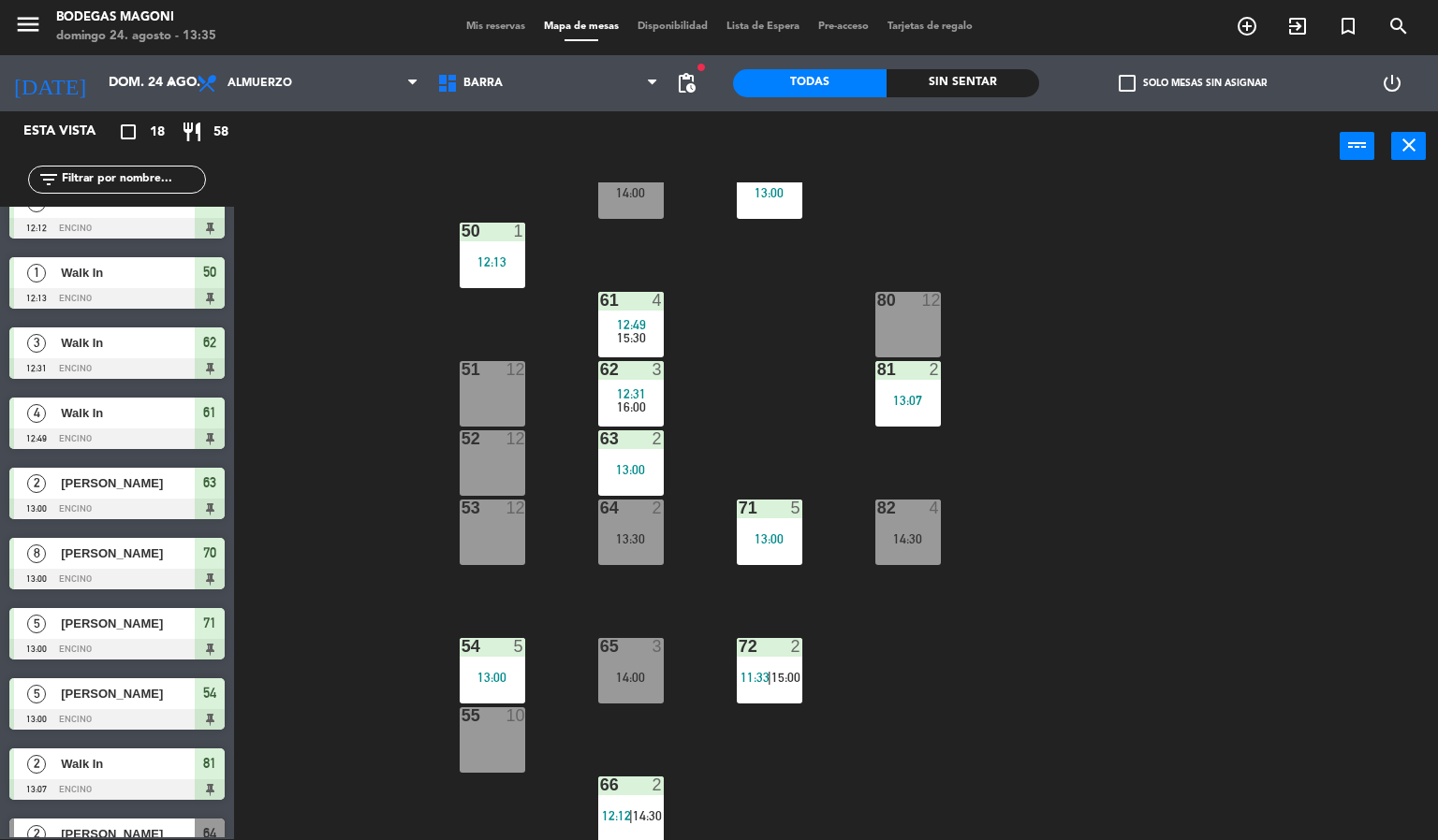
click at [646, 820] on span "14:30" at bounding box center [647, 816] width 29 height 15
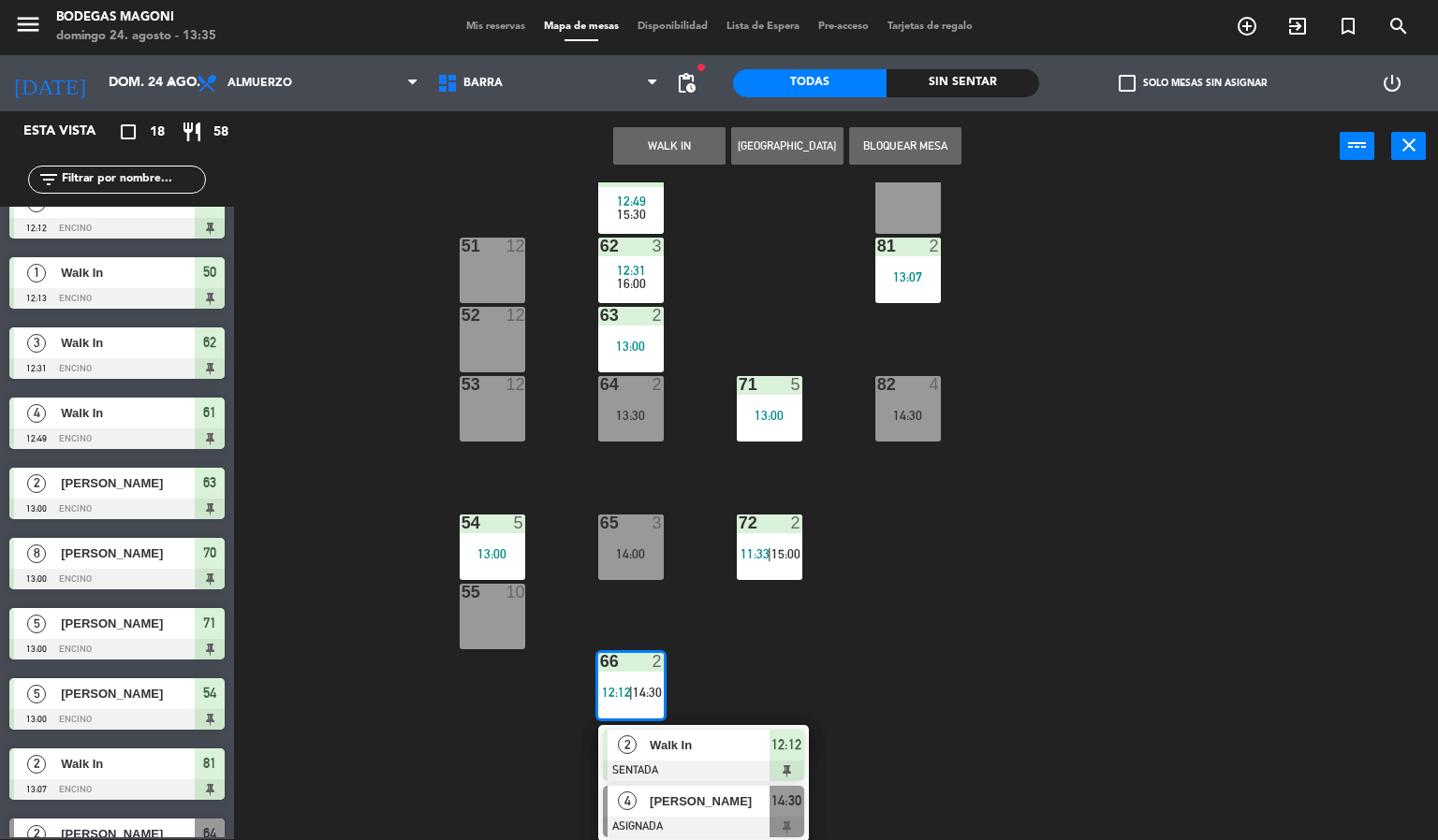
click at [685, 804] on span "[PERSON_NAME]" at bounding box center [710, 801] width 120 height 20
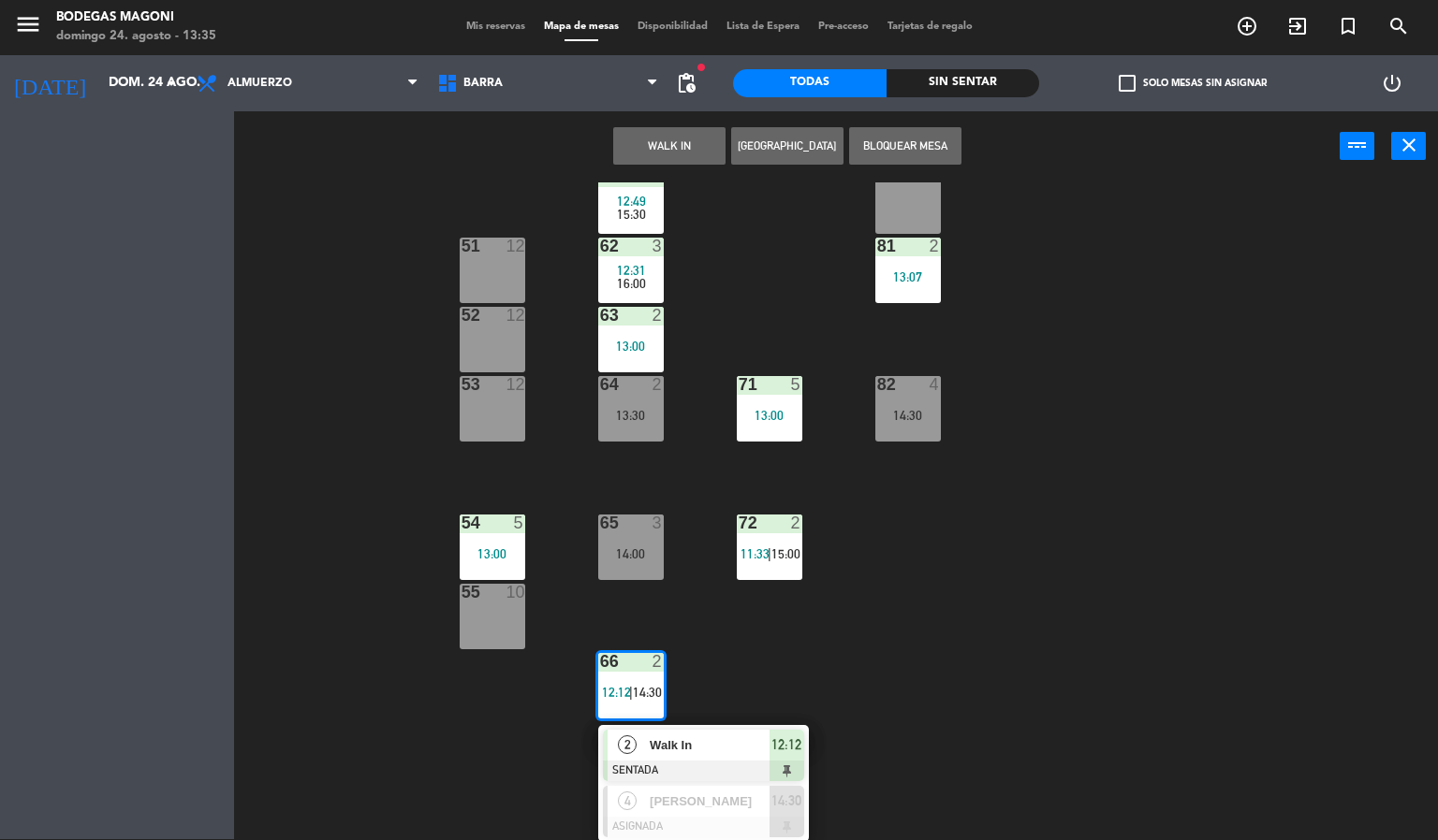
scroll to position [63, 0]
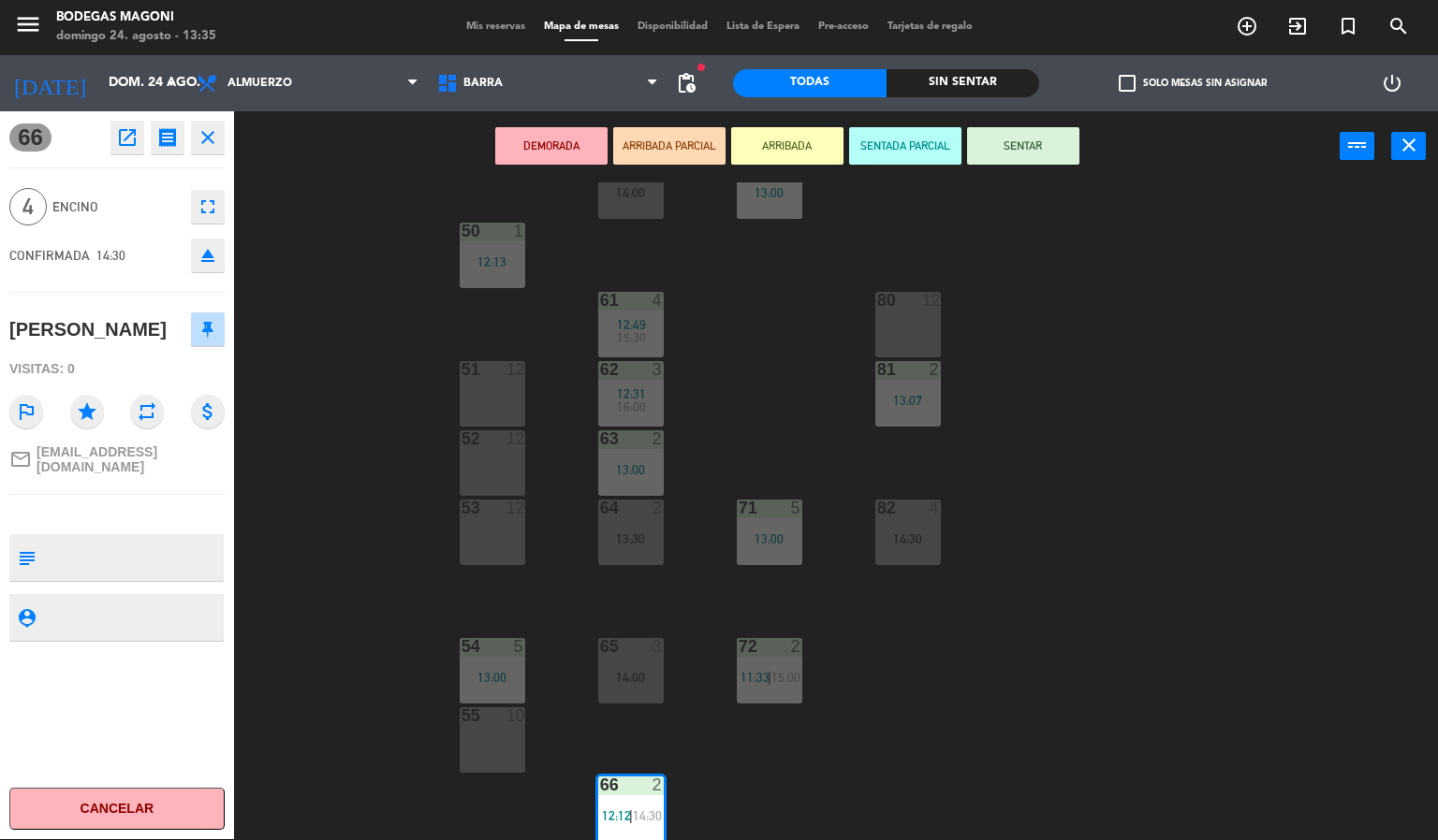
click at [121, 144] on icon "open_in_new" at bounding box center [128, 138] width 23 height 23
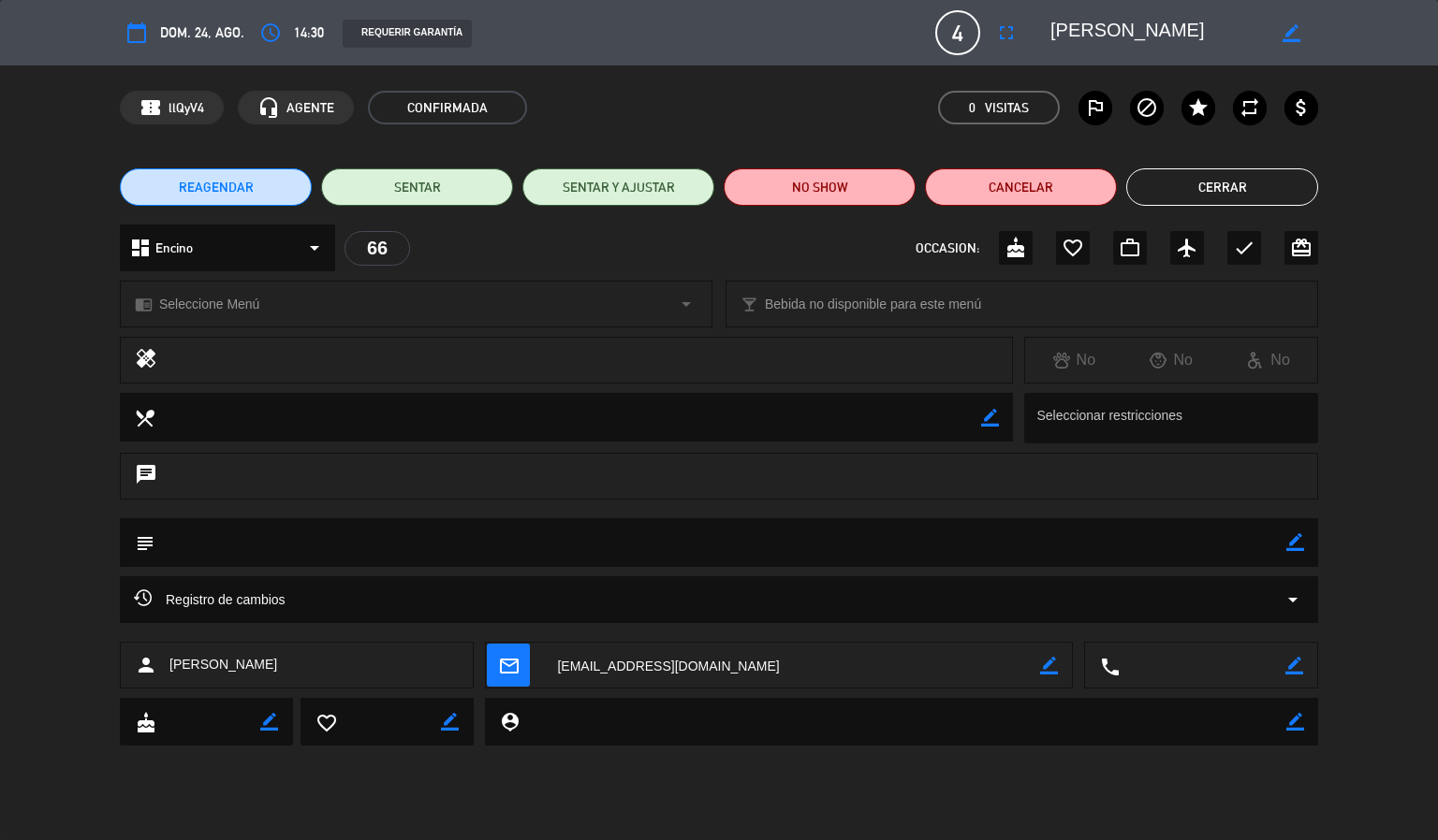
click at [275, 33] on icon "access_time" at bounding box center [271, 33] width 23 height 23
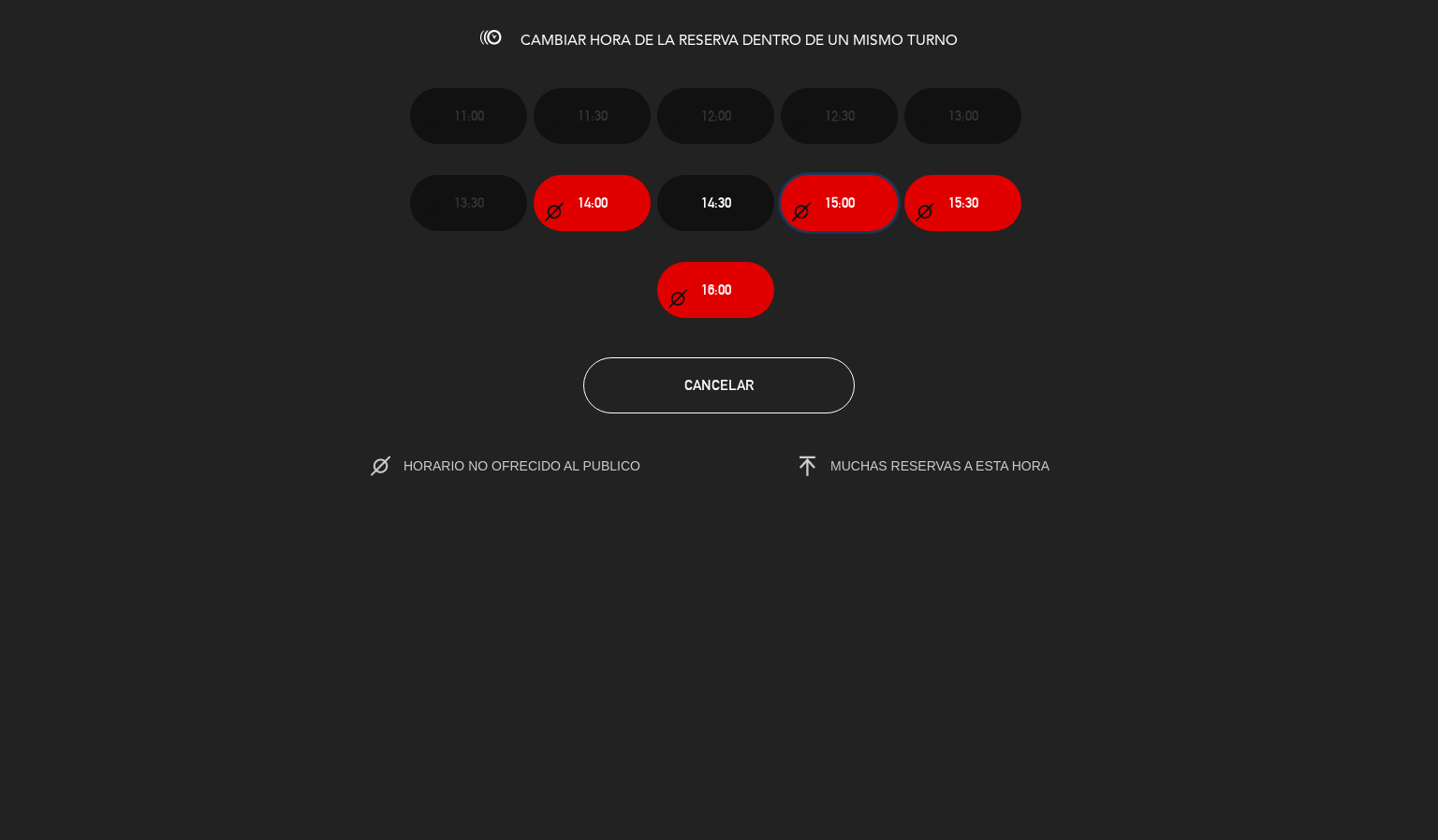
click at [848, 205] on span "15:00" at bounding box center [839, 203] width 30 height 22
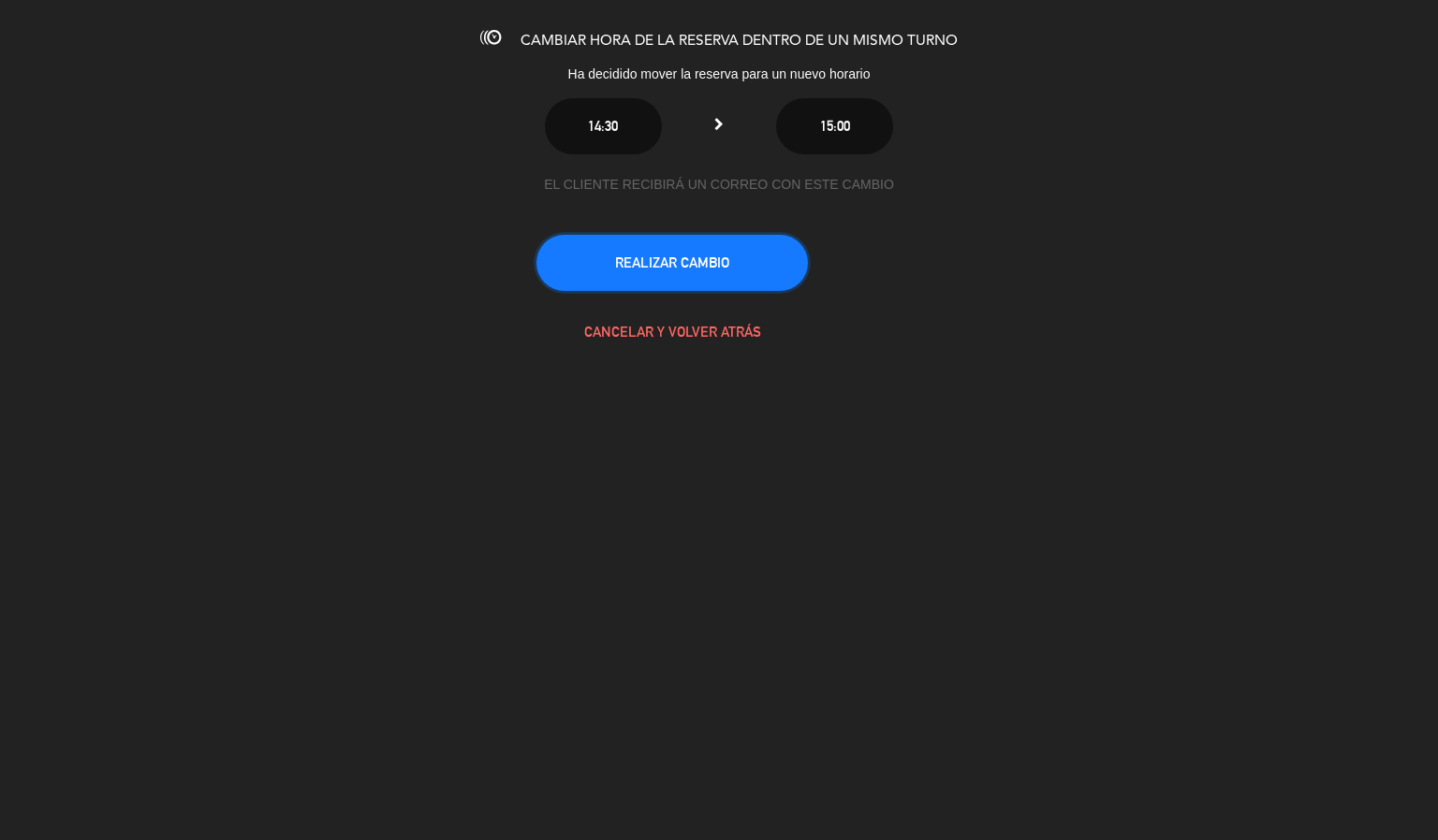
click at [757, 262] on button "REALIZAR CAMBIO" at bounding box center [672, 263] width 271 height 56
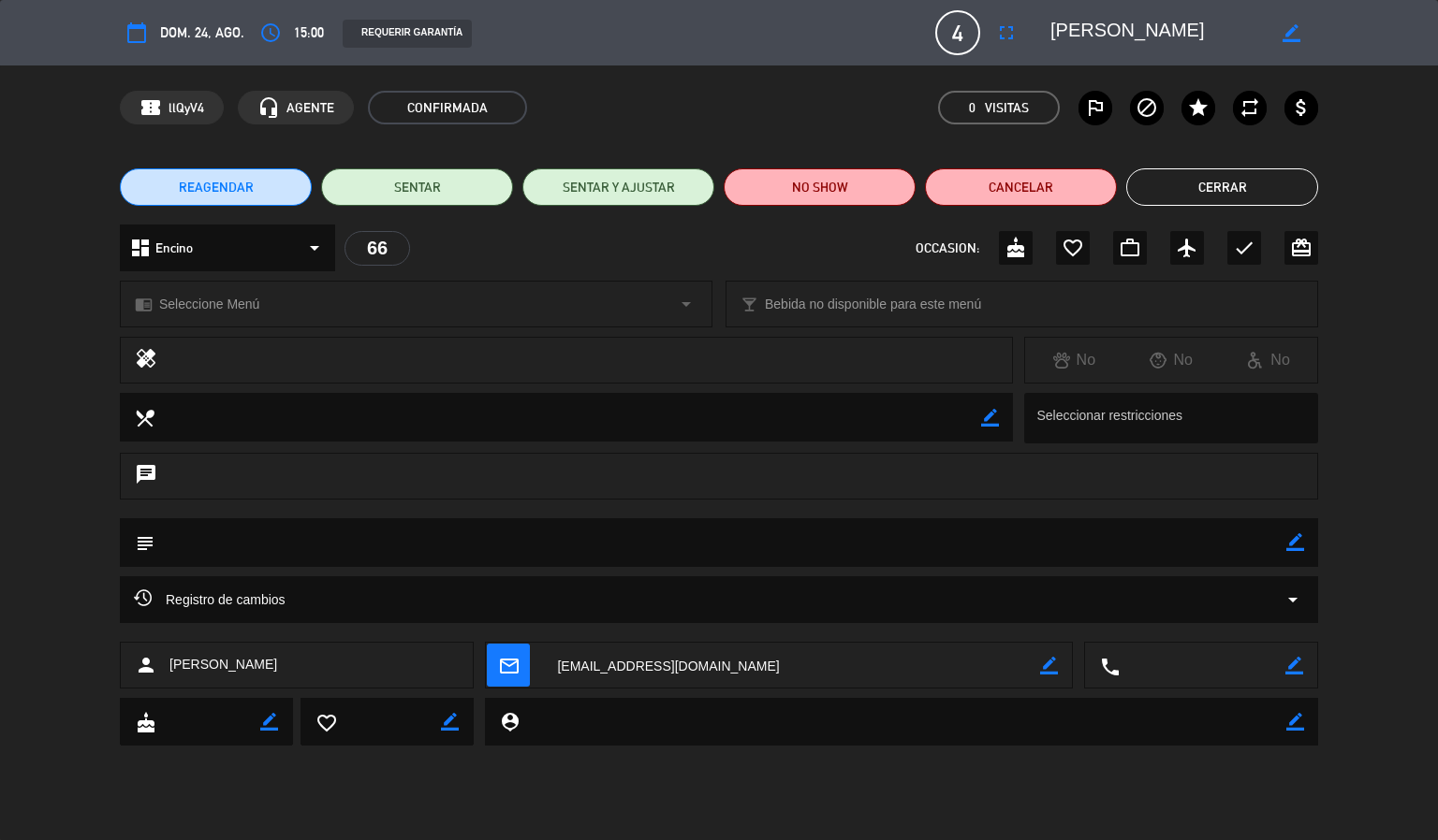
click at [1265, 169] on button "Cerrar" at bounding box center [1223, 186] width 192 height 37
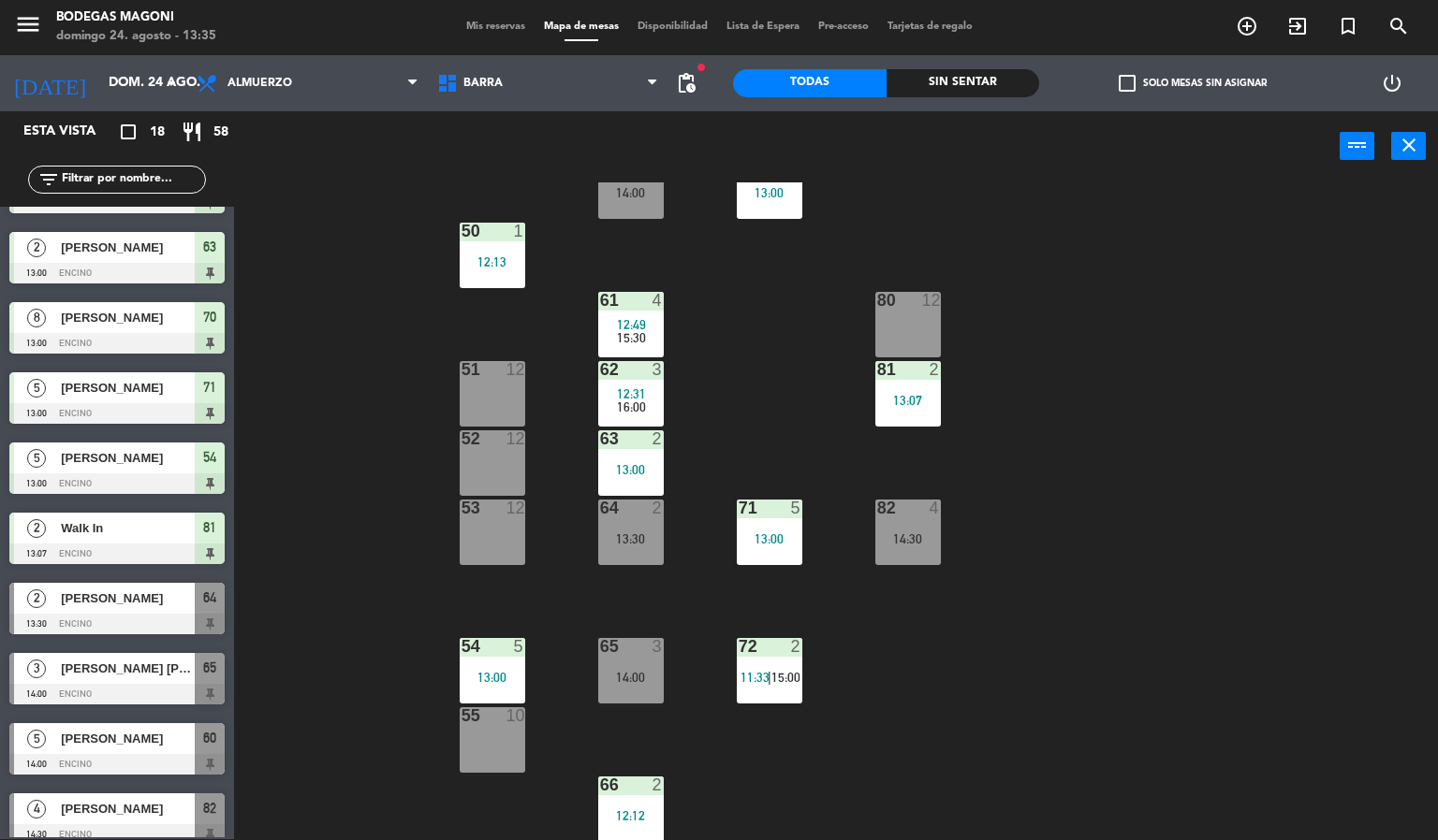
scroll to position [632, 0]
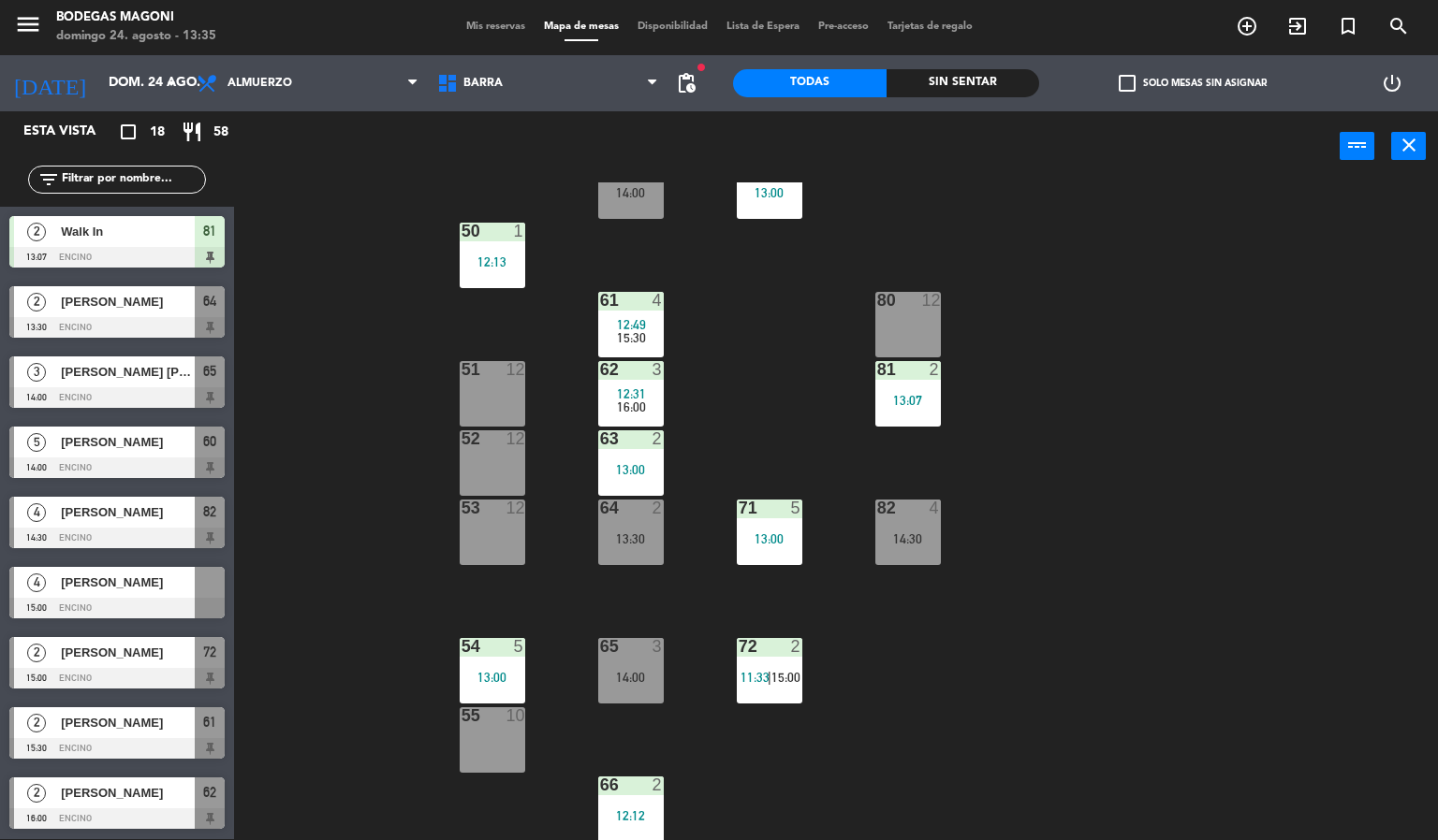
click at [135, 598] on div "4 [PERSON_NAME] 15:00 Encino" at bounding box center [117, 593] width 234 height 70
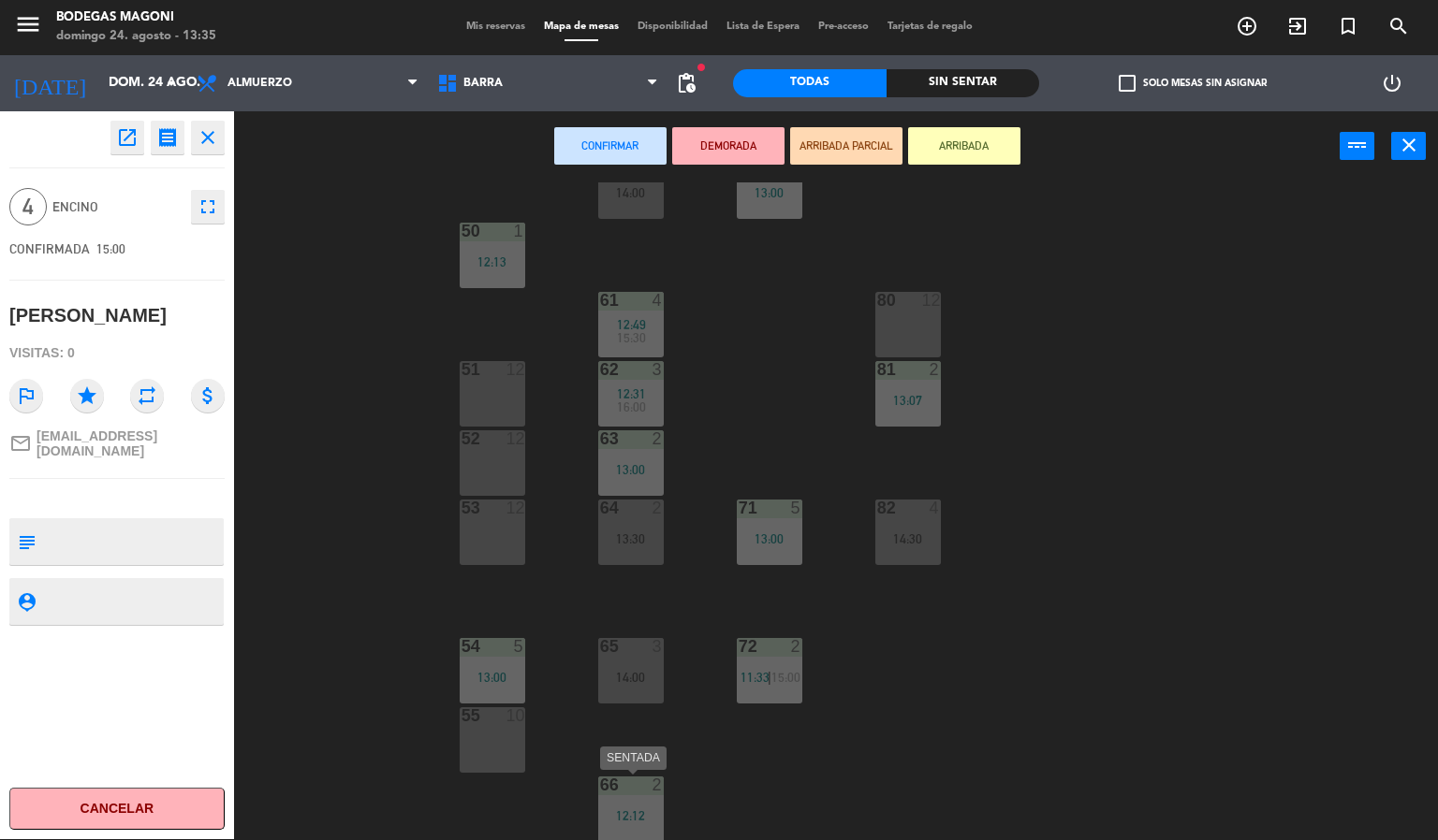
click at [607, 795] on div "66 2 12:12" at bounding box center [631, 810] width 66 height 66
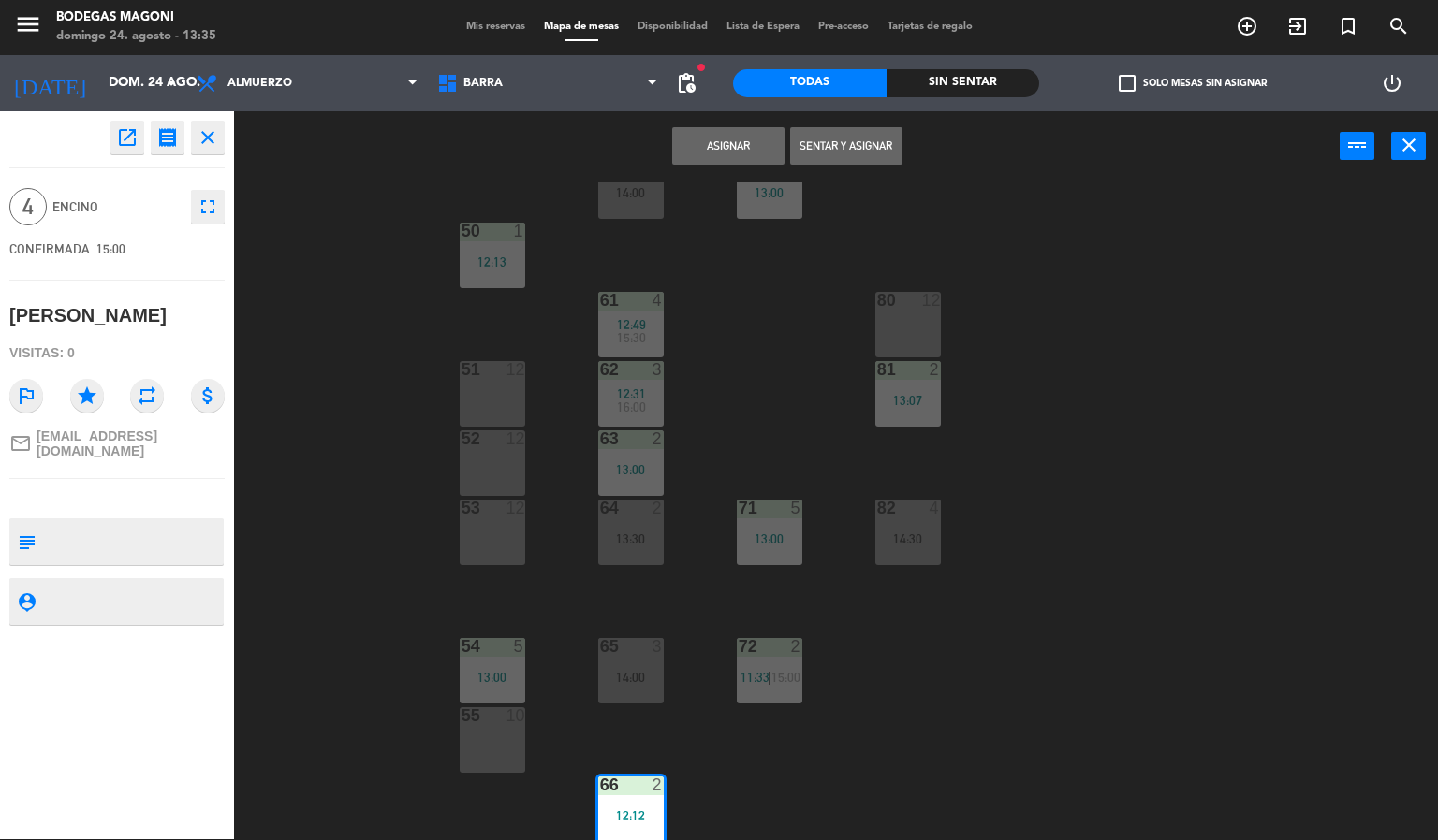
click at [720, 151] on button "Asignar" at bounding box center [728, 146] width 112 height 37
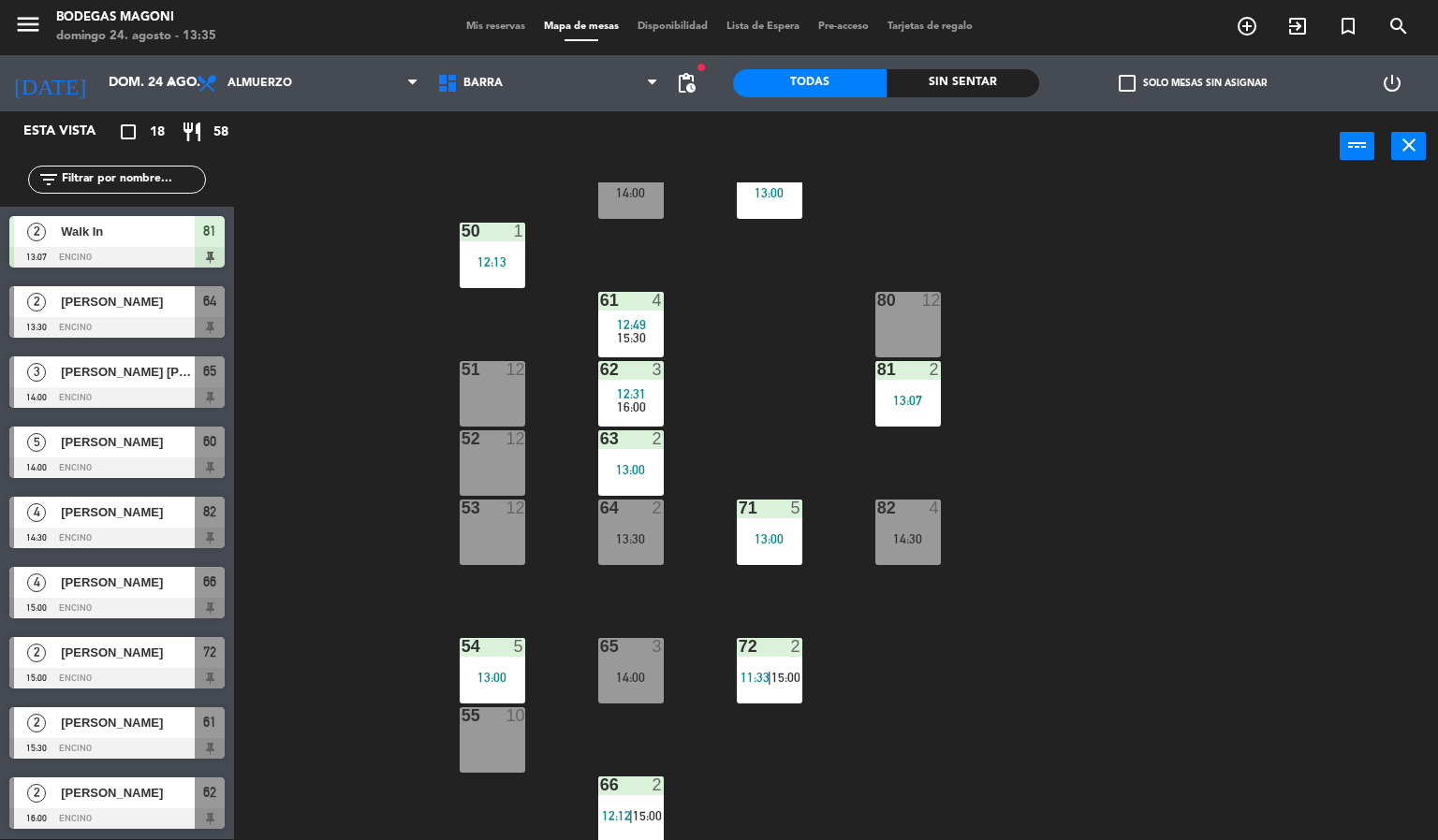
click at [127, 599] on div at bounding box center [117, 609] width 215 height 21
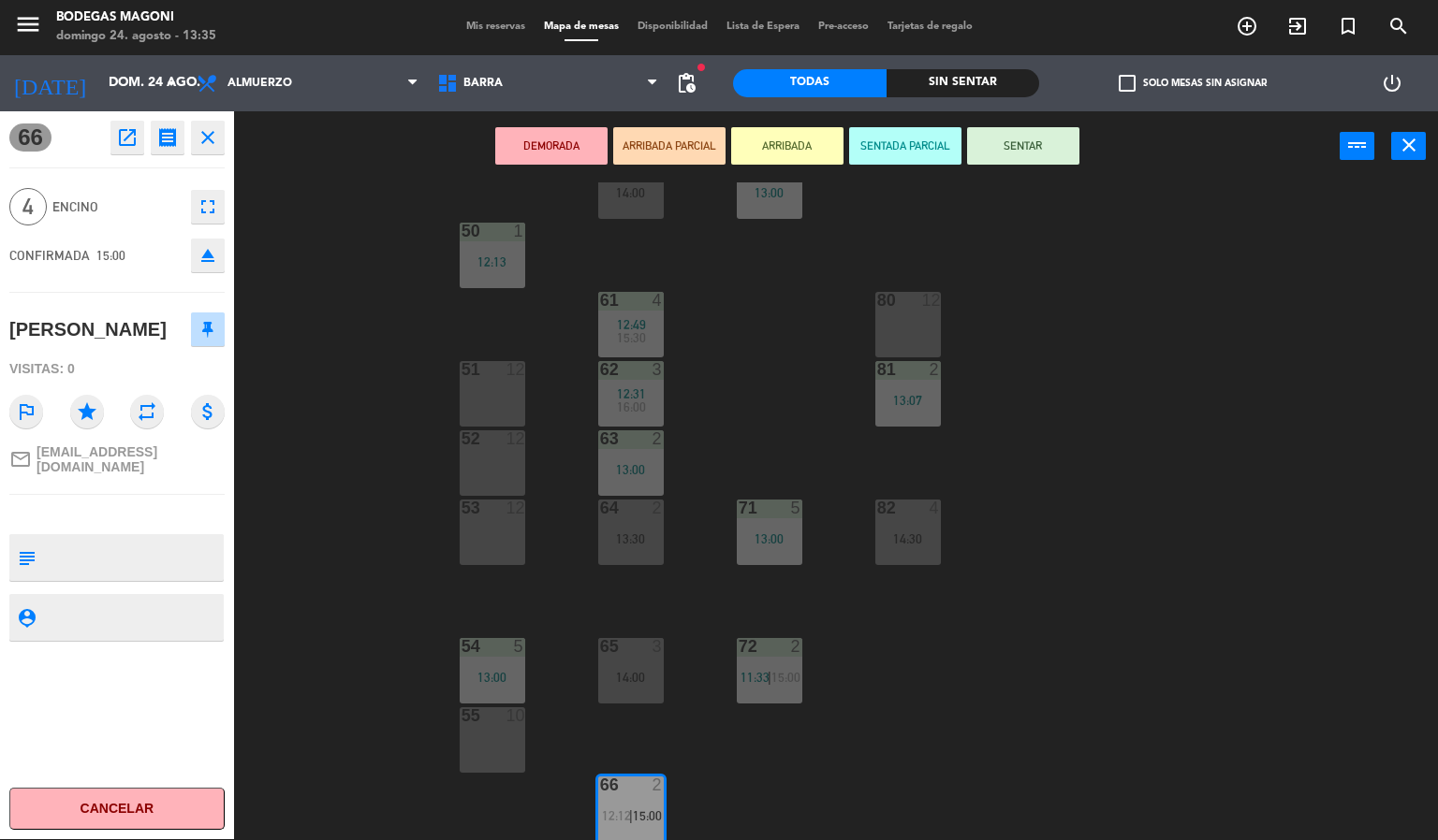
click at [316, 578] on div "60 5 14:00 70 8 13:00 50 1 12:13 61 4 12:49 15:30 80 12 51 12 62 3 12:31 16:00 …" at bounding box center [843, 512] width 1190 height 658
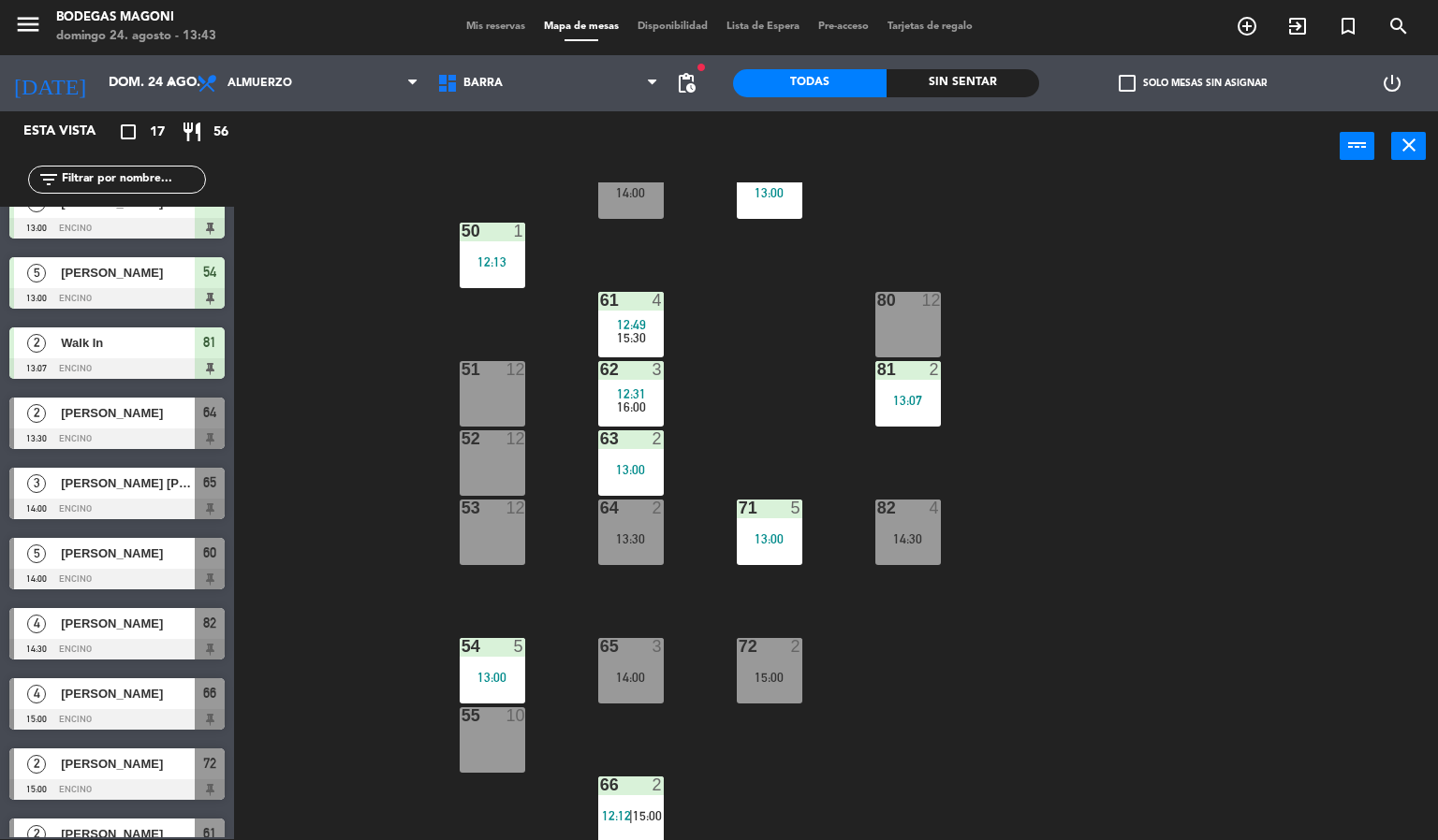
scroll to position [0, 0]
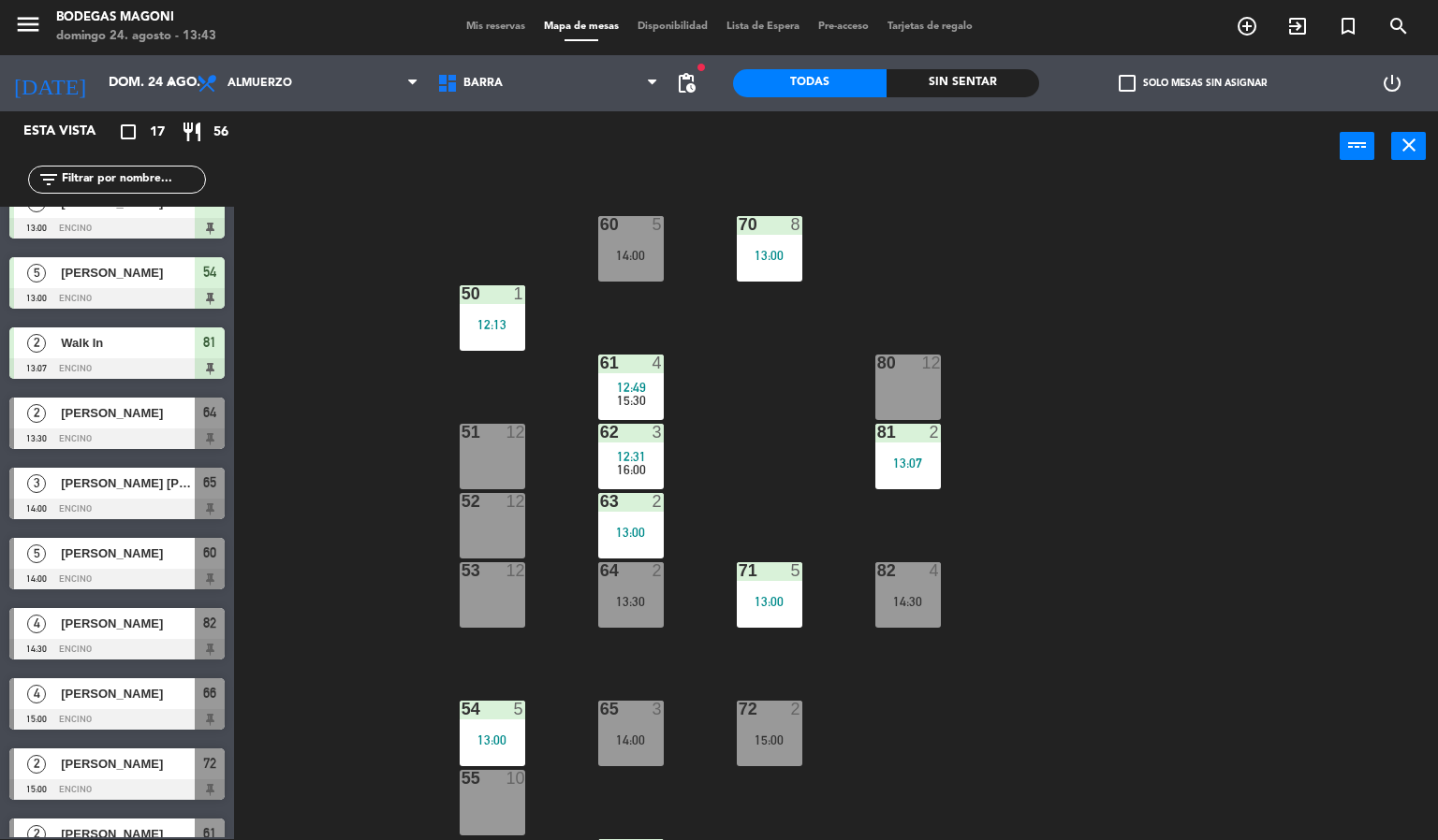
click at [727, 410] on div "60 5 14:00 70 8 13:00 50 1 12:13 61 4 12:49 15:30 80 12 51 12 62 3 12:31 16:00 …" at bounding box center [843, 512] width 1190 height 658
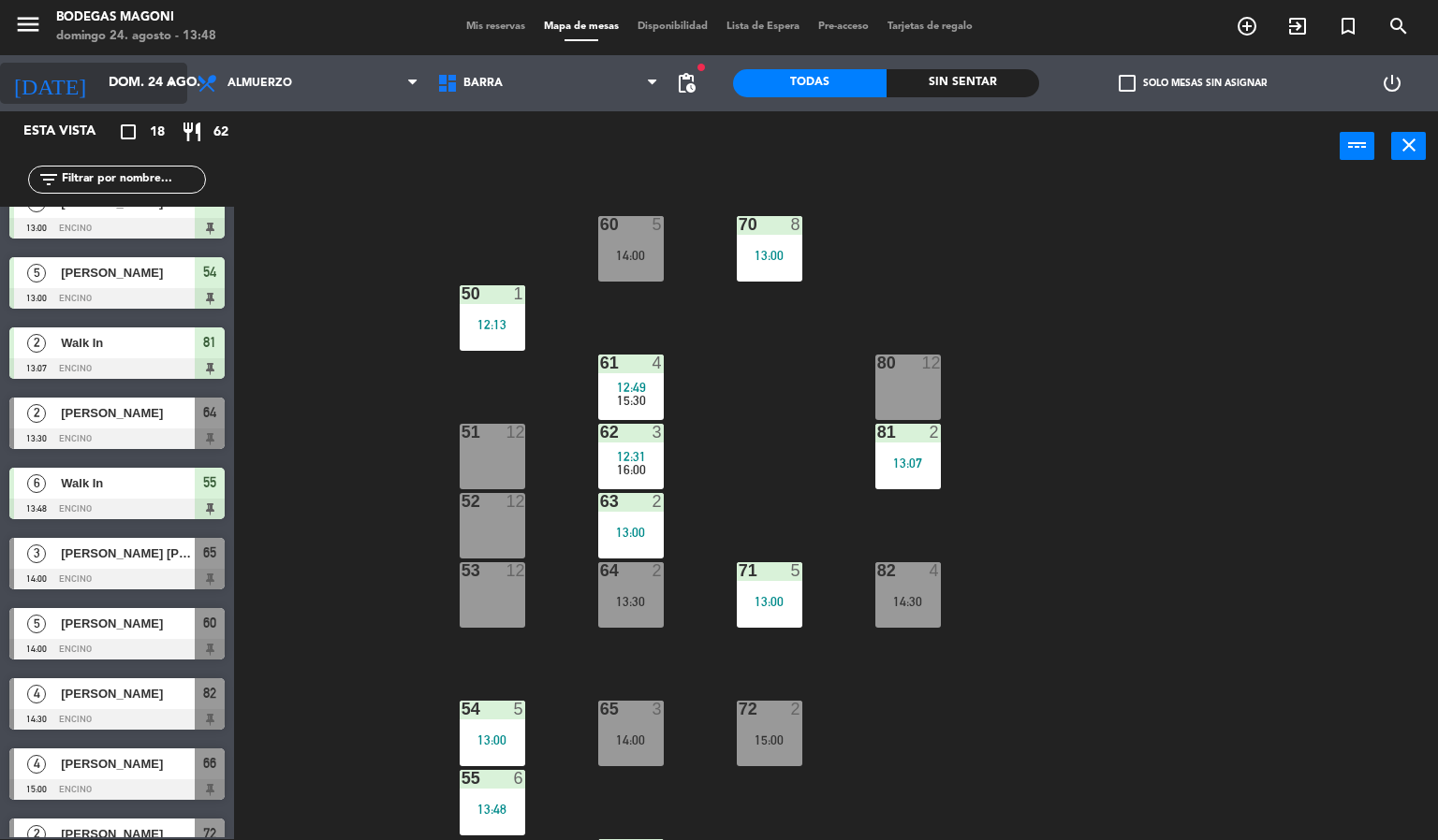
click at [160, 83] on icon "arrow_drop_down" at bounding box center [171, 84] width 23 height 23
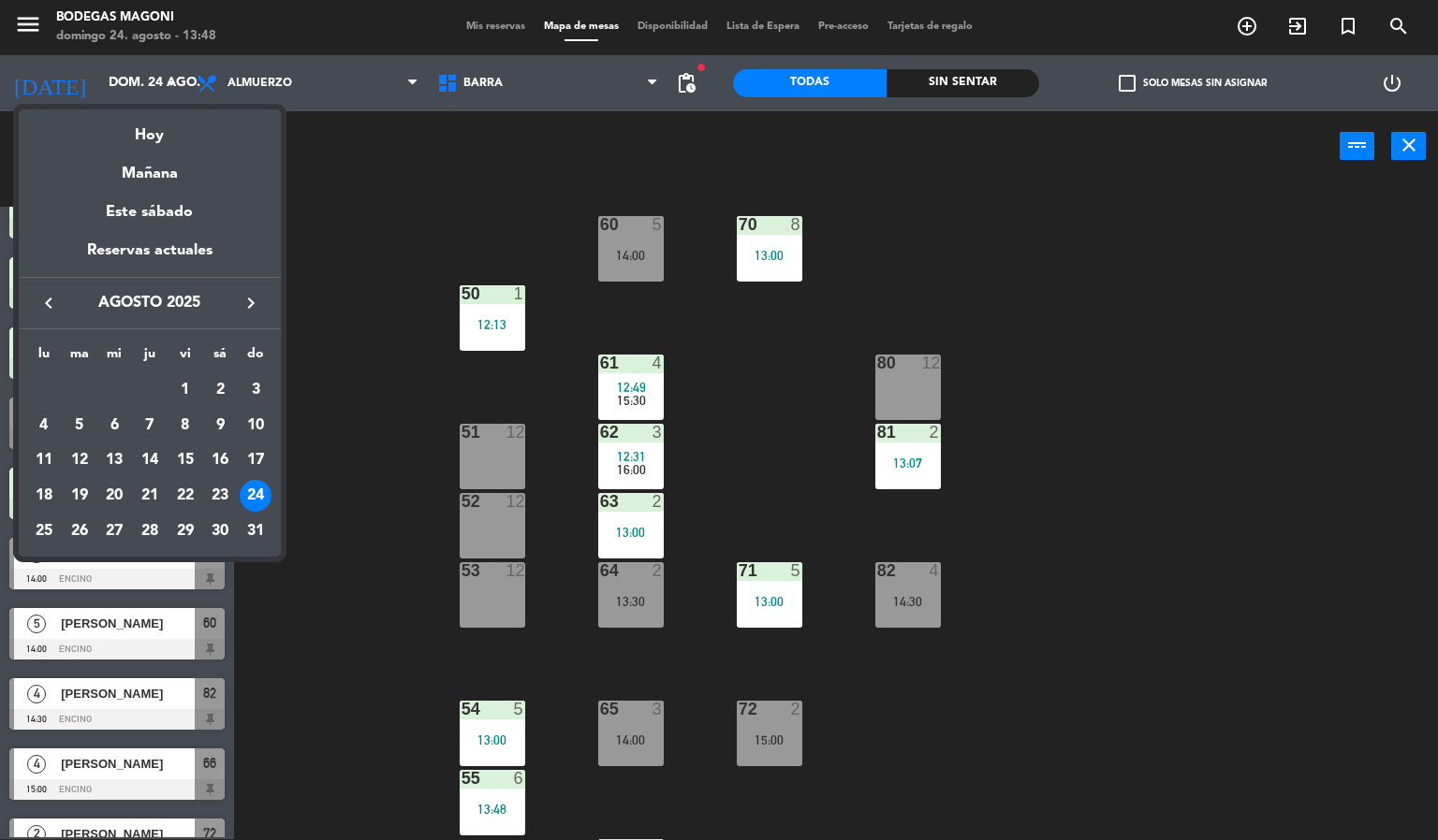
drag, startPoint x: 248, startPoint y: 534, endPoint x: 240, endPoint y: 539, distance: 9.4
click at [250, 534] on div "31" at bounding box center [255, 531] width 31 height 31
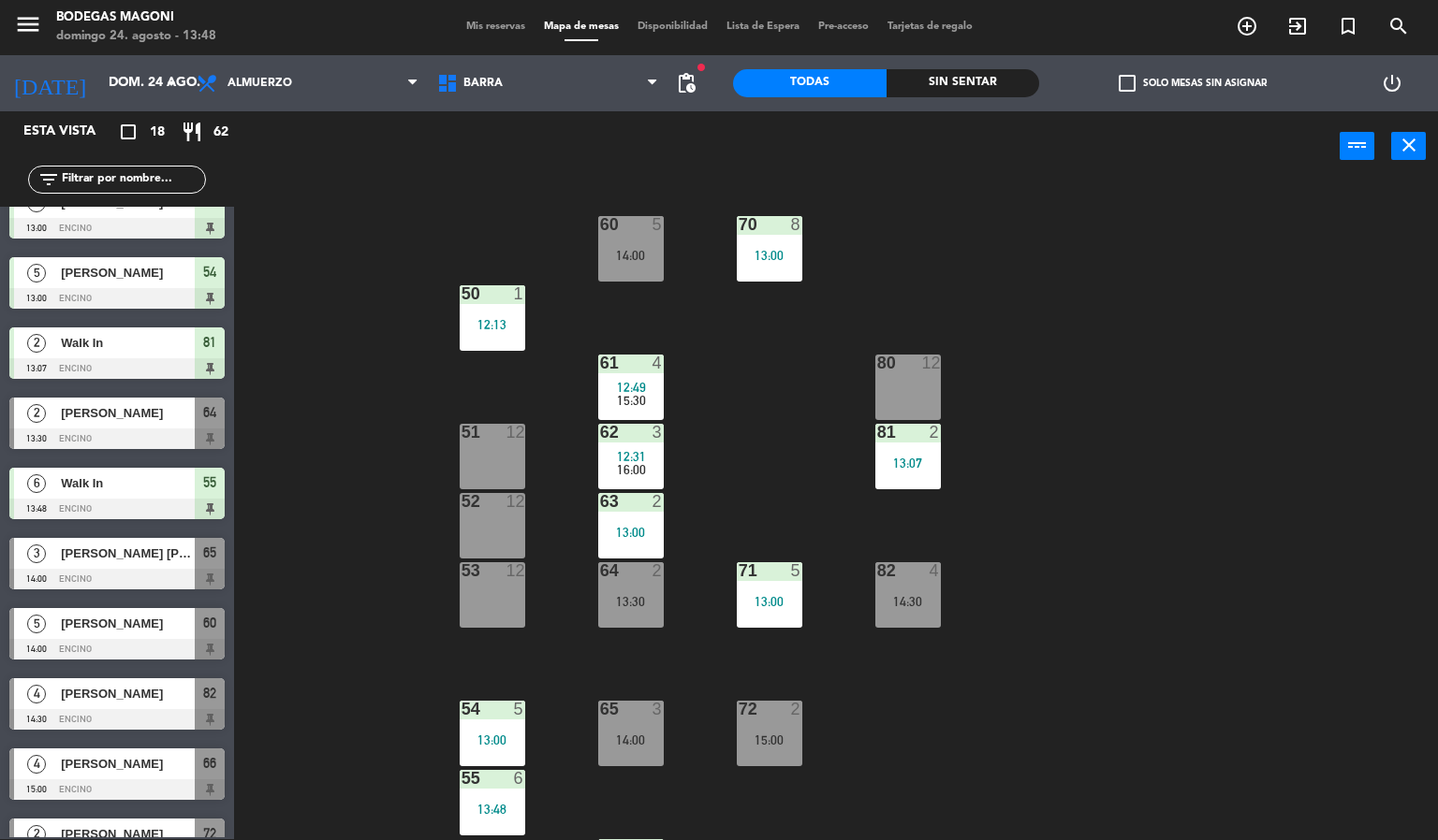
type input "dom. 31 ago."
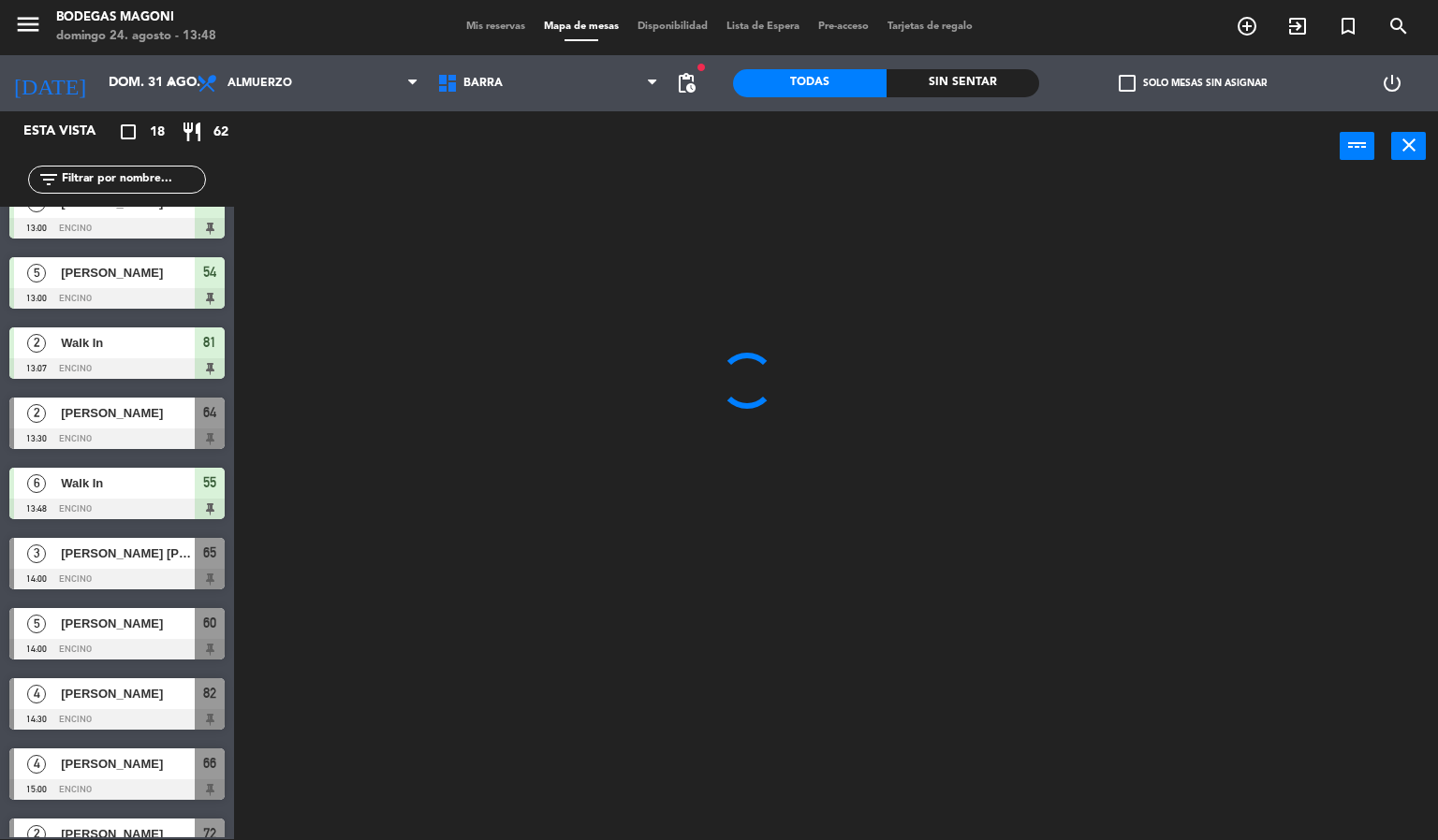
scroll to position [422, 0]
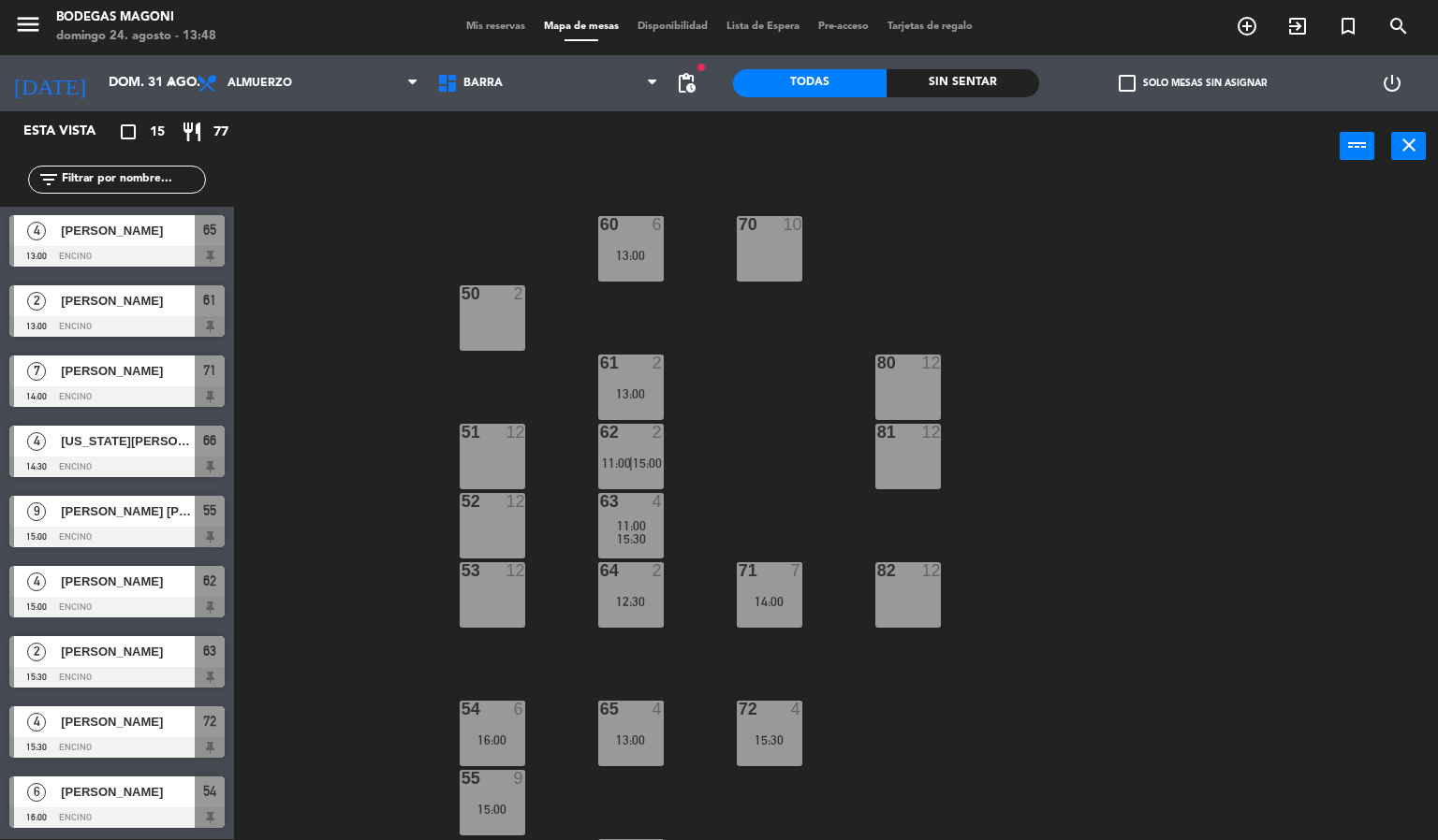
click at [132, 787] on div "6 [PERSON_NAME] 16:00 Encino 54" at bounding box center [117, 803] width 234 height 70
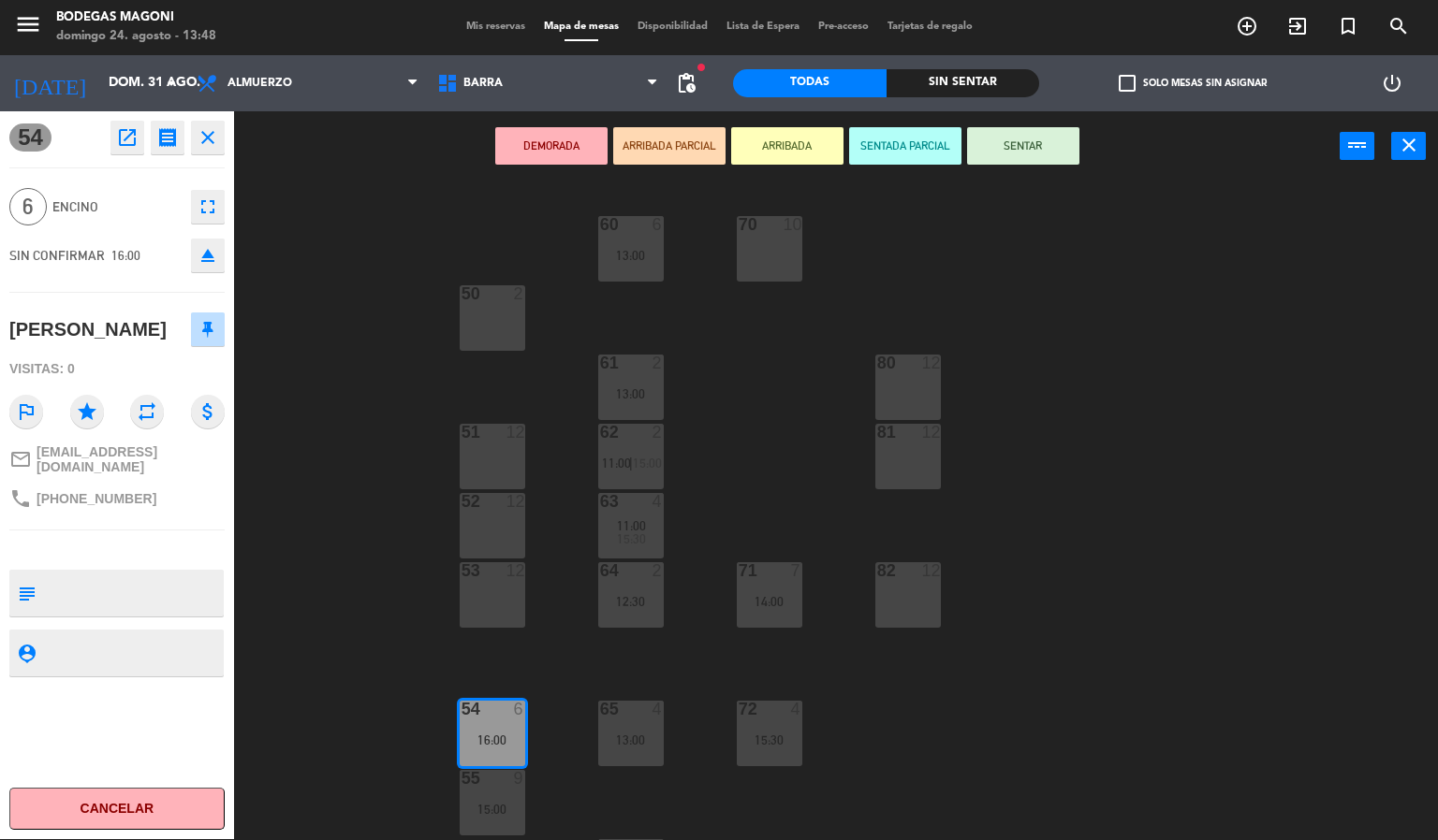
click at [122, 139] on icon "open_in_new" at bounding box center [128, 138] width 23 height 23
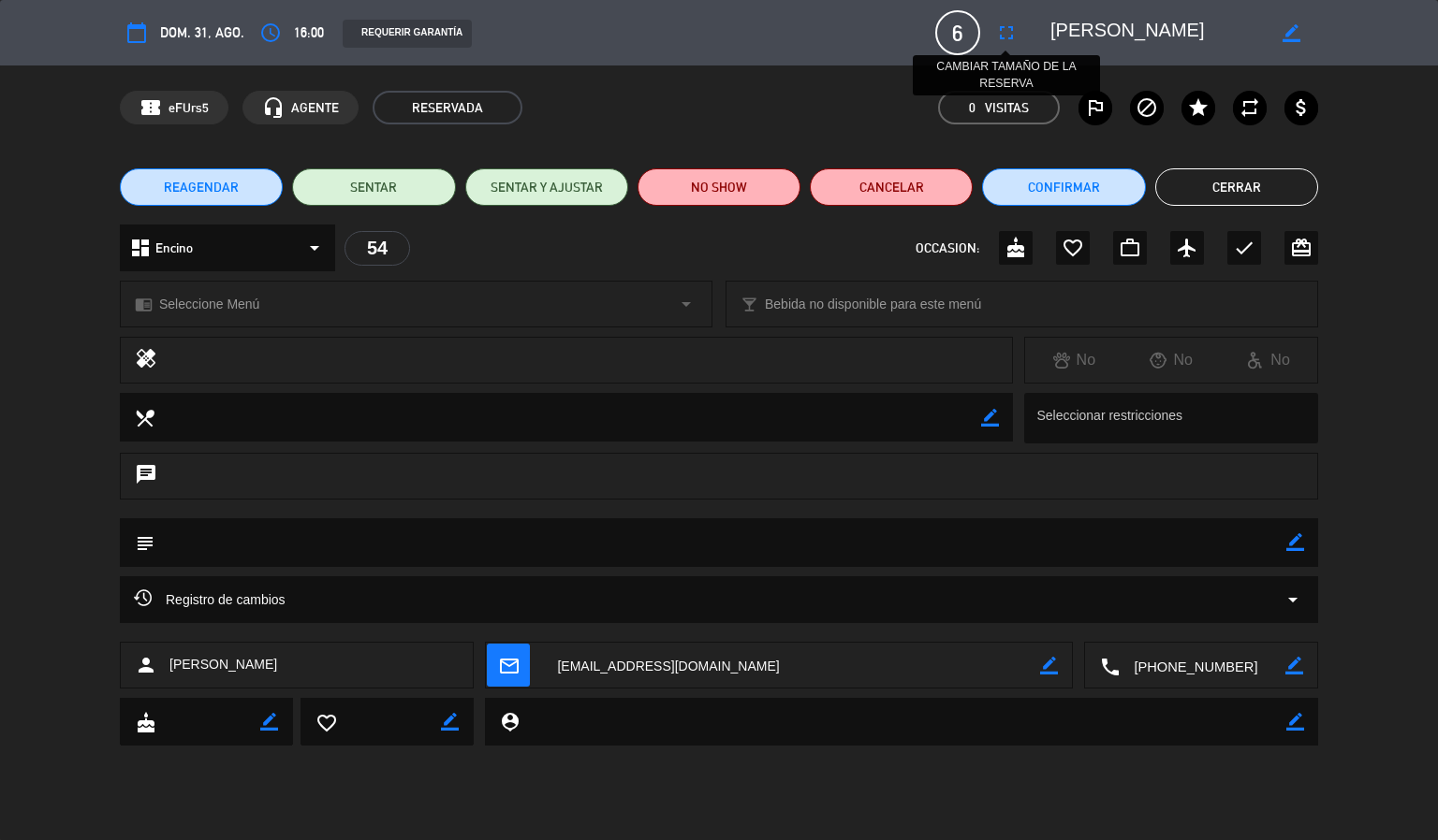
click at [1003, 24] on icon "fullscreen" at bounding box center [1007, 33] width 23 height 23
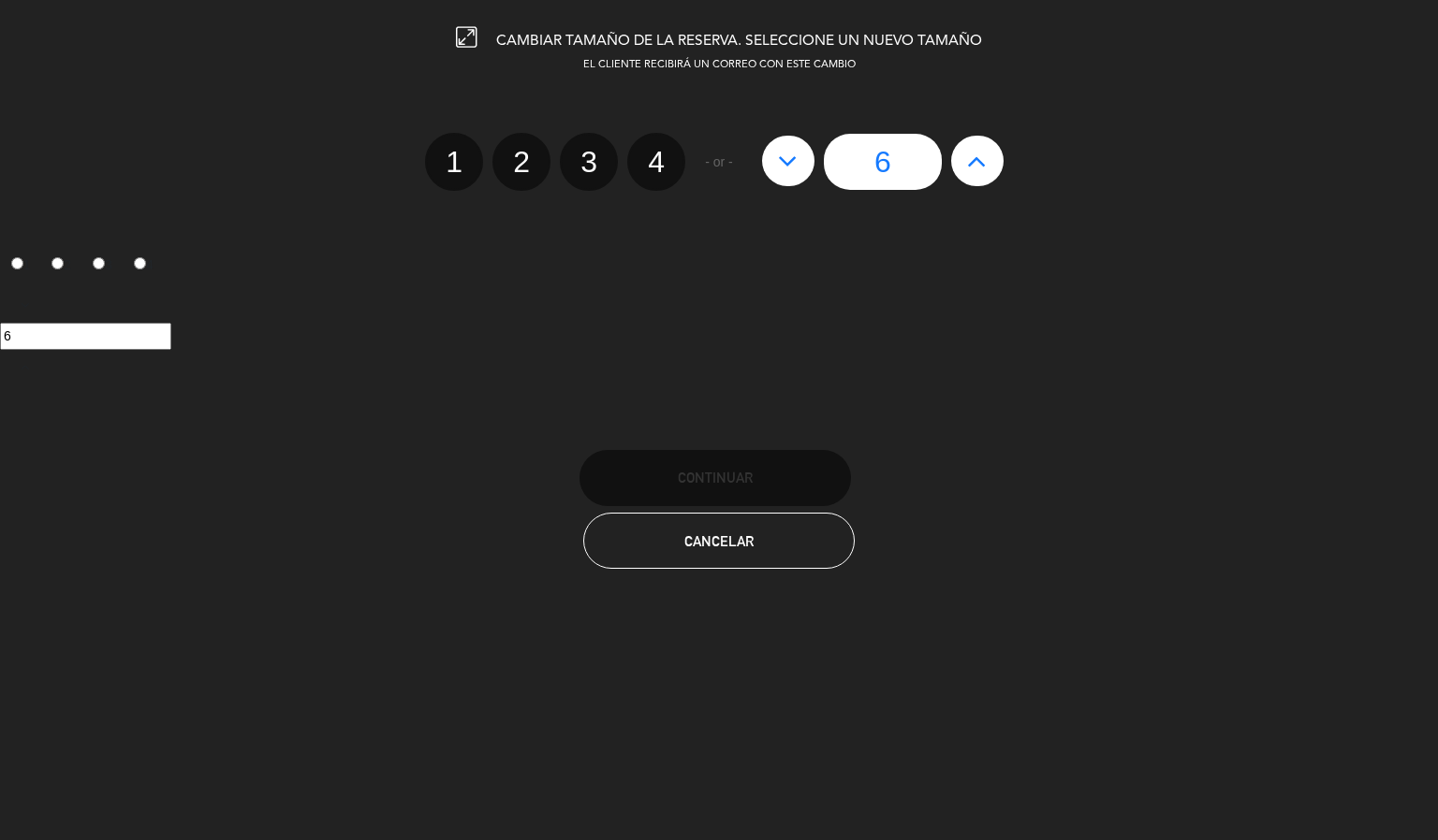
click at [983, 163] on icon at bounding box center [976, 160] width 20 height 29
type input "7"
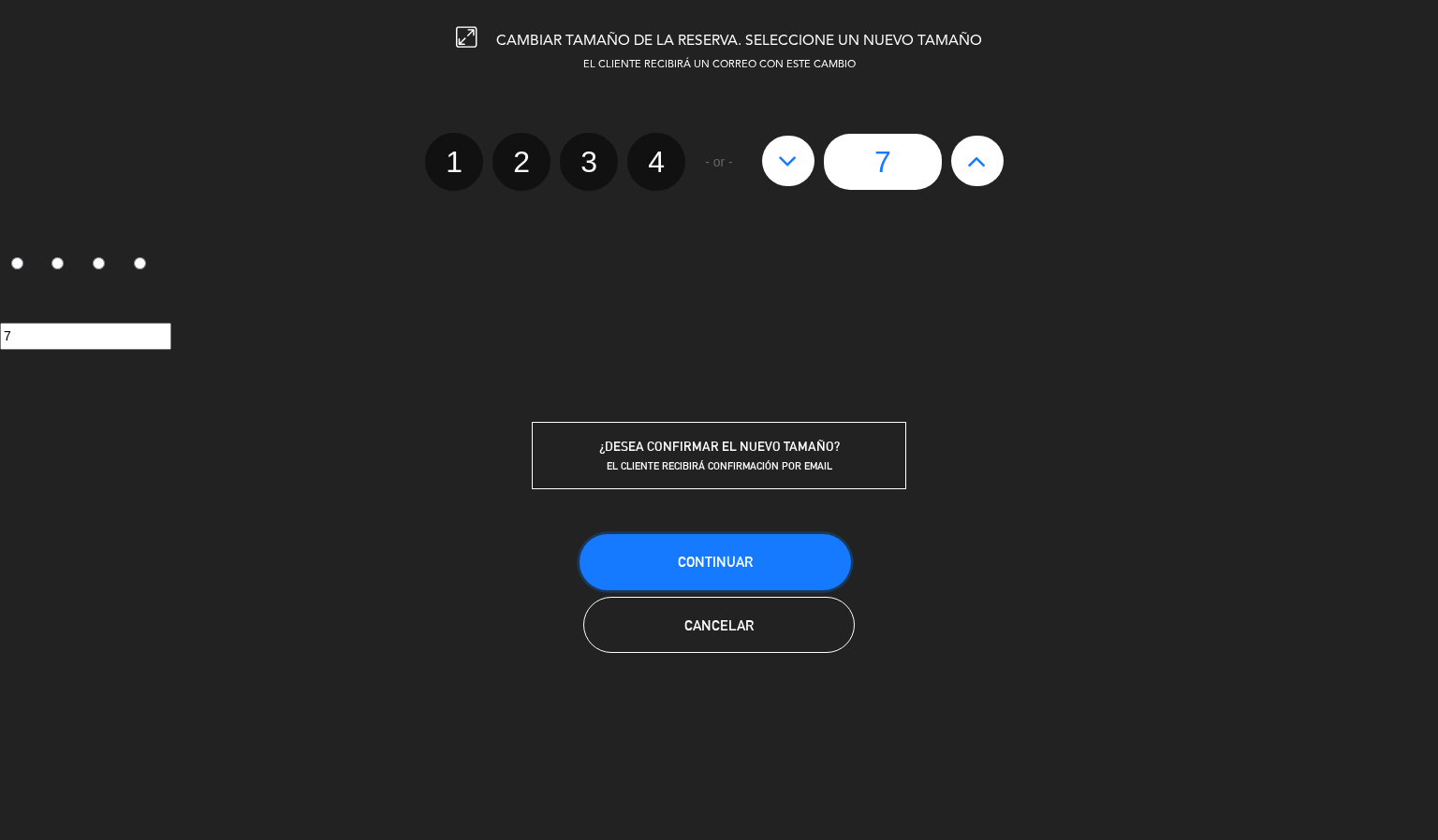
click at [697, 554] on span "Continuar" at bounding box center [715, 561] width 75 height 16
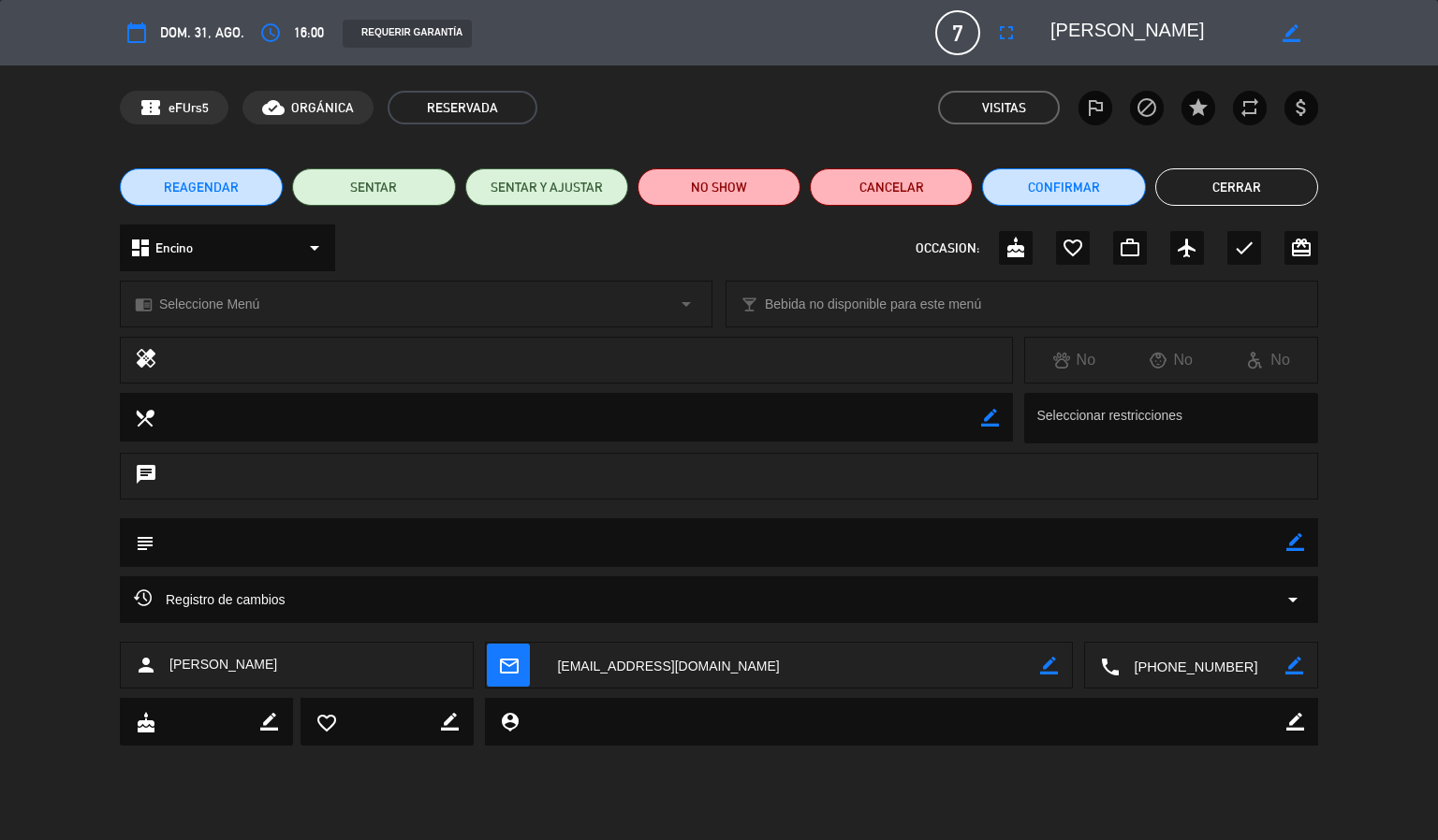
click at [1258, 168] on button "Cerrar" at bounding box center [1236, 186] width 163 height 37
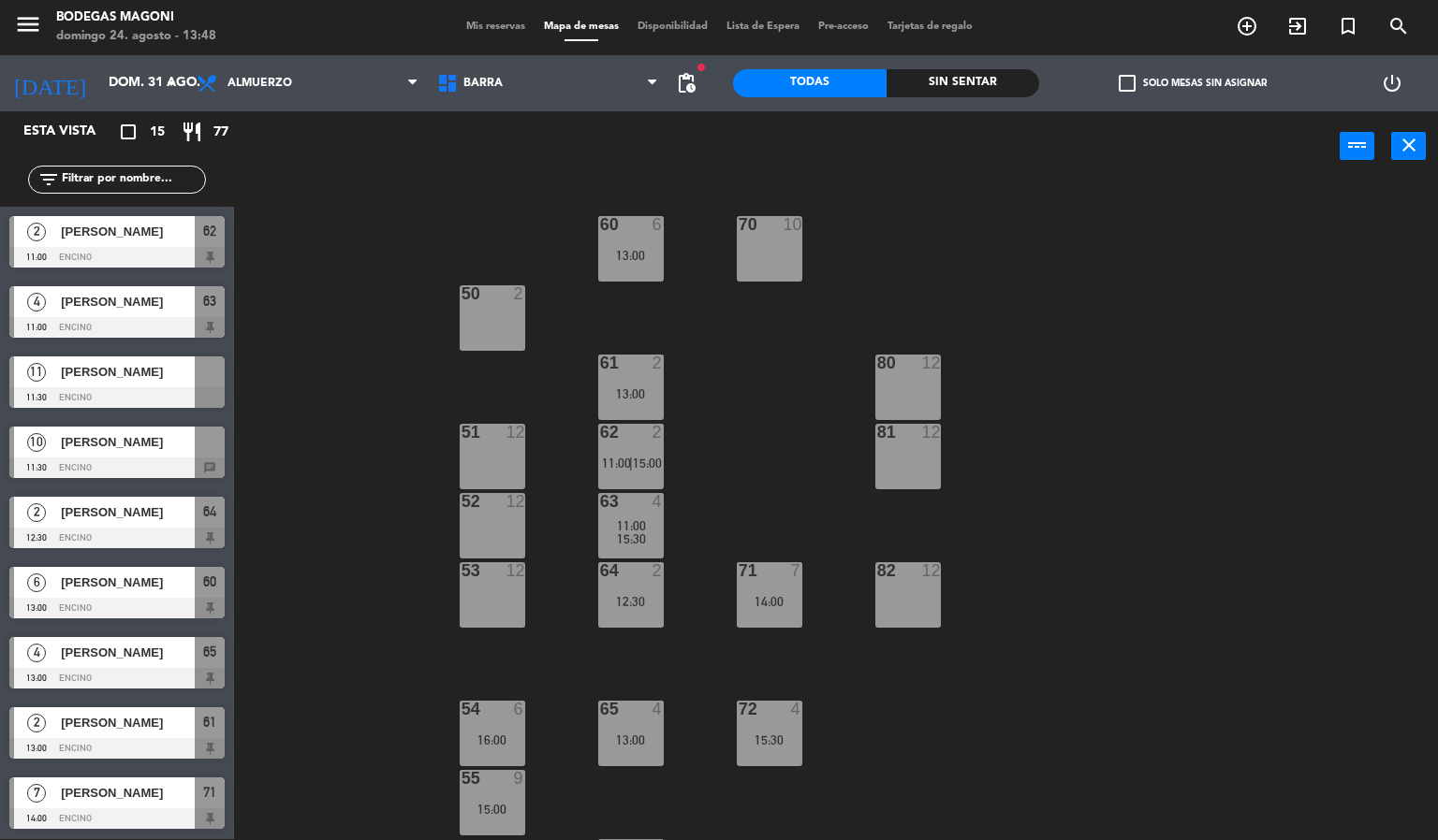
scroll to position [1, 0]
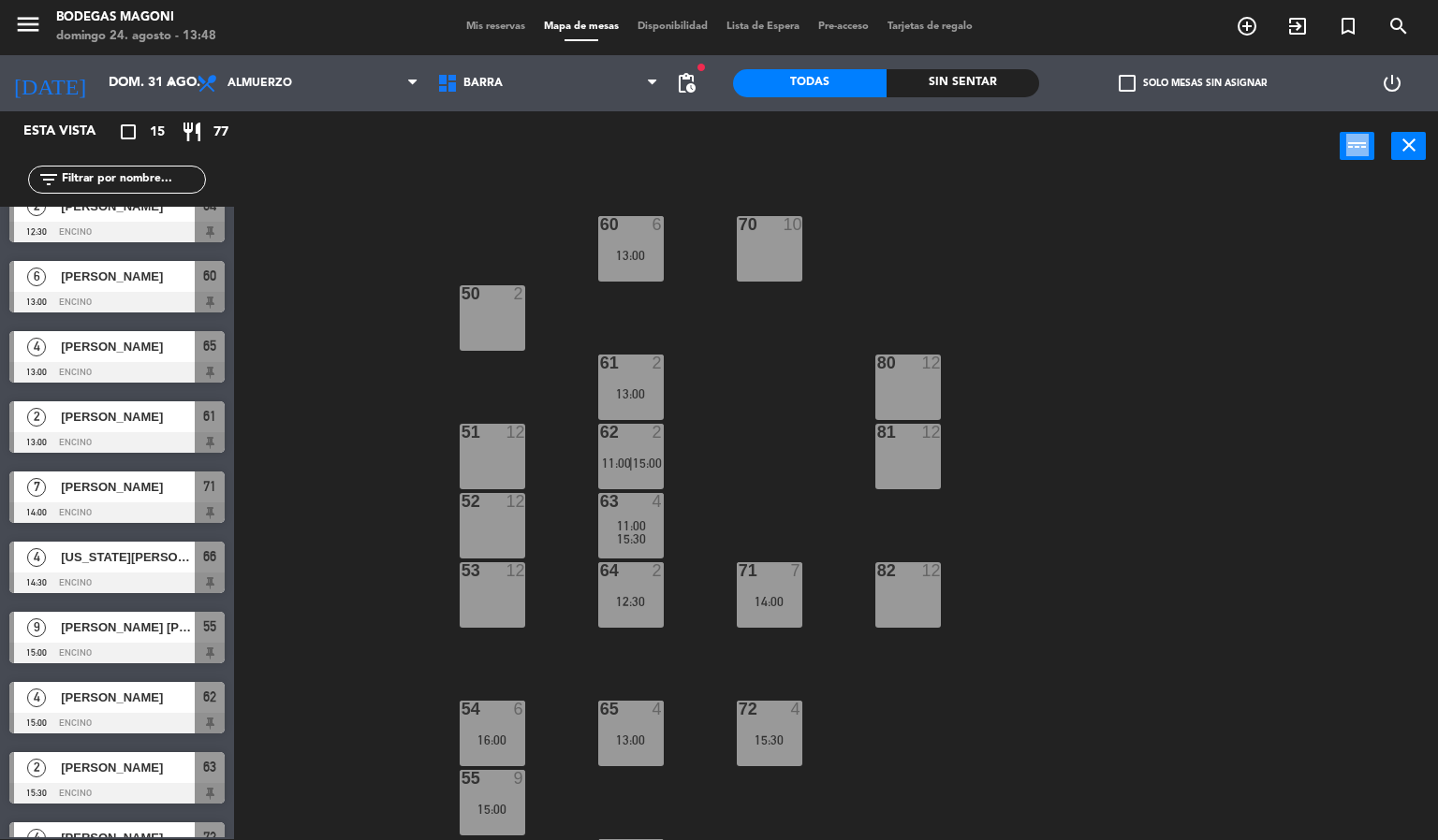
click at [1258, 166] on div "power_input close" at bounding box center [787, 147] width 1106 height 71
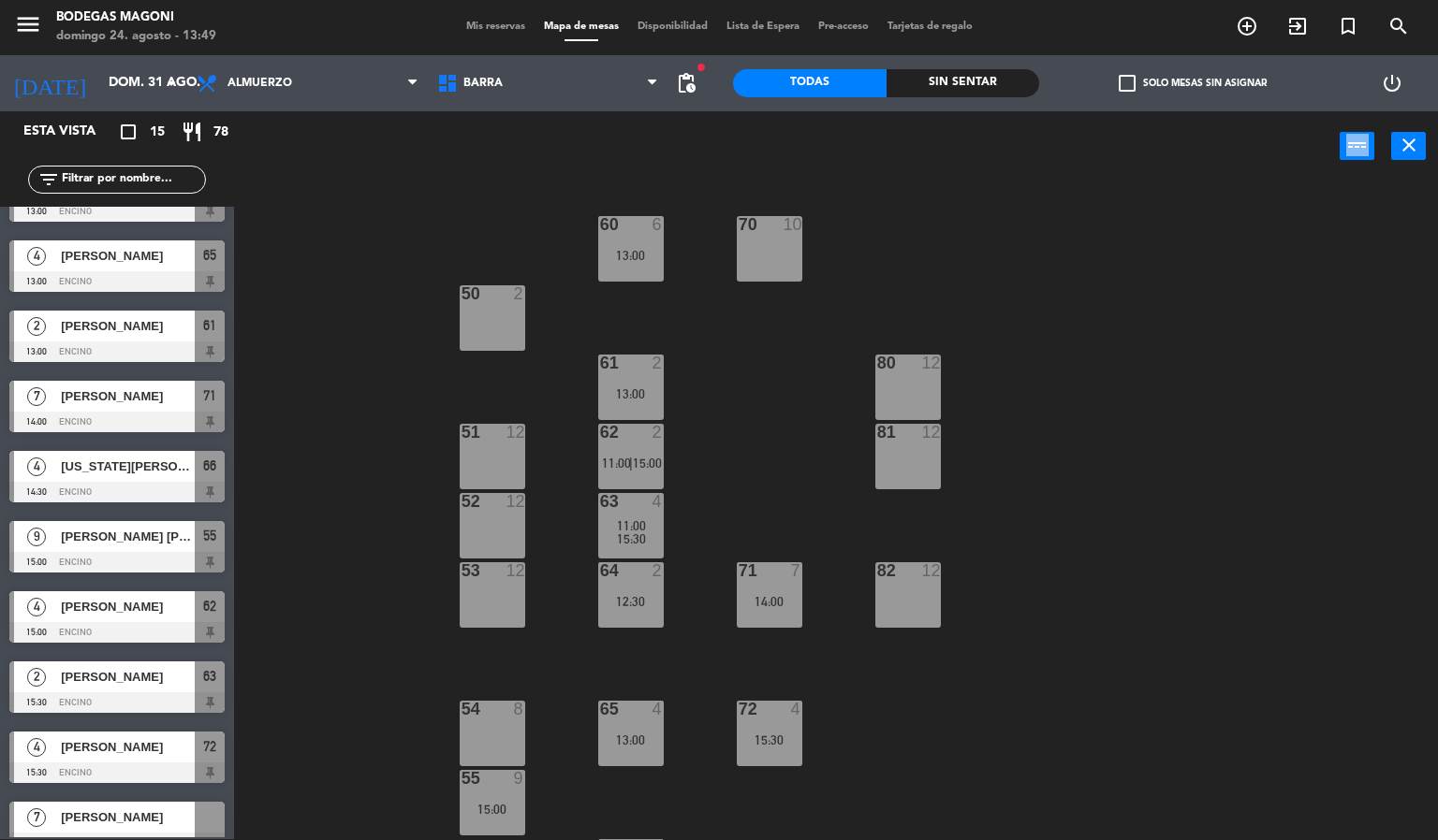
scroll to position [422, 0]
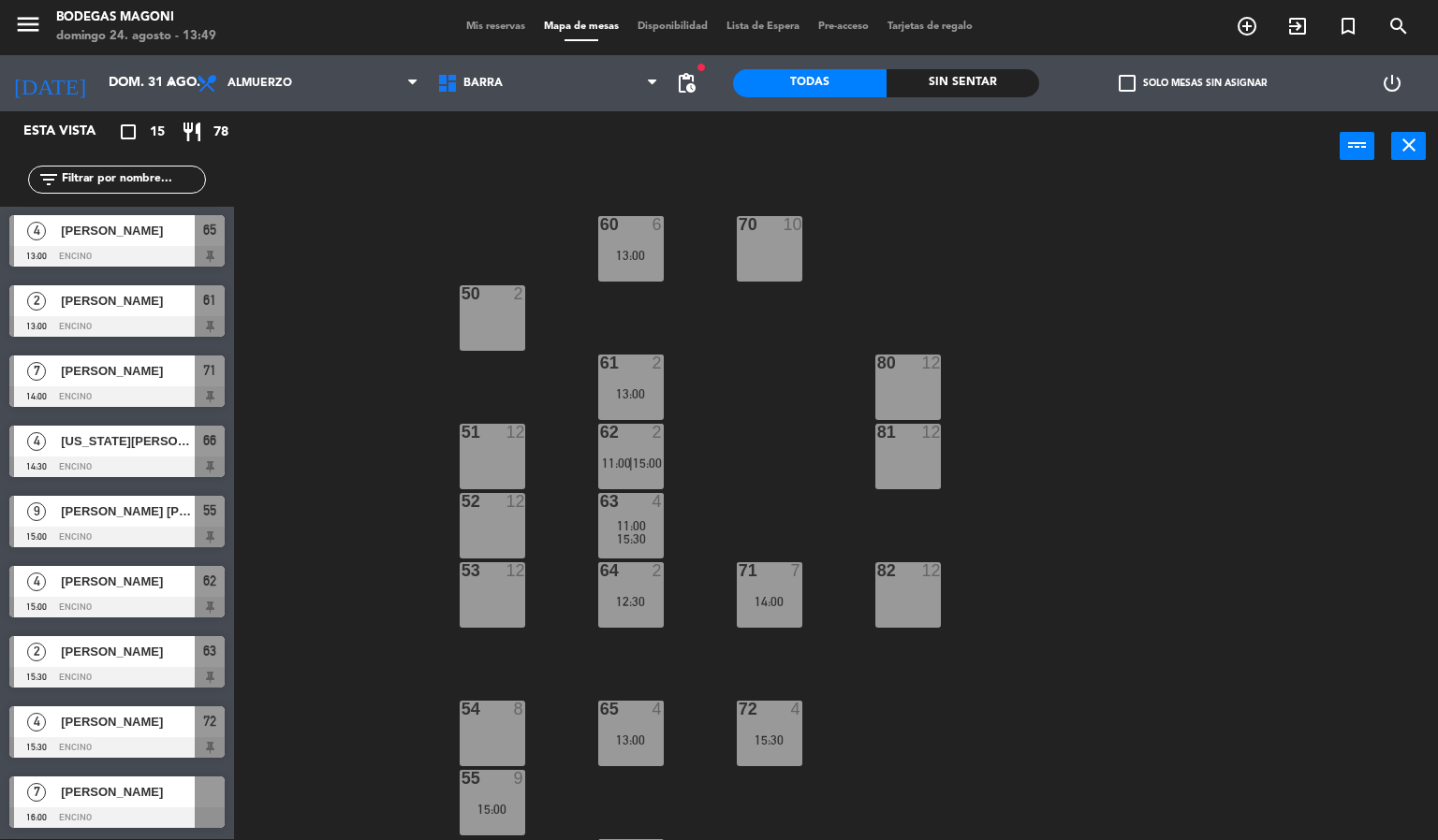
click at [115, 812] on div at bounding box center [117, 818] width 215 height 21
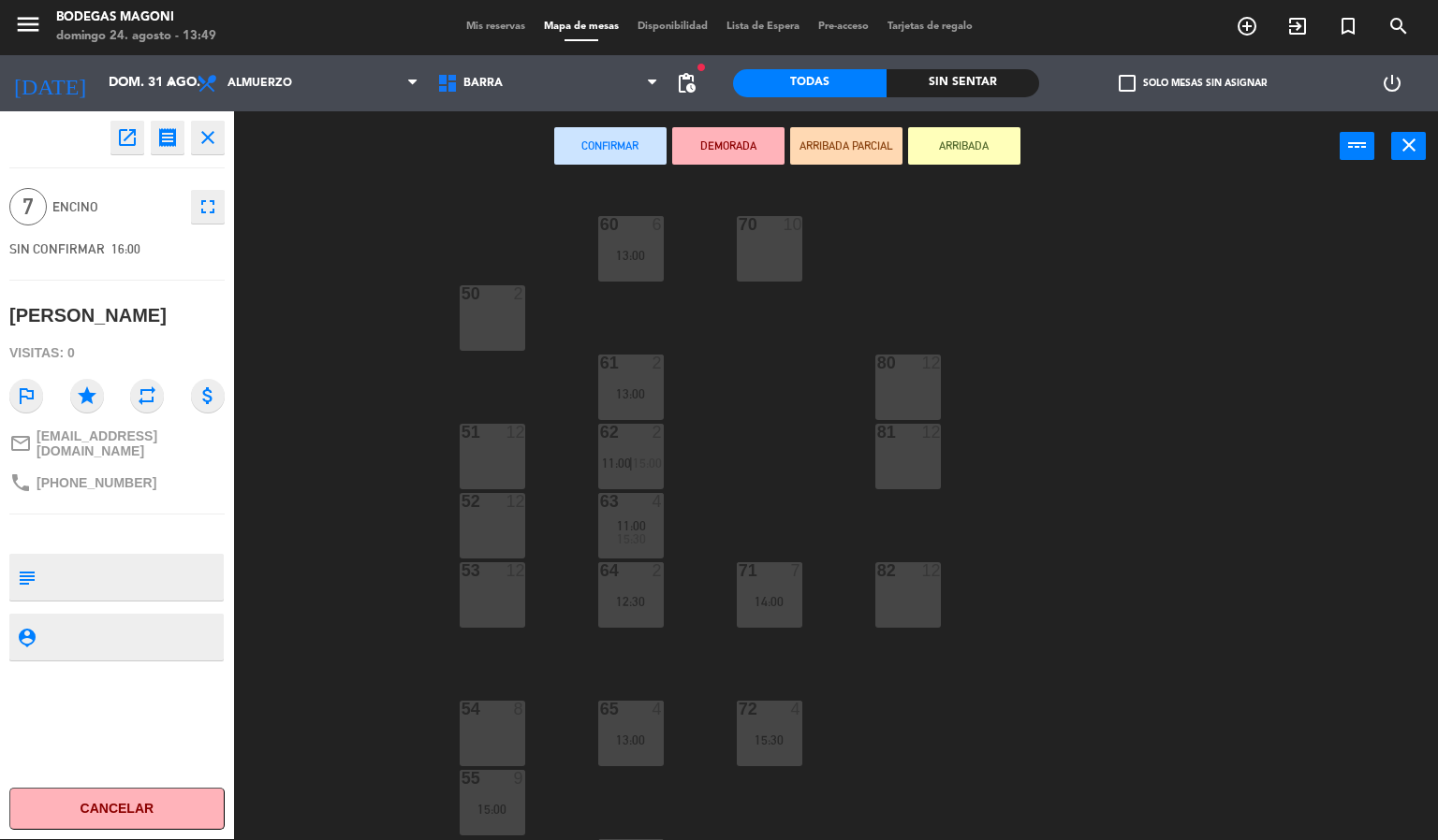
click at [521, 712] on div "8" at bounding box center [520, 710] width 11 height 17
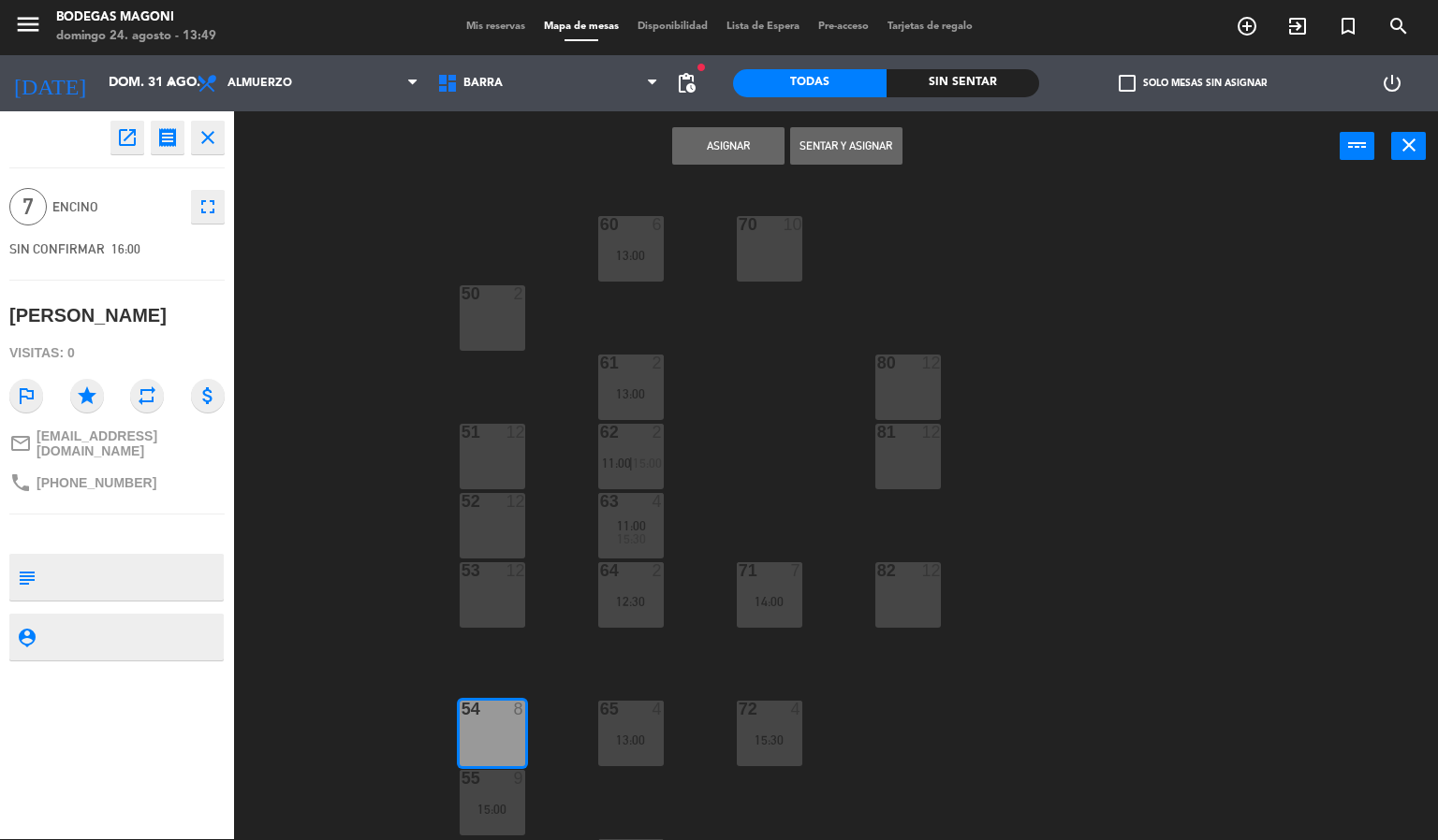
click at [725, 145] on button "Asignar" at bounding box center [728, 146] width 112 height 37
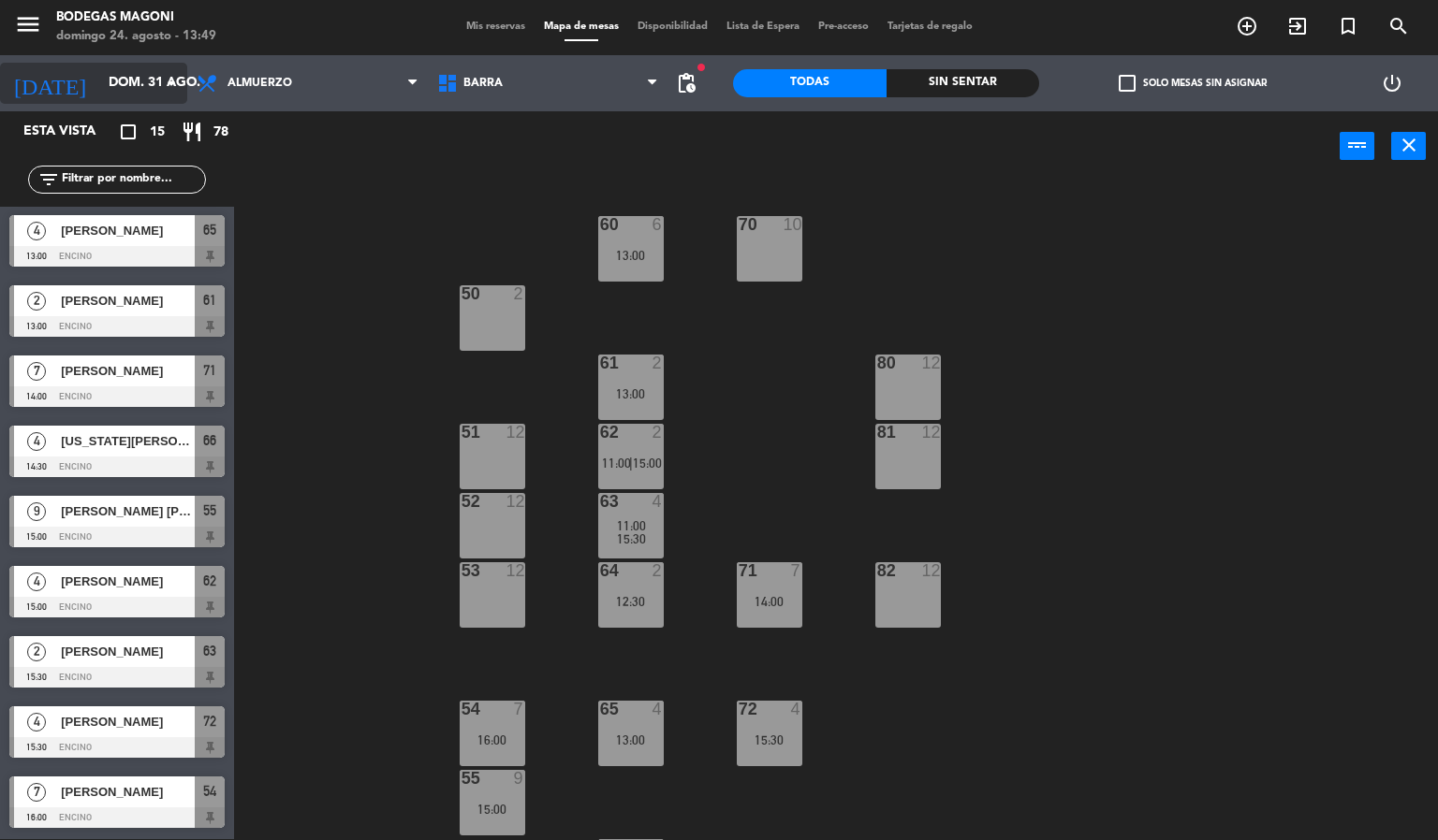
click at [122, 63] on div "[DATE] dom. 31 ago. arrow_drop_down" at bounding box center [93, 83] width 187 height 41
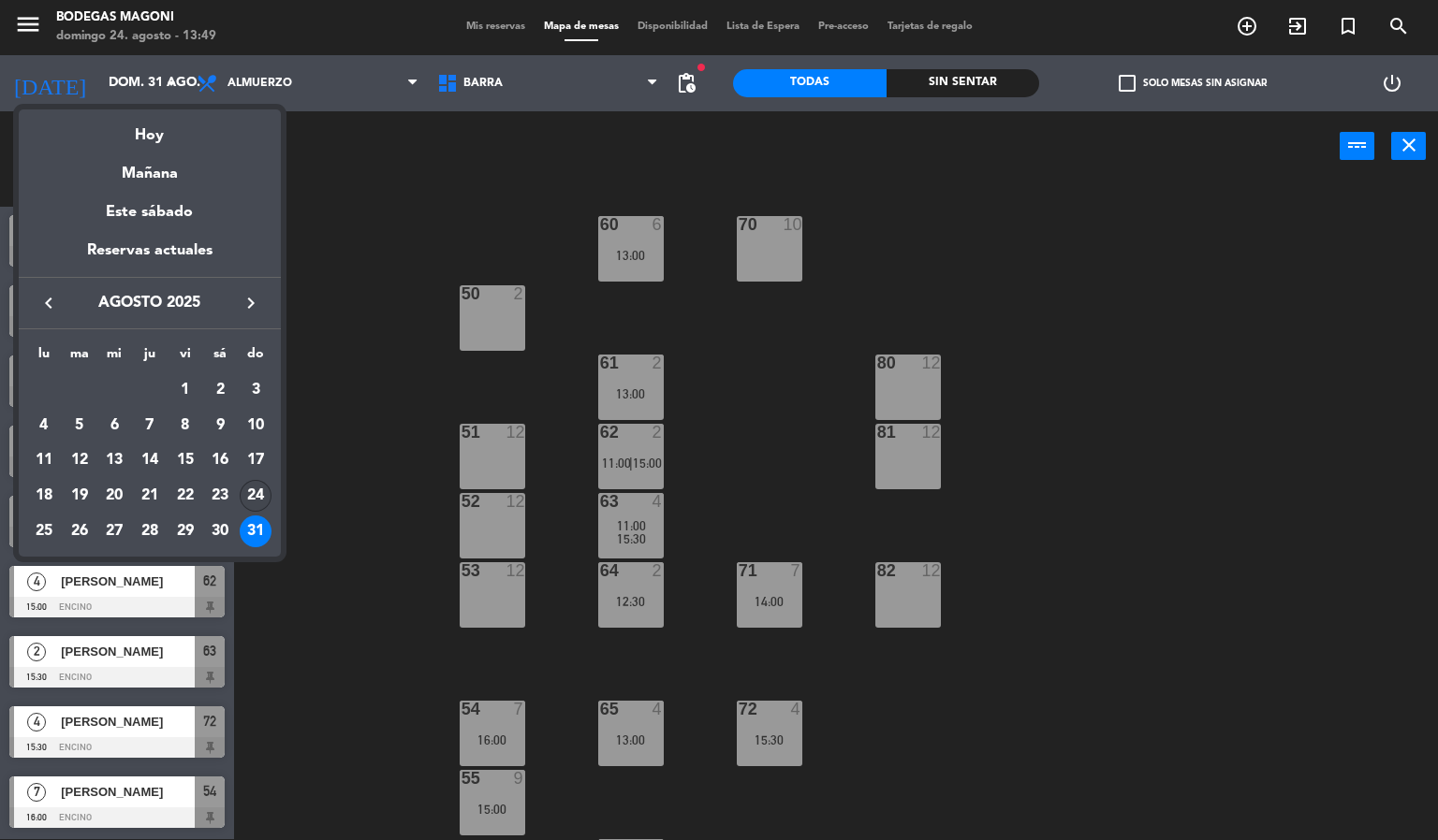
click at [247, 492] on div "24" at bounding box center [255, 496] width 31 height 31
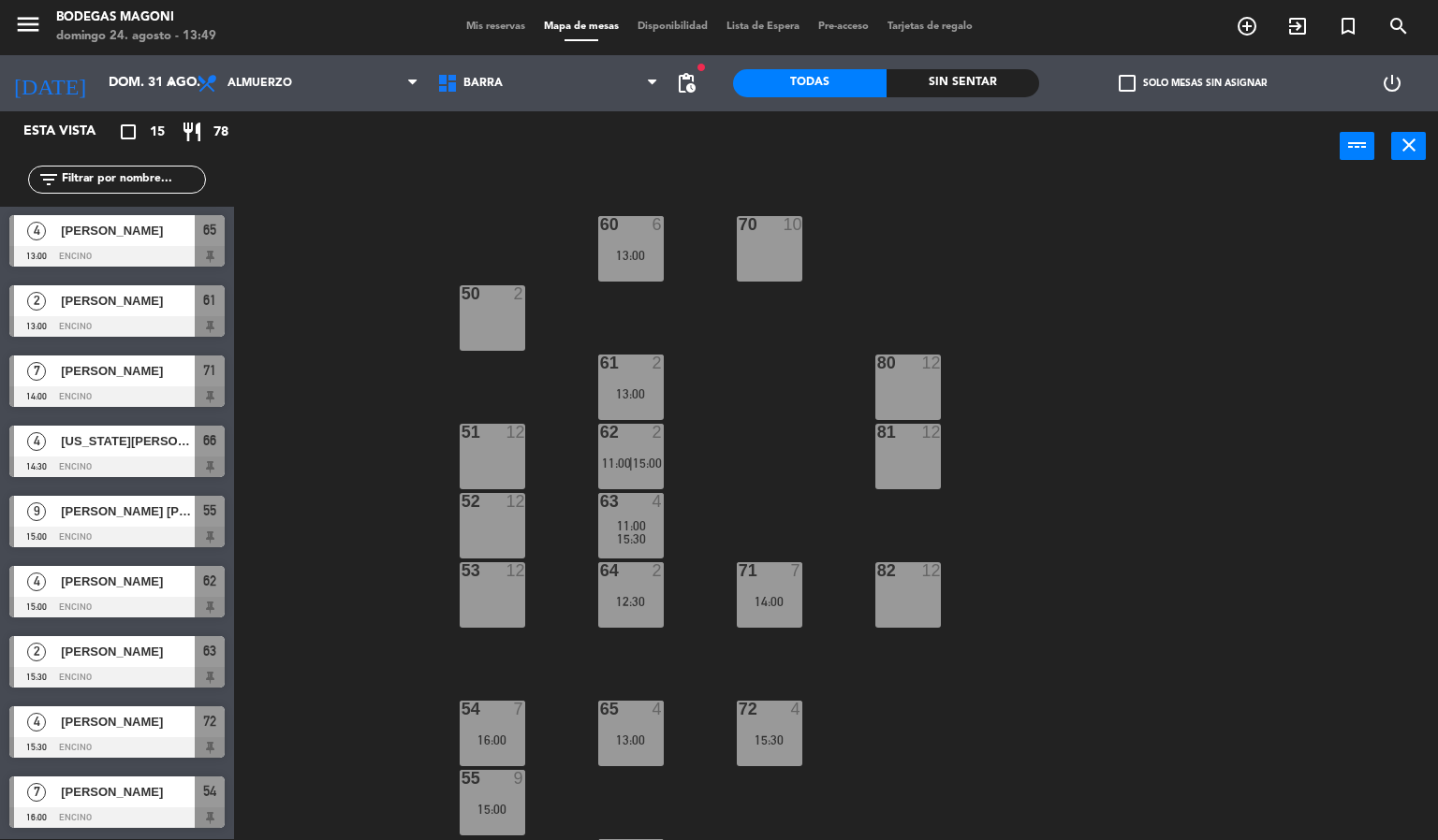
type input "dom. 24 ago."
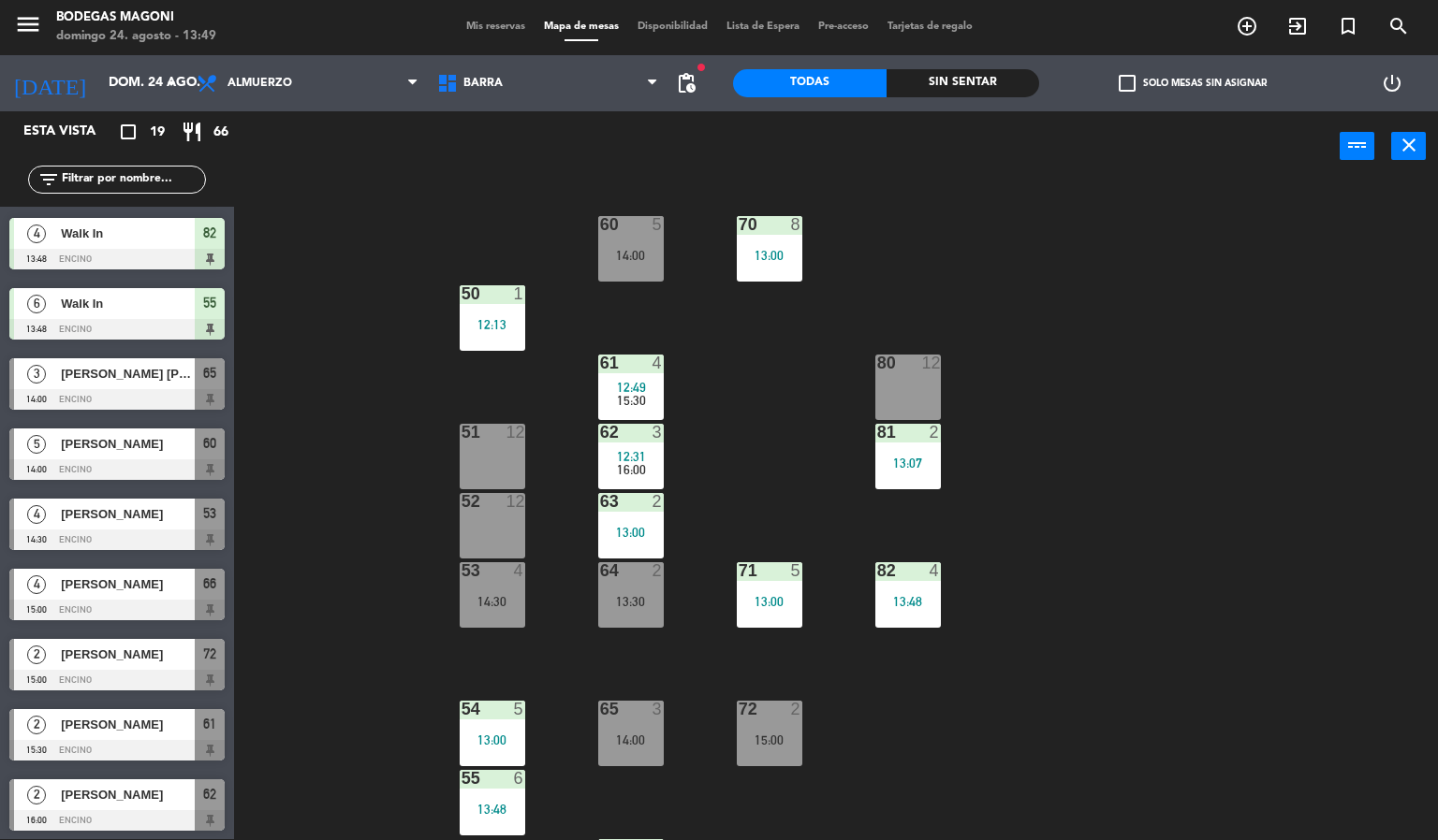
scroll to position [702, 0]
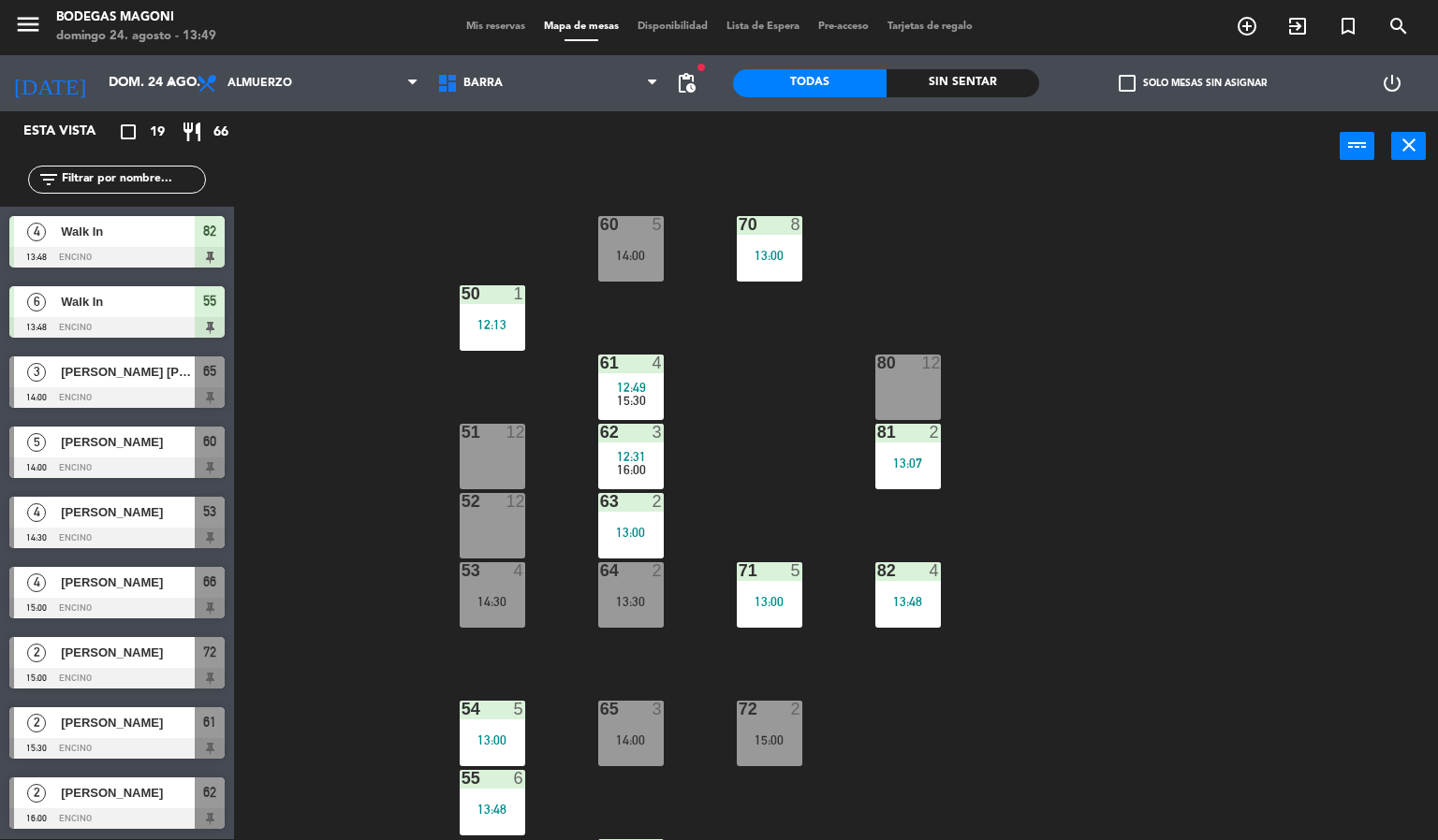
click at [121, 515] on div "4 [PERSON_NAME] 14:30 Encino 53" at bounding box center [117, 523] width 234 height 70
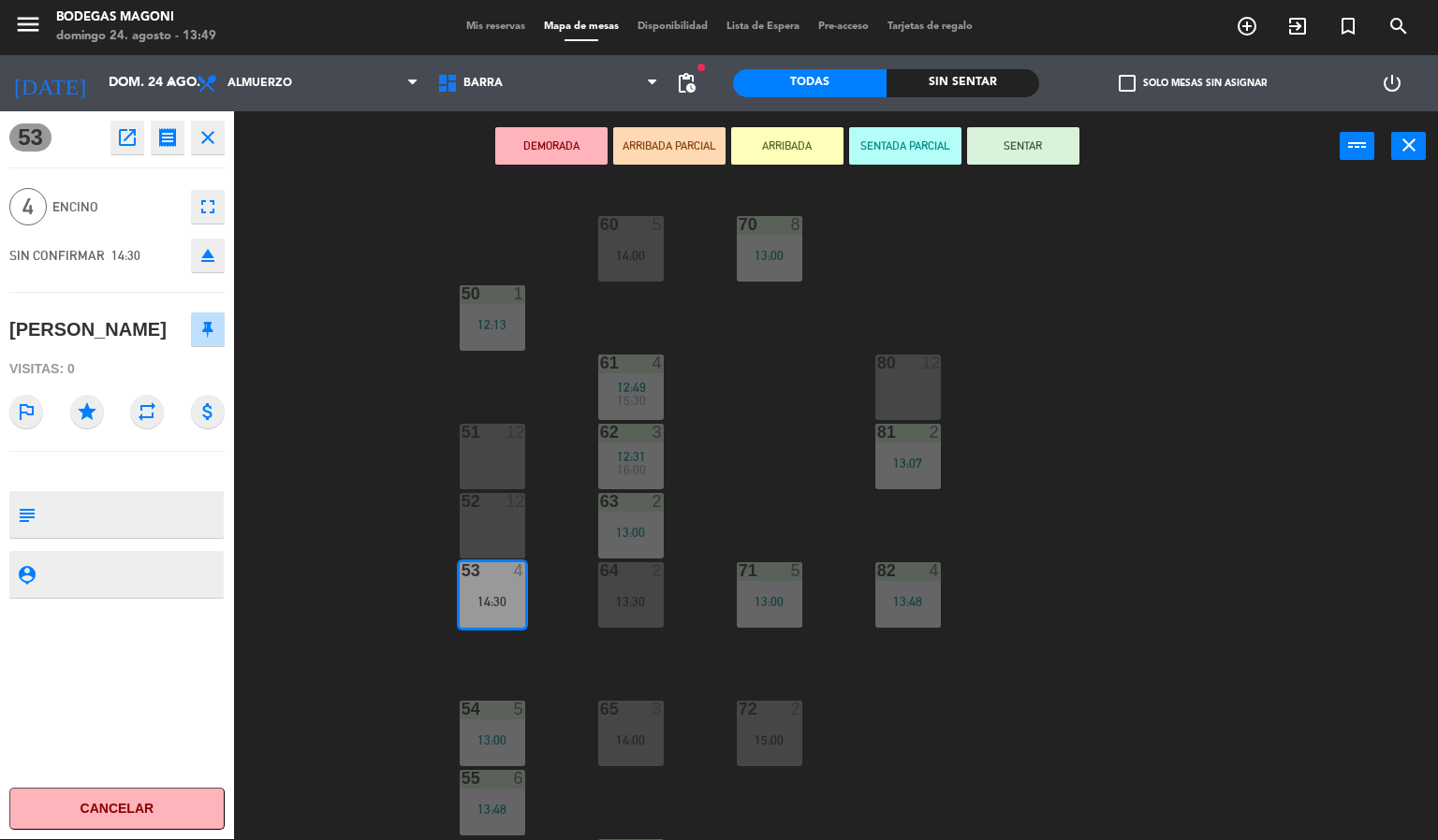
click at [124, 133] on icon "open_in_new" at bounding box center [128, 138] width 23 height 23
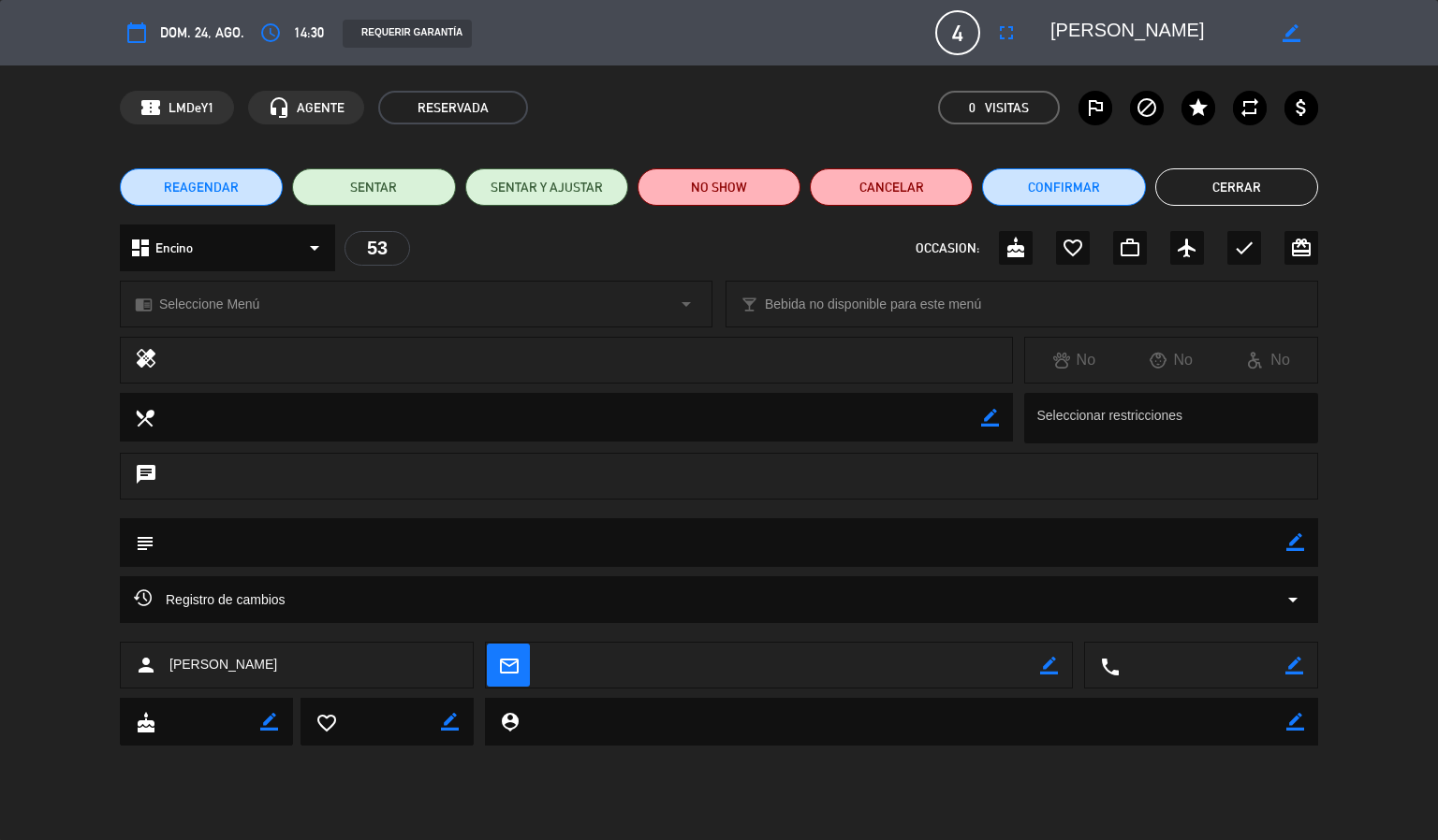
click at [266, 29] on icon "access_time" at bounding box center [271, 33] width 23 height 23
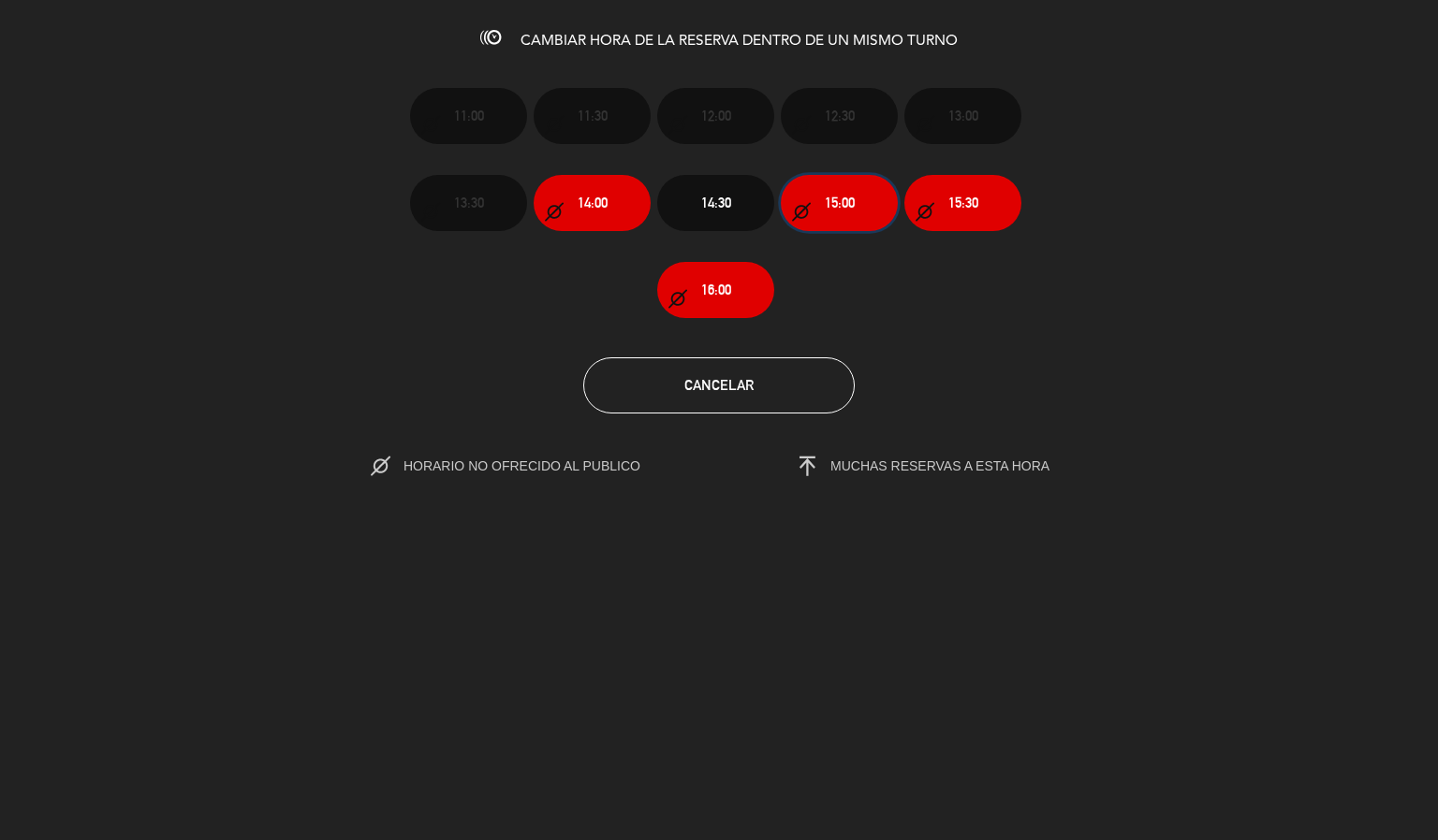
click at [833, 211] on span "15:00" at bounding box center [839, 203] width 30 height 22
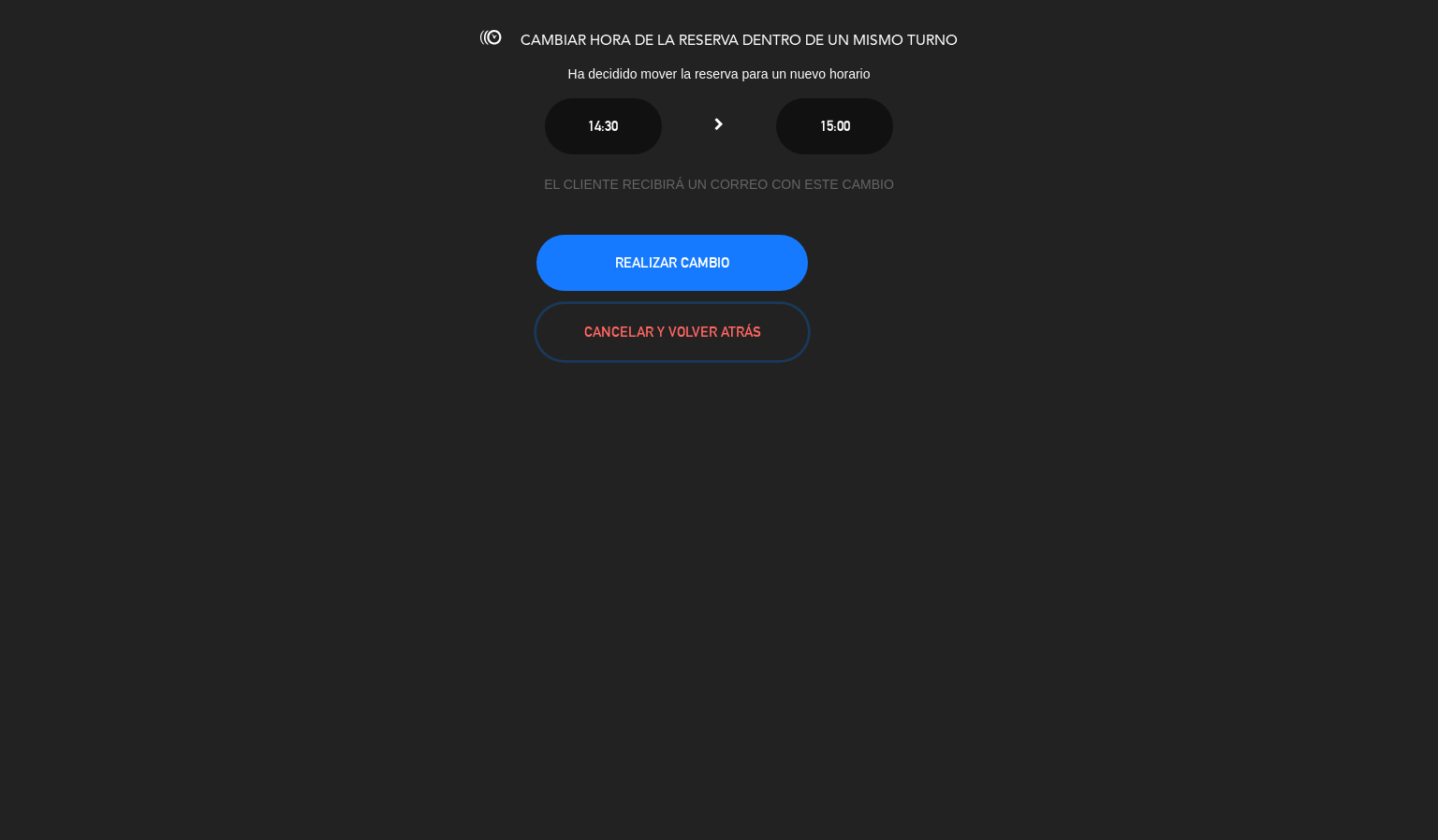
click at [646, 321] on button "CANCELAR Y VOLVER ATRÁS" at bounding box center [672, 332] width 271 height 56
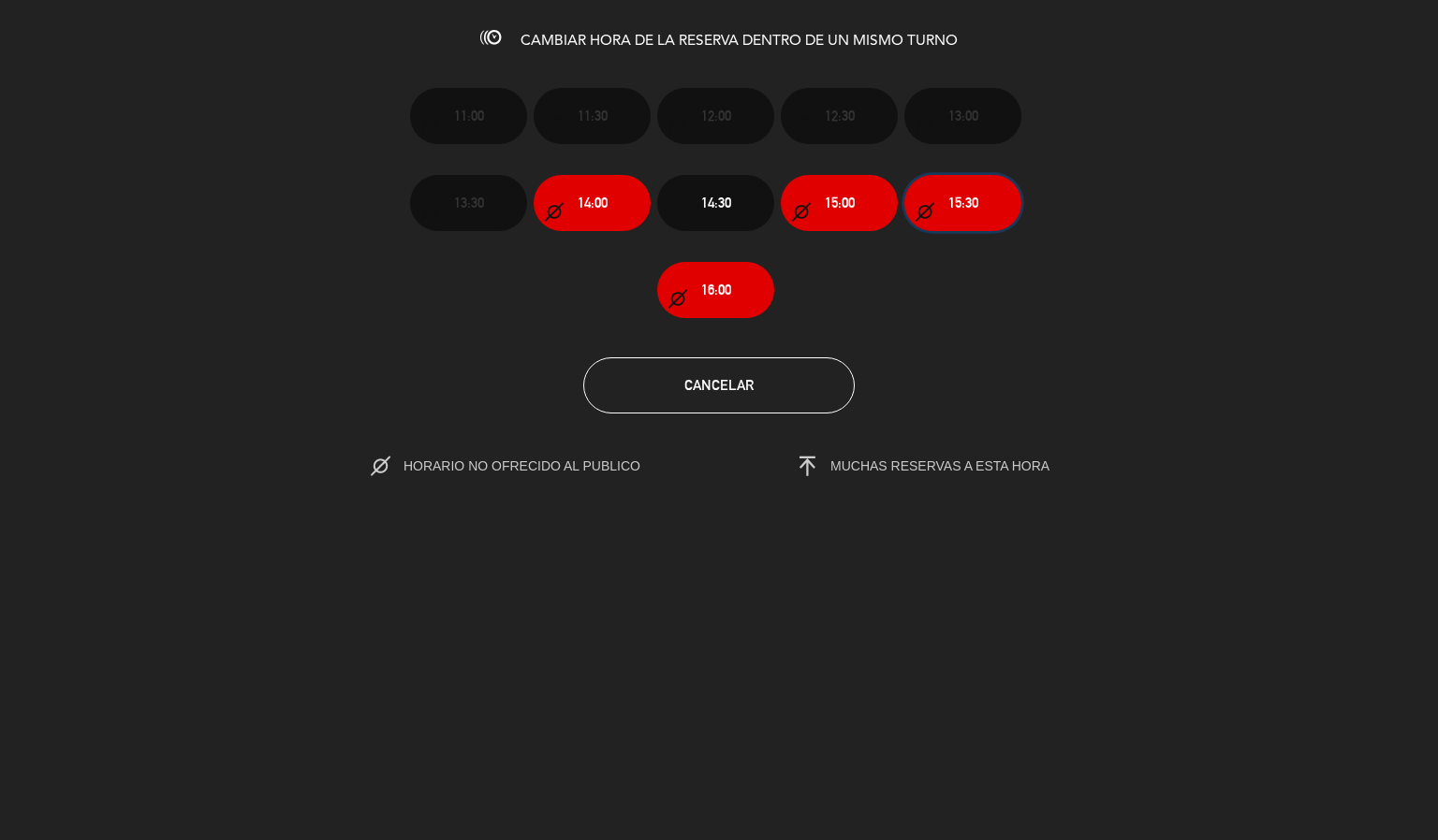
click at [975, 203] on span "15:30" at bounding box center [963, 203] width 30 height 22
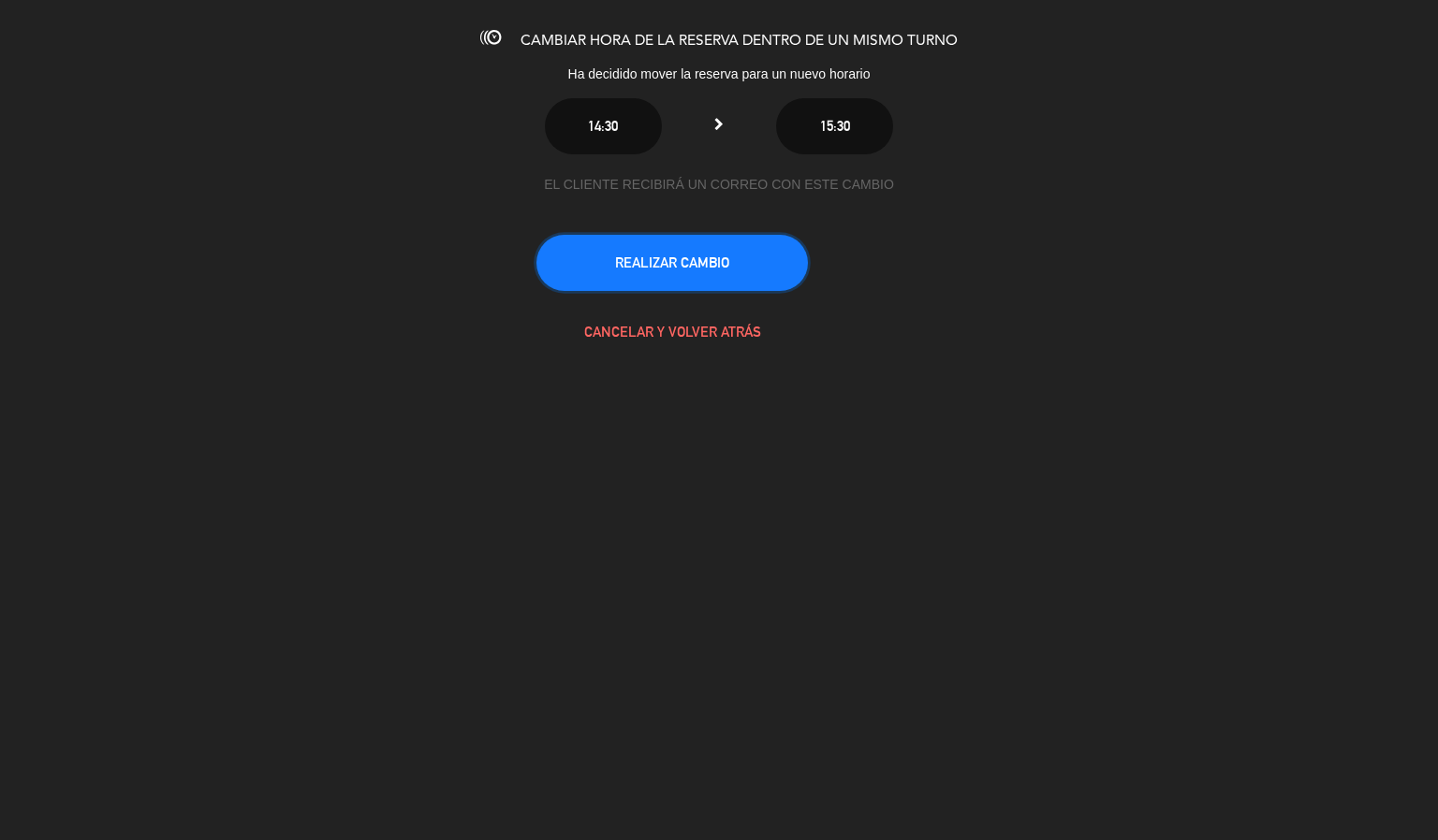
click at [748, 239] on button "REALIZAR CAMBIO" at bounding box center [672, 263] width 271 height 56
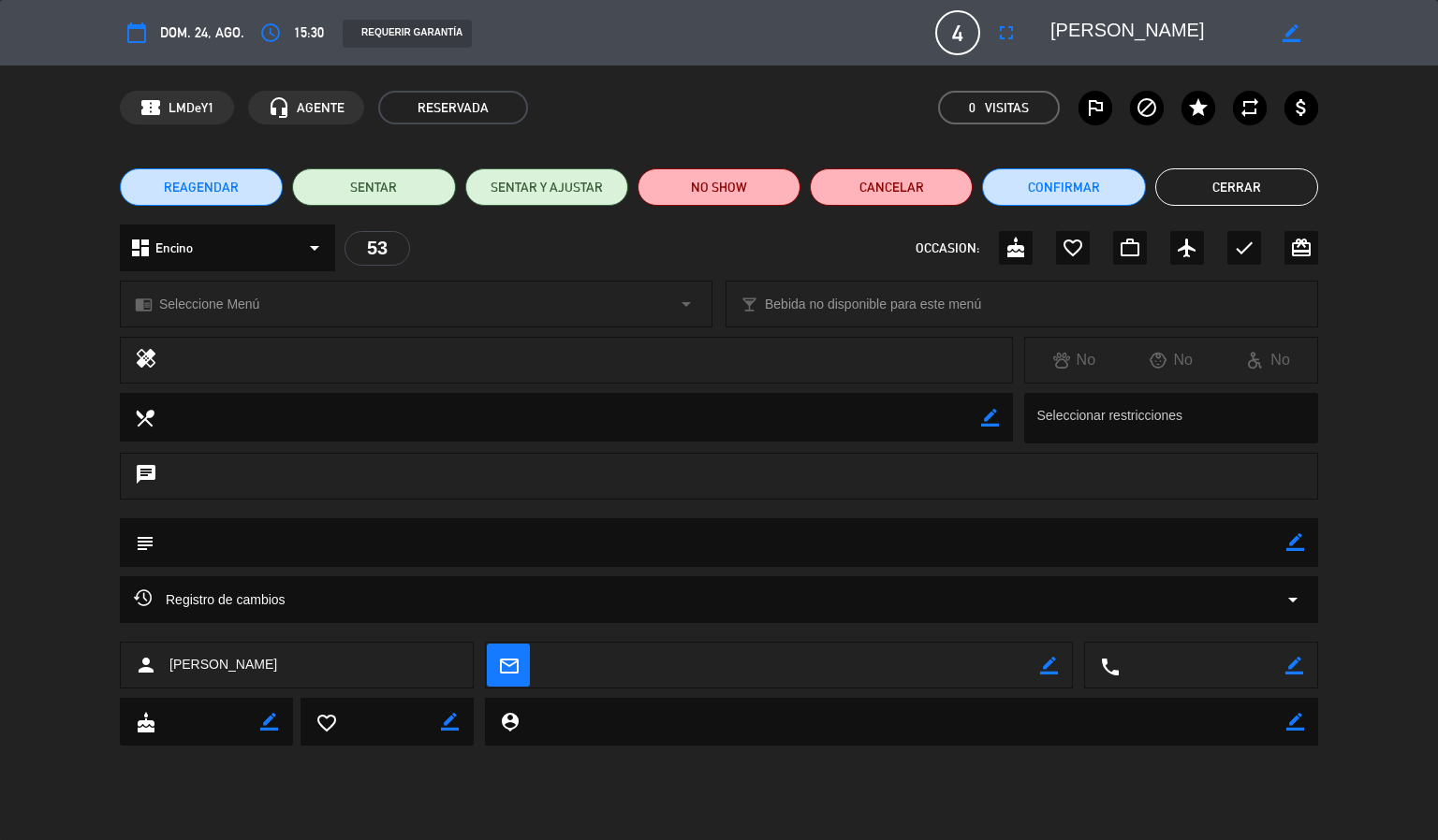
click at [1228, 169] on button "Cerrar" at bounding box center [1236, 186] width 163 height 37
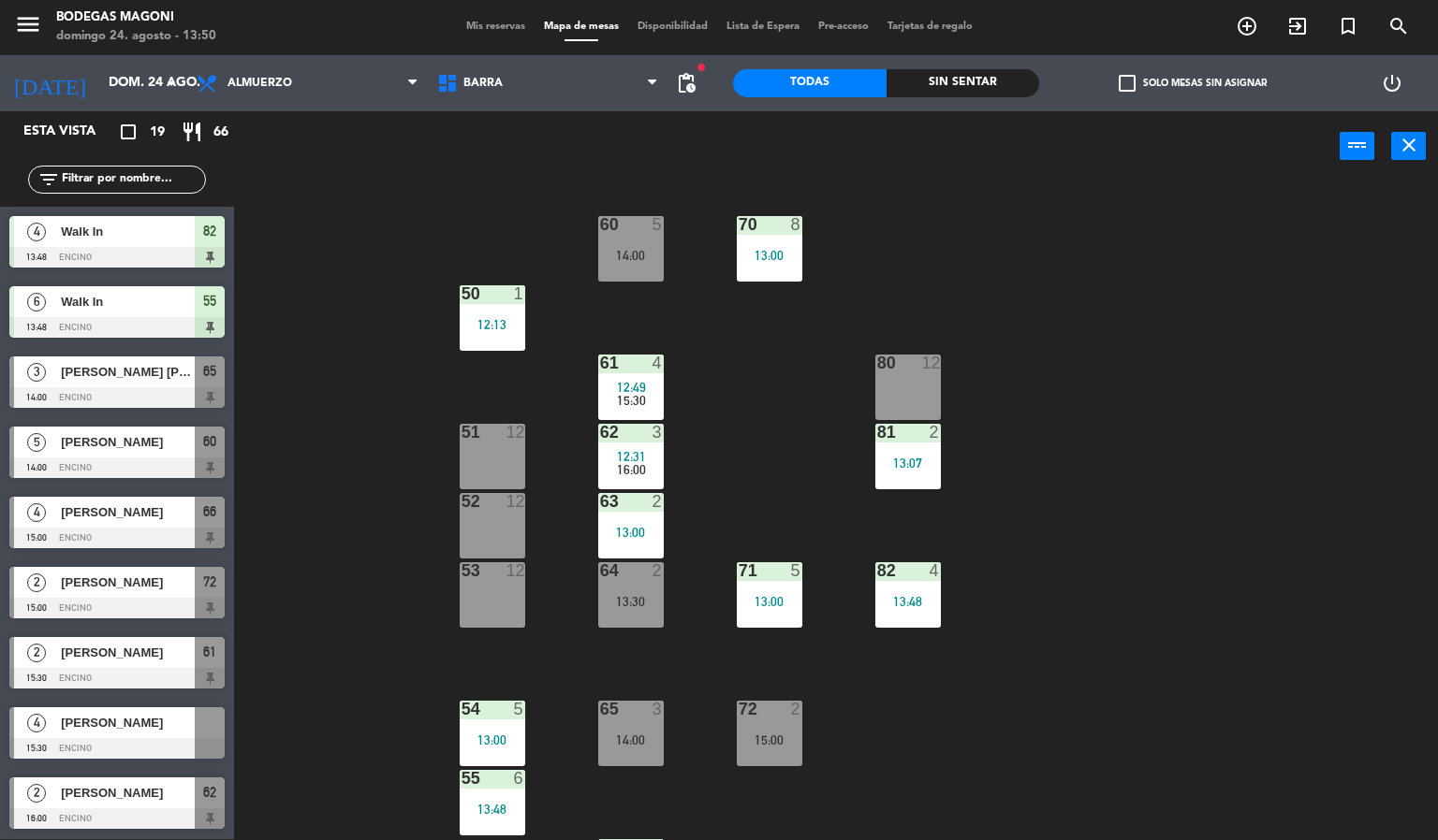
click at [154, 717] on span "[PERSON_NAME]" at bounding box center [128, 723] width 134 height 20
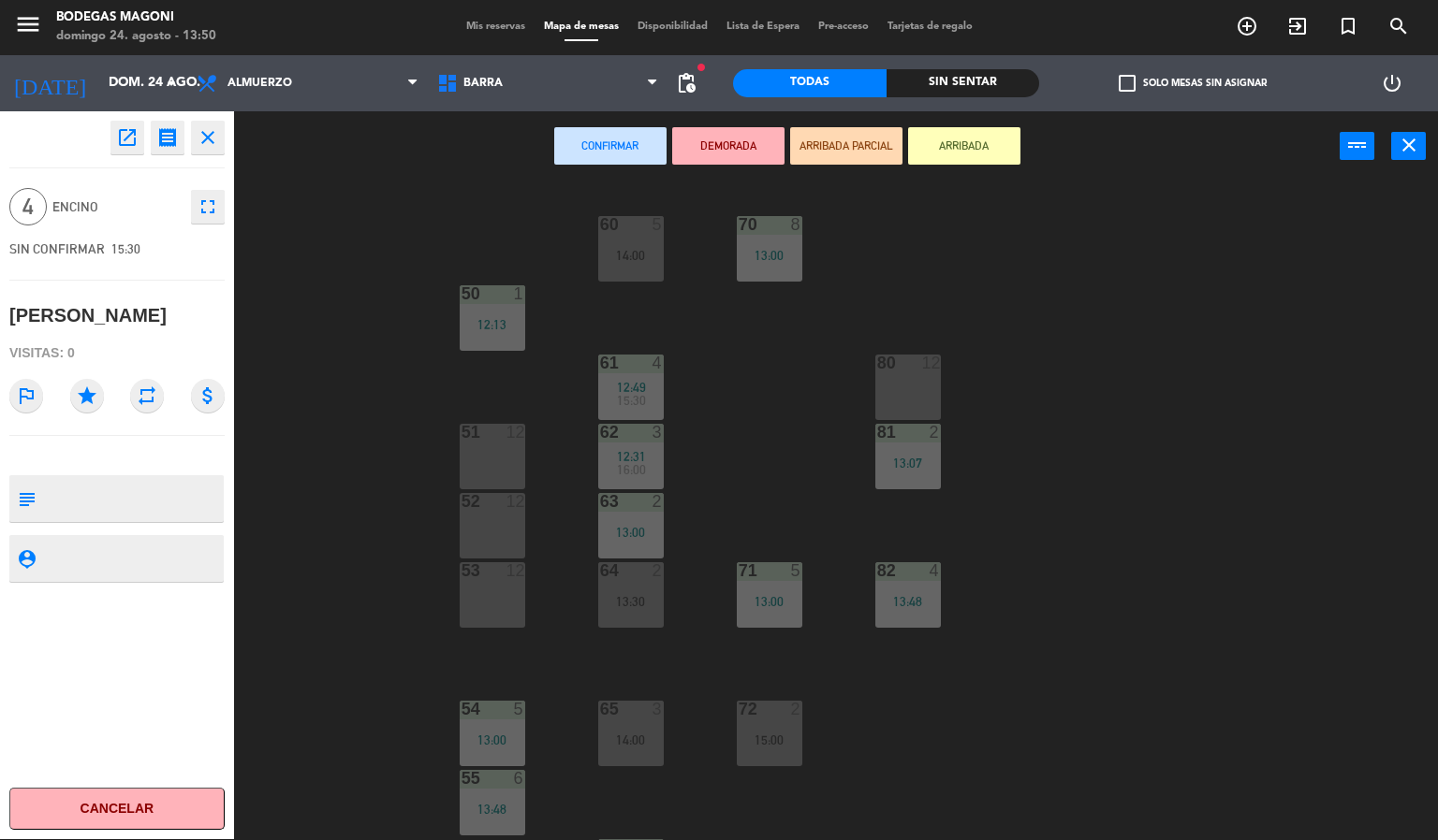
click at [492, 593] on div "53 12" at bounding box center [492, 595] width 66 height 66
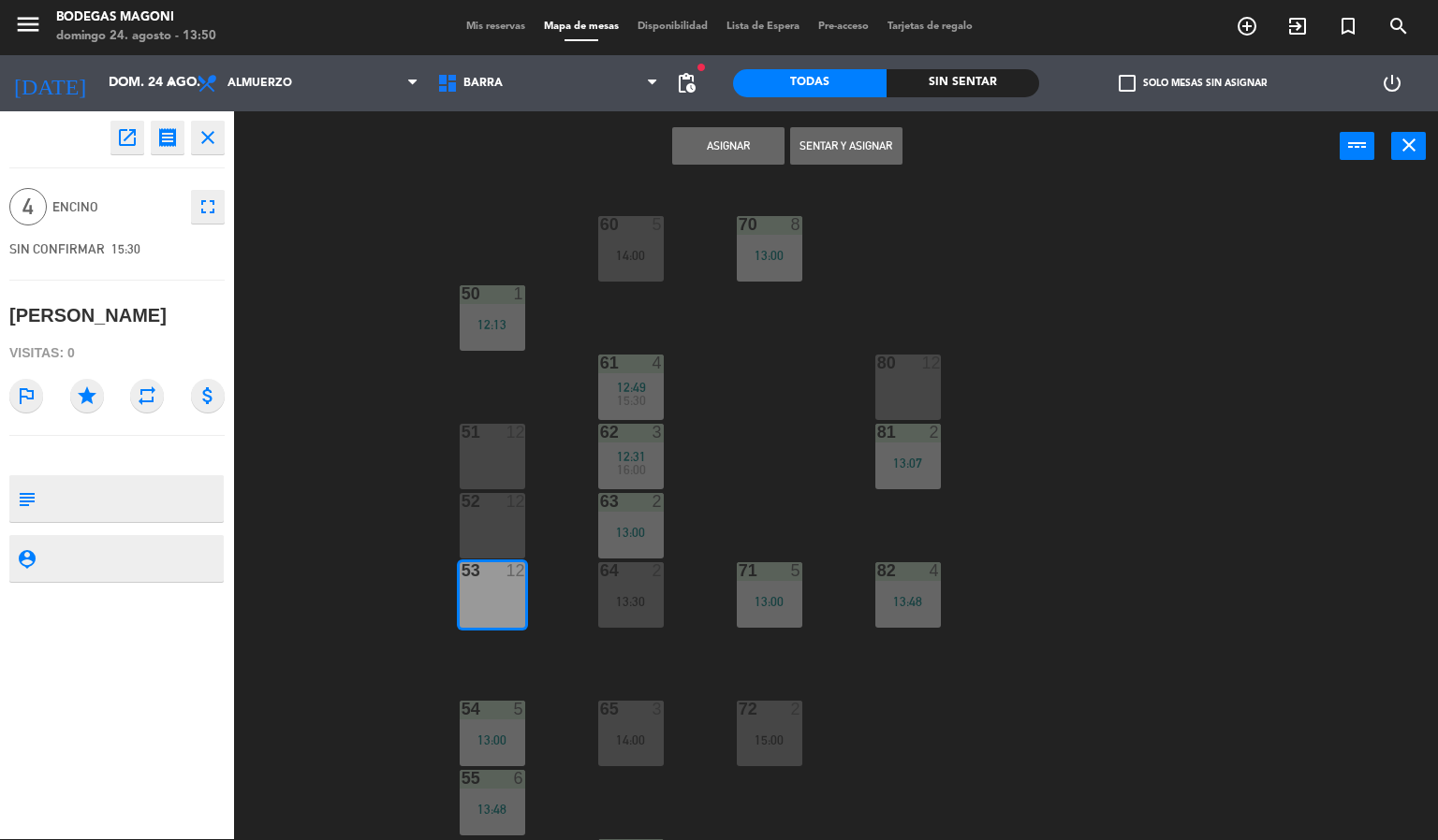
click at [737, 145] on button "Asignar" at bounding box center [728, 146] width 112 height 37
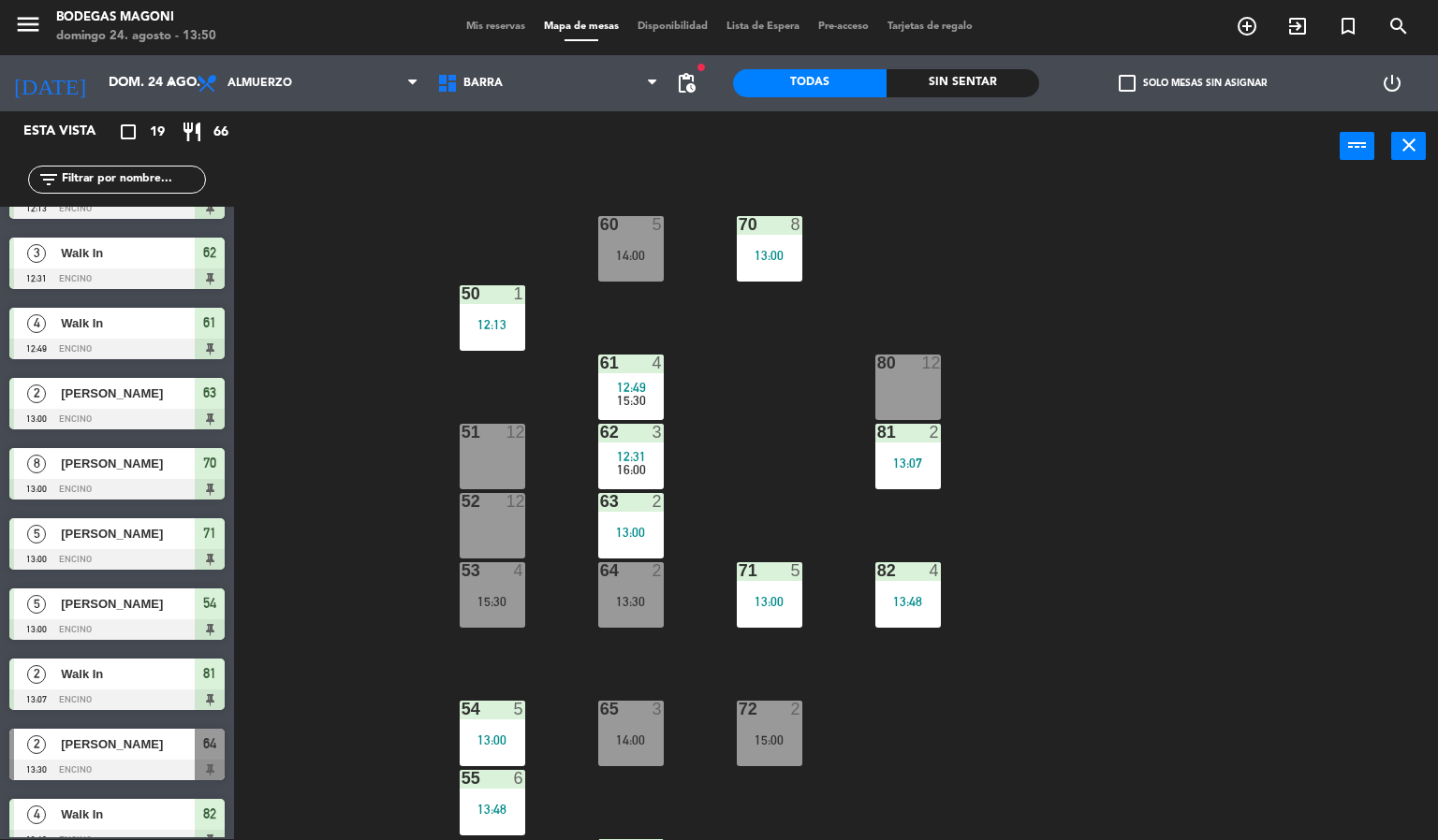
scroll to position [0, 0]
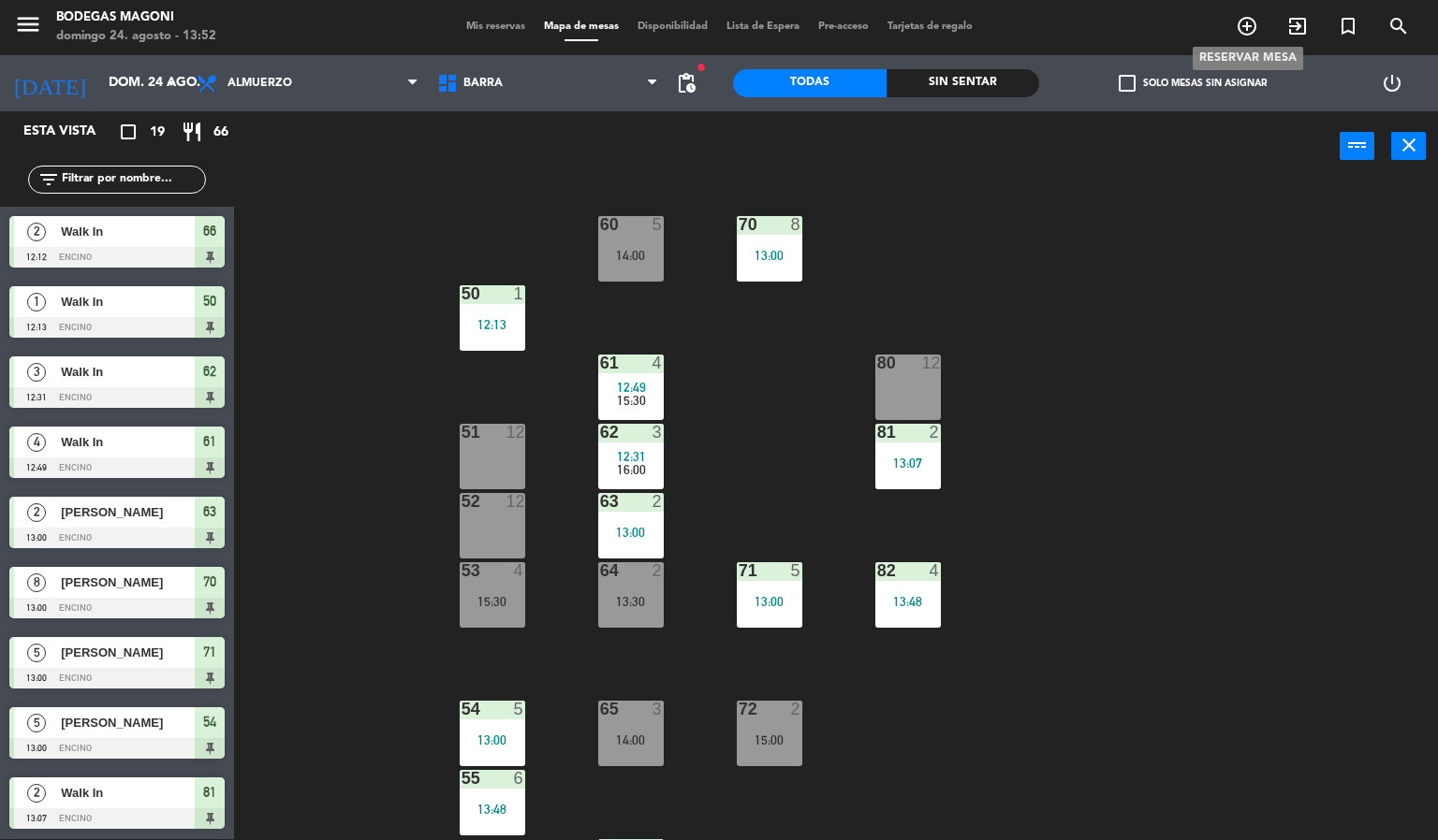
click at [1237, 15] on icon "add_circle_outline" at bounding box center [1248, 27] width 23 height 23
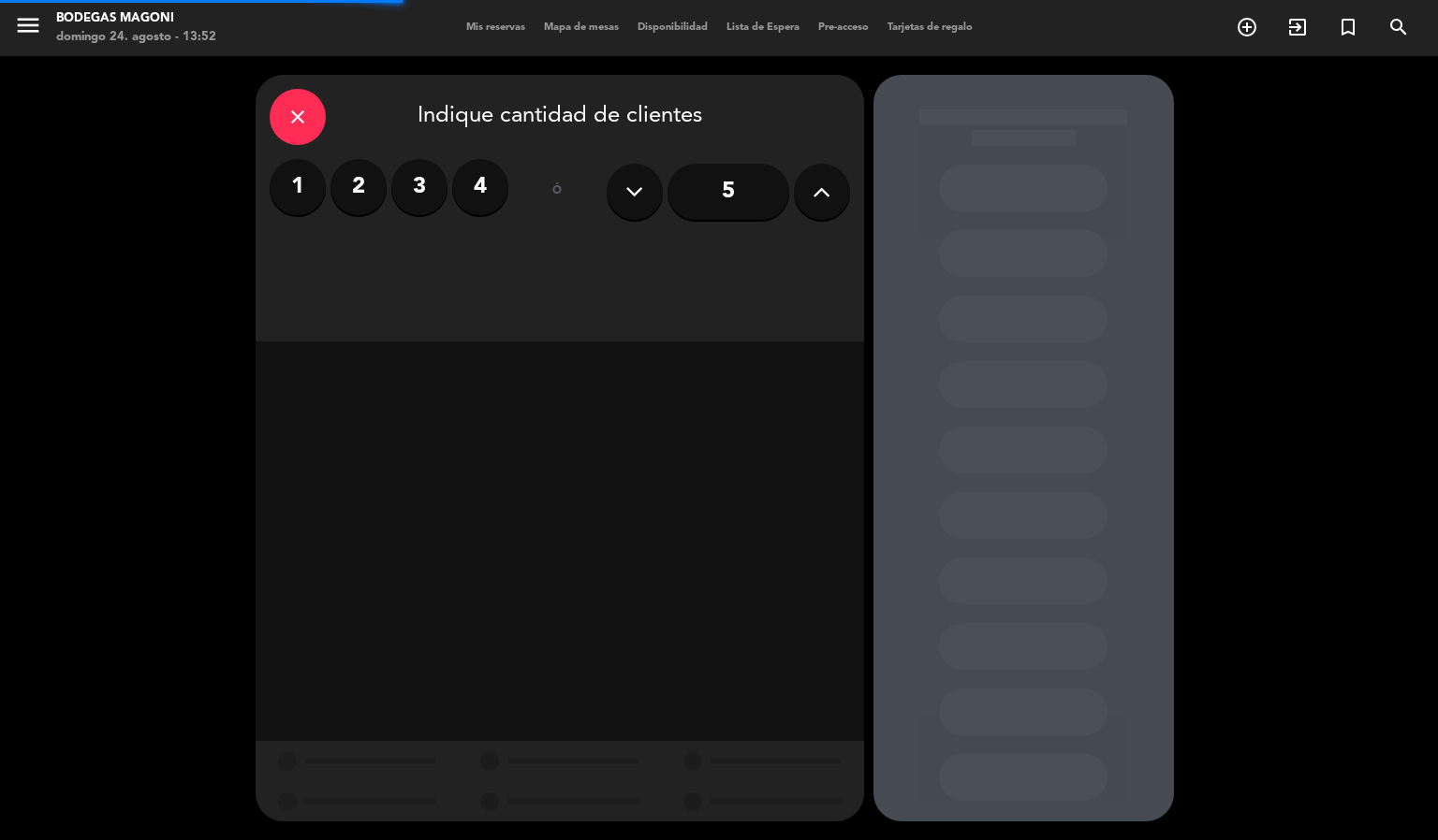
click at [803, 183] on button at bounding box center [821, 191] width 56 height 56
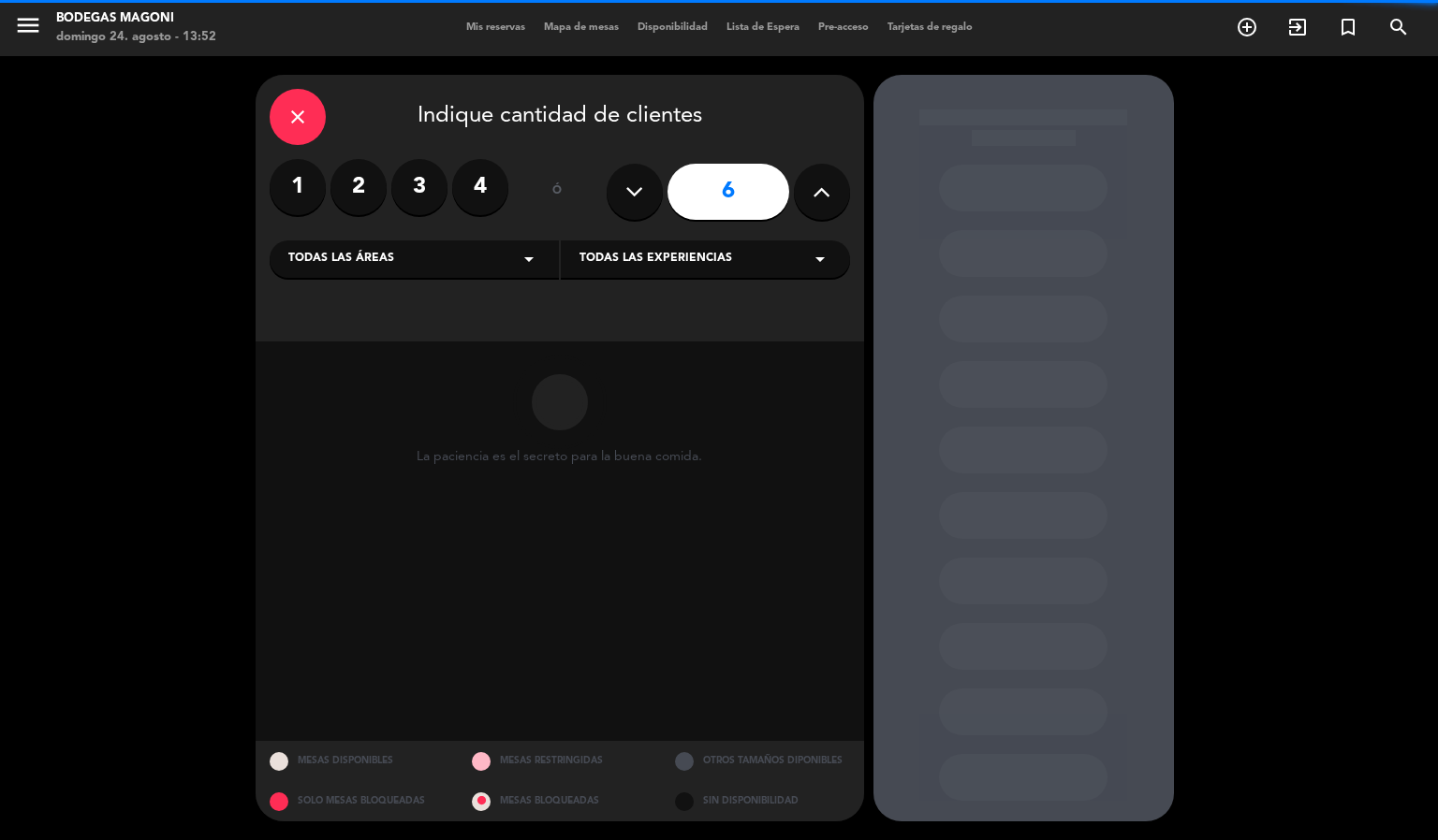
click at [803, 183] on button at bounding box center [821, 191] width 56 height 56
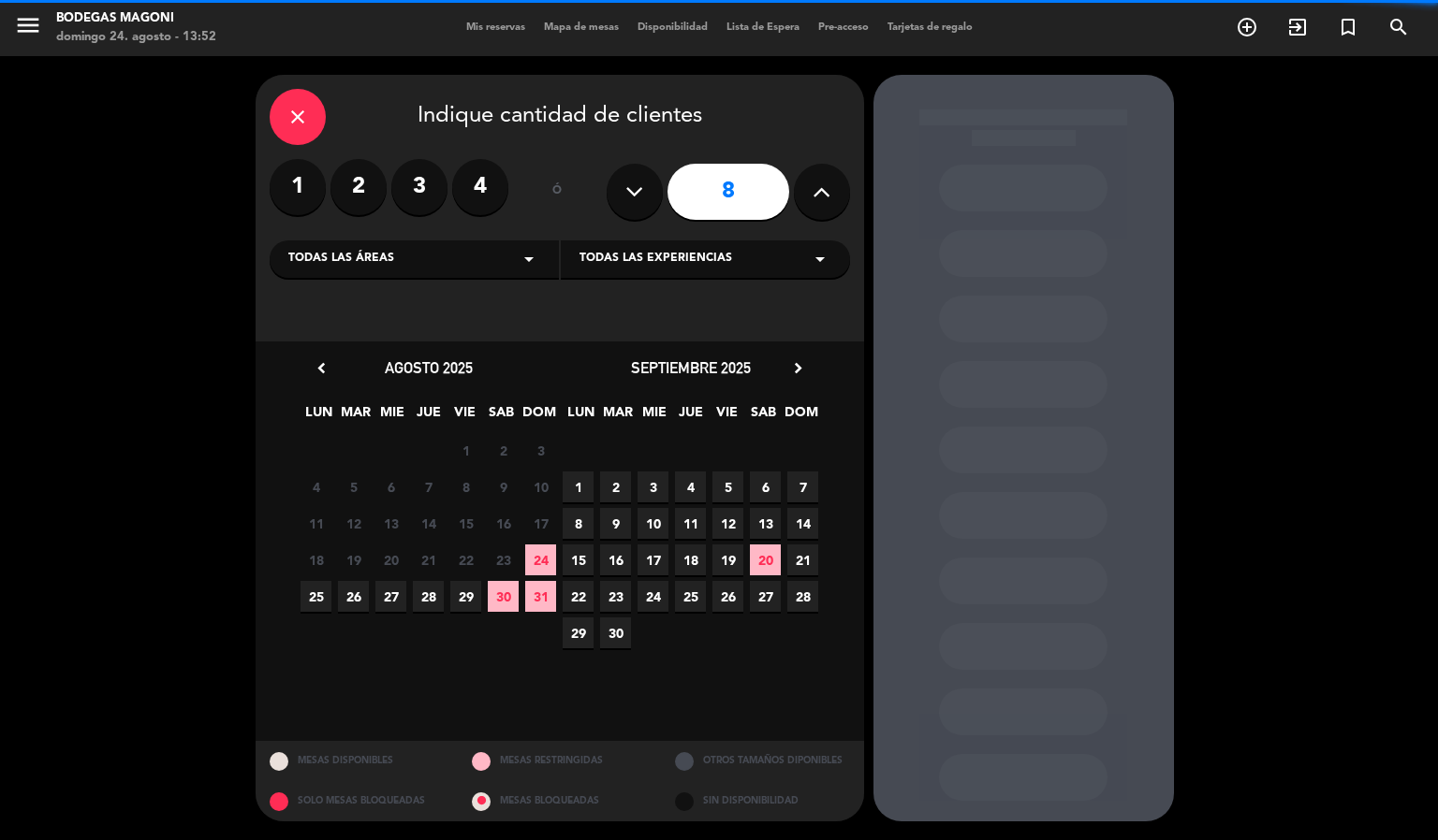
click at [804, 186] on button at bounding box center [821, 191] width 56 height 56
click at [807, 186] on button at bounding box center [821, 191] width 56 height 56
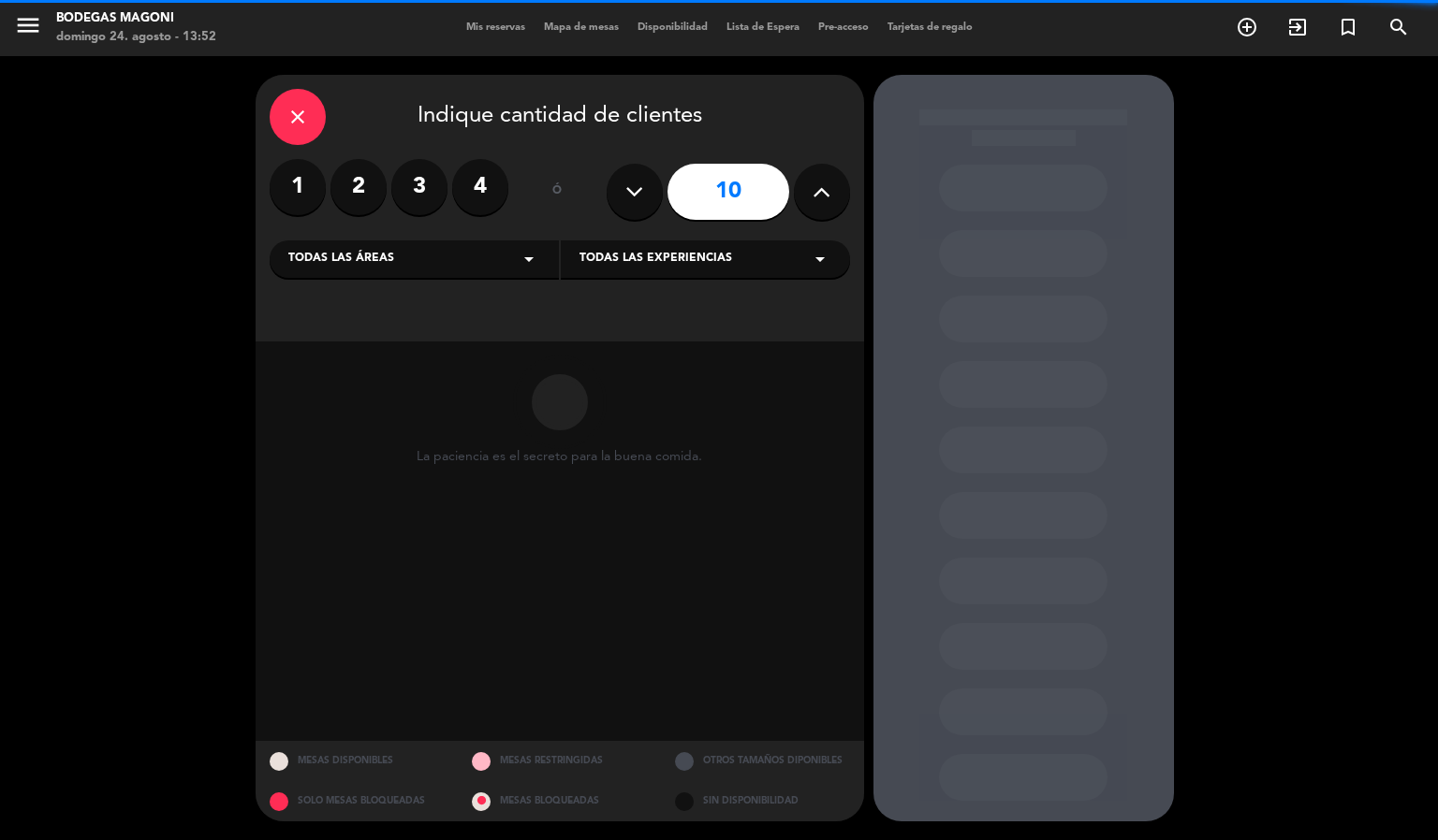
click at [807, 186] on button at bounding box center [821, 191] width 56 height 56
click at [807, 186] on button at bounding box center [821, 191] width 56 height 56
type input "13"
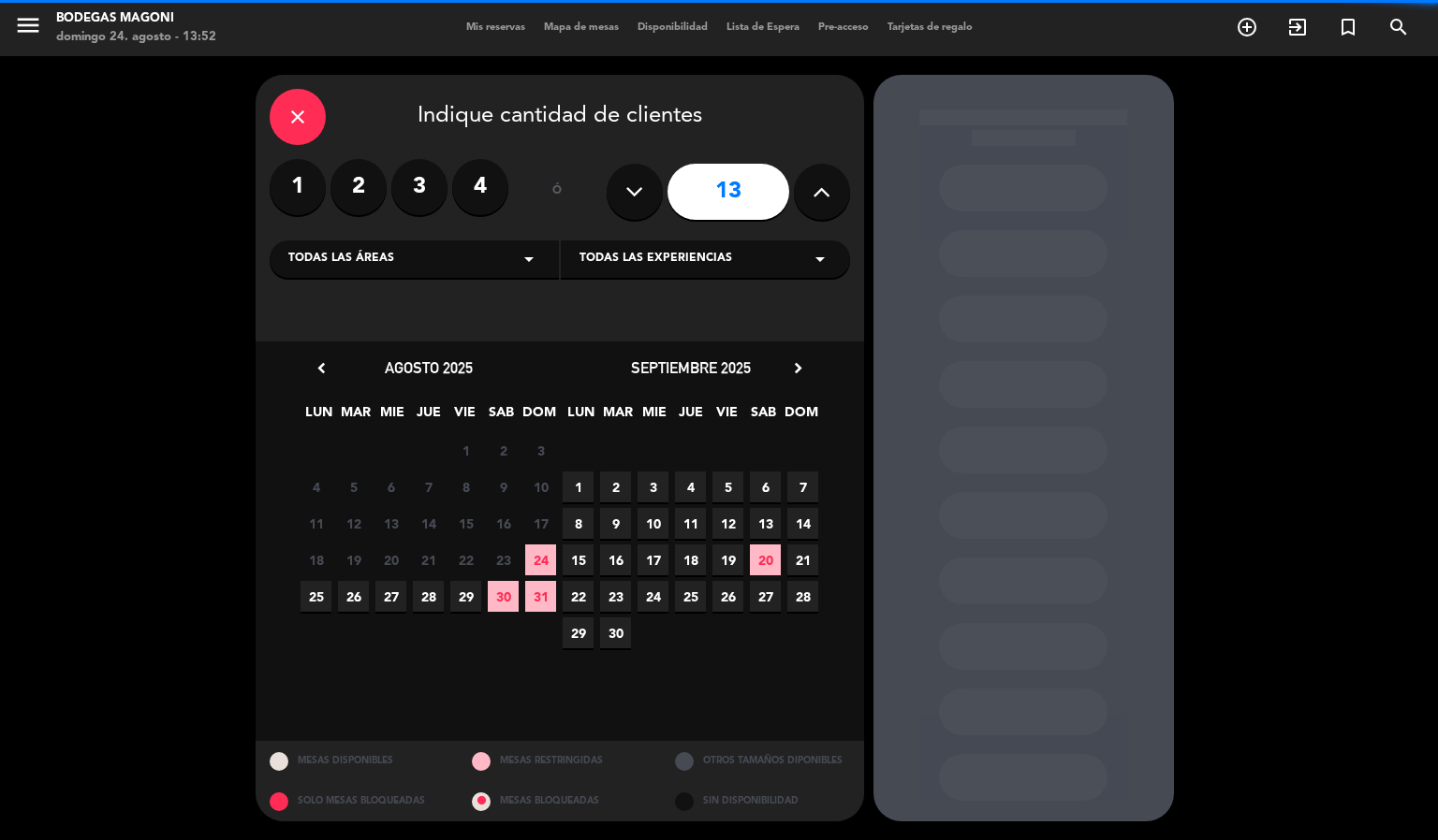
drag, startPoint x: 800, startPoint y: 253, endPoint x: 789, endPoint y: 257, distance: 11.7
click at [798, 253] on div "Todas las experiencias arrow_drop_down" at bounding box center [705, 259] width 289 height 37
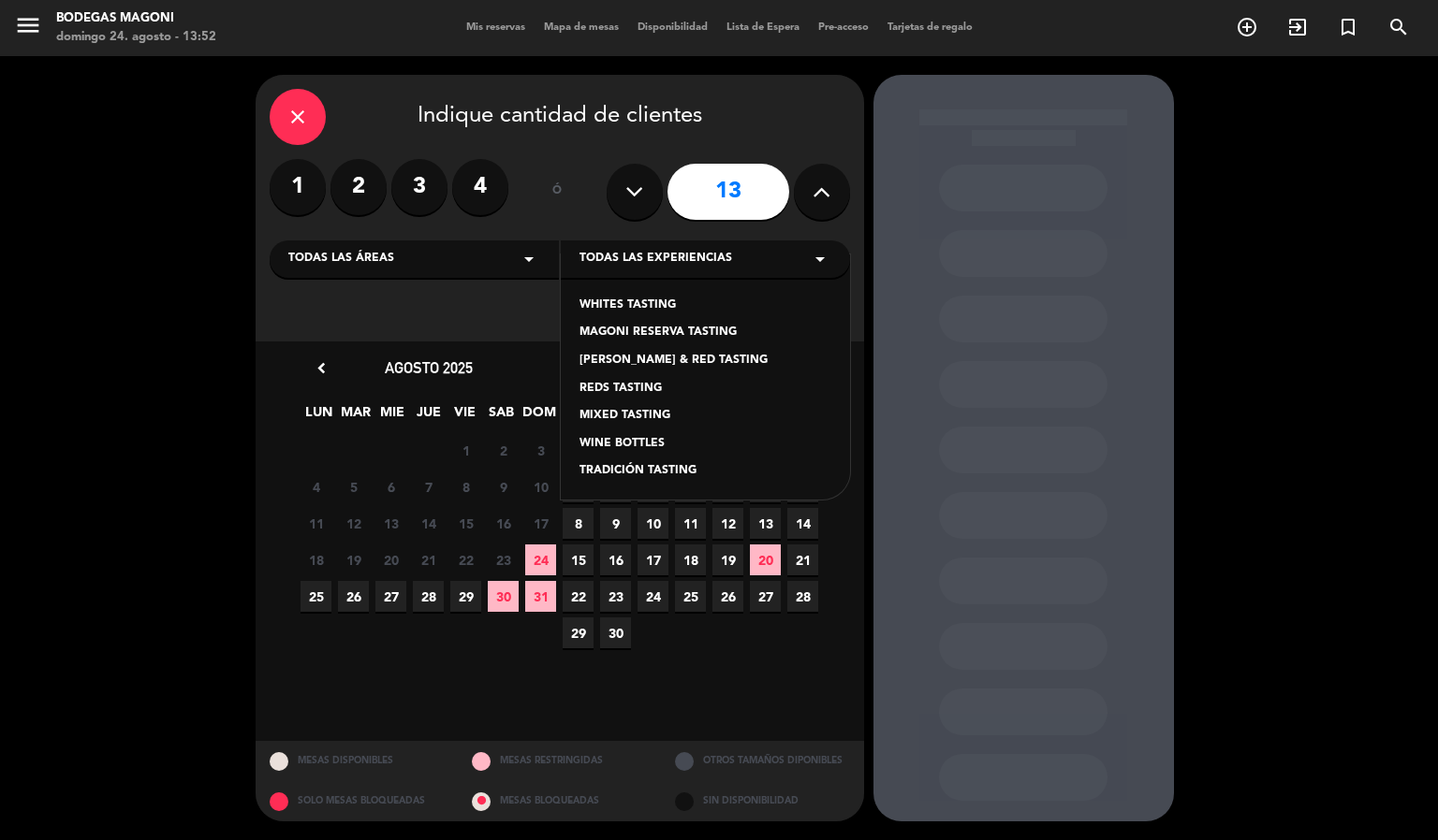
click at [652, 355] on div "[PERSON_NAME] & RED TASTING" at bounding box center [705, 361] width 252 height 19
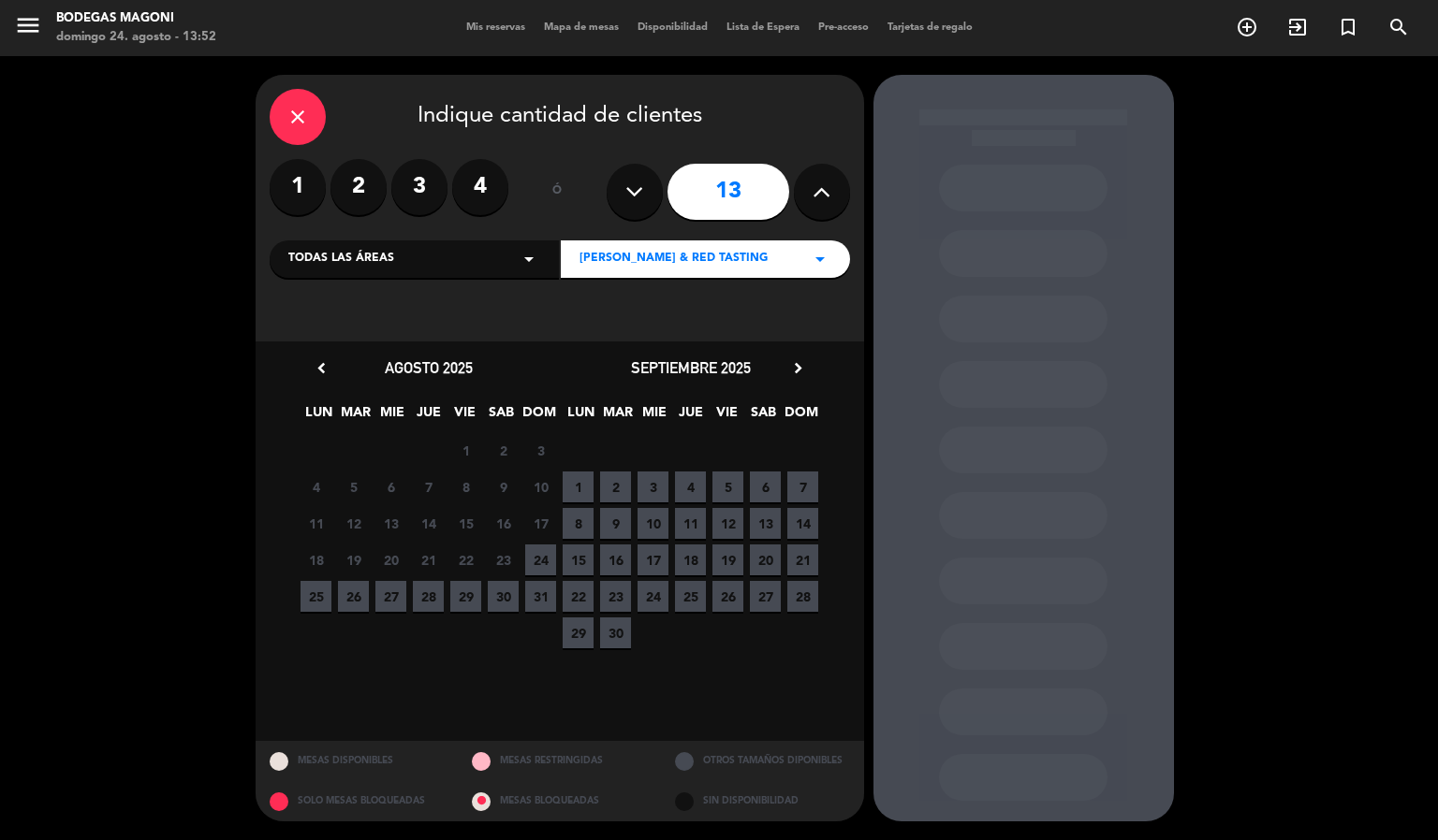
click at [800, 380] on div "septiembre 2025 chevron_right" at bounding box center [690, 368] width 262 height 26
click at [792, 379] on div "septiembre 2025 chevron_right" at bounding box center [690, 368] width 262 height 26
click at [798, 360] on icon "chevron_right" at bounding box center [798, 368] width 20 height 20
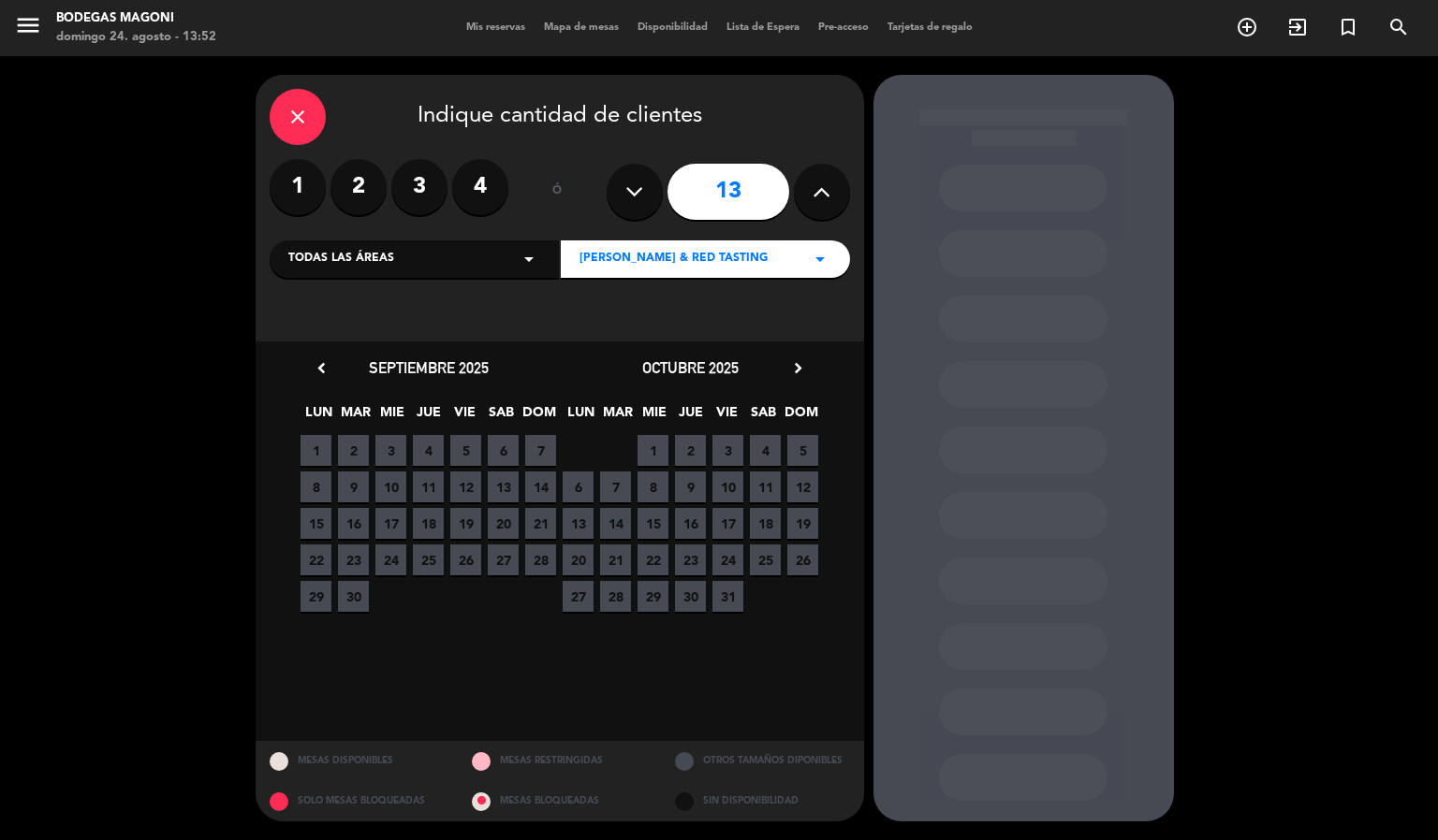
click at [796, 365] on icon "chevron_right" at bounding box center [798, 368] width 20 height 20
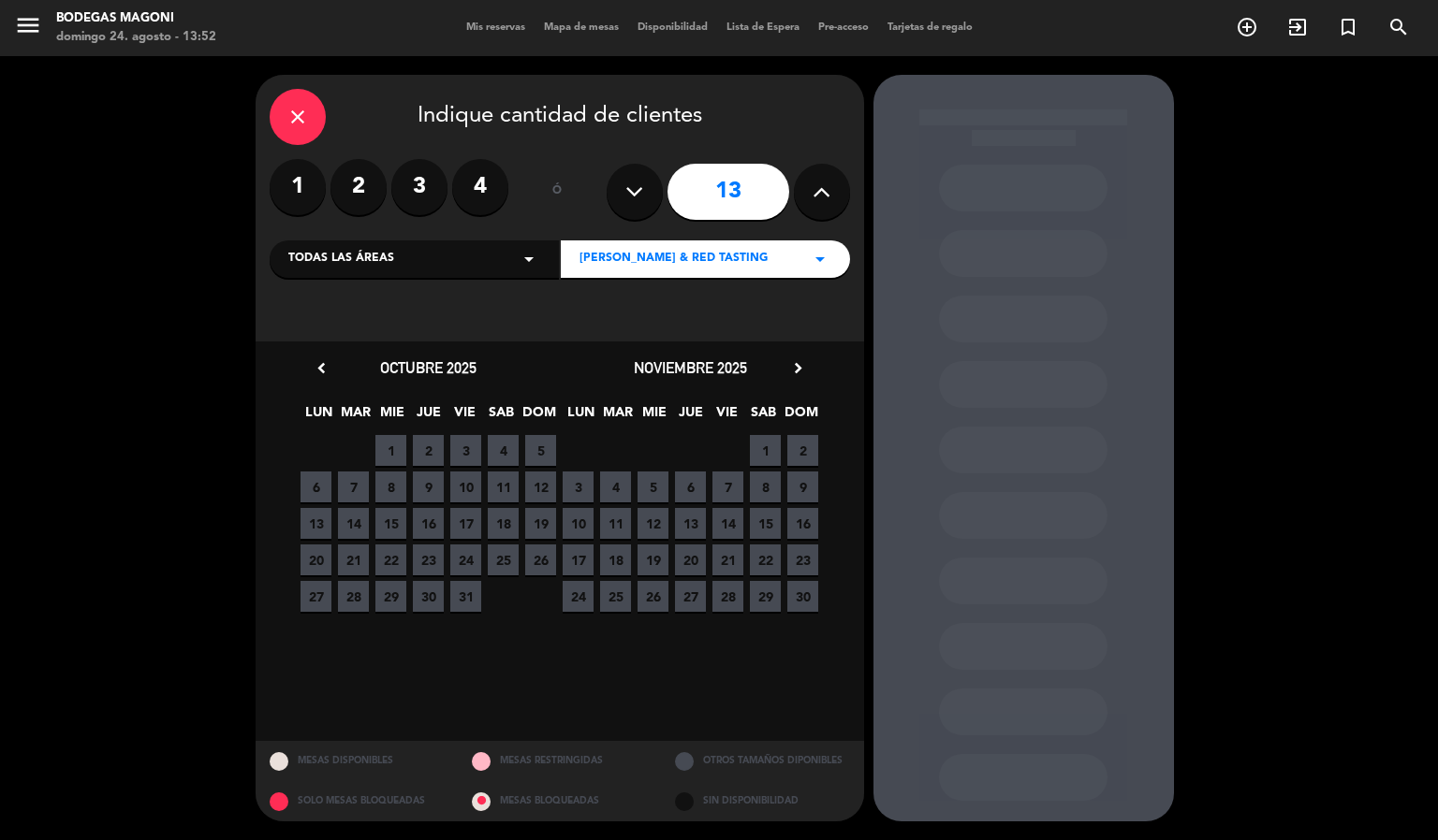
click at [733, 481] on span "7" at bounding box center [728, 487] width 30 height 30
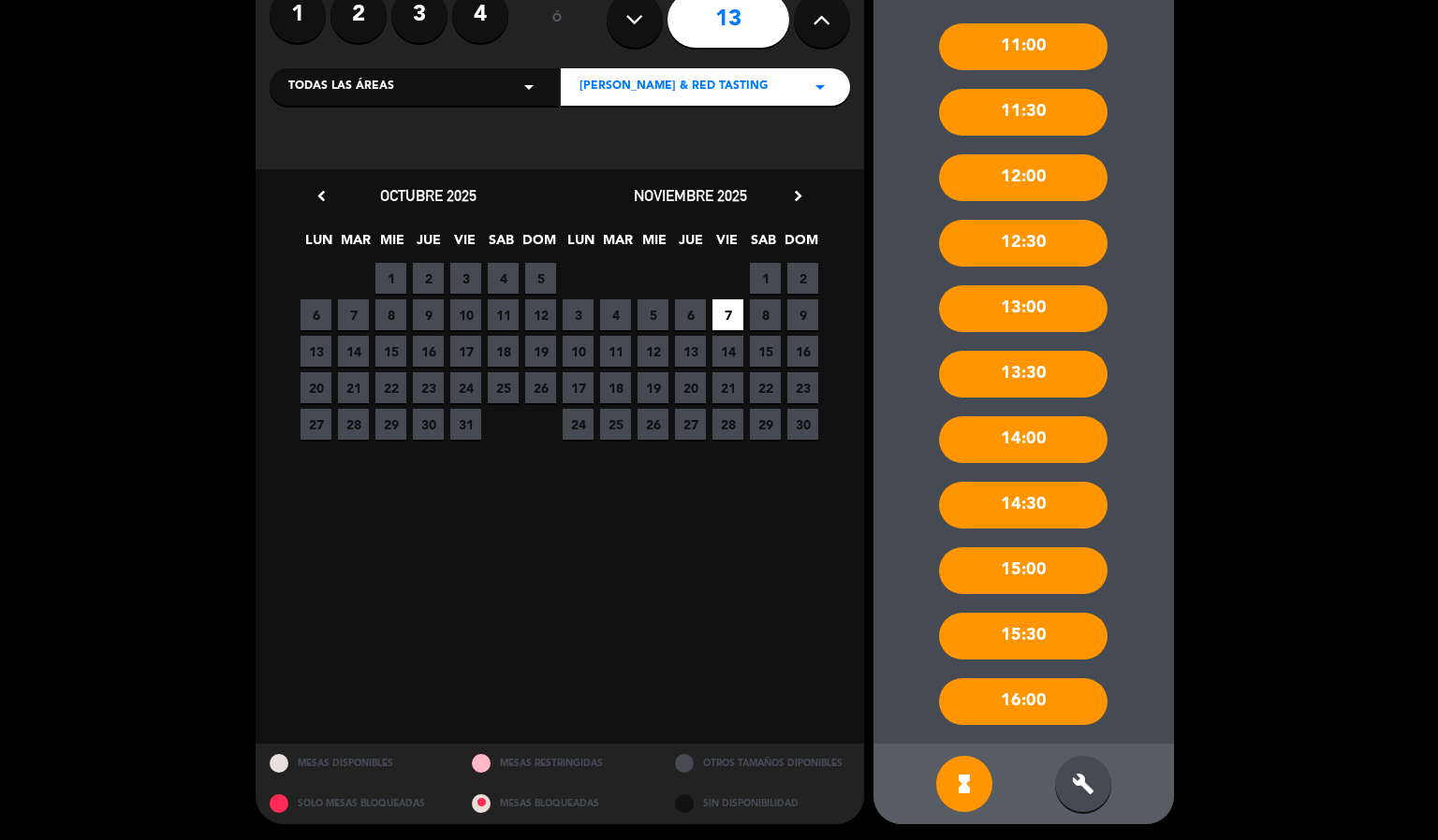
scroll to position [174, 0]
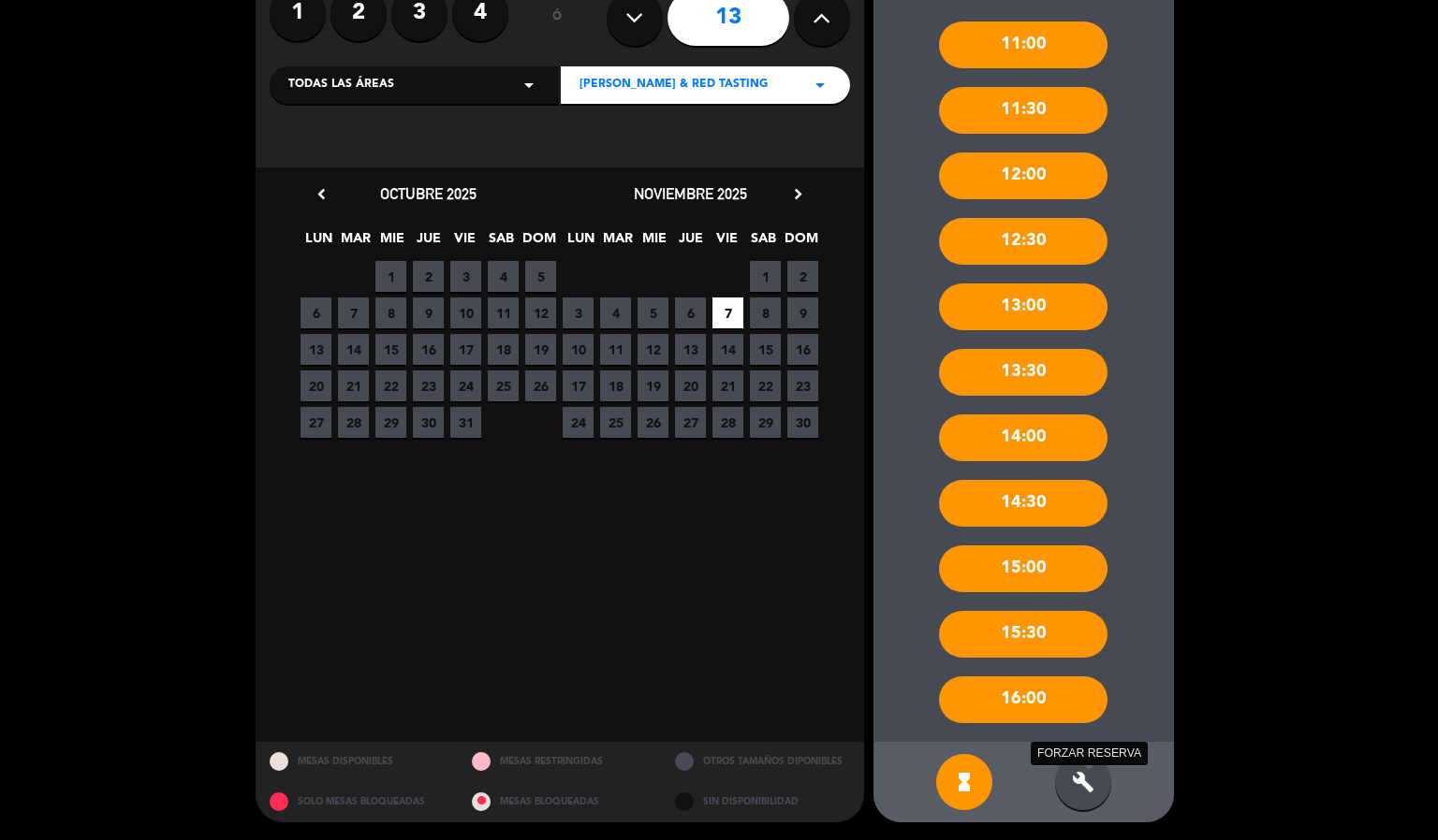
click at [1084, 781] on icon "build" at bounding box center [1083, 783] width 23 height 23
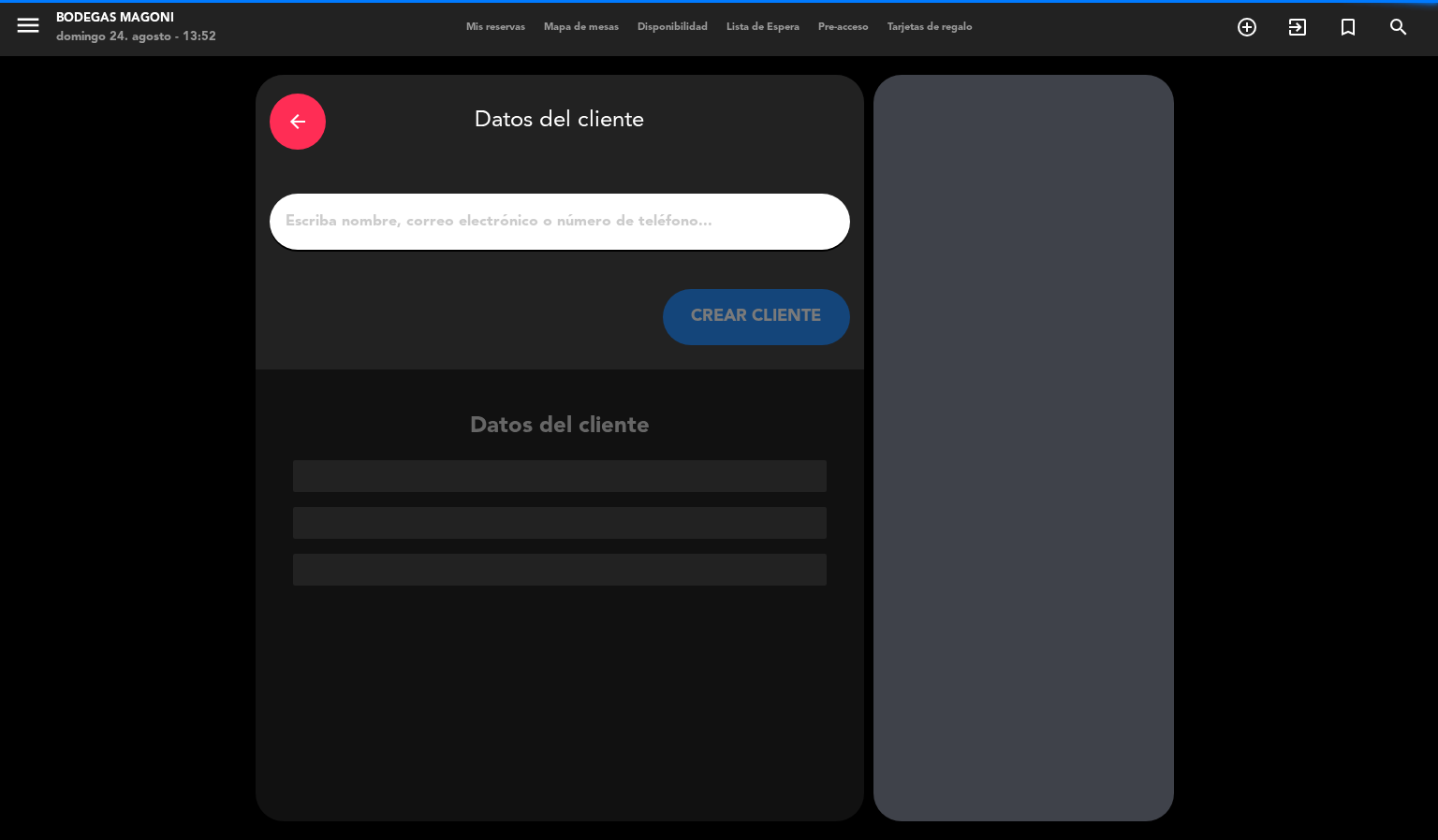
scroll to position [0, 0]
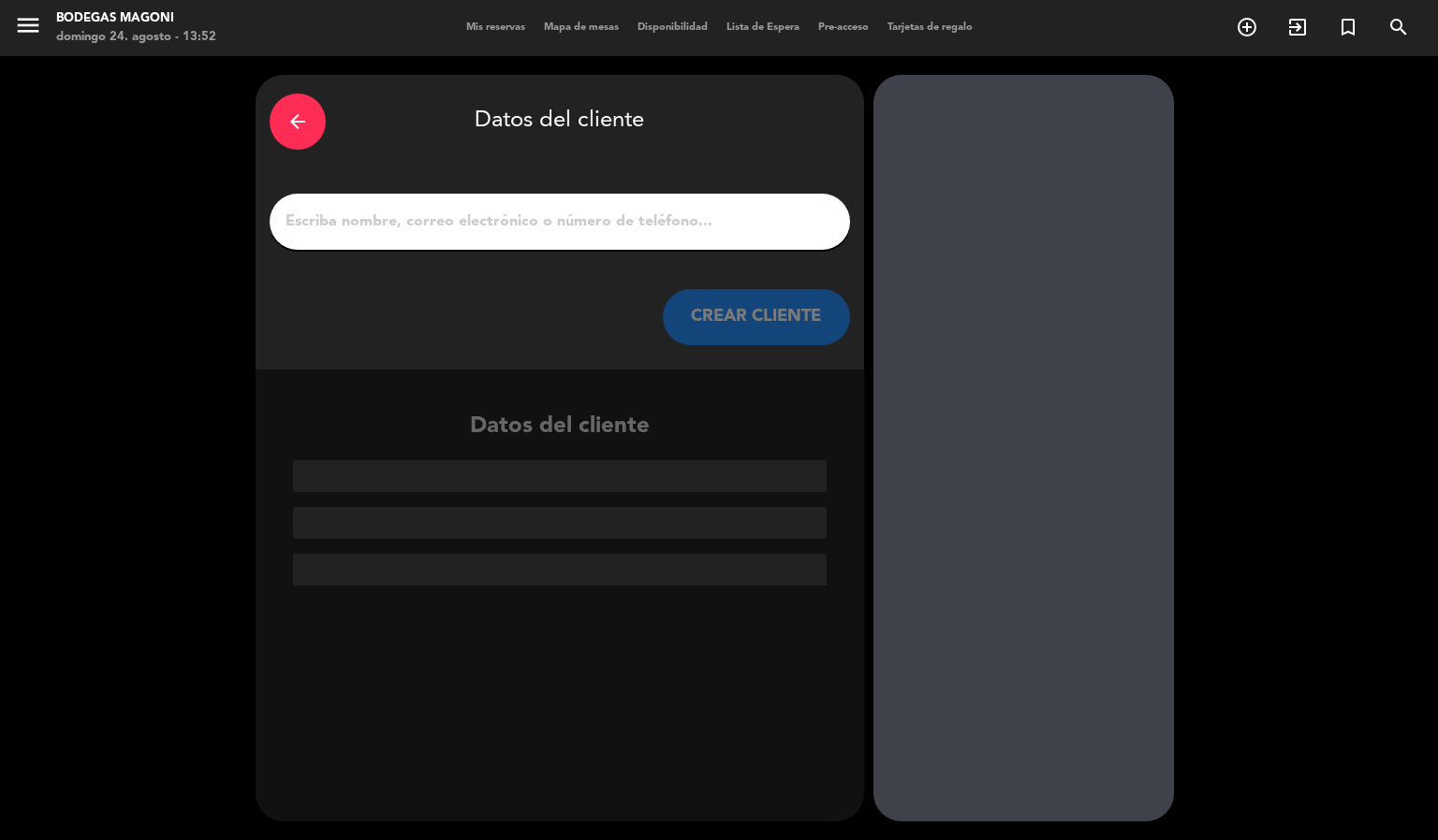
click at [545, 222] on input "1" at bounding box center [560, 222] width 552 height 27
paste input "[PERSON_NAME]"
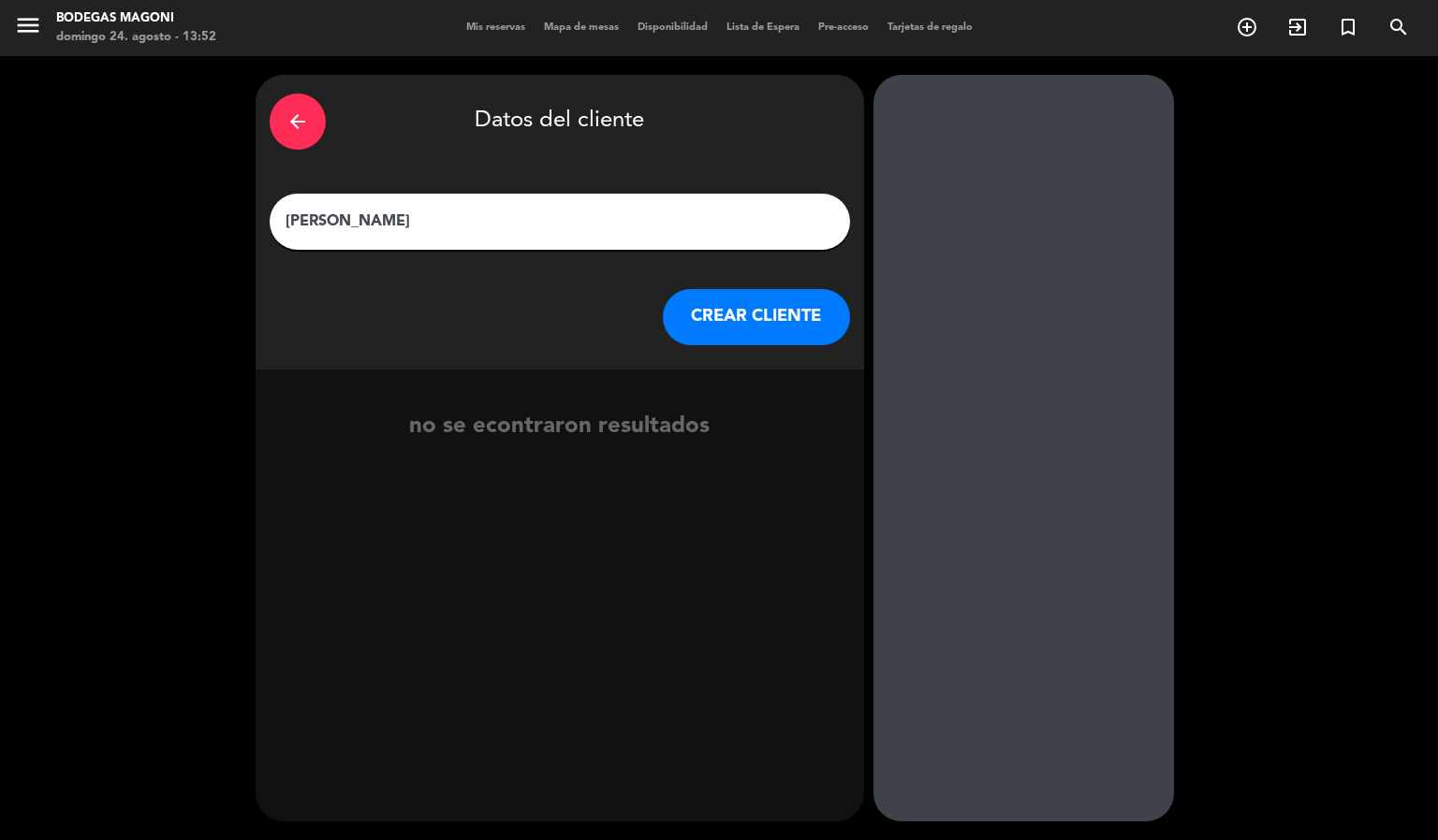
type input "[PERSON_NAME]"
click at [753, 316] on button "CREAR CLIENTE" at bounding box center [757, 317] width 187 height 56
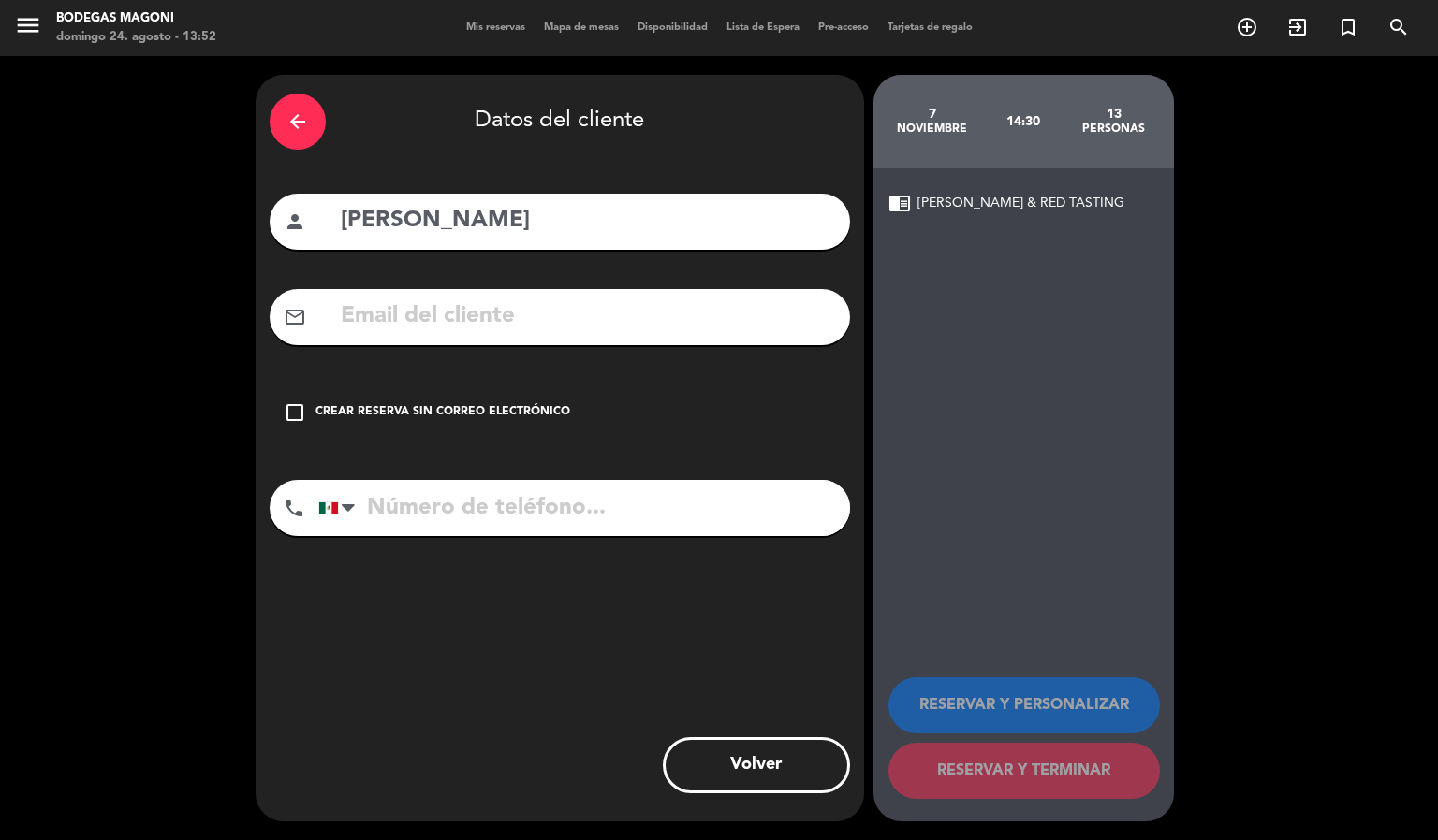
click at [500, 328] on input "text" at bounding box center [587, 317] width 497 height 38
paste input "[EMAIL_ADDRESS][DOMAIN_NAME]"
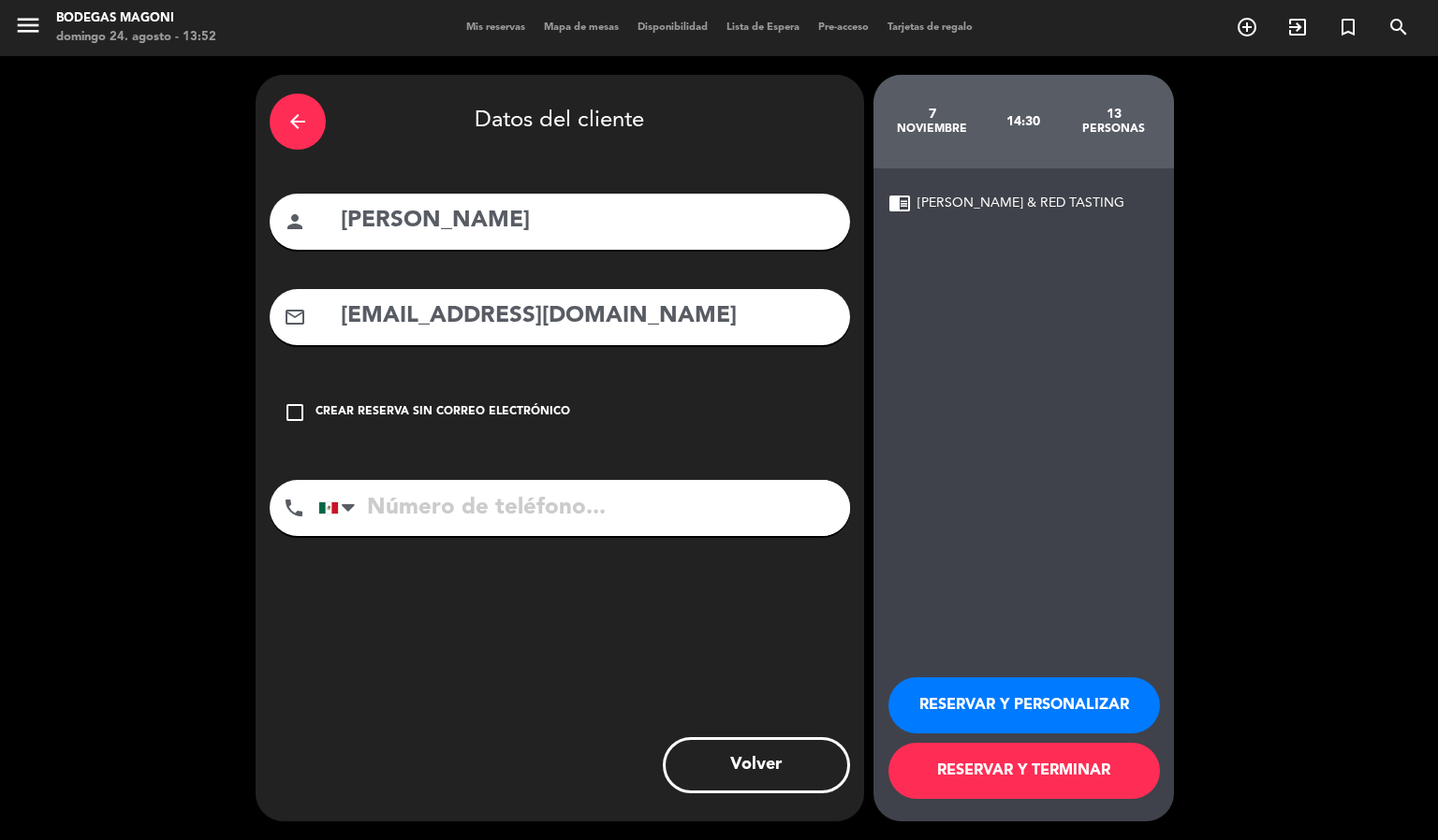
type input "[EMAIL_ADDRESS][DOMAIN_NAME]"
click at [1043, 694] on button "RESERVAR Y PERSONALIZAR" at bounding box center [1024, 705] width 271 height 56
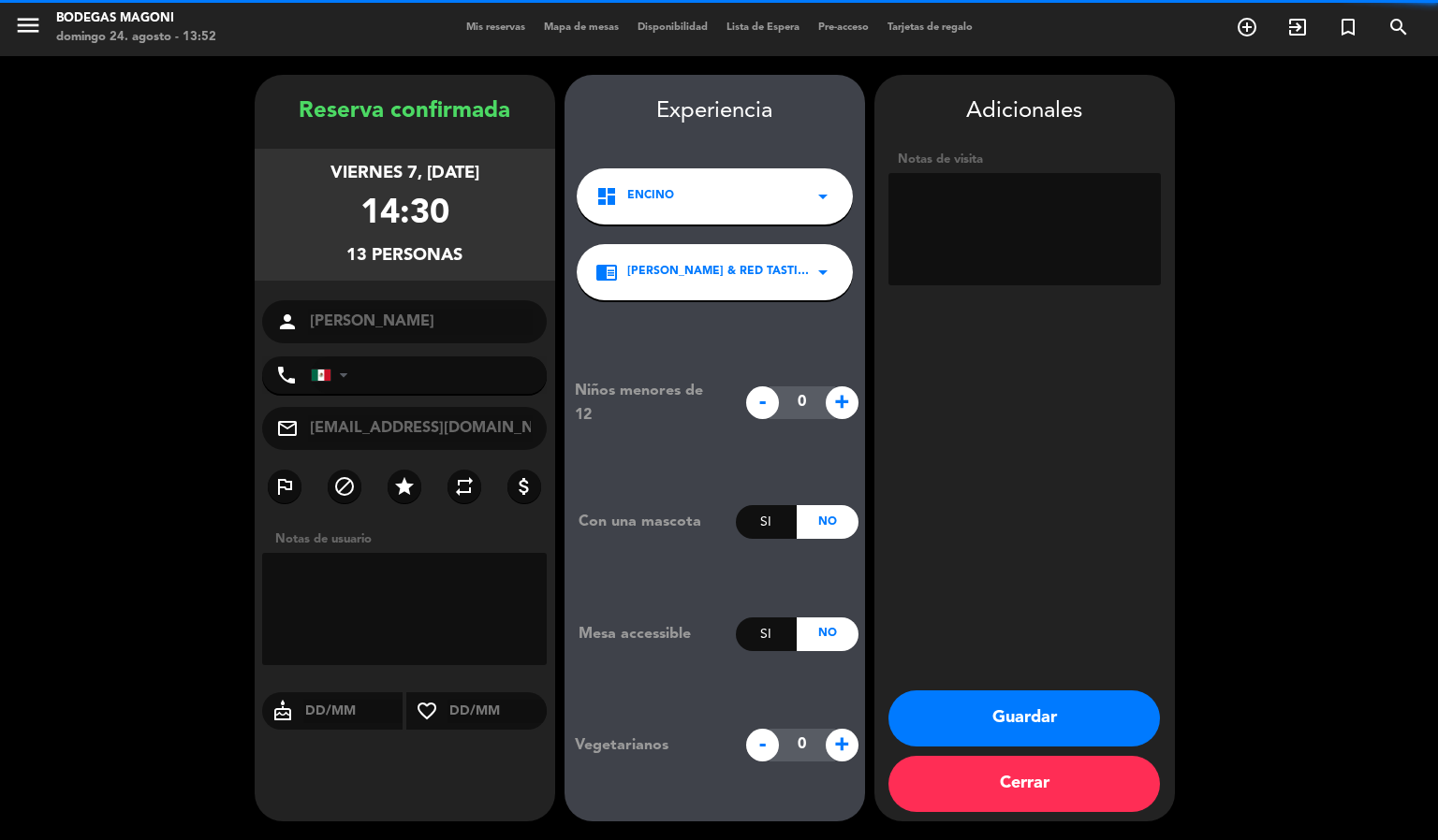
click at [1057, 240] on textarea at bounding box center [1025, 229] width 272 height 112
type textarea "c"
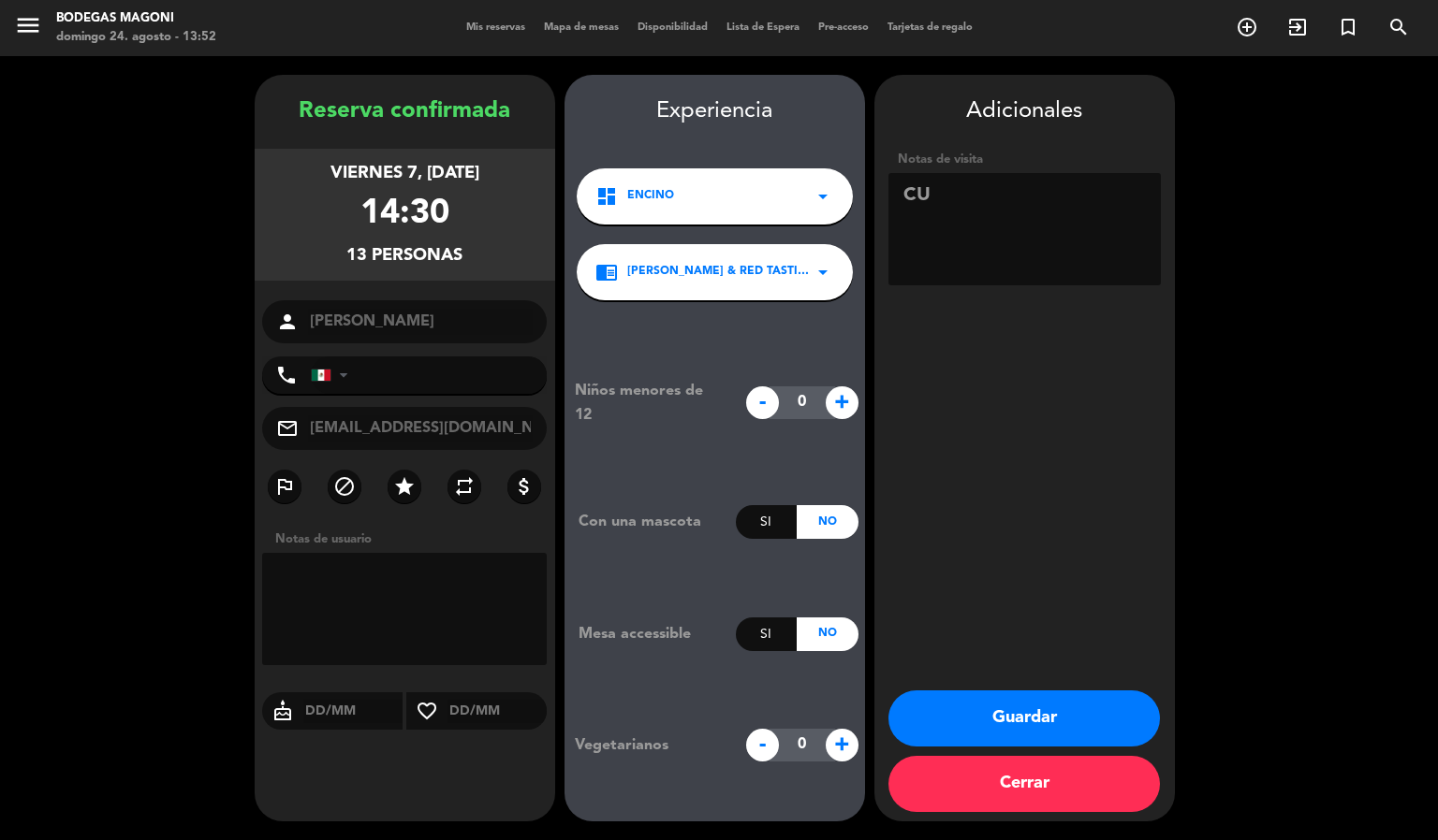
type textarea "C"
type textarea "DEG JÓVENES PENDIENTE DE PAGO"
click at [1013, 475] on div "Adicionales Notas de visita Guardar Cerrar" at bounding box center [1025, 448] width 301 height 747
click at [1057, 713] on button "Guardar" at bounding box center [1024, 718] width 271 height 56
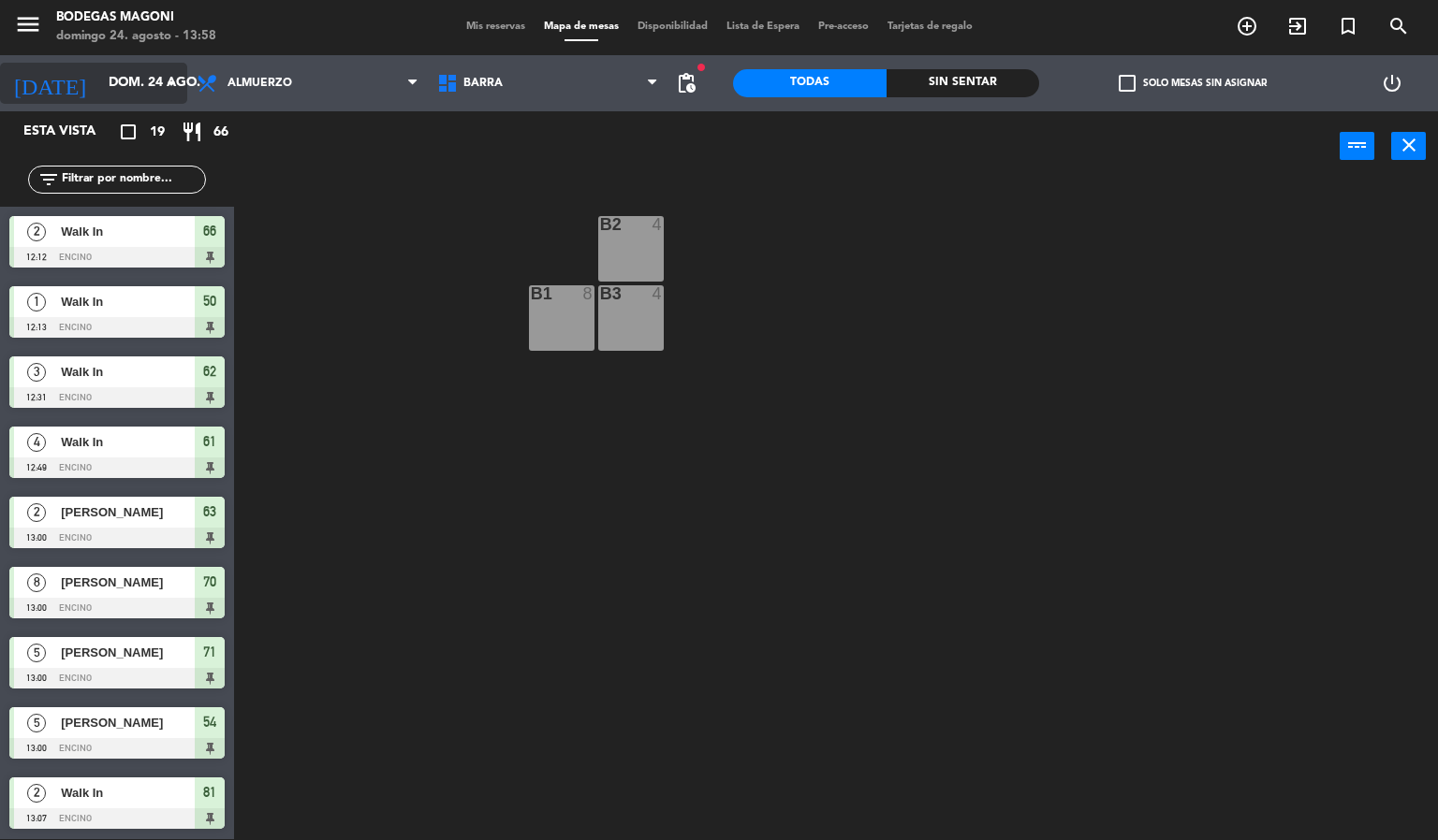
click at [127, 77] on input "dom. 24 ago." at bounding box center [187, 83] width 178 height 33
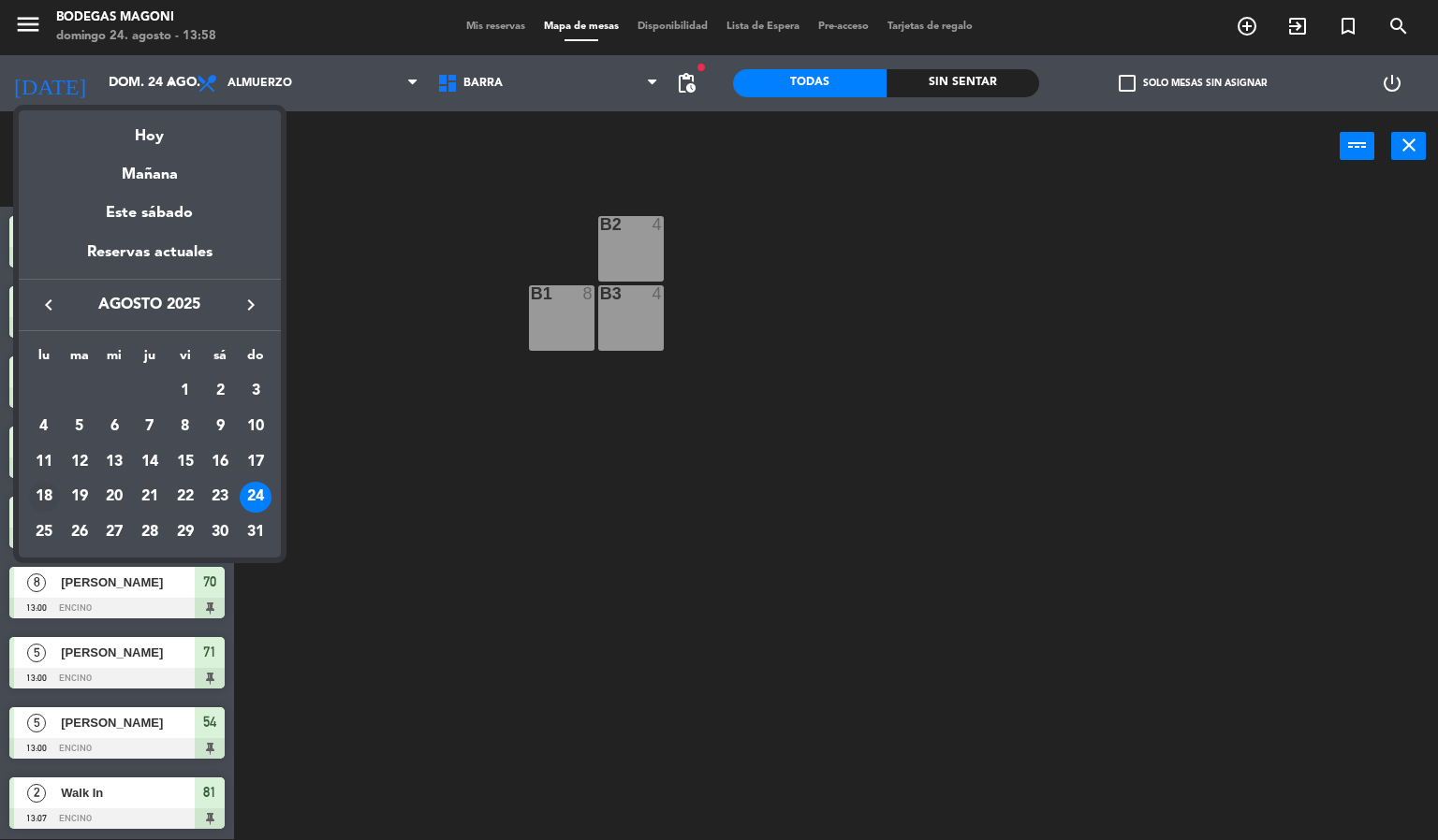
click at [42, 497] on div "18" at bounding box center [44, 498] width 31 height 31
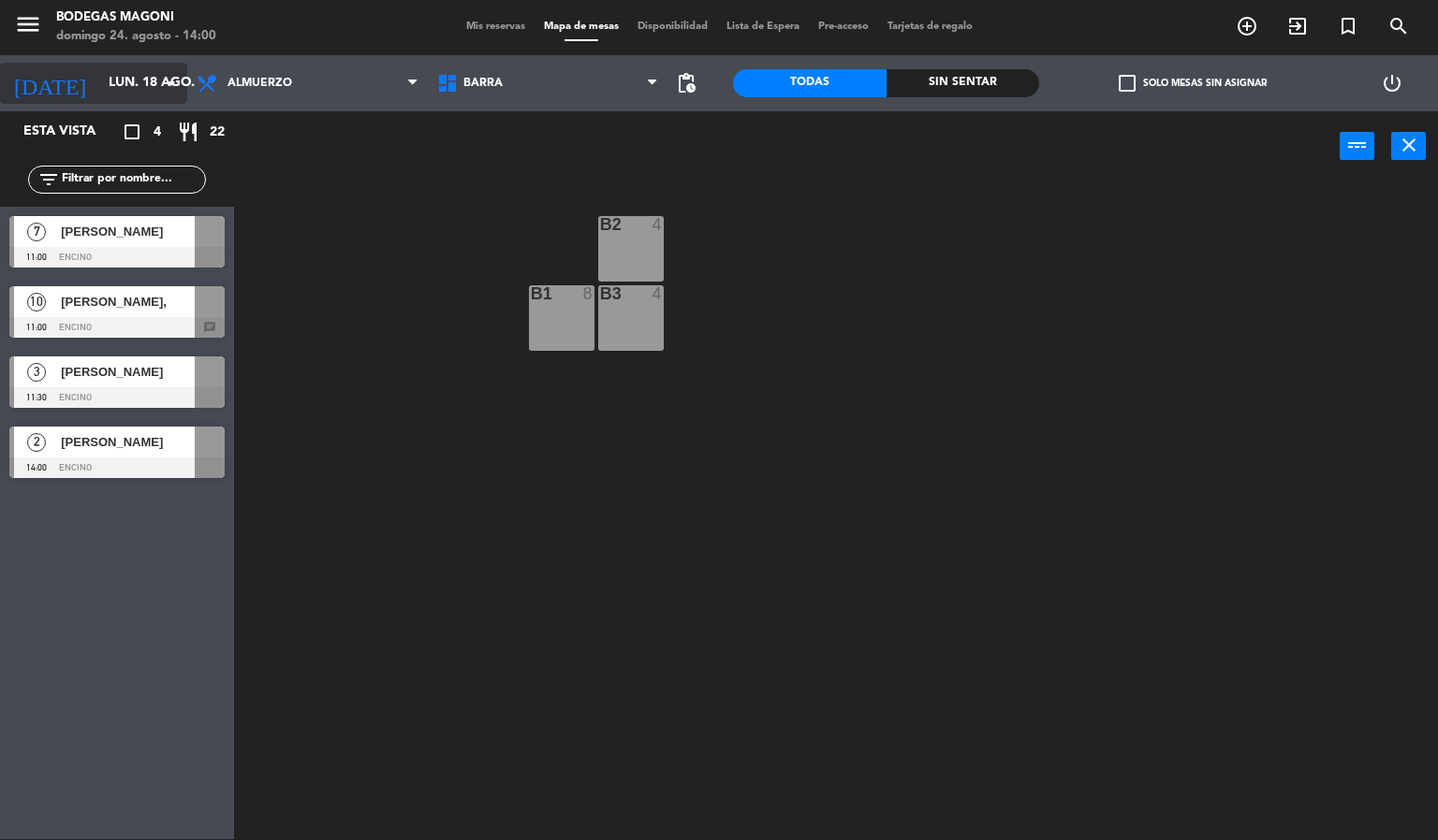
click at [138, 70] on input "lun. 18 ago." at bounding box center [187, 83] width 178 height 33
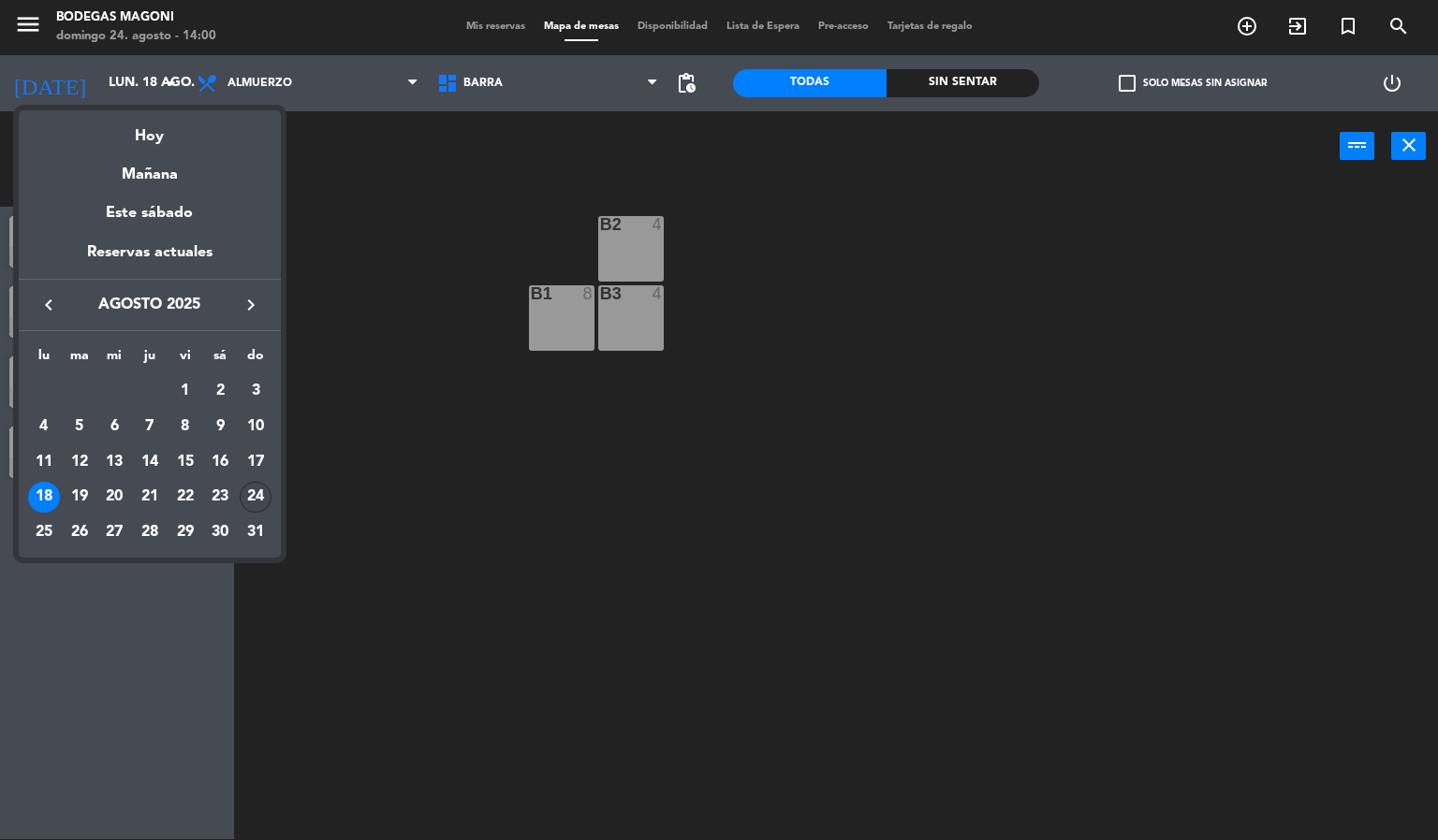
click at [254, 498] on div "24" at bounding box center [255, 498] width 31 height 31
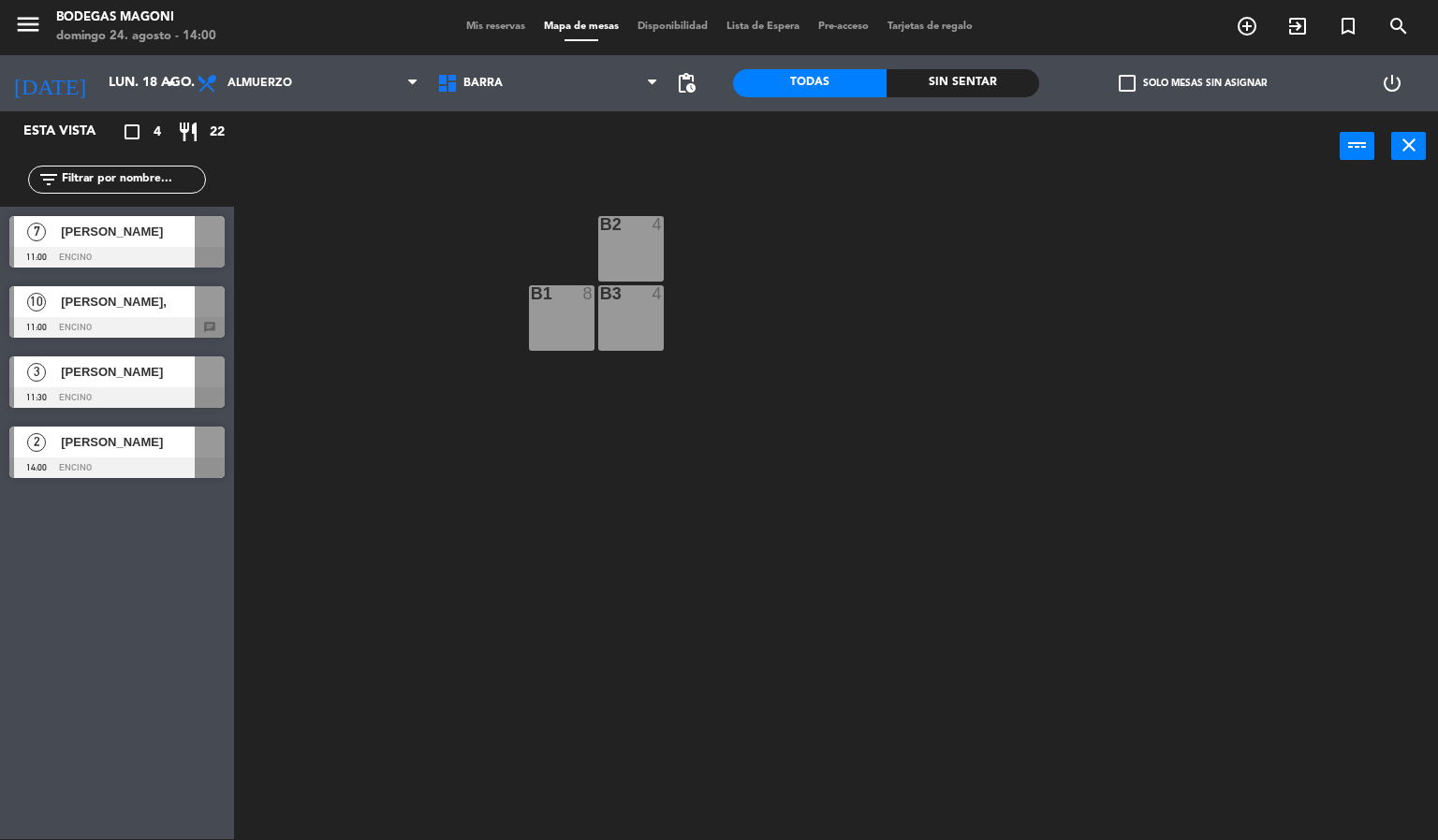
type input "dom. 24 ago."
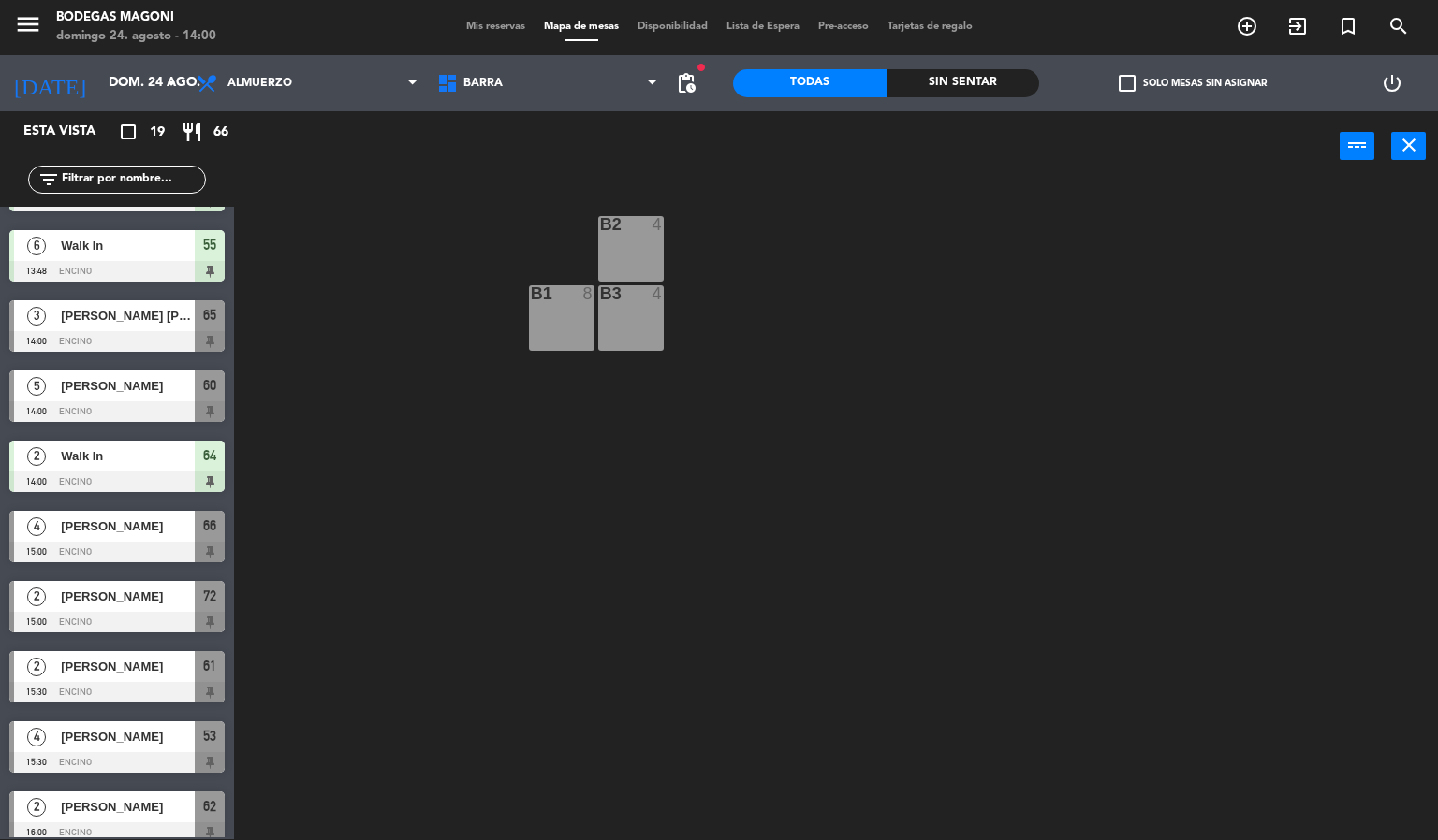
scroll to position [702, 0]
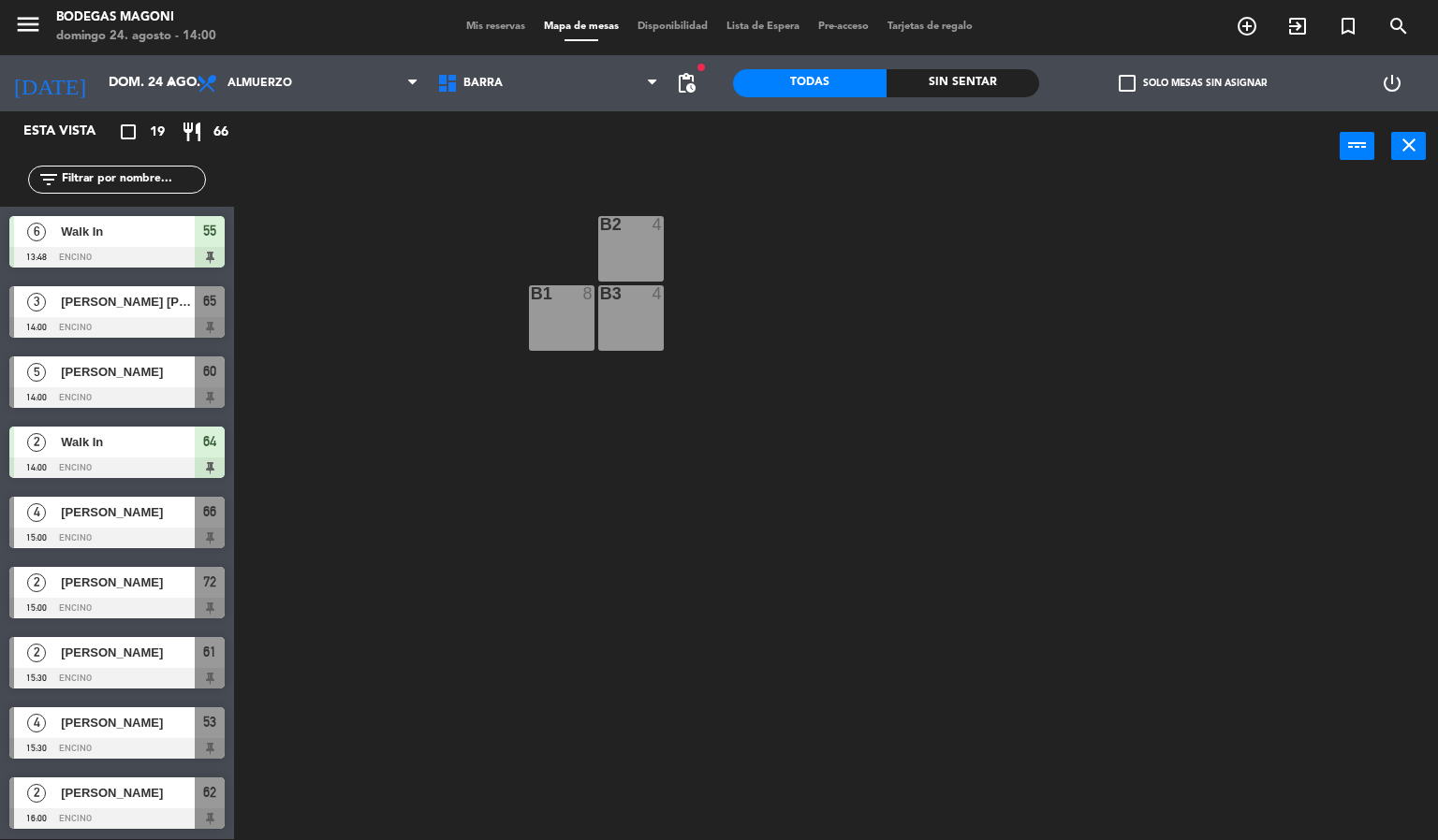
click at [476, 705] on div "B2 4 B1 8 B3 4" at bounding box center [843, 512] width 1190 height 658
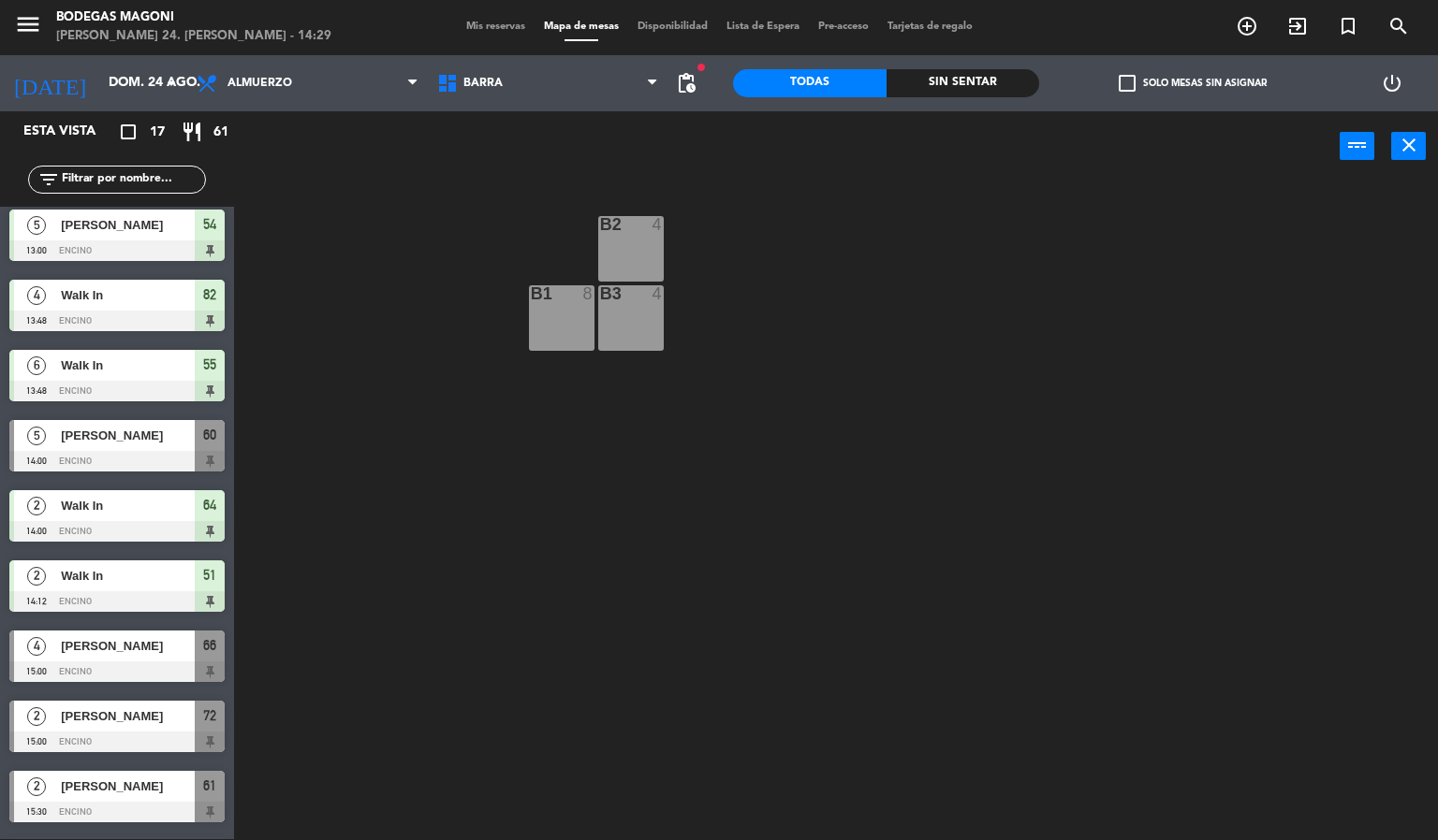
scroll to position [561, 0]
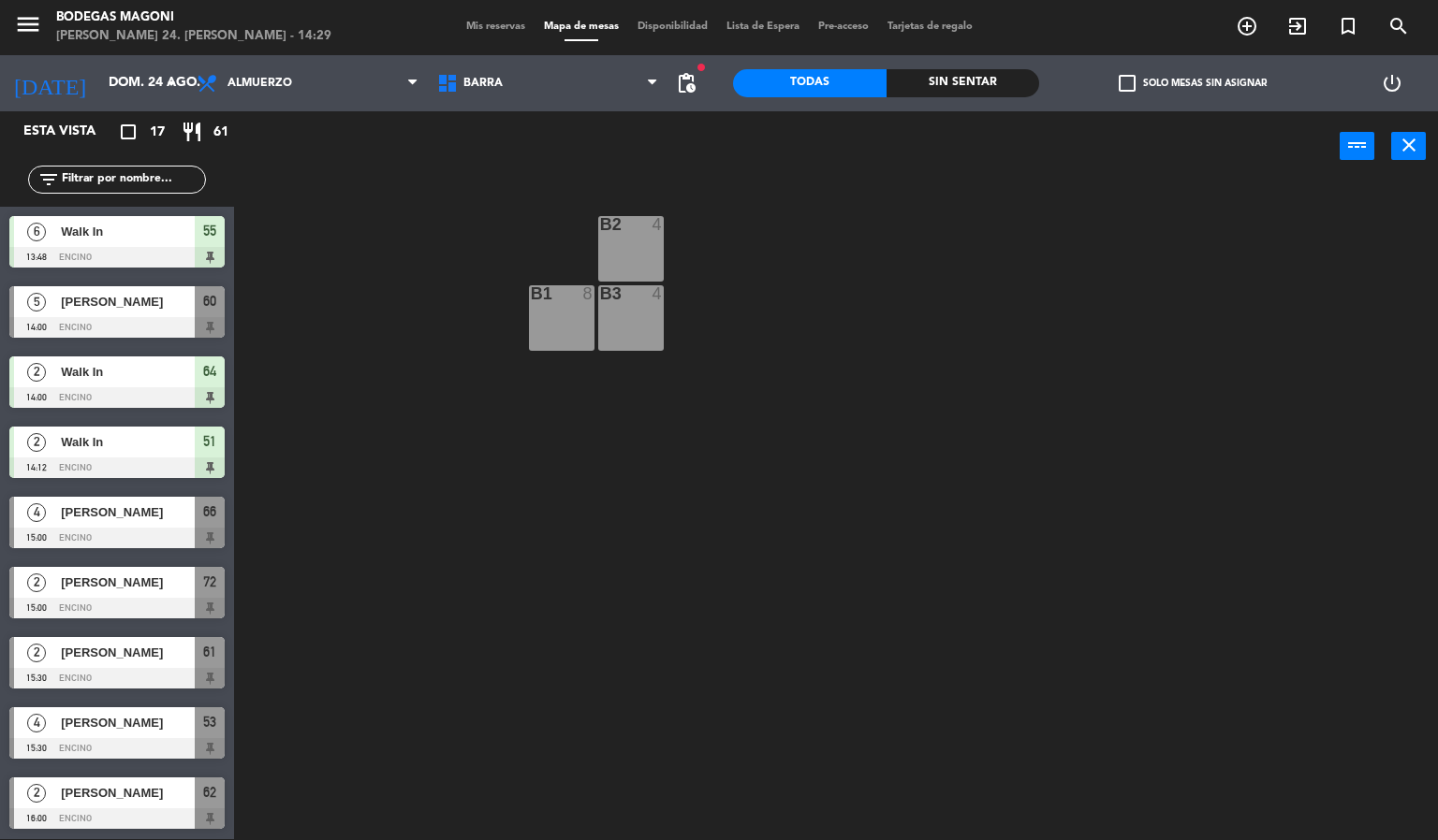
click at [98, 518] on div "4 [PERSON_NAME] 15:00 Encino 66" at bounding box center [117, 523] width 234 height 70
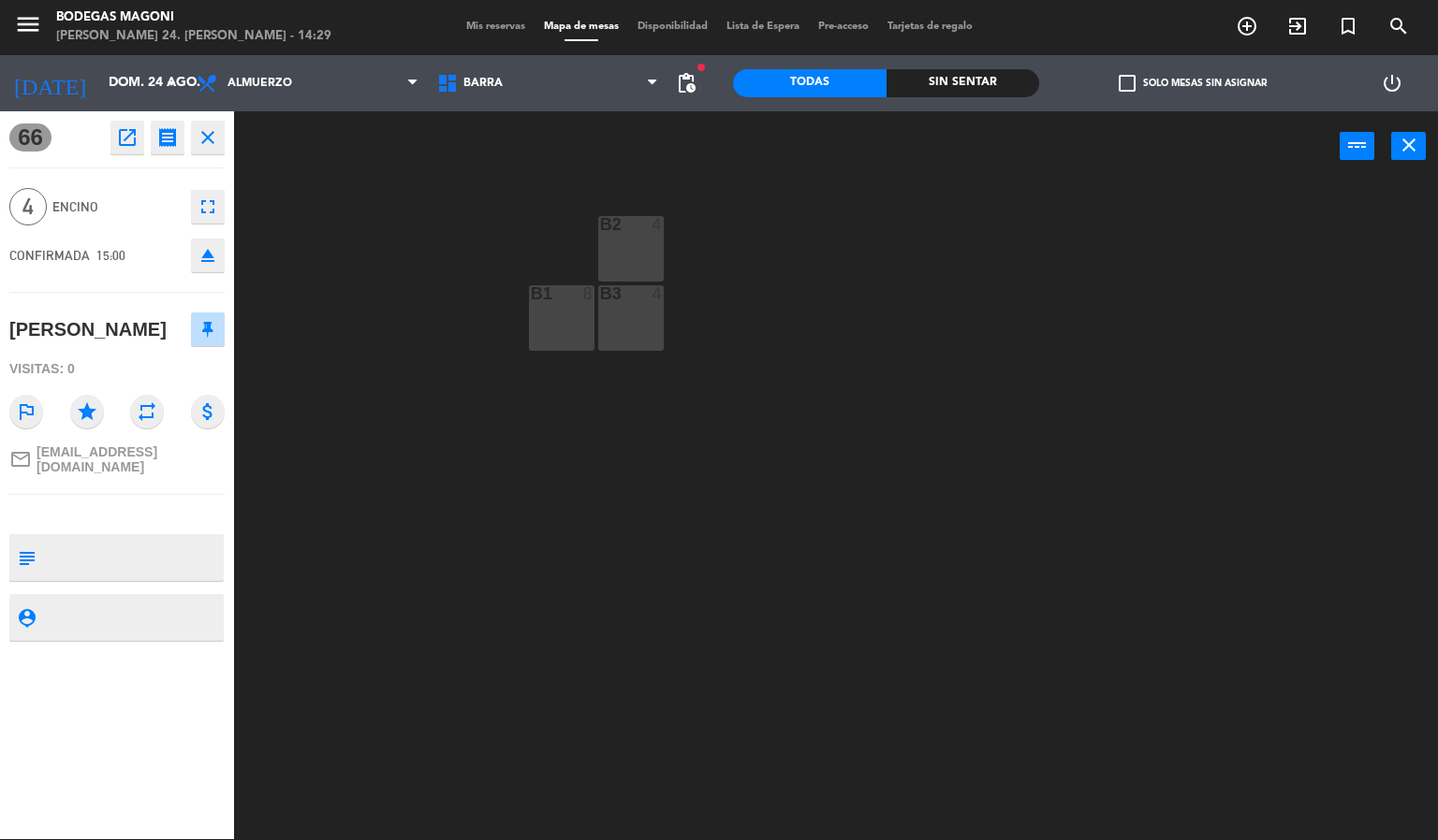
click at [596, 602] on div "B2 4 B1 8 B3 4" at bounding box center [843, 512] width 1190 height 658
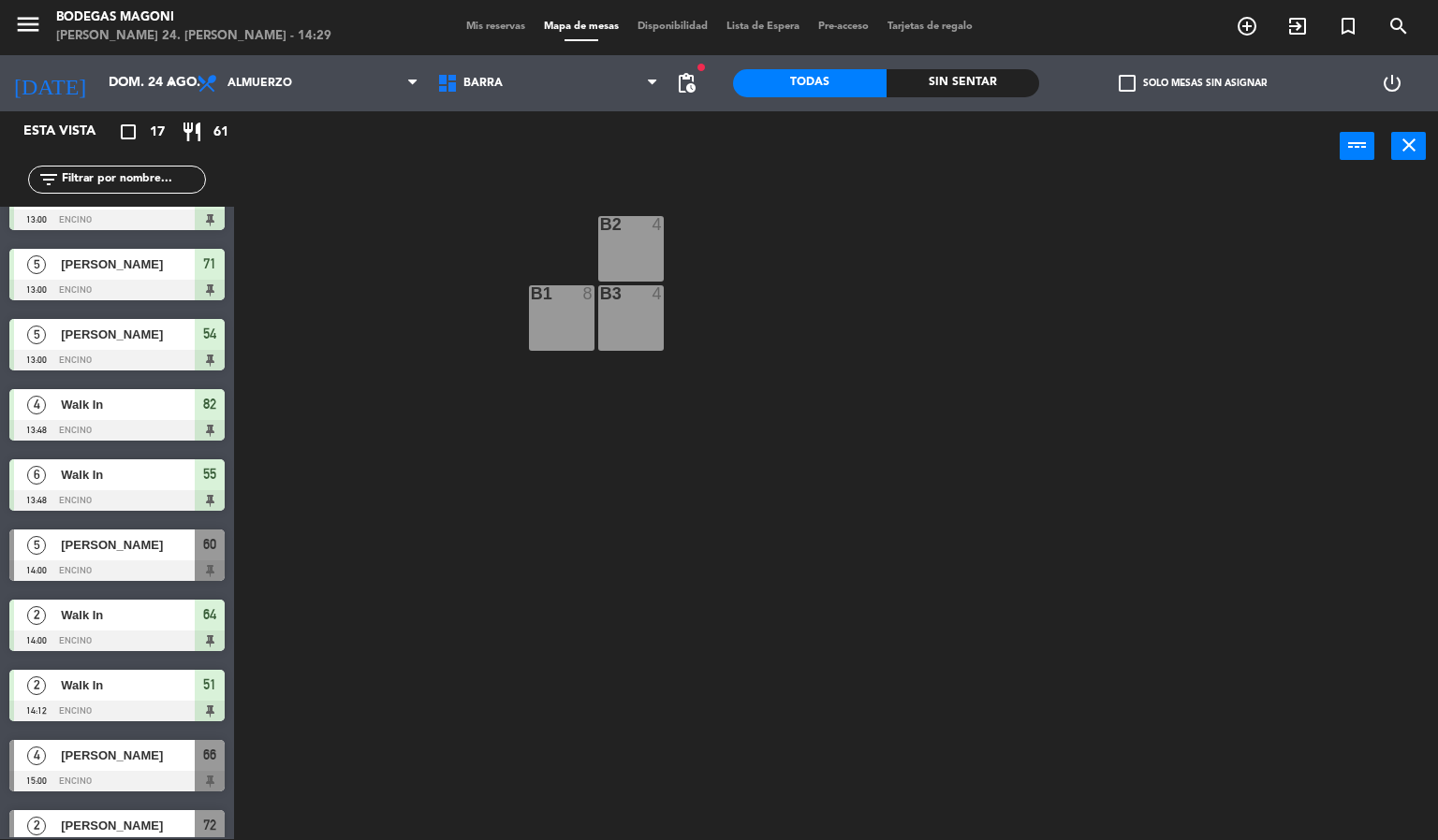
scroll to position [355, 0]
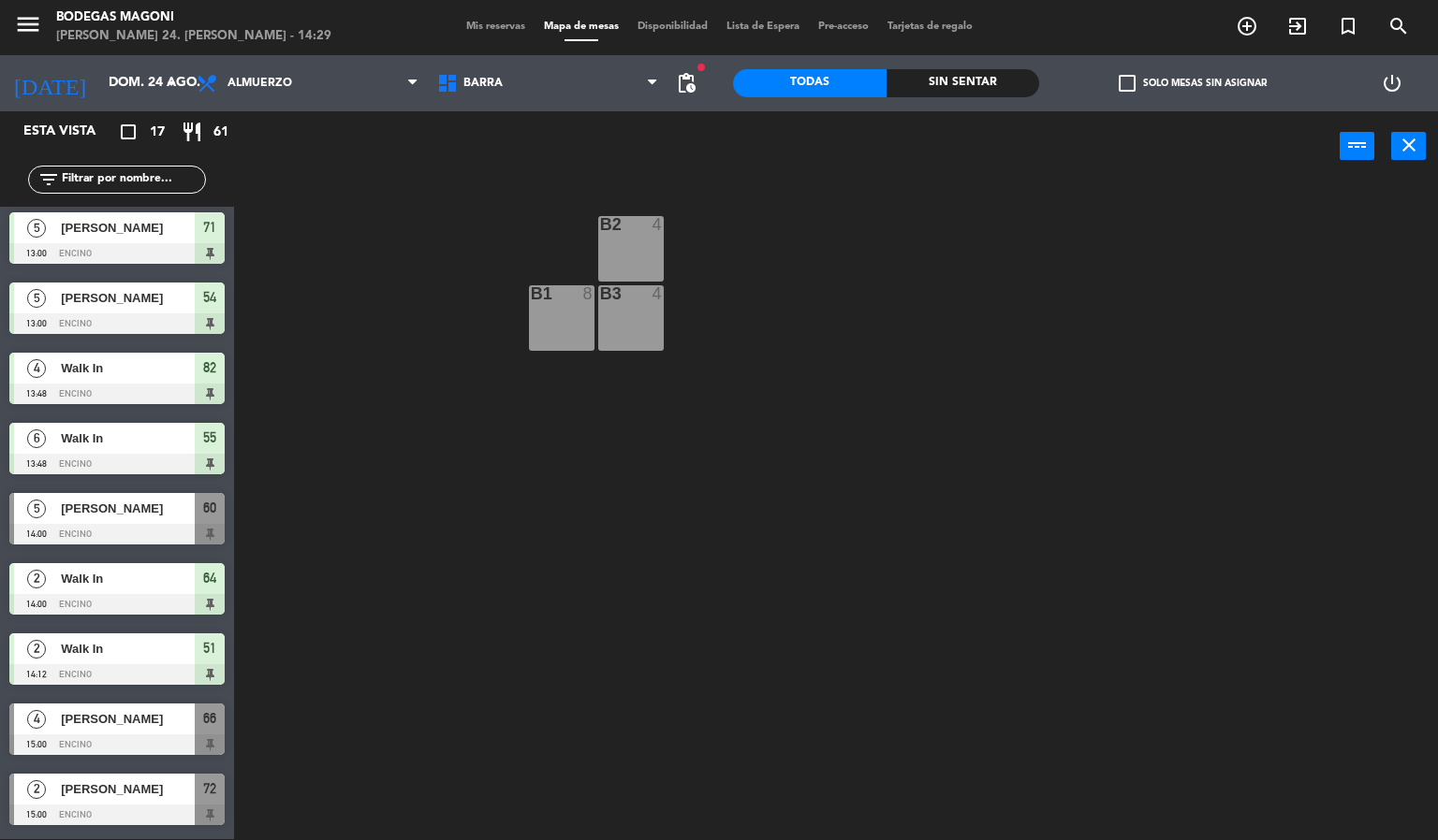
click at [113, 520] on div "[PERSON_NAME]" at bounding box center [127, 508] width 136 height 30
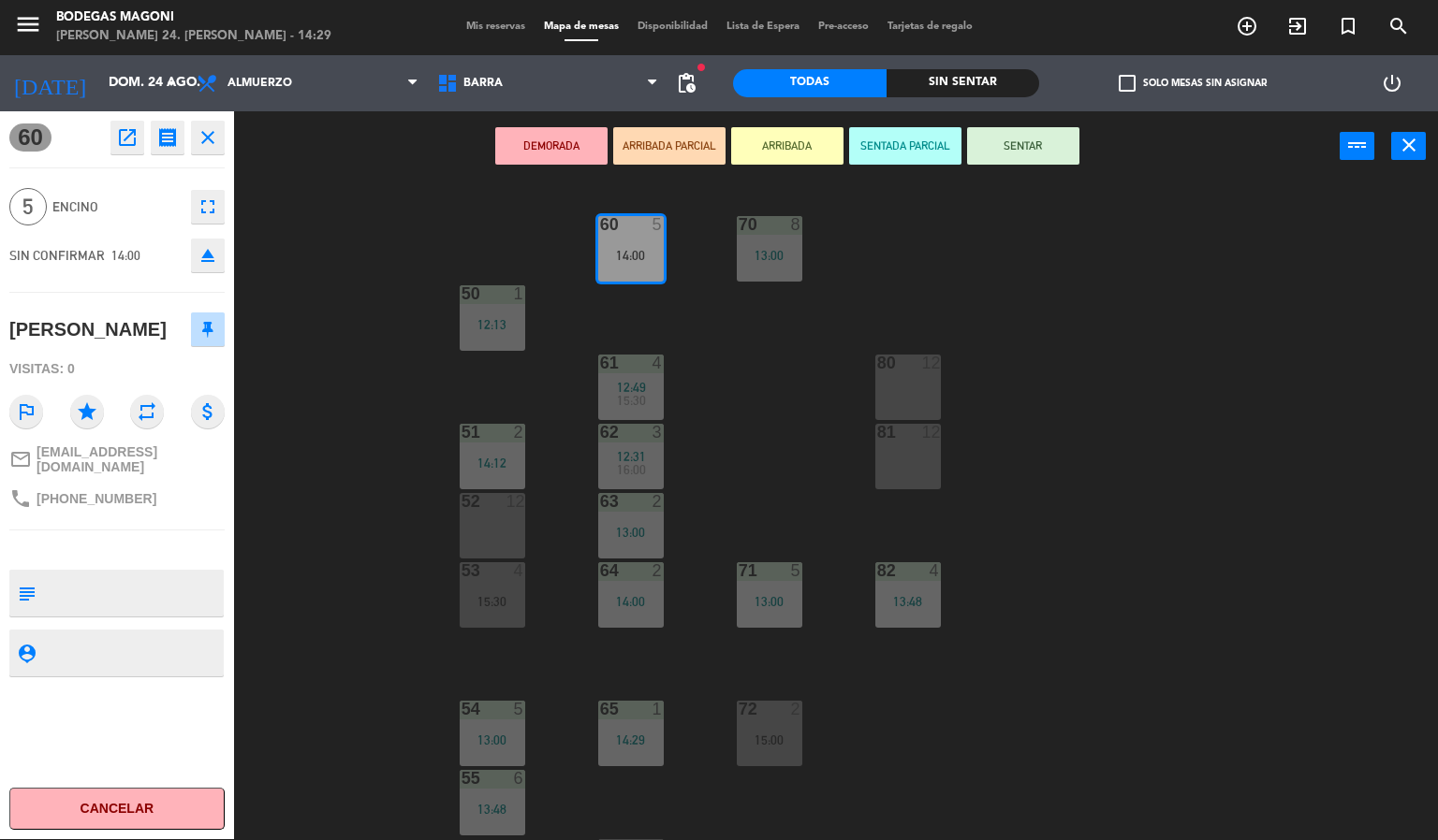
click at [405, 503] on div "60 5 14:00 70 8 13:00 50 1 12:13 61 4 12:49 15:30 80 12 51 2 14:12 62 3 12:31 1…" at bounding box center [843, 512] width 1190 height 658
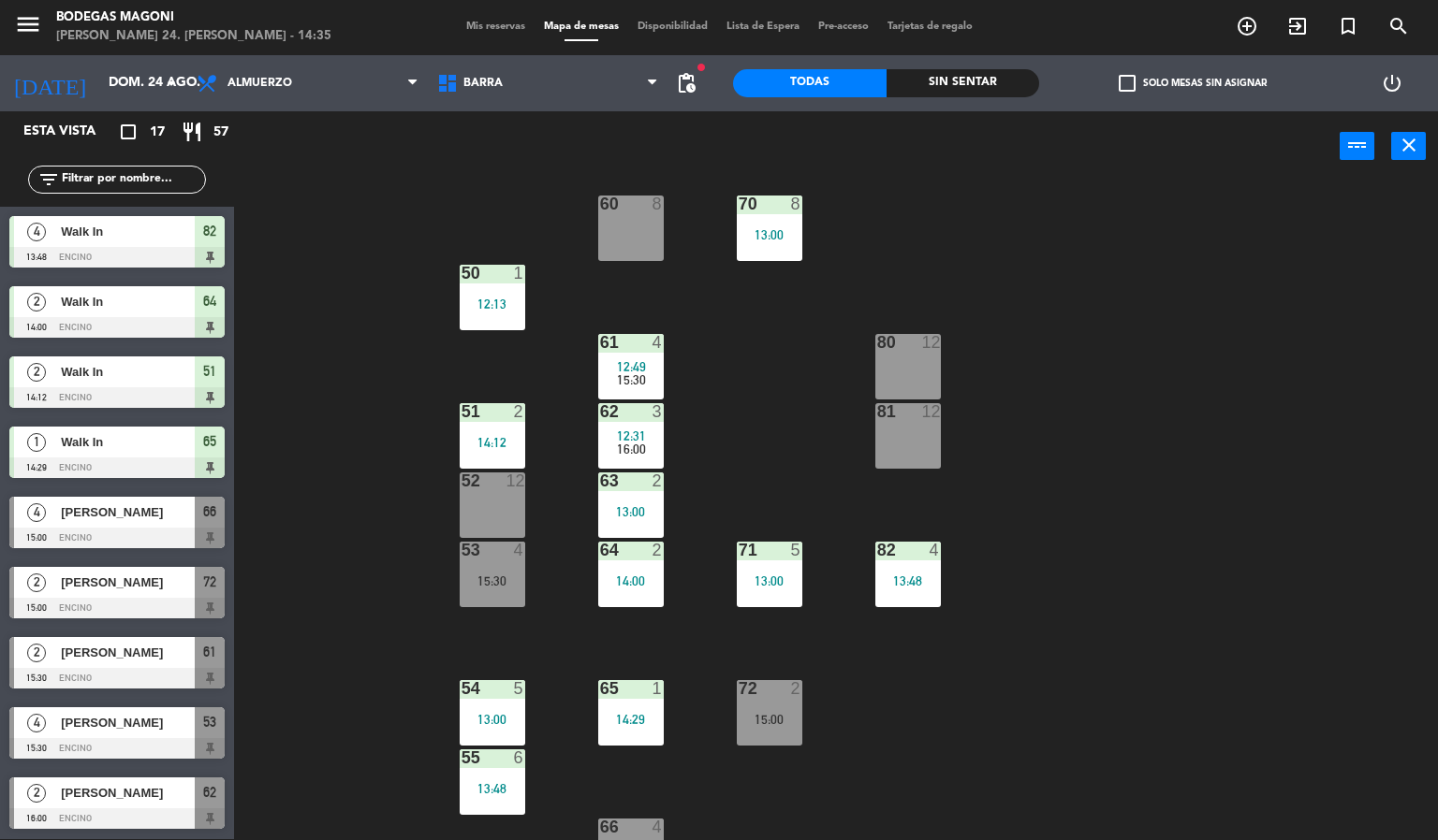
scroll to position [0, 0]
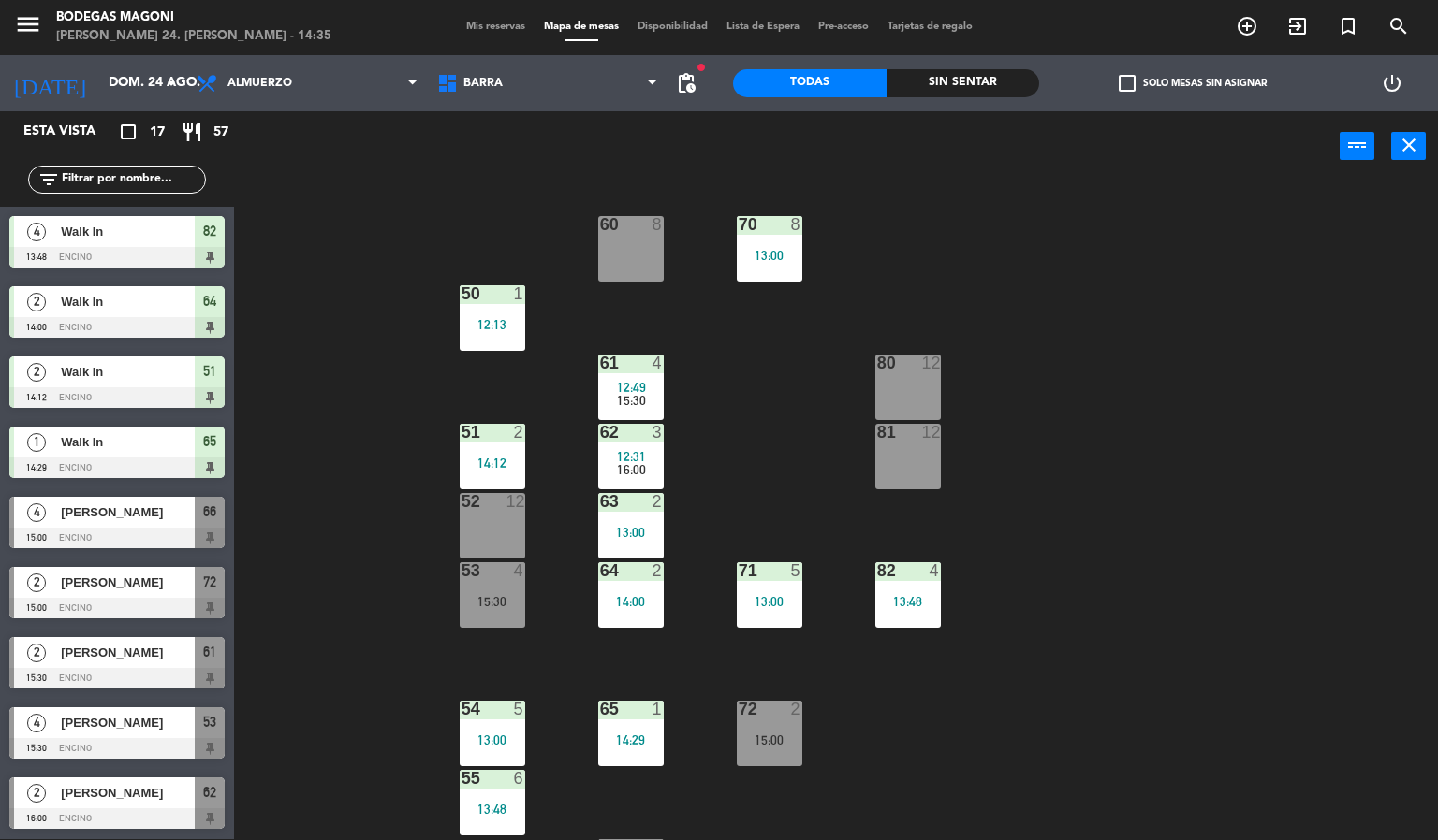
click at [739, 325] on div "60 8 70 8 13:00 50 1 12:13 61 4 12:49 15:30 80 12 51 2 14:12 62 3 12:31 16:00 8…" at bounding box center [843, 512] width 1190 height 658
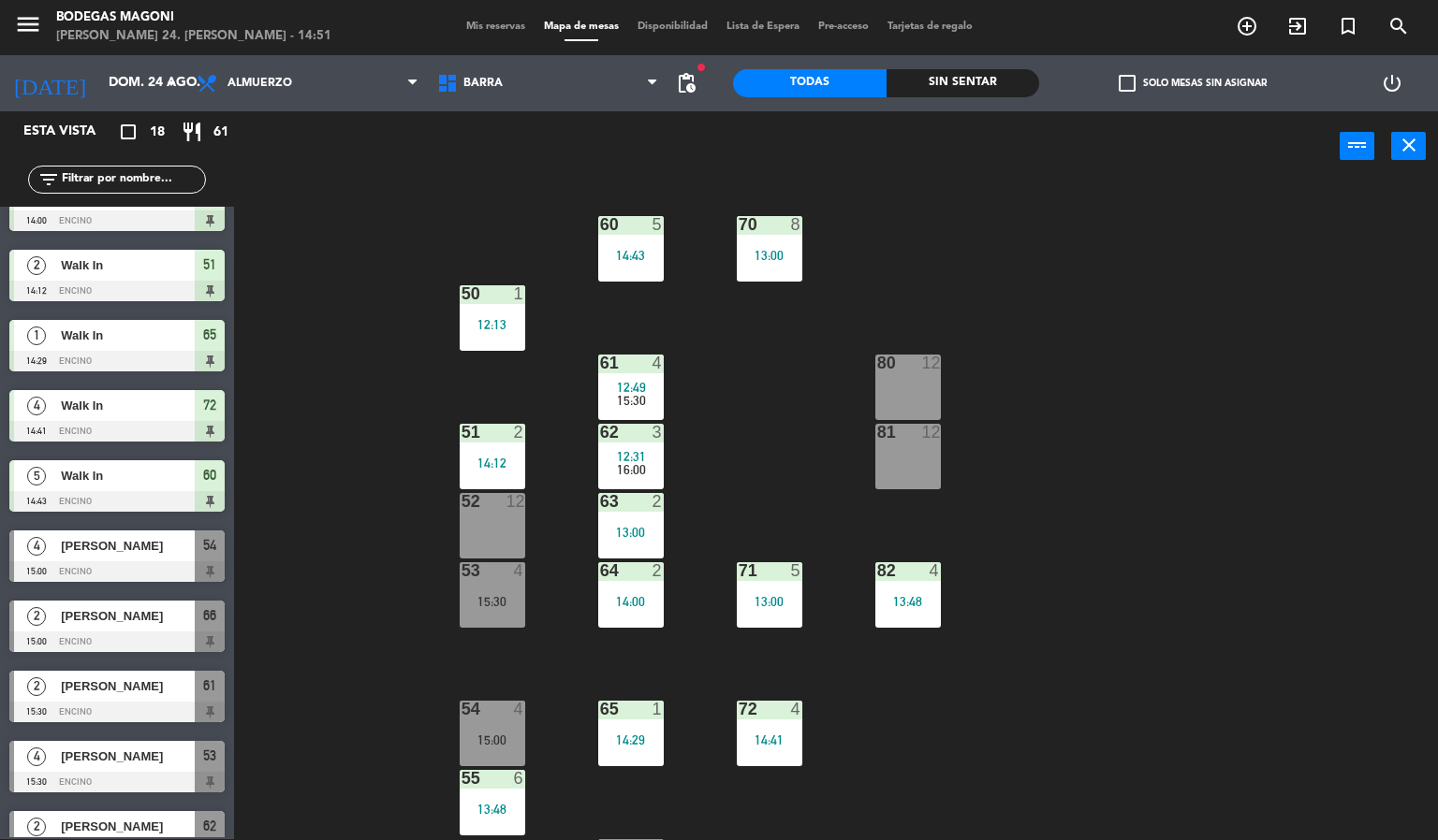
scroll to position [632, 0]
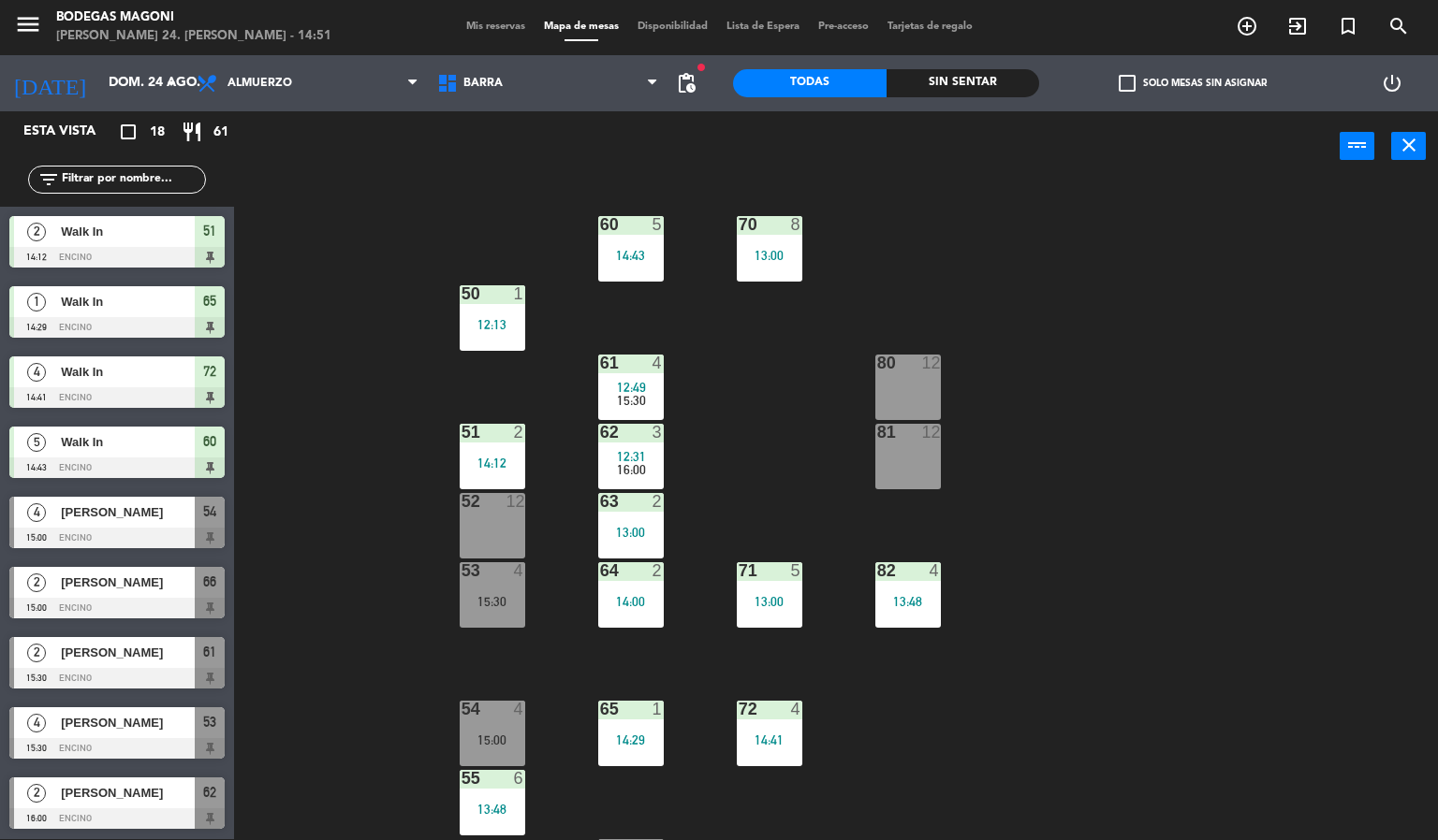
drag, startPoint x: 102, startPoint y: 730, endPoint x: 109, endPoint y: 723, distance: 9.9
click at [101, 730] on div "4 [PERSON_NAME] 15:30 Encino 53" at bounding box center [117, 733] width 234 height 70
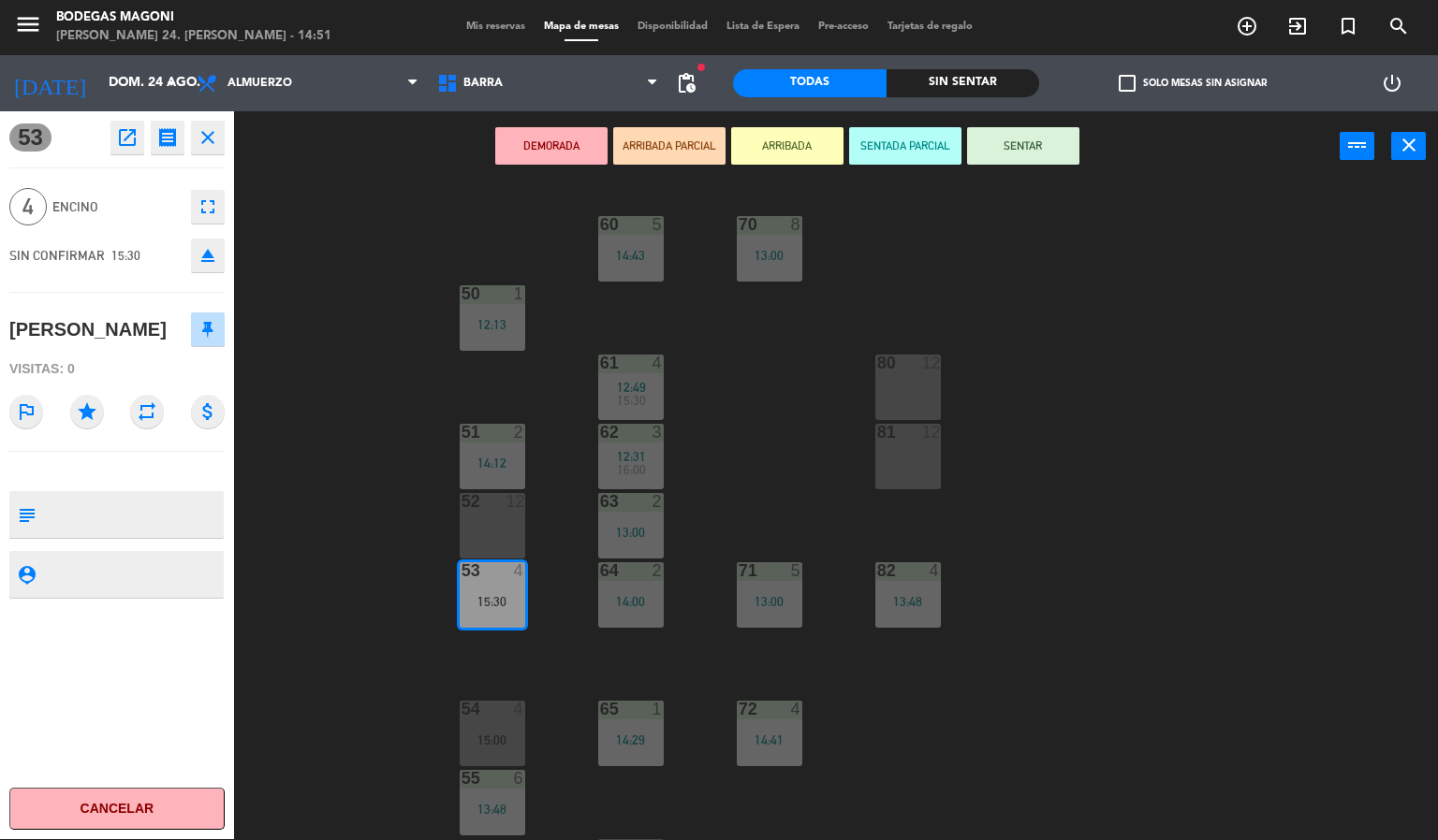
click at [1056, 537] on div "60 5 14:43 70 8 13:00 50 1 12:13 61 4 12:49 15:30 80 12 51 2 14:12 62 3 12:31 1…" at bounding box center [843, 512] width 1190 height 658
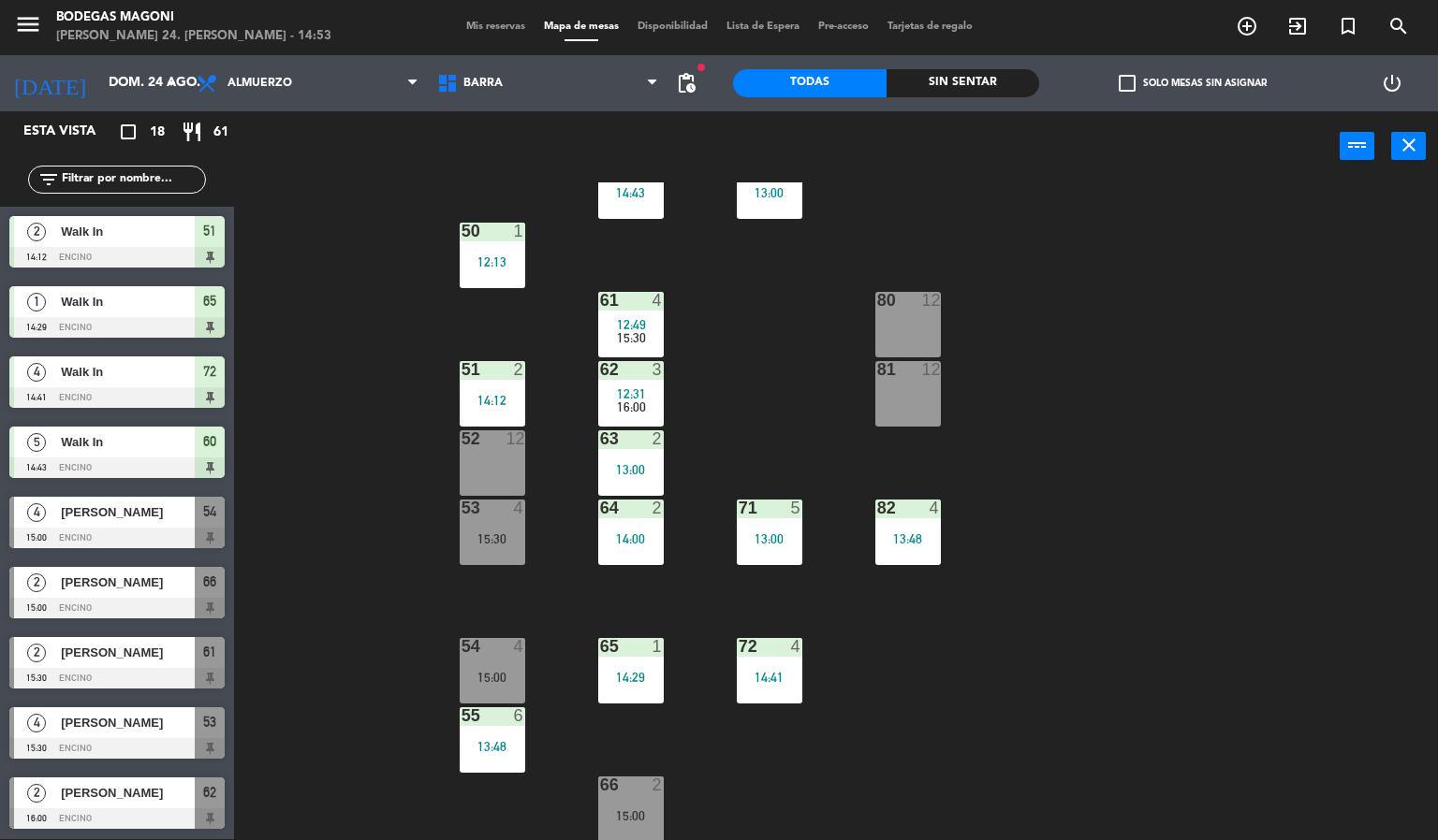
click at [315, 624] on div "60 5 14:43 70 8 13:00 50 1 12:13 61 4 12:49 15:30 80 12 51 2 14:12 62 3 12:31 1…" at bounding box center [843, 512] width 1190 height 658
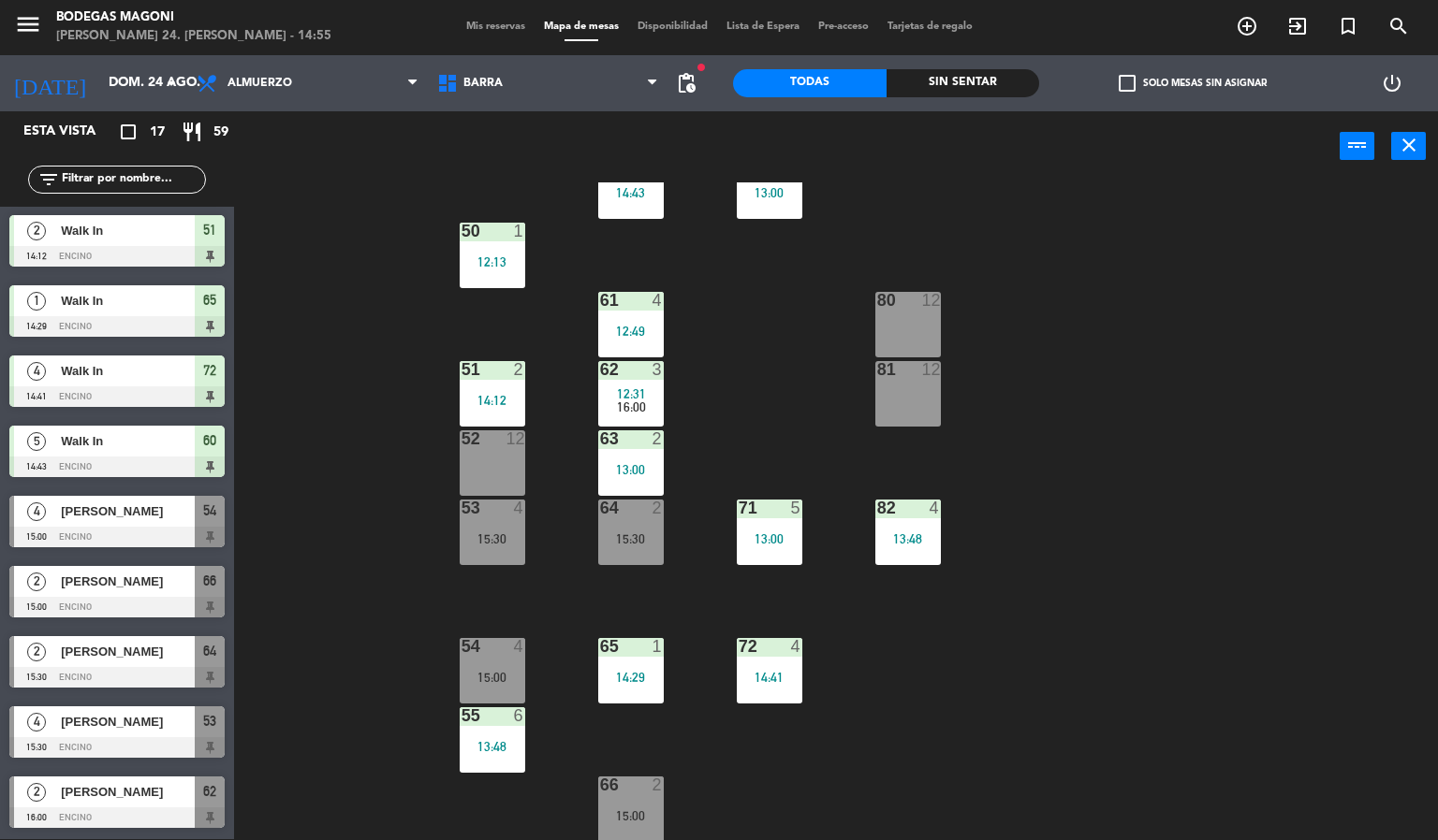
scroll to position [561, 0]
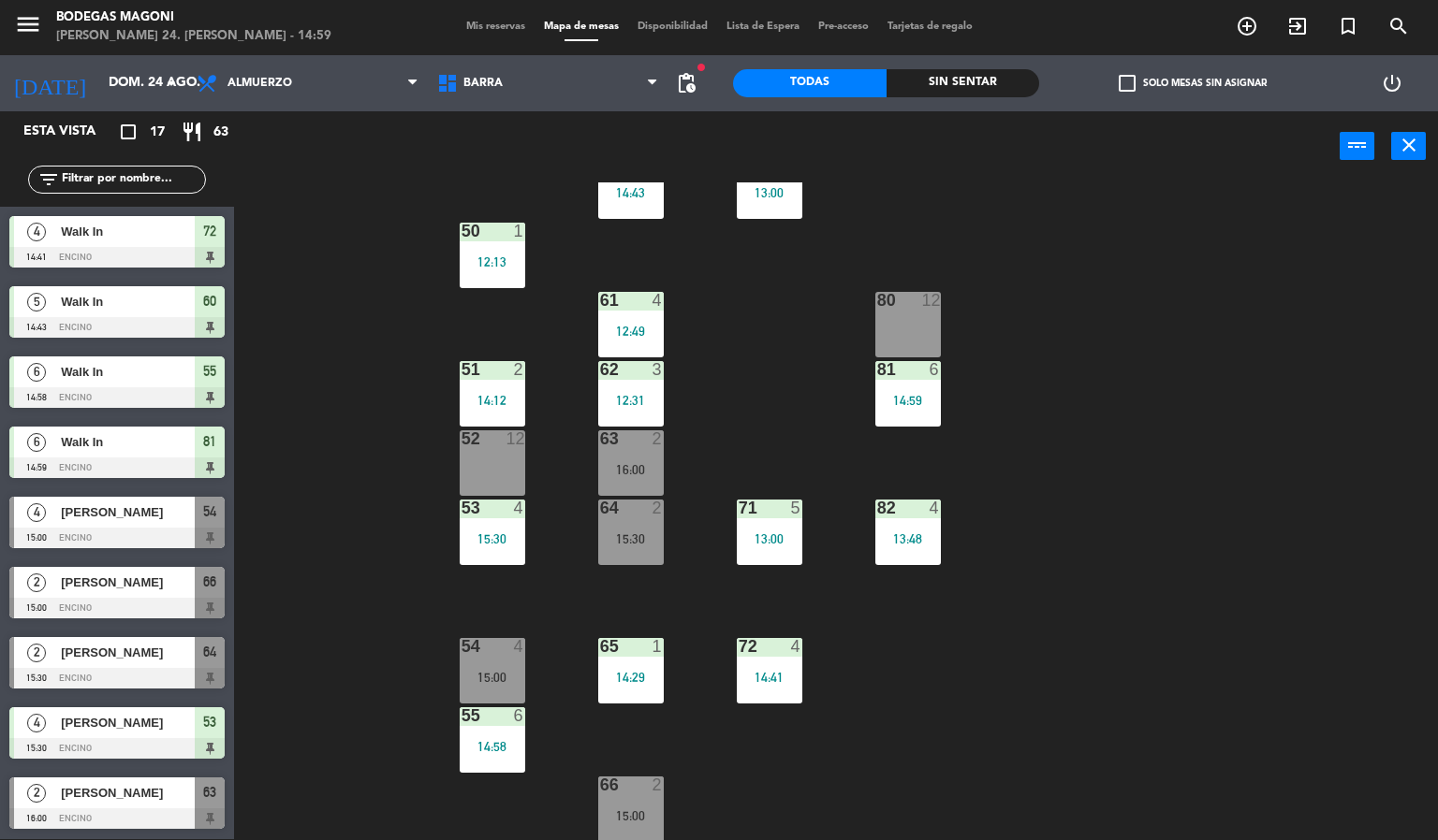
click at [132, 522] on div "[PERSON_NAME]" at bounding box center [127, 512] width 136 height 30
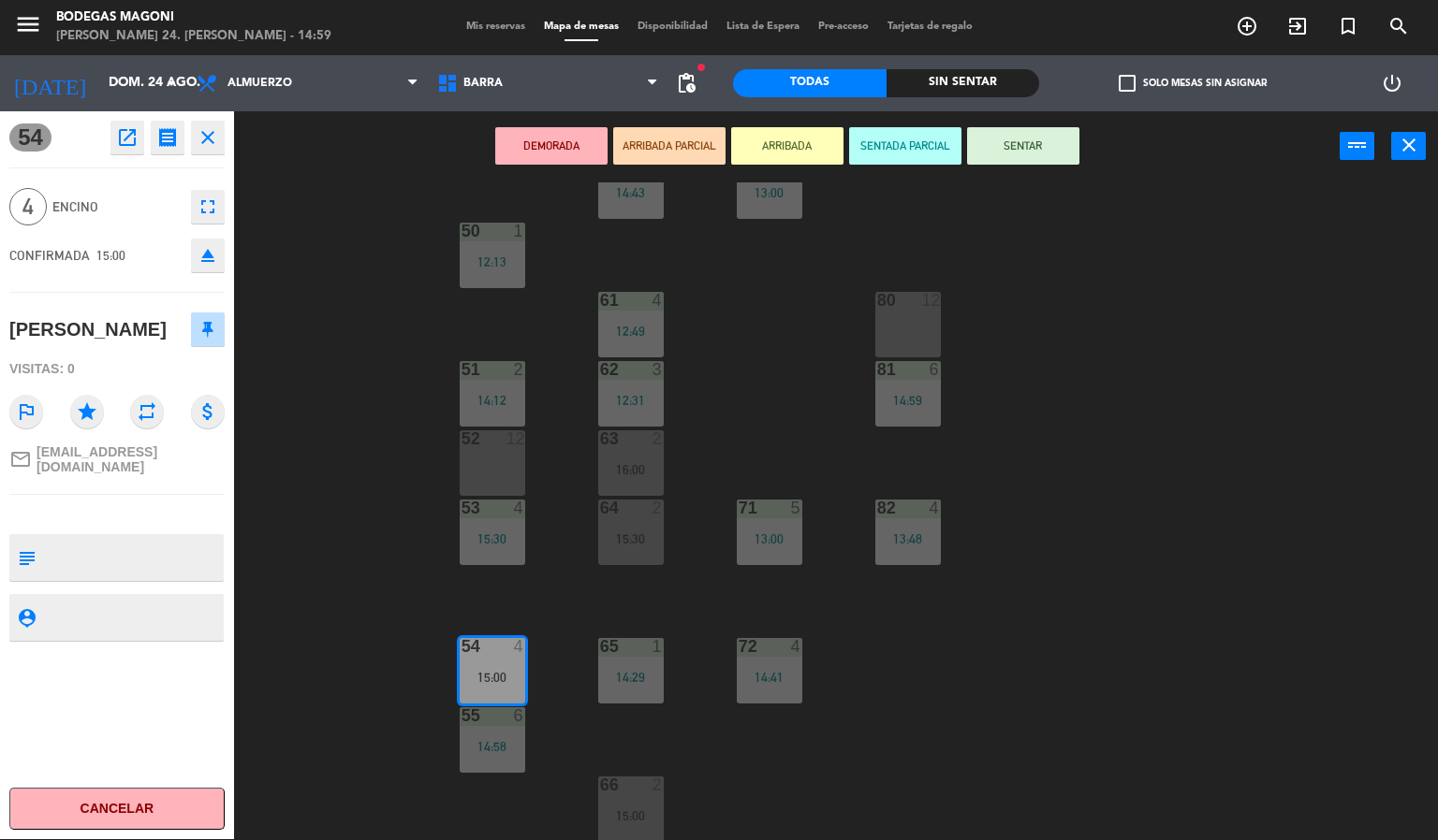
drag, startPoint x: 298, startPoint y: 505, endPoint x: 318, endPoint y: 505, distance: 20.0
click at [301, 505] on div "60 5 14:43 70 8 13:00 50 1 12:13 61 4 12:49 80 12 51 2 14:12 62 3 12:31 81 6 14…" at bounding box center [843, 512] width 1190 height 658
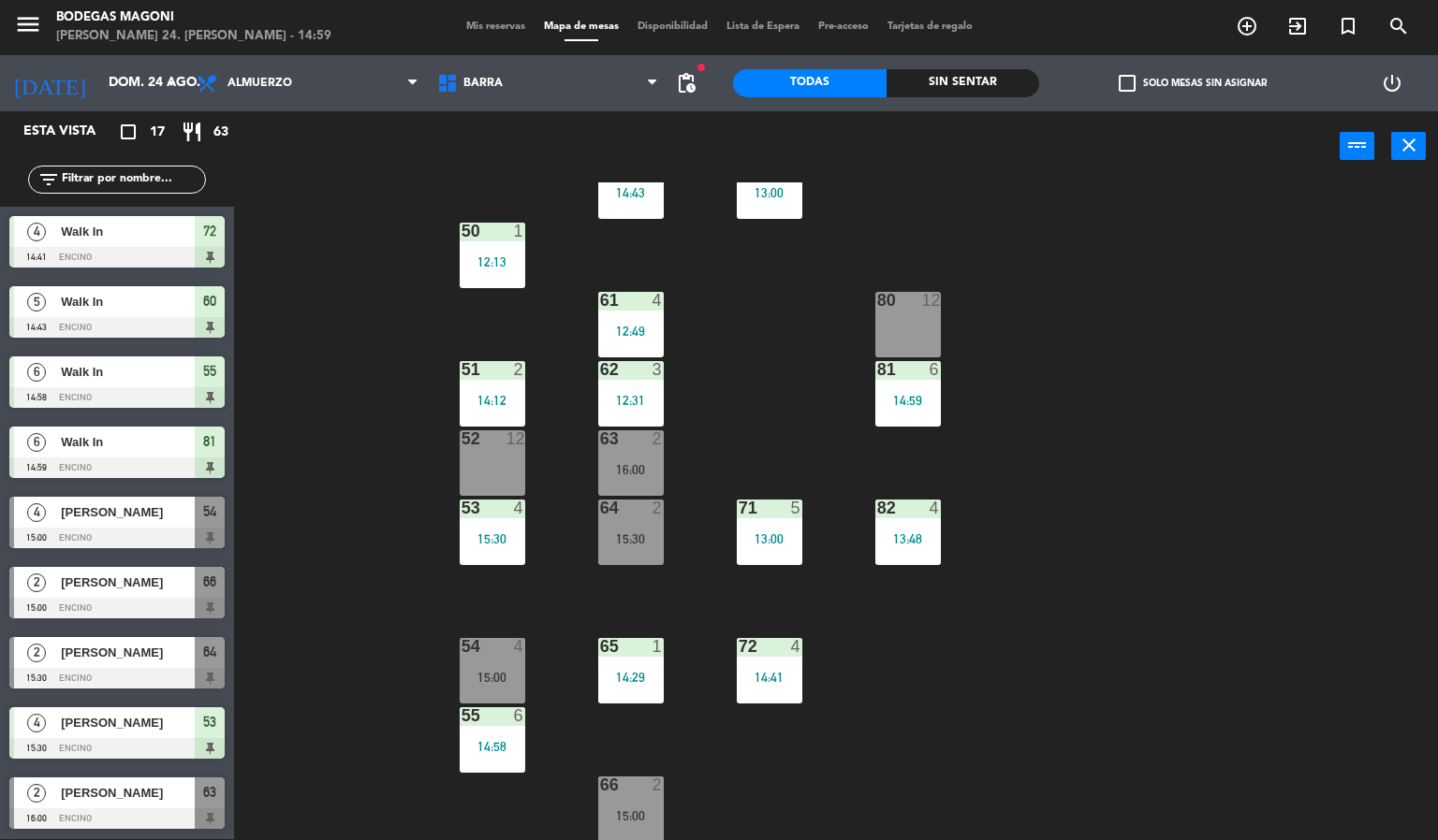
click at [86, 492] on div "4 [PERSON_NAME] 15:00 Encino 54" at bounding box center [117, 523] width 234 height 70
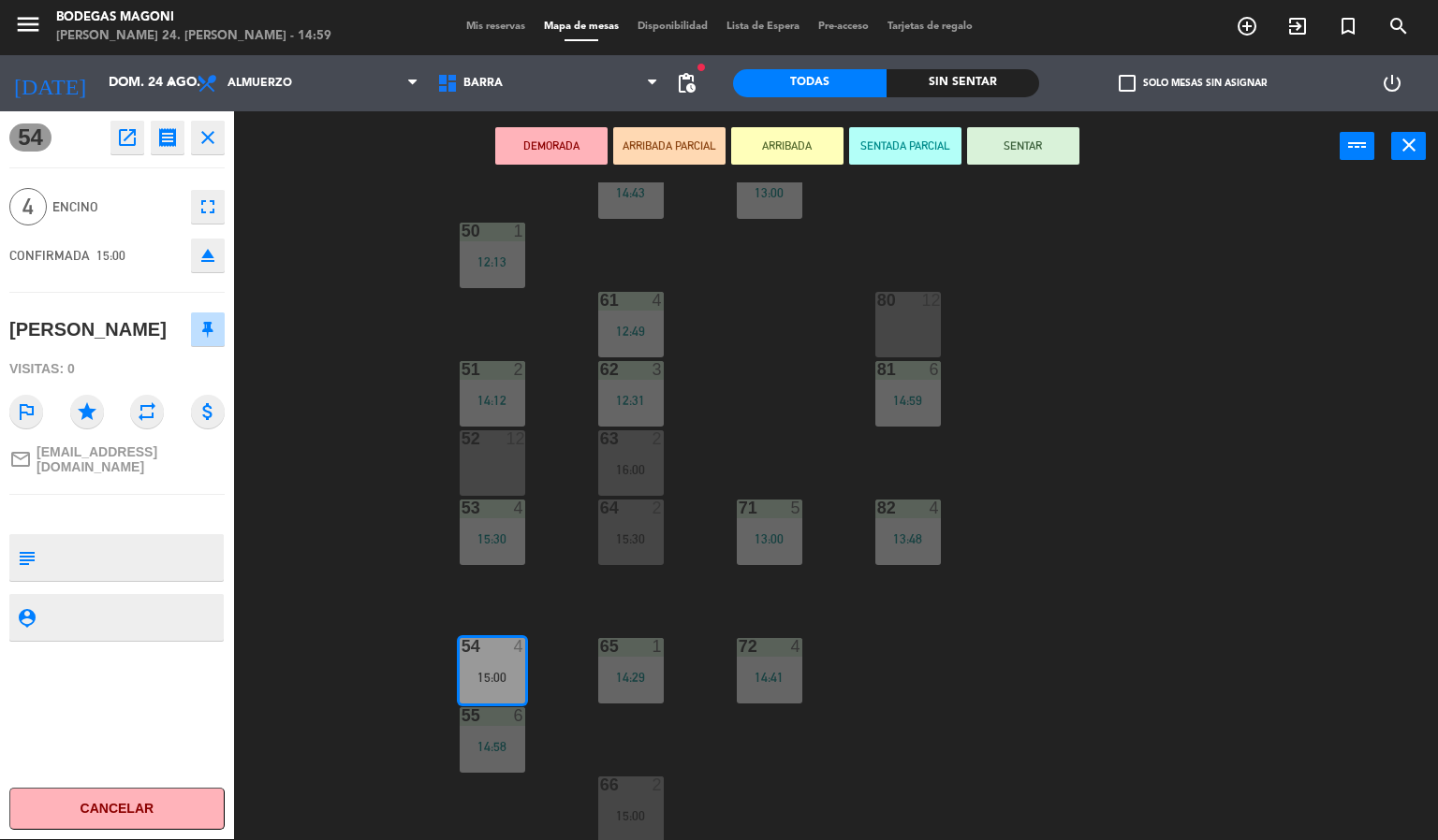
click at [316, 512] on div "60 5 14:43 70 8 13:00 50 1 12:13 61 4 12:49 80 12 51 2 14:12 62 3 12:31 81 6 14…" at bounding box center [843, 512] width 1190 height 658
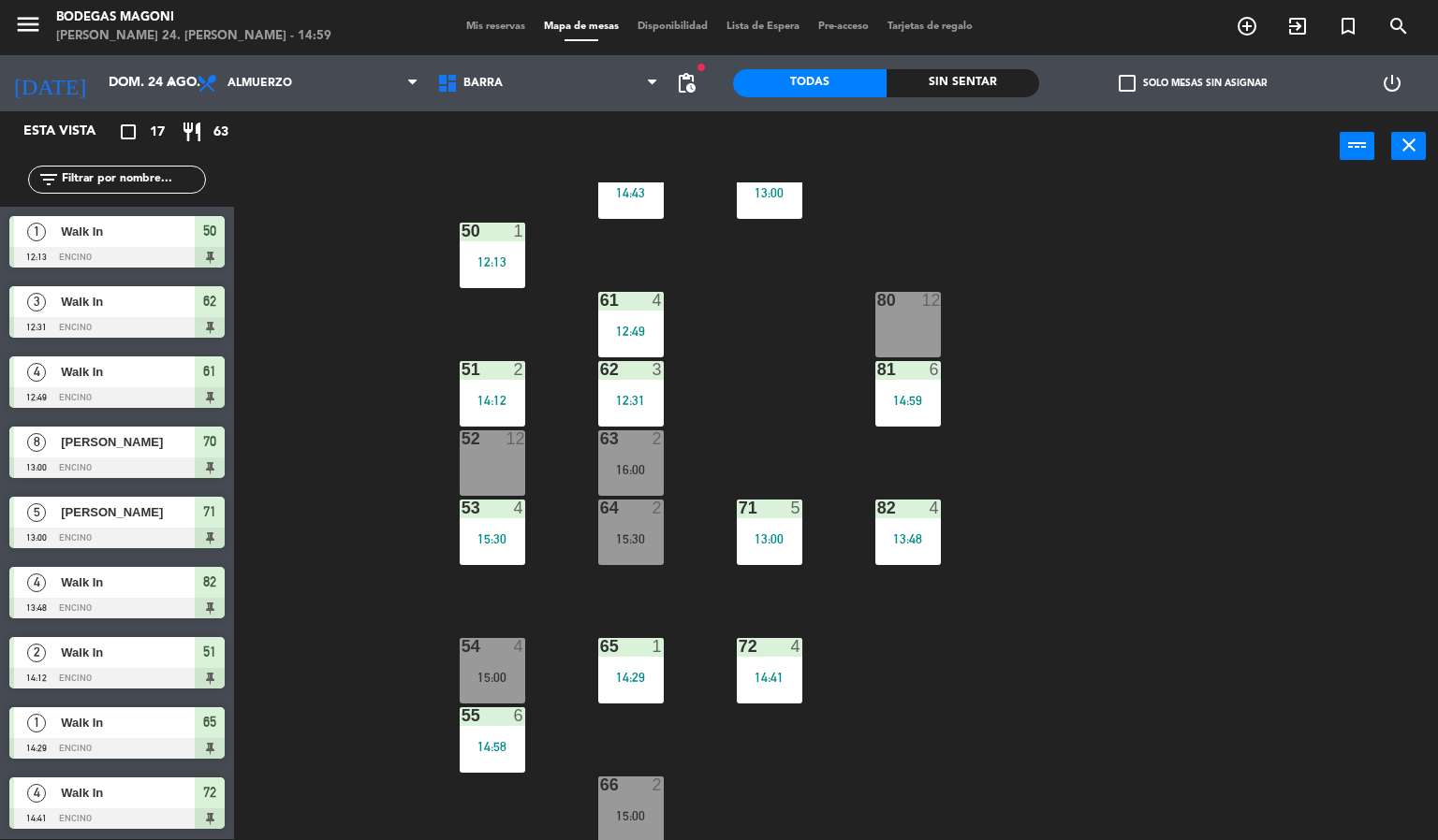
scroll to position [74, 0]
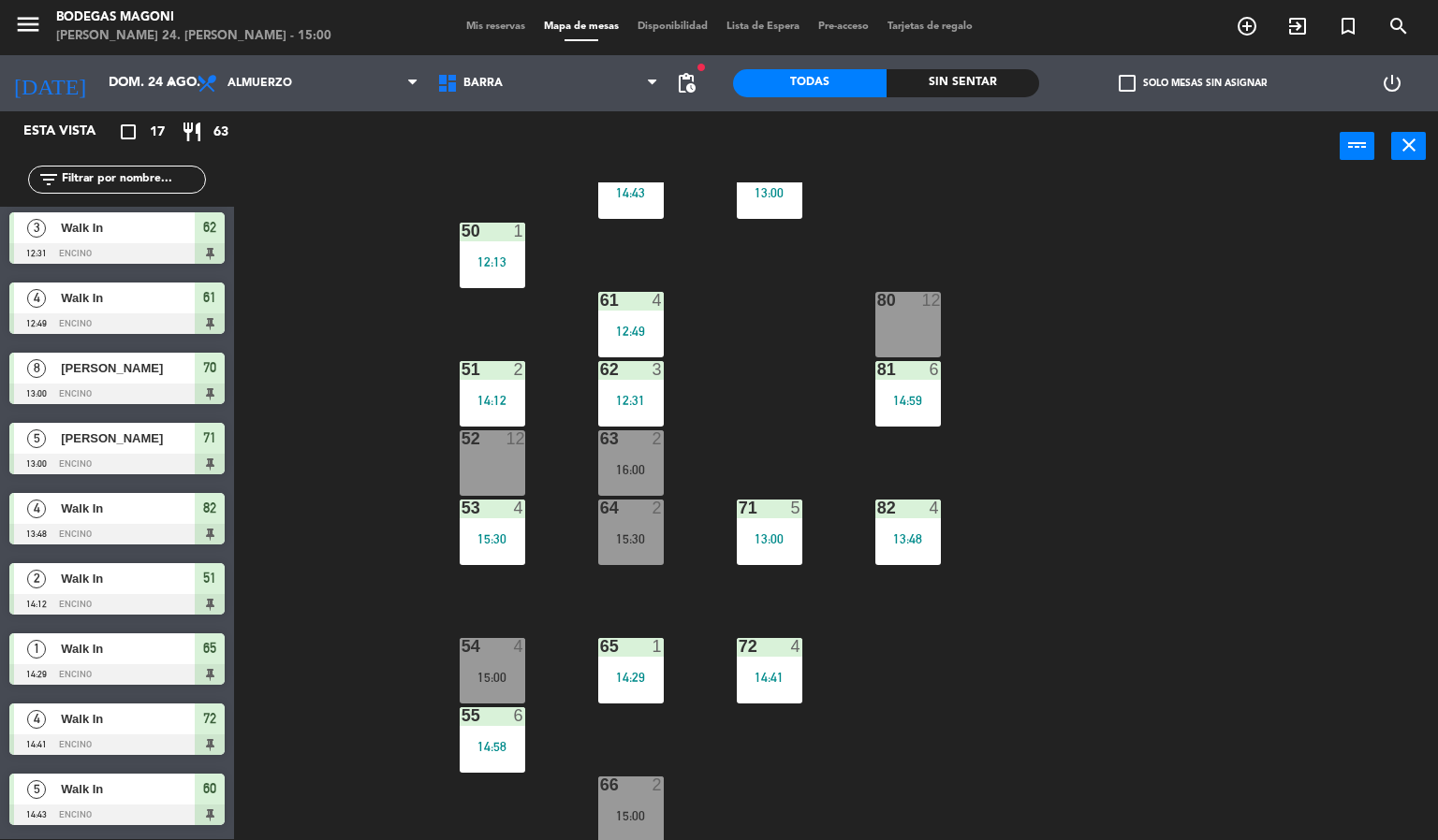
click at [495, 649] on div at bounding box center [492, 647] width 30 height 17
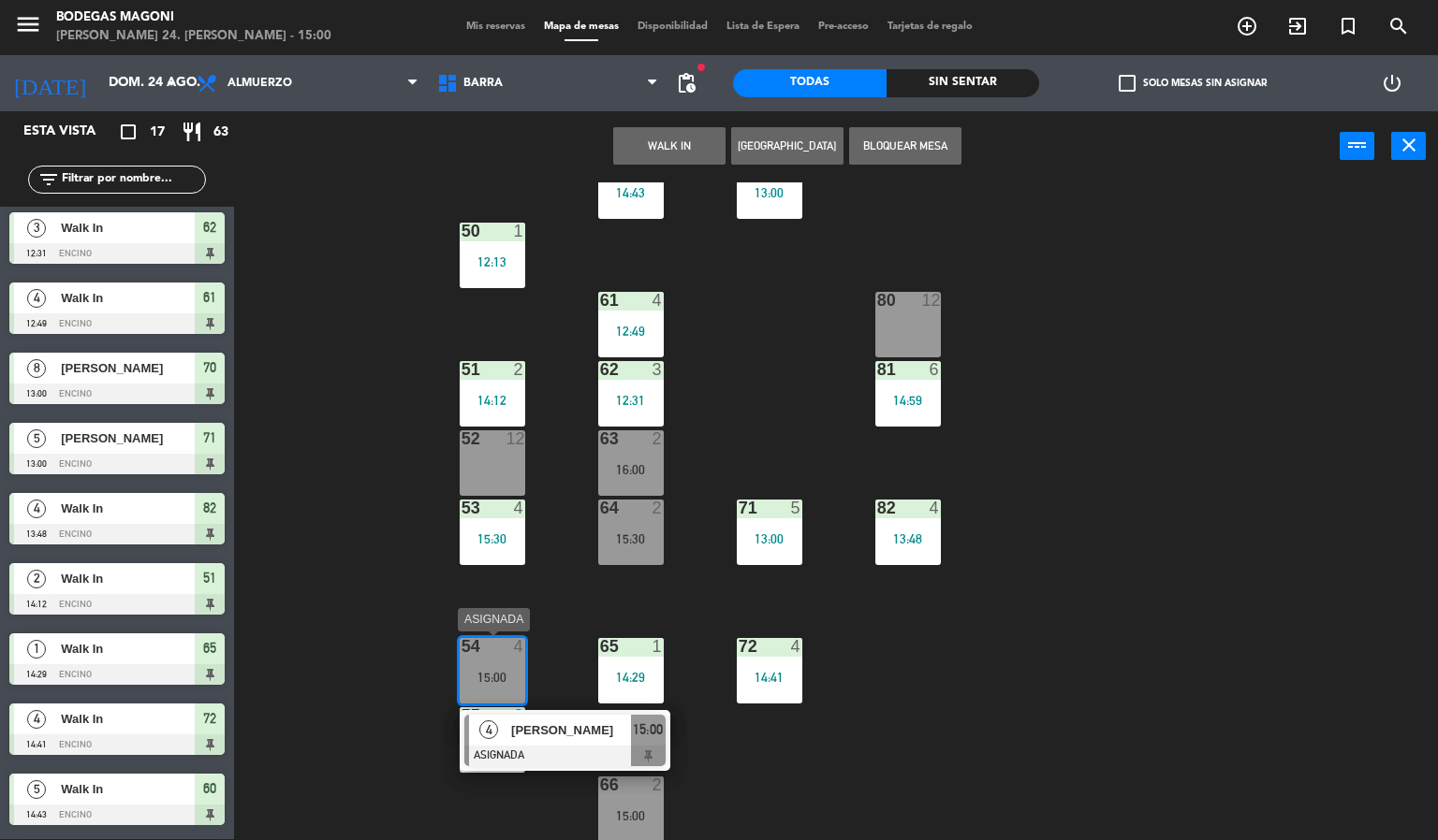
click at [529, 728] on span "[PERSON_NAME]" at bounding box center [571, 731] width 120 height 20
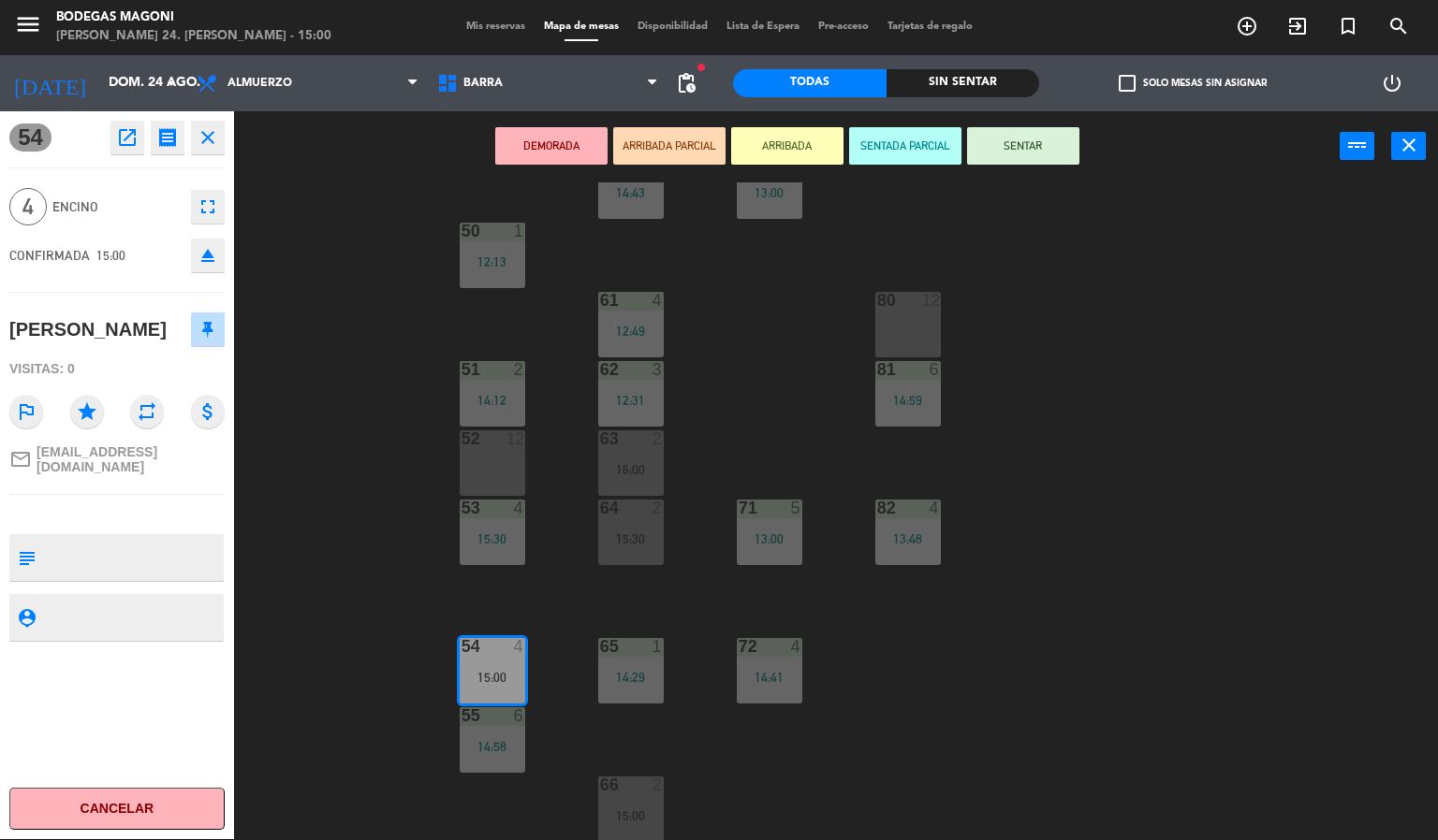
click at [1022, 127] on button "SENTAR" at bounding box center [1023, 146] width 112 height 37
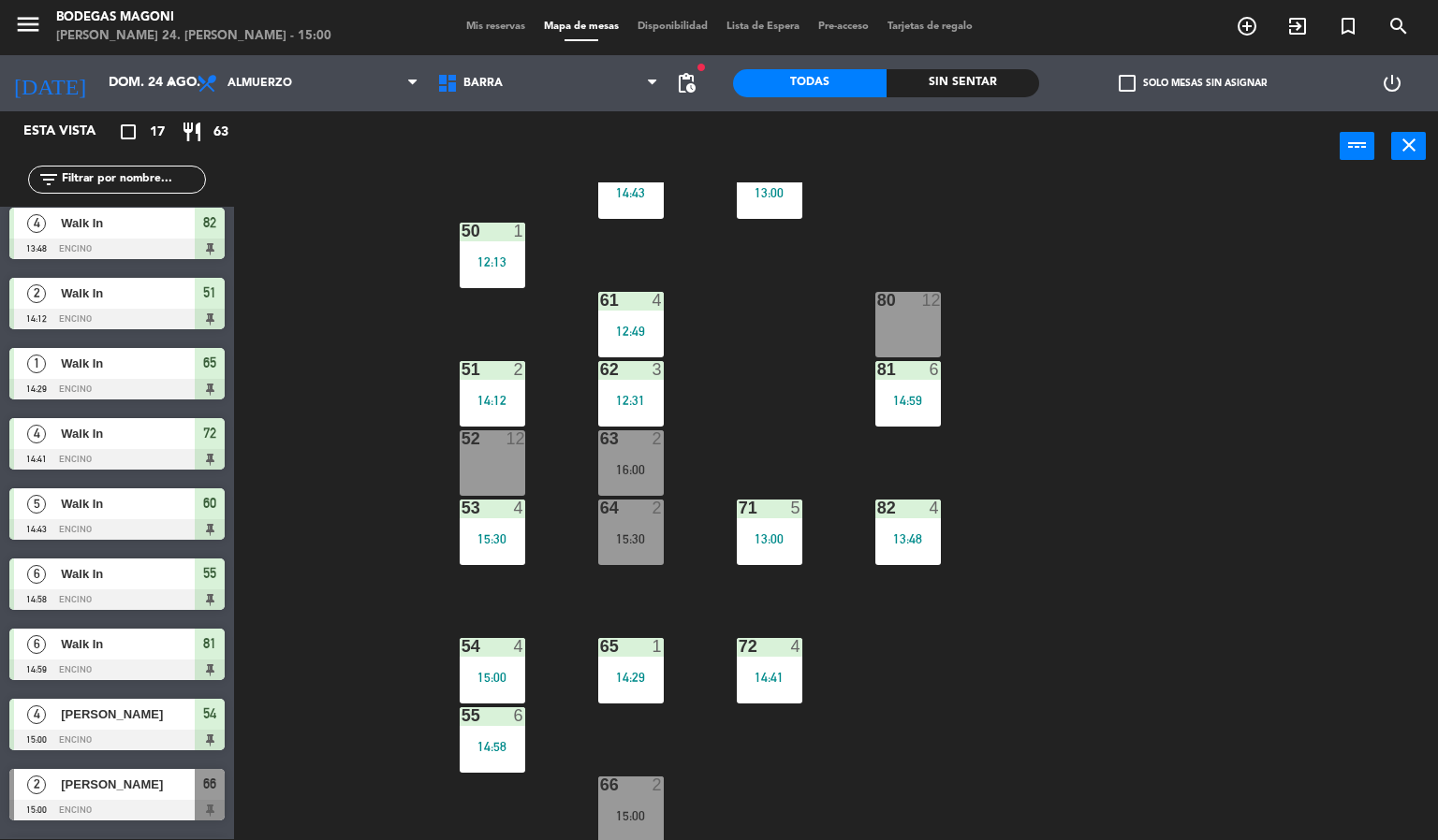
scroll to position [561, 0]
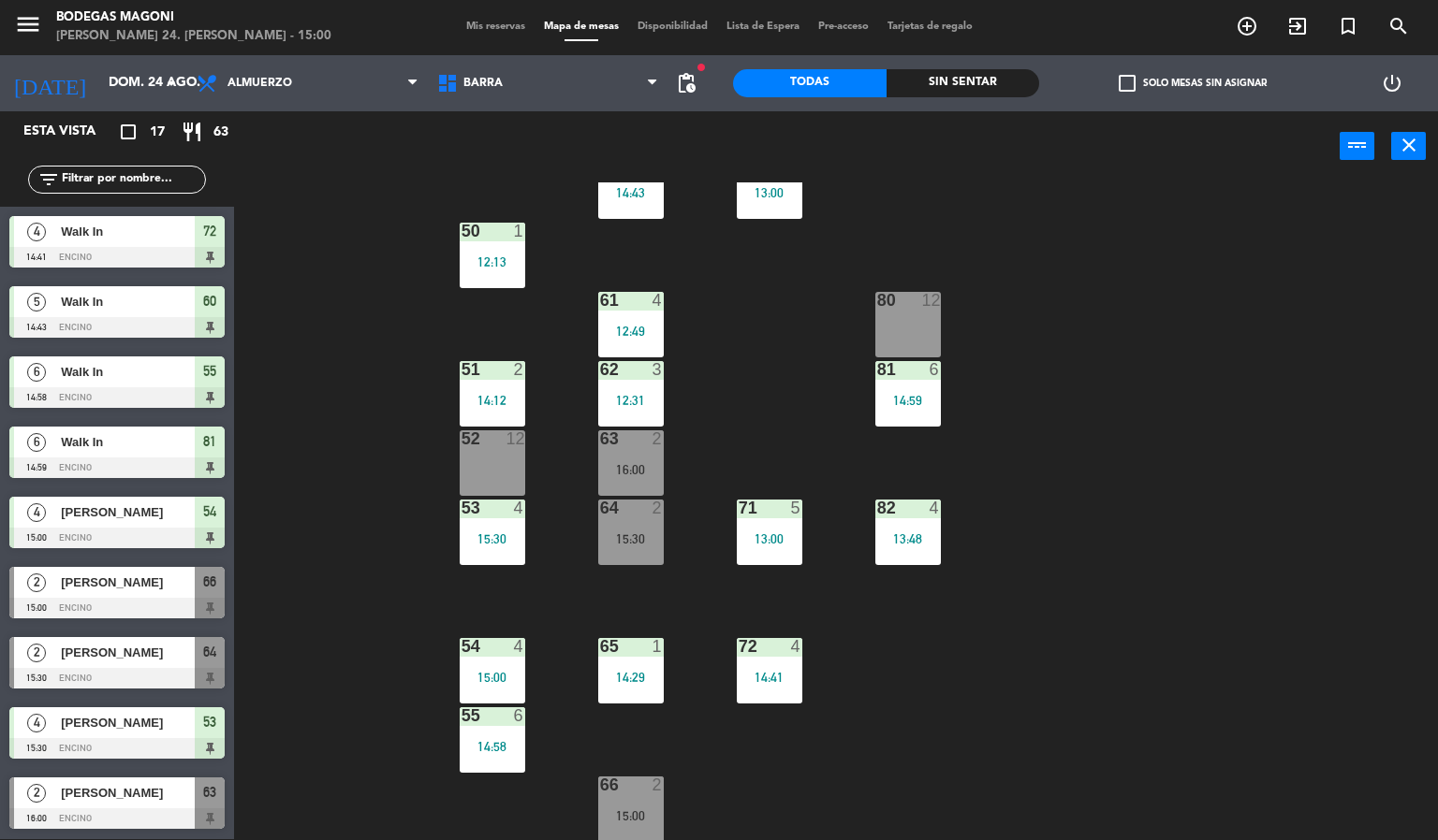
click at [452, 466] on div "60 5 14:43 70 8 13:00 50 1 12:13 61 4 12:49 80 12 51 2 14:12 62 3 12:31 81 6 14…" at bounding box center [843, 512] width 1190 height 658
click at [475, 464] on div "52 12" at bounding box center [492, 463] width 66 height 66
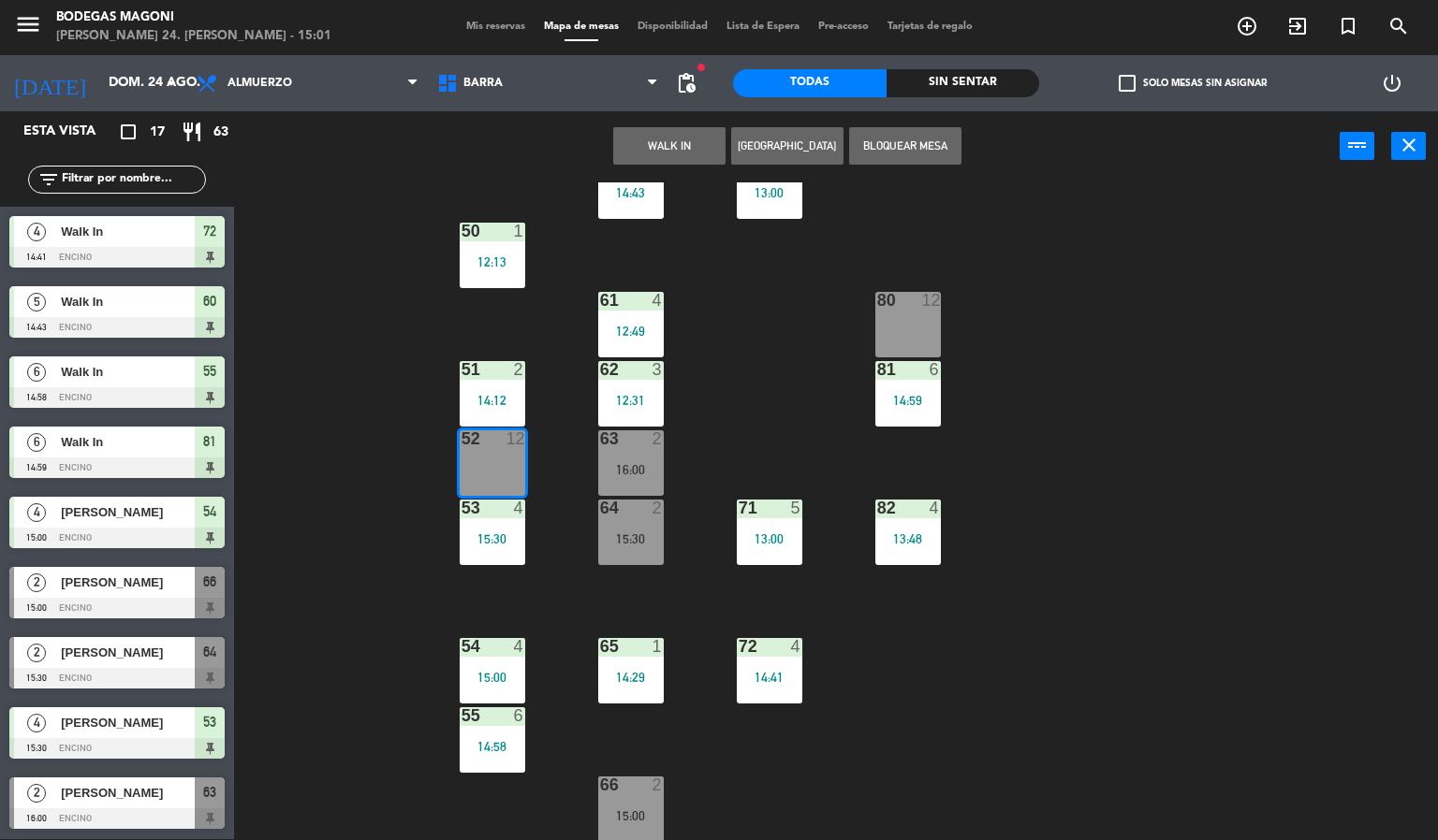
click at [301, 587] on div "60 5 14:43 70 8 13:00 50 1 12:13 61 4 12:49 80 12 51 2 14:12 62 3 12:31 81 6 14…" at bounding box center [843, 512] width 1190 height 658
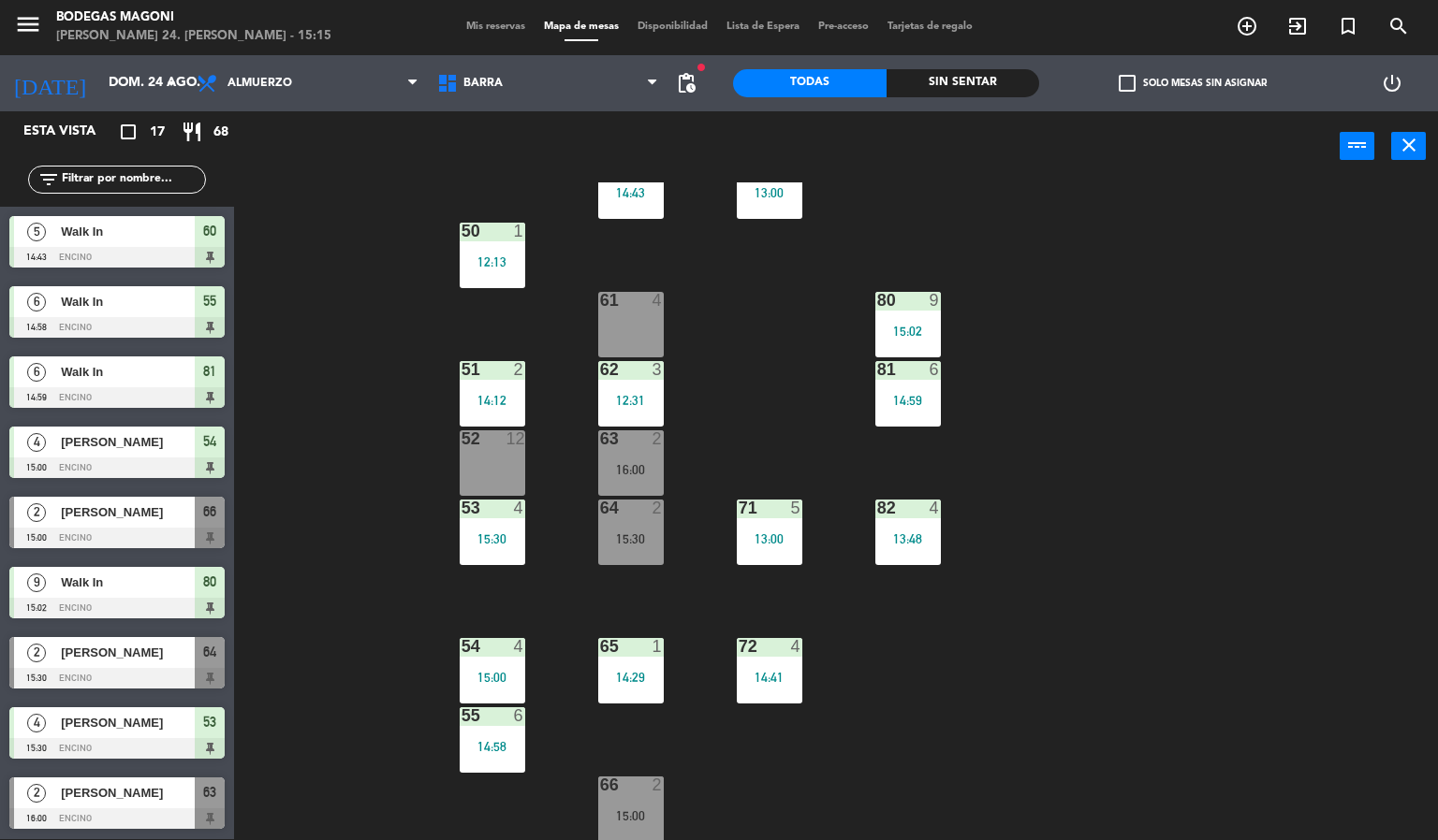
click at [441, 479] on div "60 5 14:43 70 8 13:00 50 1 12:13 61 4 80 9 15:02 51 2 14:12 62 3 12:31 81 6 14:…" at bounding box center [843, 512] width 1190 height 658
click at [363, 177] on div "power_input close" at bounding box center [787, 147] width 1106 height 71
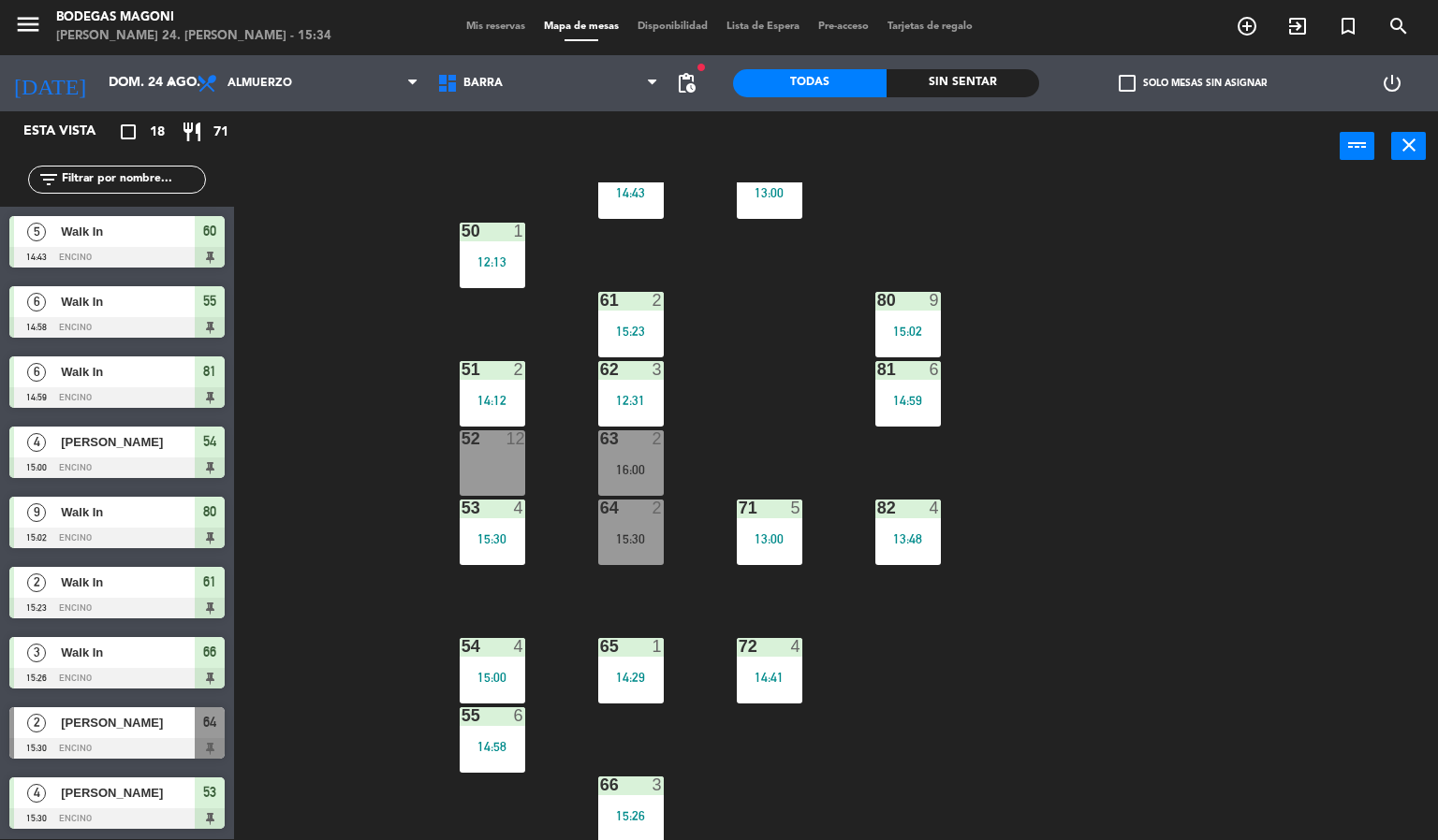
scroll to position [632, 0]
click at [475, 494] on div "52 12" at bounding box center [492, 463] width 66 height 66
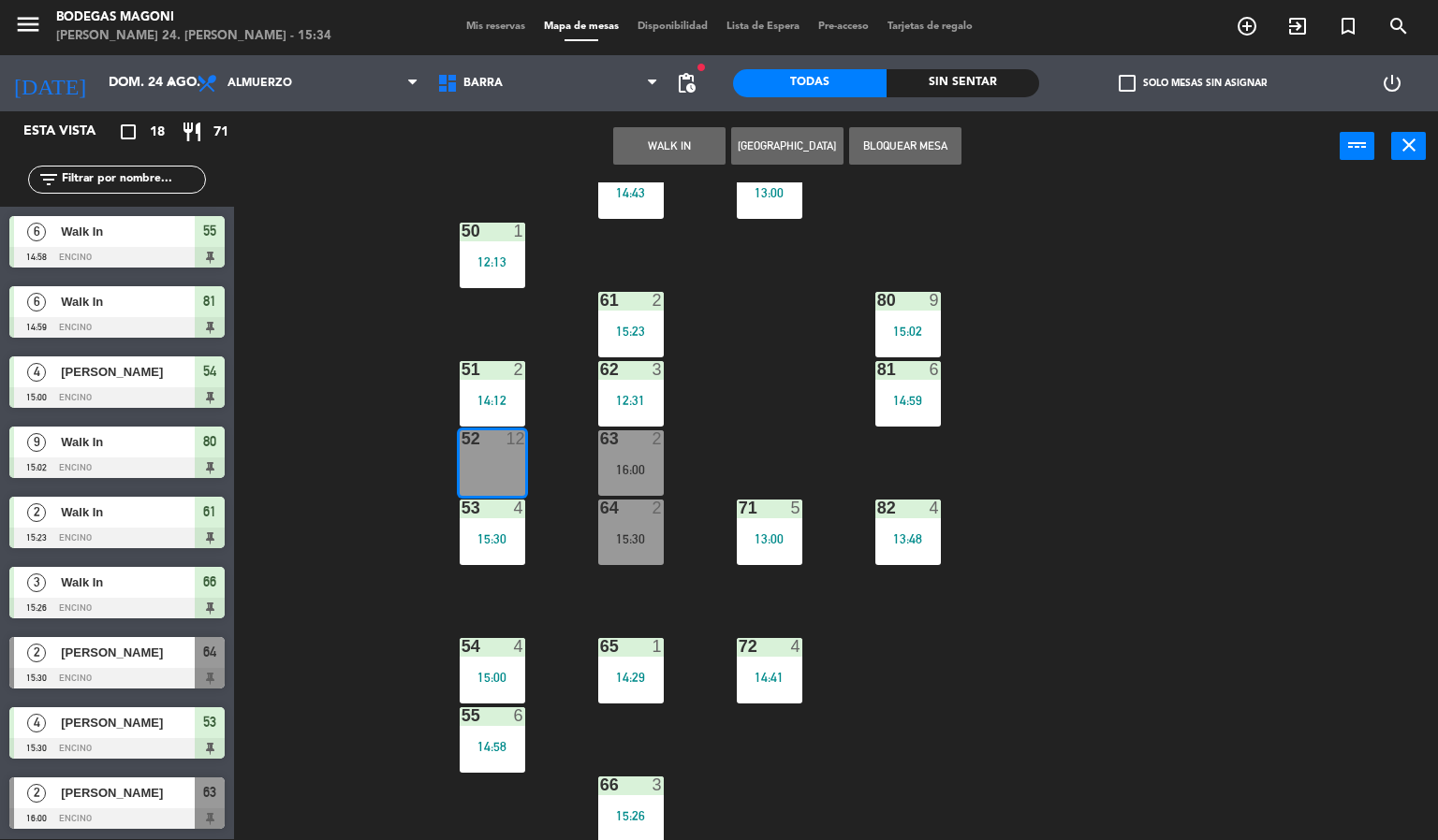
click at [315, 545] on div "60 5 14:43 70 8 13:00 50 1 12:13 61 2 15:23 80 9 15:02 51 2 14:12 62 3 12:31 81…" at bounding box center [843, 512] width 1190 height 658
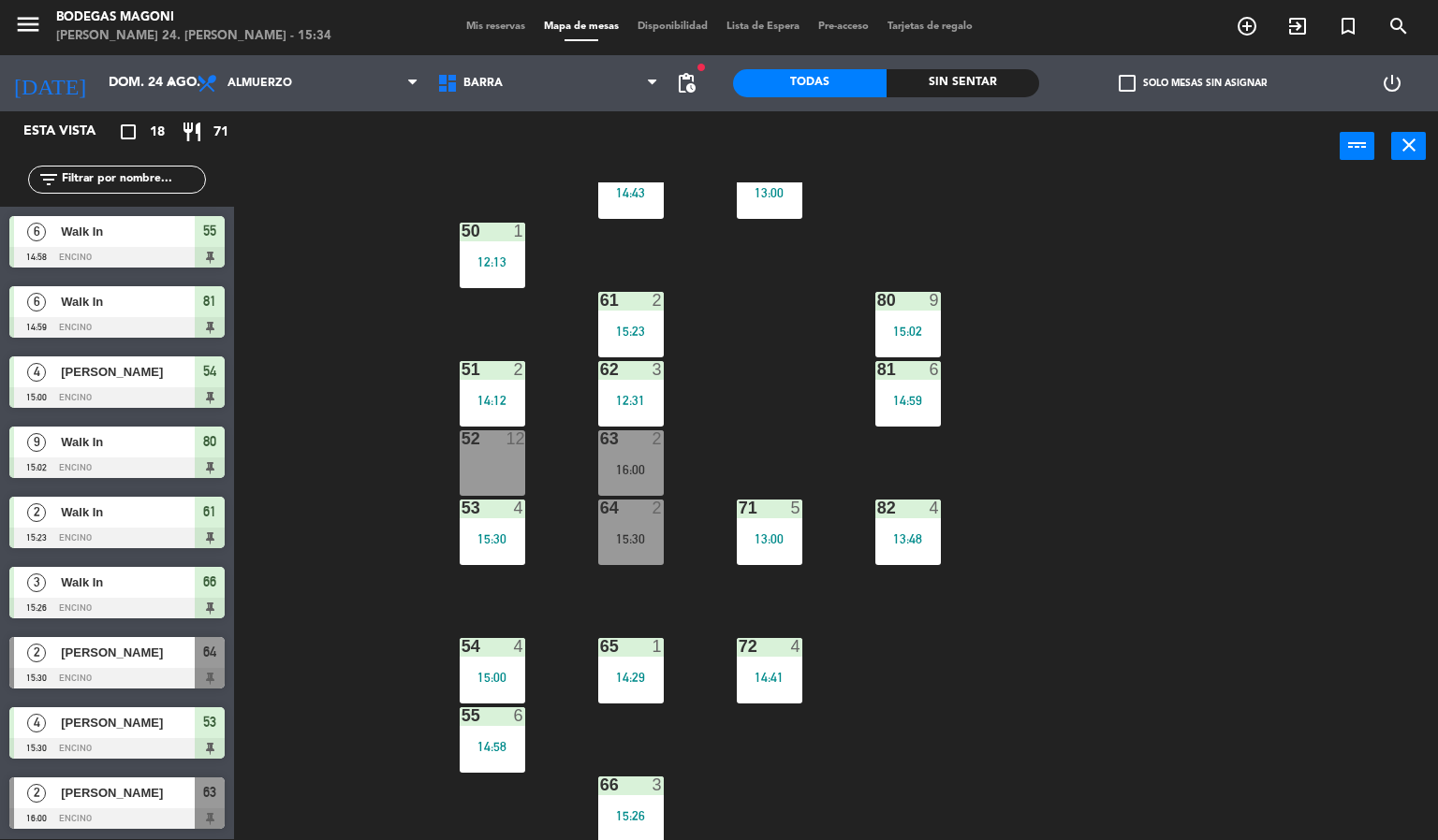
click at [377, 543] on div "60 5 14:43 70 8 13:00 50 1 12:13 61 2 15:23 80 9 15:02 51 2 14:12 62 3 12:31 81…" at bounding box center [843, 512] width 1190 height 658
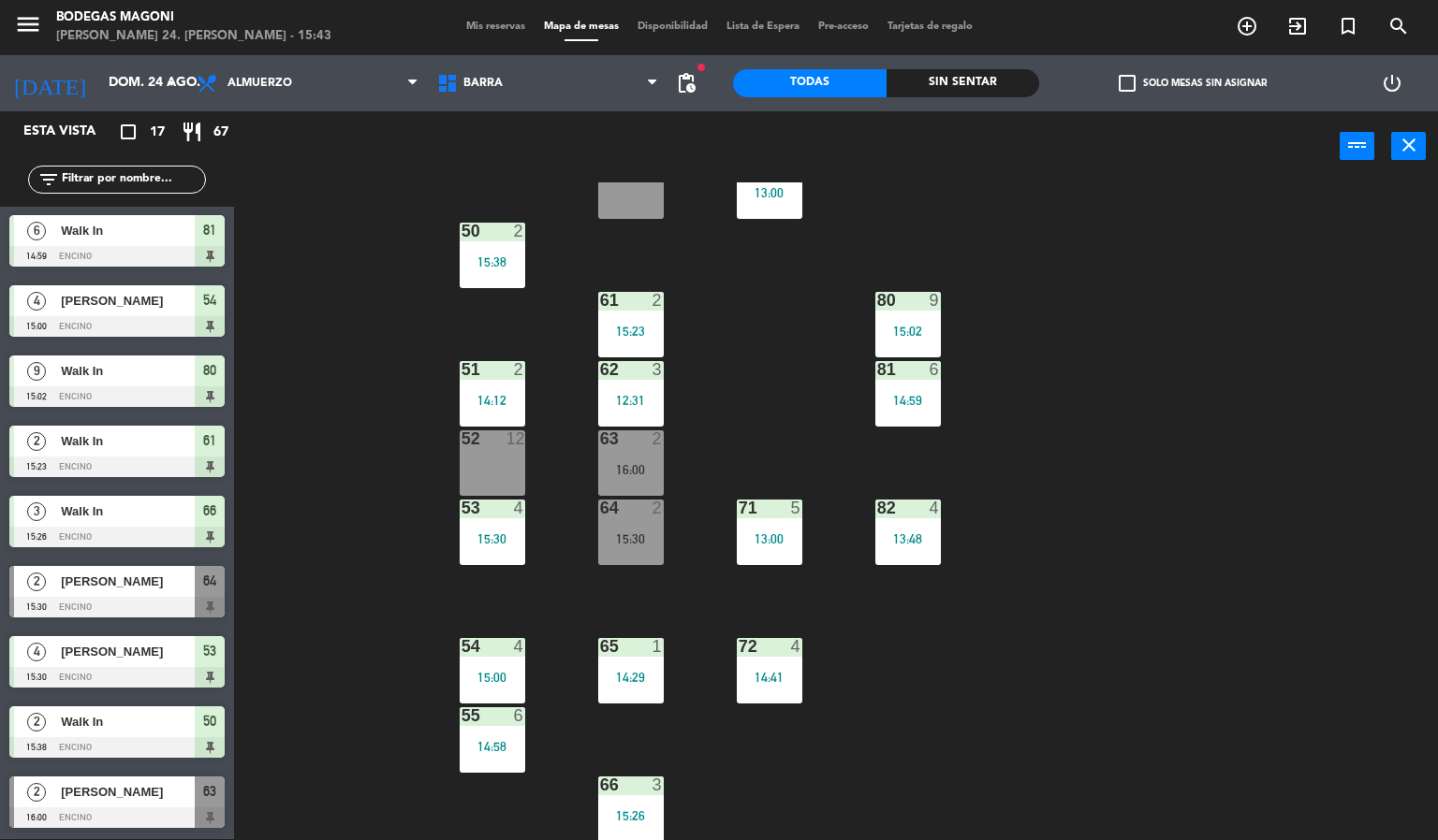
scroll to position [561, 0]
click at [427, 543] on div "60 8 70 8 13:00 50 2 15:38 61 2 15:23 80 9 15:02 51 2 14:12 62 3 12:31 81 6 14:…" at bounding box center [843, 512] width 1190 height 658
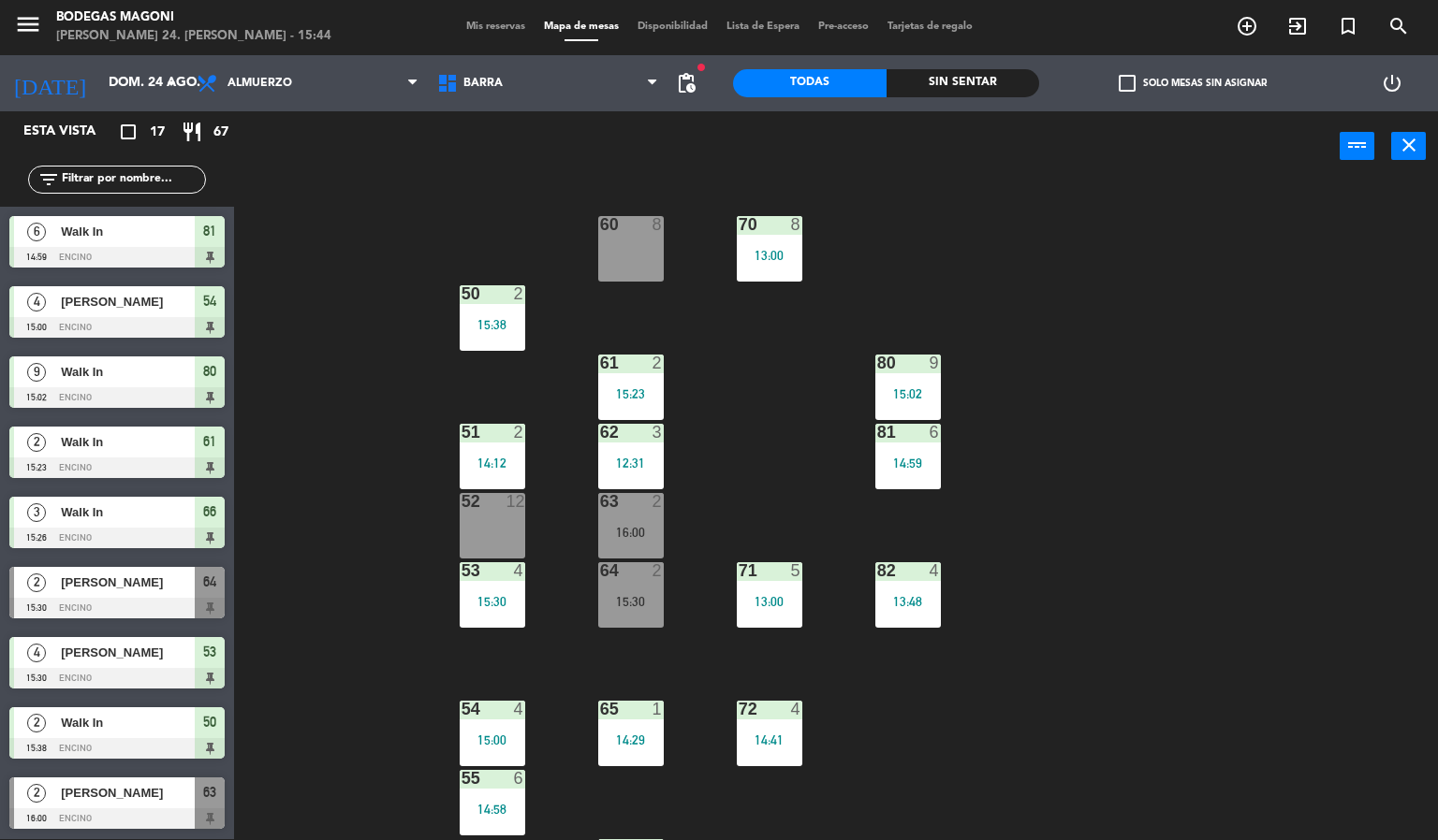
click at [160, 588] on span "[PERSON_NAME]" at bounding box center [128, 582] width 134 height 20
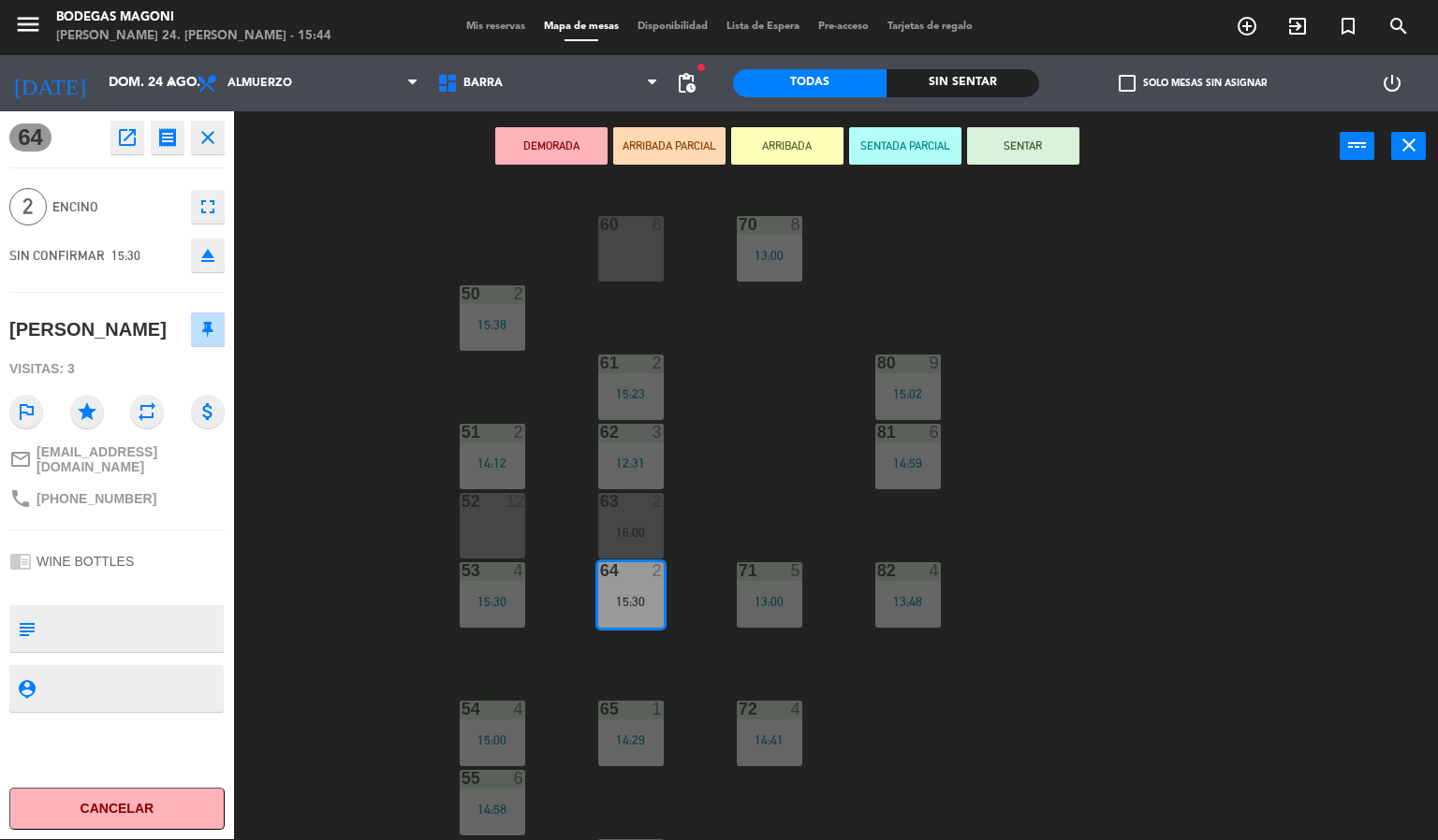
click at [313, 564] on div "60 8 70 8 13:00 50 2 15:38 61 2 15:23 80 9 15:02 51 2 14:12 62 3 12:31 81 6 14:…" at bounding box center [843, 512] width 1190 height 658
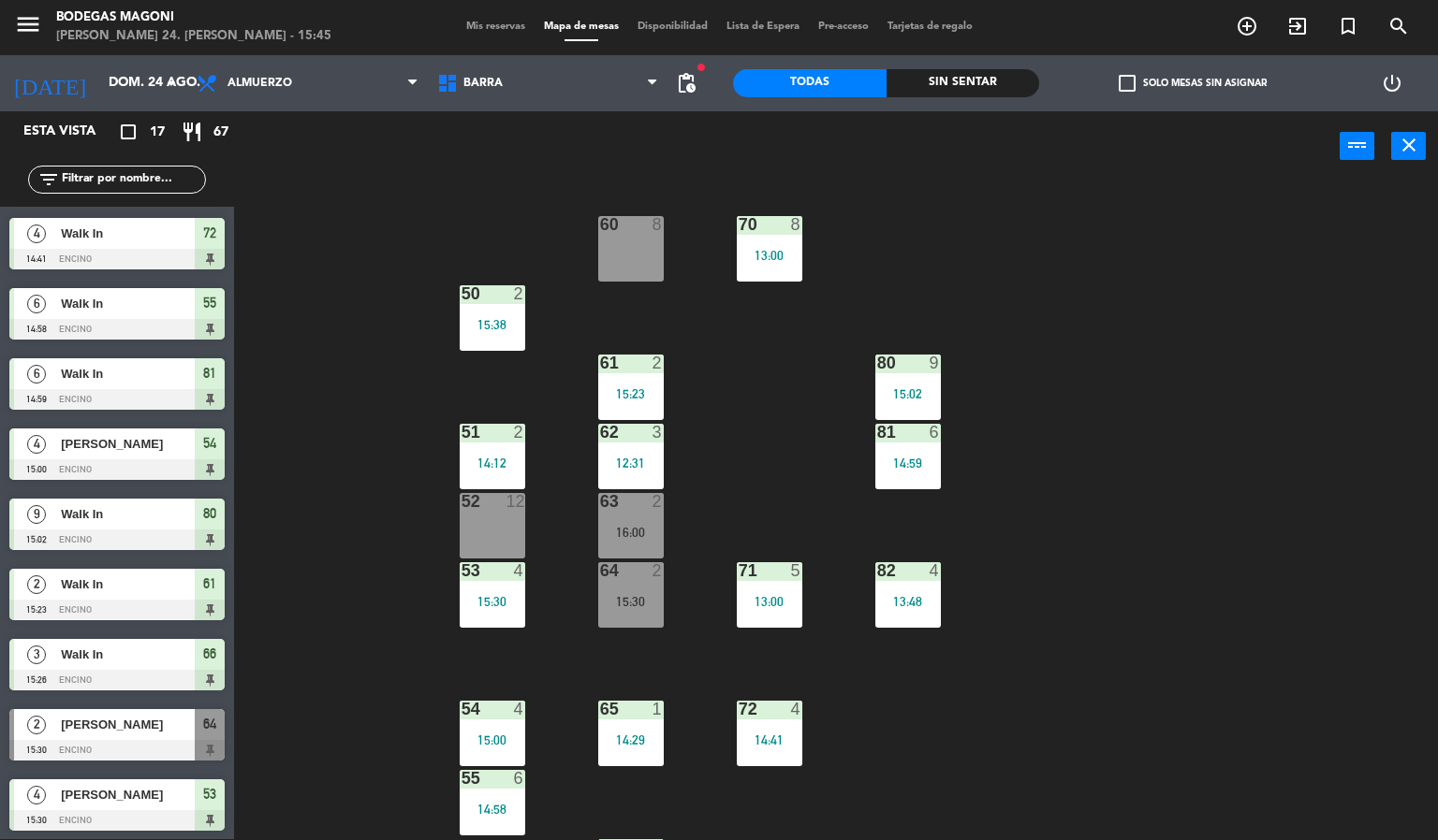
scroll to position [561, 0]
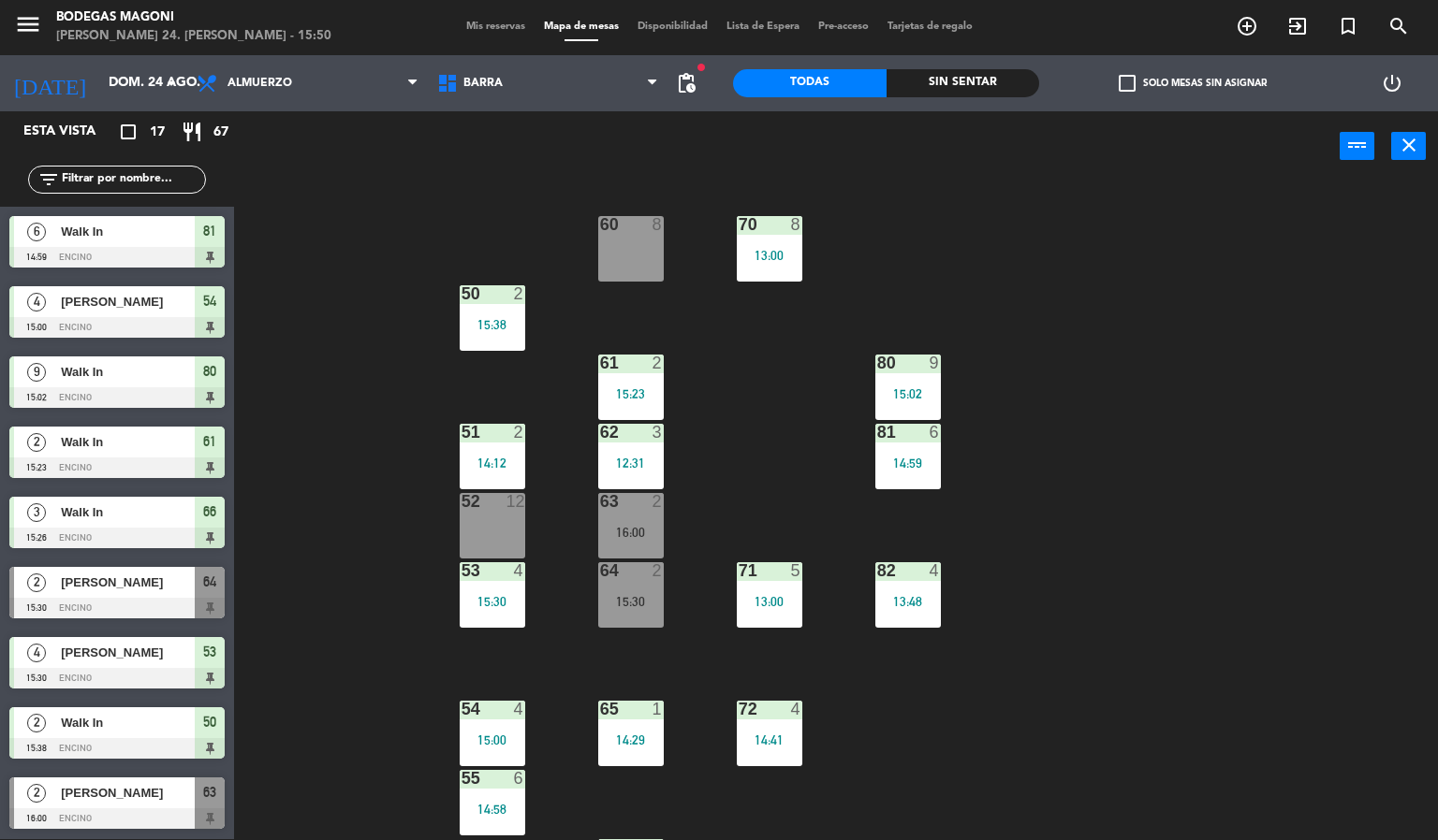
click at [169, 591] on span "[PERSON_NAME]" at bounding box center [128, 582] width 134 height 20
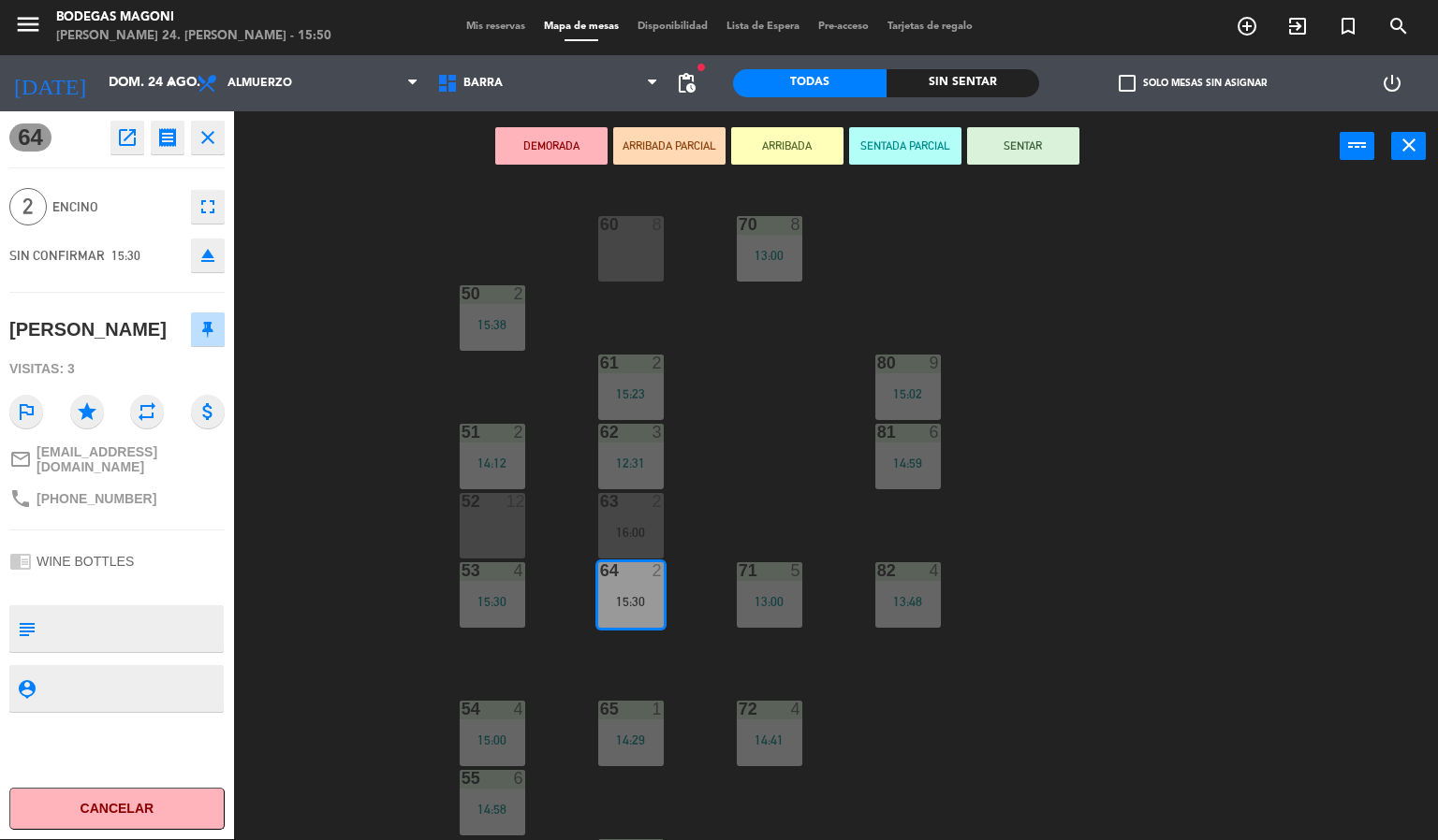
click at [158, 814] on button "Cancelar" at bounding box center [117, 809] width 215 height 42
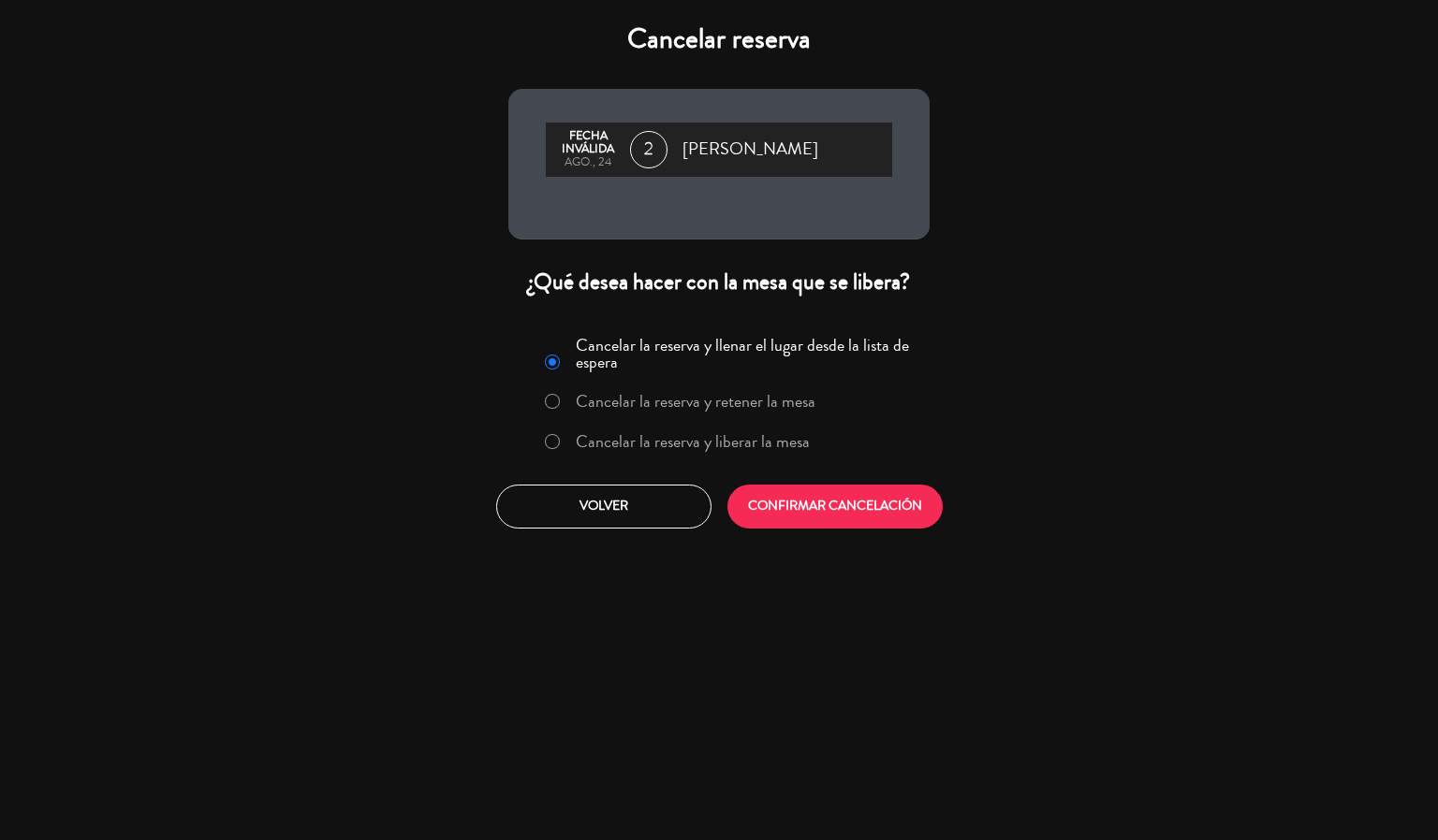
click at [546, 438] on input "Cancelar la reserva y liberar la mesa" at bounding box center [551, 440] width 12 height 12
radio input "true"
click at [779, 514] on button "CONFIRMAR CANCELACIÓN" at bounding box center [835, 507] width 215 height 44
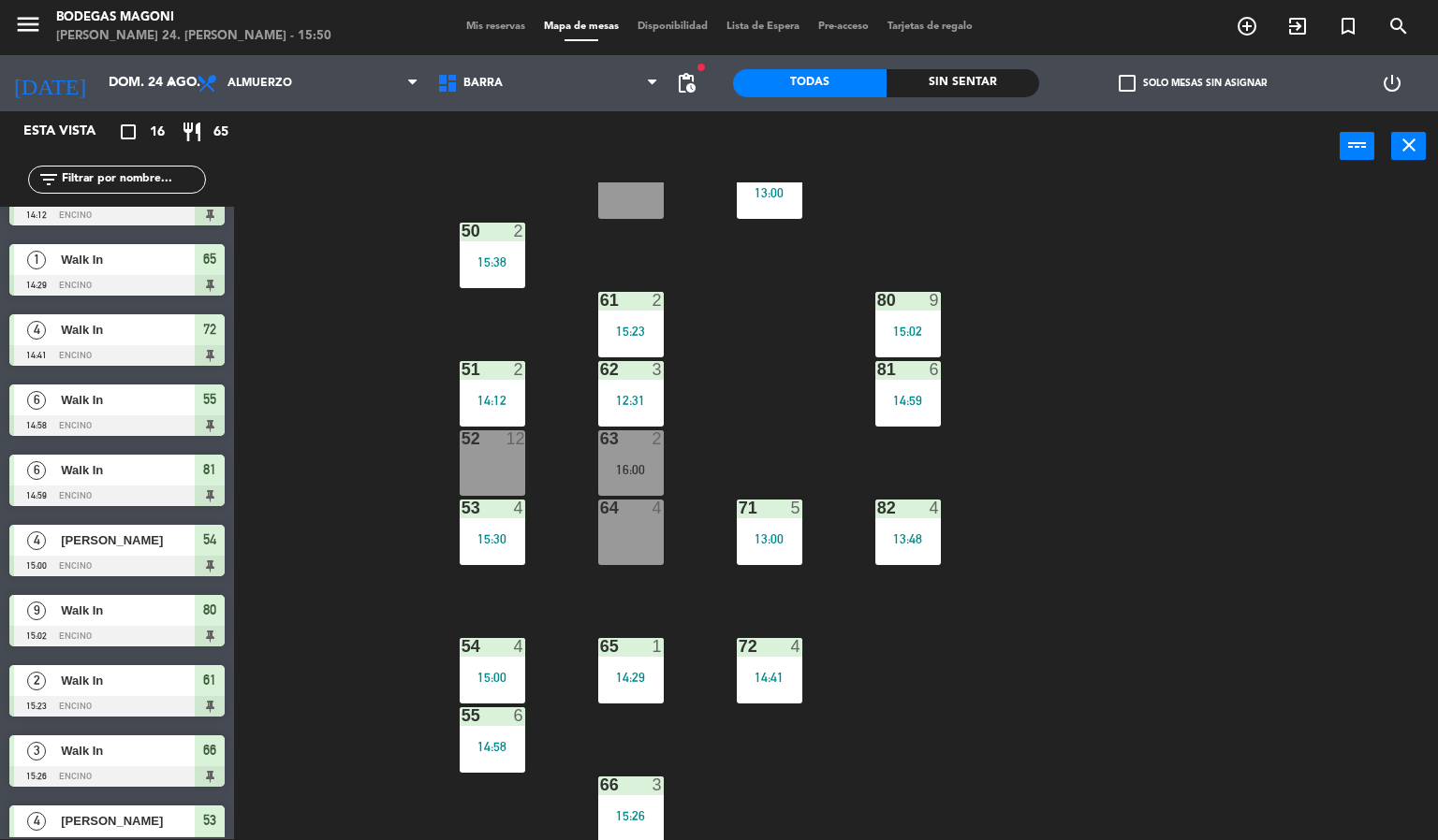
scroll to position [492, 0]
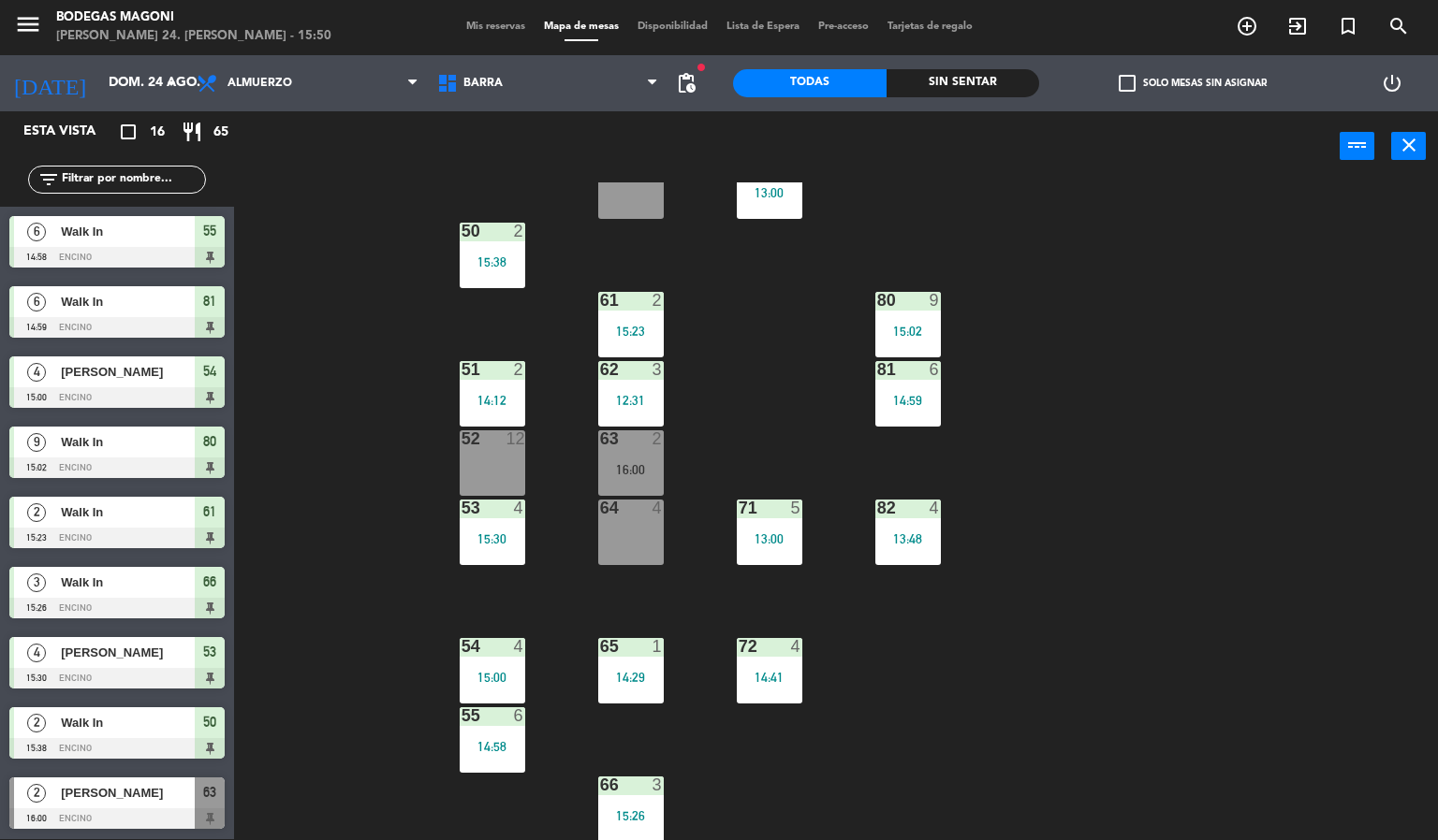
click at [341, 618] on div "60 8 70 8 13:00 50 2 15:38 61 2 15:23 80 9 15:02 51 2 14:12 62 3 12:31 81 6 14:…" at bounding box center [843, 512] width 1190 height 658
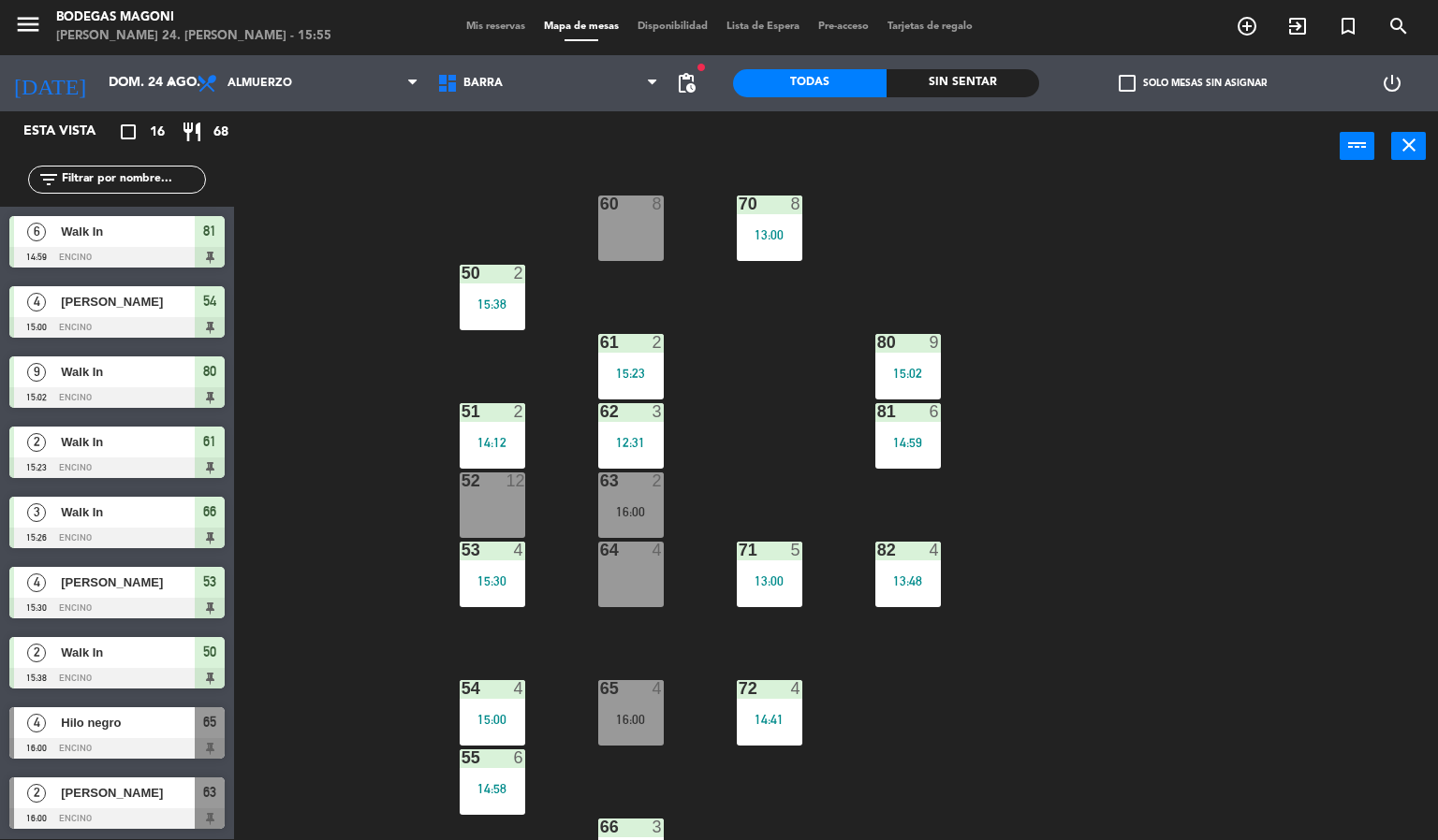
scroll to position [0, 0]
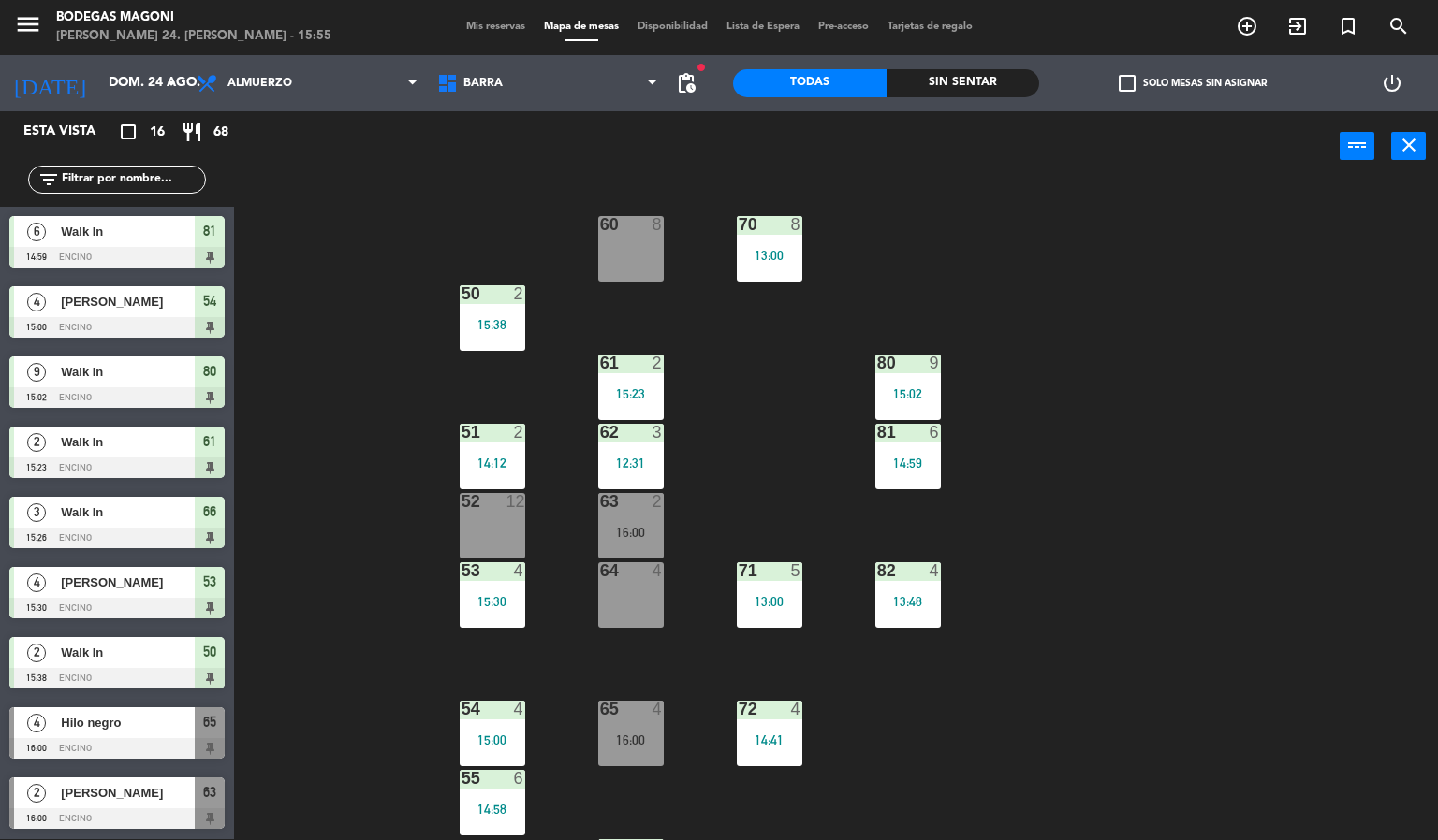
click at [715, 394] on div "60 8 70 8 13:00 50 2 15:38 61 2 15:23 80 9 15:02 51 2 14:12 62 3 12:31 81 6 14:…" at bounding box center [843, 512] width 1190 height 658
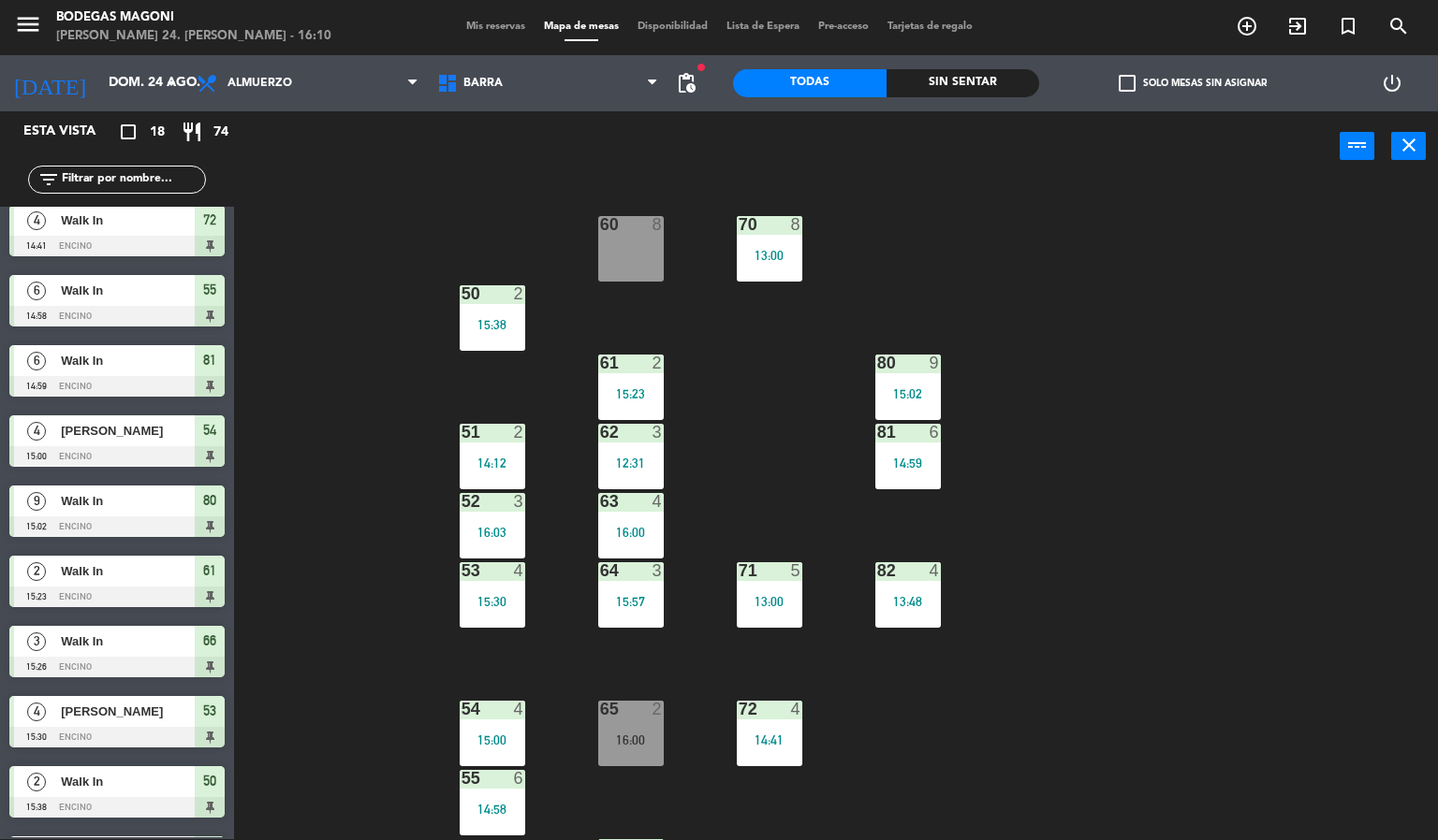
scroll to position [632, 0]
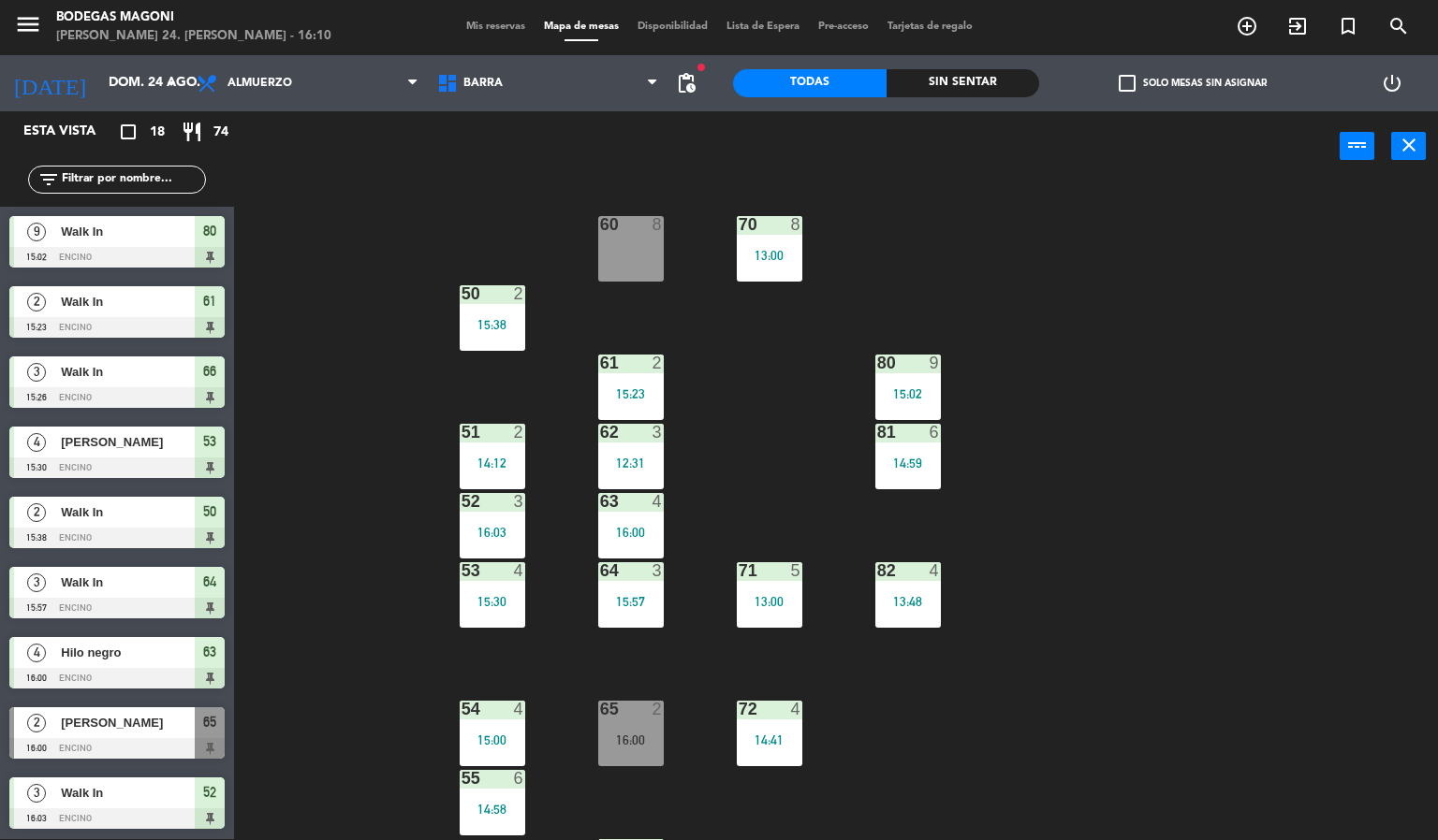
click at [107, 713] on span "[PERSON_NAME]" at bounding box center [128, 723] width 134 height 20
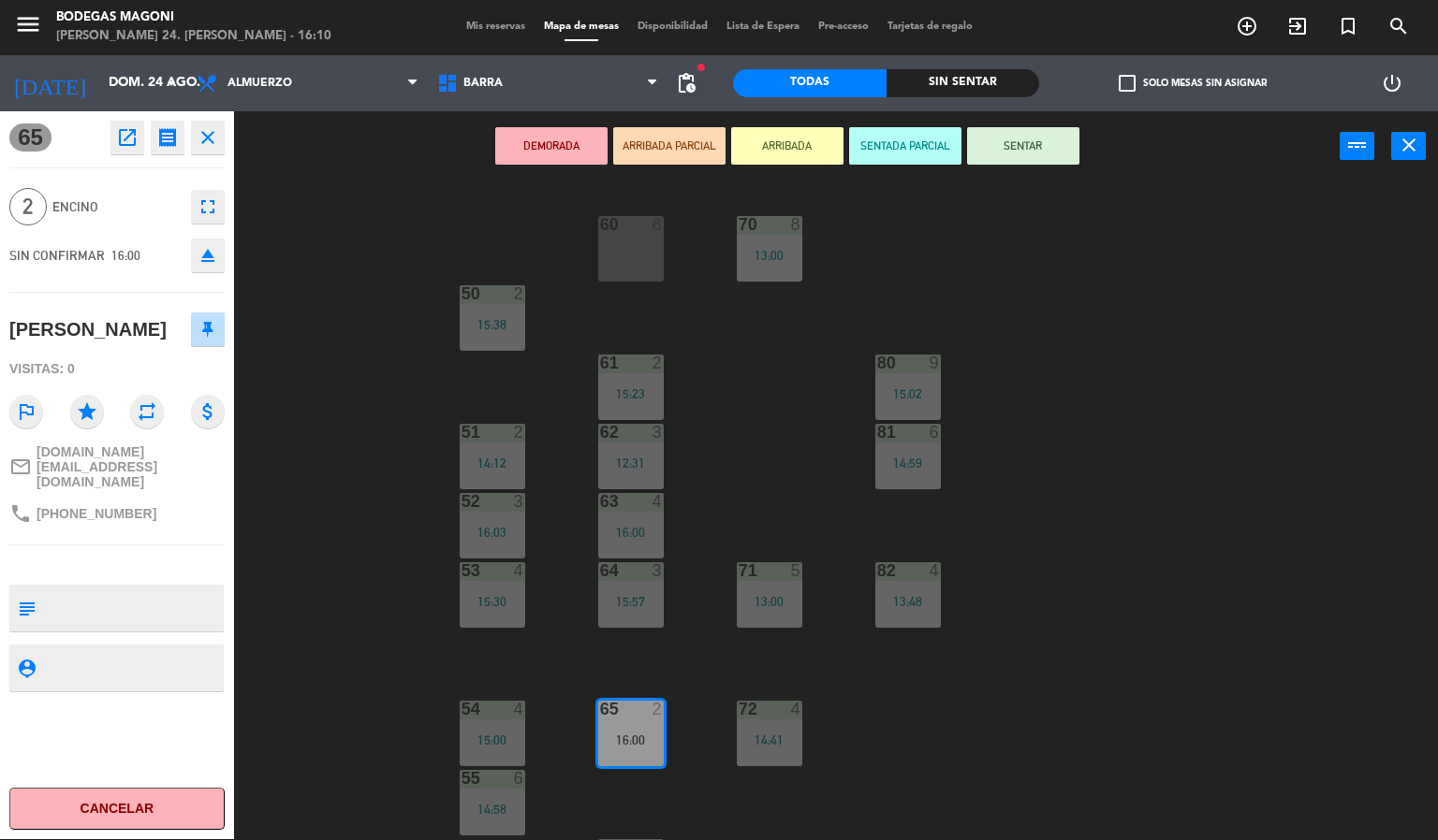
click at [1334, 584] on div "60 8 70 8 13:00 50 2 15:38 61 2 15:23 80 9 15:02 51 2 14:12 62 3 12:31 81 6 14:…" at bounding box center [843, 512] width 1190 height 658
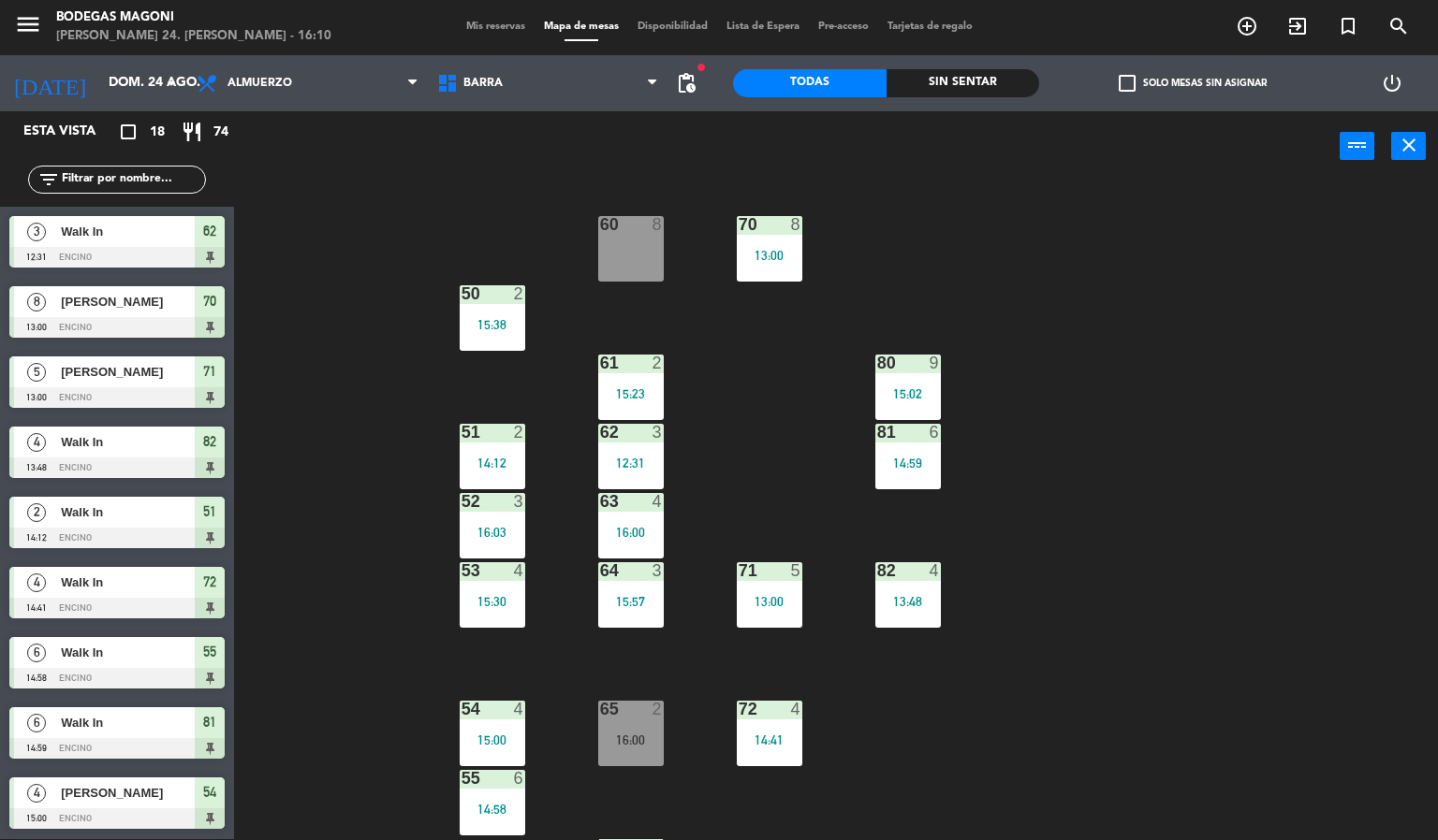
scroll to position [310, 0]
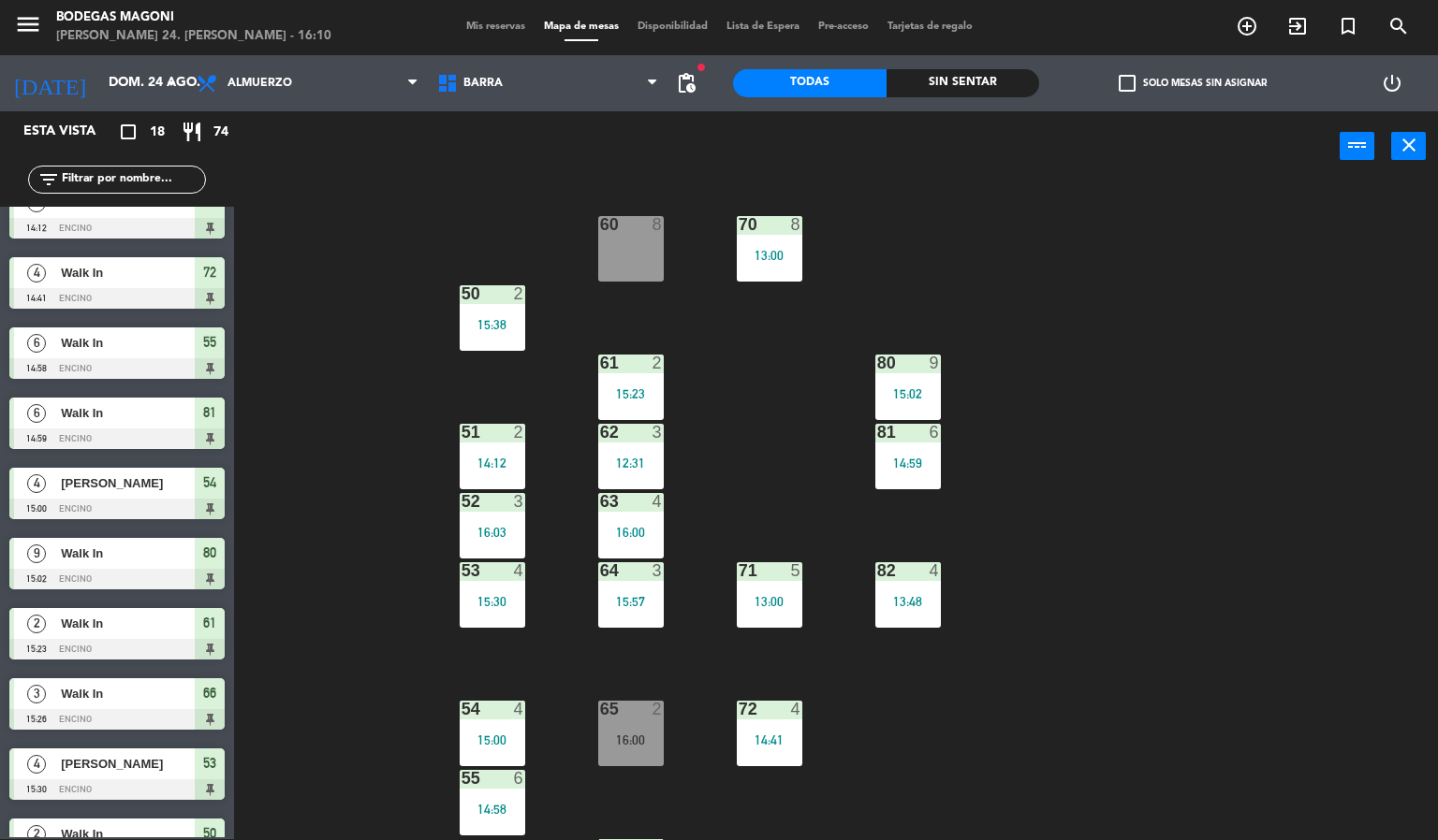
click at [366, 463] on div "60 8 70 8 13:00 50 2 15:38 61 2 15:23 80 9 15:02 51 2 14:12 62 3 12:31 81 6 14:…" at bounding box center [843, 512] width 1190 height 658
